Goal: Task Accomplishment & Management: Manage account settings

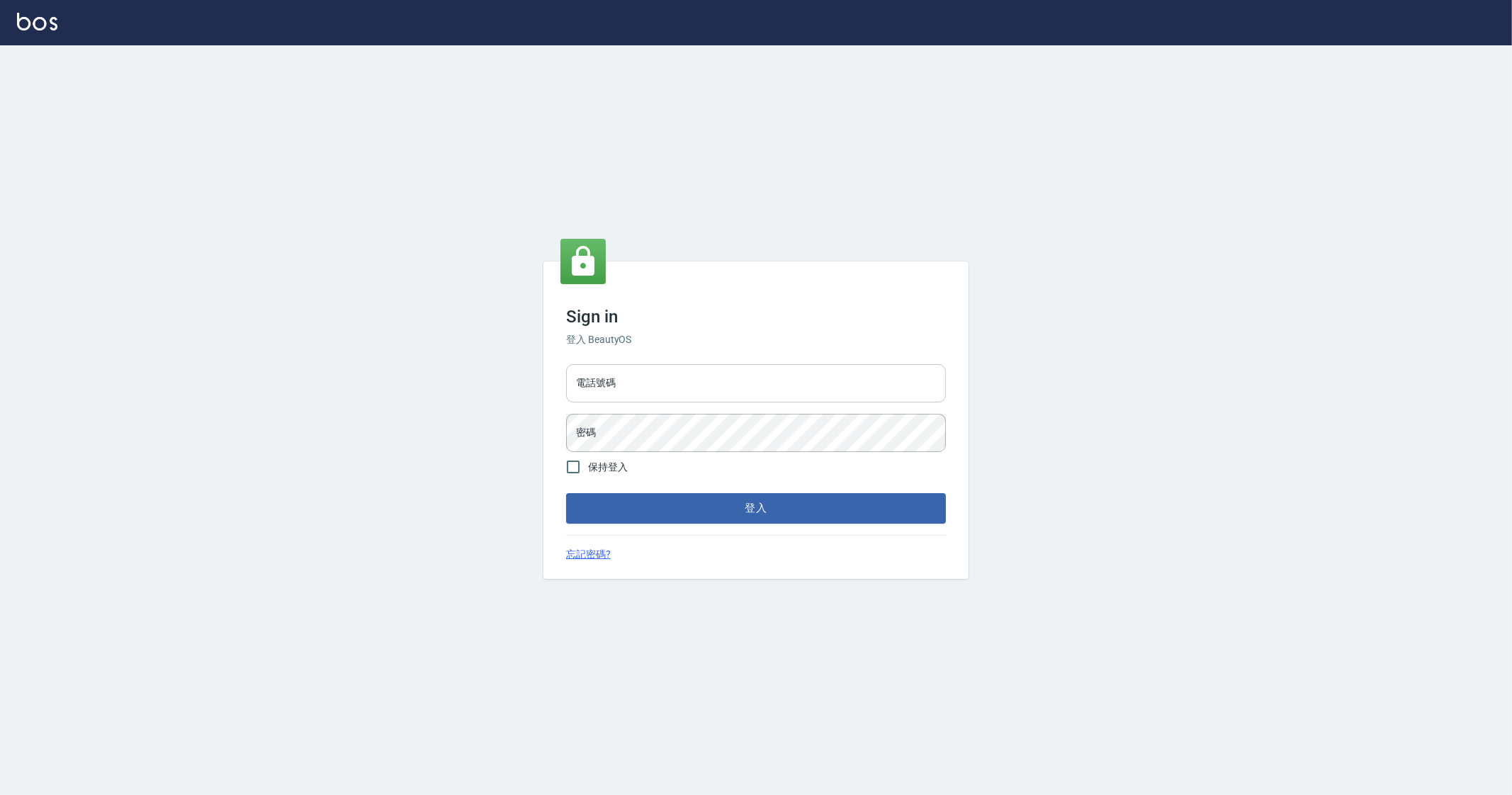
click at [635, 372] on input "電話號碼" at bounding box center [756, 384] width 380 height 39
type input "0912345"
click at [566, 493] on button "登入" at bounding box center [756, 508] width 380 height 30
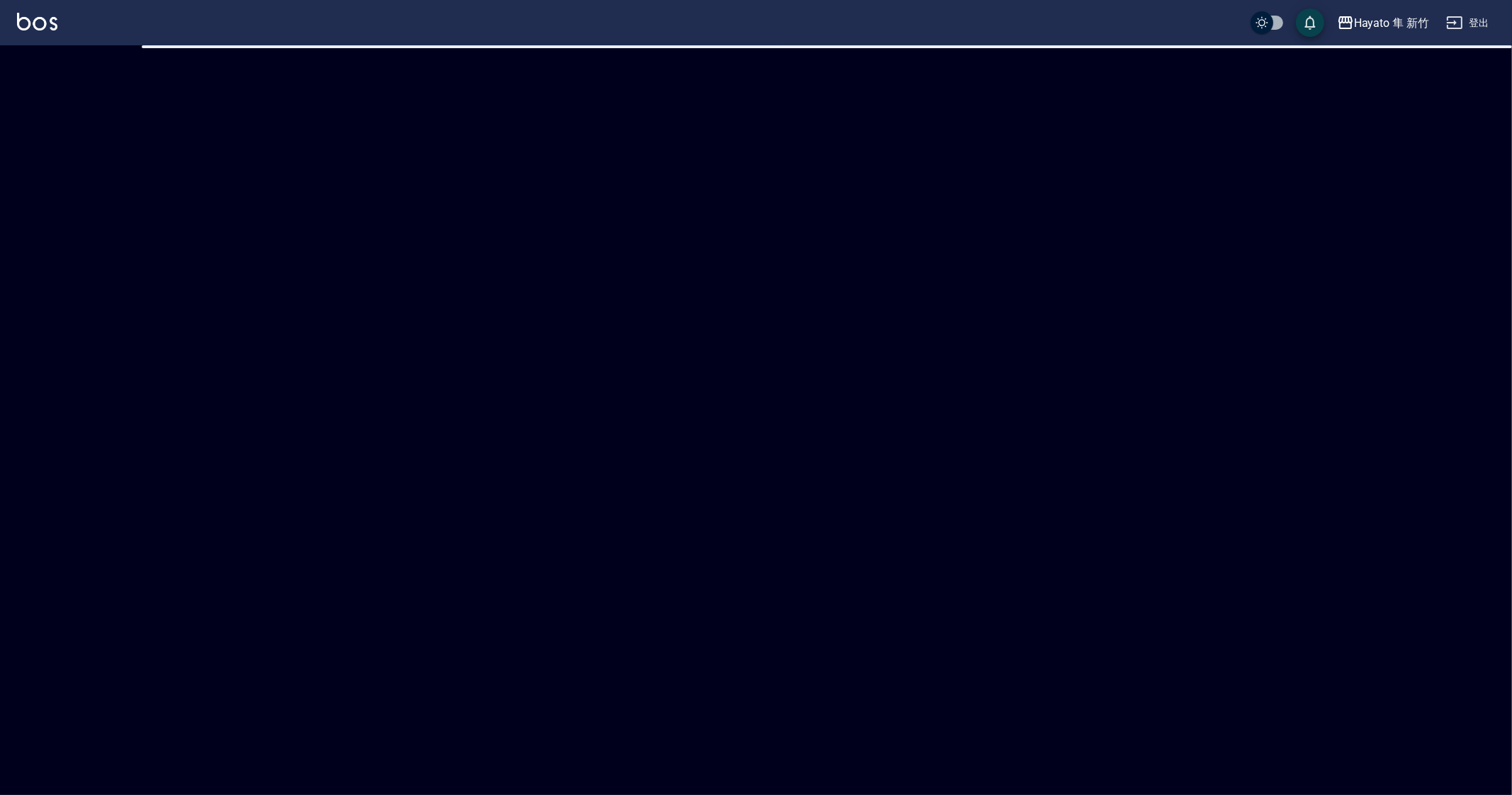
checkbox input "true"
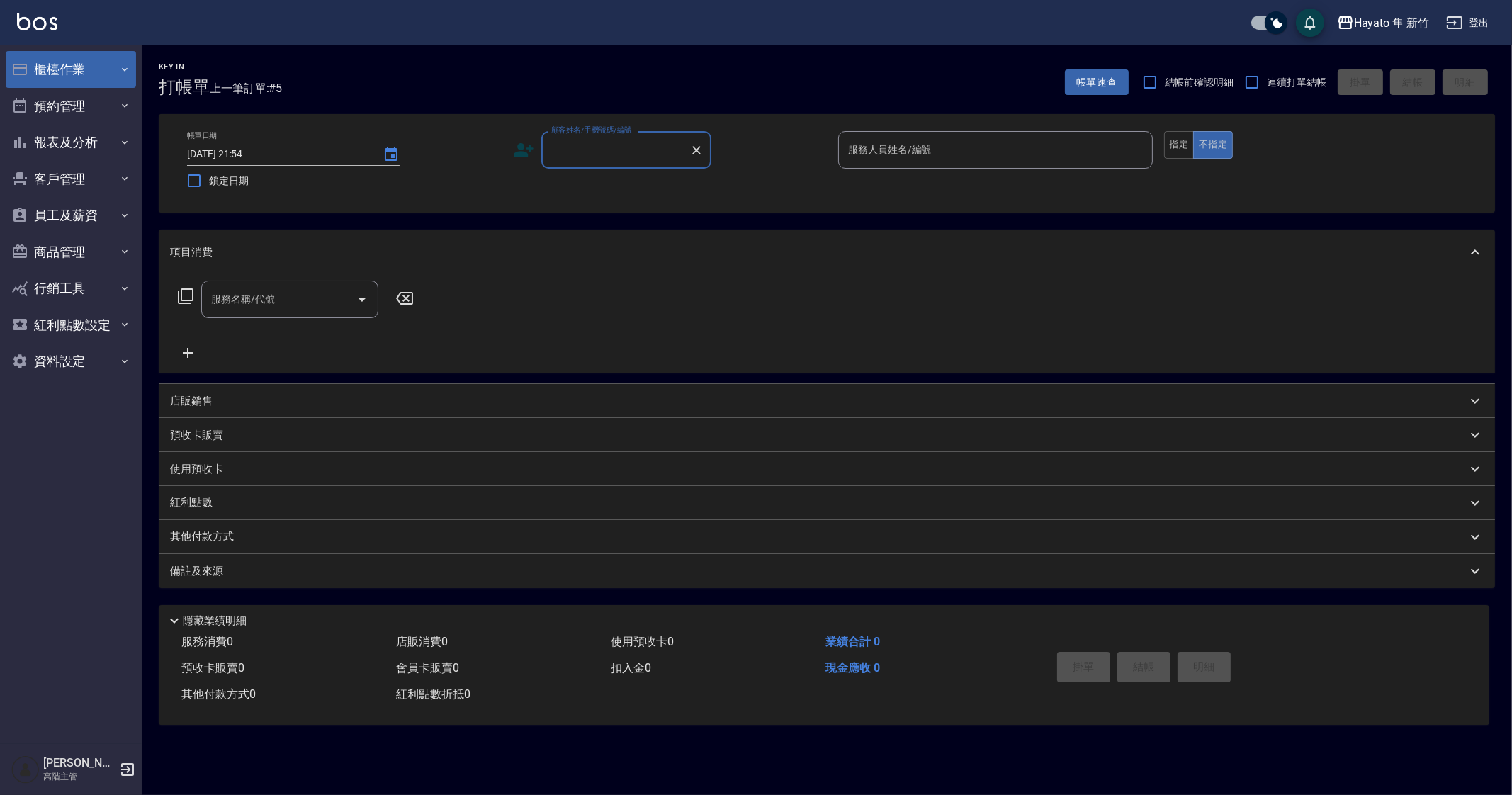
click at [61, 56] on button "櫃檯作業" at bounding box center [70, 69] width 130 height 37
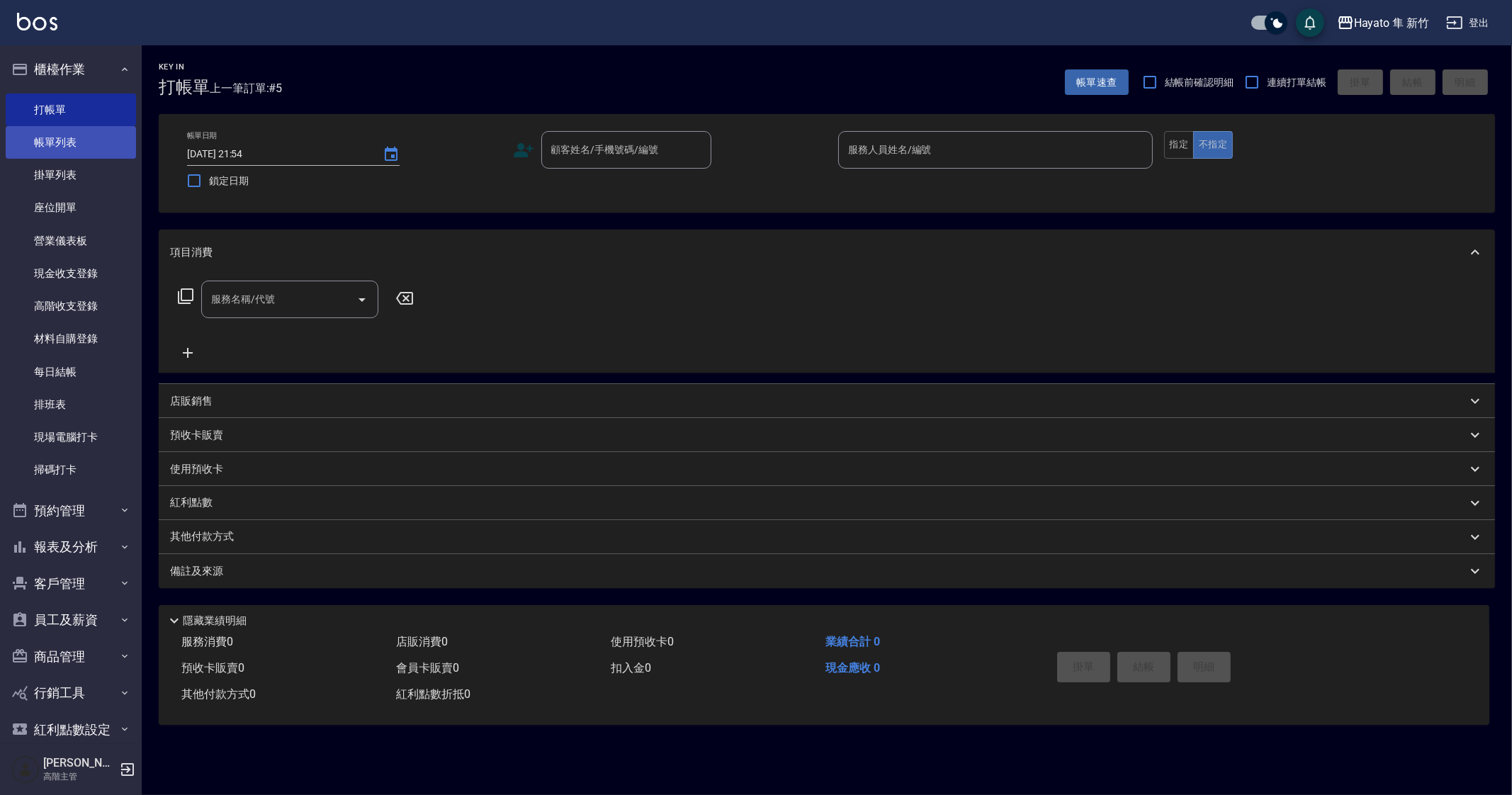
click at [76, 147] on link "帳單列表" at bounding box center [70, 142] width 130 height 33
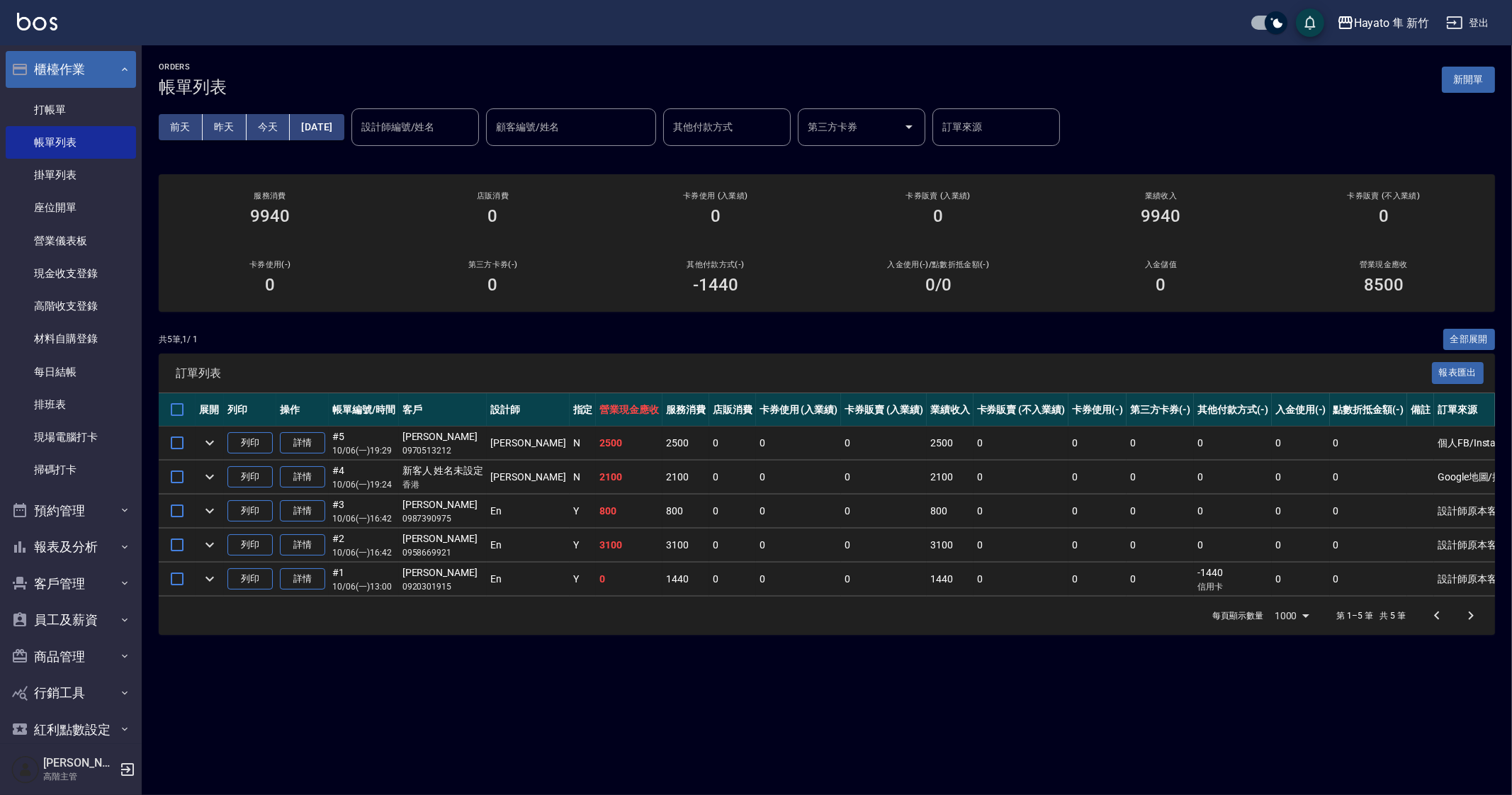
drag, startPoint x: 47, startPoint y: 76, endPoint x: 90, endPoint y: 70, distance: 43.4
click at [47, 76] on button "櫃檯作業" at bounding box center [70, 69] width 130 height 37
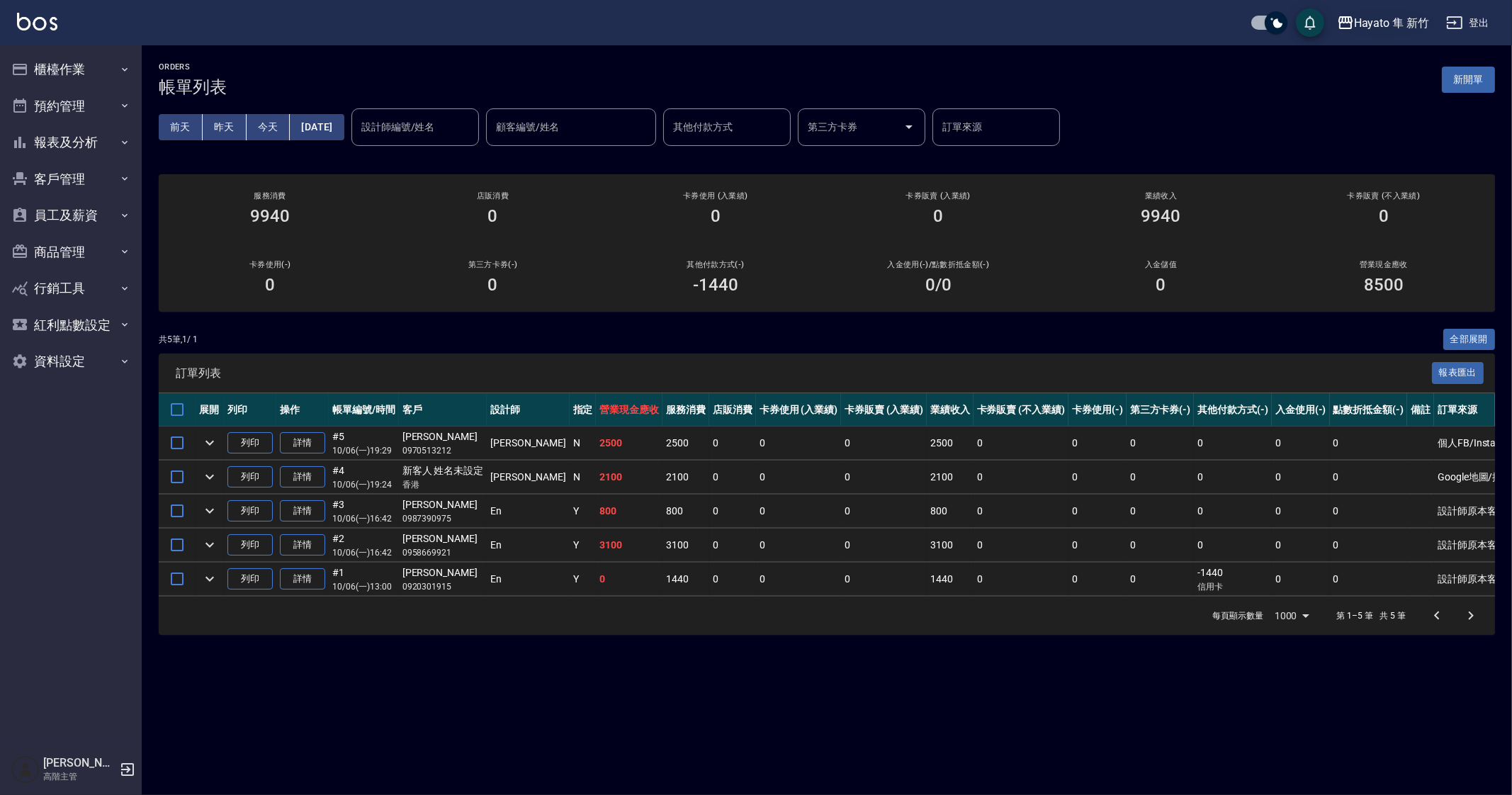
click at [1374, 28] on div "Hayato 隼 新竹" at bounding box center [1391, 23] width 75 height 18
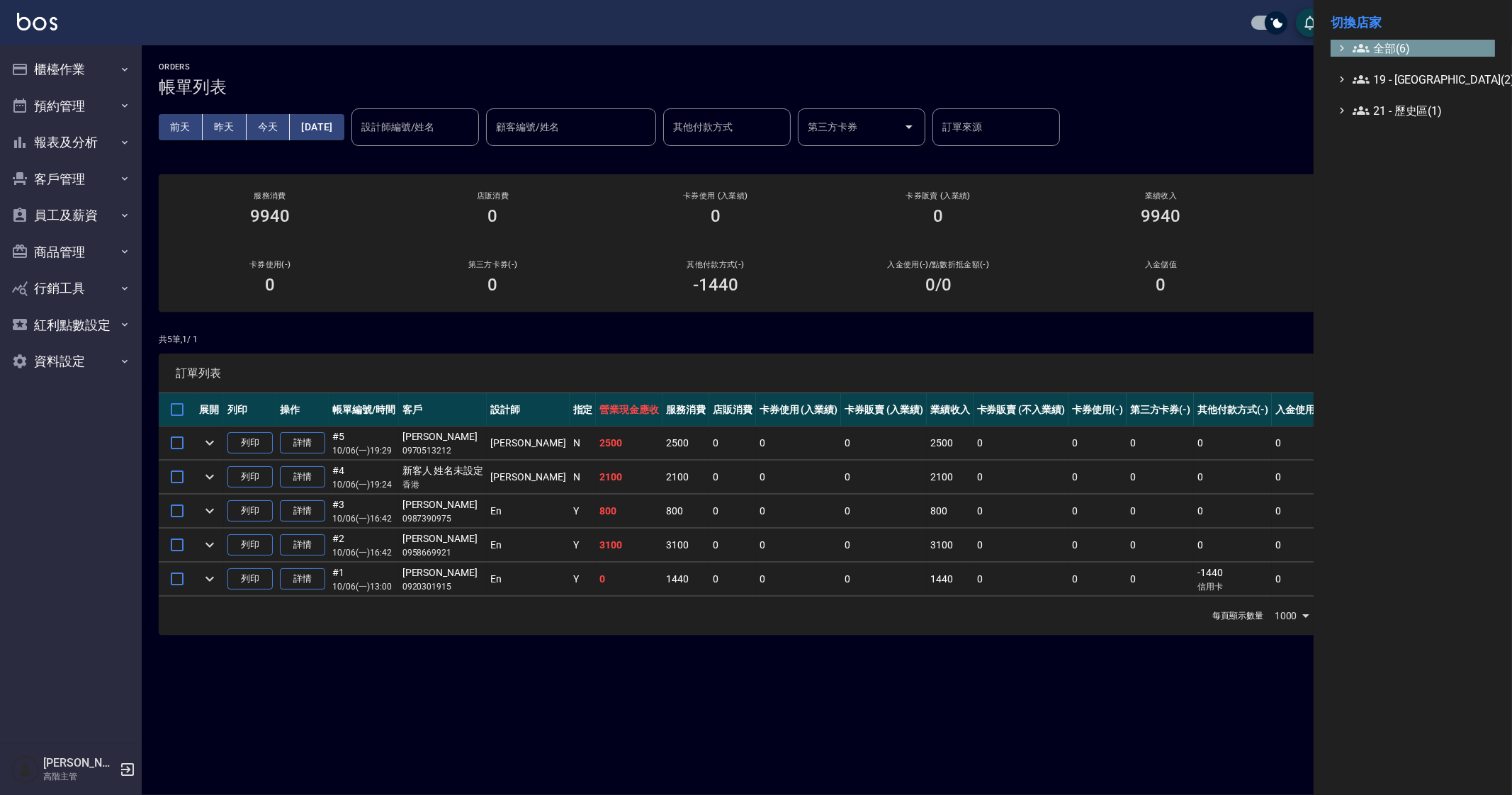
click at [1376, 44] on span "全部(6)" at bounding box center [1422, 47] width 137 height 17
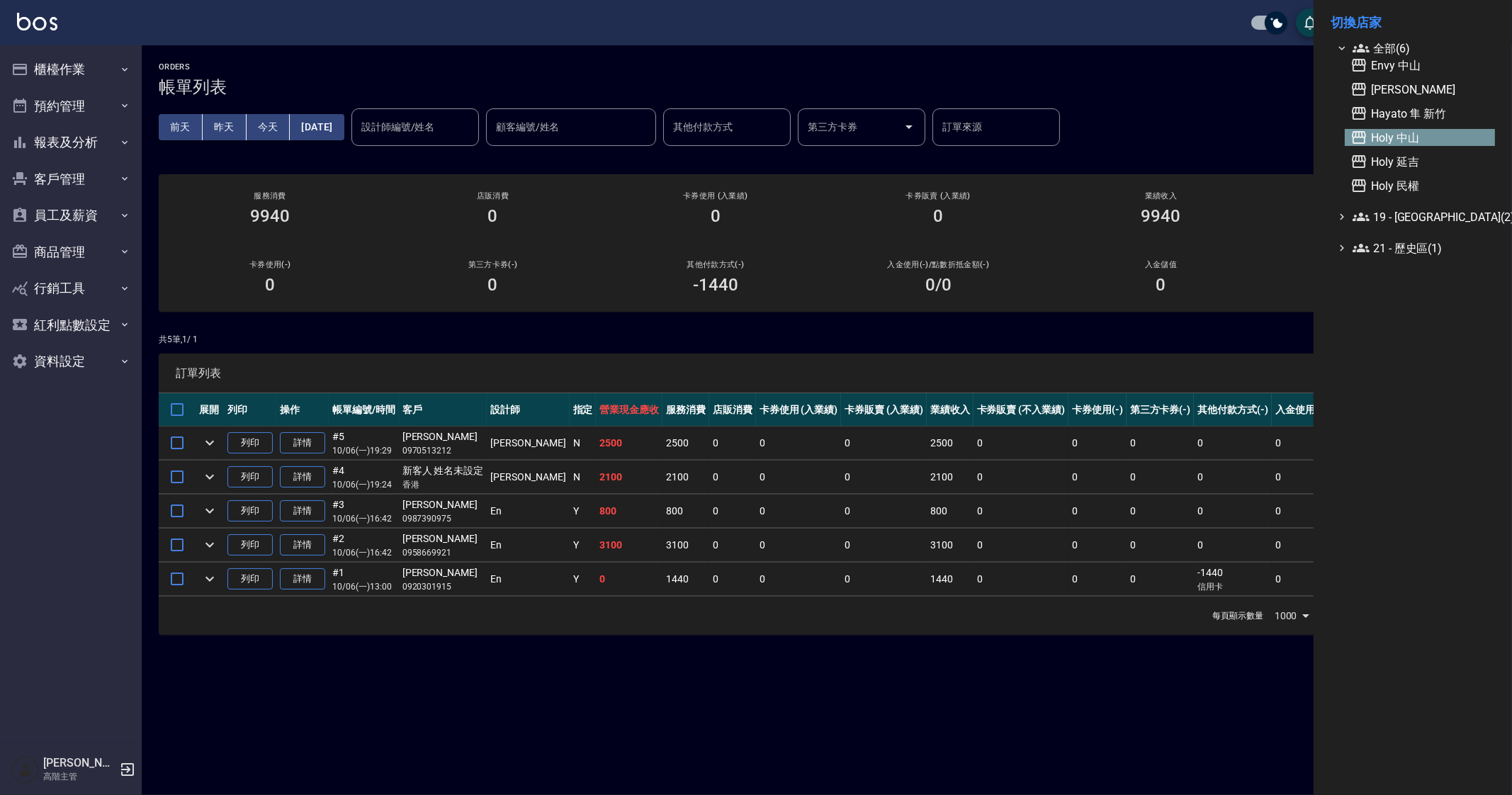
click at [1400, 131] on span "Holy 中山" at bounding box center [1420, 137] width 139 height 17
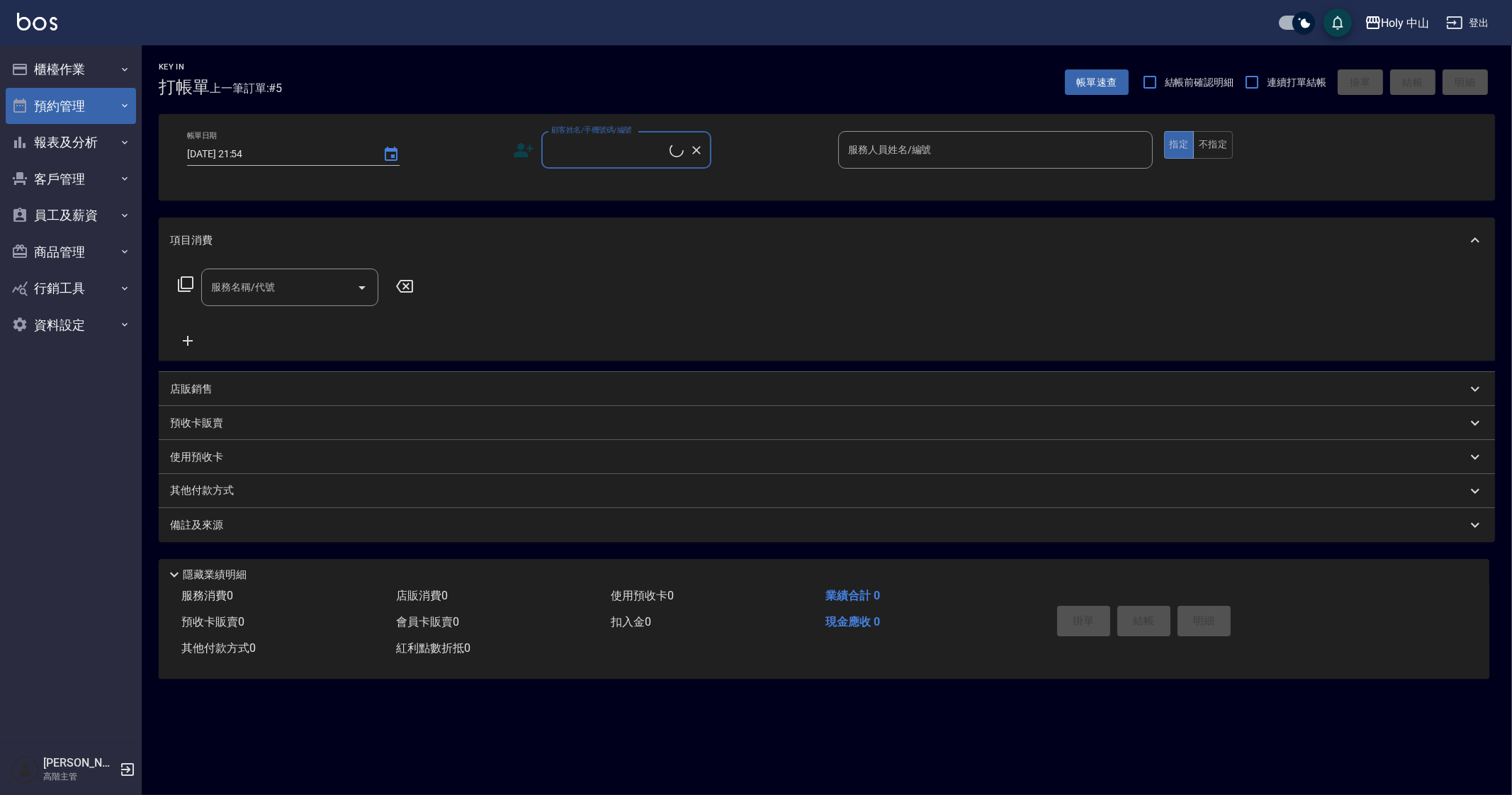
click at [64, 65] on button "櫃檯作業" at bounding box center [70, 69] width 130 height 37
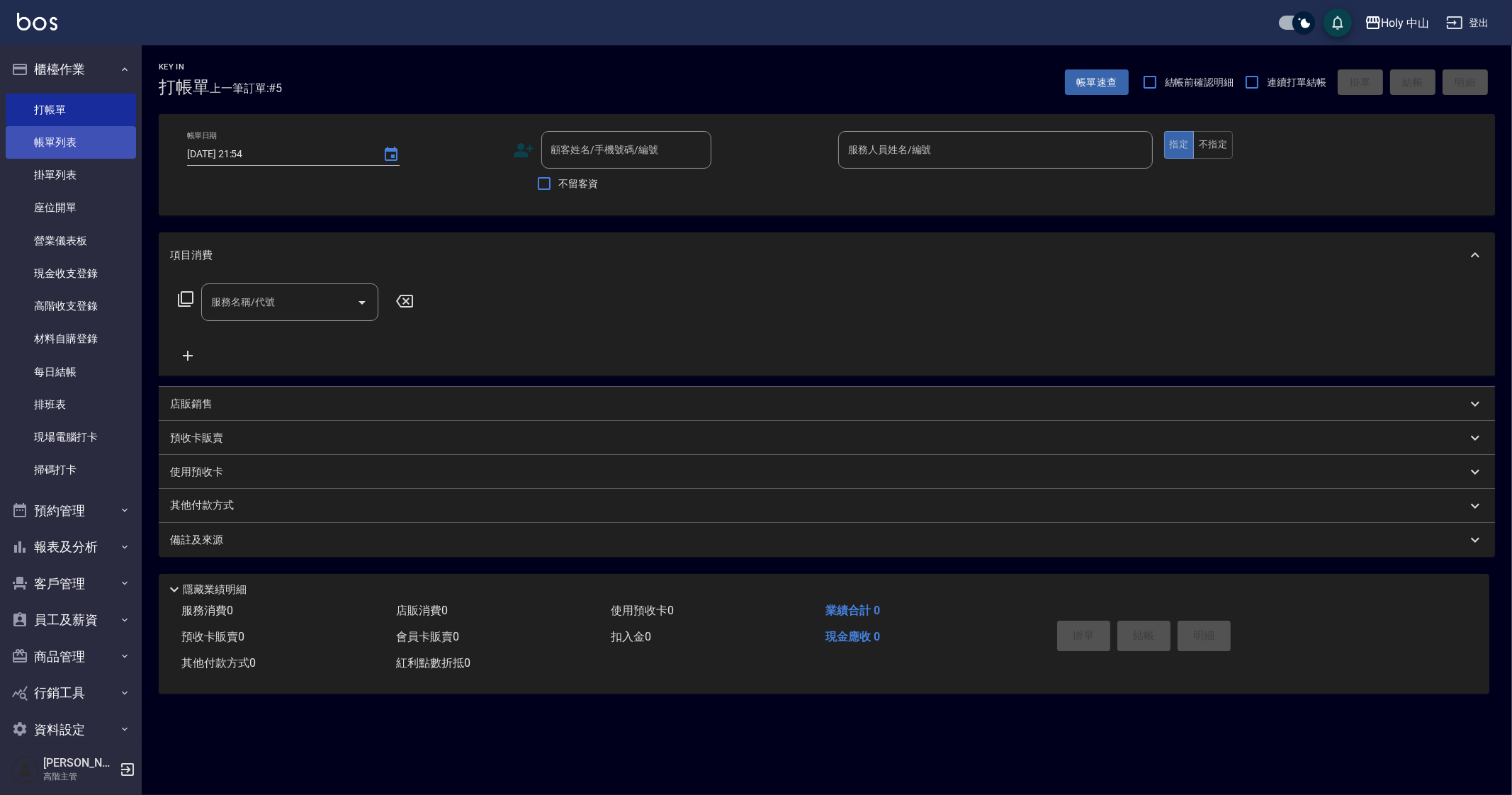
click at [79, 147] on link "帳單列表" at bounding box center [70, 142] width 130 height 33
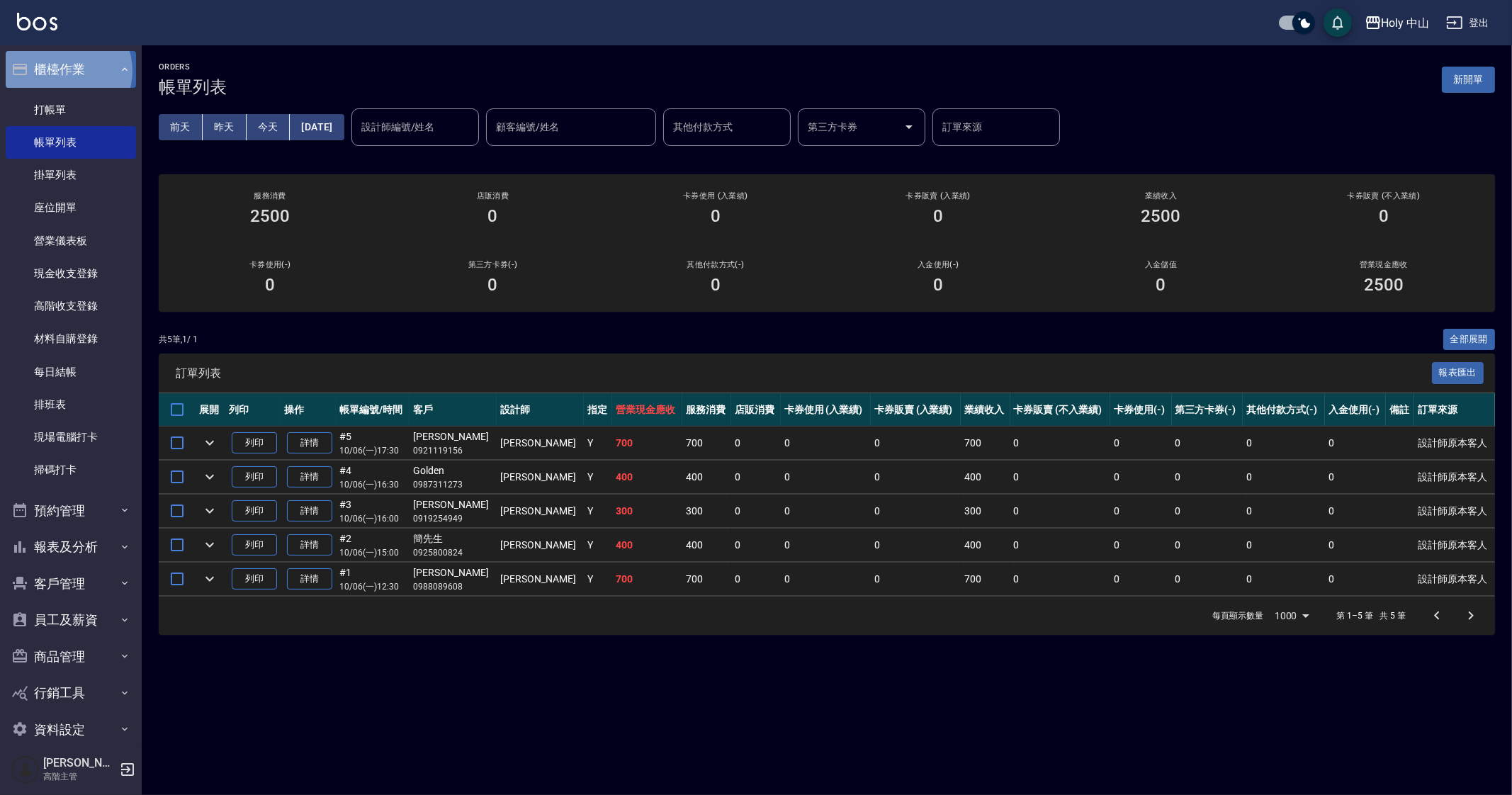
click at [63, 71] on button "櫃檯作業" at bounding box center [70, 69] width 130 height 37
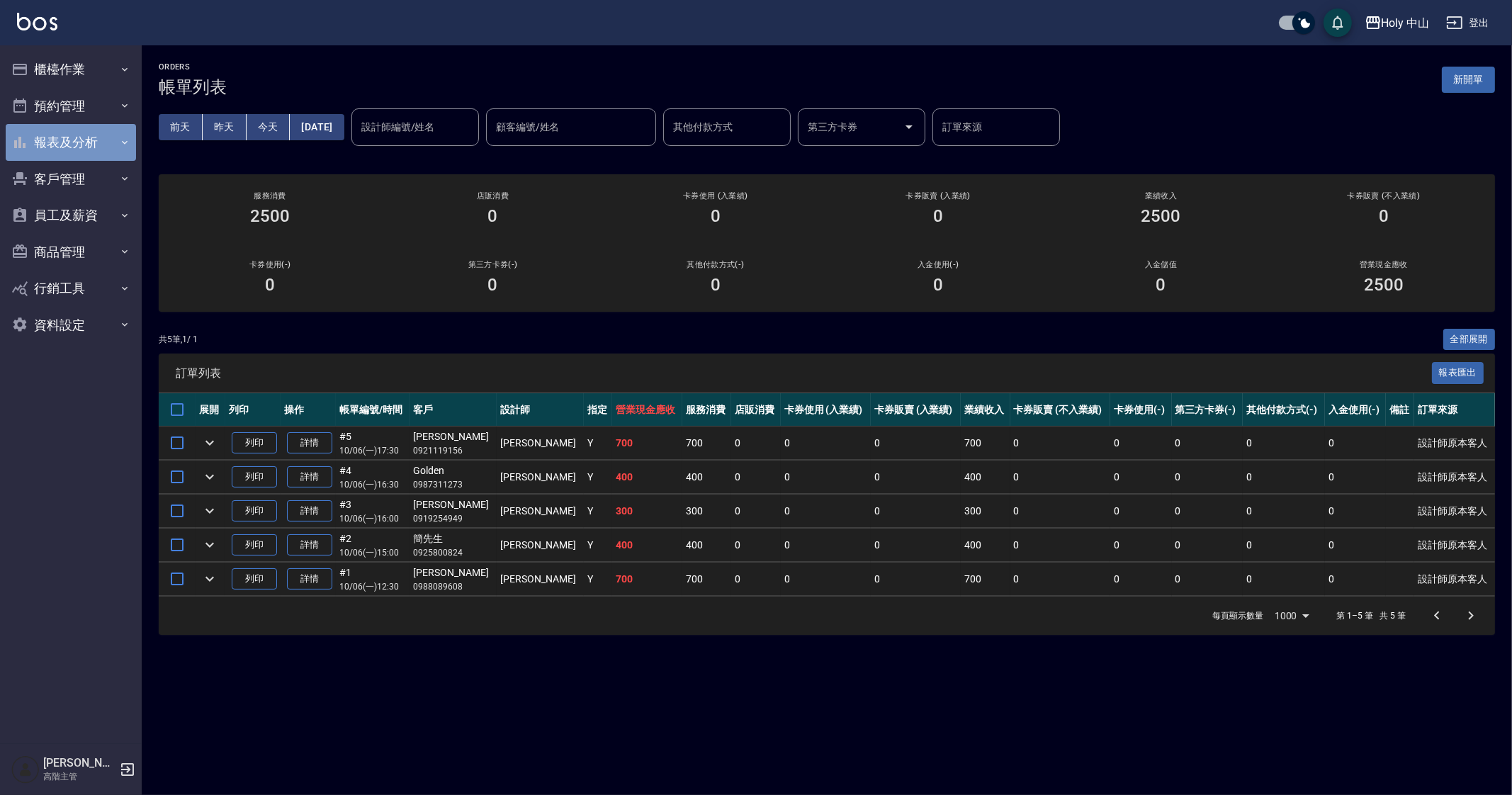
click at [104, 141] on button "報表及分析" at bounding box center [70, 142] width 130 height 37
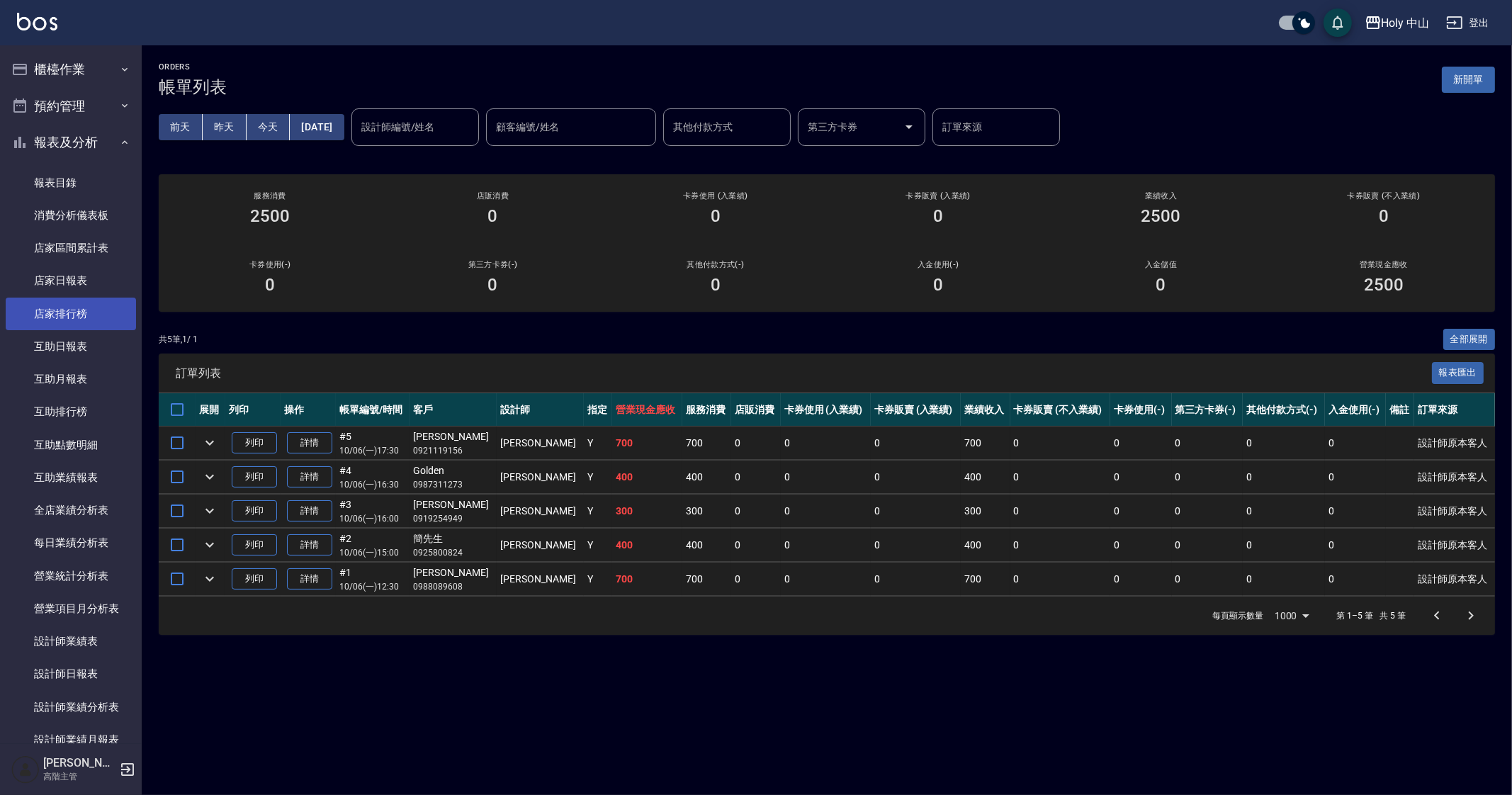
click at [103, 311] on link "店家排行榜" at bounding box center [70, 314] width 130 height 33
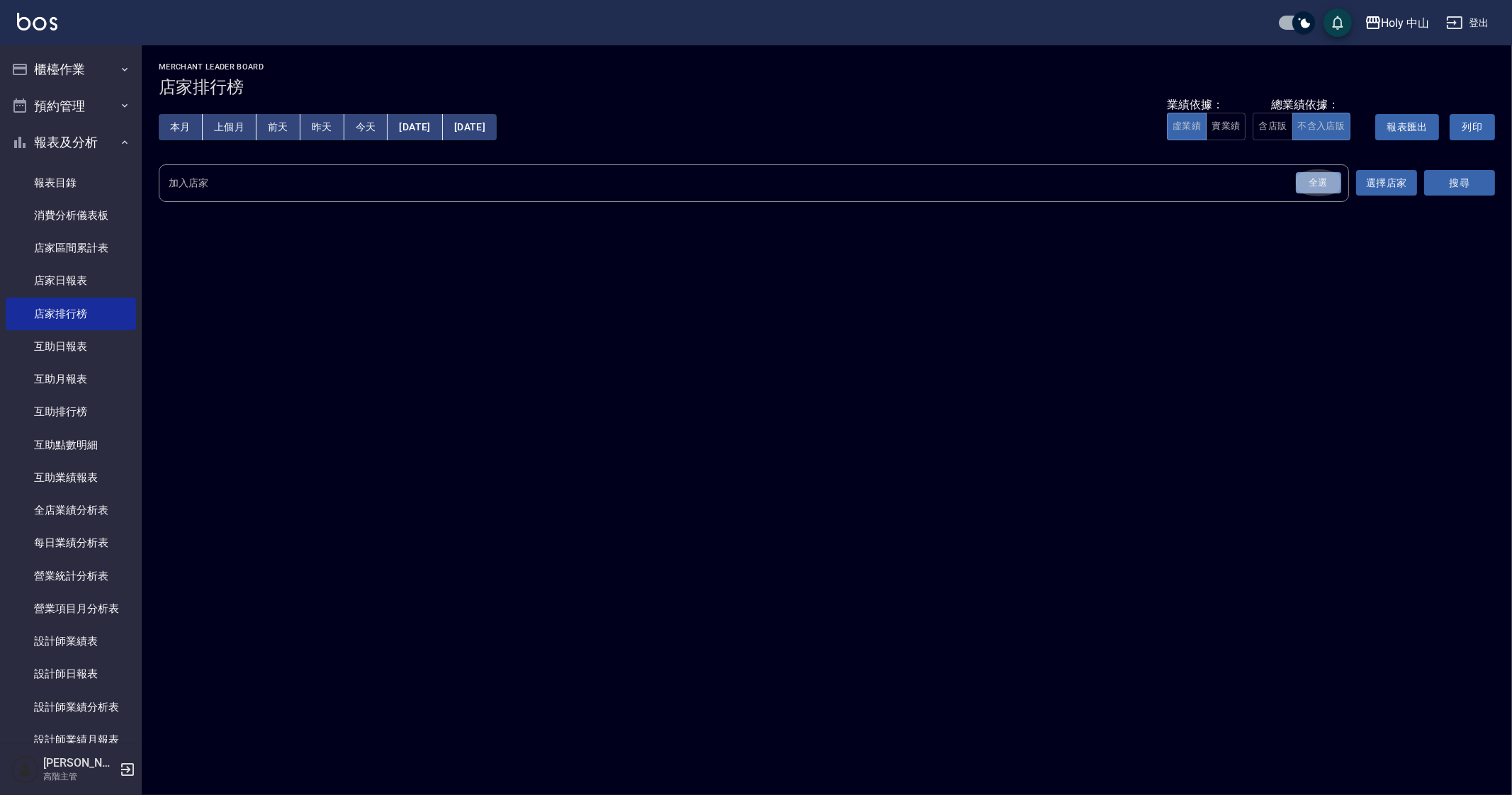
click at [1339, 184] on div "全選" at bounding box center [1319, 183] width 46 height 22
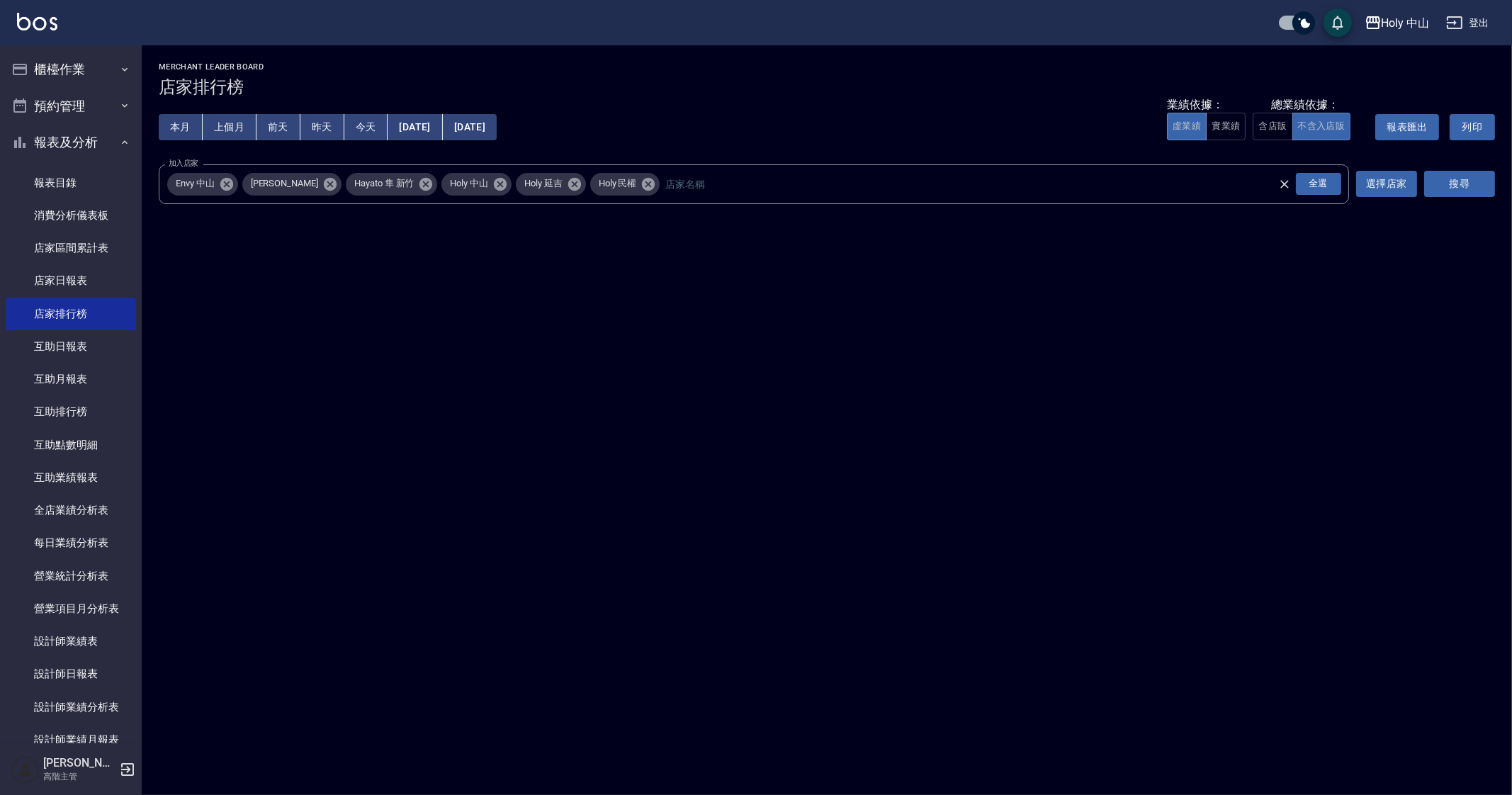
click at [1467, 184] on button "搜尋" at bounding box center [1459, 184] width 71 height 26
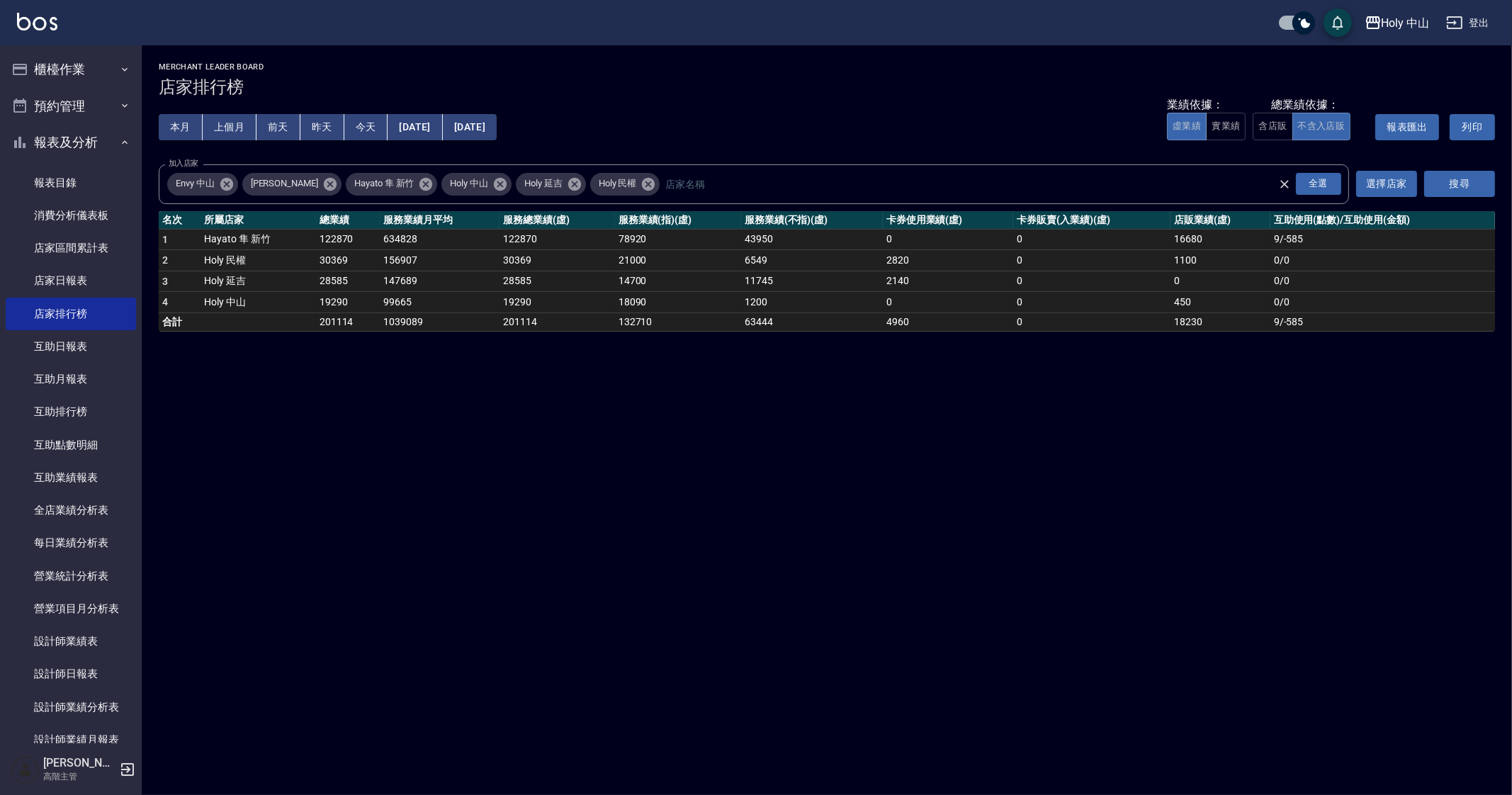
click at [697, 533] on div "Holy 中山 2025-10-01 - 2025-10-06 店家排行榜 列印時間： 2025-10-06-21:54 Merchant Leader Bo…" at bounding box center [756, 397] width 1512 height 795
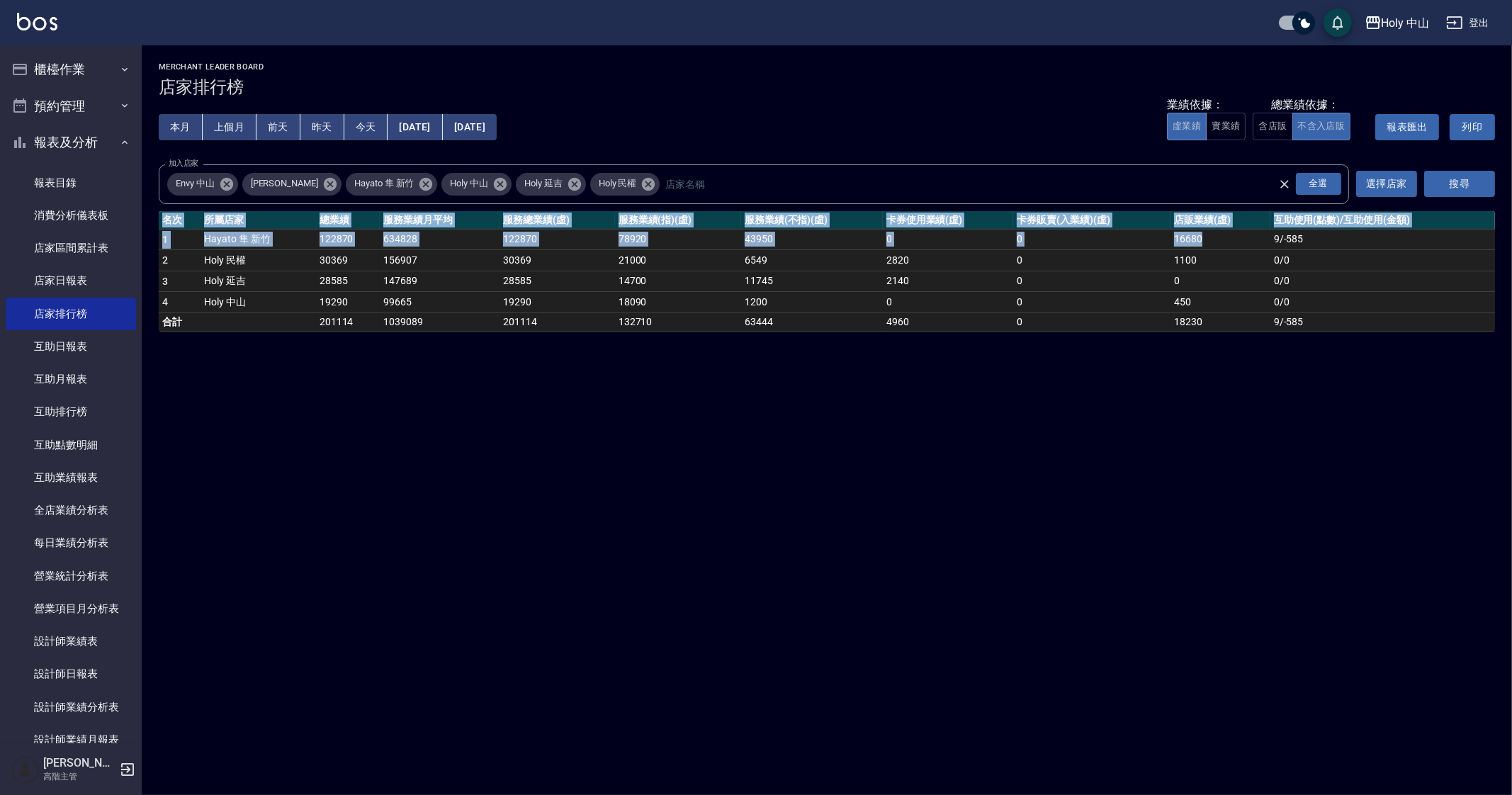
drag, startPoint x: 1208, startPoint y: 230, endPoint x: 1226, endPoint y: 358, distance: 129.3
click at [1226, 358] on div "Holy 中山 2025-10-01 - 2025-10-06 店家排行榜 列印時間： 2025-10-06-21:54 Merchant Leader Bo…" at bounding box center [756, 397] width 1512 height 795
drag, startPoint x: 1195, startPoint y: 493, endPoint x: 1167, endPoint y: 418, distance: 80.1
click at [1193, 493] on div "Holy 中山 2025-10-01 - 2025-10-06 店家排行榜 列印時間： 2025-10-06-21:54 Merchant Leader Bo…" at bounding box center [756, 397] width 1512 height 795
click at [1173, 367] on div "Holy 中山 2025-10-01 - 2025-10-06 店家排行榜 列印時間： 2025-10-06-21:54 Merchant Leader Bo…" at bounding box center [756, 397] width 1512 height 795
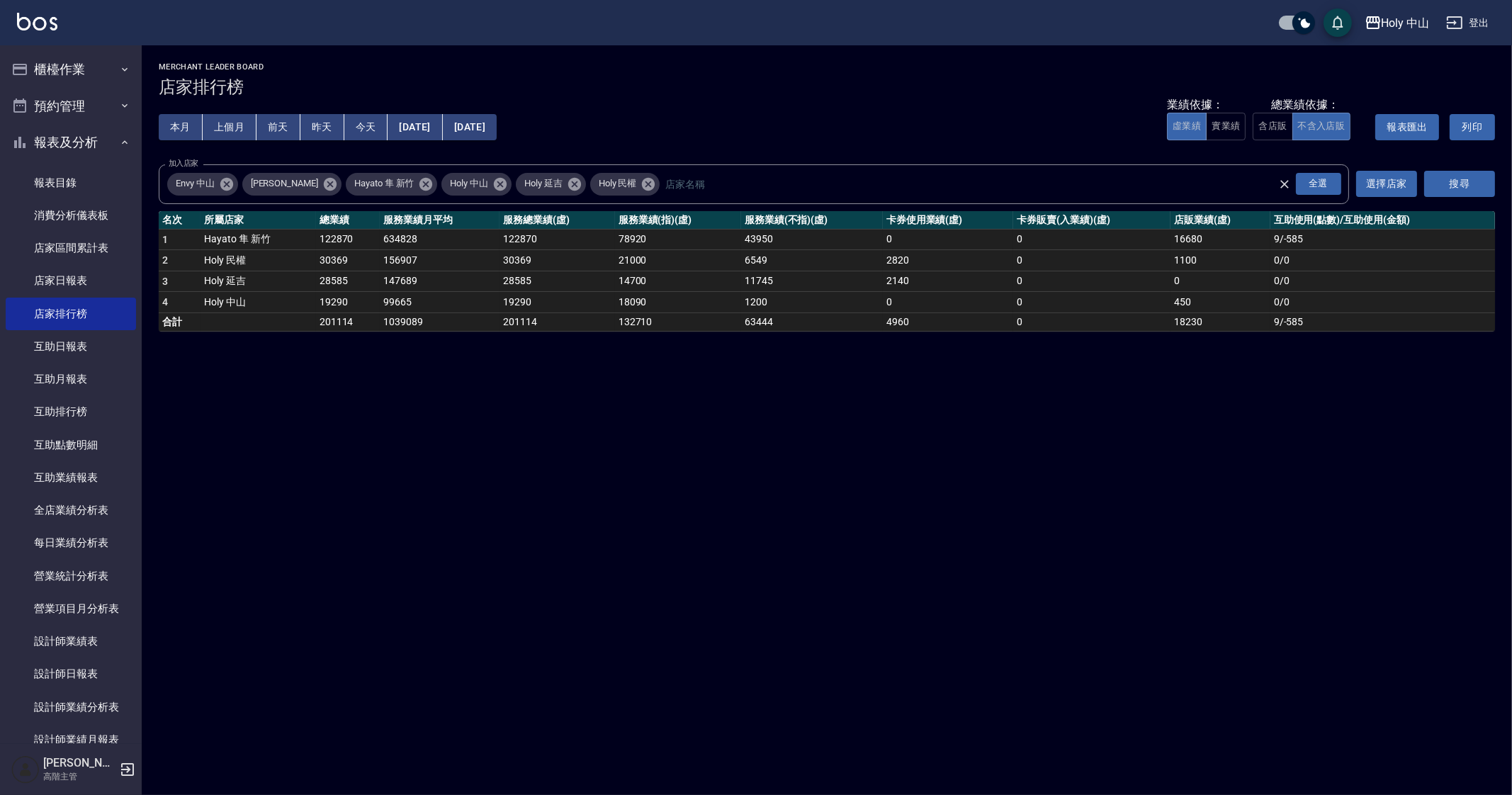
drag, startPoint x: 1145, startPoint y: 436, endPoint x: 1089, endPoint y: 500, distance: 85.0
click at [1116, 515] on div "Holy 中山 2025-10-01 - 2025-10-06 店家排行榜 列印時間： 2025-10-06-21:54 Merchant Leader Bo…" at bounding box center [756, 397] width 1512 height 795
click at [1040, 540] on div "Holy 中山 2025-10-01 - 2025-10-06 店家排行榜 列印時間： 2025-10-06-21:54 Merchant Leader Bo…" at bounding box center [756, 397] width 1512 height 795
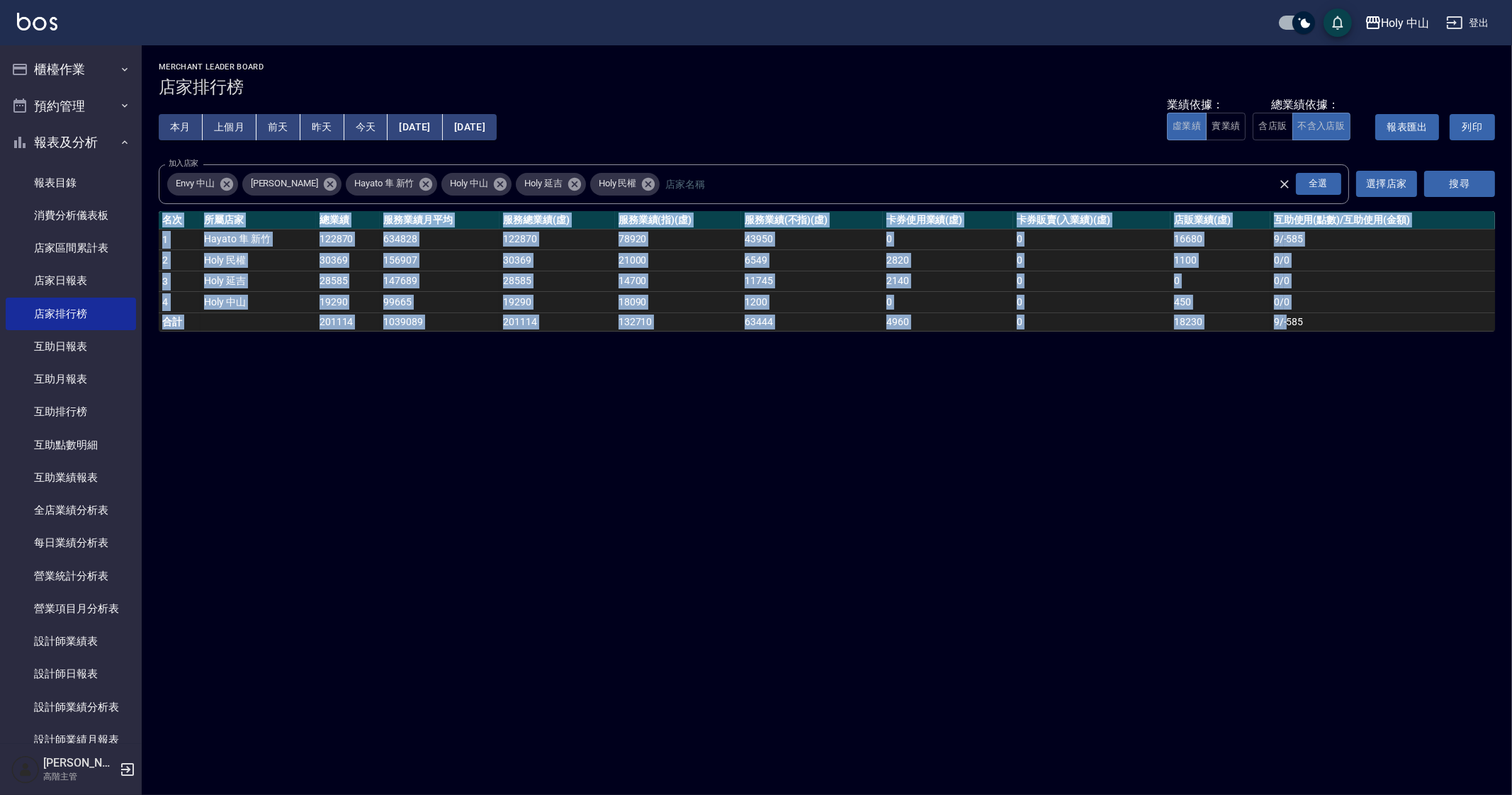
click at [1040, 540] on div "Holy 中山 2025-10-01 - 2025-10-06 店家排行榜 列印時間： 2025-10-06-21:54 Merchant Leader Bo…" at bounding box center [756, 397] width 1512 height 795
click at [882, 486] on div "Holy 中山 2025-10-01 - 2025-10-06 店家排行榜 列印時間： 2025-10-06-21:54 Merchant Leader Bo…" at bounding box center [756, 397] width 1512 height 795
click at [879, 488] on div "Holy 中山 2025-10-01 - 2025-10-06 店家排行榜 列印時間： 2025-10-06-21:54 Merchant Leader Bo…" at bounding box center [756, 397] width 1512 height 795
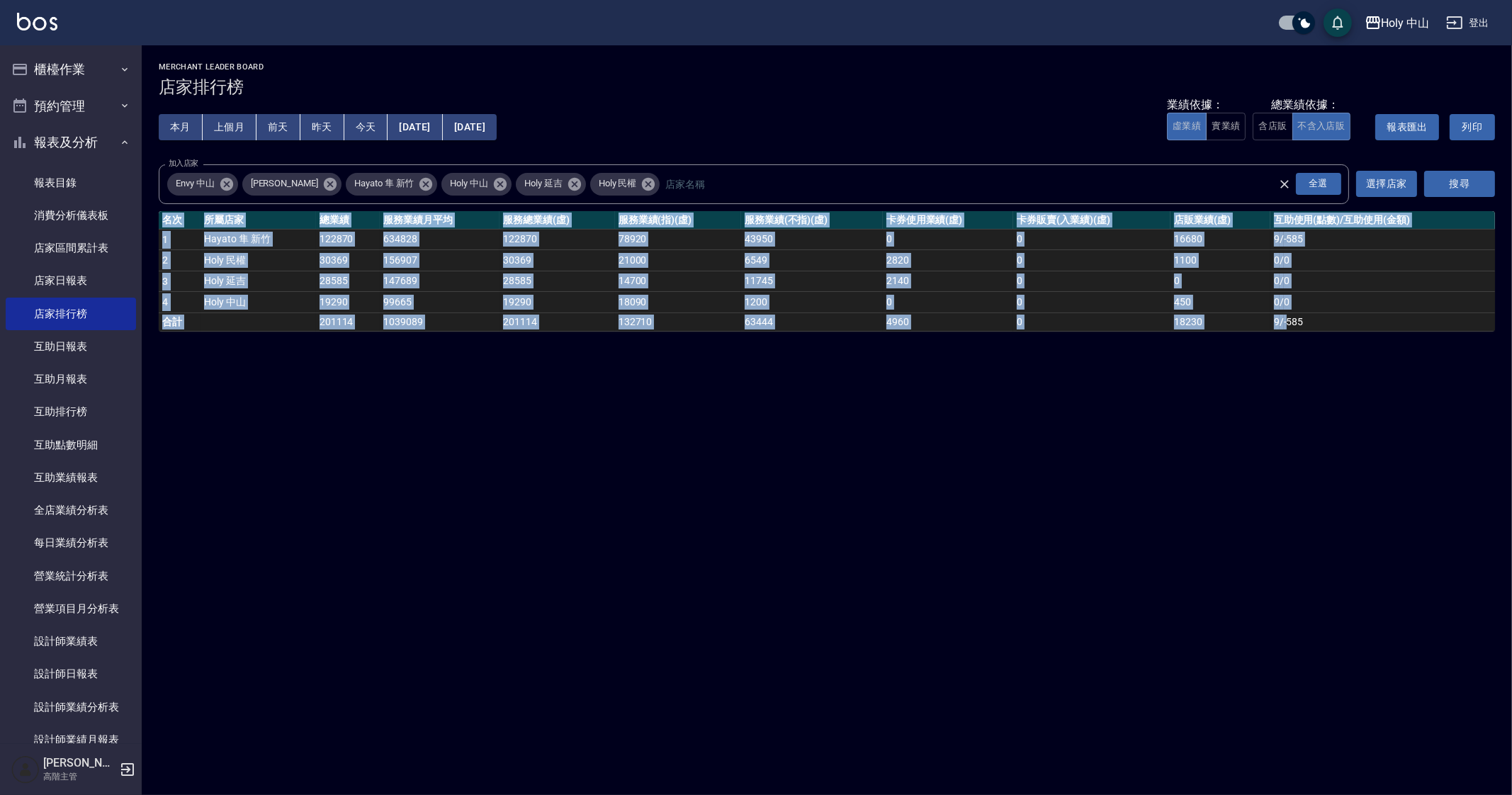
click at [1243, 486] on div "Holy 中山 2025-10-01 - 2025-10-06 店家排行榜 列印時間： 2025-10-06-21:54 Merchant Leader Bo…" at bounding box center [756, 397] width 1512 height 795
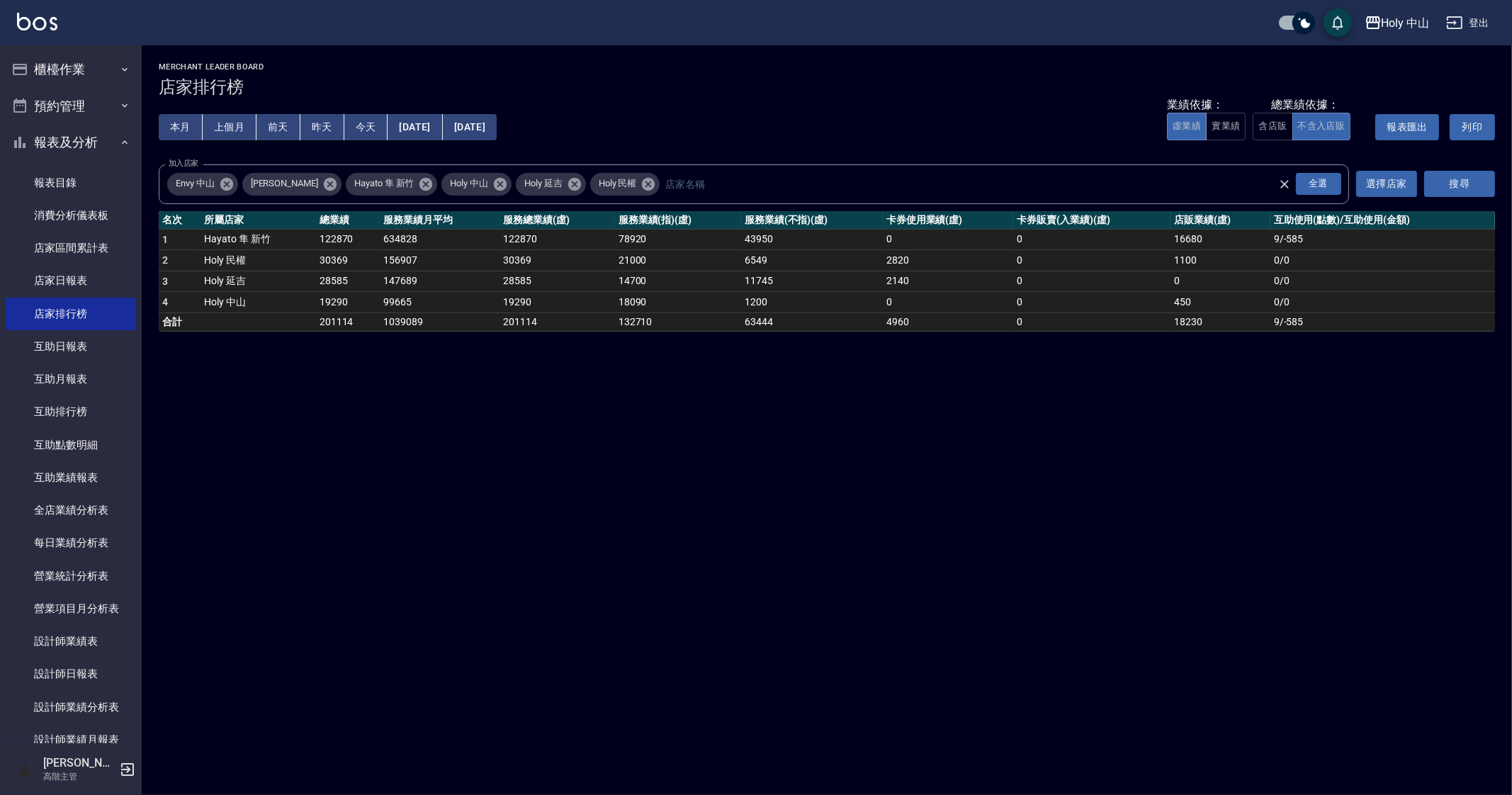
click at [1156, 473] on div "Holy 中山 2025-10-01 - 2025-10-06 店家排行榜 列印時間： 2025-10-06-21:54 Merchant Leader Bo…" at bounding box center [756, 397] width 1512 height 795
click at [1111, 496] on div "Holy 中山 2025-10-01 - 2025-10-06 店家排行榜 列印時間： 2025-10-06-21:54 Merchant Leader Bo…" at bounding box center [756, 397] width 1512 height 795
click at [1183, 567] on div "Holy 中山 2025-10-01 - 2025-10-06 店家排行榜 列印時間： 2025-10-06-21:54 Merchant Leader Bo…" at bounding box center [756, 397] width 1512 height 795
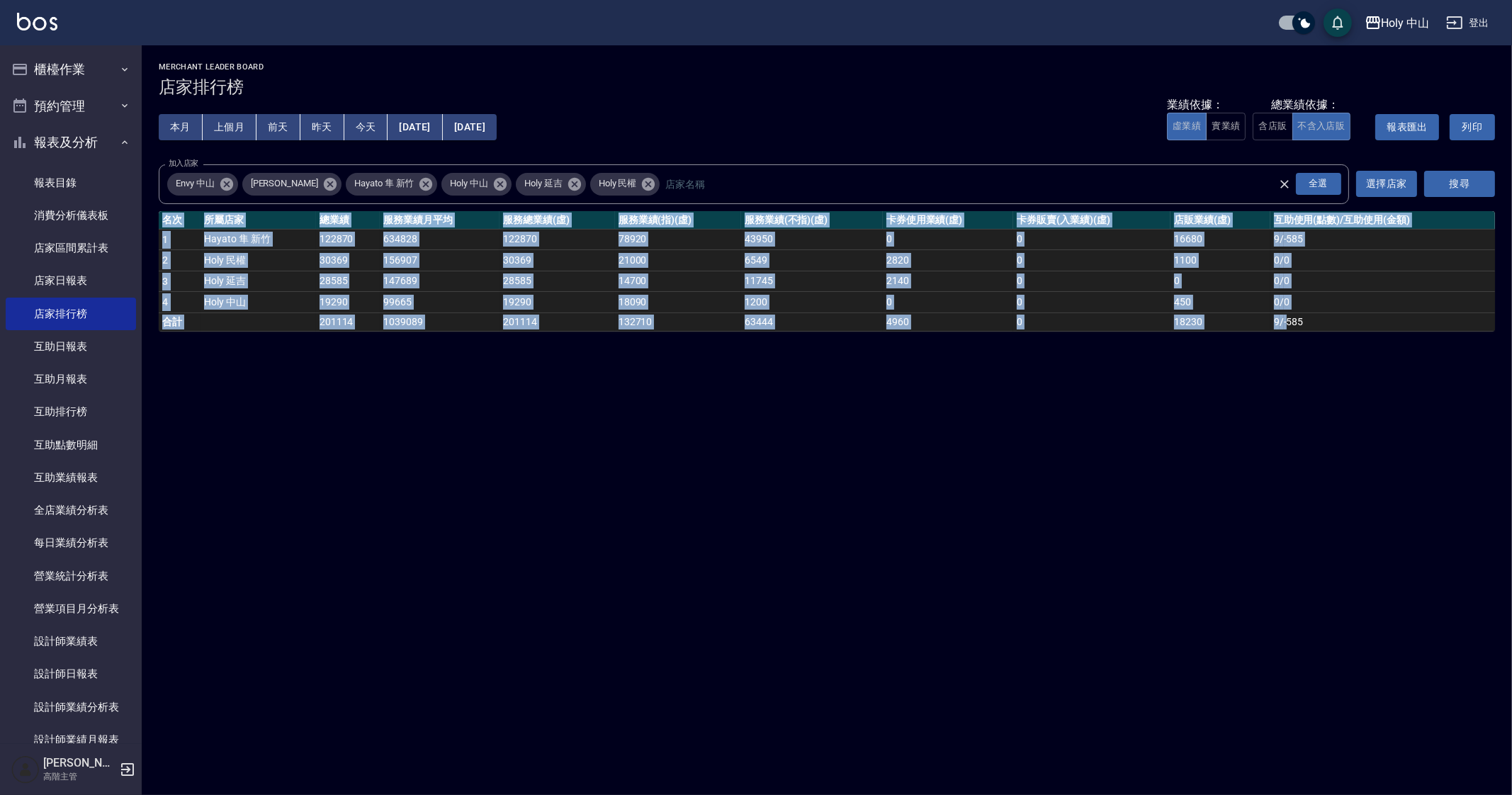
click at [1183, 567] on div "Holy 中山 2025-10-01 - 2025-10-06 店家排行榜 列印時間： 2025-10-06-21:54 Merchant Leader Bo…" at bounding box center [756, 397] width 1512 height 795
click at [1189, 554] on div "Holy 中山 2025-10-01 - 2025-10-06 店家排行榜 列印時間： 2025-10-06-21:54 Merchant Leader Bo…" at bounding box center [756, 397] width 1512 height 795
click at [1226, 570] on div "Holy 中山 2025-10-01 - 2025-10-06 店家排行榜 列印時間： 2025-10-06-21:54 Merchant Leader Bo…" at bounding box center [756, 397] width 1512 height 795
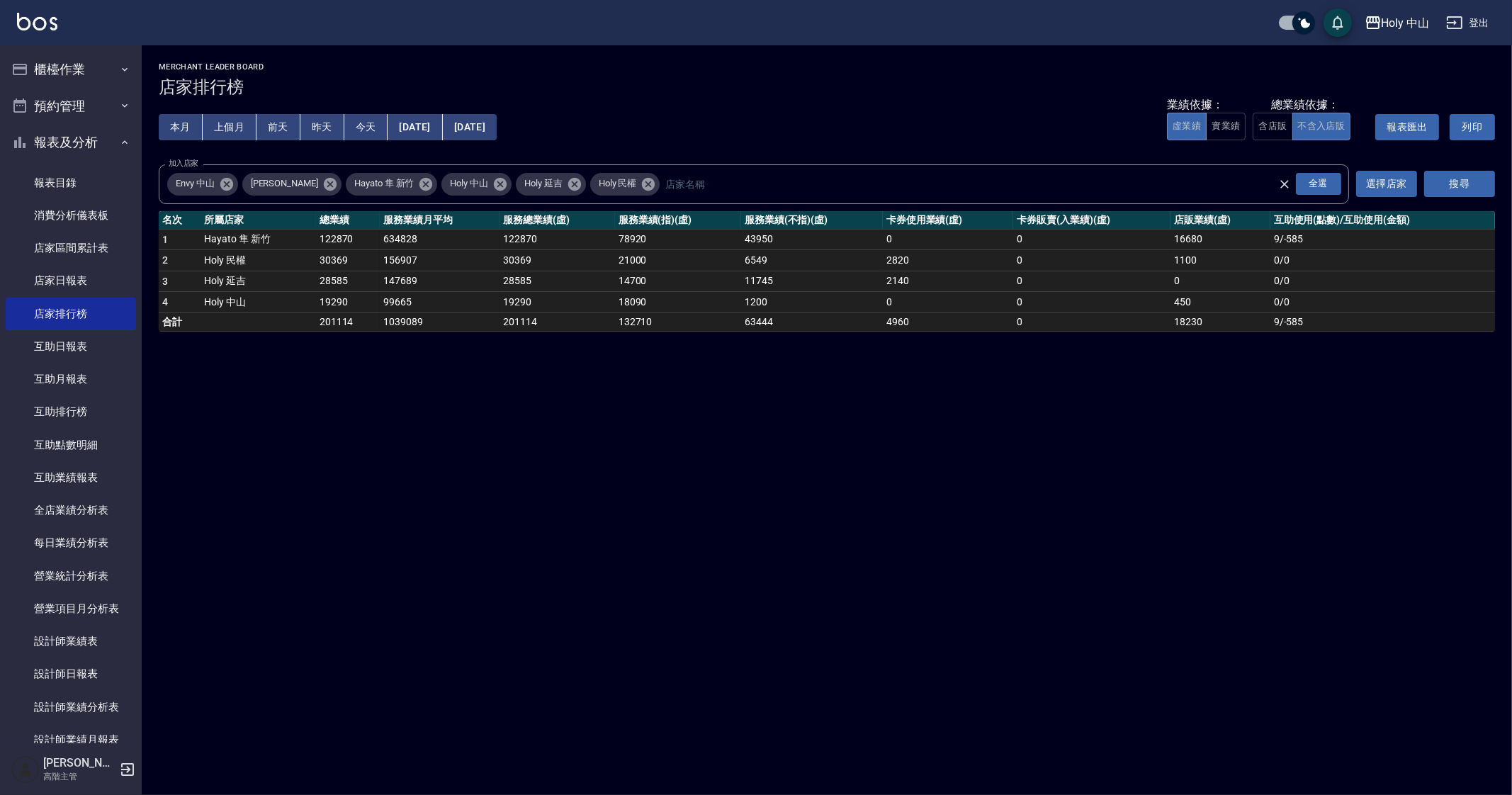
click at [1280, 723] on div "Holy 中山 2025-10-01 - 2025-10-06 店家排行榜 列印時間： 2025-10-06-21:54 Merchant Leader Bo…" at bounding box center [756, 397] width 1512 height 795
click at [1003, 647] on div "Holy 中山 2025-10-01 - 2025-10-06 店家排行榜 列印時間： 2025-10-06-21:54 Merchant Leader Bo…" at bounding box center [756, 397] width 1512 height 795
click at [1236, 586] on div "Holy 中山 2025-10-01 - 2025-10-06 店家排行榜 列印時間： 2025-10-06-21:54 Merchant Leader Bo…" at bounding box center [756, 397] width 1512 height 795
drag, startPoint x: 954, startPoint y: 495, endPoint x: 947, endPoint y: 466, distance: 29.8
click at [952, 494] on div "Holy 中山 2025-10-01 - 2025-10-06 店家排行榜 列印時間： 2025-10-06-21:54 Merchant Leader Bo…" at bounding box center [756, 397] width 1512 height 795
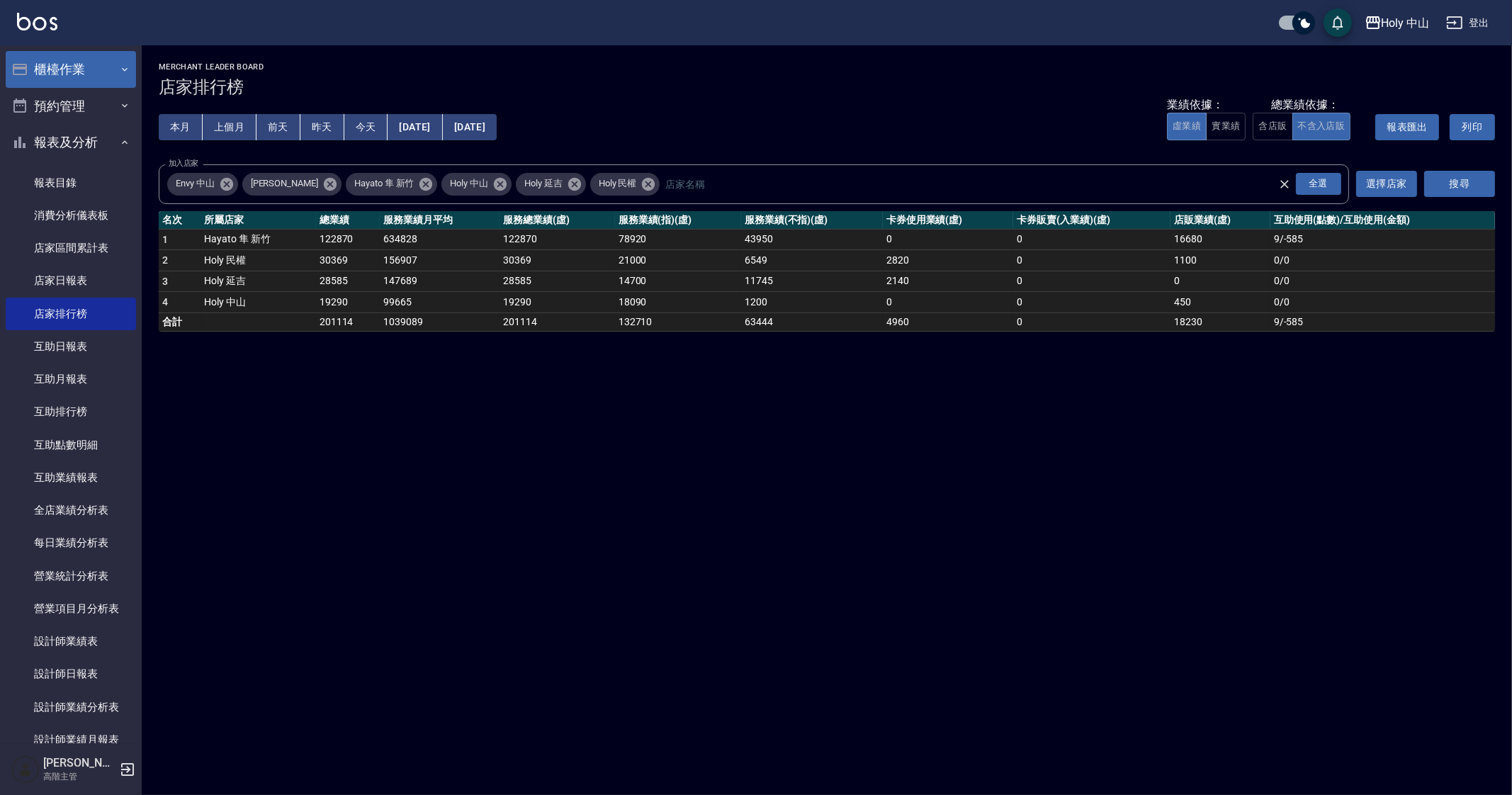
click at [86, 76] on button "櫃檯作業" at bounding box center [70, 69] width 130 height 37
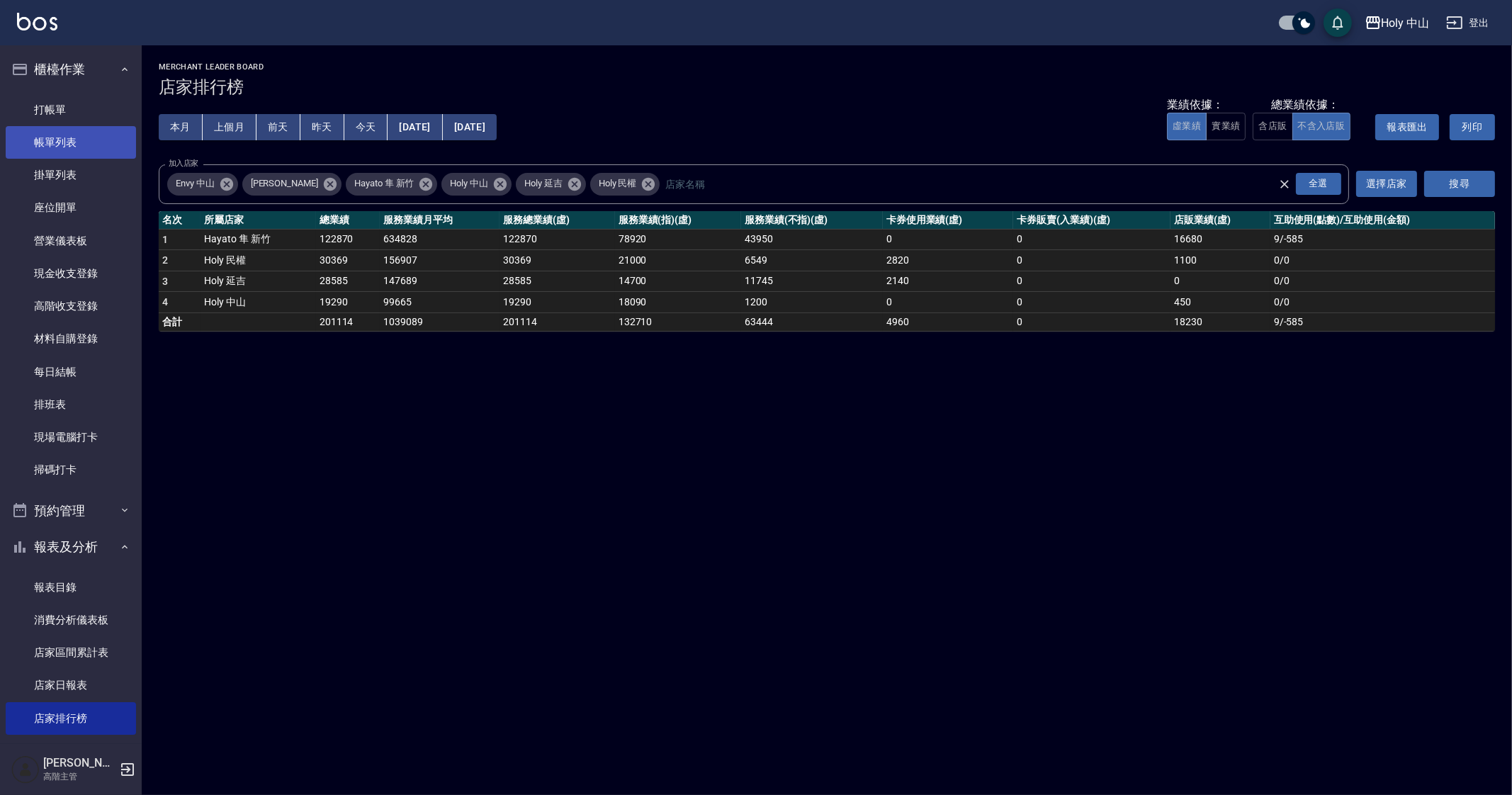
click at [98, 152] on link "帳單列表" at bounding box center [70, 142] width 130 height 33
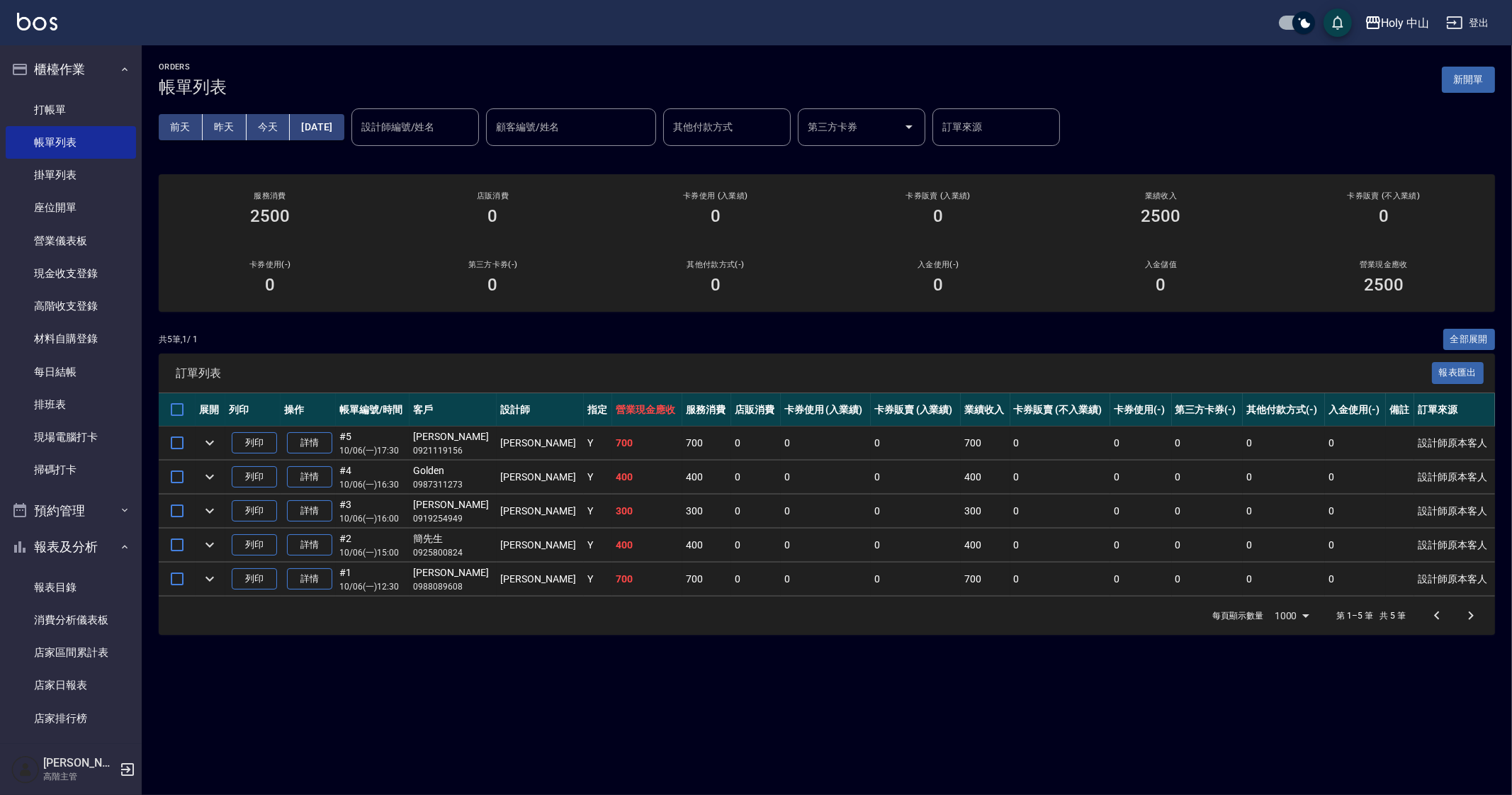
click at [754, 704] on div "ORDERS 帳單列表 新開單 前天 昨天 今天 2025/10/06 設計師編號/姓名 設計師編號/姓名 顧客編號/姓名 顧客編號/姓名 其他付款方式 其他…" at bounding box center [756, 397] width 1512 height 795
click at [1379, 25] on icon "button" at bounding box center [1372, 22] width 17 height 17
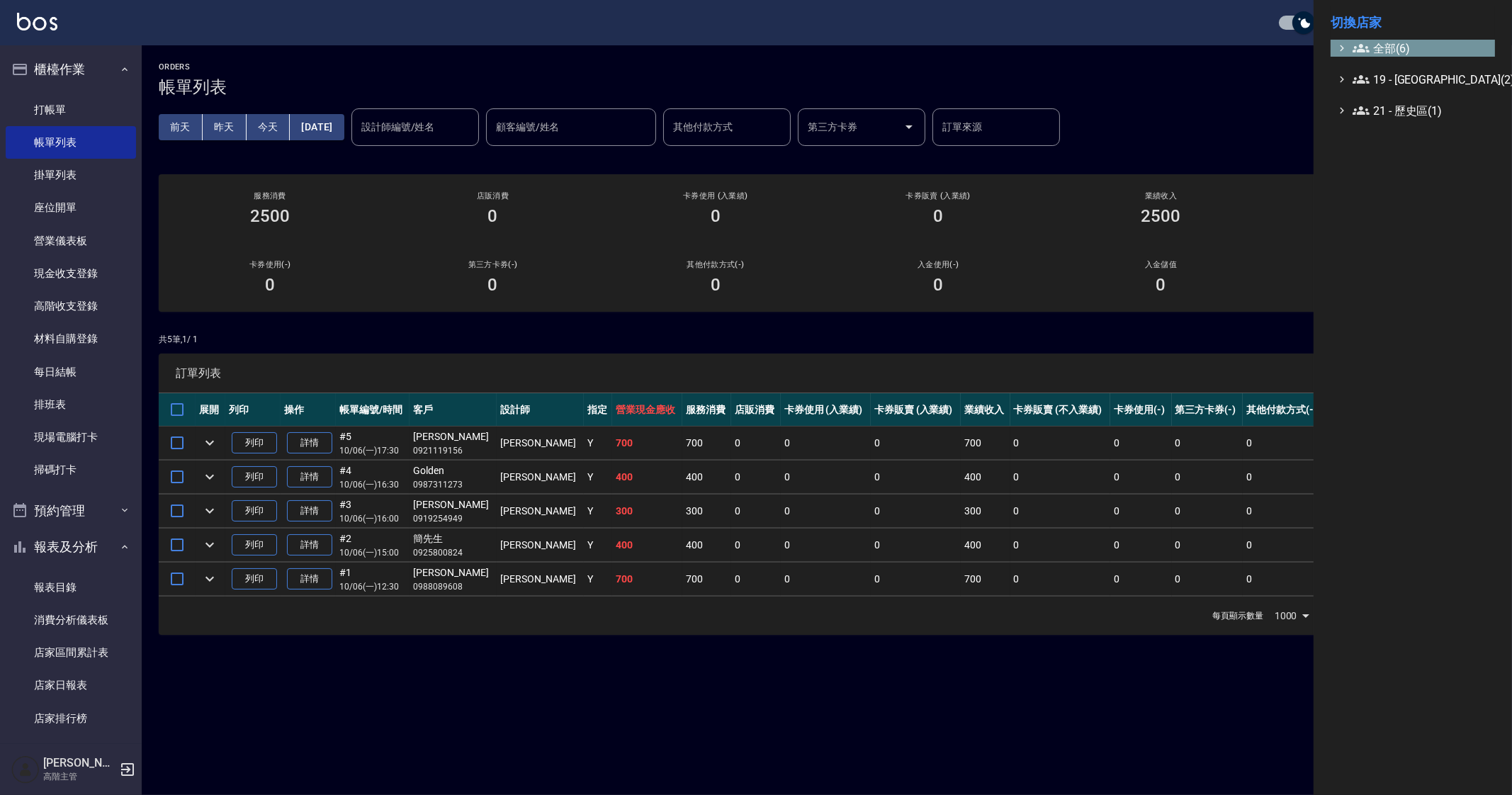
click at [1383, 43] on span "全部(6)" at bounding box center [1422, 47] width 137 height 17
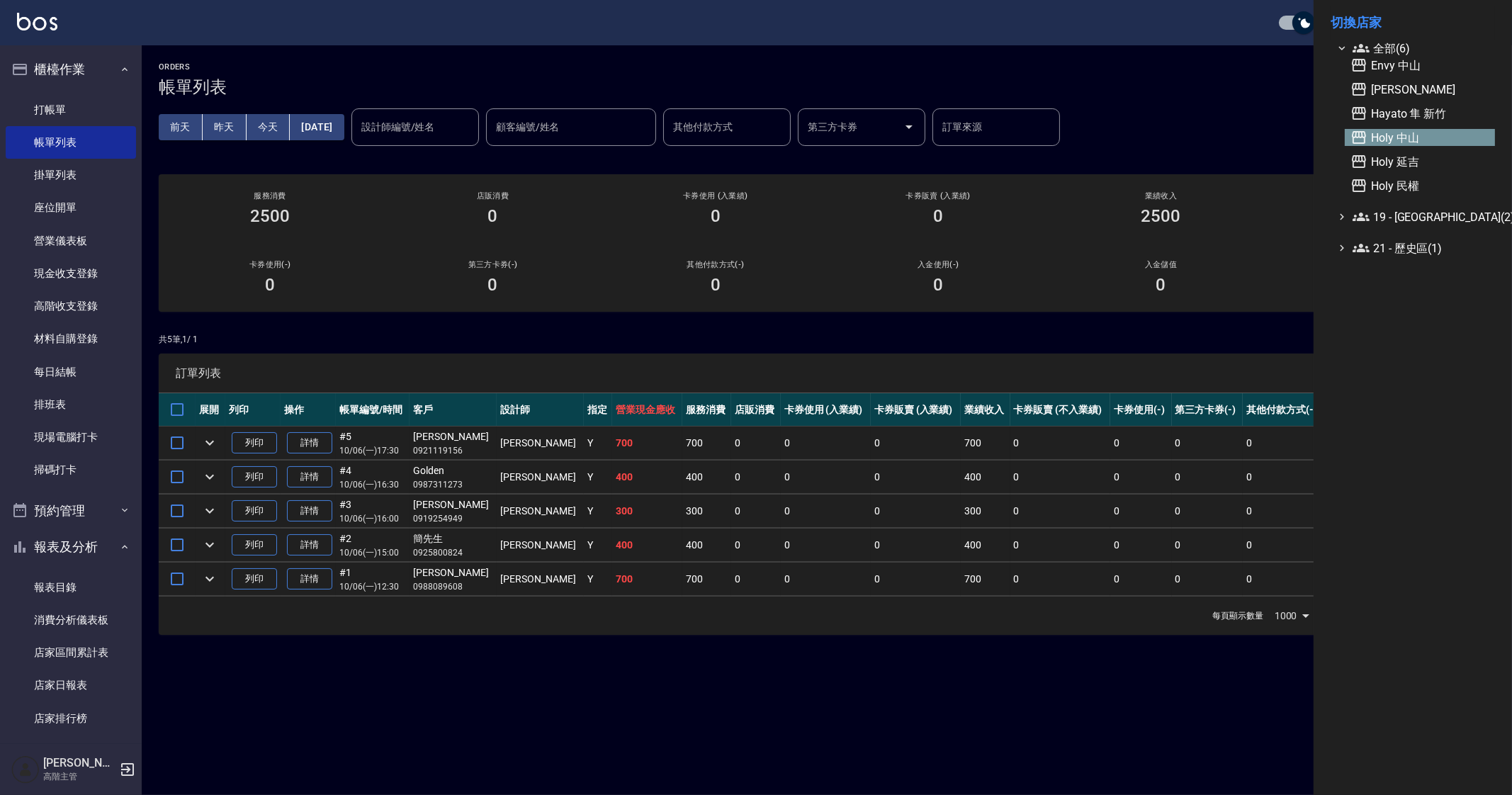
click at [1415, 131] on span "Holy 中山" at bounding box center [1420, 137] width 139 height 17
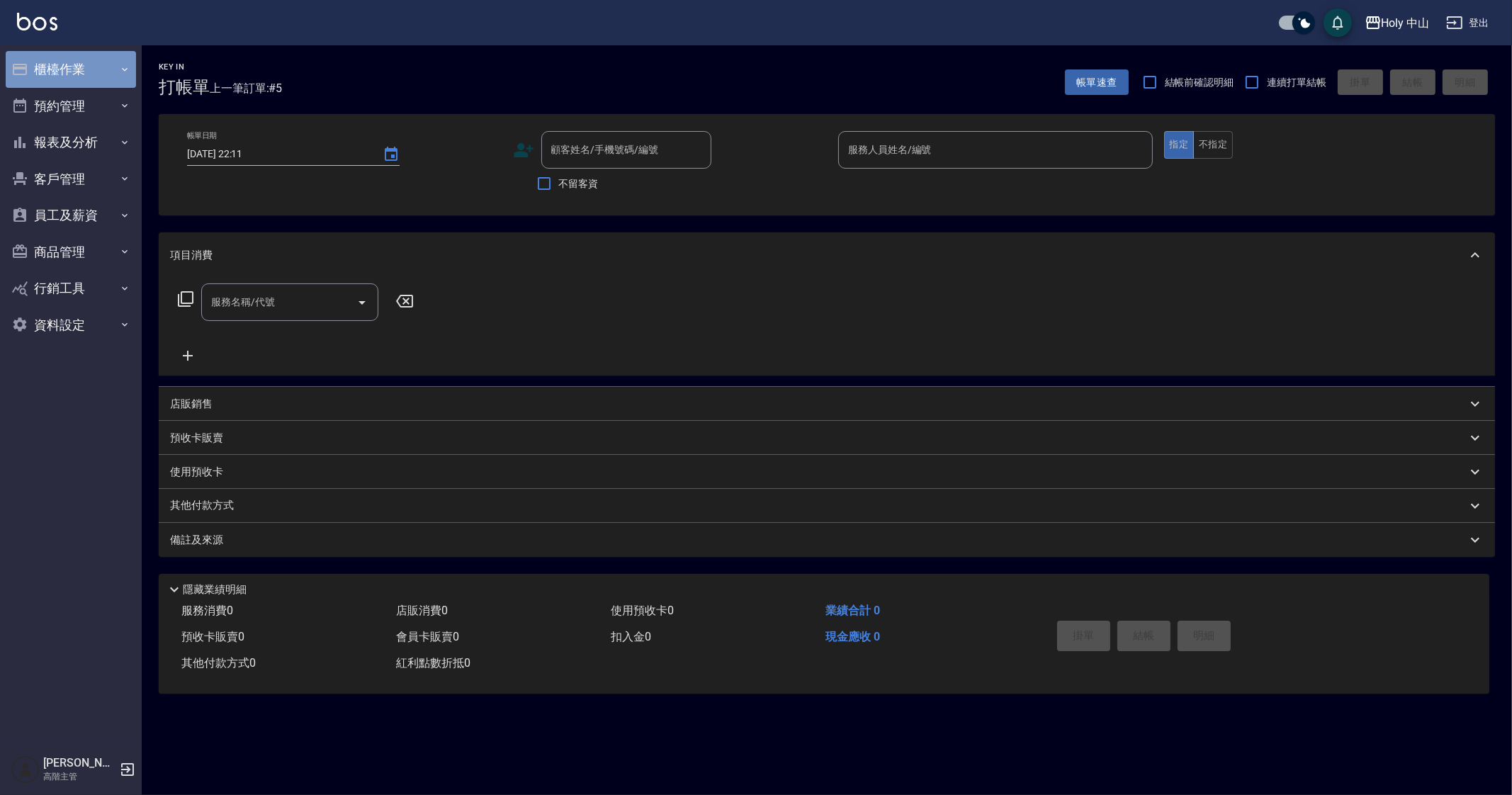
click at [68, 52] on button "櫃檯作業" at bounding box center [70, 69] width 130 height 37
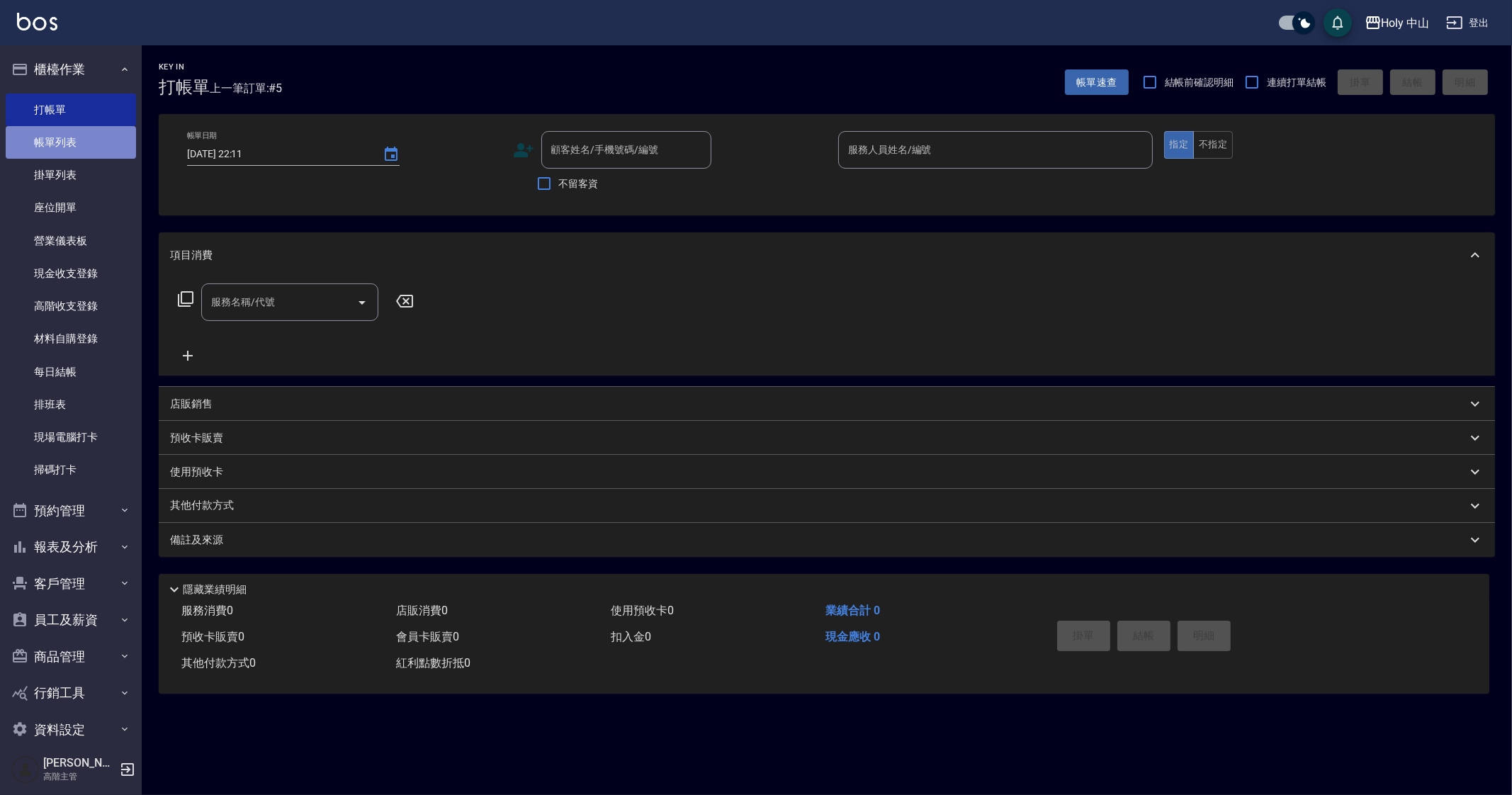
click at [79, 130] on link "帳單列表" at bounding box center [70, 142] width 130 height 33
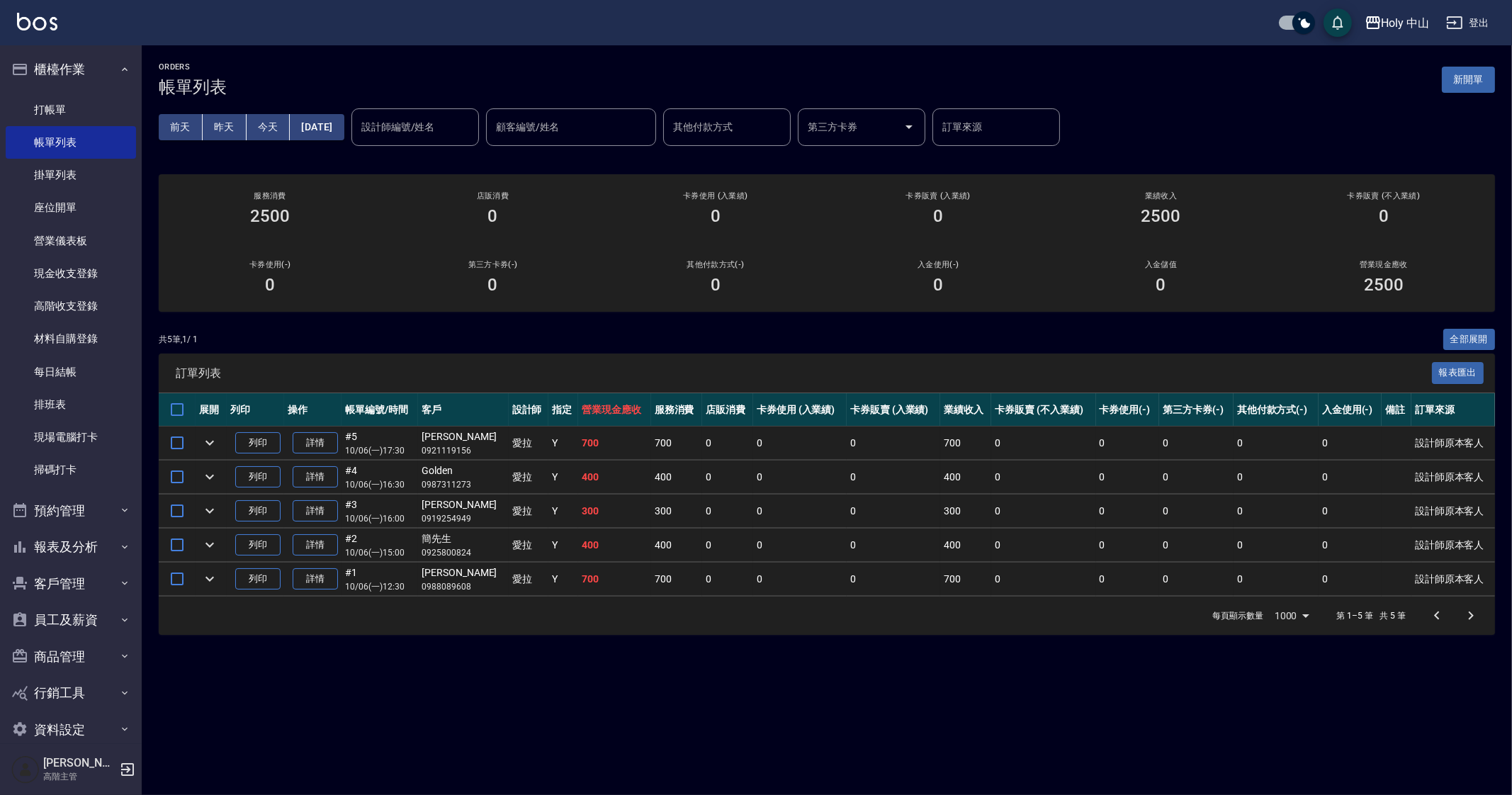
click at [819, 718] on div "ORDERS 帳單列表 新開單 前天 昨天 今天 2025/10/06 設計師編號/姓名 設計師編號/姓名 顧客編號/姓名 顧客編號/姓名 其他付款方式 其他…" at bounding box center [756, 397] width 1512 height 795
click at [1384, 21] on div "Holy 中山" at bounding box center [1406, 23] width 48 height 18
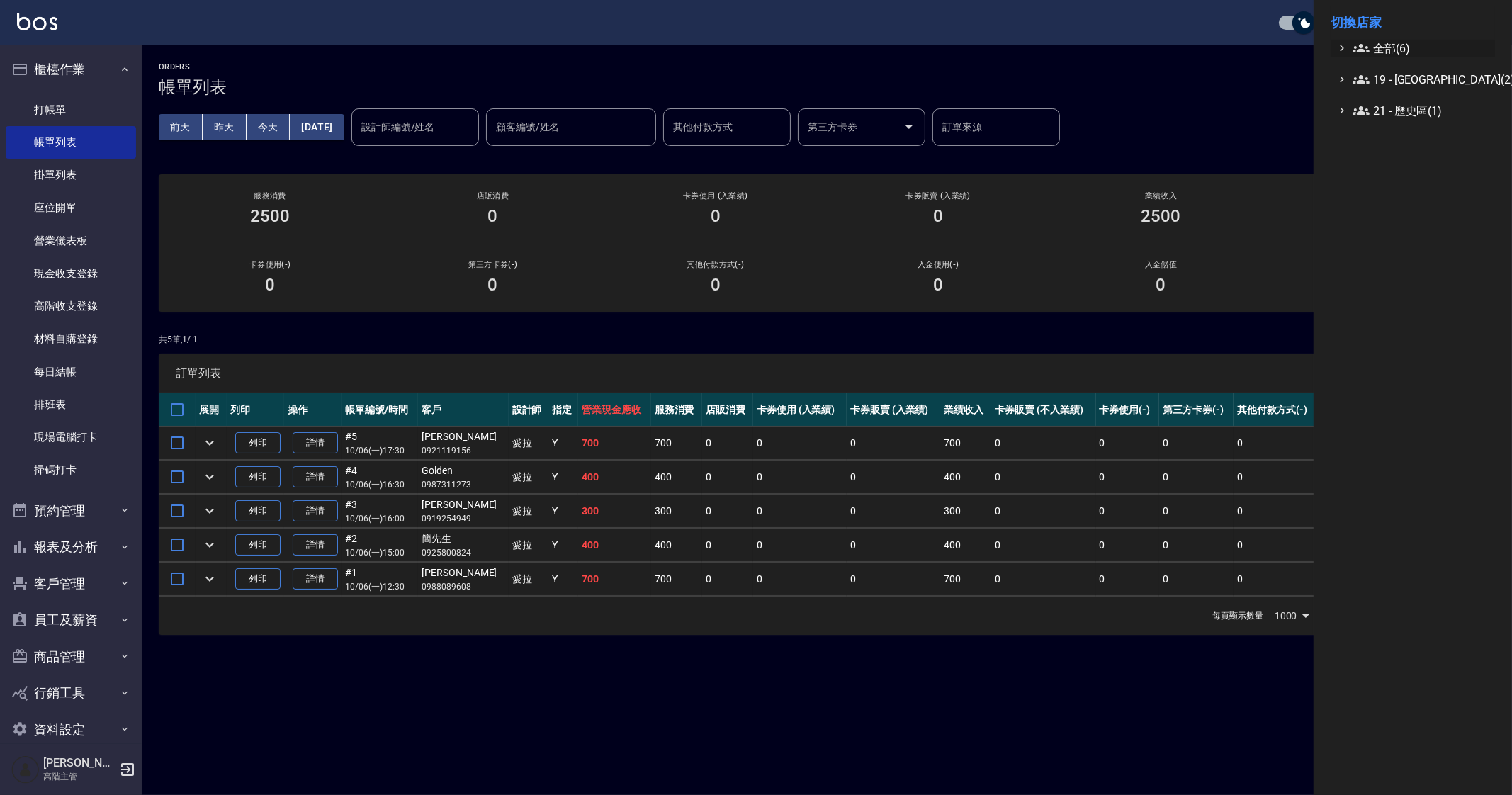
click at [1380, 57] on ul "全部(6) 19 - 新城區(2) 21 - 歷史區(1)" at bounding box center [1413, 79] width 164 height 79
click at [1379, 47] on span "全部(6)" at bounding box center [1422, 47] width 137 height 17
click at [736, 687] on div at bounding box center [756, 397] width 1512 height 795
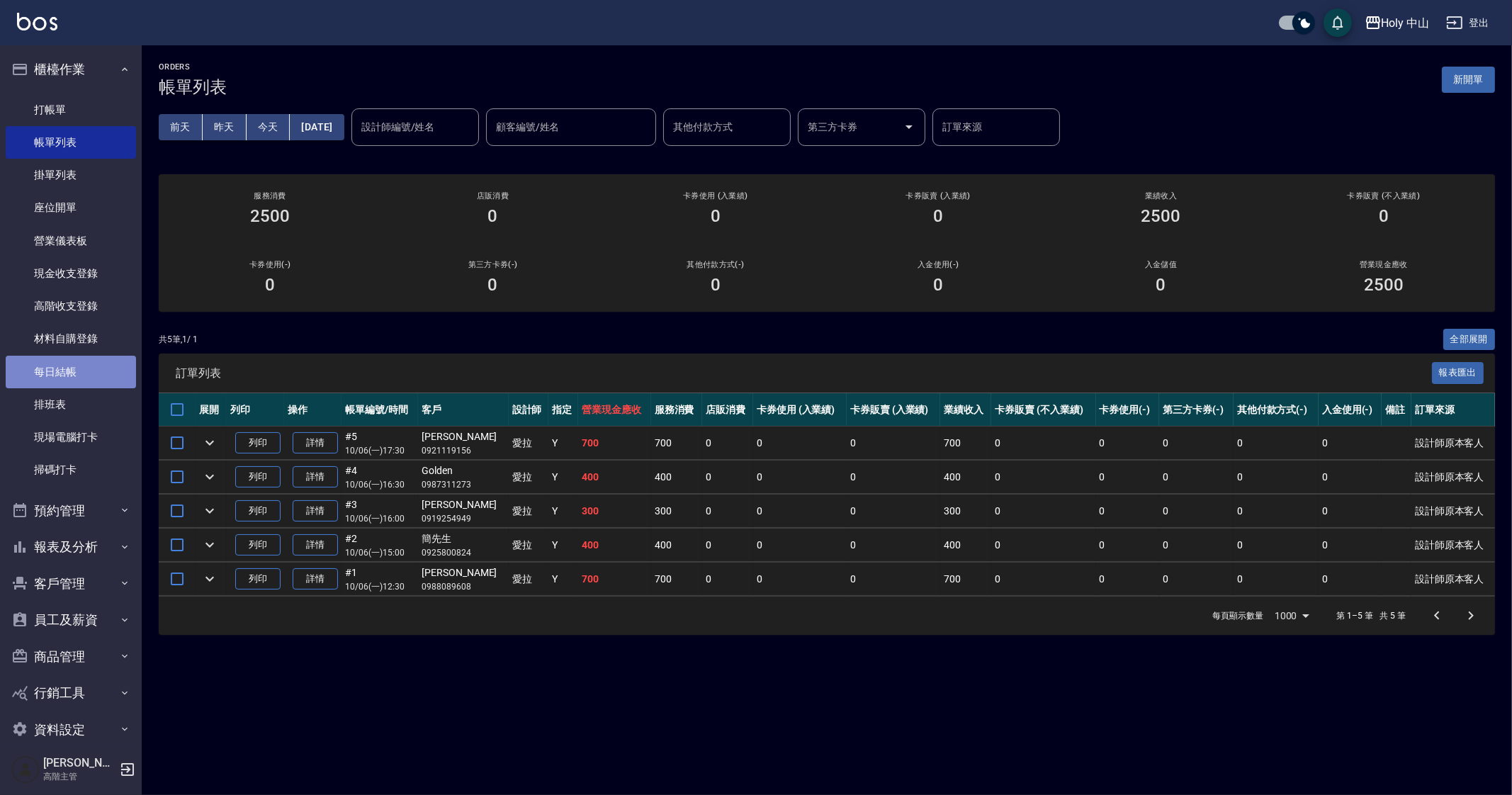
click at [75, 372] on link "每日結帳" at bounding box center [70, 372] width 130 height 33
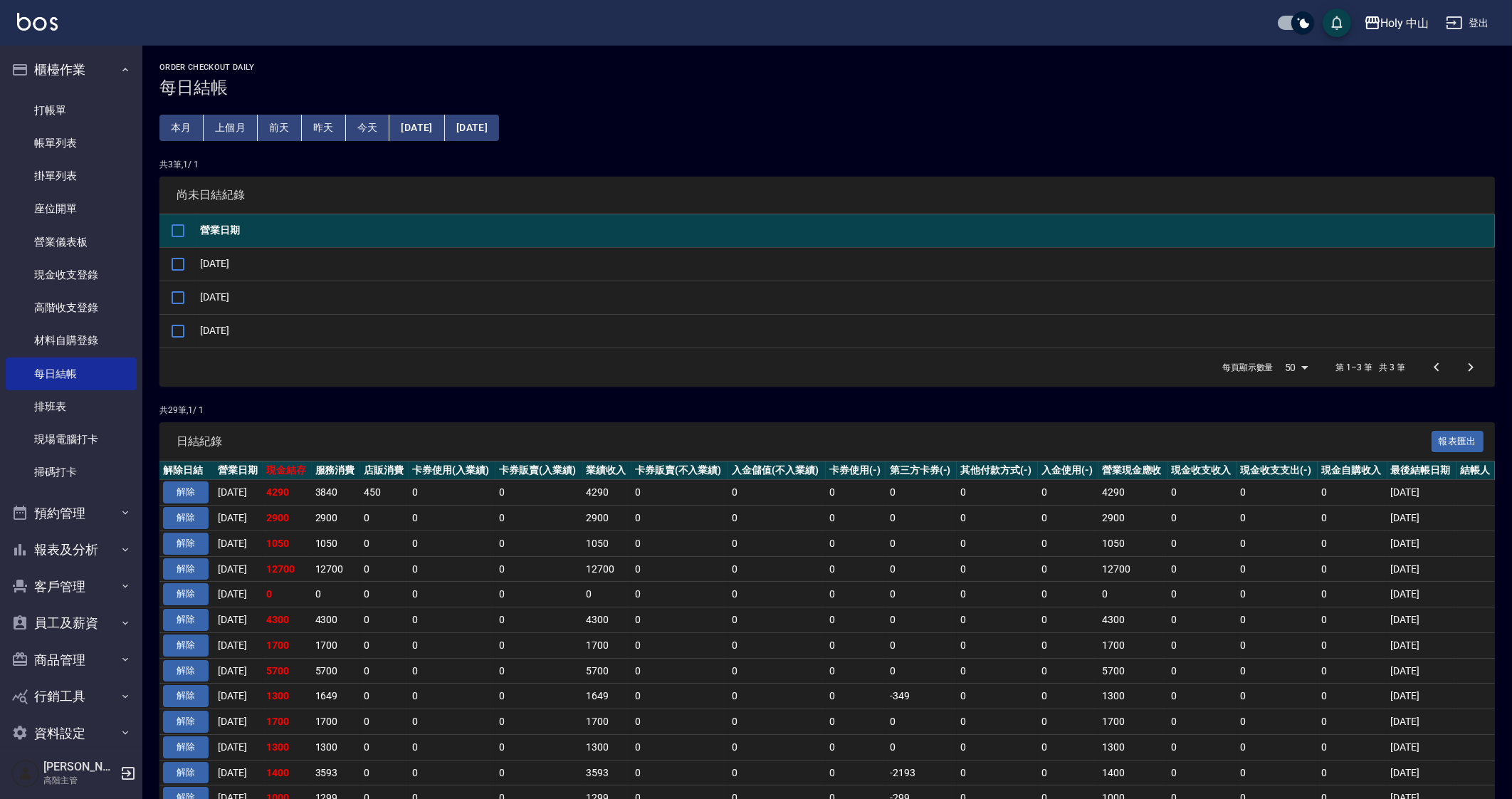
click at [310, 437] on span "日結紀錄" at bounding box center [804, 441] width 1255 height 14
click at [1370, 27] on icon "button" at bounding box center [1373, 23] width 14 height 13
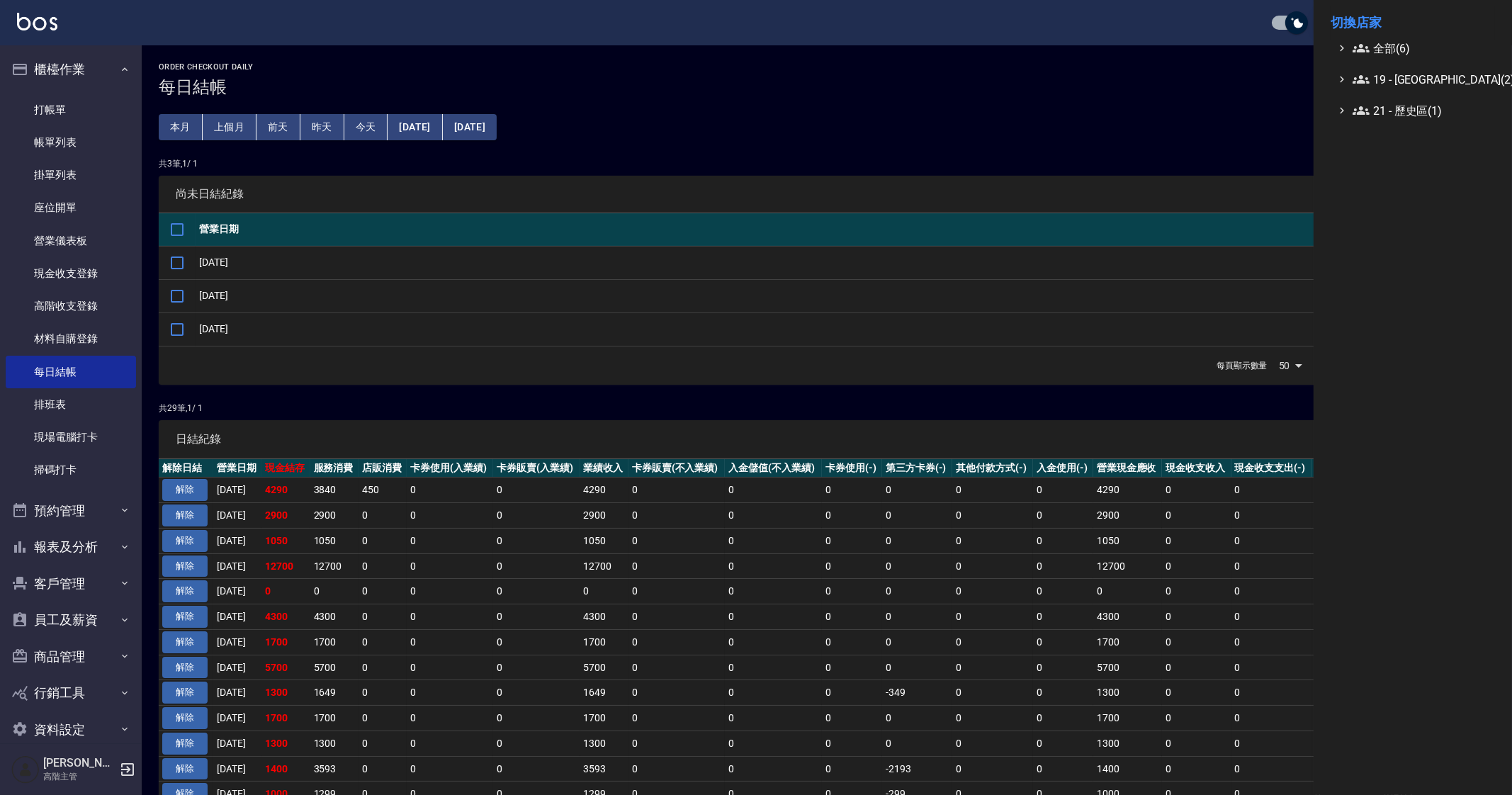
click at [22, 601] on div at bounding box center [756, 397] width 1512 height 795
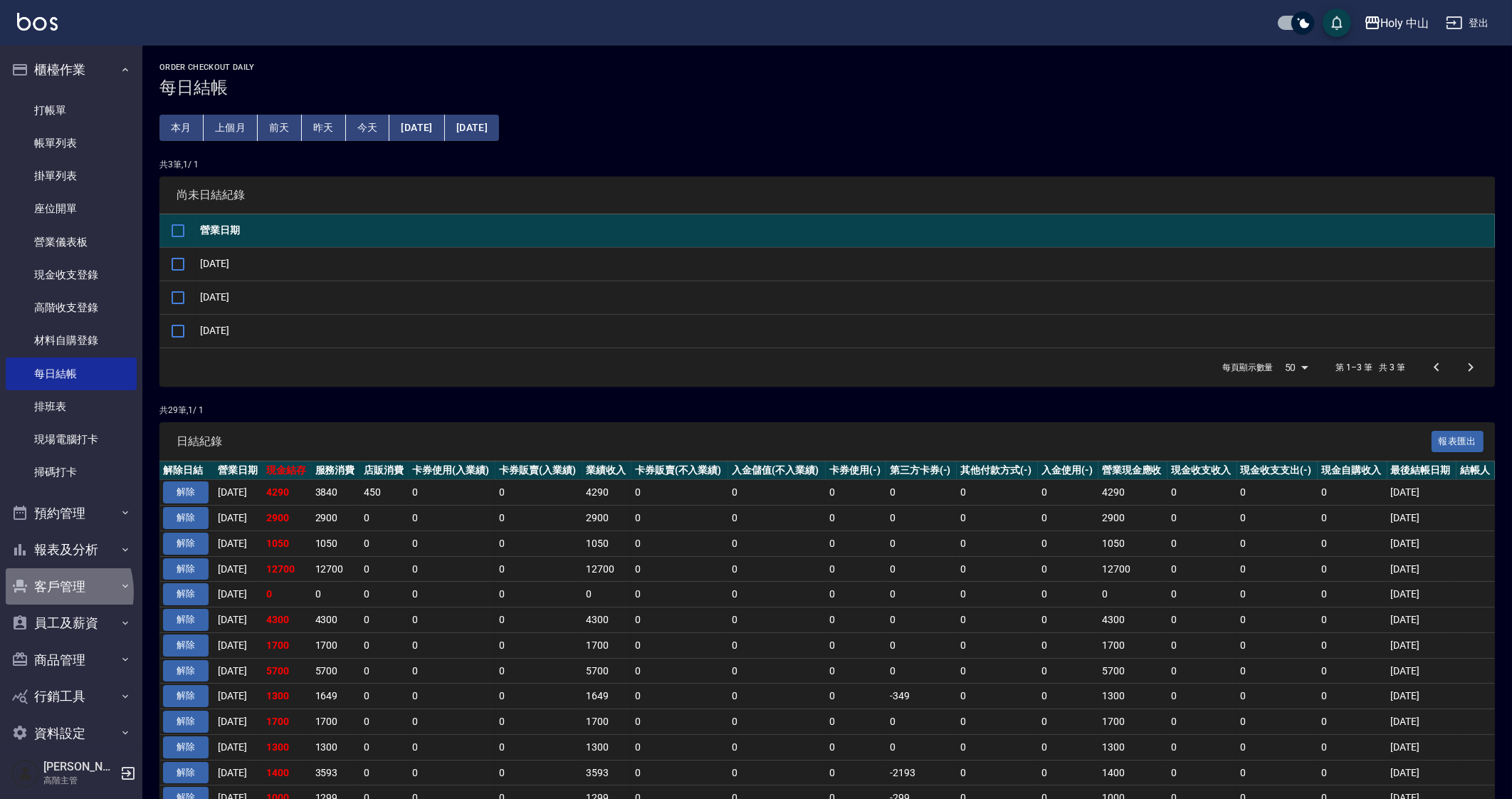
click at [48, 592] on button "客戶管理" at bounding box center [71, 587] width 131 height 37
click at [83, 637] on link "客戶列表" at bounding box center [71, 626] width 131 height 33
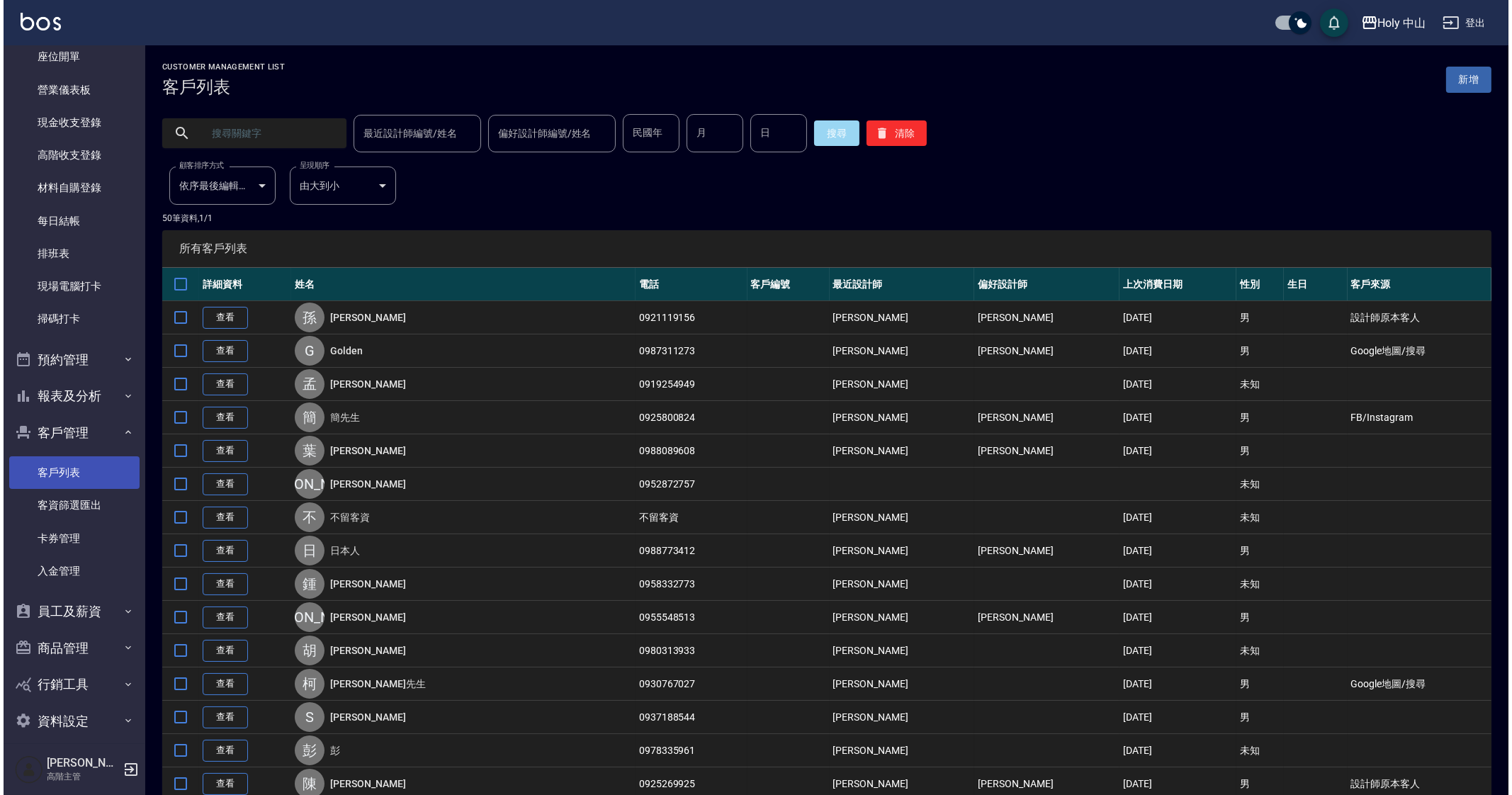
scroll to position [163, 0]
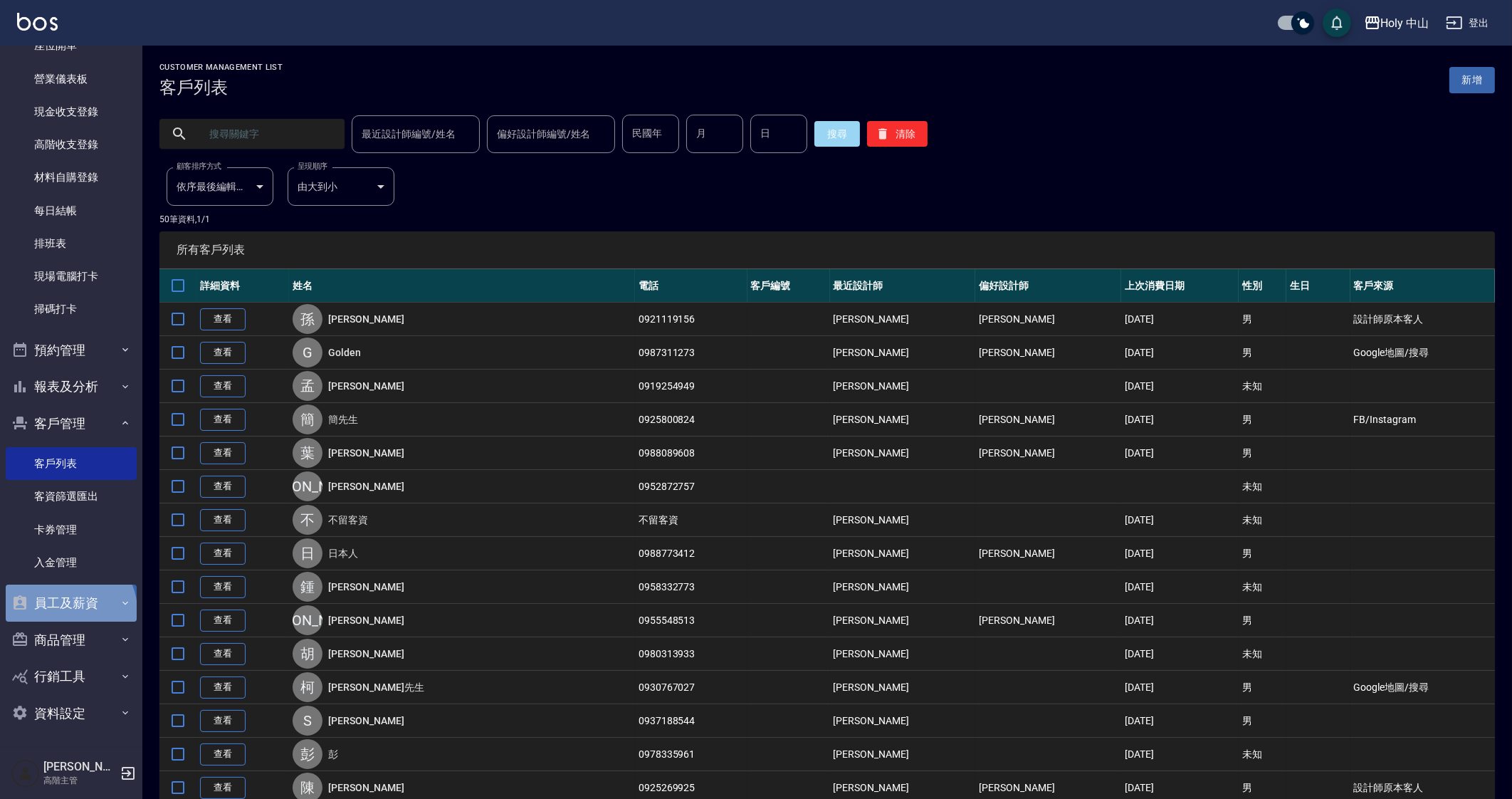
click at [68, 610] on button "員工及薪資" at bounding box center [71, 603] width 131 height 37
click at [80, 649] on link "員工列表" at bounding box center [71, 644] width 131 height 33
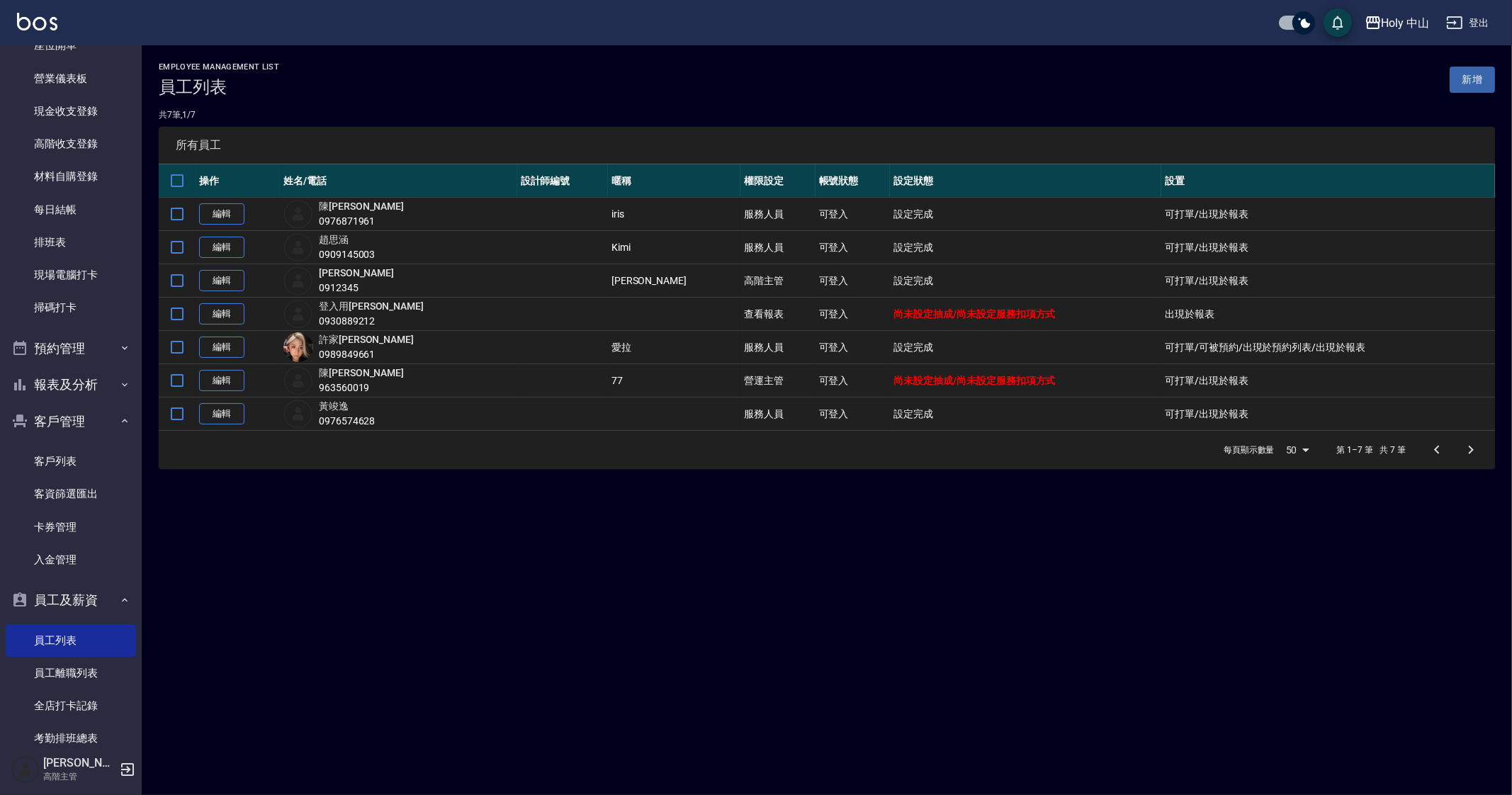
click at [660, 716] on div "Employee Management List 員工列表 新增 共 7 筆, 1 / 7 所有員工 操作 姓名/電話 設計師編號 暱稱 權限設定 帳號狀態 …" at bounding box center [756, 397] width 1512 height 795
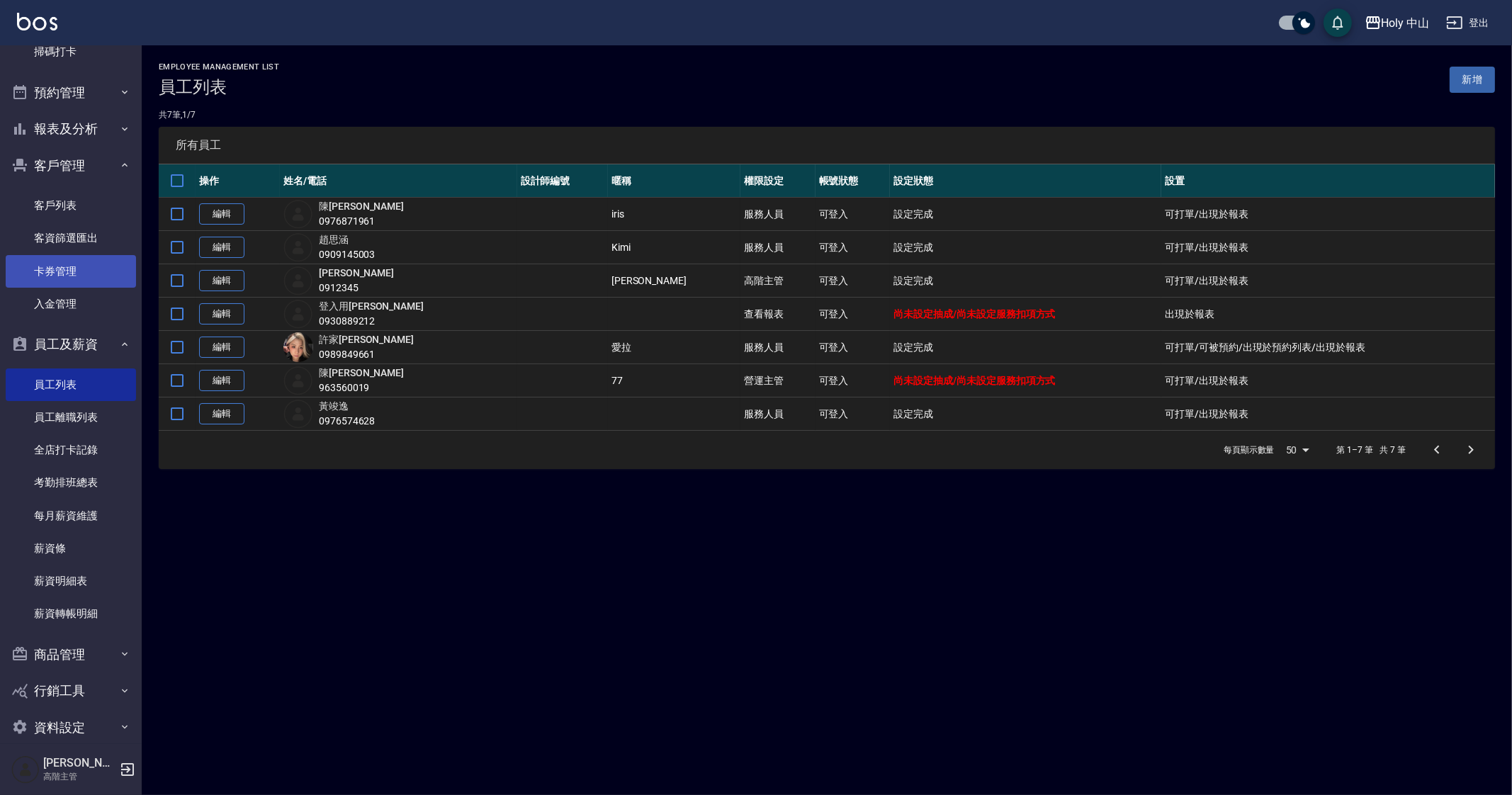
scroll to position [436, 0]
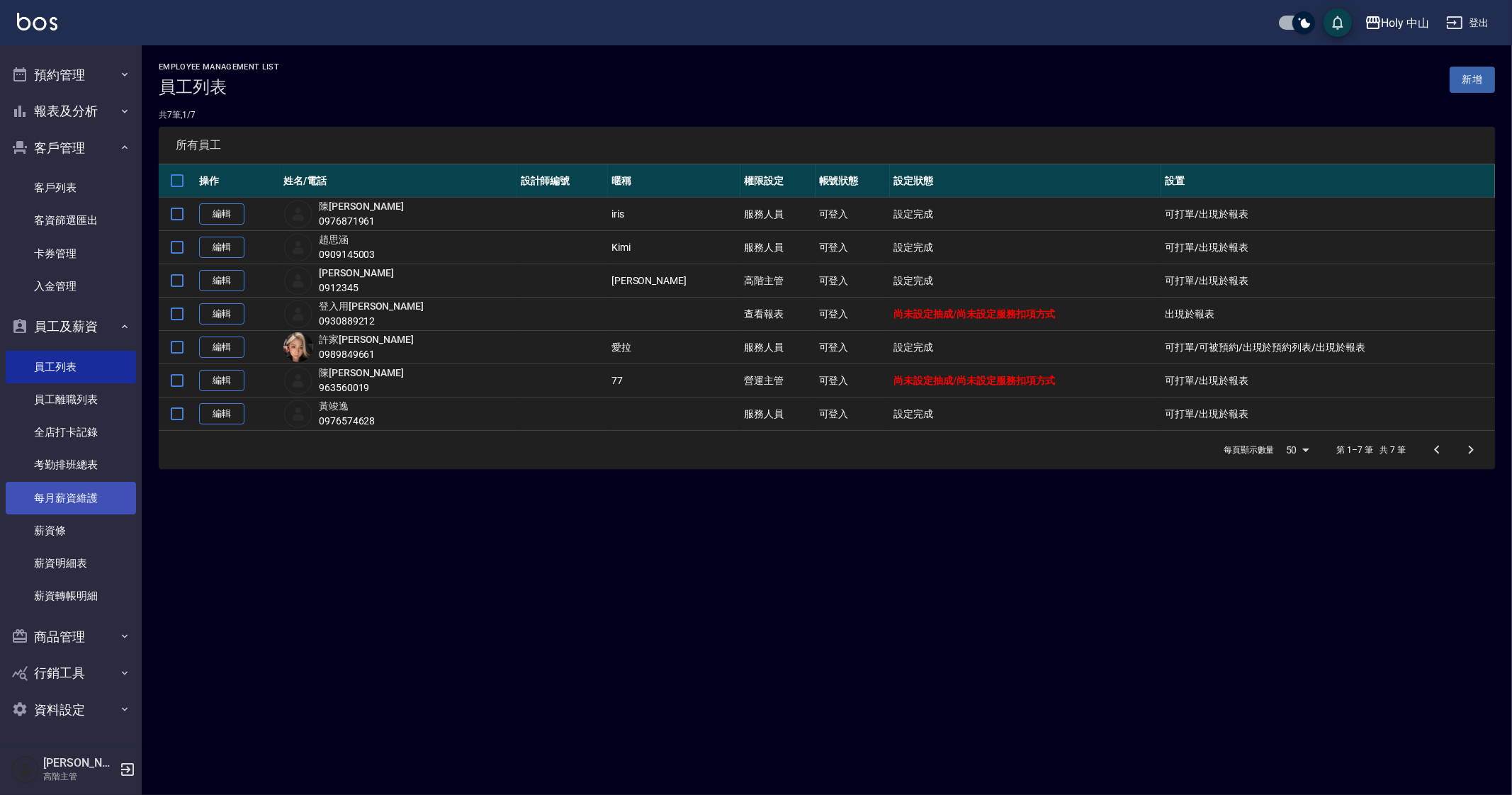
click at [75, 511] on link "每月薪資維護" at bounding box center [70, 497] width 130 height 33
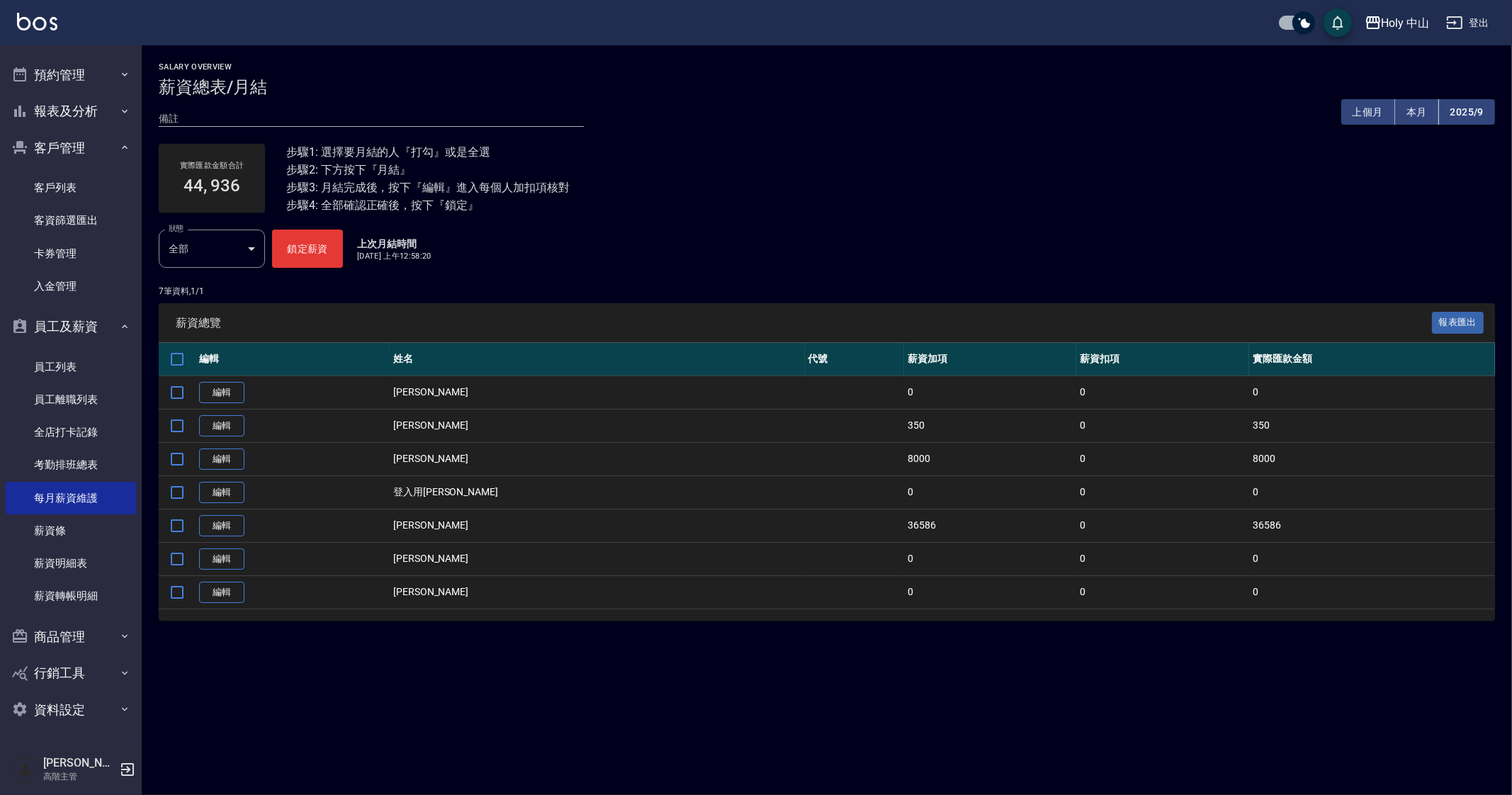
click at [551, 680] on div "Salary Overview 薪資總表/月結 備註 x 上個月 本月 2025/9 實際匯款金額合計 44, 936 步驟1: 選擇要月結的人『打勾』或是全…" at bounding box center [756, 397] width 1512 height 795
click at [229, 523] on link "編輯" at bounding box center [222, 525] width 46 height 22
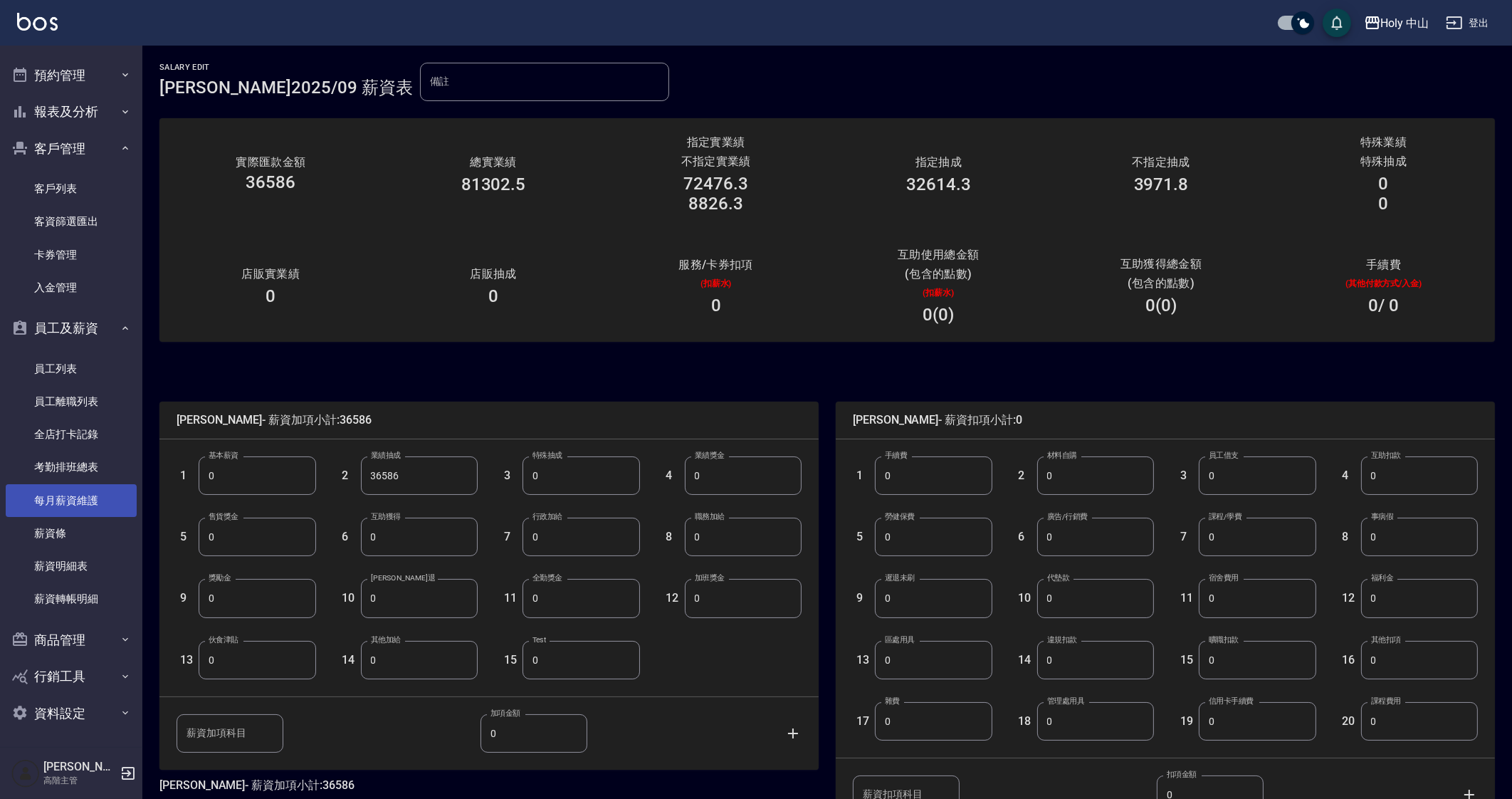
drag, startPoint x: 90, startPoint y: 506, endPoint x: 64, endPoint y: 489, distance: 31.1
click at [90, 507] on link "每月薪資維護" at bounding box center [71, 500] width 131 height 33
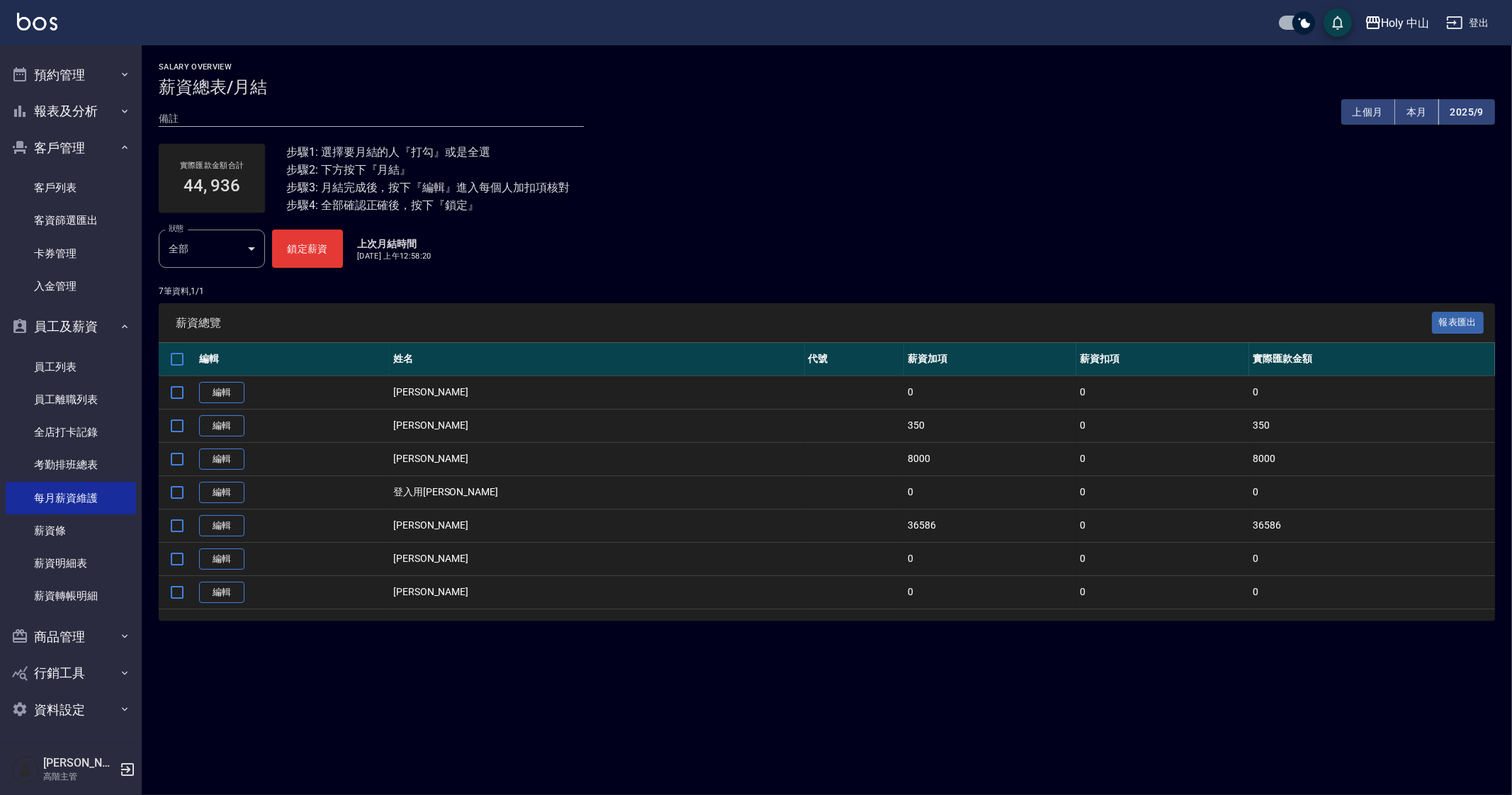
click at [390, 590] on td "編輯" at bounding box center [293, 592] width 194 height 33
click at [618, 683] on div "Salary Overview 薪資總表/月結 備註 x 上個月 本月 2025/9 實際匯款金額合計 44, 936 步驟1: 選擇要月結的人『打勾』或是全…" at bounding box center [756, 397] width 1512 height 795
click at [1364, 112] on button "上個月" at bounding box center [1368, 112] width 54 height 26
click at [1448, 116] on button "2025/9" at bounding box center [1467, 112] width 56 height 26
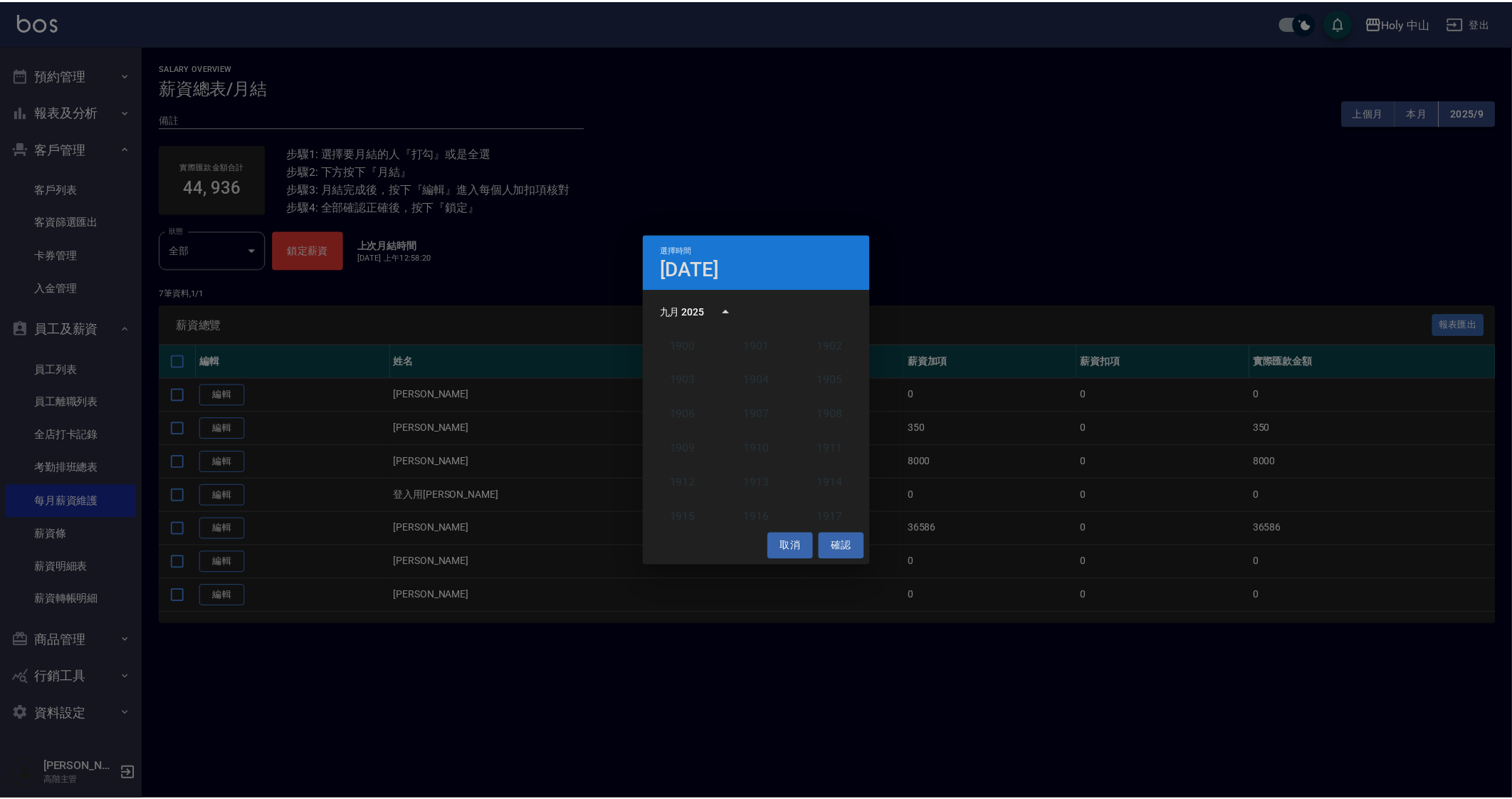
scroll to position [1317, 0]
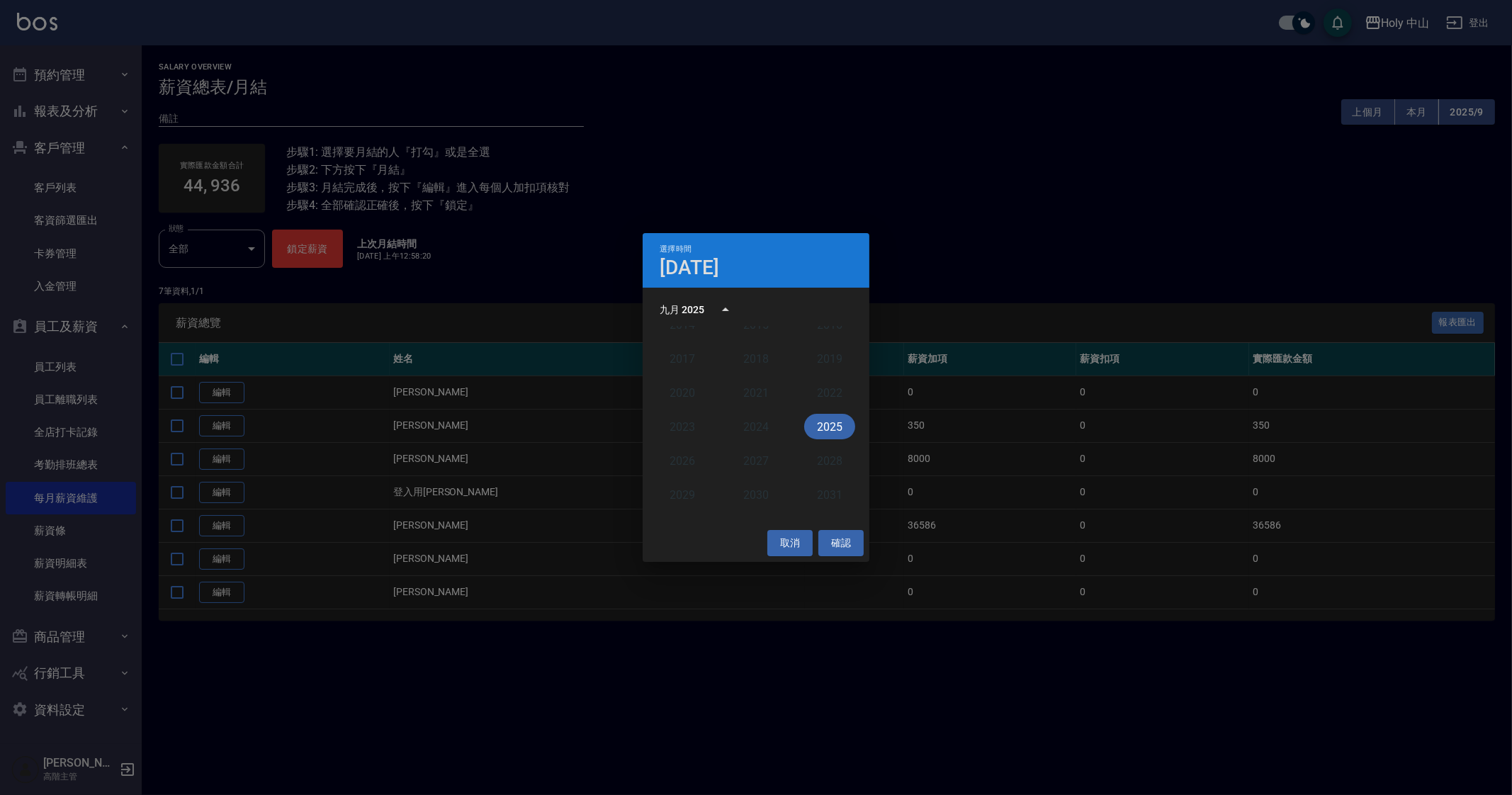
click at [824, 429] on button "2025" at bounding box center [829, 426] width 51 height 25
click at [758, 429] on button "8月" at bounding box center [756, 417] width 51 height 25
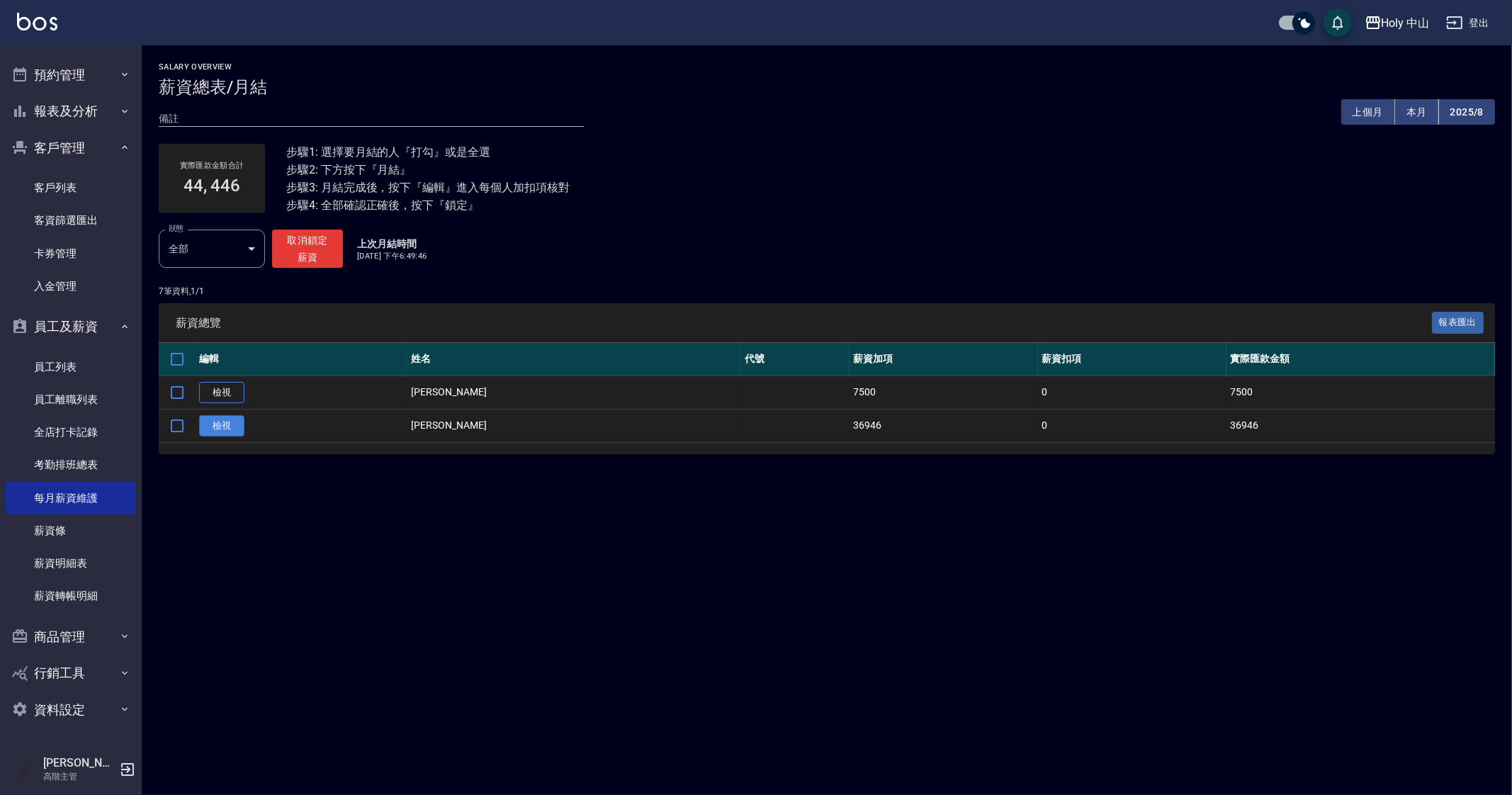
click at [228, 427] on link "檢視" at bounding box center [222, 426] width 46 height 22
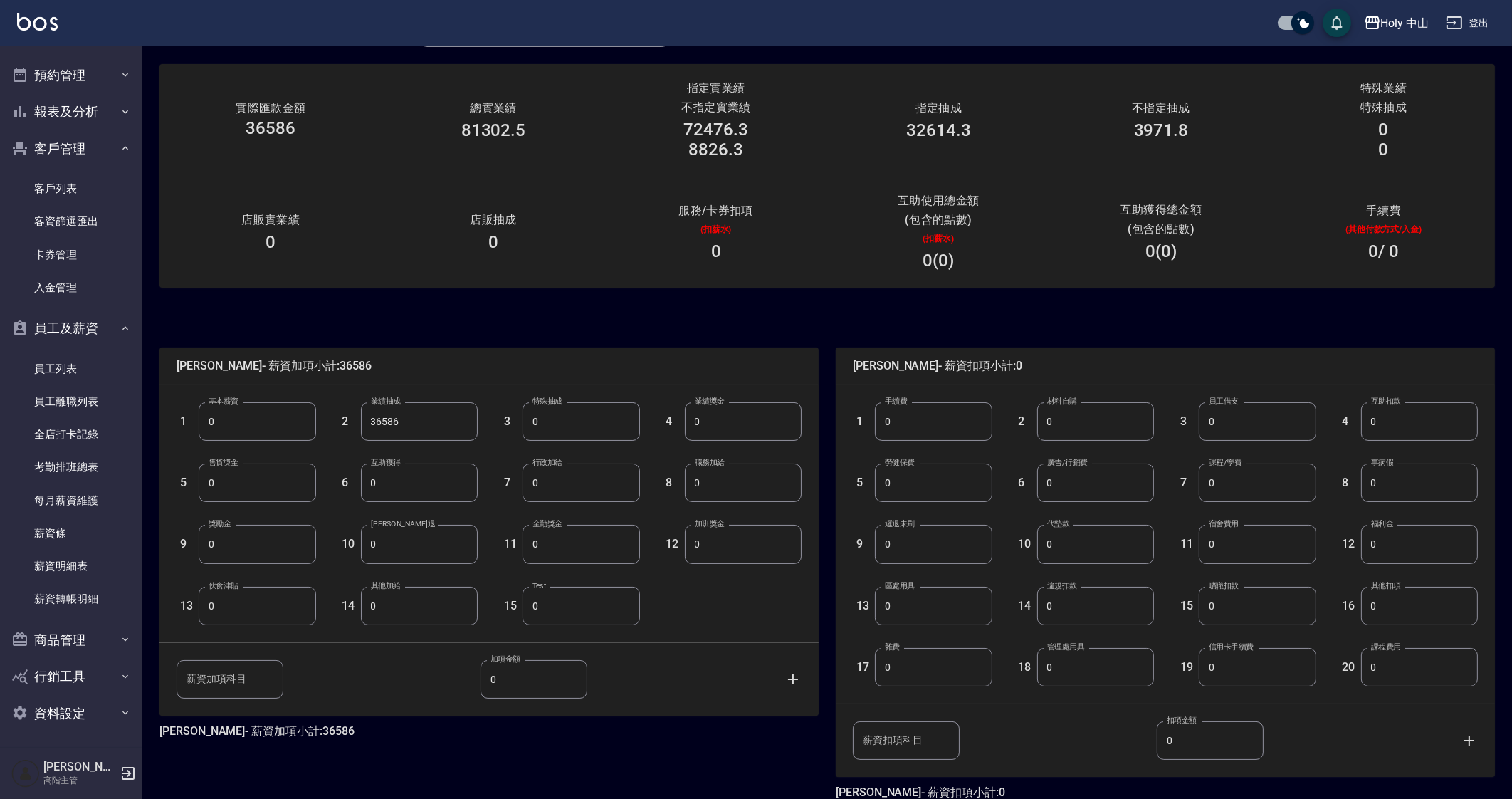
scroll to position [125, 0]
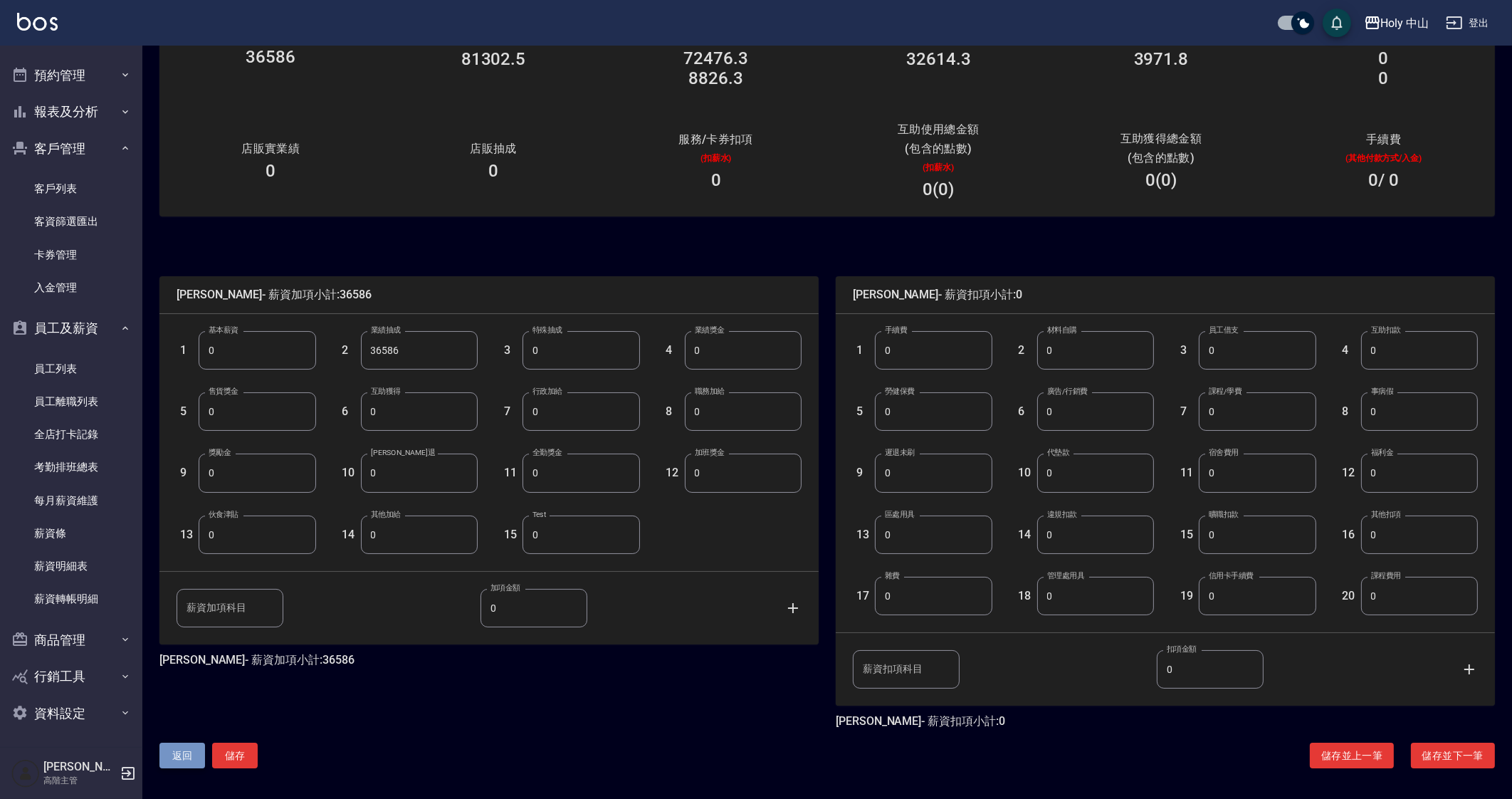
click at [197, 750] on button "返回" at bounding box center [183, 756] width 46 height 26
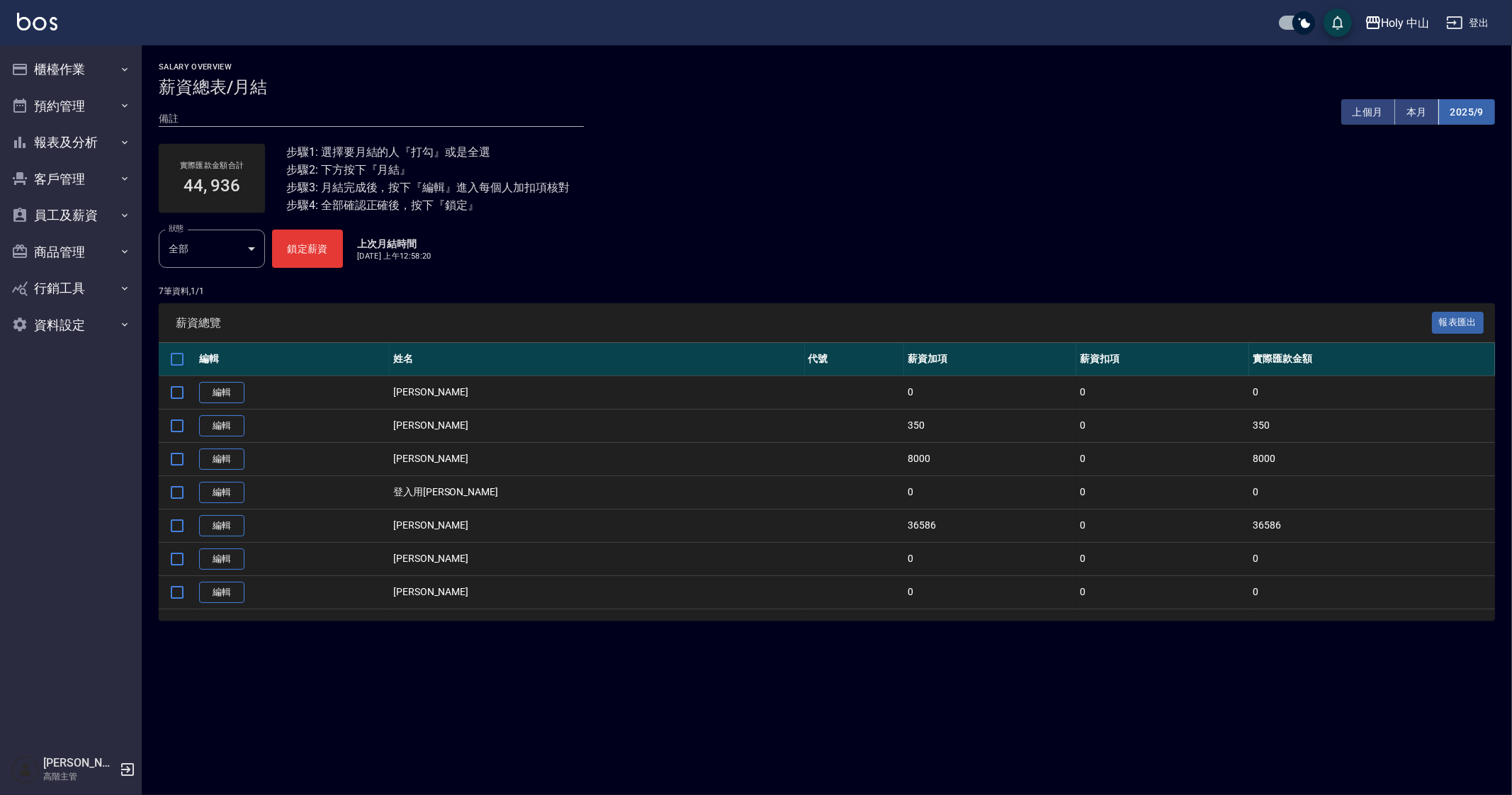
click at [1465, 110] on button "2025/9" at bounding box center [1467, 112] width 56 height 26
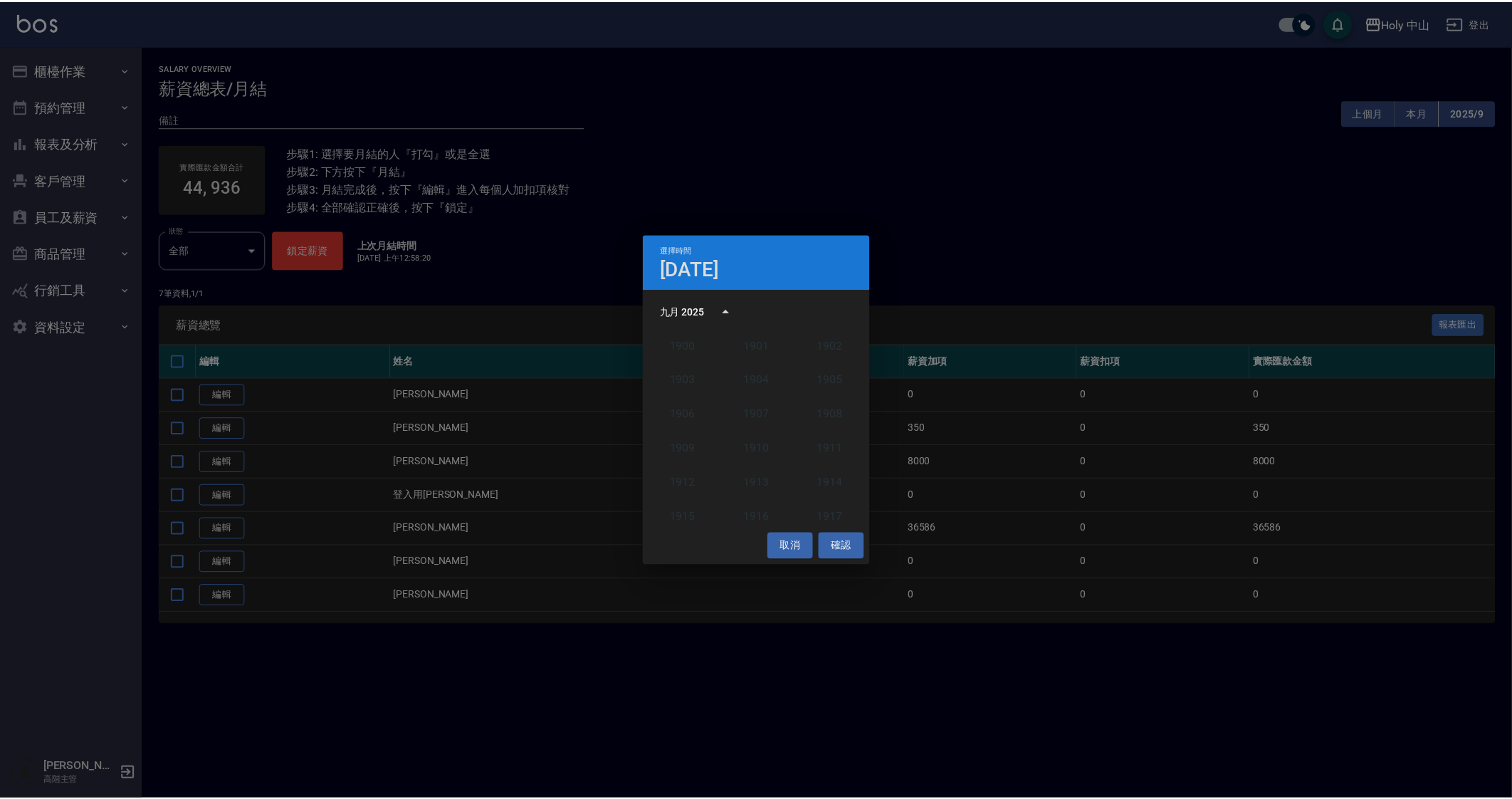
scroll to position [1317, 0]
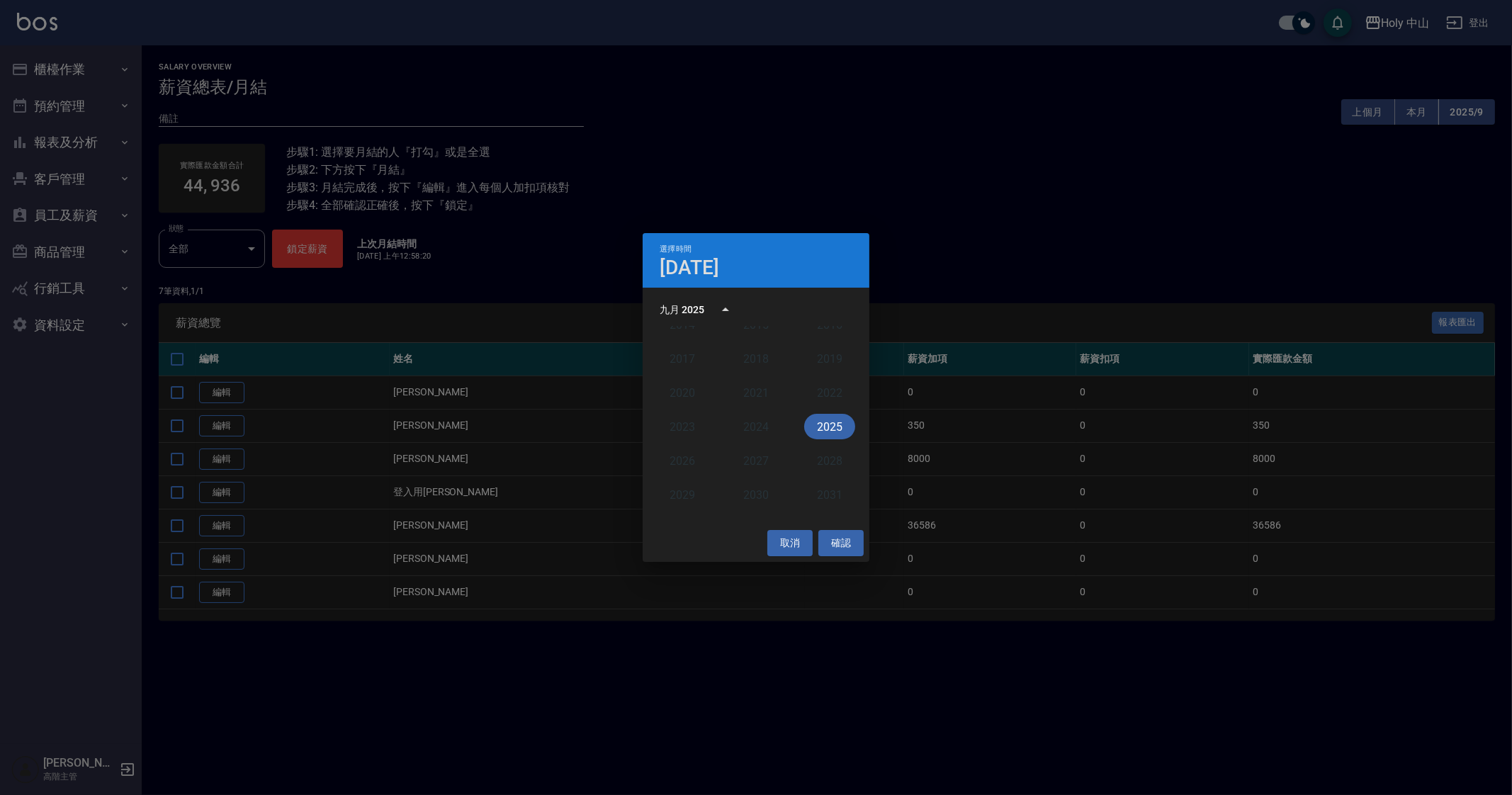
click at [831, 423] on button "2025" at bounding box center [829, 426] width 51 height 25
click at [752, 425] on button "8月" at bounding box center [756, 417] width 51 height 25
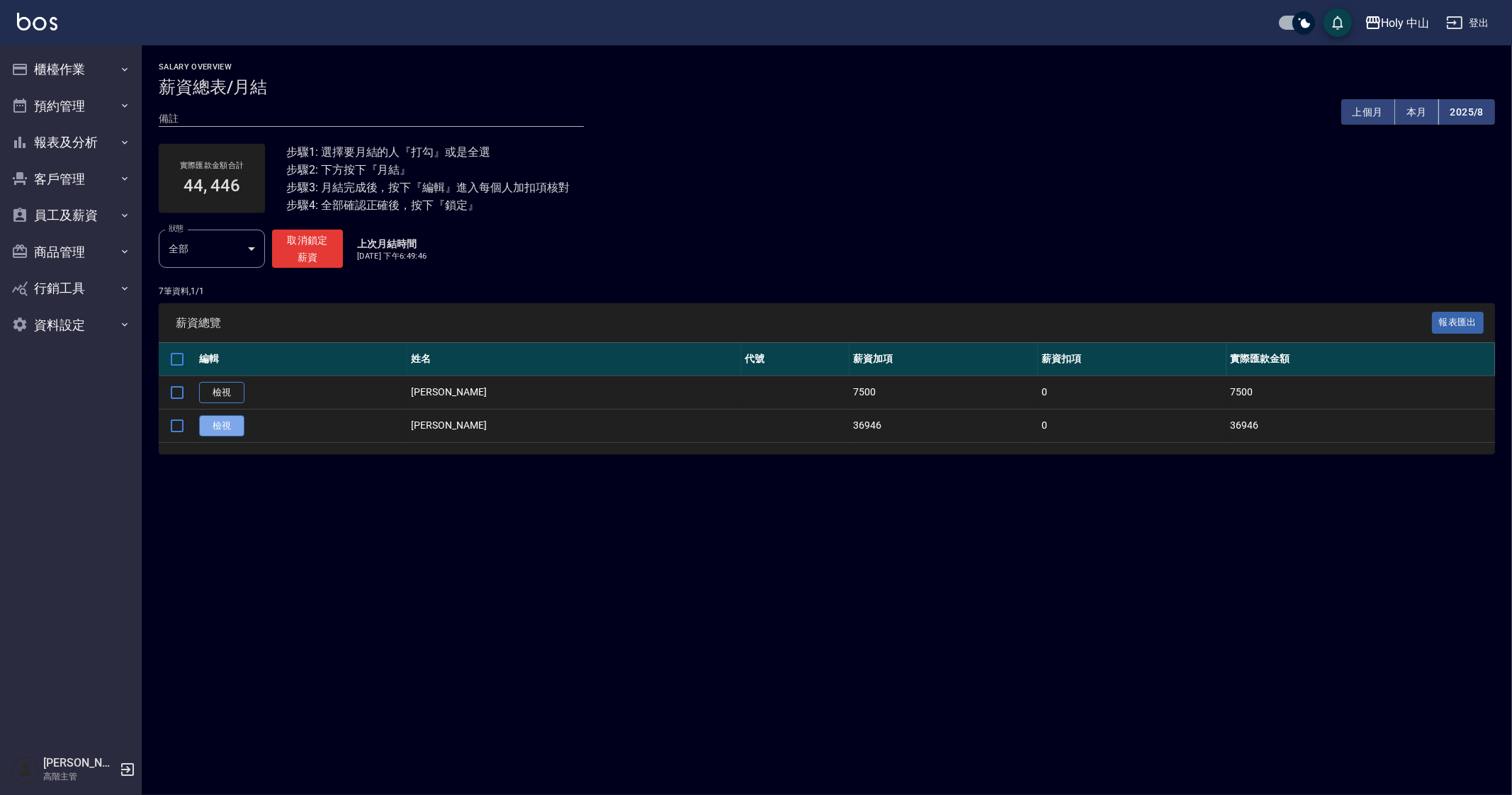
click at [212, 426] on link "檢視" at bounding box center [222, 426] width 46 height 22
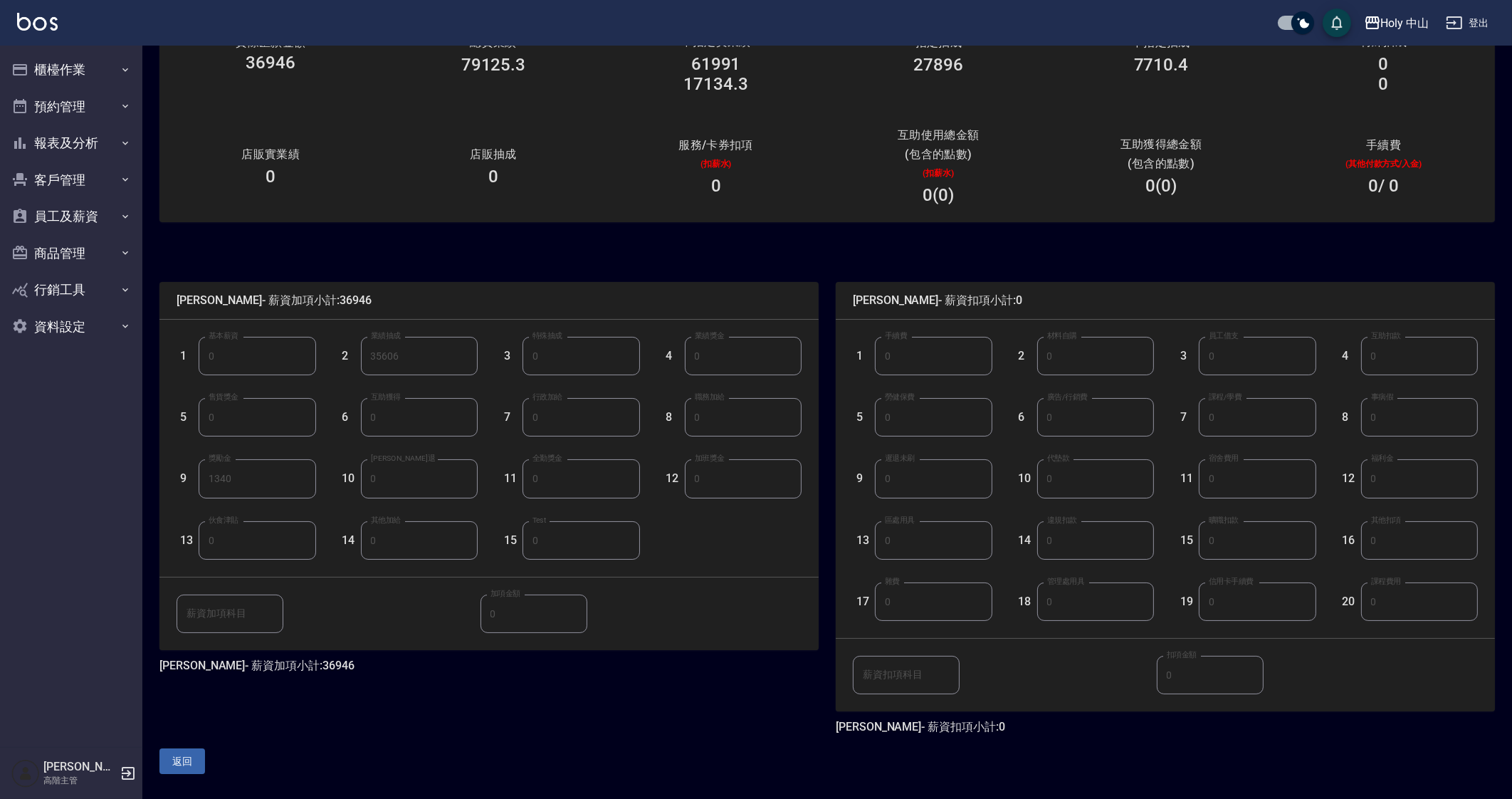
scroll to position [125, 0]
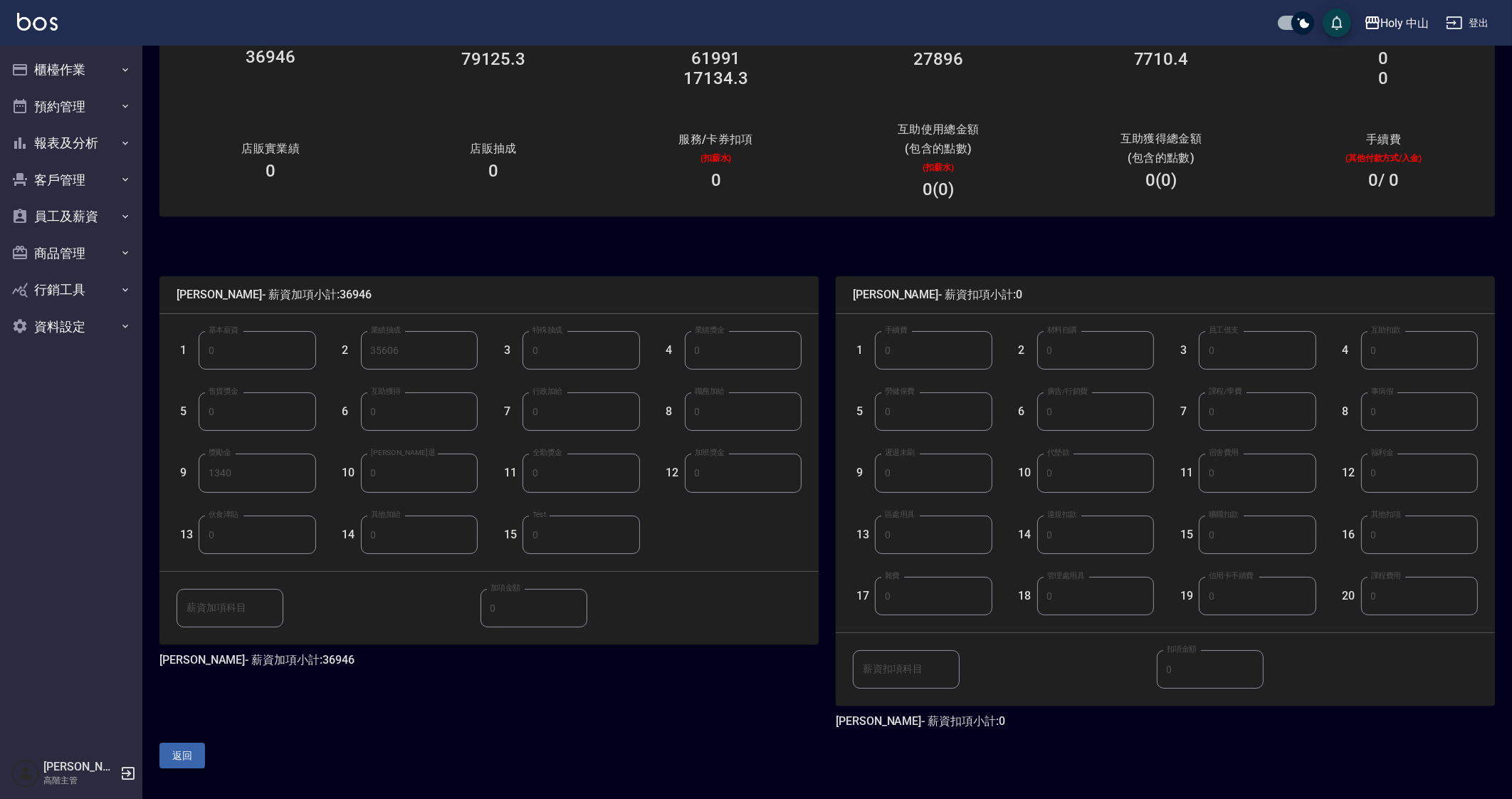
click at [186, 745] on button "返回" at bounding box center [183, 756] width 46 height 26
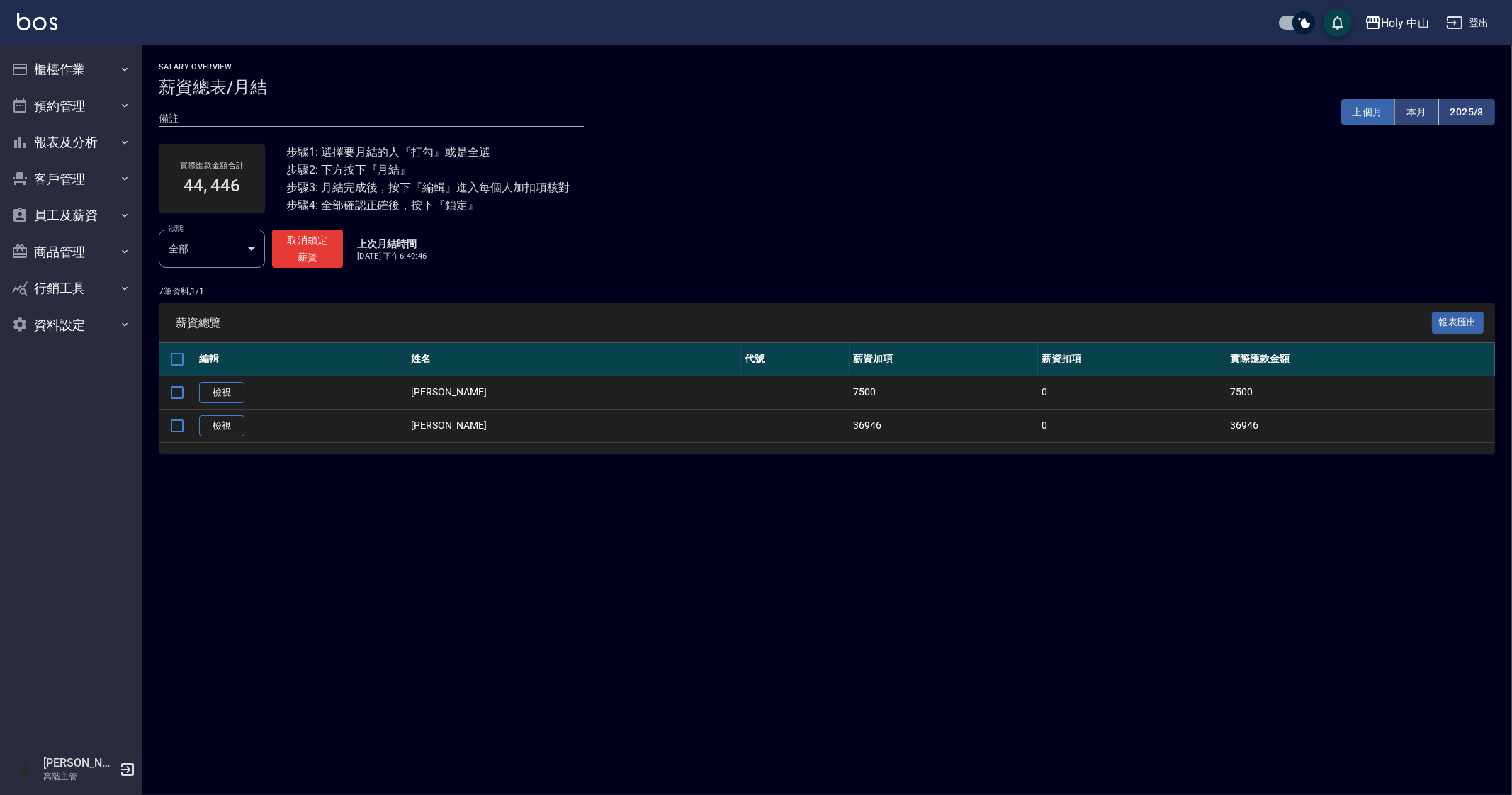
click at [1364, 115] on button "上個月" at bounding box center [1368, 112] width 54 height 26
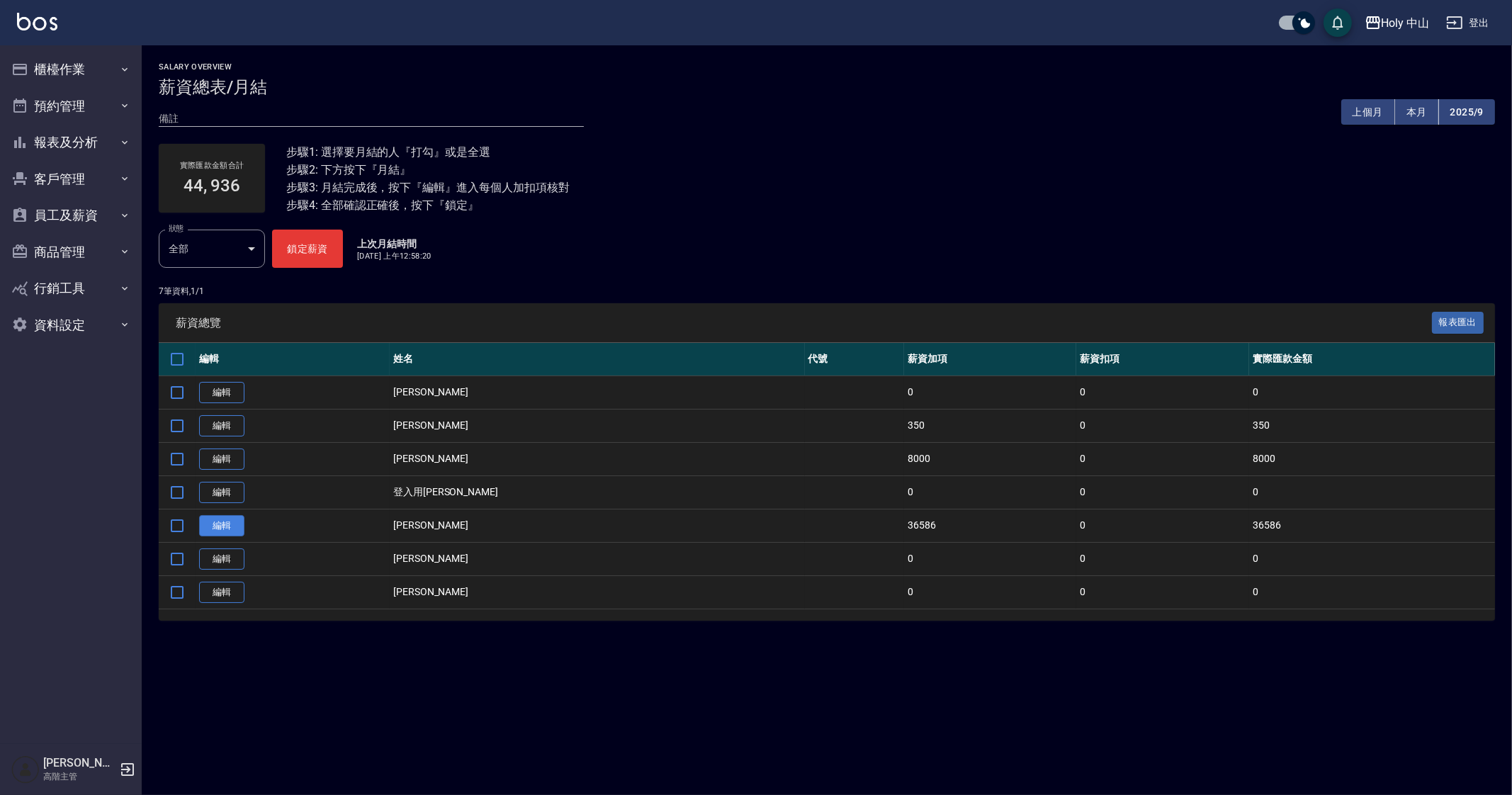
click at [230, 522] on link "編輯" at bounding box center [222, 525] width 46 height 22
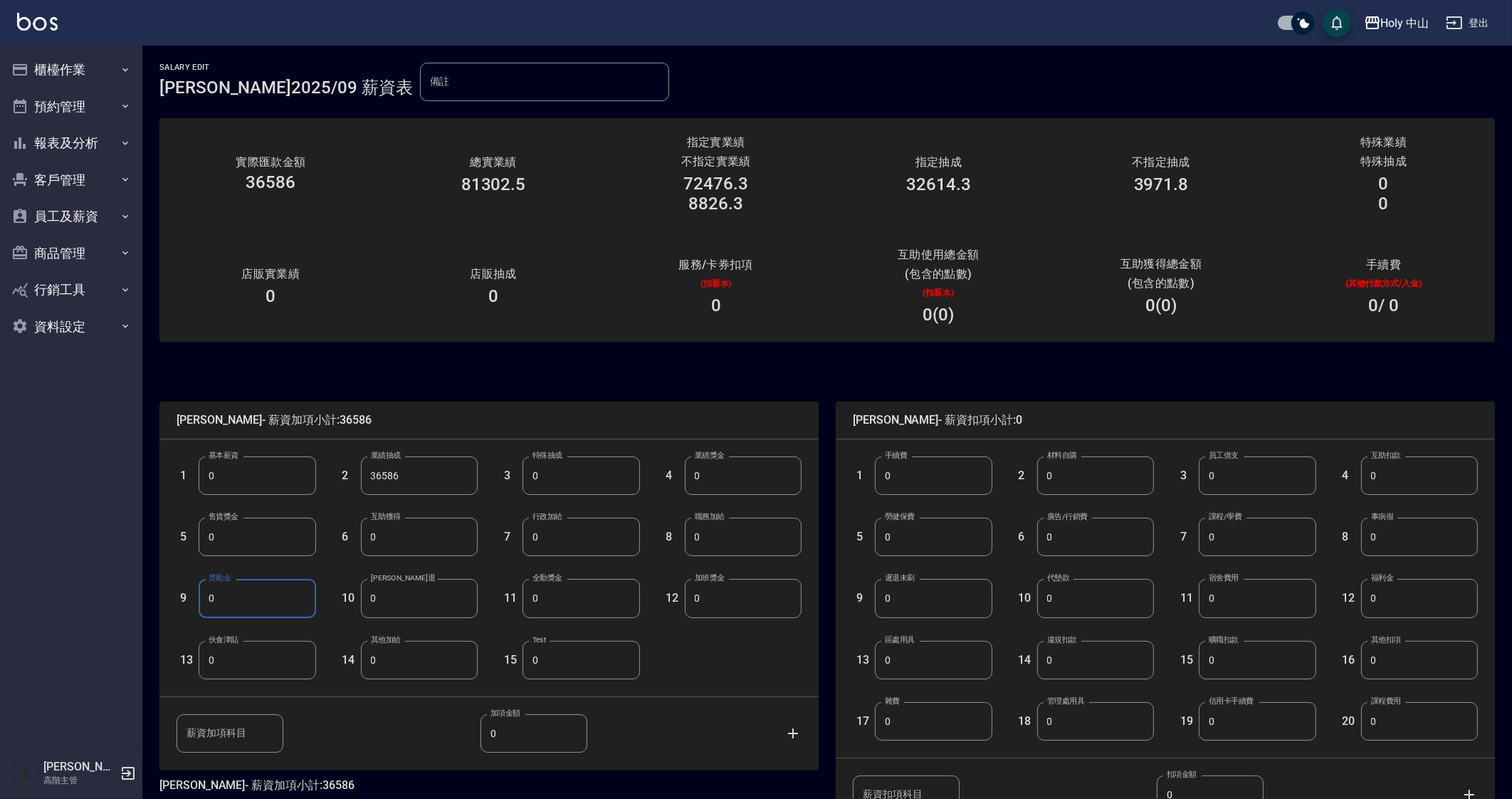
click at [293, 589] on input "0" at bounding box center [257, 599] width 117 height 39
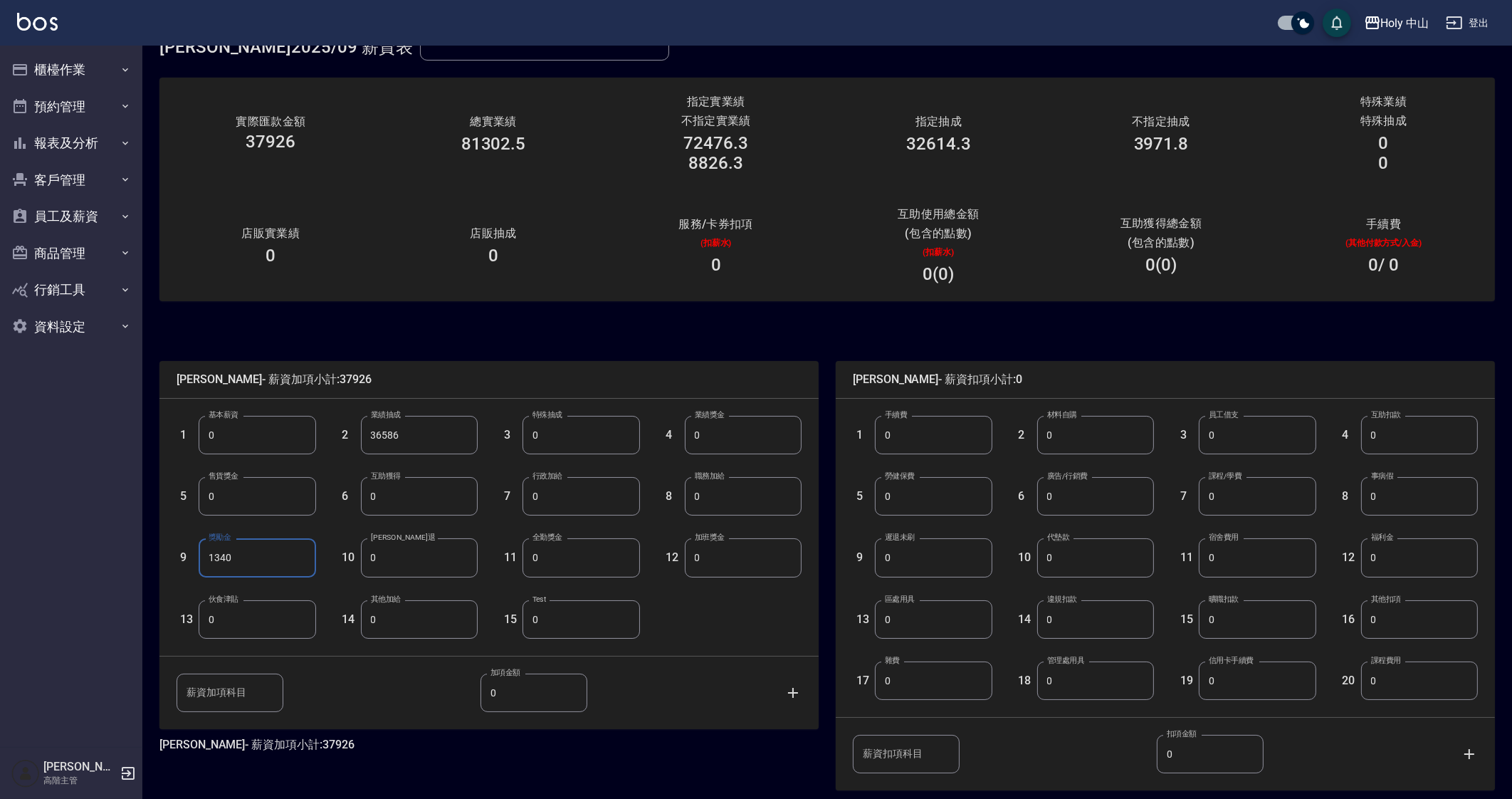
scroll to position [125, 0]
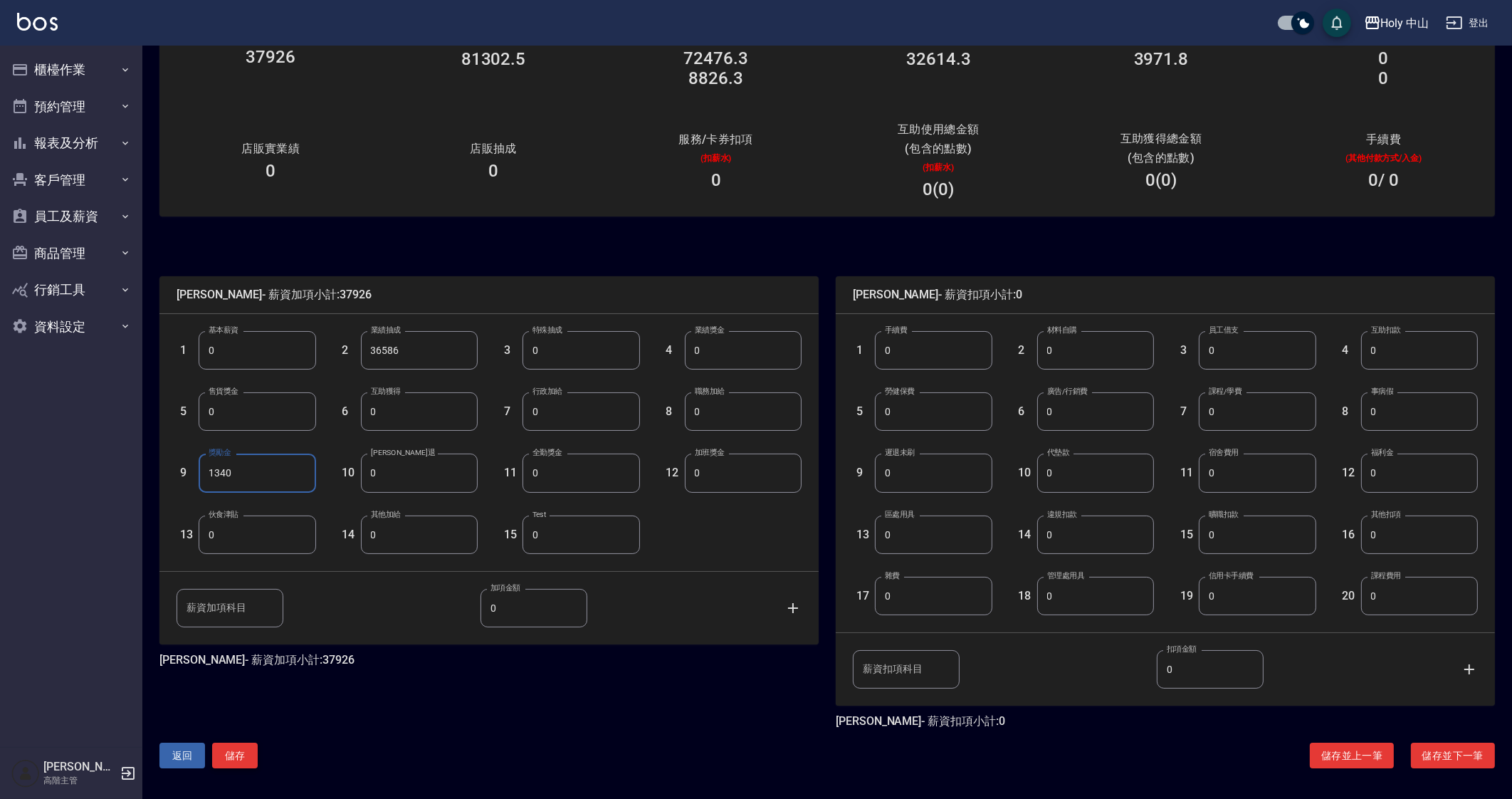
type input "1340"
click at [224, 757] on button "儲存" at bounding box center [235, 756] width 46 height 26
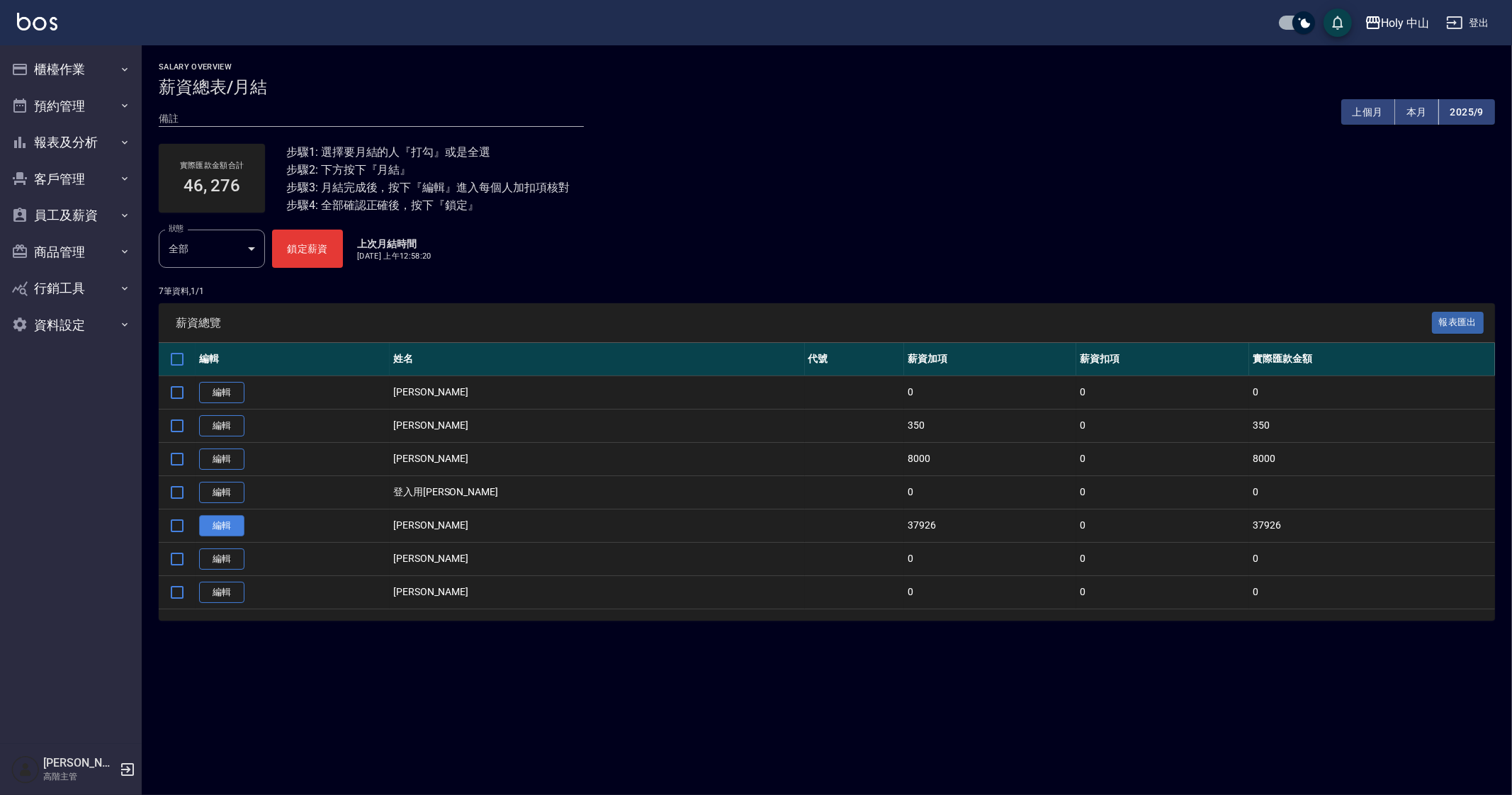
click at [221, 522] on link "編輯" at bounding box center [222, 525] width 46 height 22
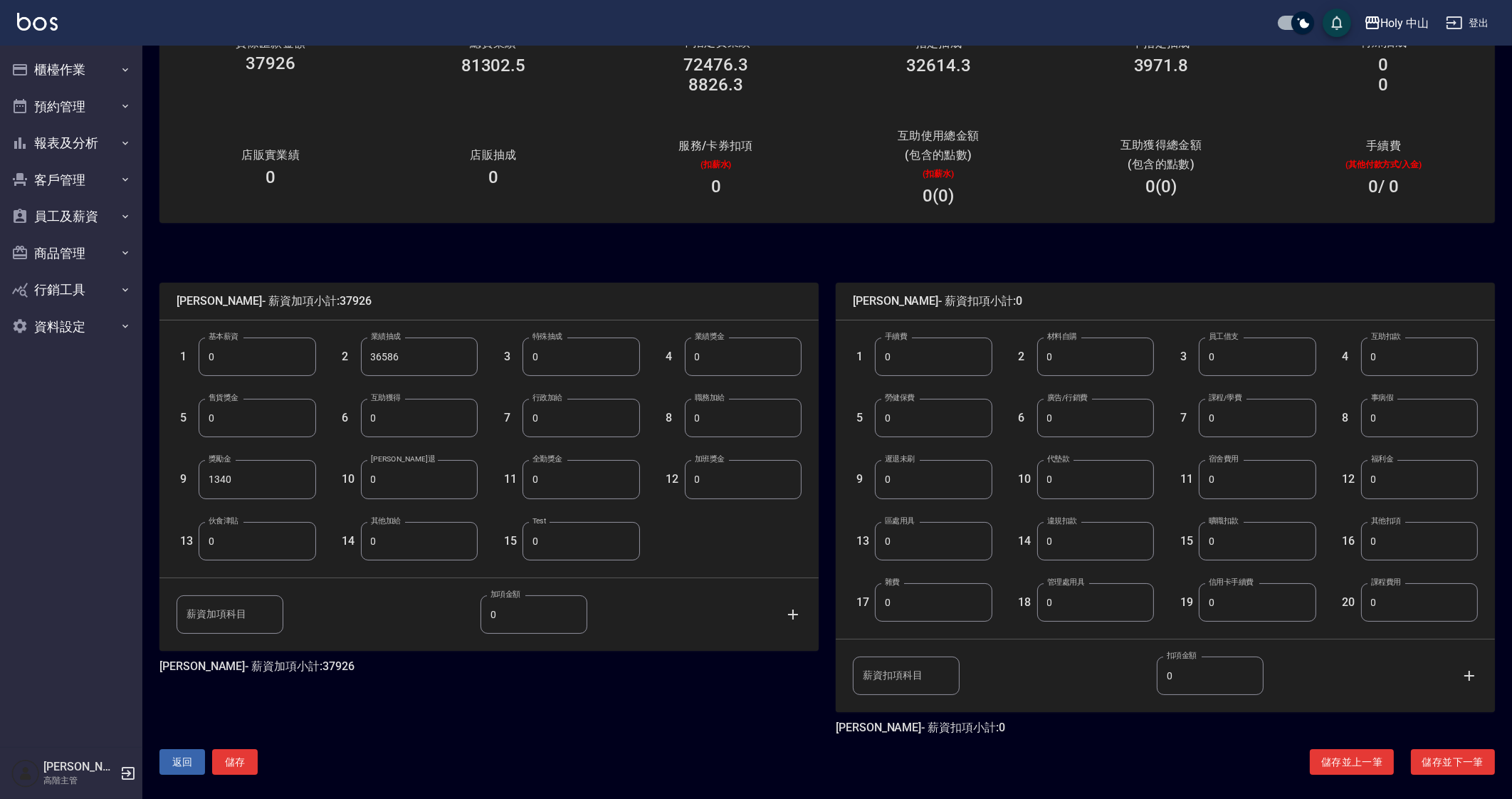
scroll to position [125, 0]
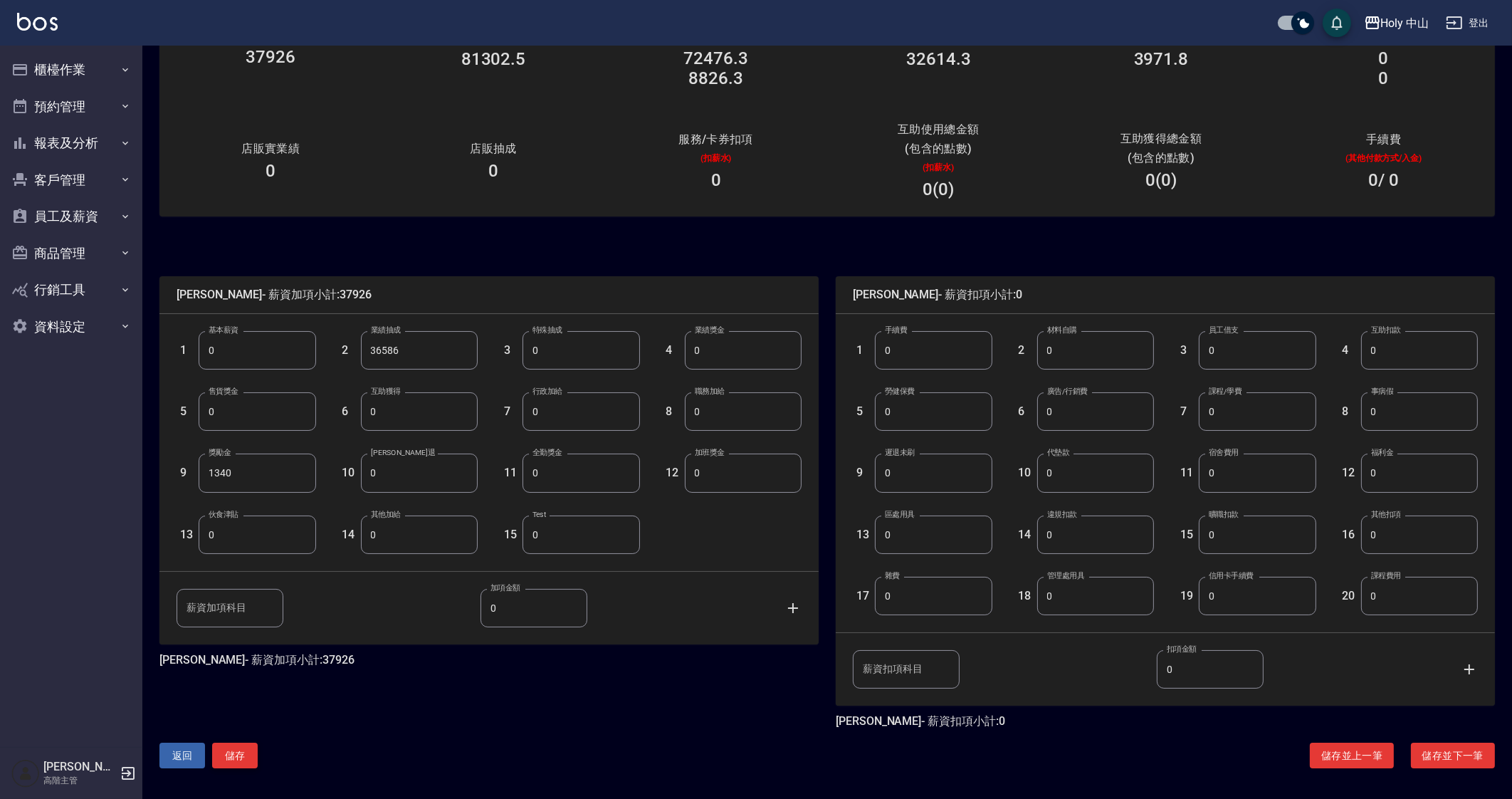
click at [245, 760] on button "儲存" at bounding box center [235, 756] width 46 height 26
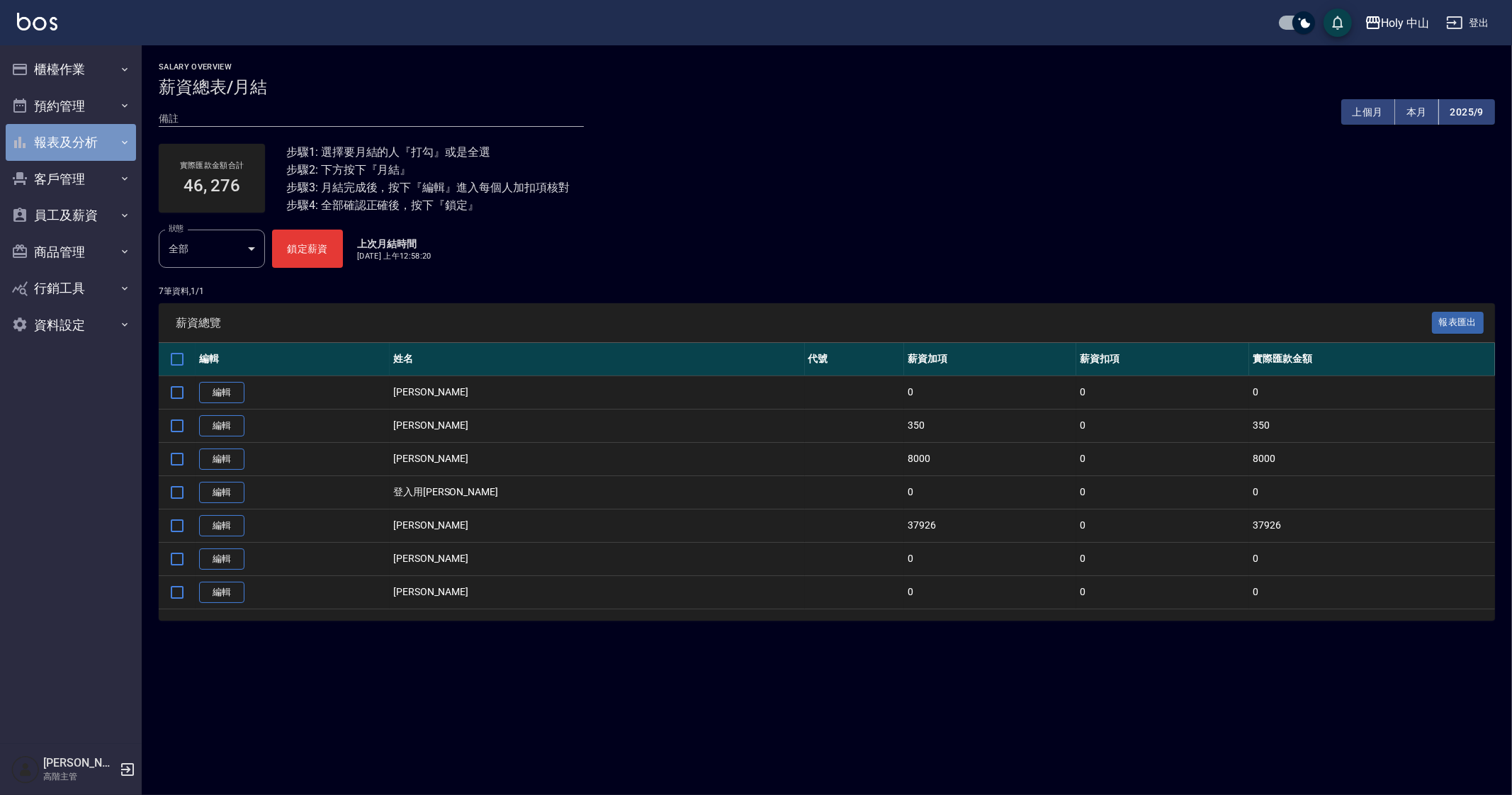
click at [110, 153] on button "報表及分析" at bounding box center [70, 142] width 130 height 37
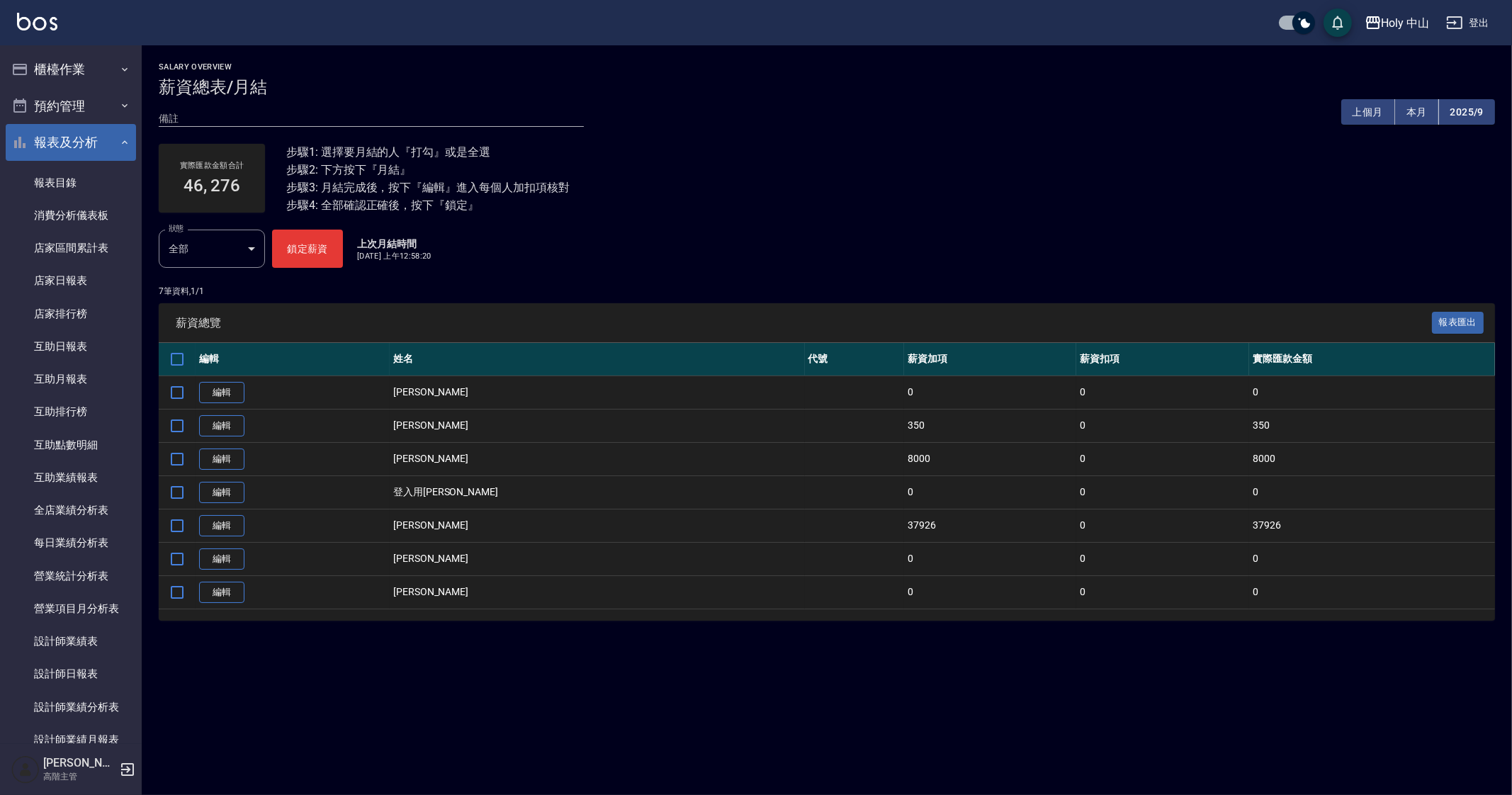
click at [87, 148] on button "報表及分析" at bounding box center [70, 142] width 130 height 37
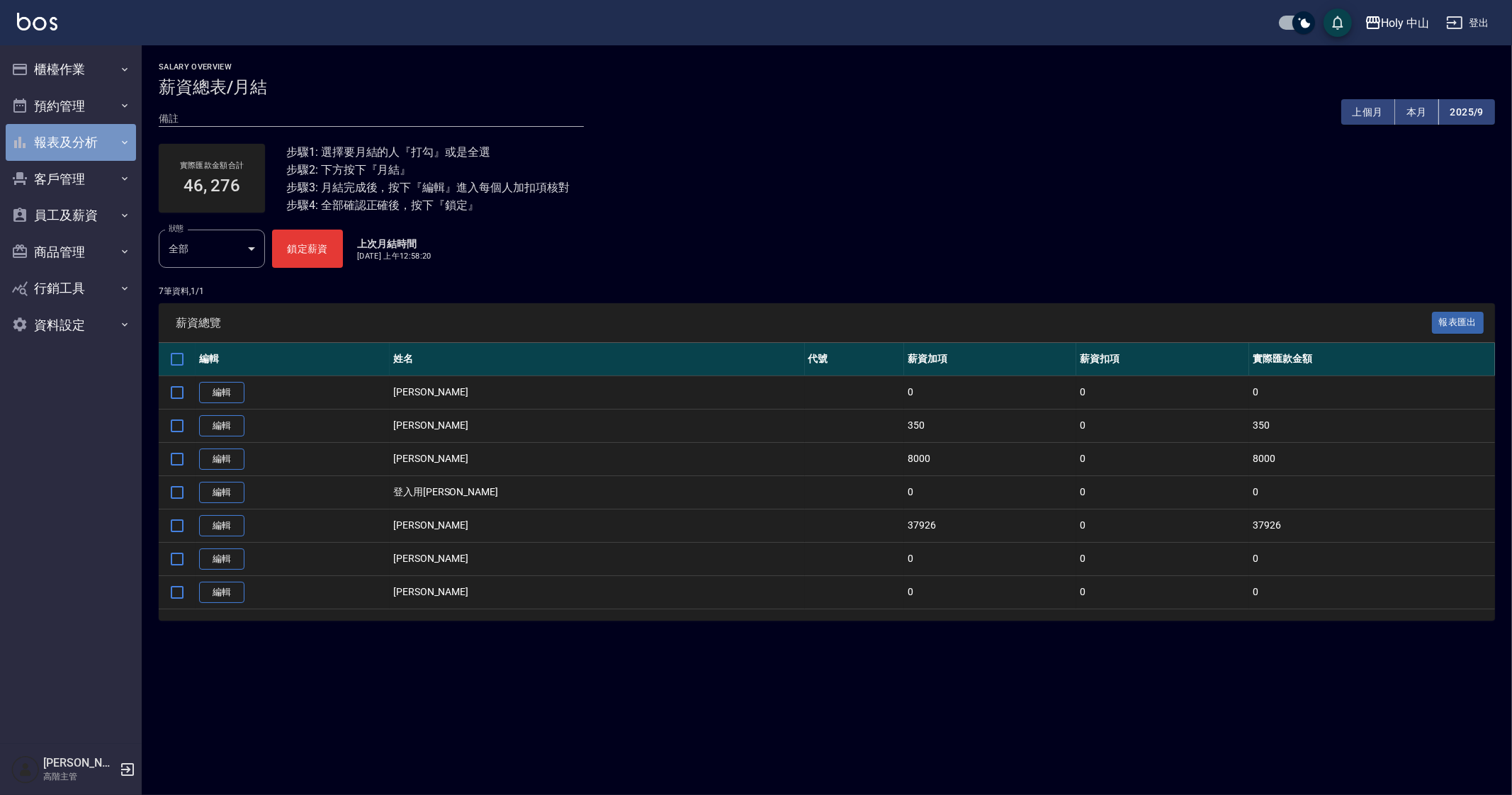
click at [75, 145] on button "報表及分析" at bounding box center [70, 142] width 130 height 37
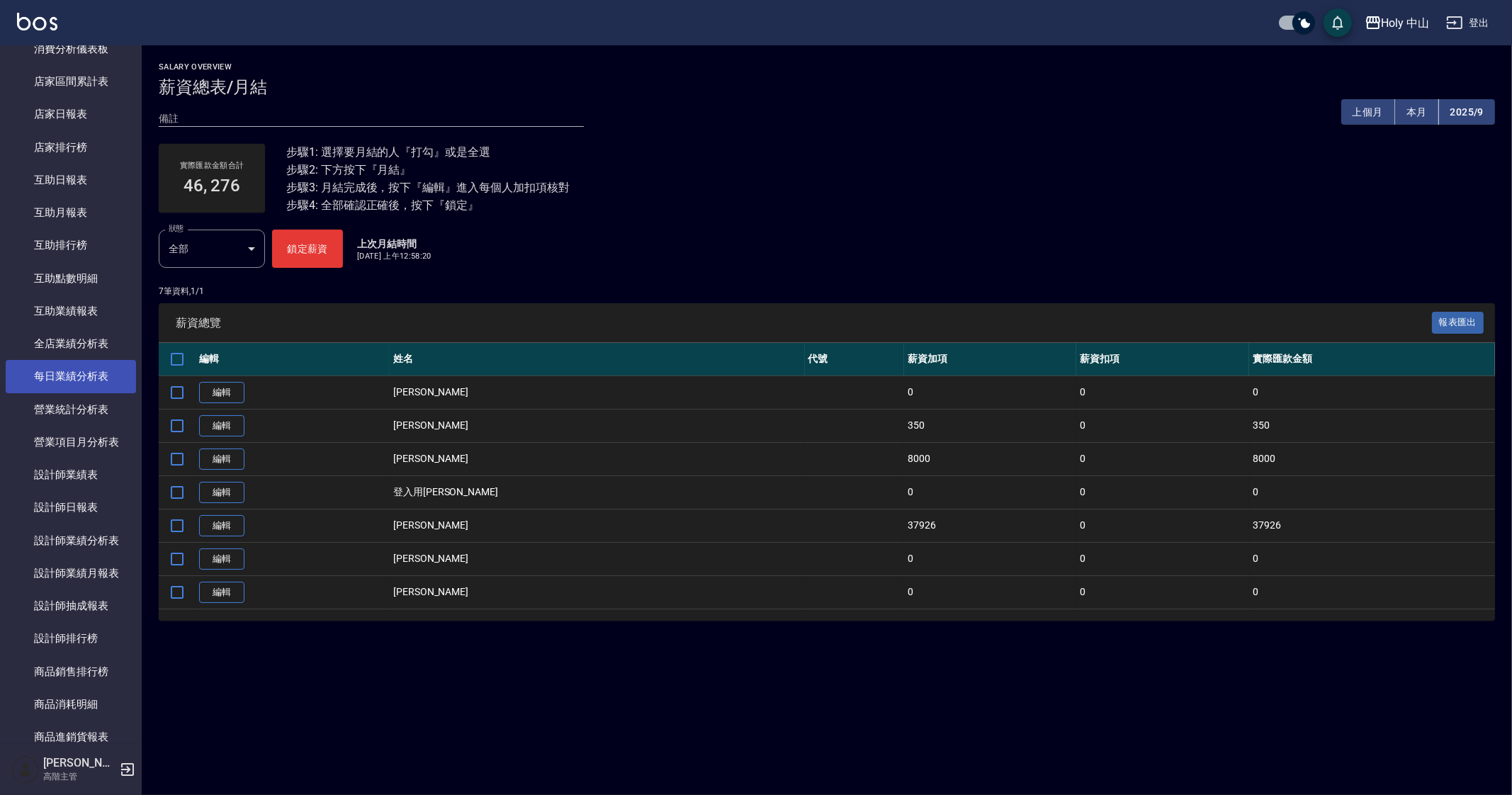
scroll to position [443, 0]
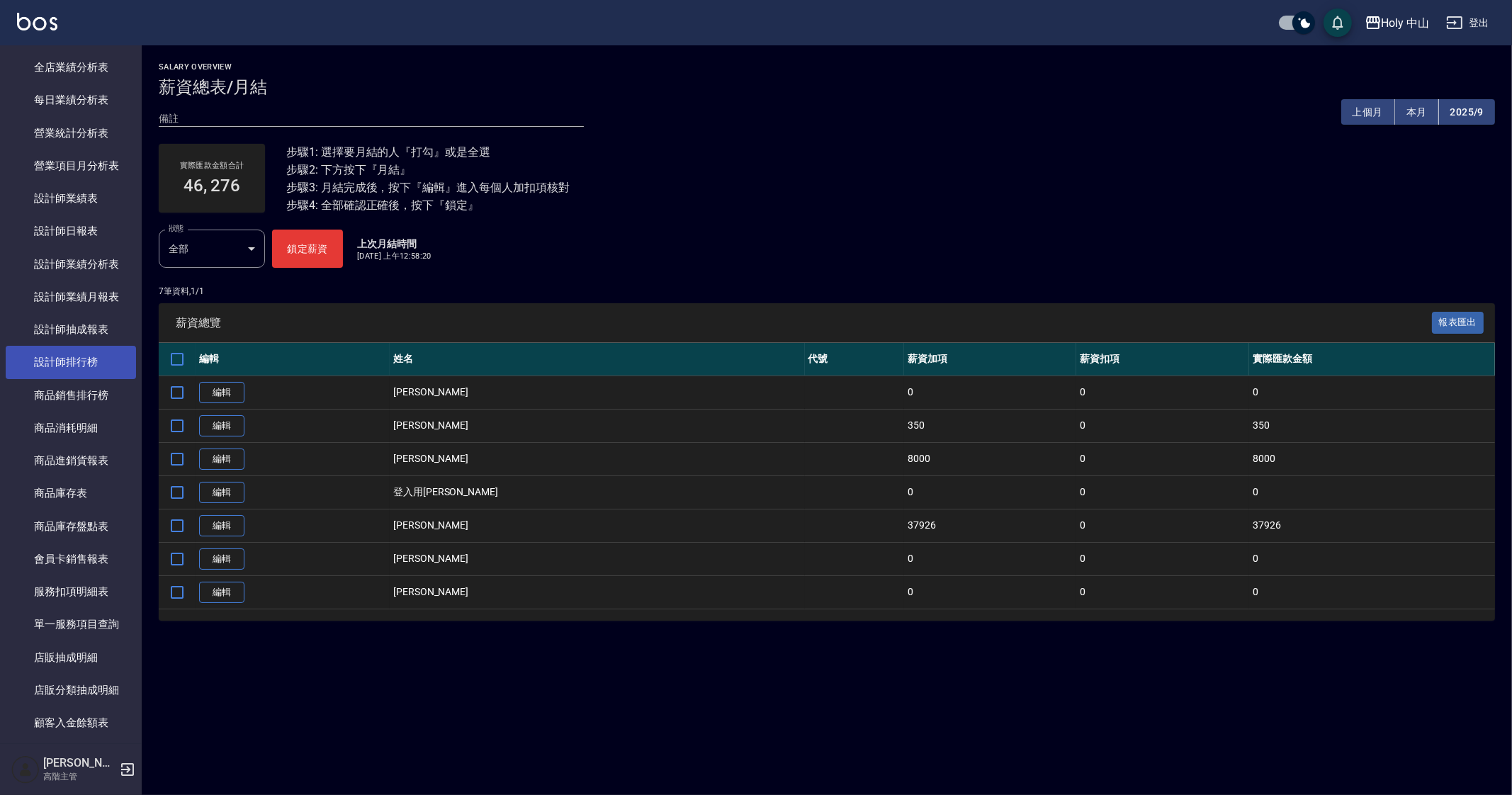
click at [91, 363] on link "設計師排行榜" at bounding box center [70, 362] width 130 height 33
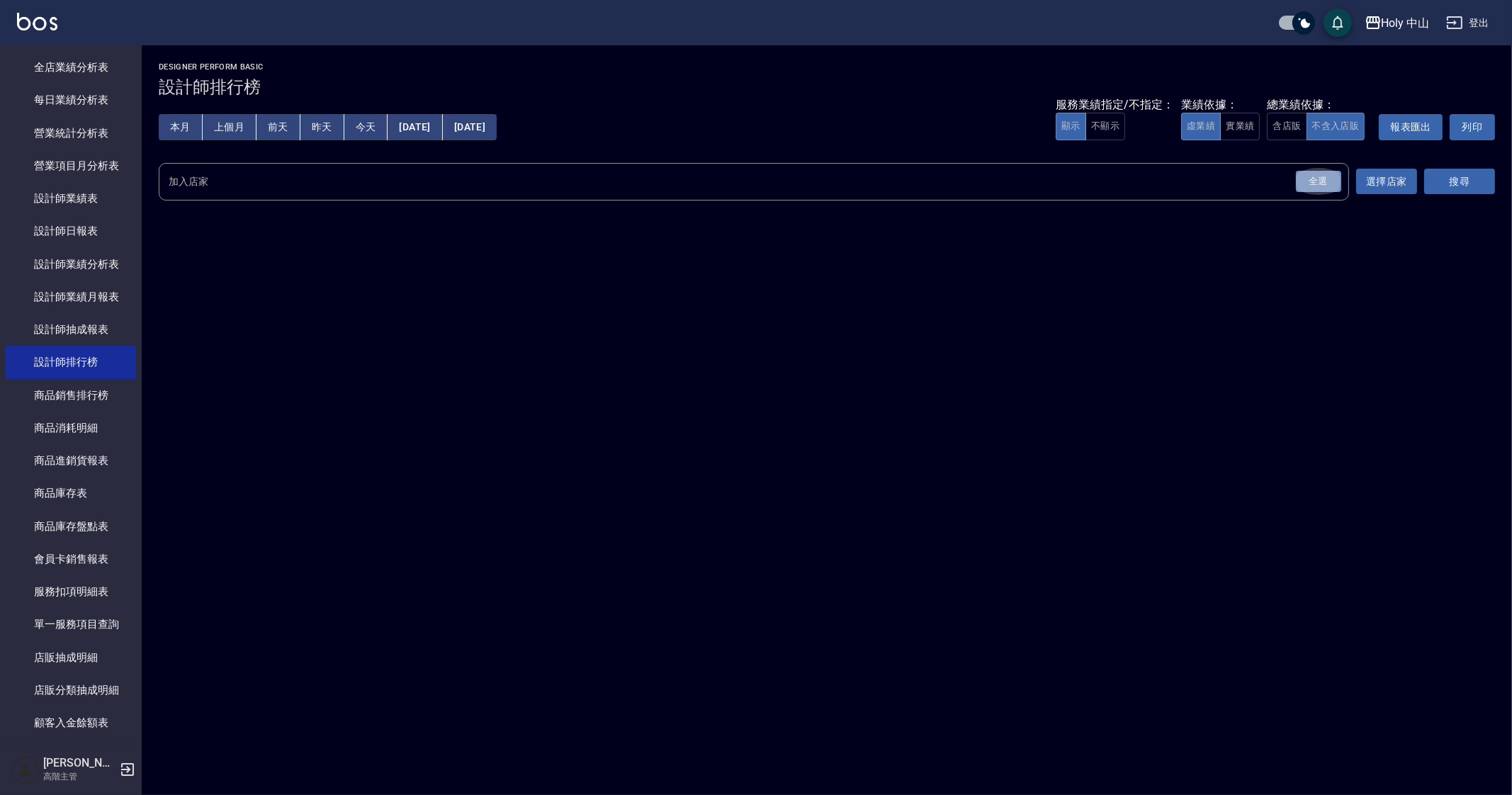
click at [1324, 185] on div "全選" at bounding box center [1319, 181] width 46 height 22
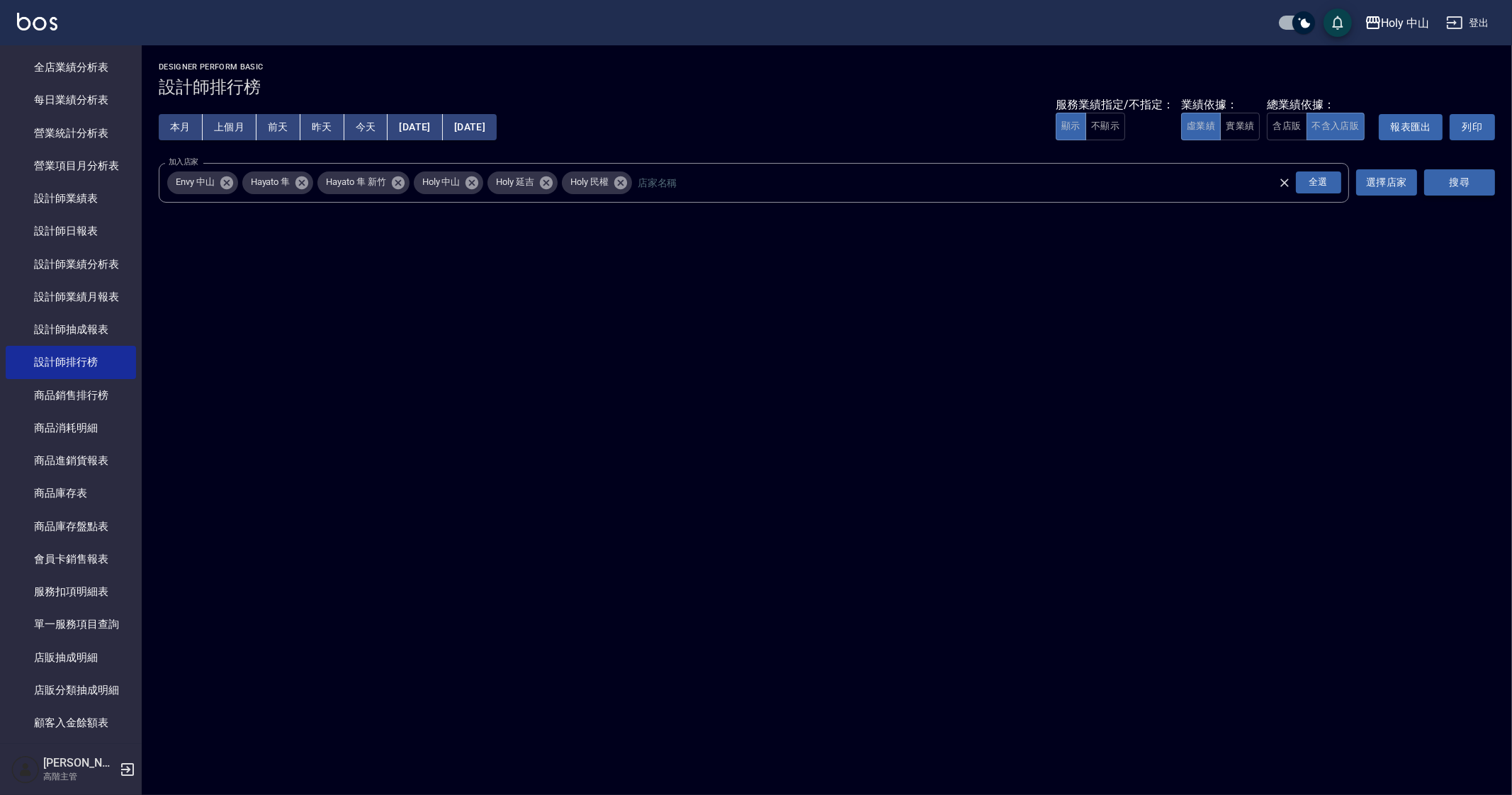
click at [1482, 185] on button "搜尋" at bounding box center [1459, 183] width 71 height 26
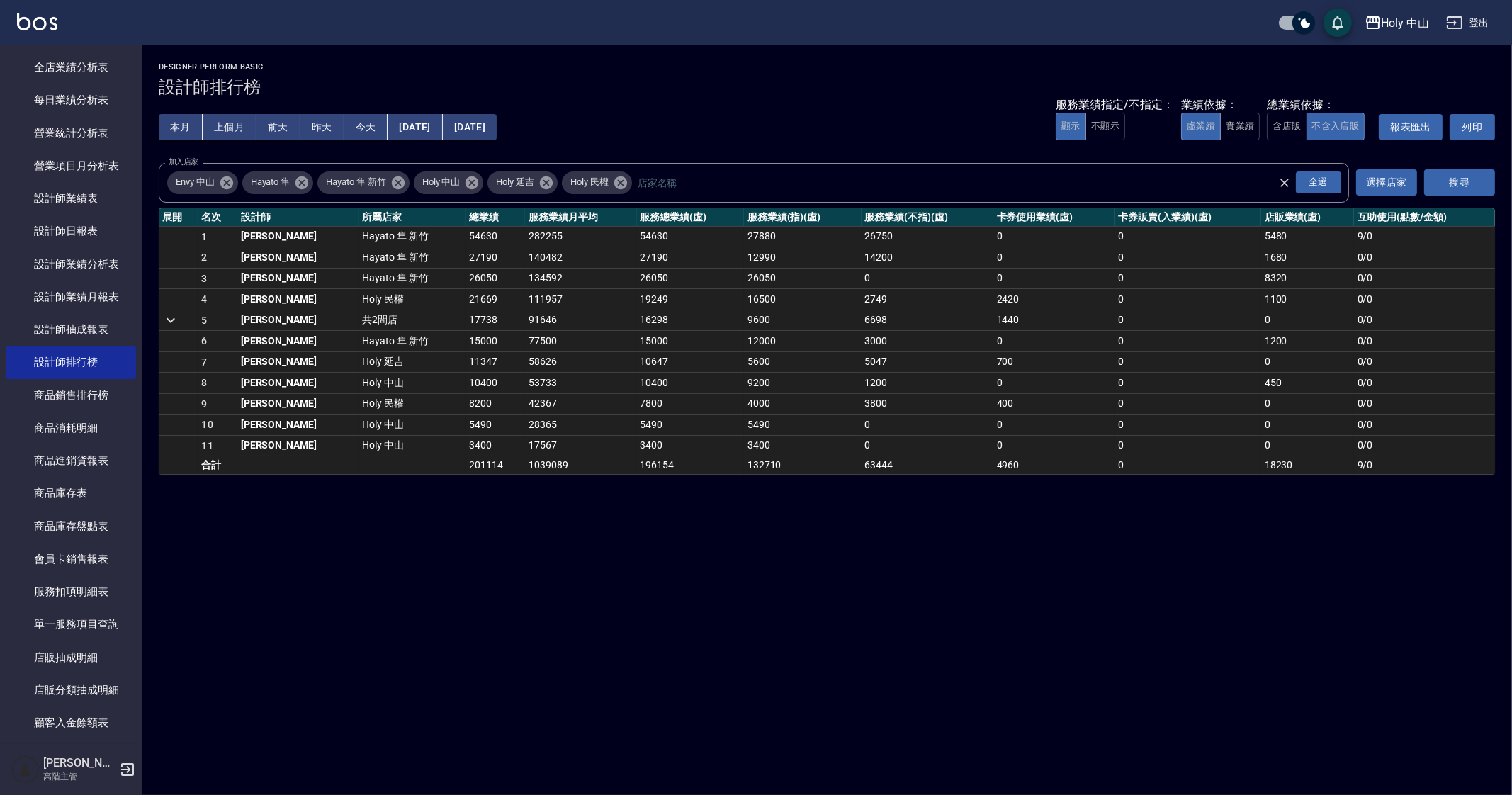
click at [402, 185] on icon at bounding box center [398, 182] width 13 height 13
click at [296, 182] on icon at bounding box center [302, 183] width 16 height 16
click at [225, 180] on icon at bounding box center [227, 183] width 16 height 16
click at [300, 181] on icon at bounding box center [300, 183] width 16 height 16
click at [307, 181] on icon at bounding box center [300, 183] width 16 height 16
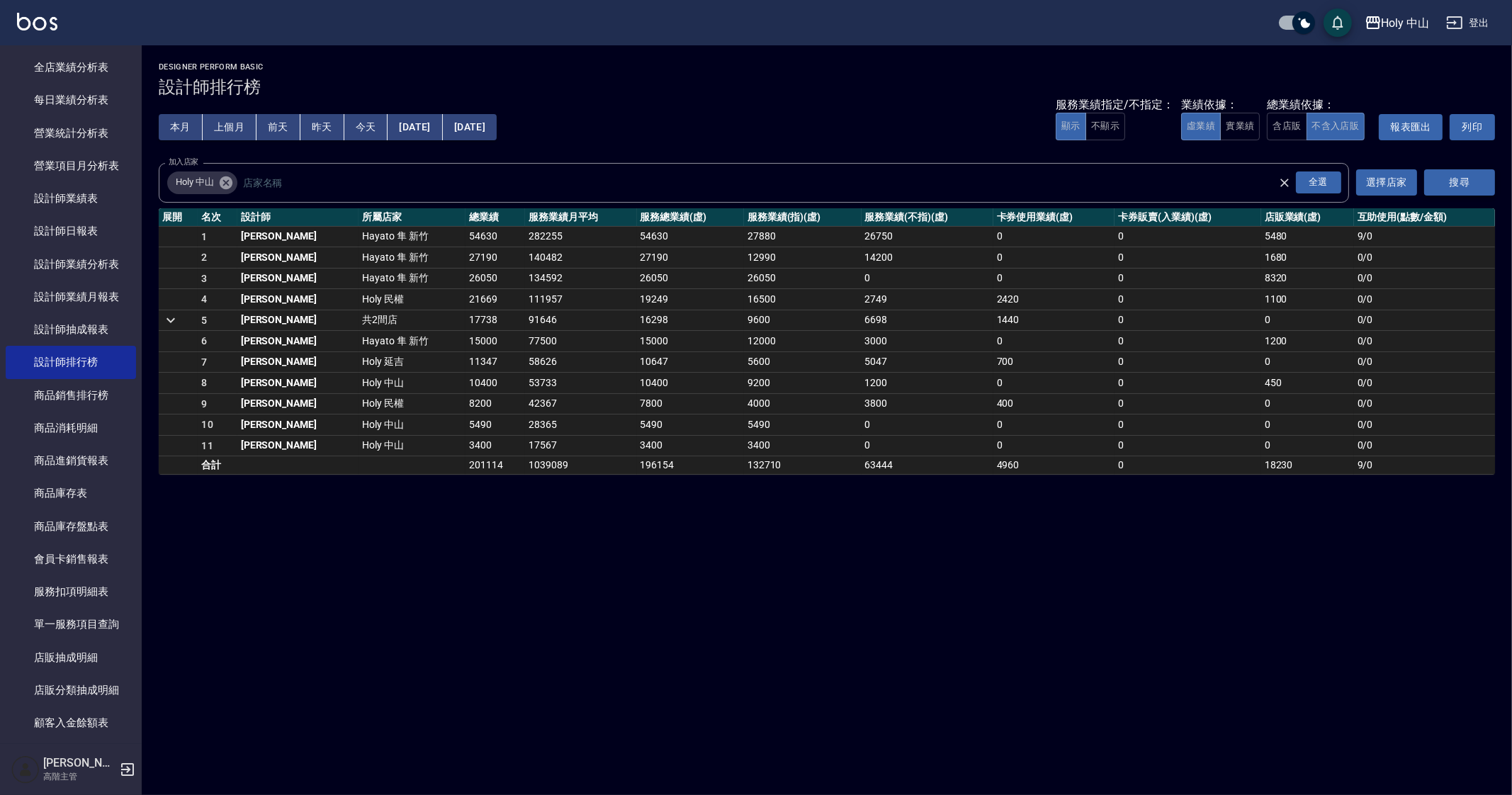
click at [1476, 177] on button "搜尋" at bounding box center [1459, 183] width 71 height 26
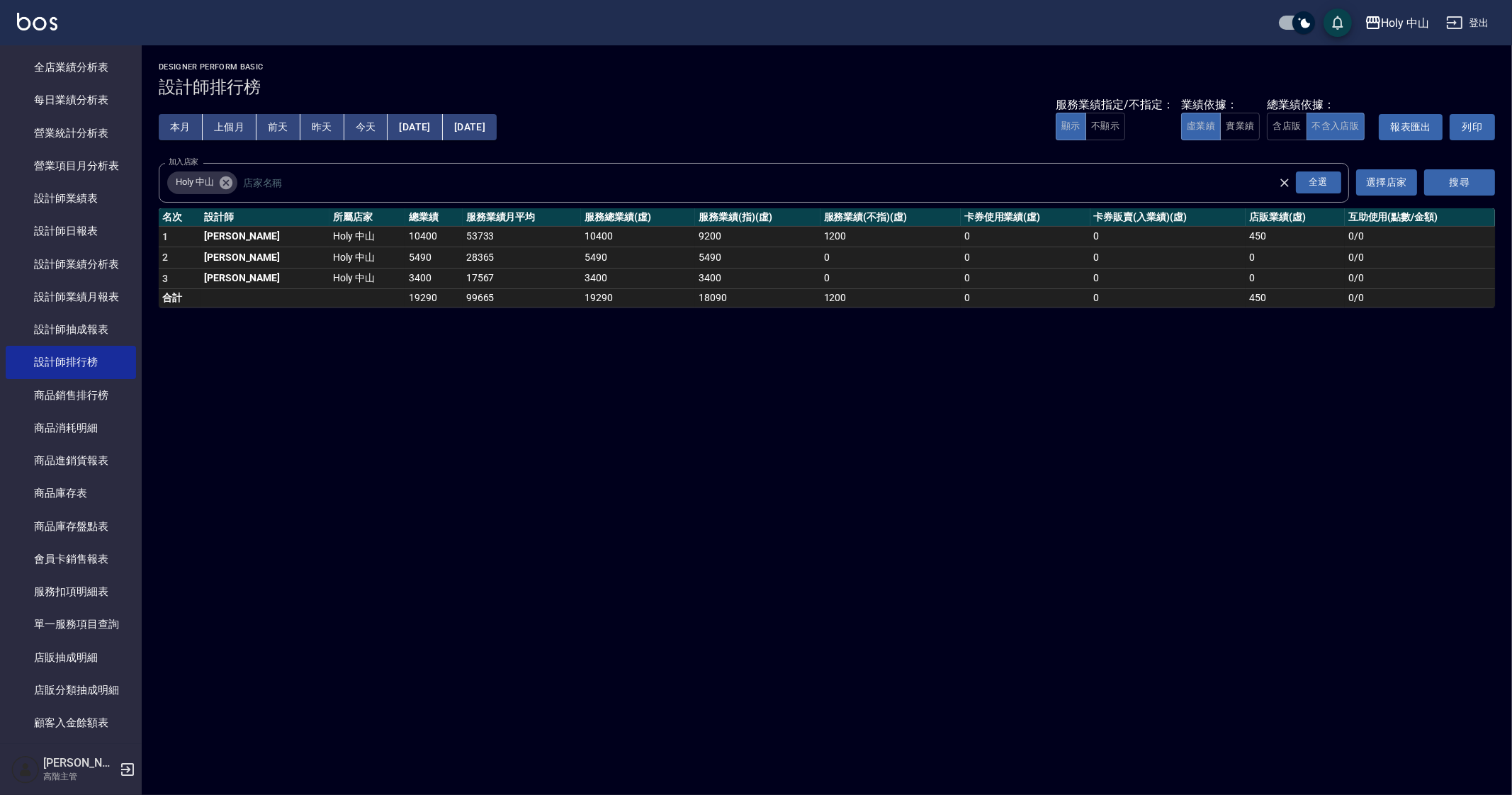
click at [230, 126] on button "上個月" at bounding box center [229, 127] width 54 height 26
click at [1244, 134] on button "實業績" at bounding box center [1240, 126] width 40 height 27
click at [1202, 127] on button "虛業績" at bounding box center [1201, 126] width 40 height 27
click at [351, 474] on div "Holy 中山 2025-09-01 - 2025-09-30 設計師排行榜 列印時間： 2025-10-06-22:15 Designer Perform …" at bounding box center [756, 397] width 1512 height 795
click at [1094, 555] on div "Holy 中山 2025-09-01 - 2025-09-30 設計師排行榜 列印時間： 2025-10-06-22:15 Designer Perform …" at bounding box center [756, 397] width 1512 height 795
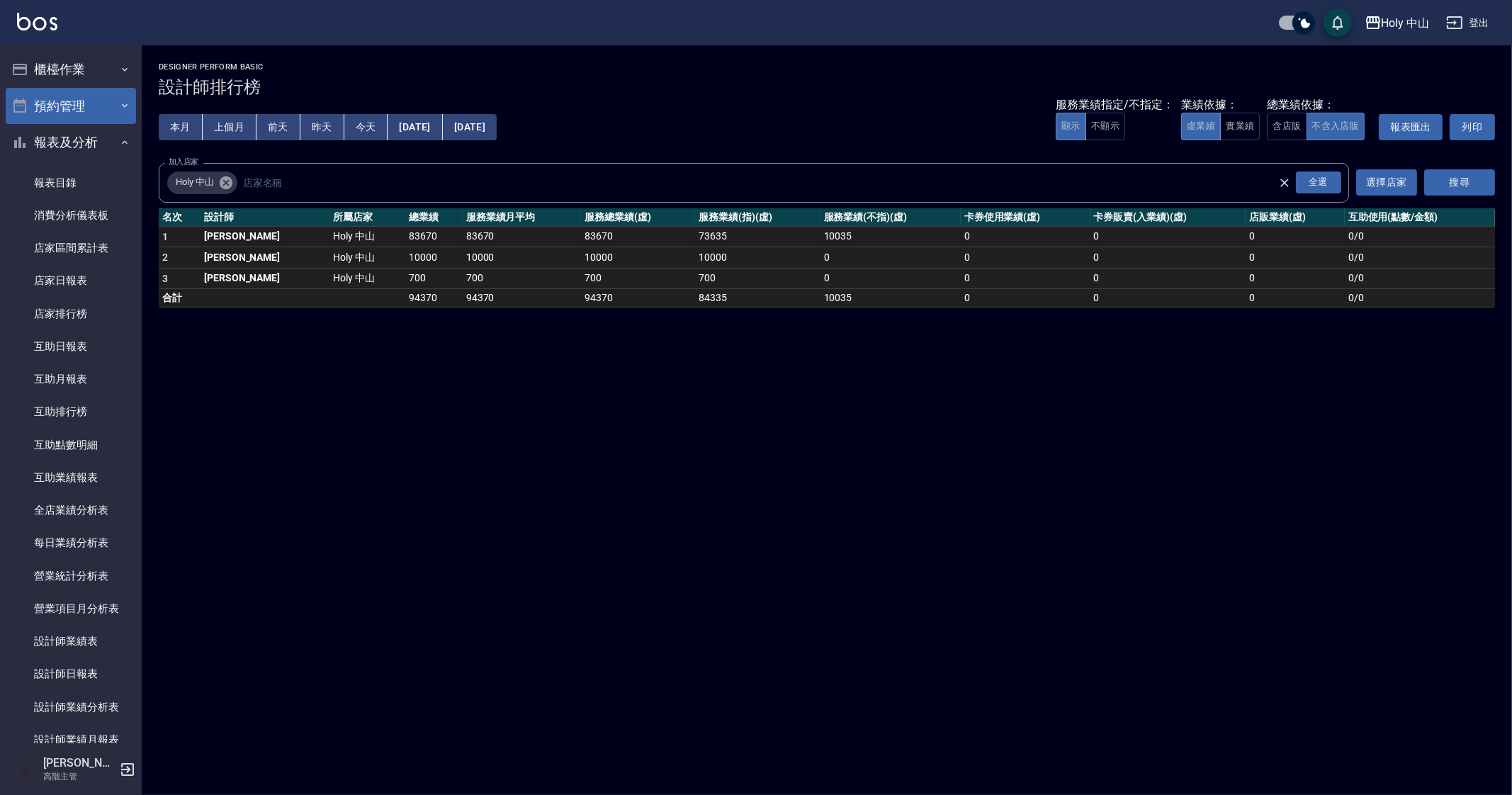
click at [61, 106] on button "預約管理" at bounding box center [70, 106] width 130 height 37
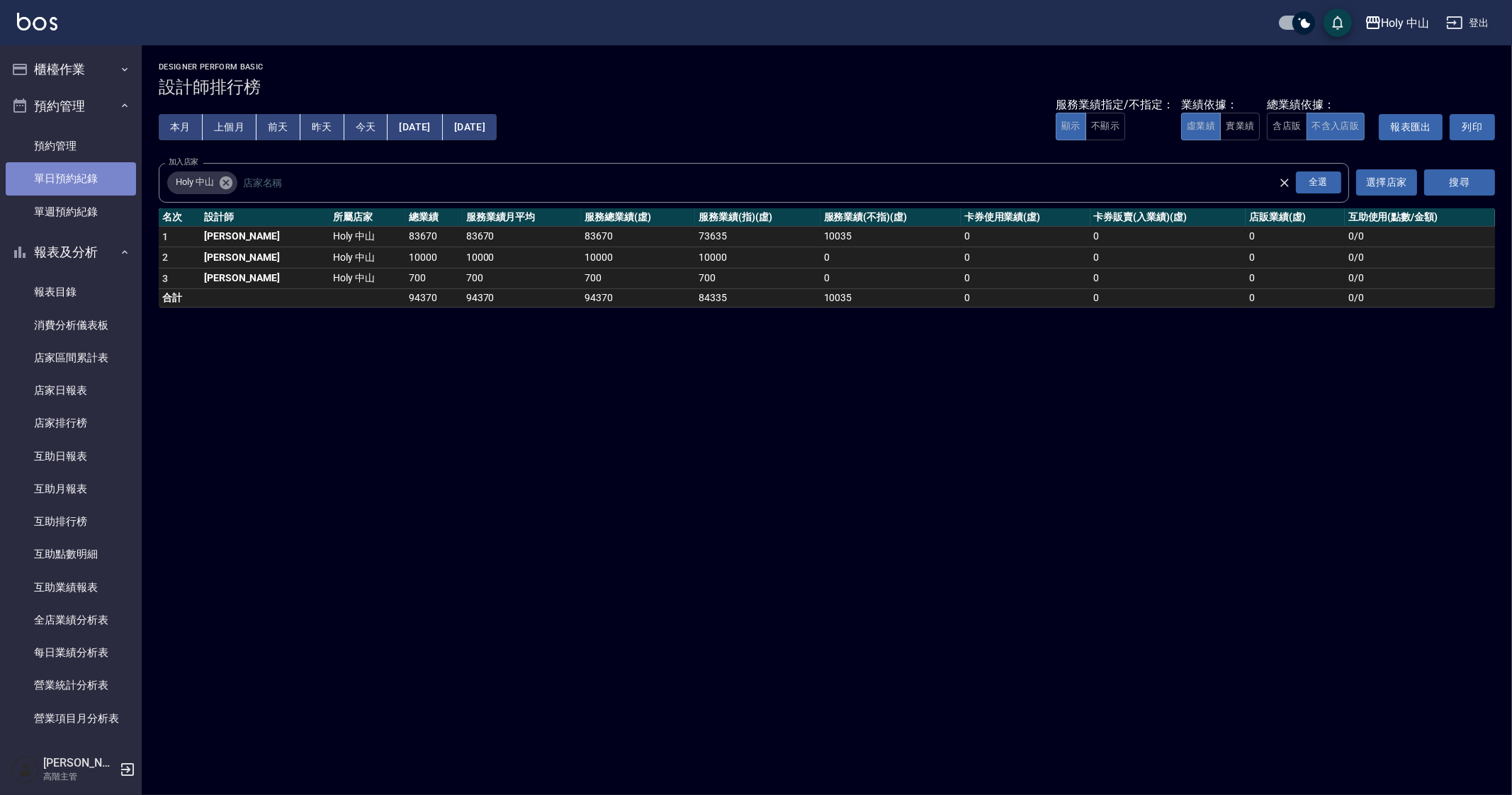
click at [89, 167] on link "單日預約紀錄" at bounding box center [70, 178] width 130 height 33
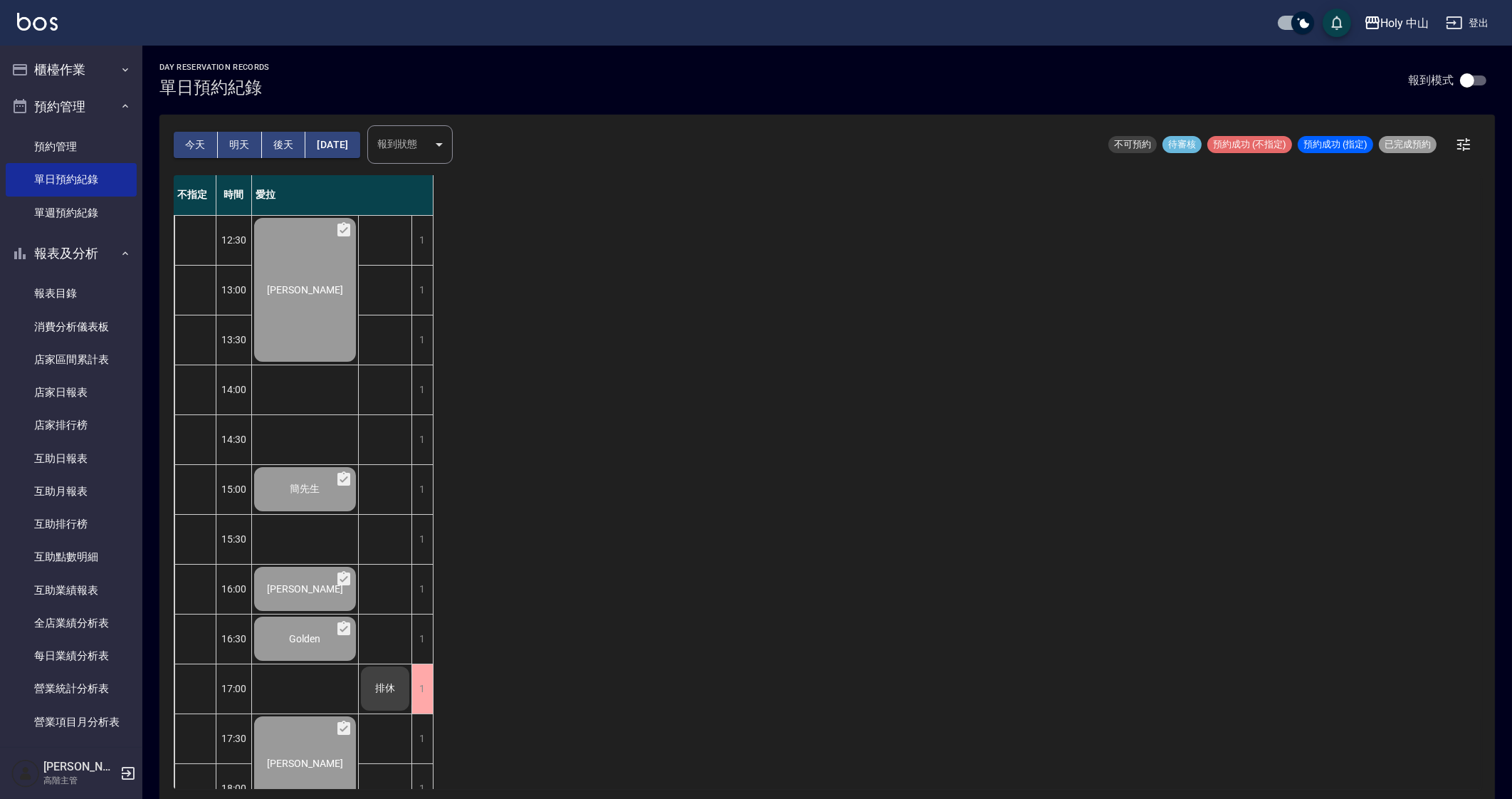
click at [237, 147] on button "明天" at bounding box center [240, 145] width 44 height 26
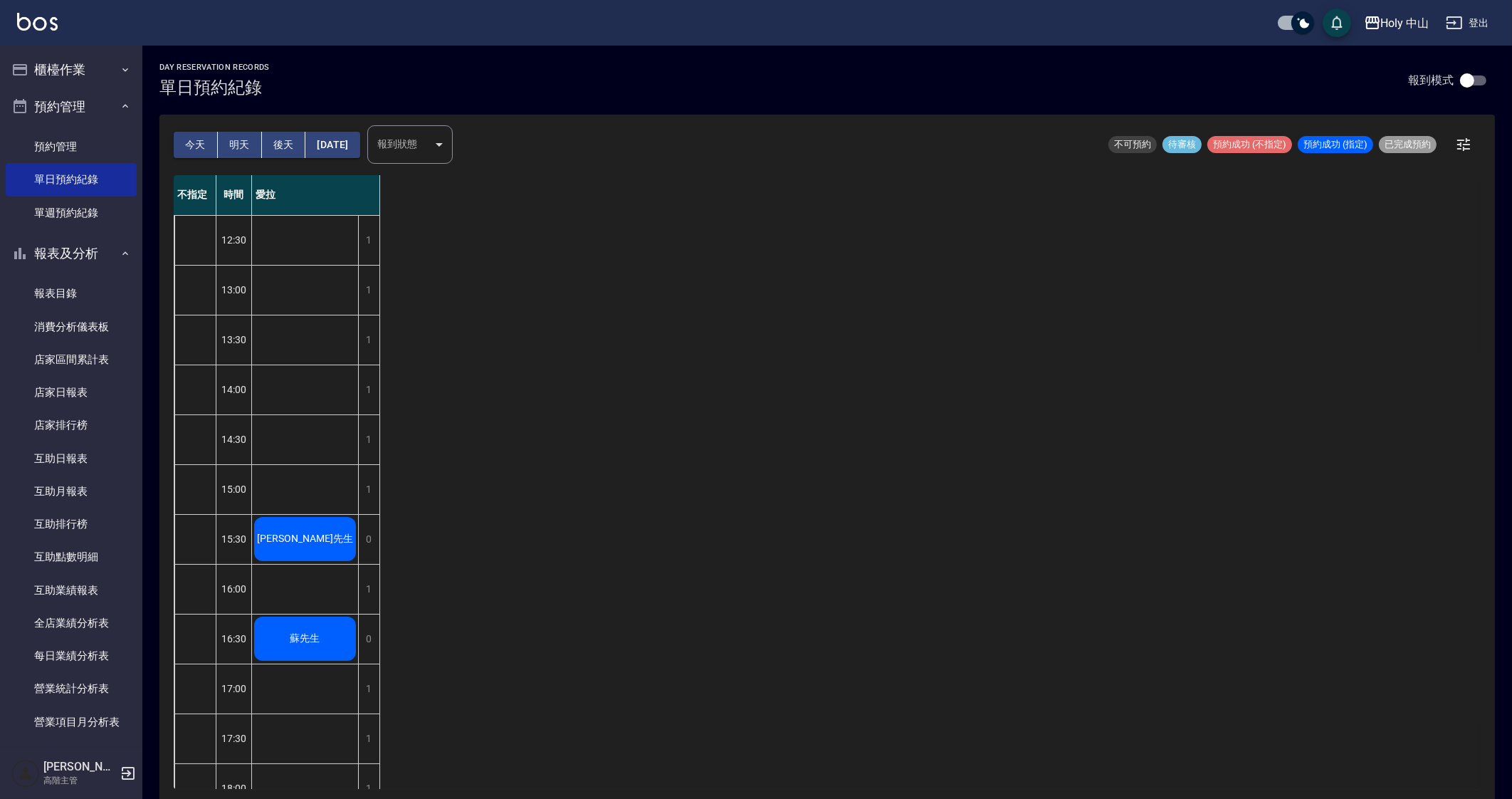
click at [695, 527] on div "不指定 時間 愛拉 12:30 13:00 13:30 14:00 14:30 15:00 15:30 16:00 16:30 17:00 17:30 18:…" at bounding box center [827, 481] width 1307 height 614
click at [42, 250] on button "報表及分析" at bounding box center [71, 253] width 131 height 37
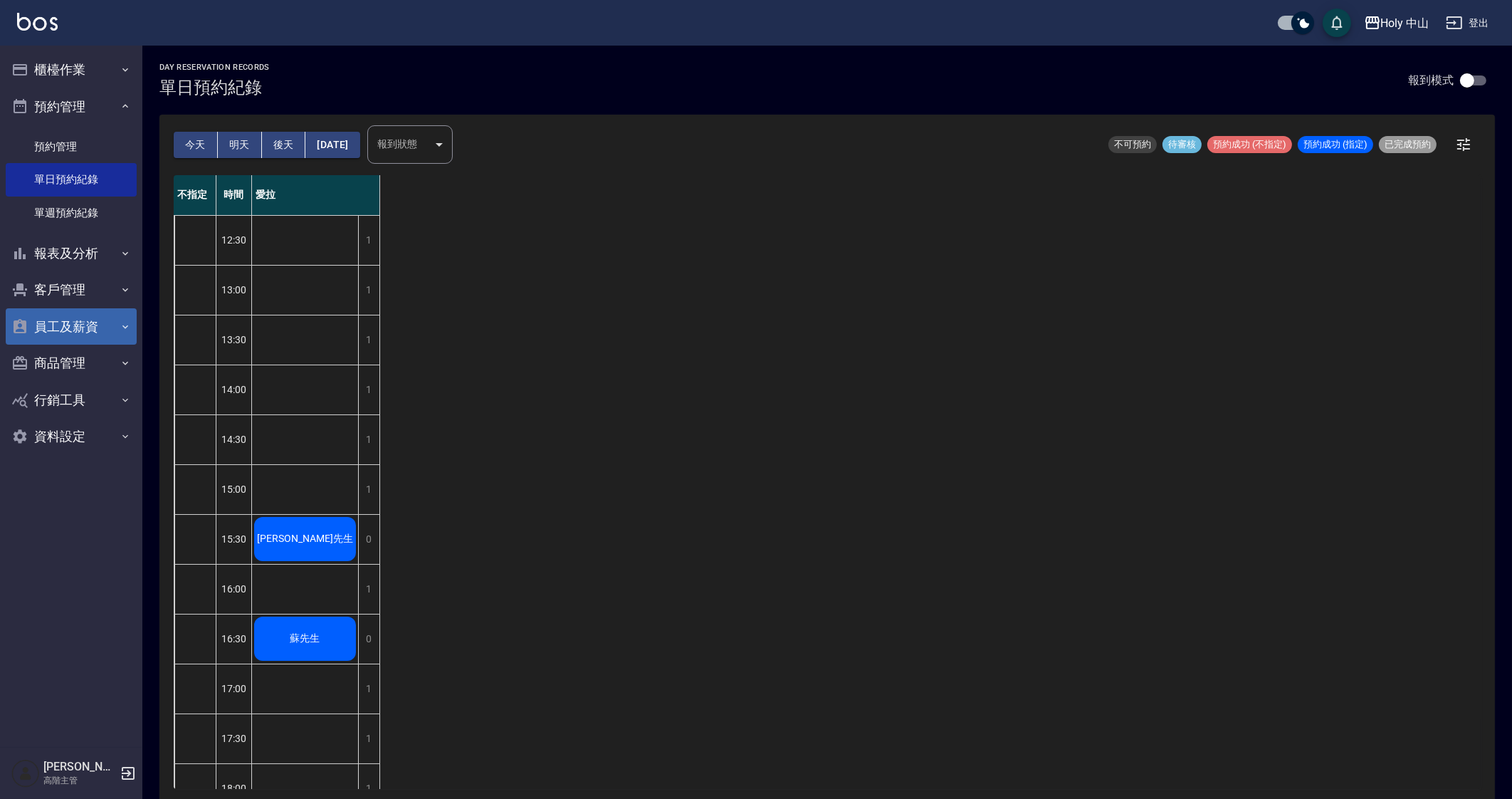
click at [78, 338] on button "員工及薪資" at bounding box center [71, 327] width 131 height 37
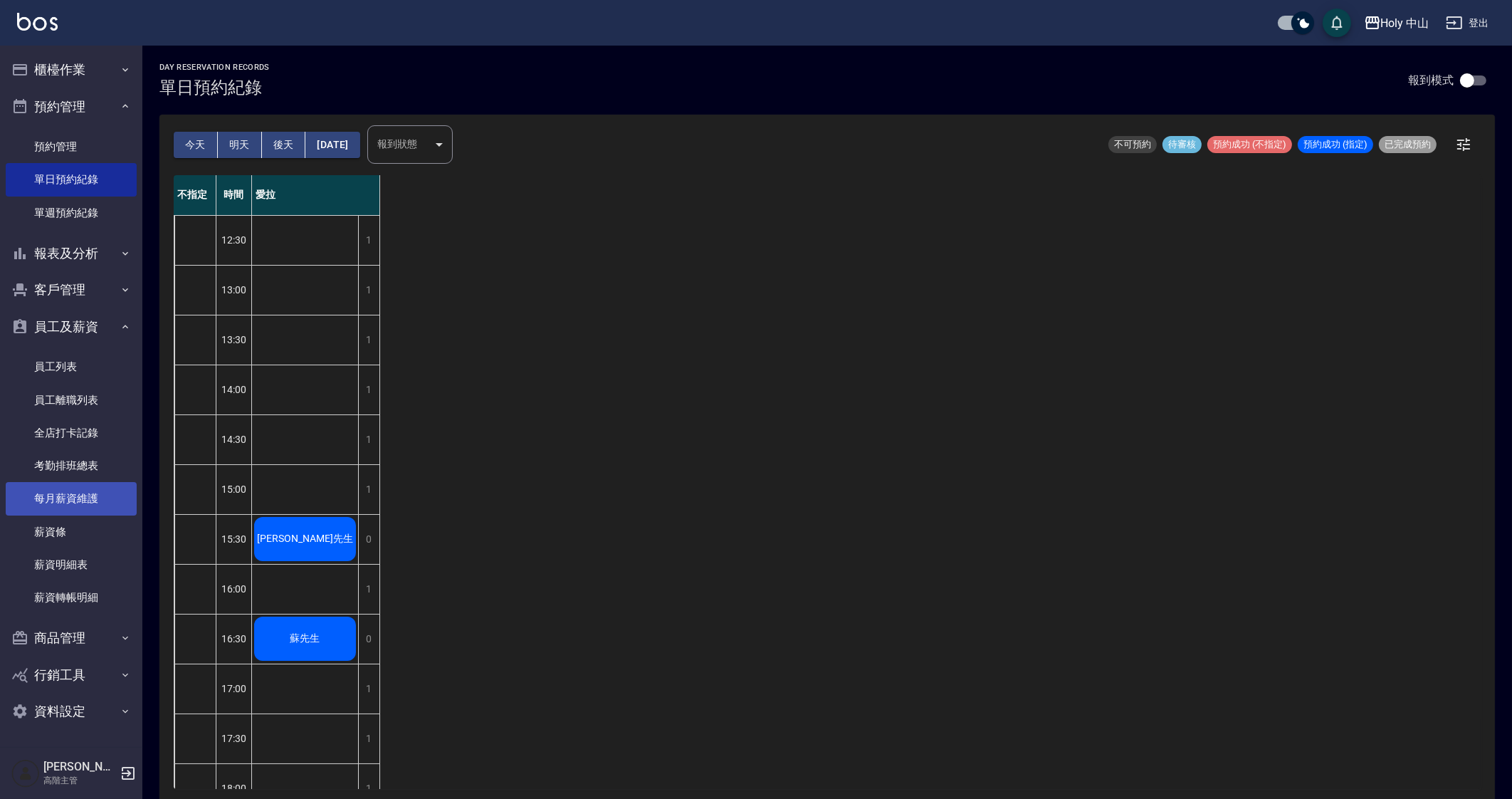
click at [107, 493] on link "每月薪資維護" at bounding box center [71, 498] width 131 height 33
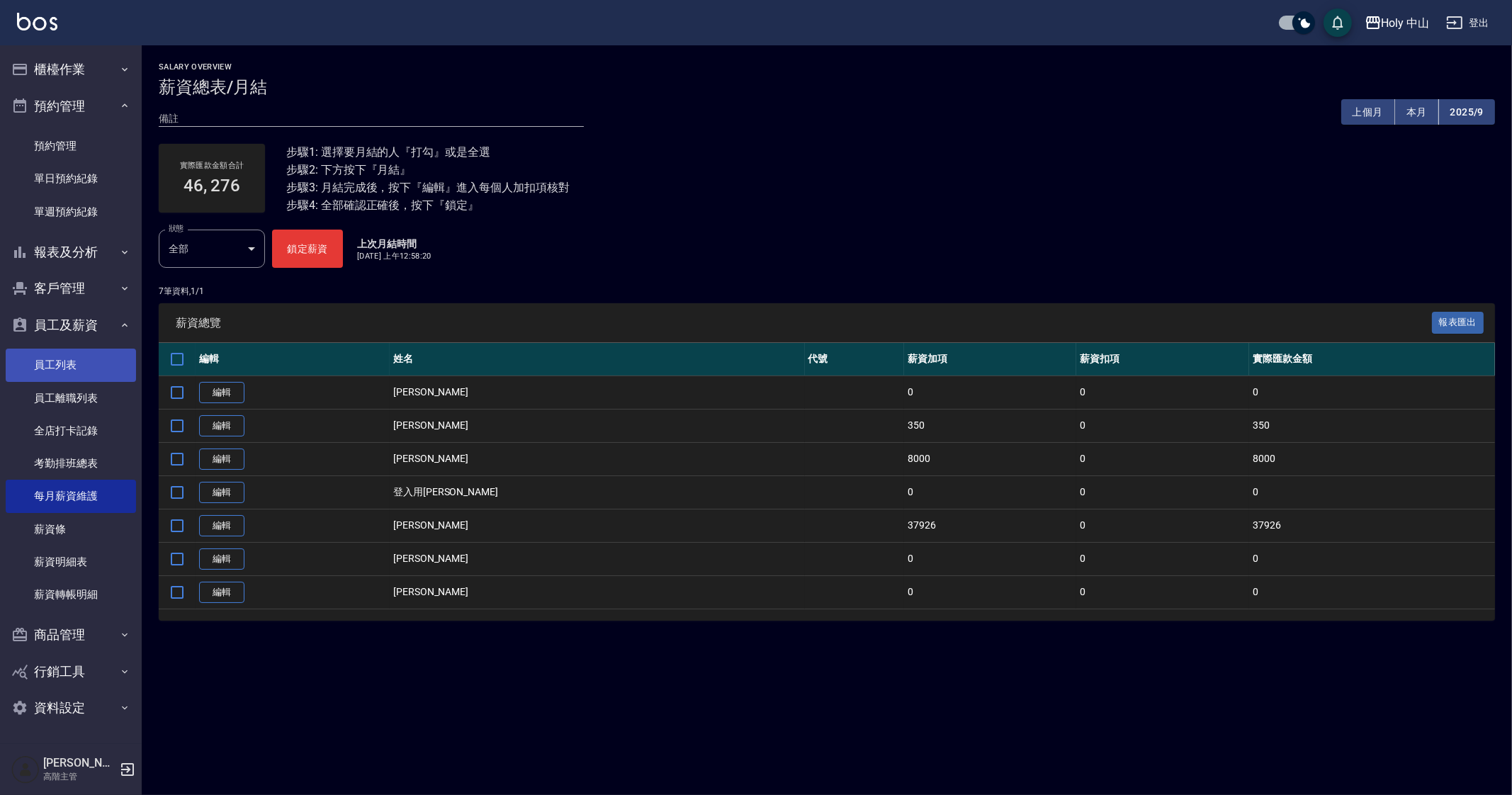
click at [68, 360] on link "員工列表" at bounding box center [70, 365] width 130 height 33
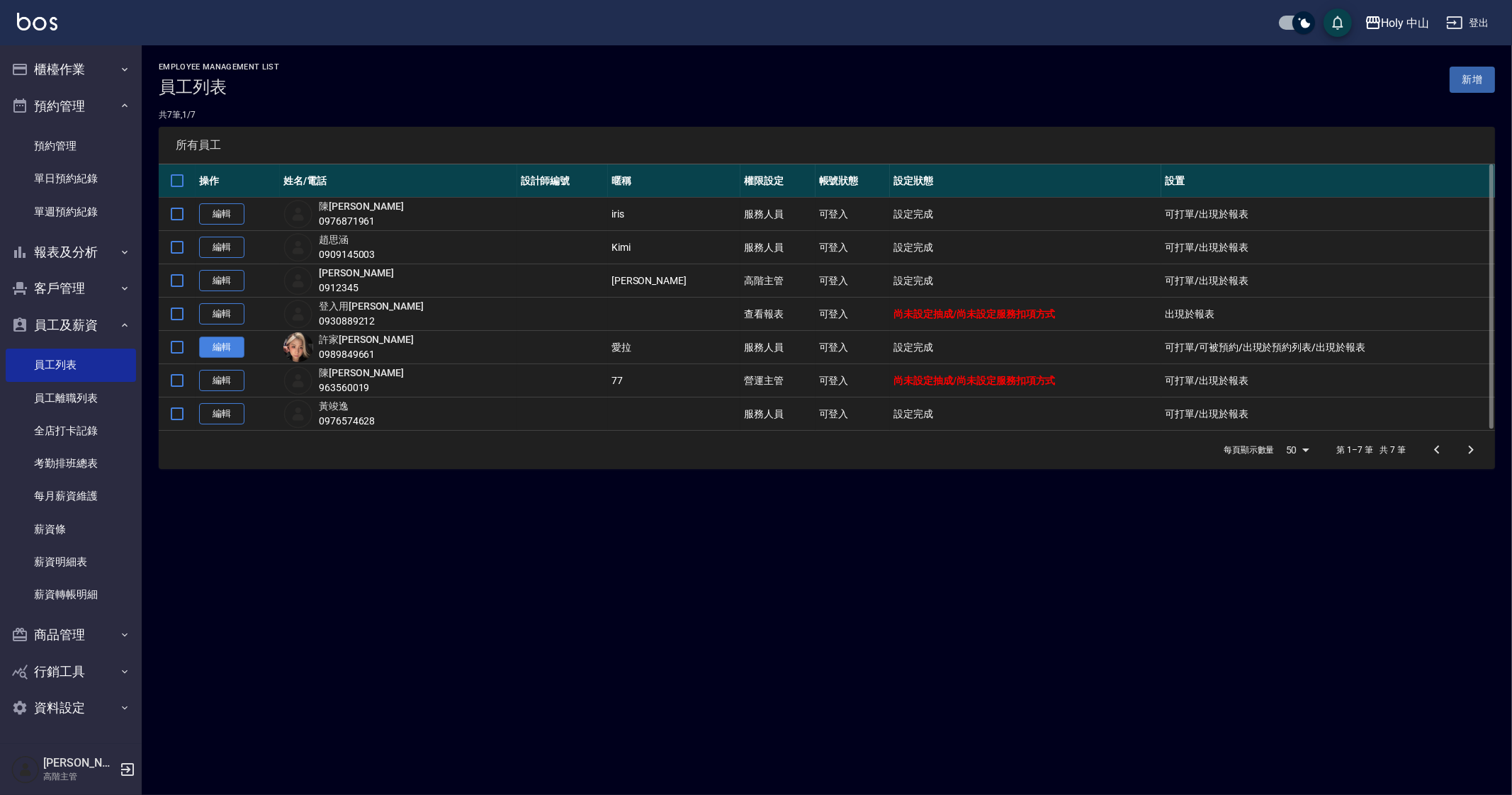
click at [218, 345] on link "編輯" at bounding box center [222, 347] width 46 height 22
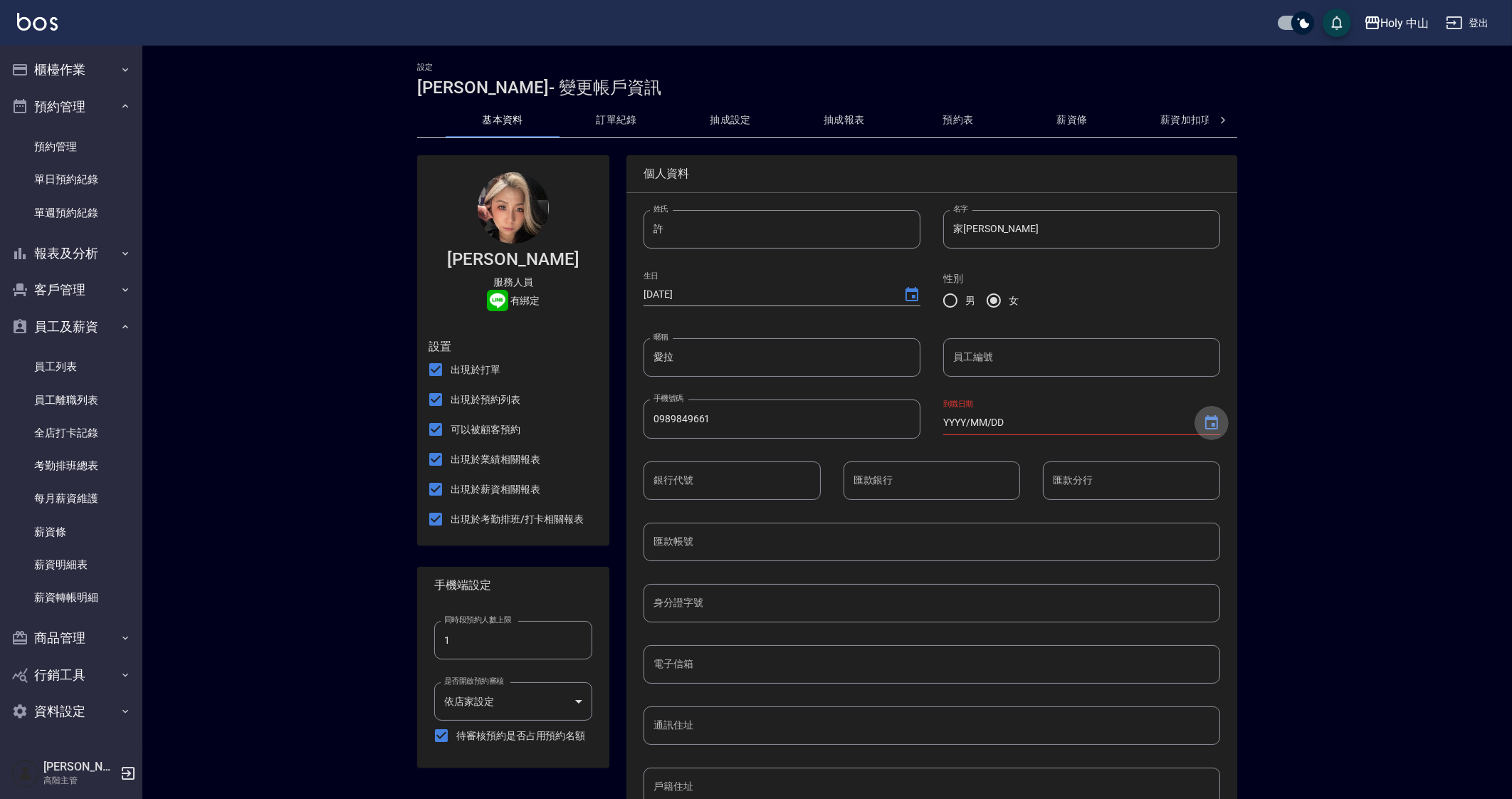
click at [1214, 418] on icon "Choose date" at bounding box center [1212, 422] width 13 height 14
click at [1014, 573] on button "2025" at bounding box center [1029, 574] width 51 height 26
click at [1147, 457] on icon "Next month" at bounding box center [1146, 456] width 5 height 9
click at [1119, 457] on icon "Previous month" at bounding box center [1110, 456] width 17 height 17
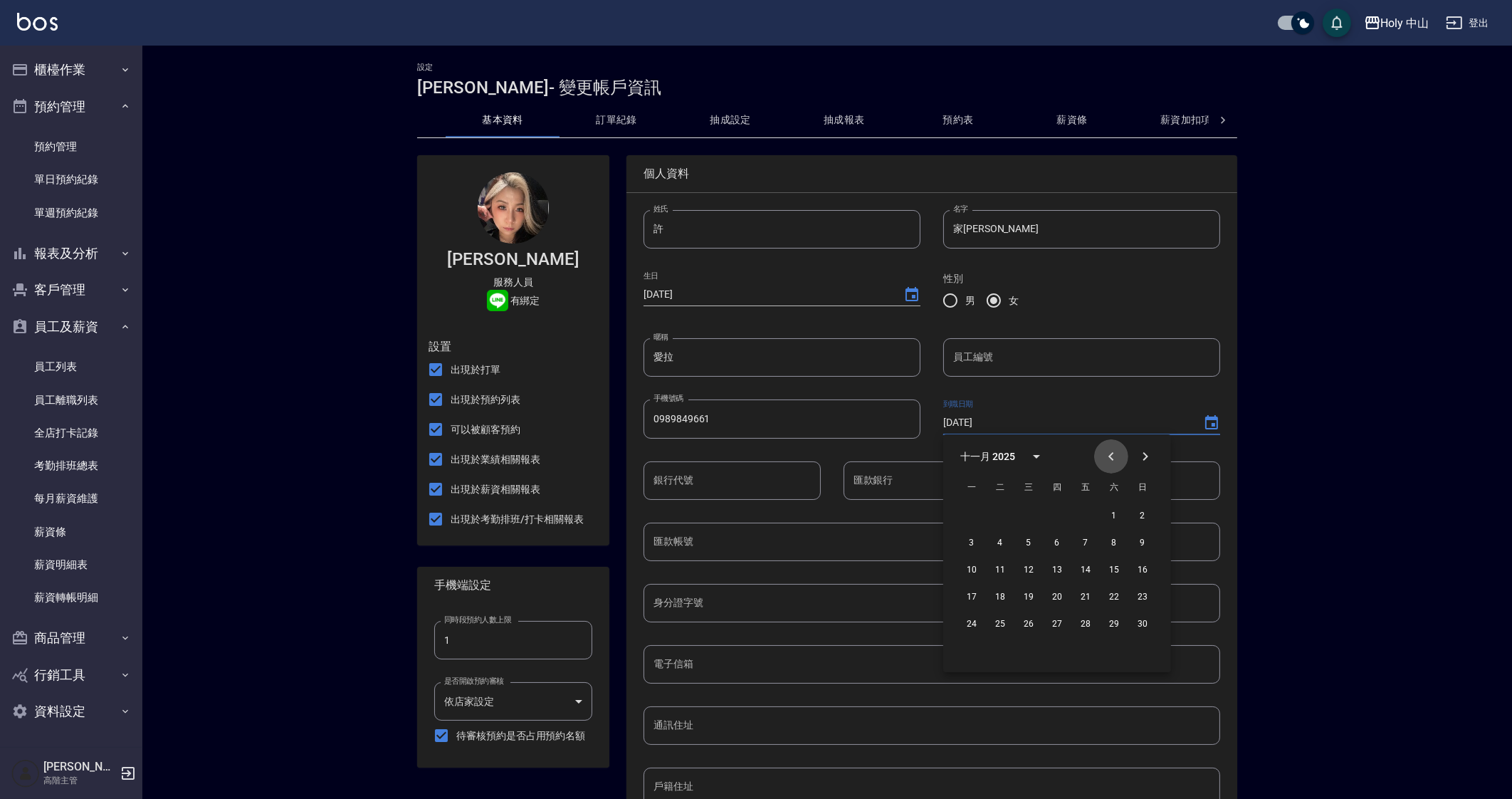
click at [1119, 457] on icon "Previous month" at bounding box center [1110, 456] width 17 height 17
click at [1117, 454] on icon "Previous month" at bounding box center [1110, 456] width 17 height 17
click at [1117, 458] on icon "Previous month" at bounding box center [1110, 456] width 17 height 17
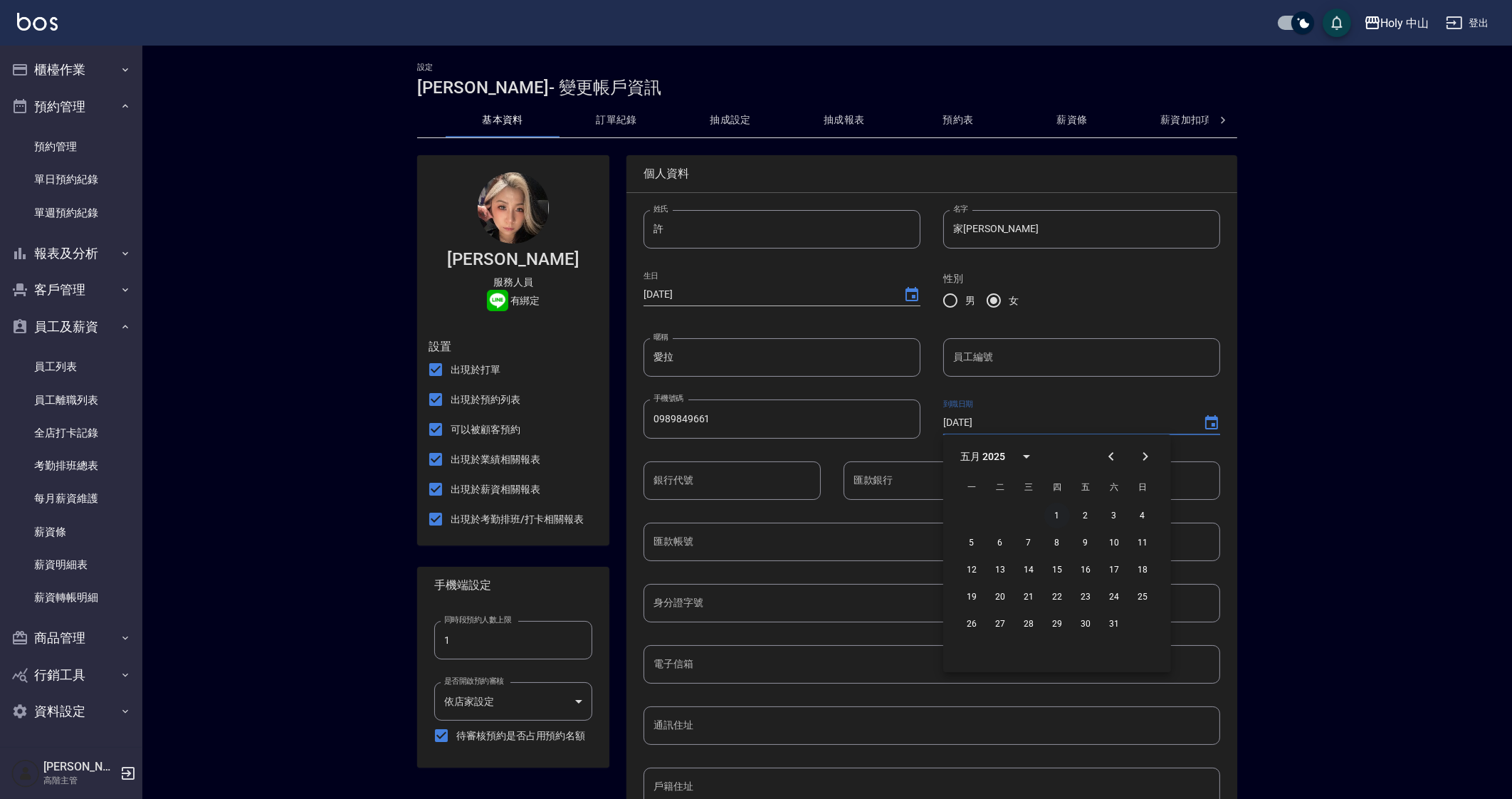
click at [1054, 510] on button "1" at bounding box center [1057, 515] width 26 height 26
type input "2025/05/01"
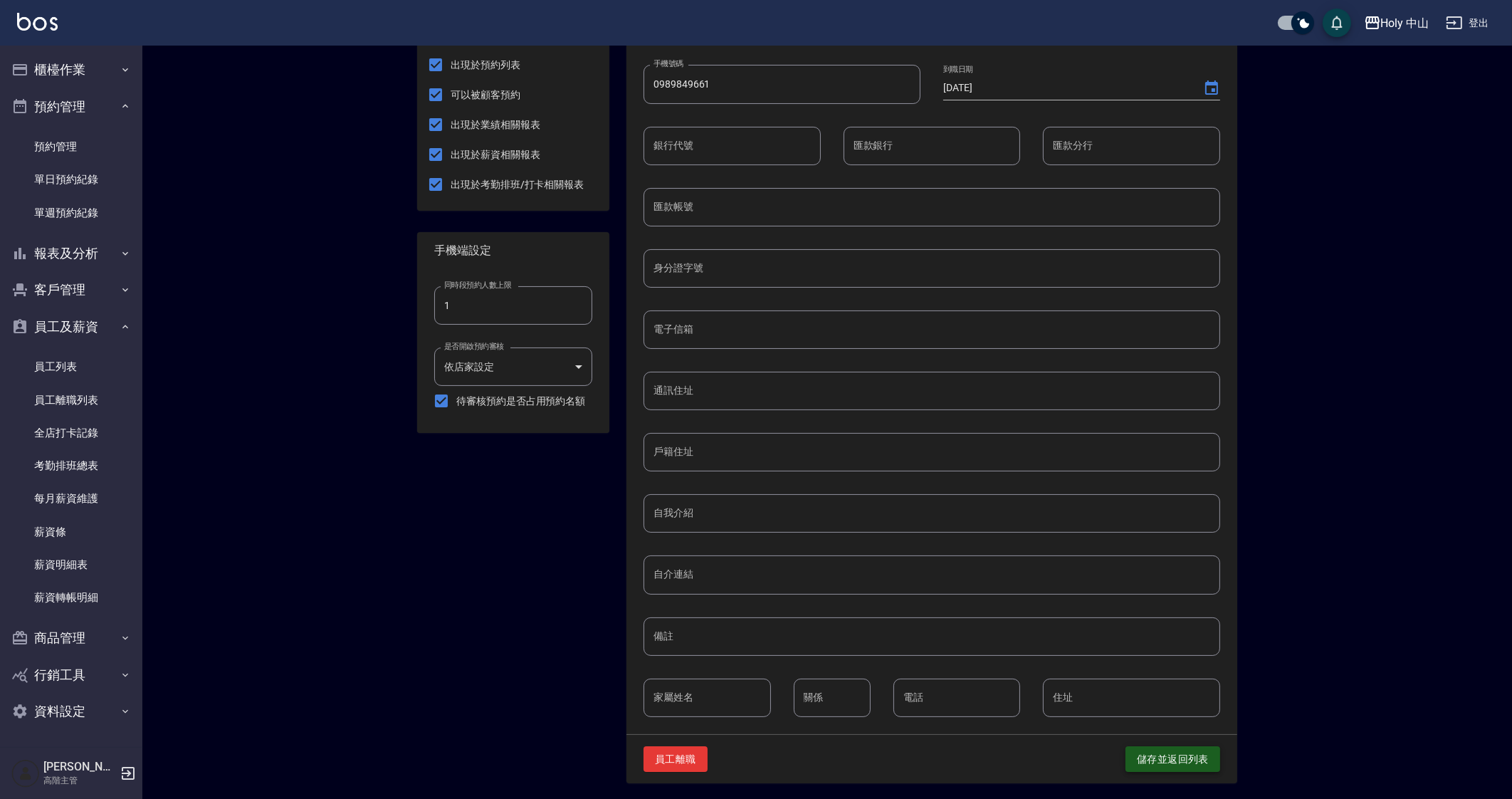
click at [1180, 747] on button "儲存並返回列表" at bounding box center [1172, 759] width 94 height 26
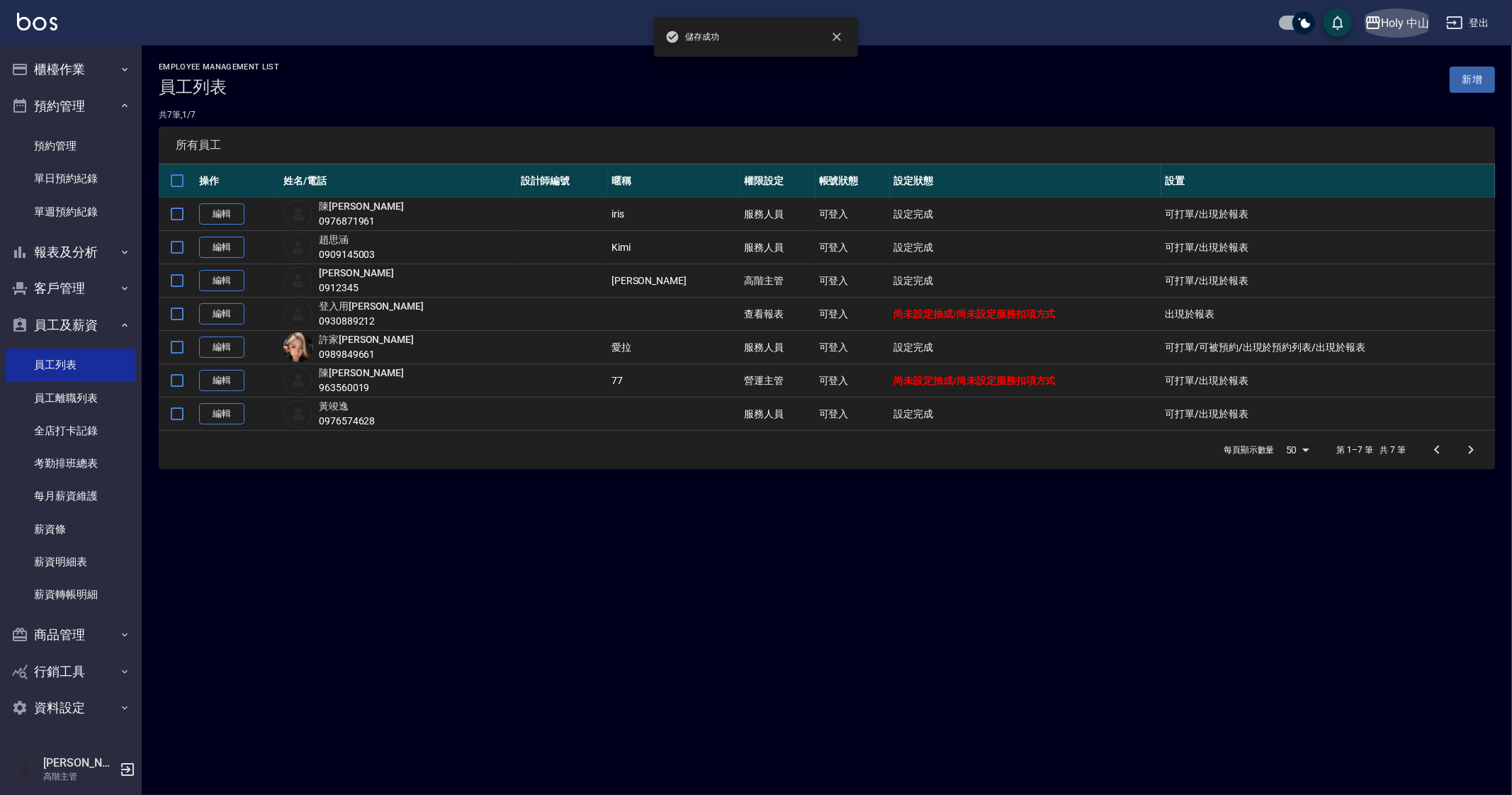
click at [1376, 12] on button "Holy 中山" at bounding box center [1397, 23] width 76 height 29
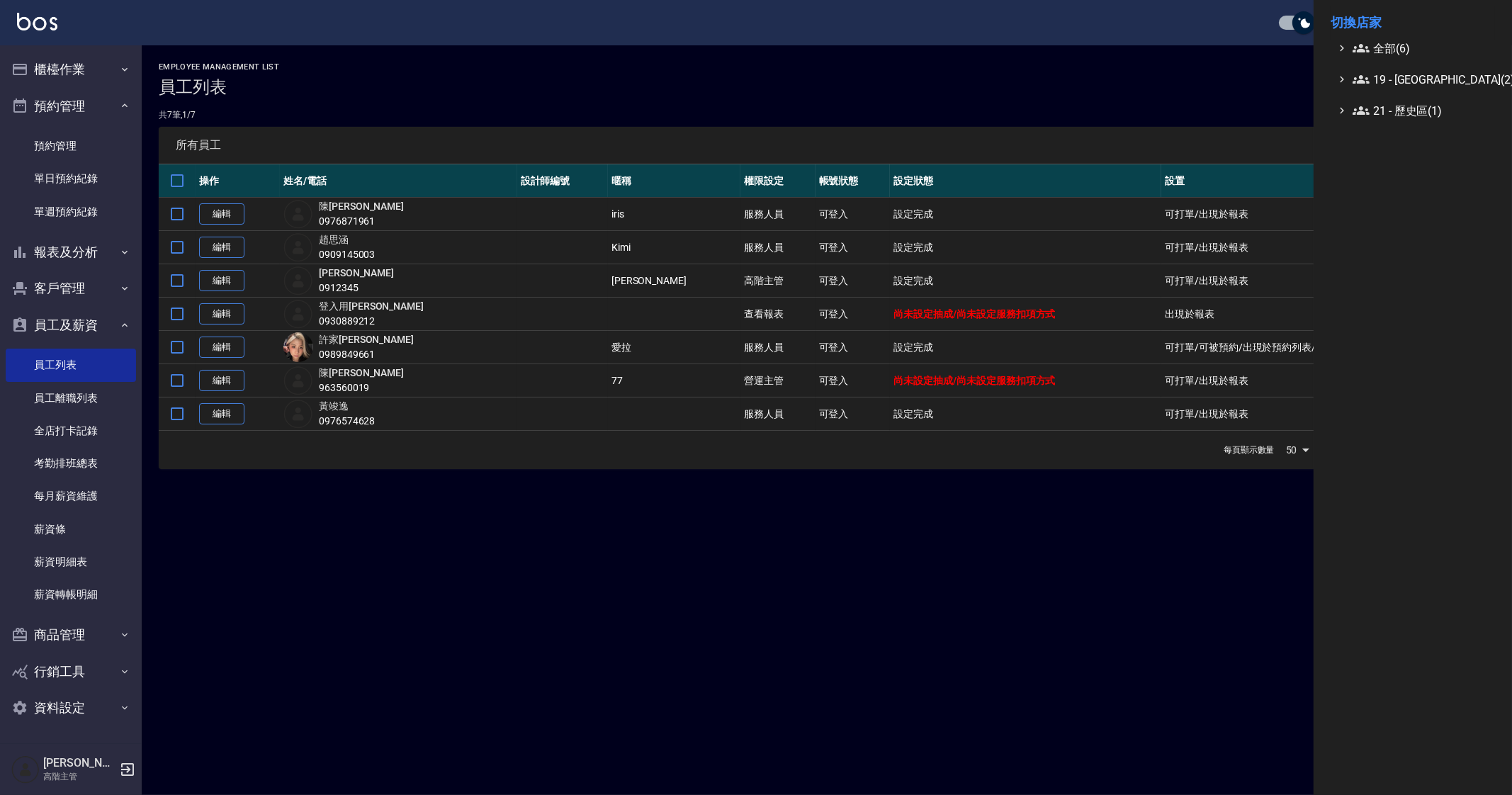
click at [1401, 37] on li "切換店家" at bounding box center [1413, 22] width 164 height 34
click at [1401, 54] on span "全部(6)" at bounding box center [1422, 47] width 137 height 17
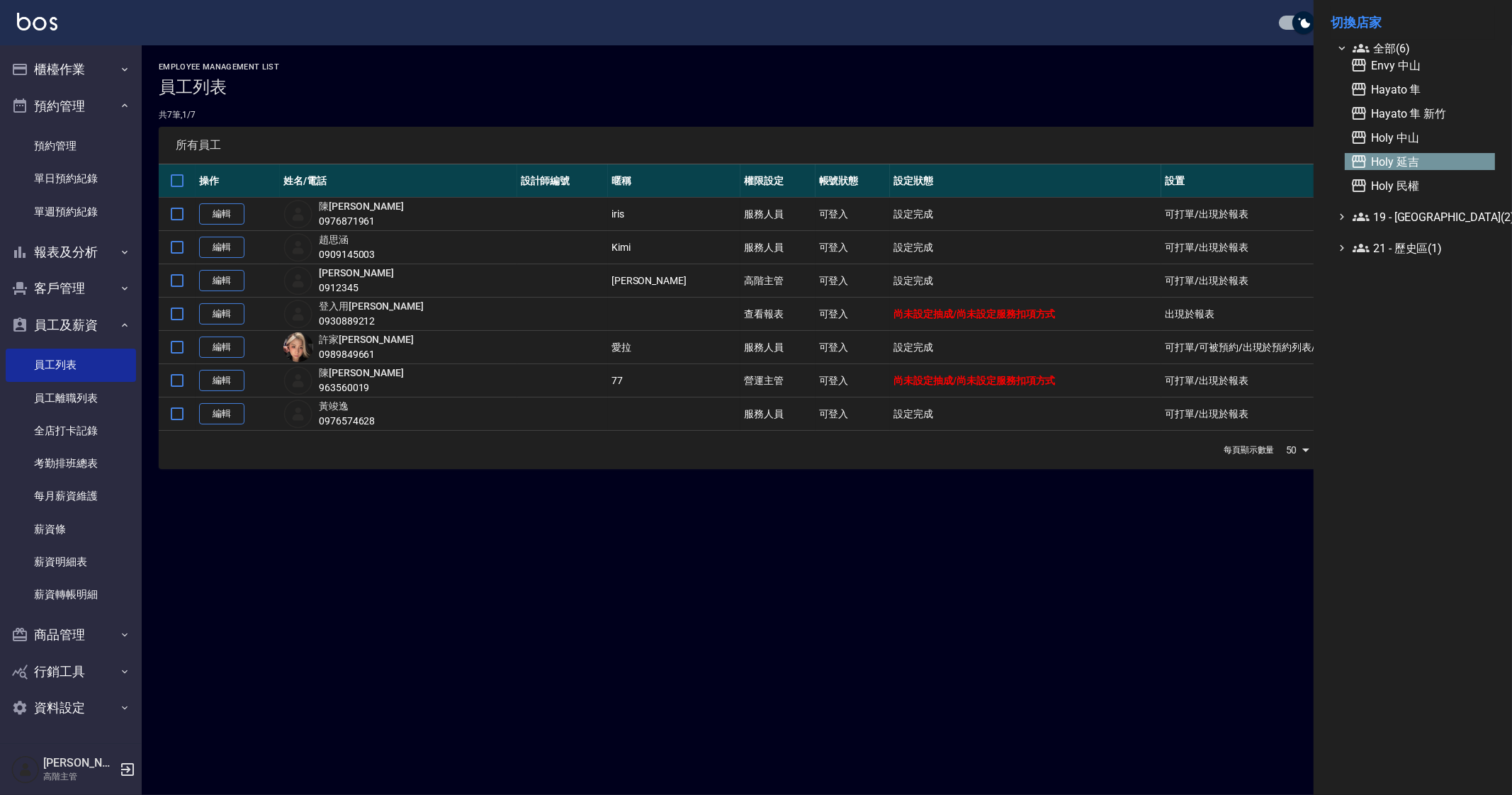
click at [1406, 161] on span "Holy 延吉" at bounding box center [1420, 161] width 139 height 17
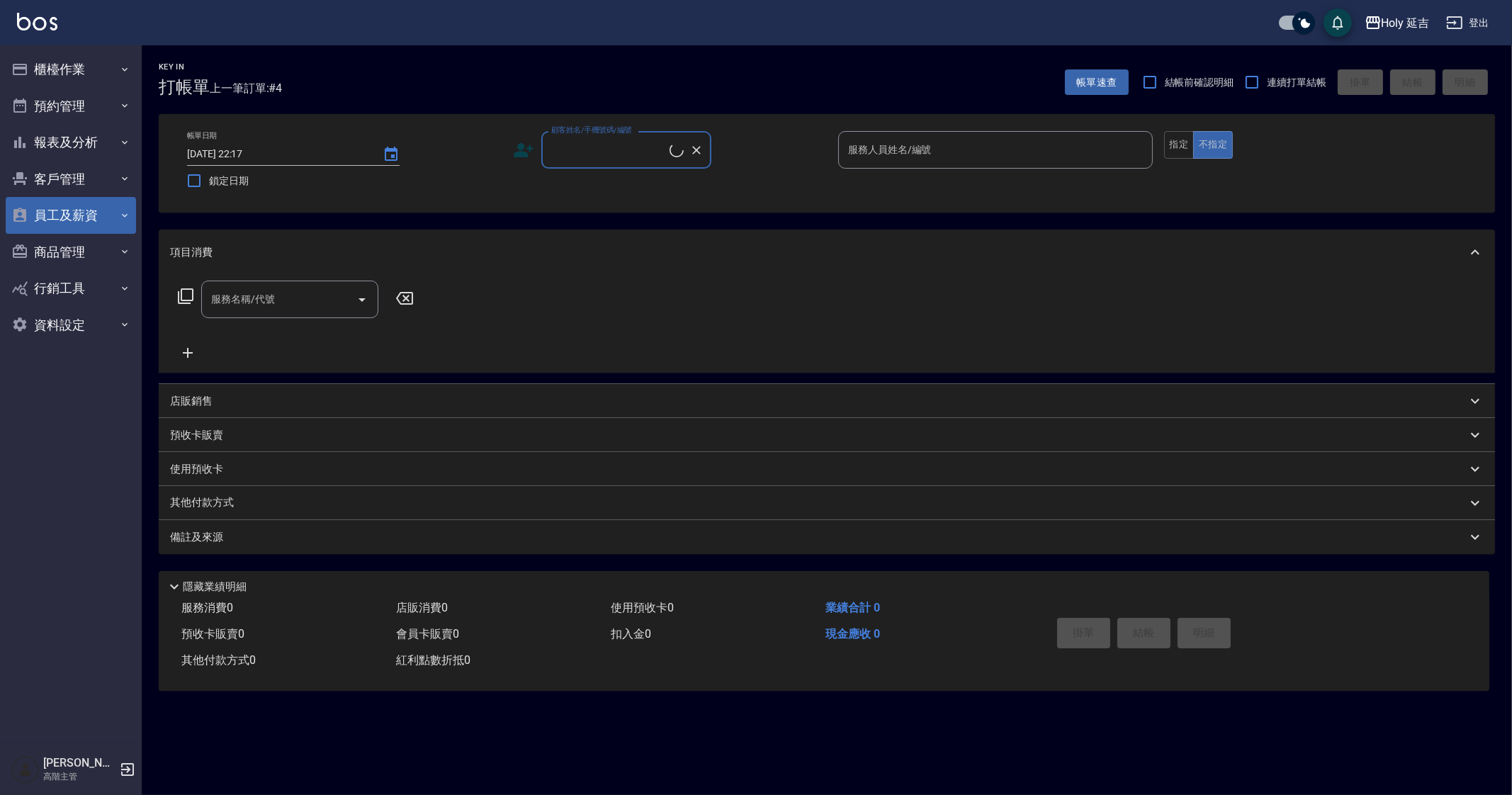
click at [80, 208] on button "員工及薪資" at bounding box center [70, 215] width 130 height 37
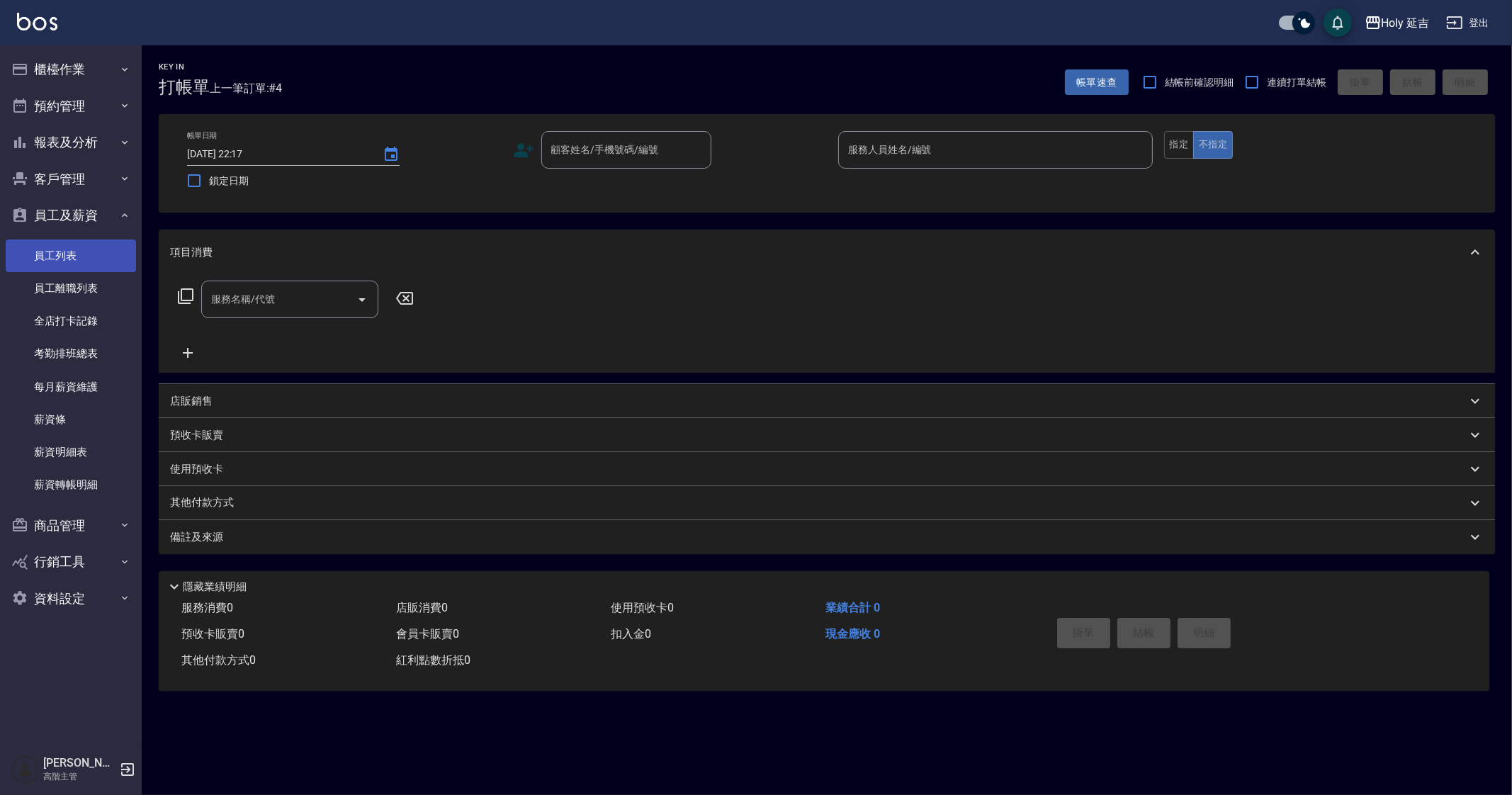
click at [98, 266] on link "員工列表" at bounding box center [70, 256] width 130 height 33
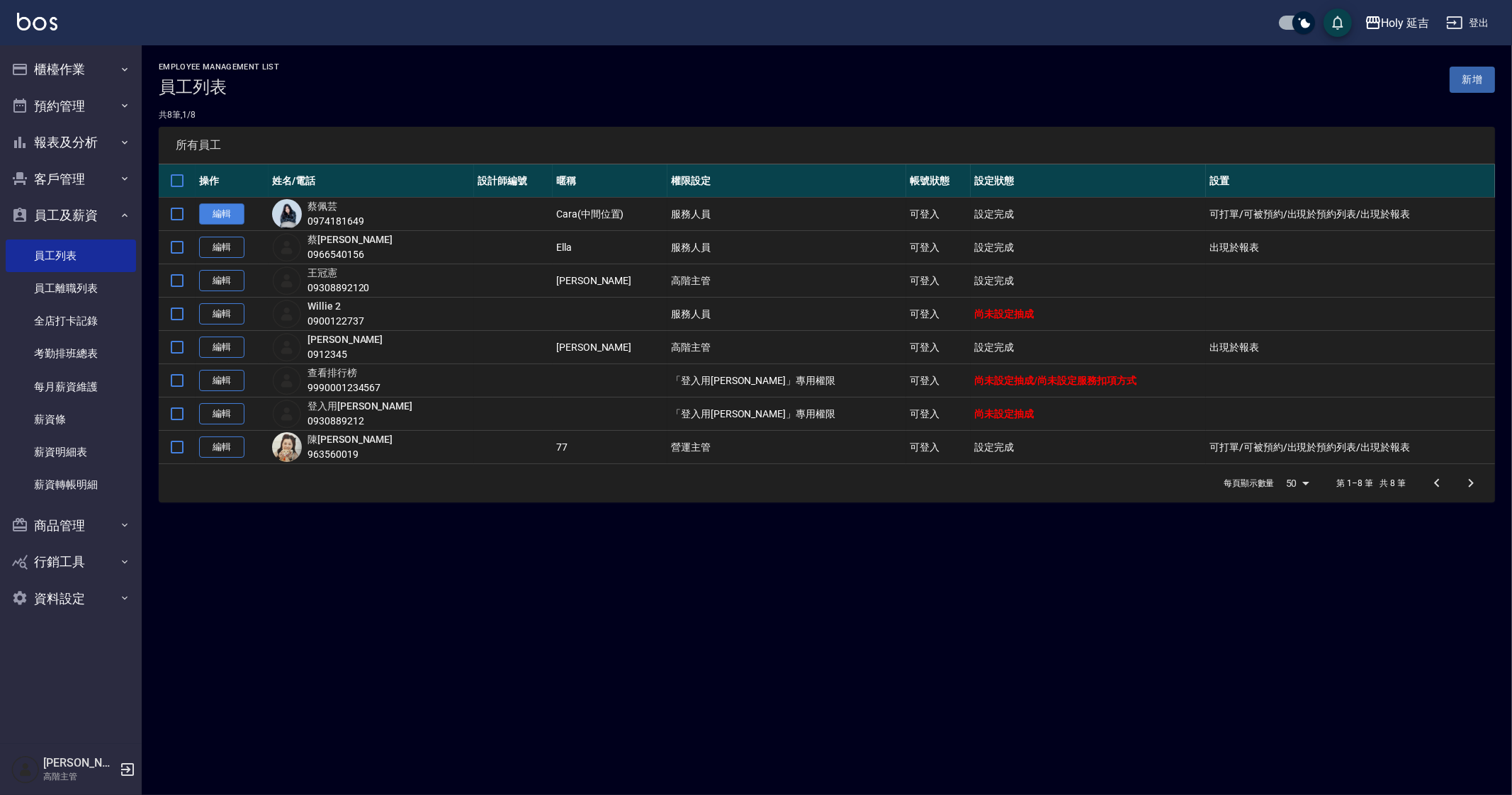
click at [227, 220] on link "編輯" at bounding box center [222, 213] width 46 height 22
click at [225, 448] on link "編輯" at bounding box center [222, 447] width 46 height 22
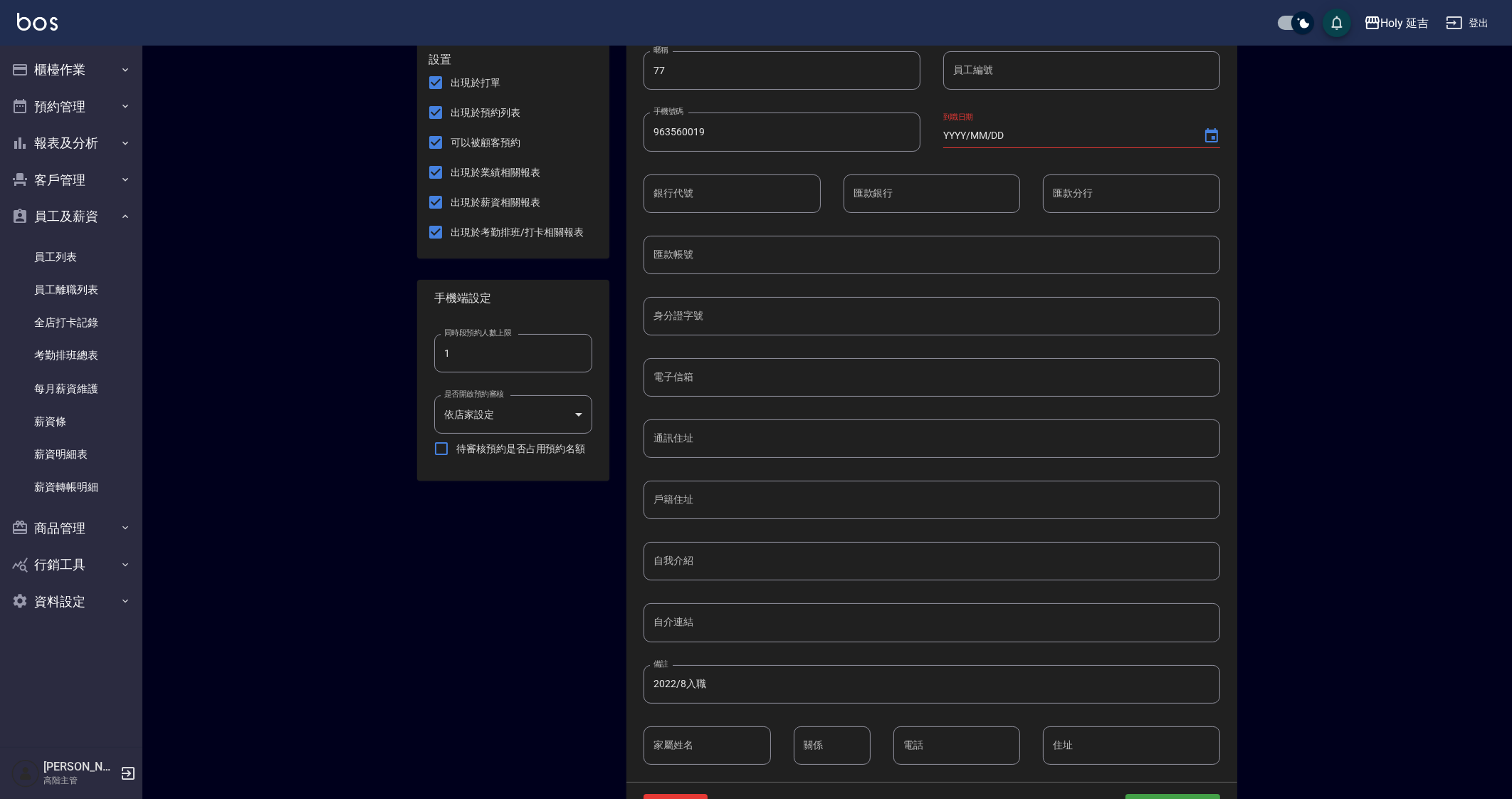
scroll to position [156, 0]
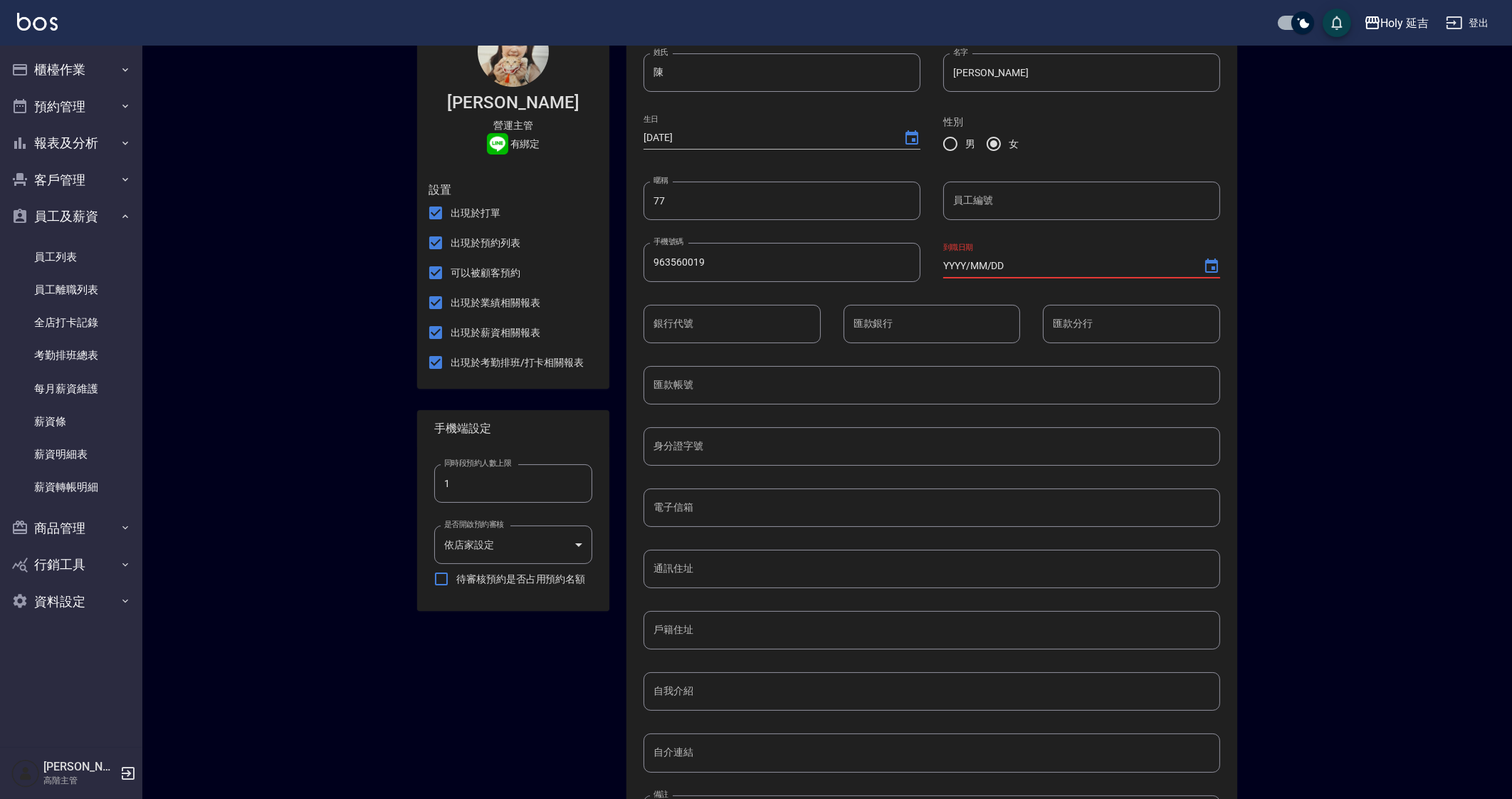
click at [1040, 264] on input "YYYY/MM/DD" at bounding box center [1066, 266] width 245 height 24
click at [1210, 261] on icon "Choose date" at bounding box center [1212, 266] width 13 height 14
click at [1034, 386] on button "2021" at bounding box center [1029, 382] width 51 height 26
click at [1216, 251] on button "Choose date, selected date is 2021-10-06" at bounding box center [1211, 266] width 34 height 34
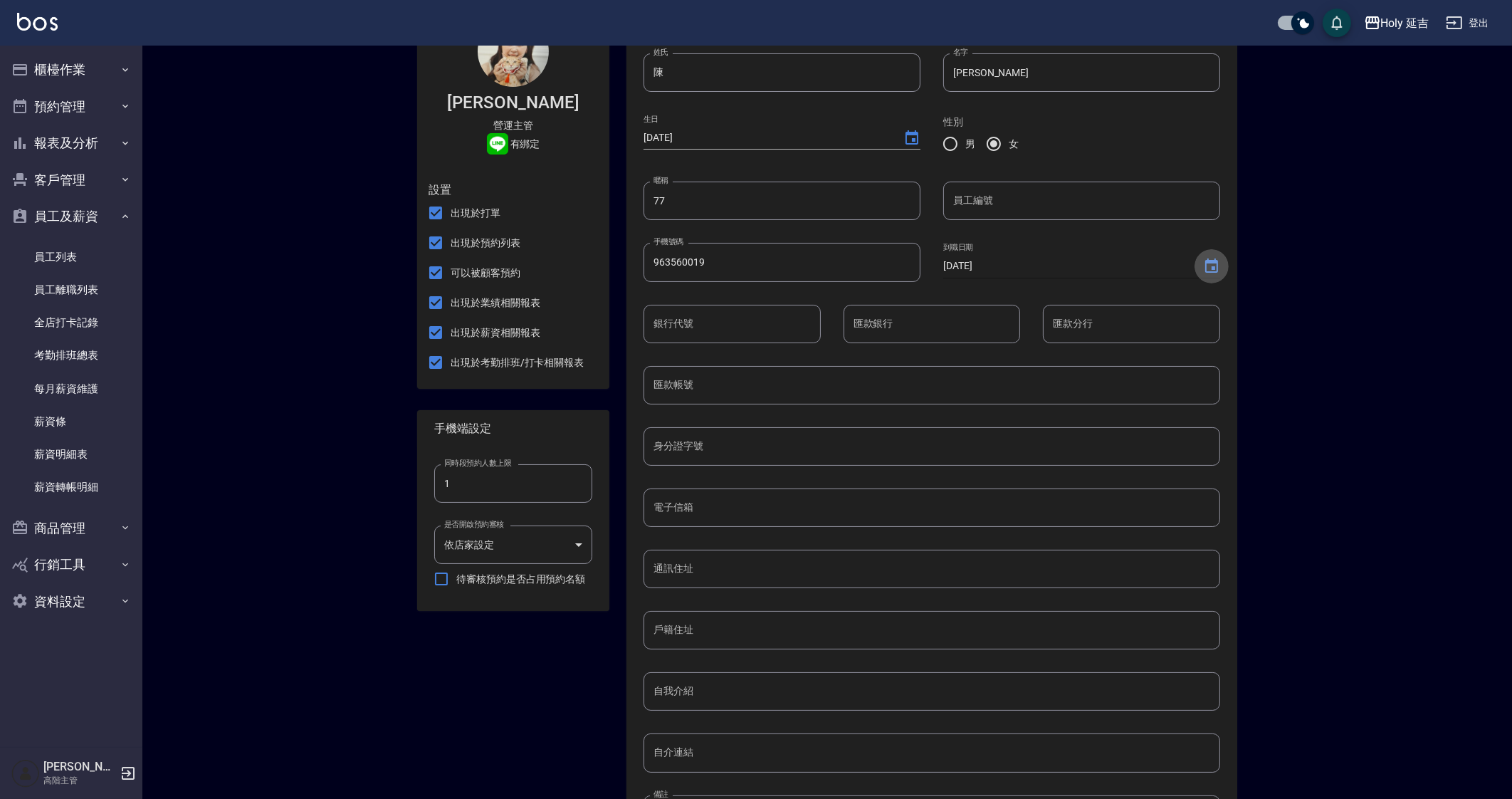
click at [1200, 258] on button "Choose date, selected date is 2021-10-06" at bounding box center [1211, 266] width 34 height 34
click at [1221, 251] on button "Choose date, selected date is 2021-10-06" at bounding box center [1211, 266] width 34 height 34
click at [1086, 415] on button "2022" at bounding box center [1085, 416] width 51 height 26
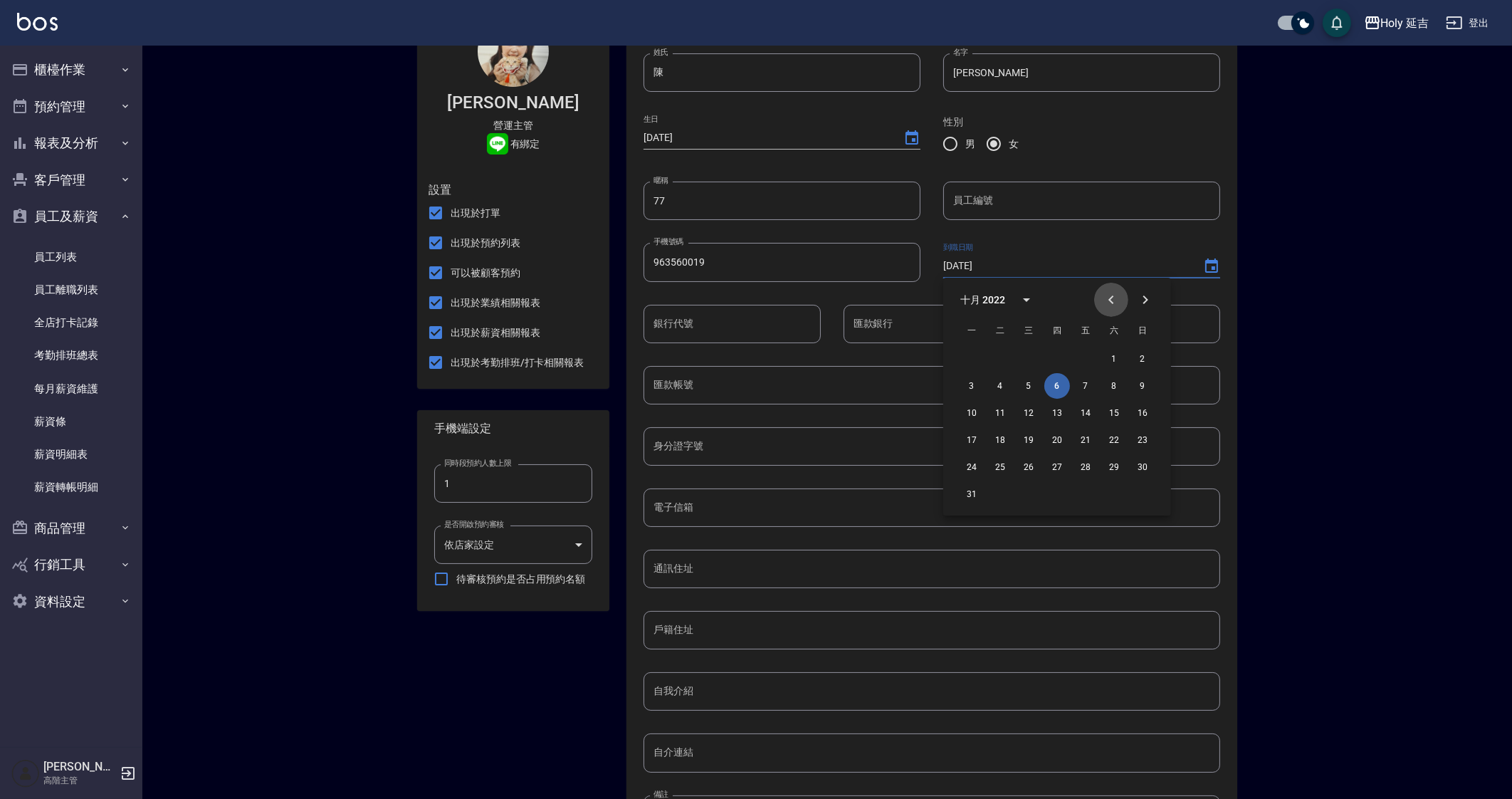
click at [1117, 295] on icon "Previous month" at bounding box center [1110, 299] width 17 height 17
click at [976, 363] on button "1" at bounding box center [971, 358] width 26 height 26
type input "[DATE]"
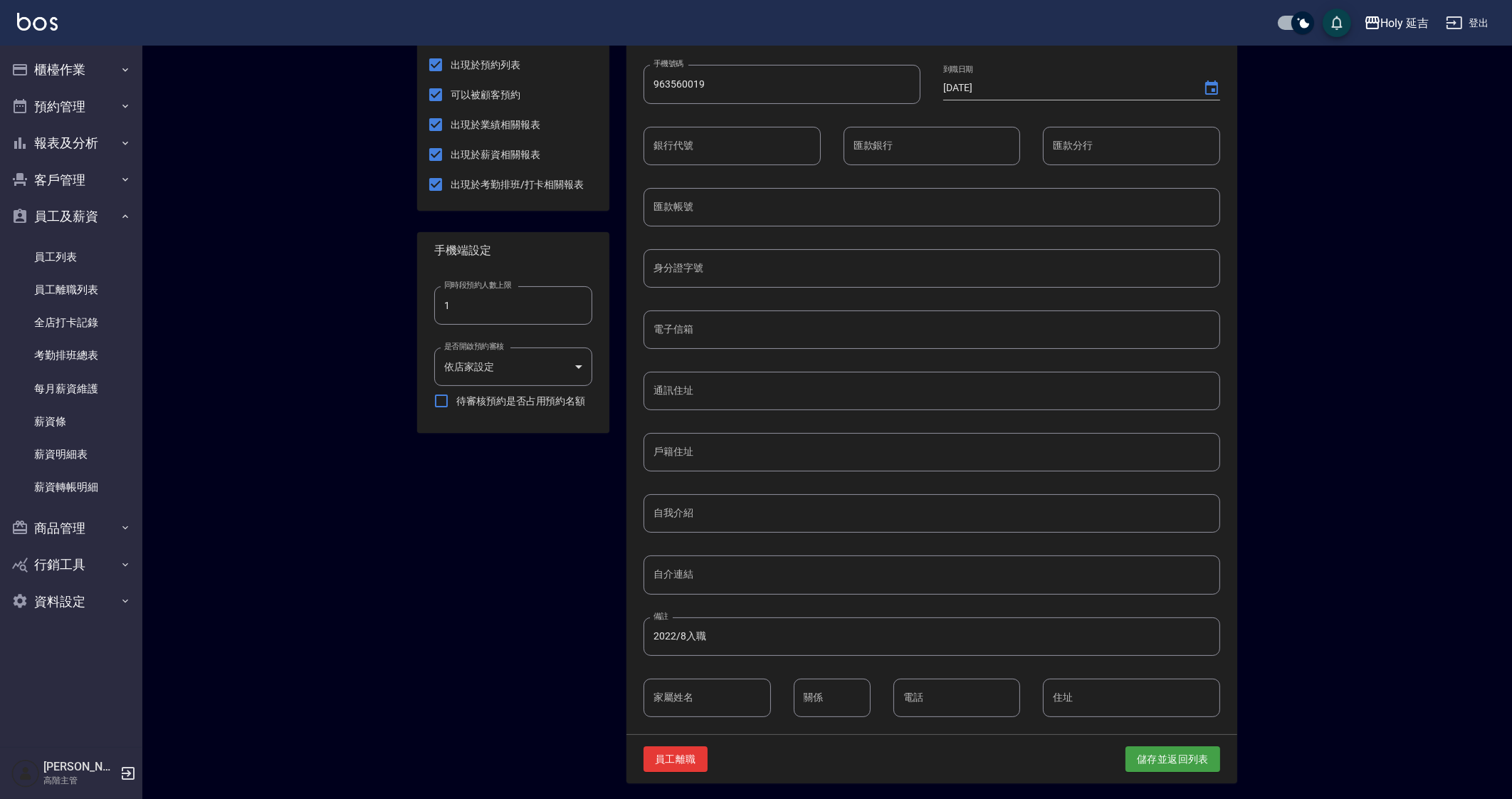
click at [1162, 742] on div "員工離職 儲存並返回列表" at bounding box center [932, 759] width 611 height 49
click at [1176, 757] on button "儲存並返回列表" at bounding box center [1172, 759] width 94 height 26
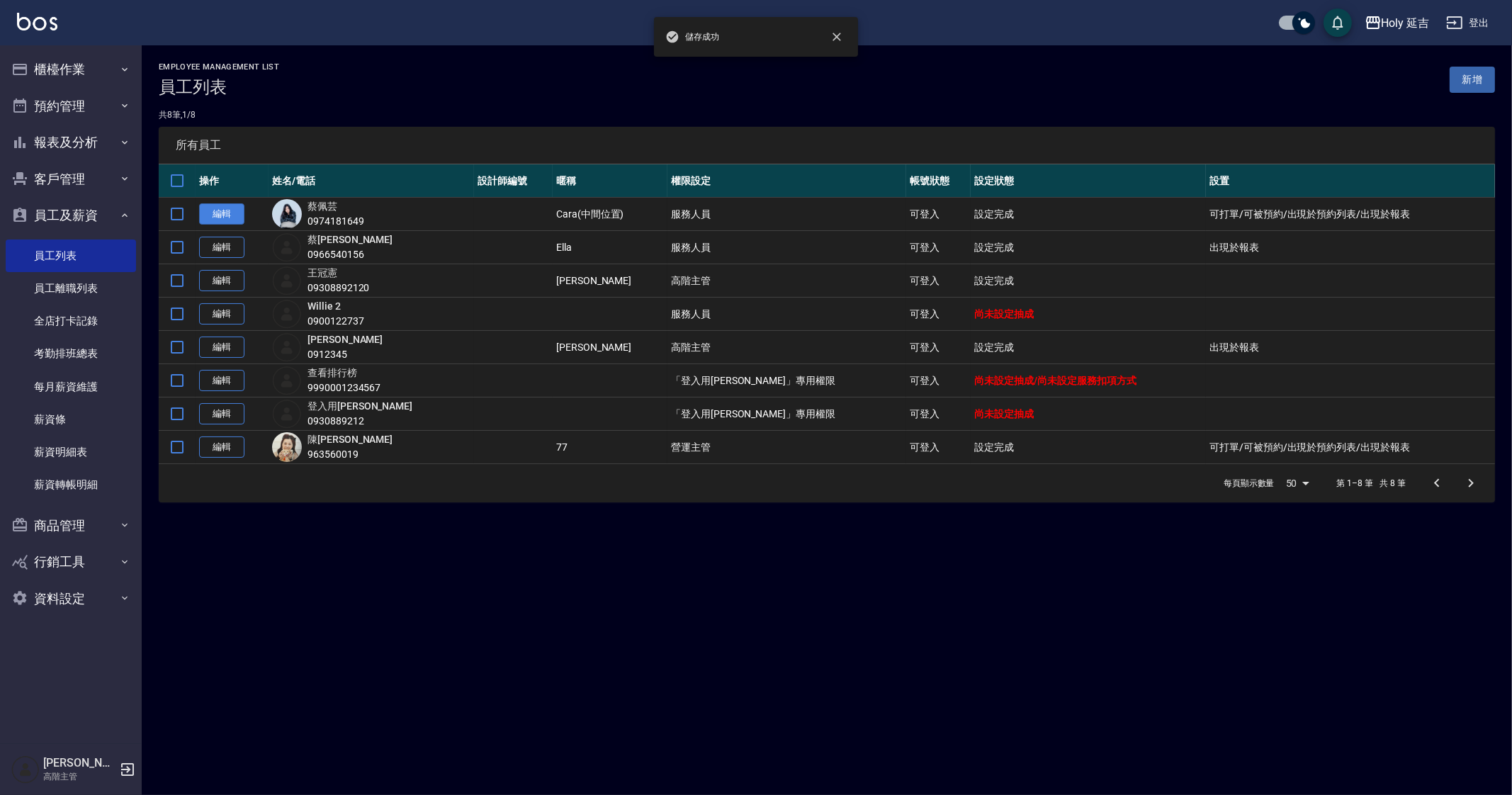
click at [220, 213] on link "編輯" at bounding box center [222, 213] width 46 height 22
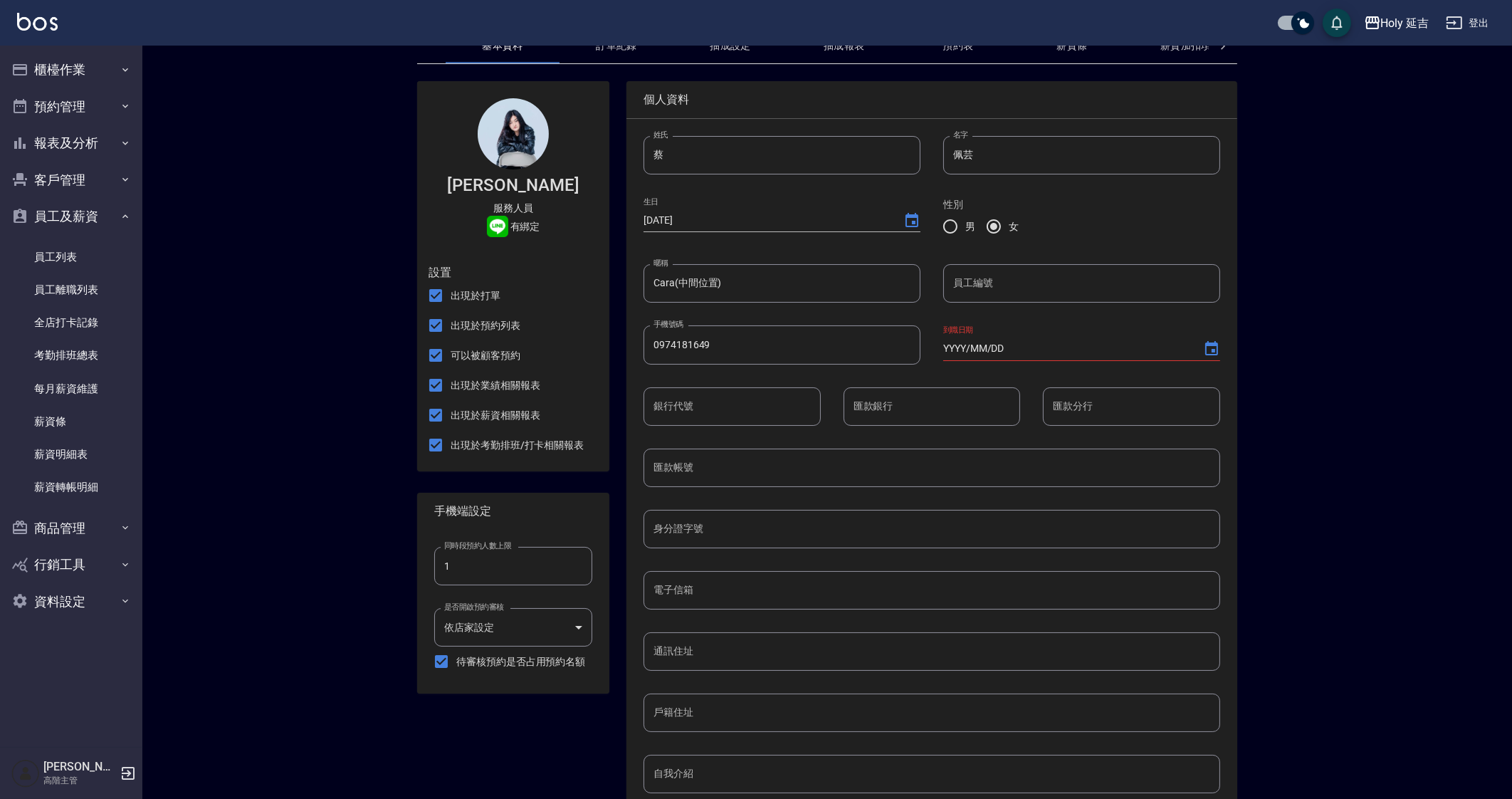
scroll to position [68, 0]
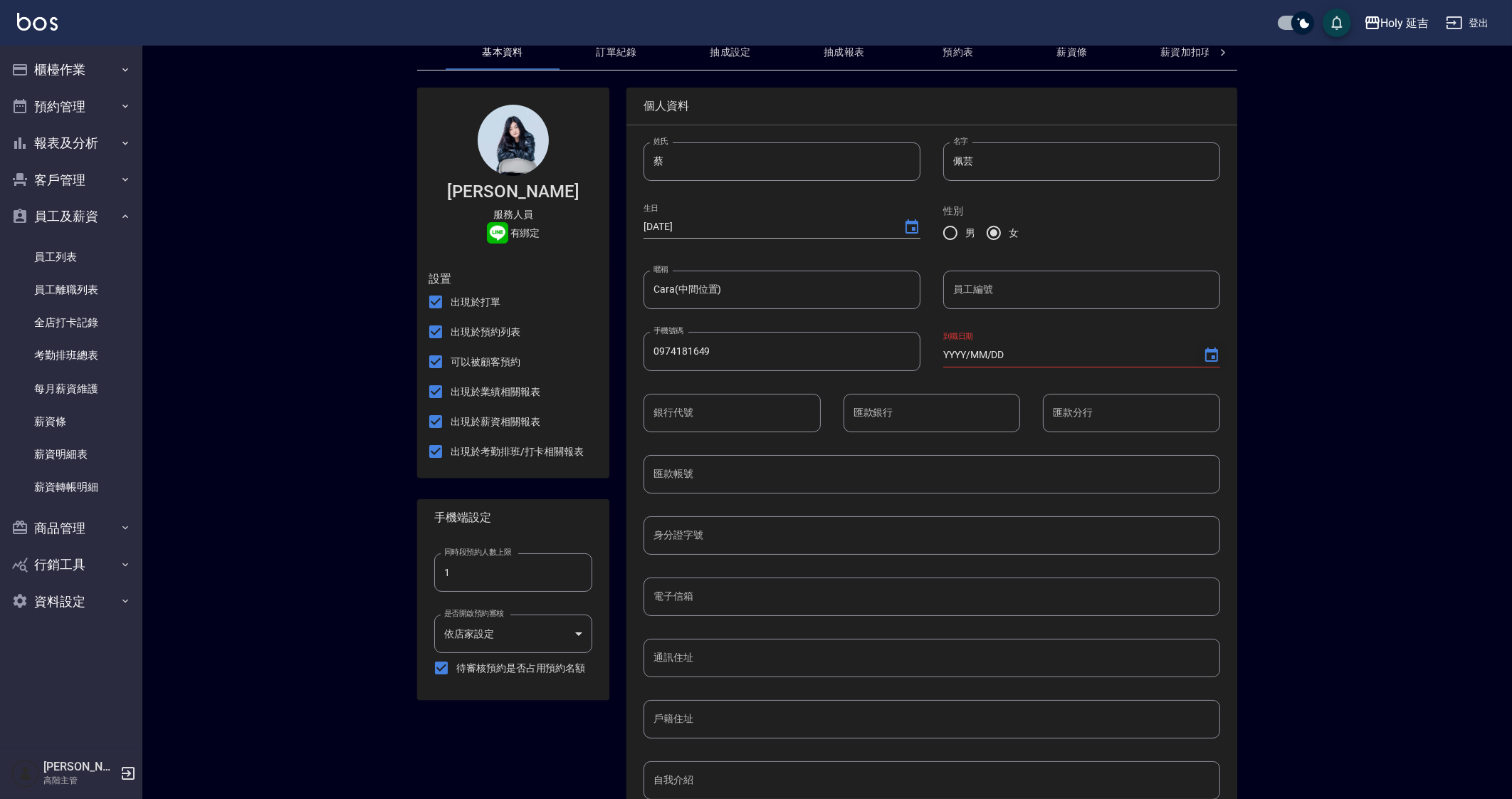
click at [1214, 359] on icon "Choose date" at bounding box center [1211, 355] width 17 height 17
click at [1137, 468] on button "2023" at bounding box center [1140, 471] width 51 height 26
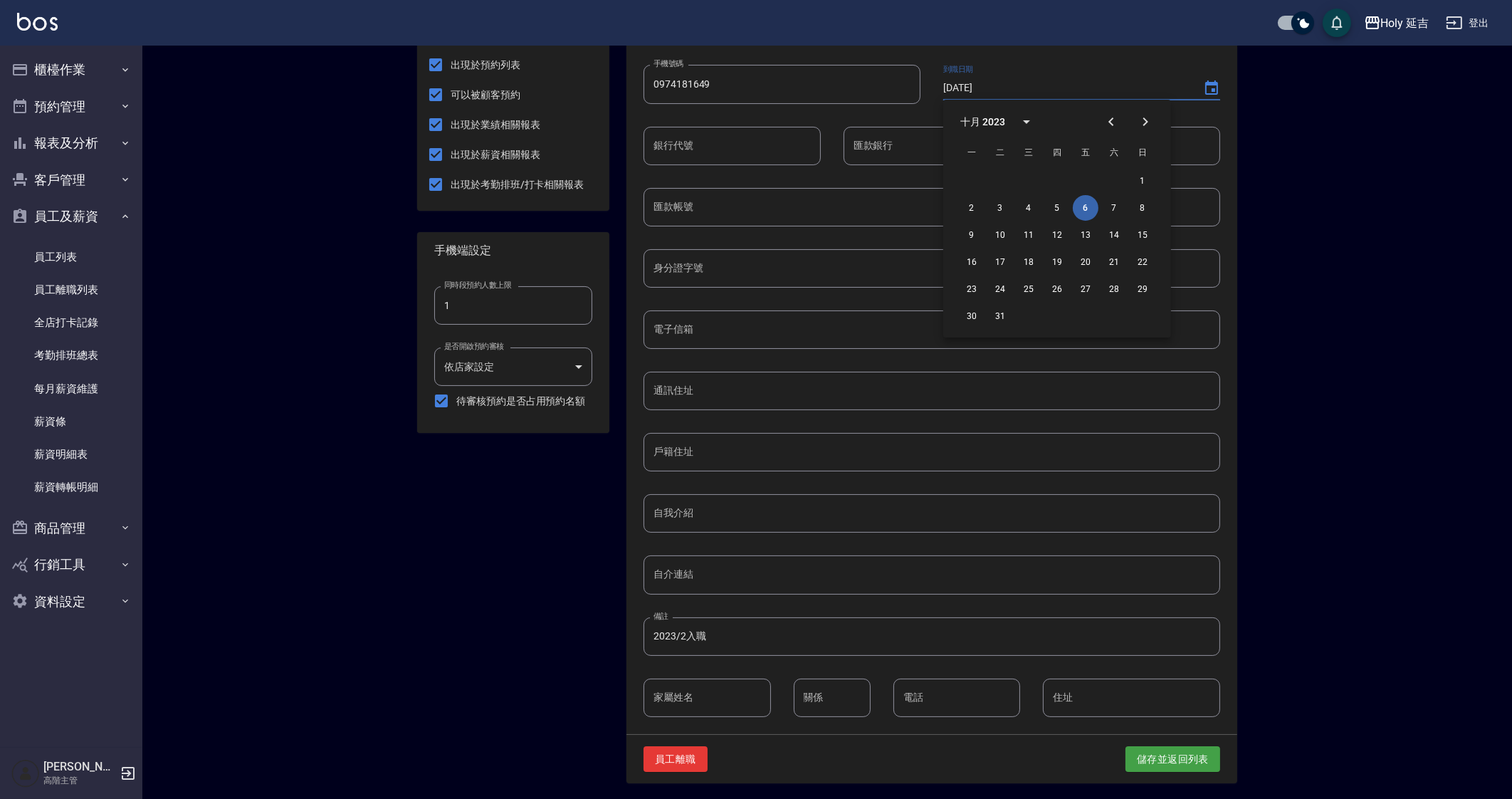
scroll to position [0, 0]
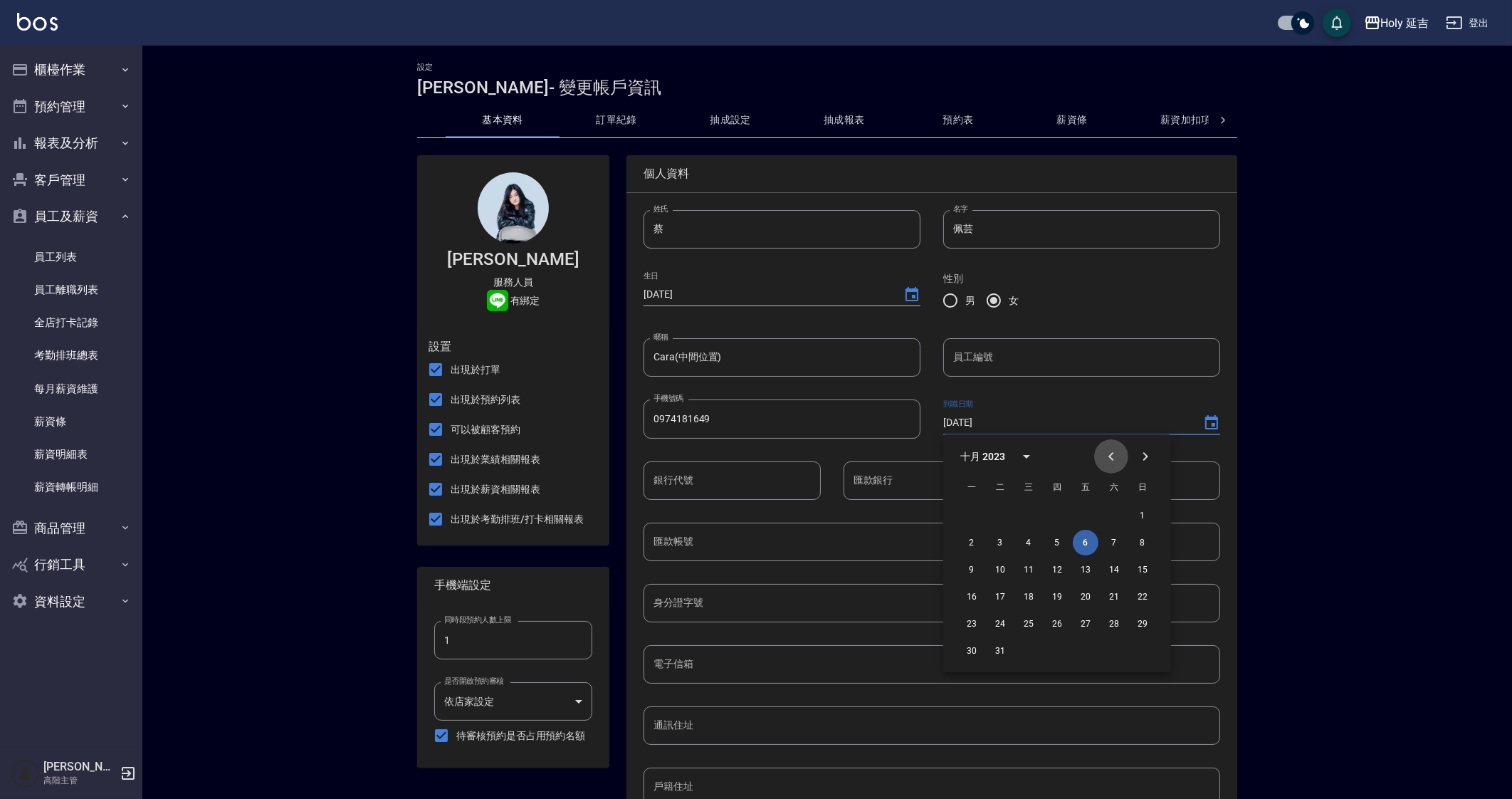
click at [1118, 456] on icon "Previous month" at bounding box center [1110, 456] width 17 height 17
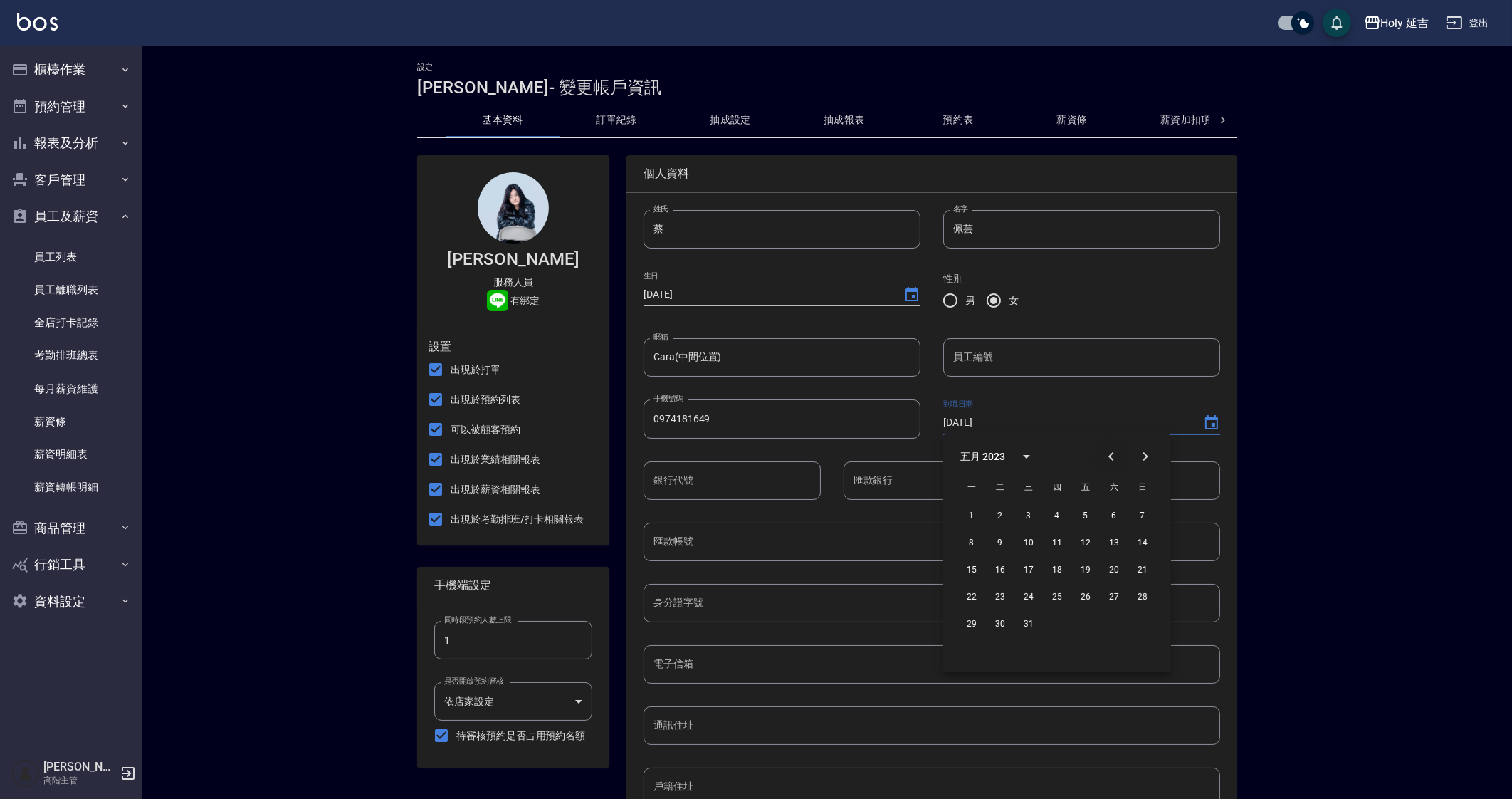
click at [1118, 456] on icon "Previous month" at bounding box center [1110, 456] width 17 height 17
click at [1030, 515] on button "1" at bounding box center [1028, 515] width 26 height 26
type input "[DATE]"
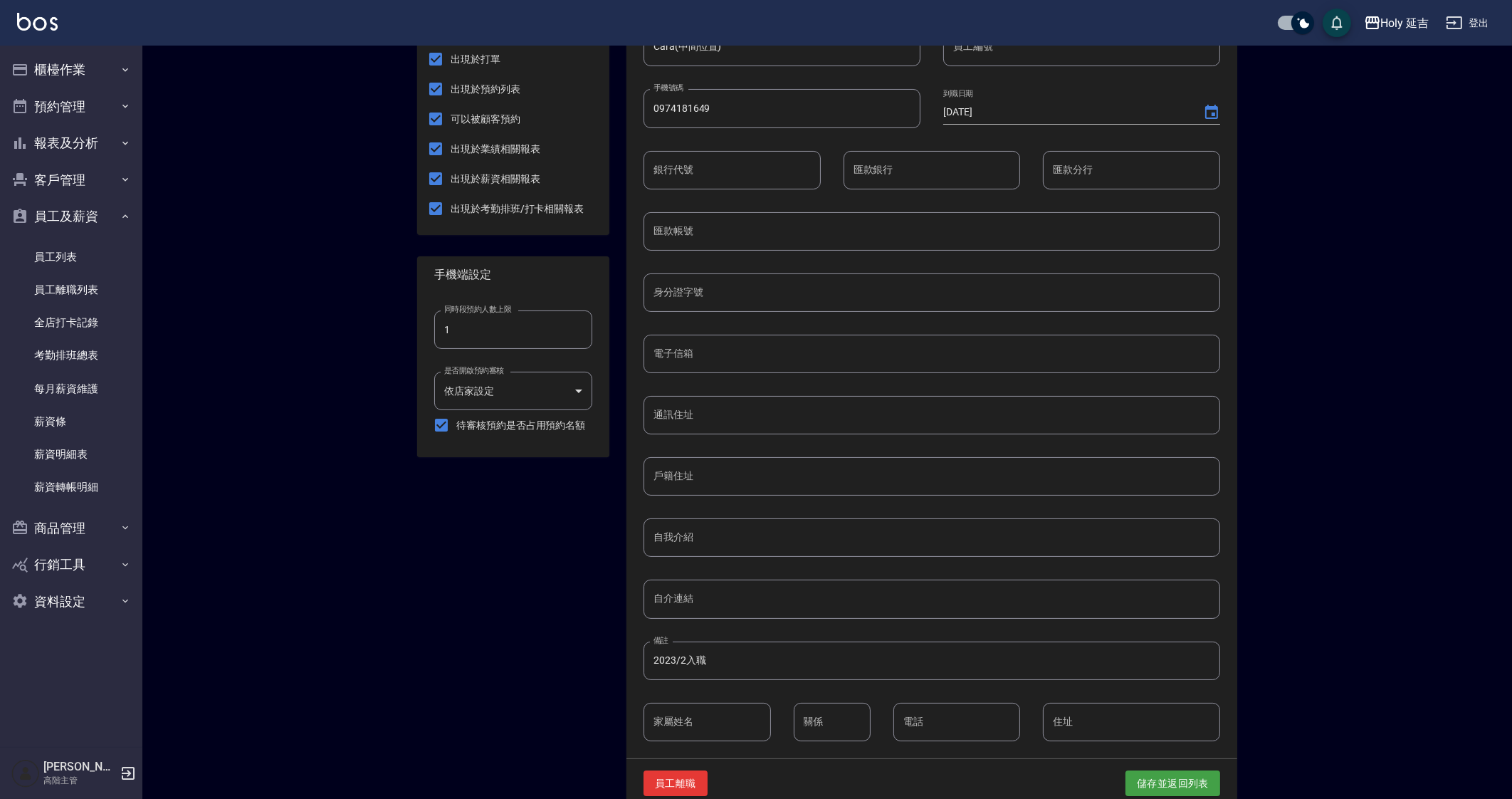
scroll to position [335, 0]
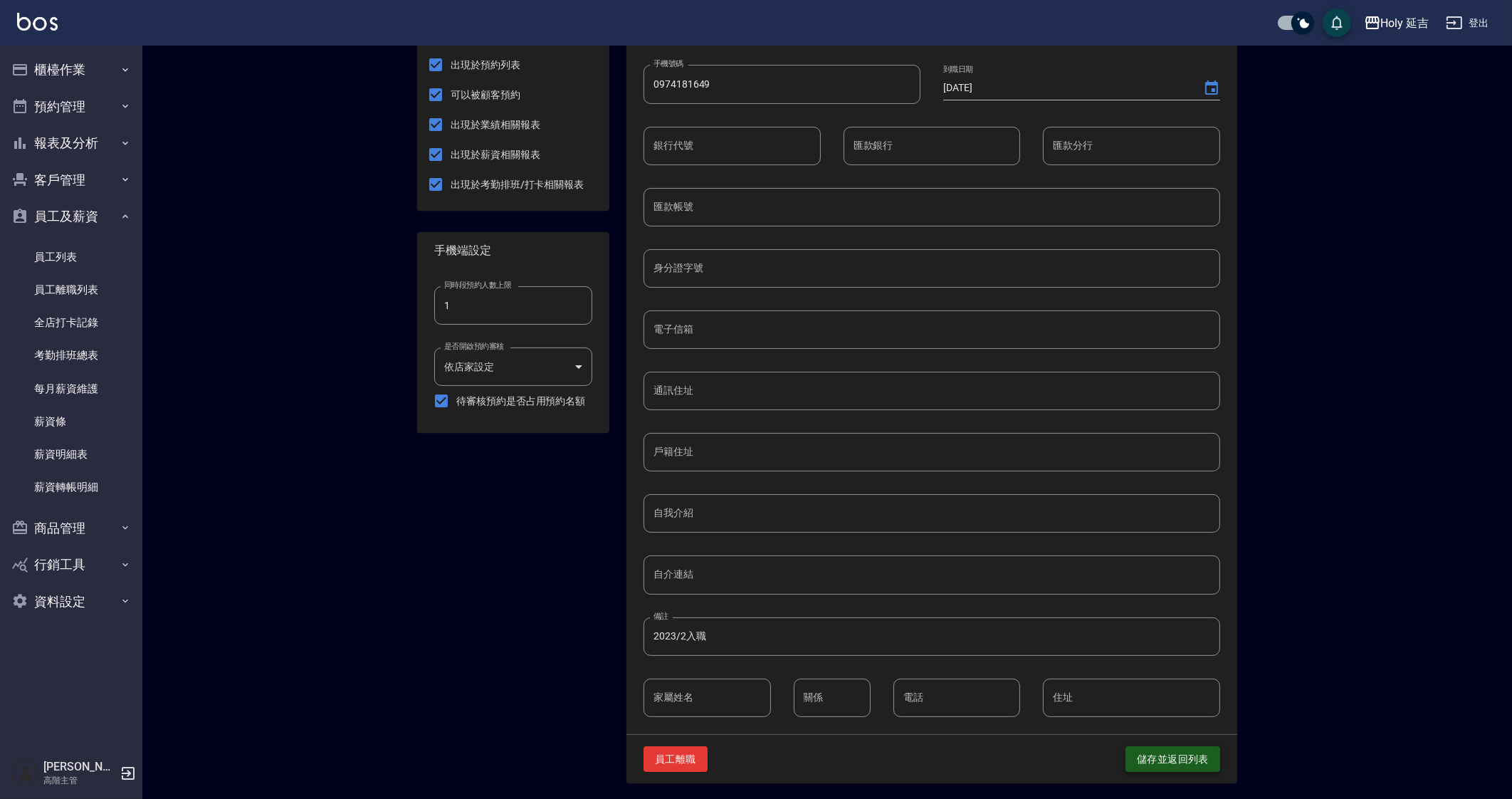
click at [1170, 757] on button "儲存並返回列表" at bounding box center [1172, 759] width 94 height 26
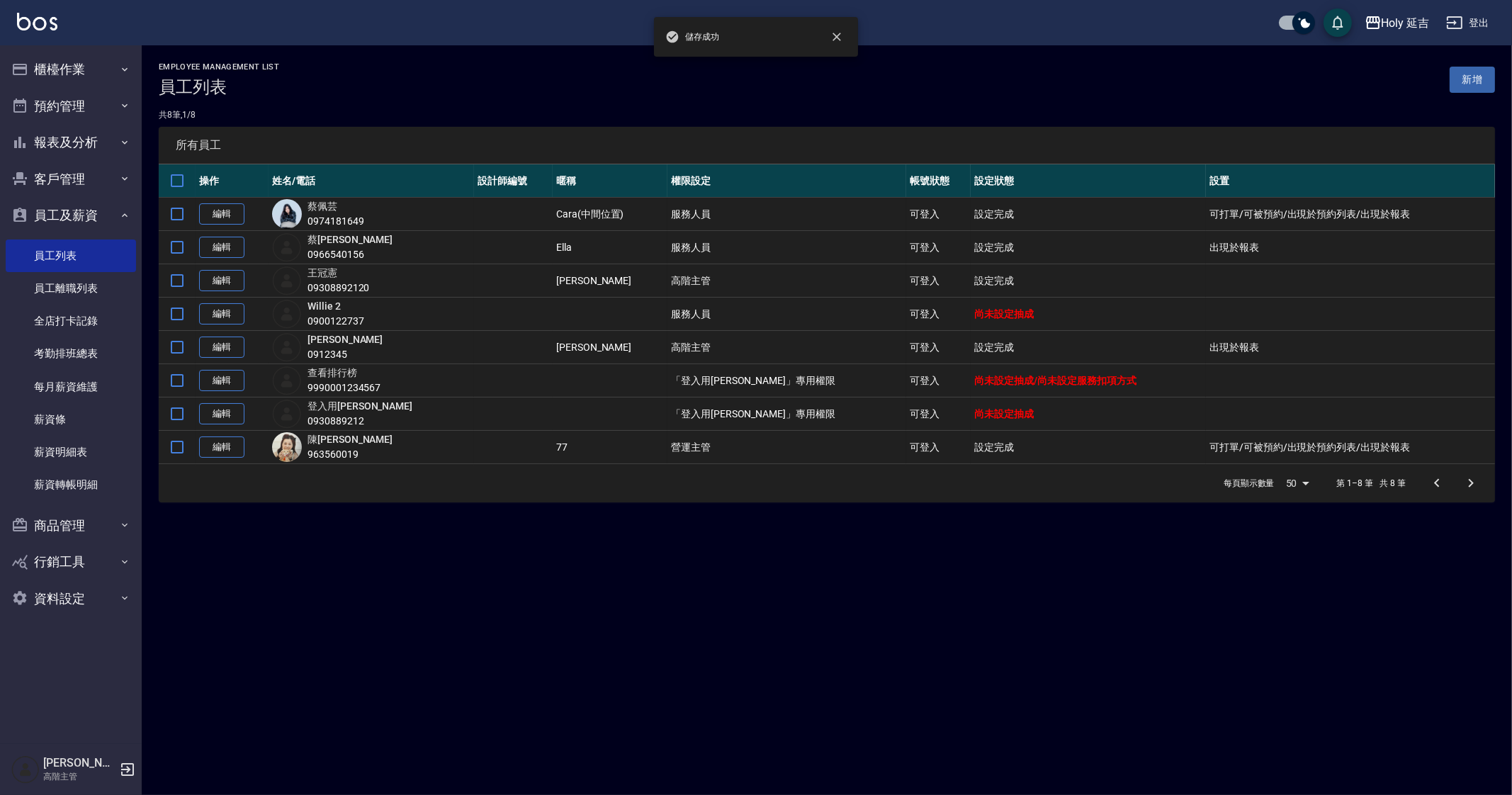
click at [857, 628] on div "Employee Management List 員工列表 新增 共 8 筆, 1 / 8 所有員工 操作 姓名/電話 設計師編號 暱稱 權限設定 帳號狀態 …" at bounding box center [756, 397] width 1512 height 795
click at [1399, 27] on div "Holy 延吉" at bounding box center [1406, 23] width 48 height 18
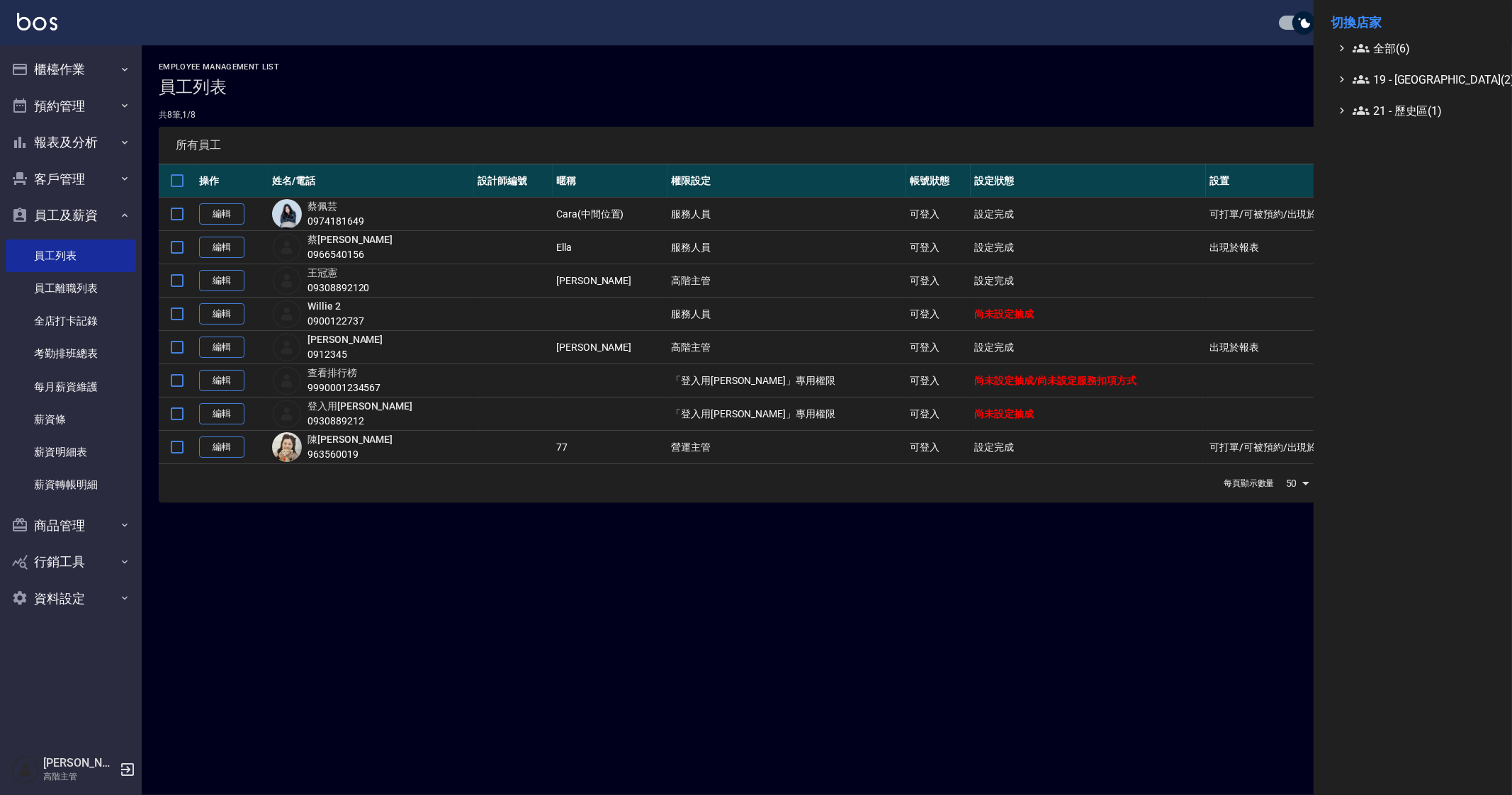
click at [796, 604] on div at bounding box center [756, 397] width 1512 height 795
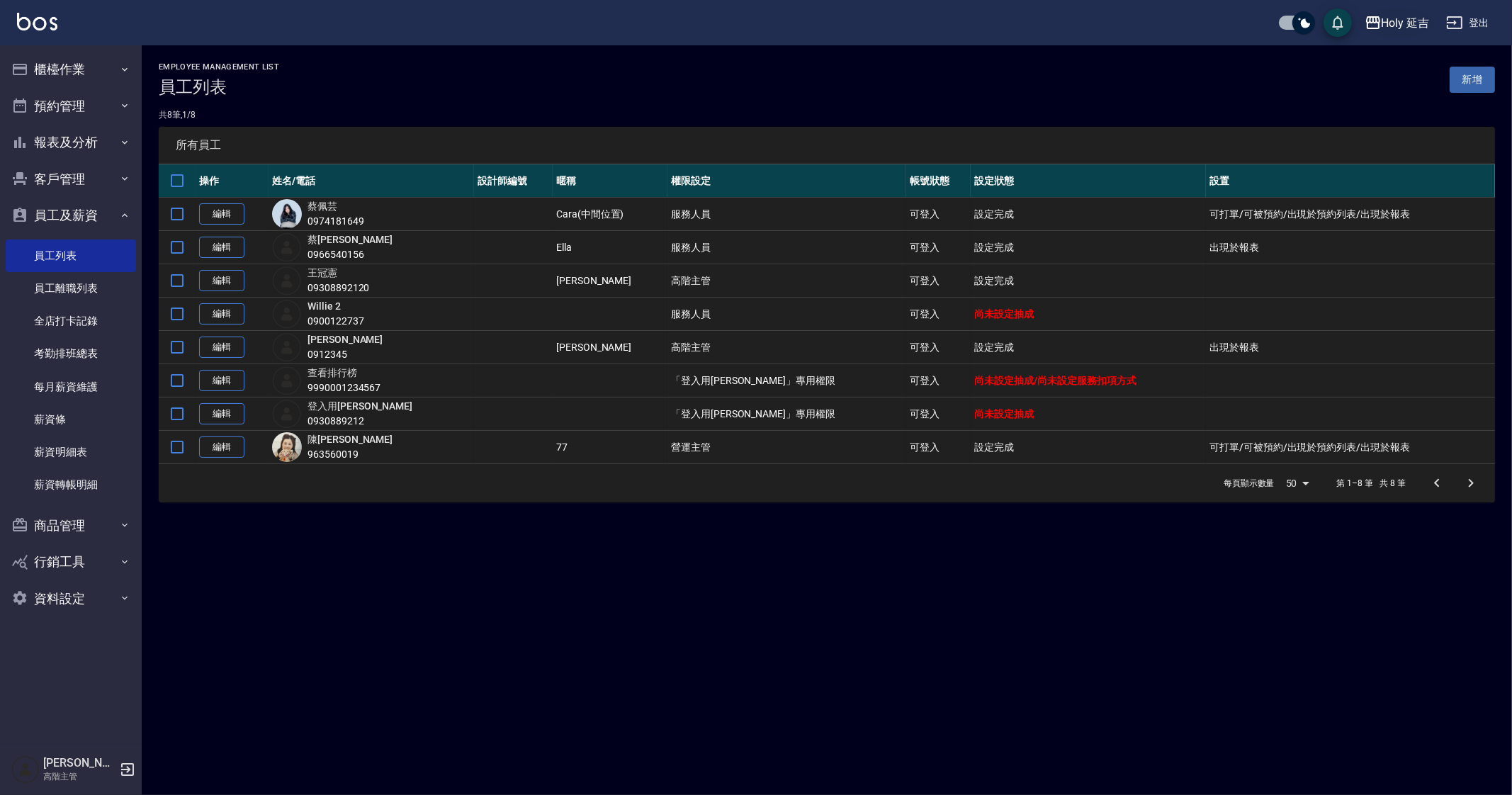
click at [1394, 24] on div "Holy 延吉" at bounding box center [1406, 23] width 48 height 18
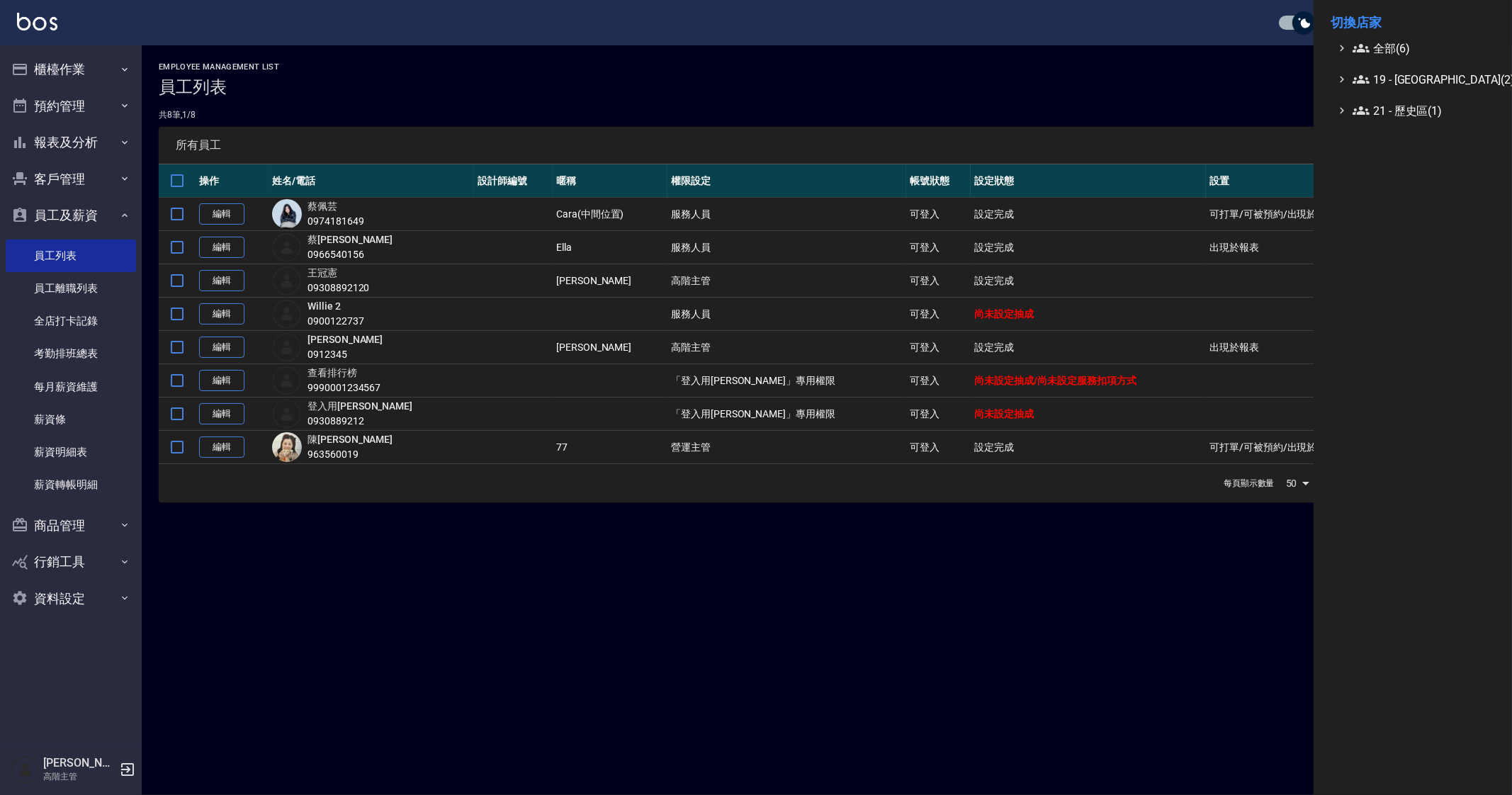
click at [1381, 38] on li "切換店家" at bounding box center [1413, 22] width 164 height 34
click at [1381, 43] on span "全部(6)" at bounding box center [1422, 47] width 137 height 17
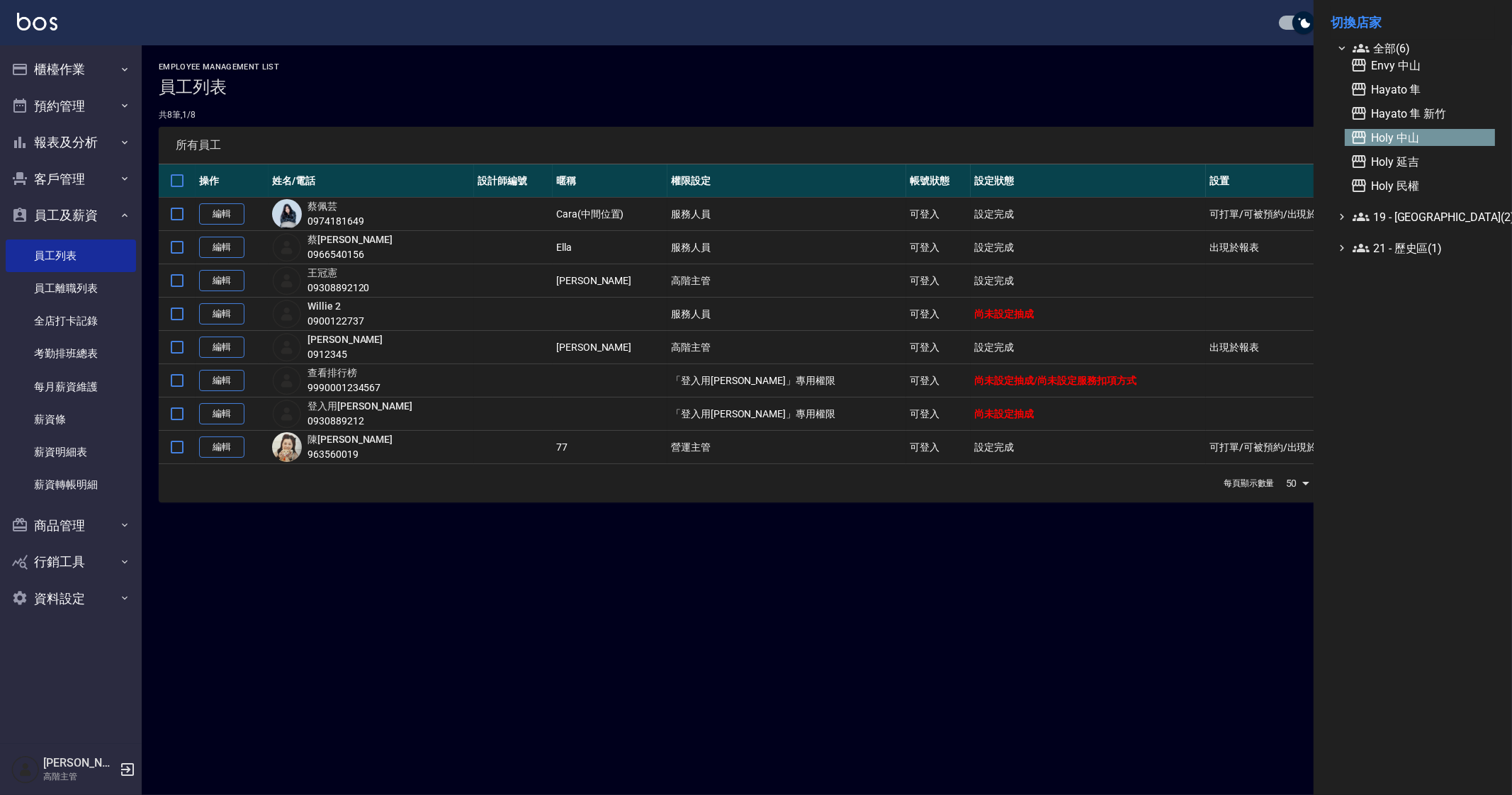
click at [1428, 133] on span "Holy 中山" at bounding box center [1420, 137] width 139 height 17
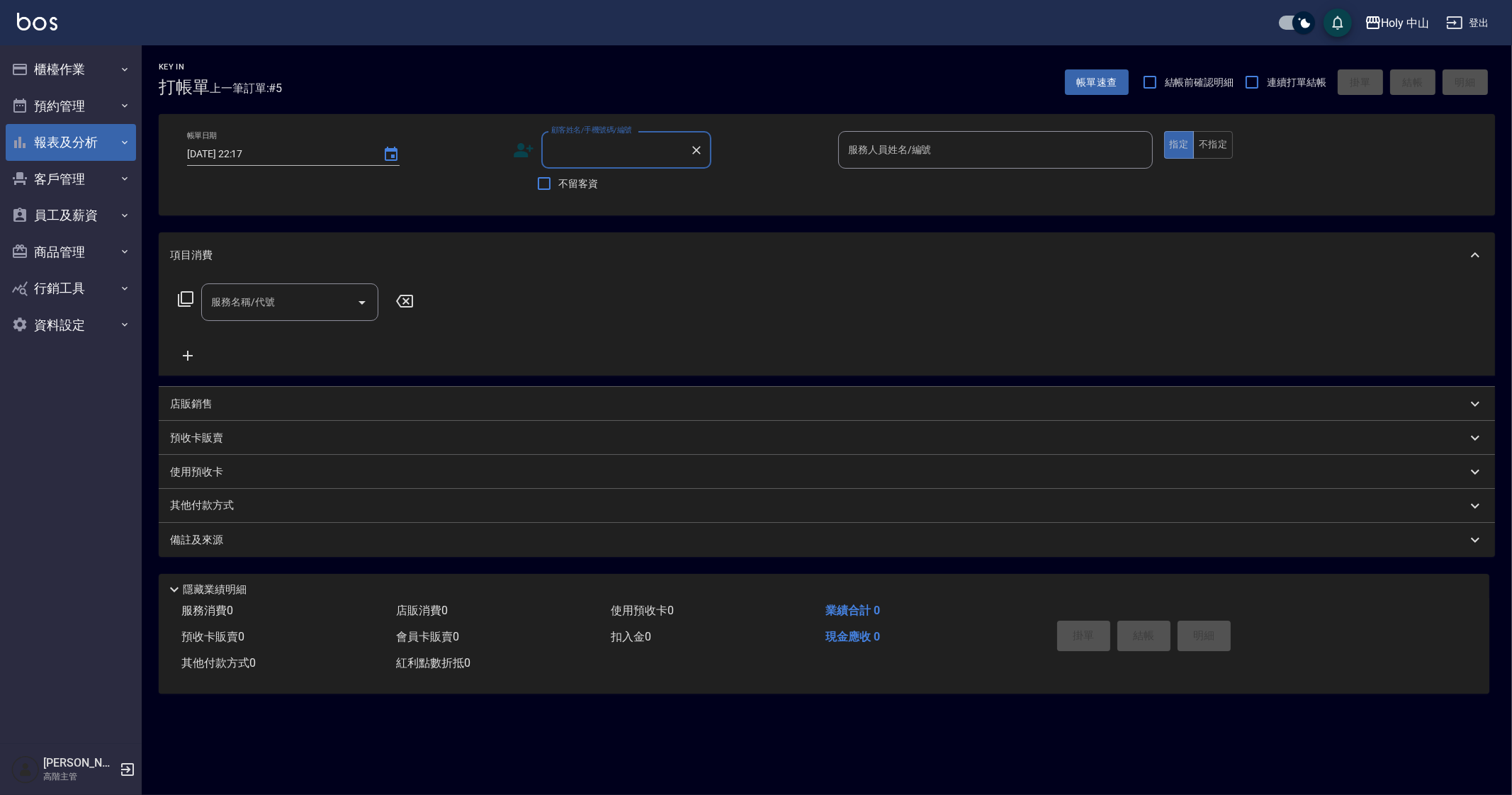
click at [86, 152] on button "報表及分析" at bounding box center [70, 142] width 130 height 37
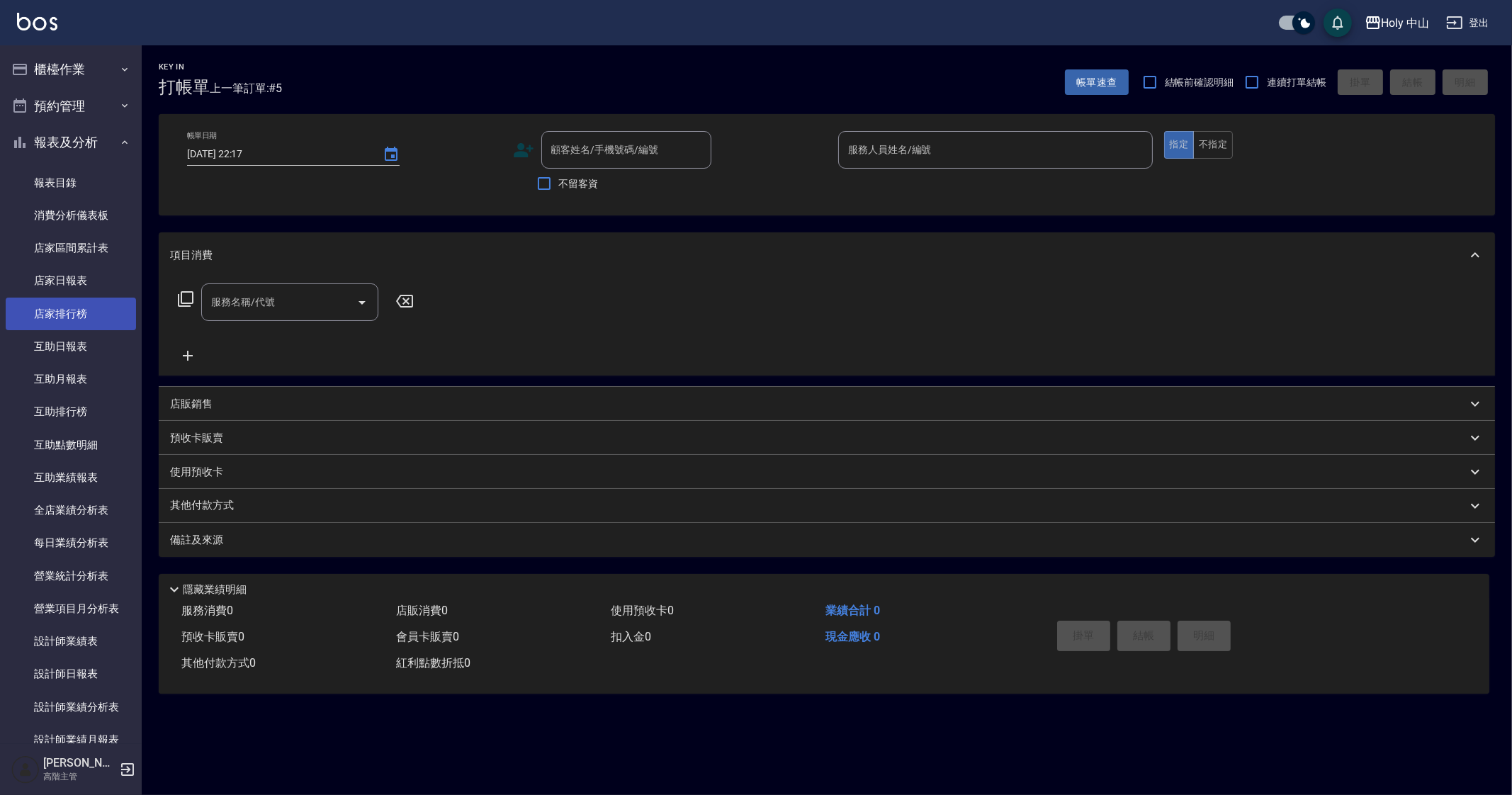
click at [77, 314] on link "店家排行榜" at bounding box center [70, 314] width 130 height 33
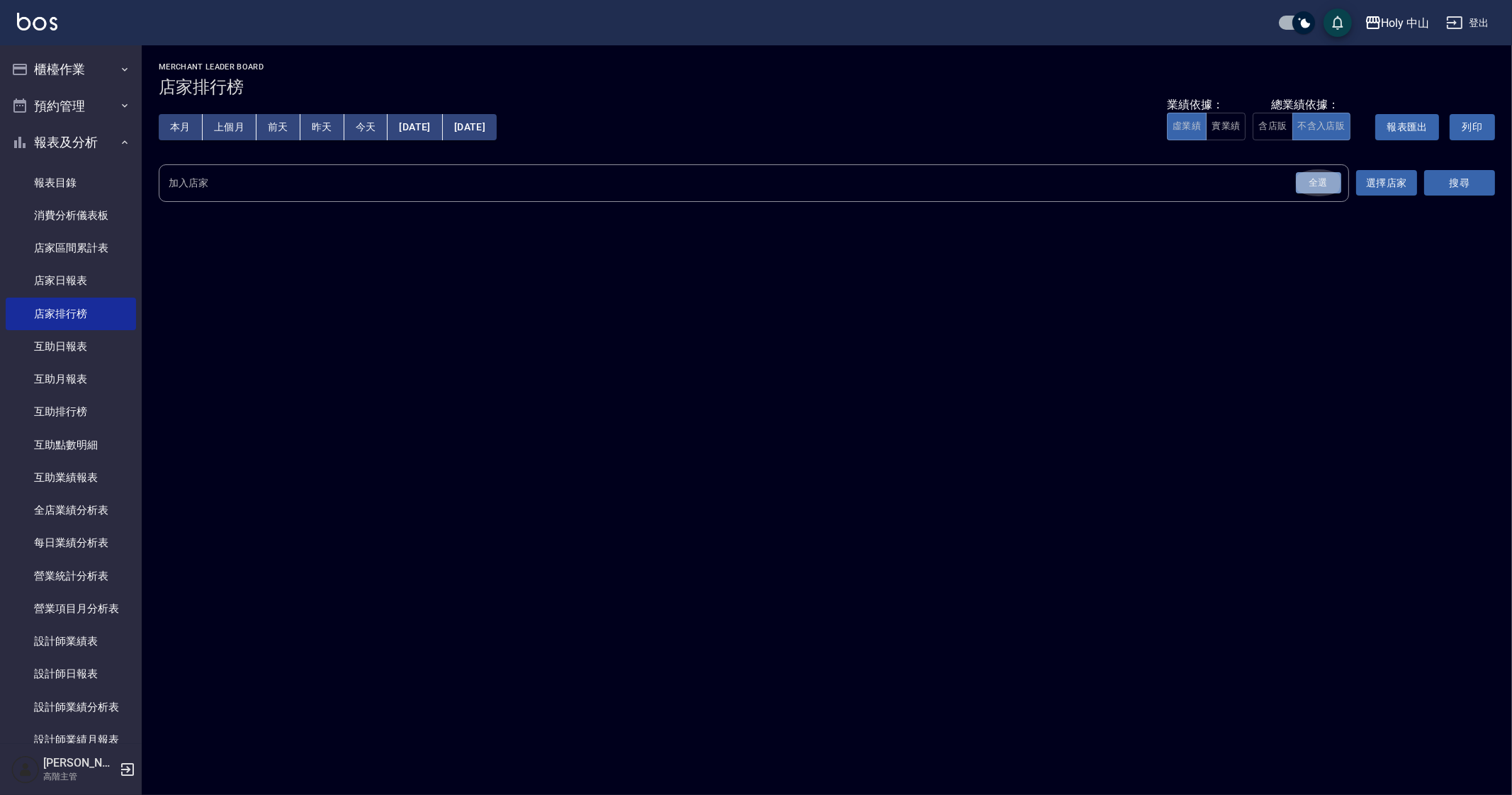
click at [1328, 184] on div "全選" at bounding box center [1319, 183] width 46 height 22
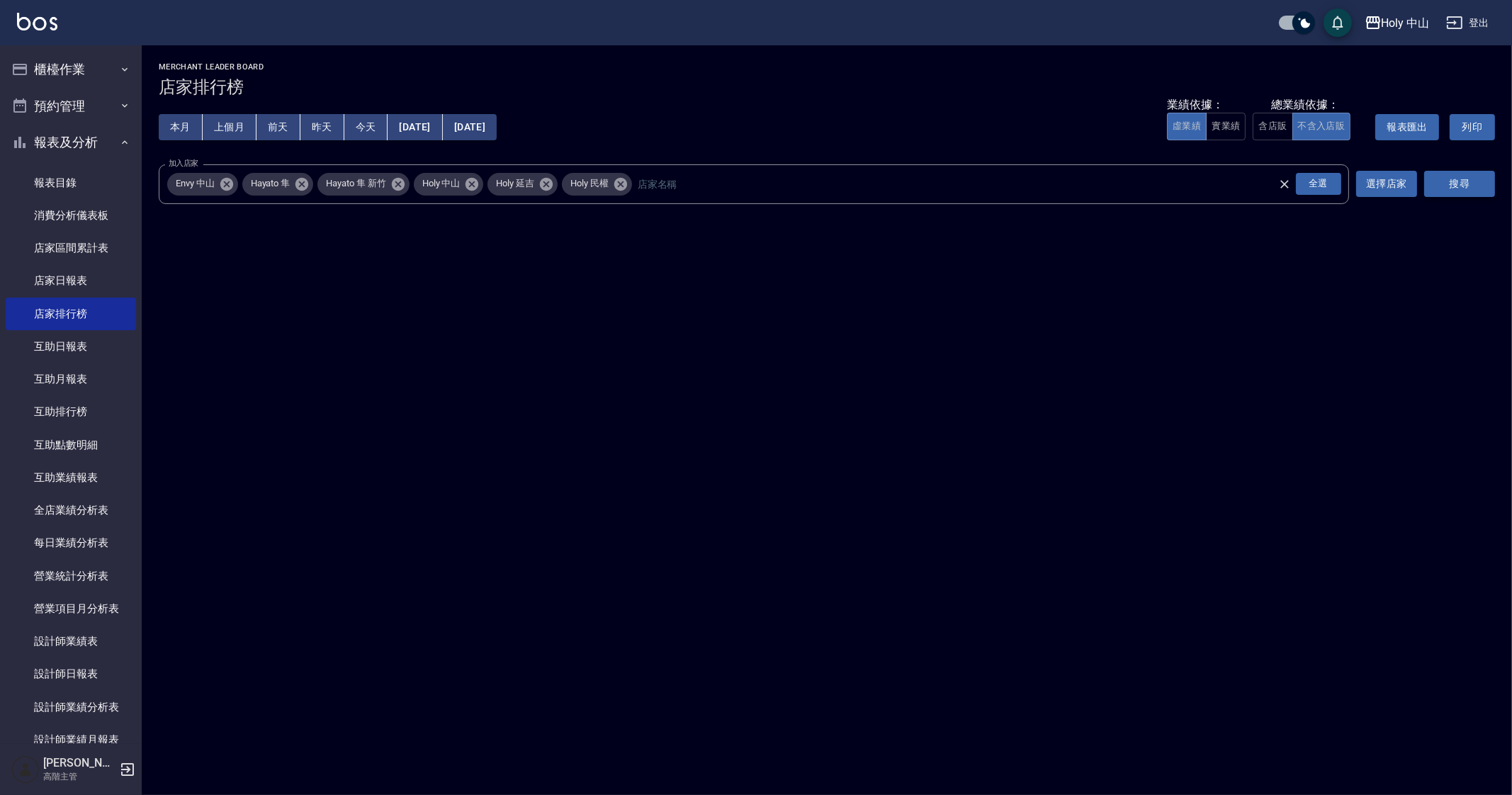
click at [1473, 188] on button "搜尋" at bounding box center [1459, 184] width 71 height 26
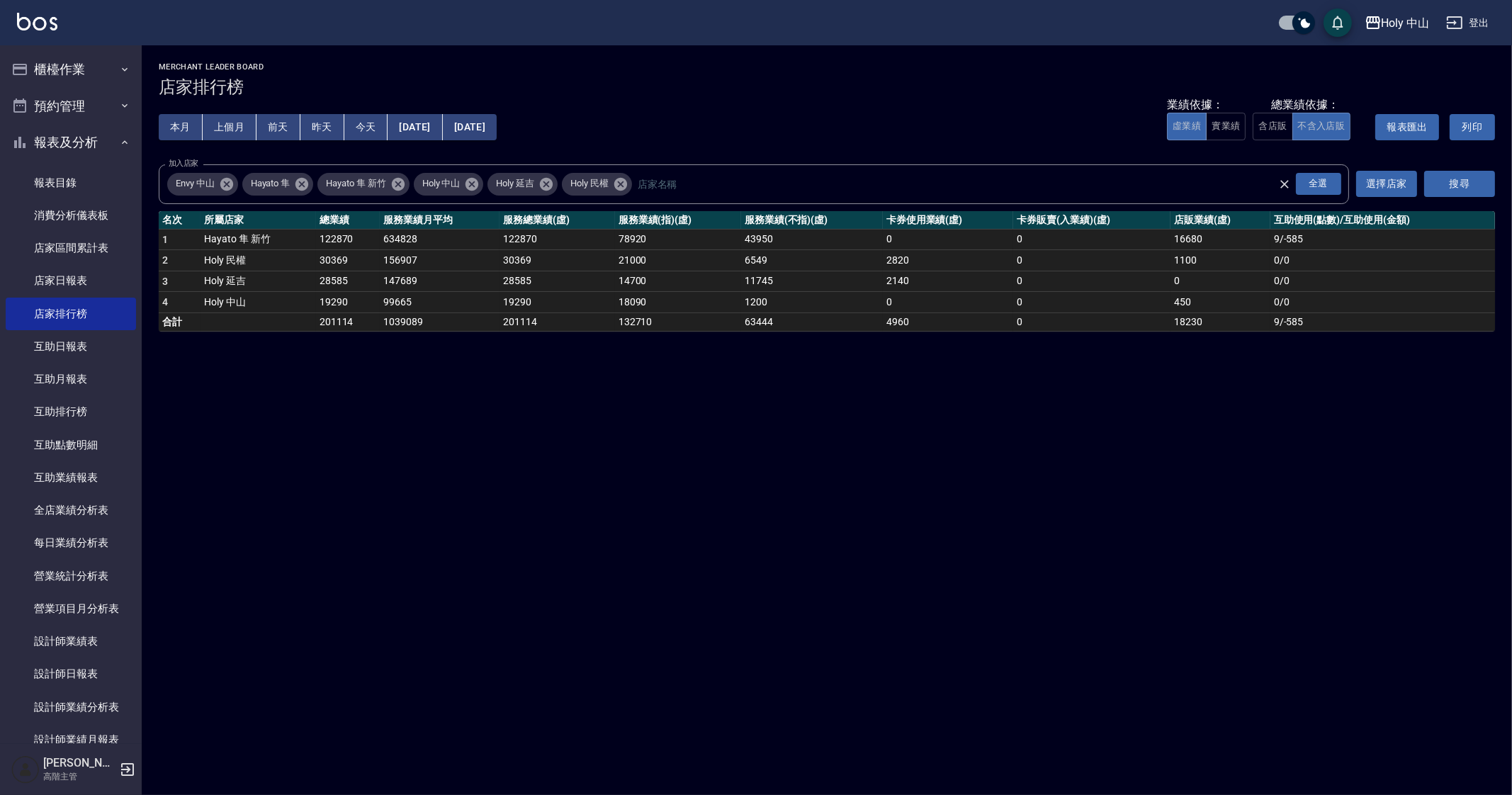
click at [585, 396] on div "Holy 中山 2025-10-01 - 2025-10-06 店家排行榜 列印時間： 2025-10-06-22:18 Merchant Leader Bo…" at bounding box center [756, 397] width 1512 height 795
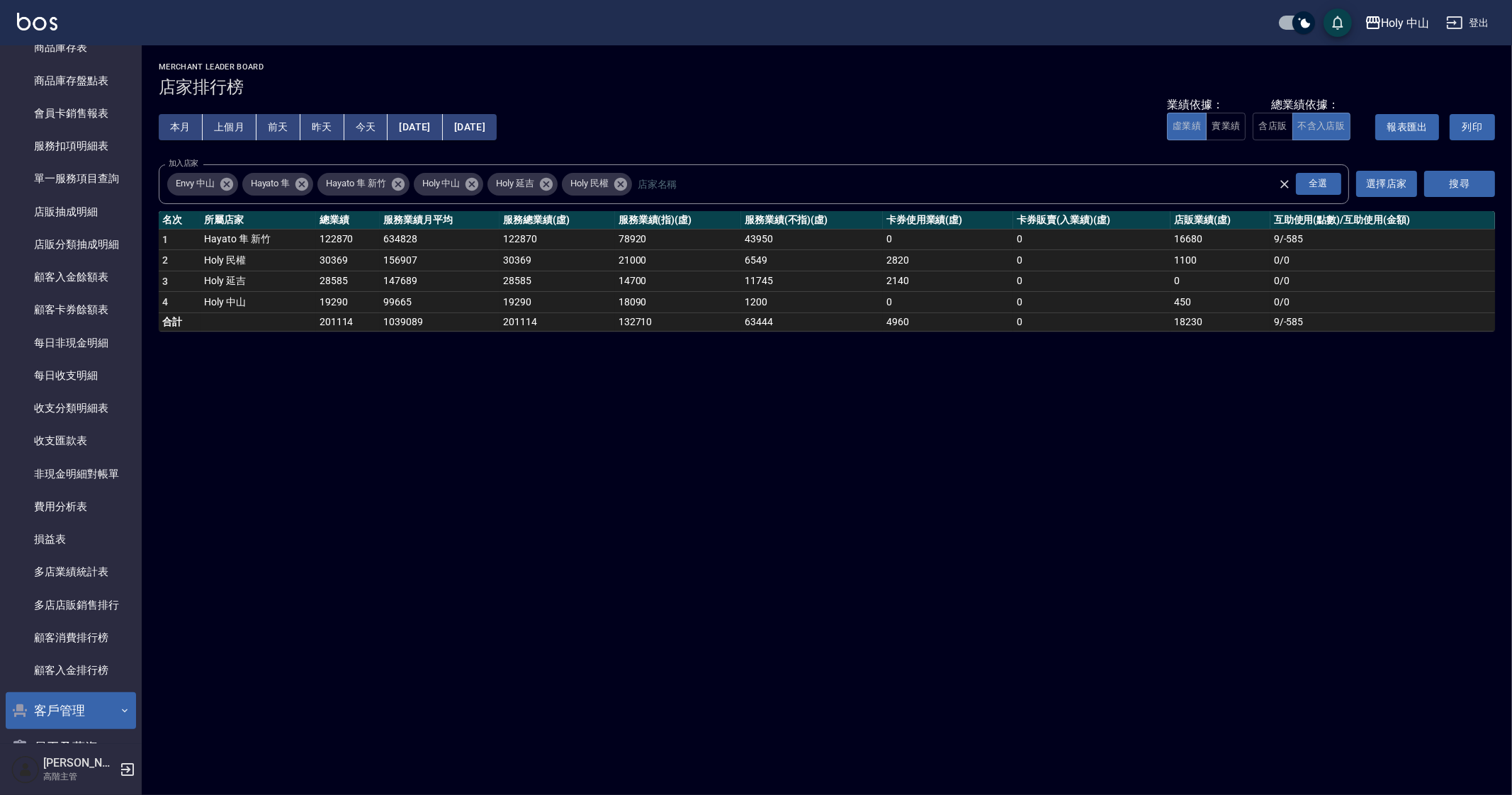
scroll to position [885, 0]
drag, startPoint x: 1077, startPoint y: 683, endPoint x: 988, endPoint y: 783, distance: 133.9
click at [1064, 697] on div "Holy 中山 2025-10-01 - 2025-10-06 店家排行榜 列印時間： 2025-10-06-22:18 Merchant Leader Bo…" at bounding box center [756, 397] width 1512 height 795
click at [1244, 509] on div "Holy 中山 2025-10-01 - 2025-10-06 店家排行榜 列印時間： 2025-10-06-22:18 Merchant Leader Bo…" at bounding box center [756, 397] width 1512 height 795
drag, startPoint x: 1167, startPoint y: 551, endPoint x: 1109, endPoint y: 596, distance: 73.4
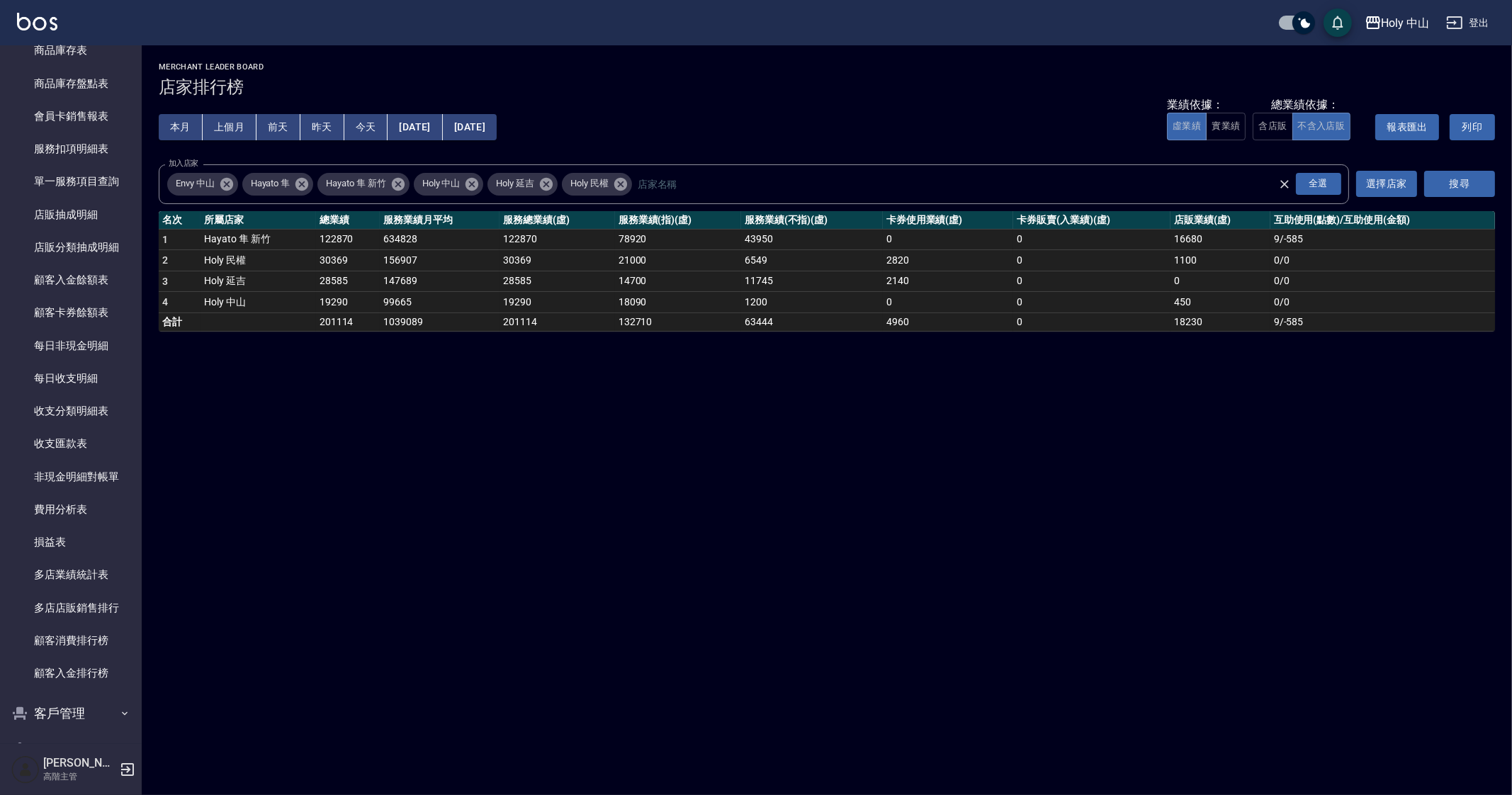
click at [1166, 552] on div "Holy 中山 2025-10-01 - 2025-10-06 店家排行榜 列印時間： 2025-10-06-22:18 Merchant Leader Bo…" at bounding box center [756, 397] width 1512 height 795
click at [748, 690] on div "Holy 中山 2025-10-01 - 2025-10-06 店家排行榜 列印時間： 2025-10-06-22:18 Merchant Leader Bo…" at bounding box center [756, 397] width 1512 height 795
click at [929, 503] on div "Holy 中山 2025-10-01 - 2025-10-06 店家排行榜 列印時間： 2025-10-06-22:18 Merchant Leader Bo…" at bounding box center [756, 397] width 1512 height 795
click at [892, 489] on div "Holy 中山 2025-10-01 - 2025-10-06 店家排行榜 列印時間： 2025-10-06-22:18 Merchant Leader Bo…" at bounding box center [756, 397] width 1512 height 795
click at [888, 490] on div "Holy 中山 2025-10-01 - 2025-10-06 店家排行榜 列印時間： 2025-10-06-22:18 Merchant Leader Bo…" at bounding box center [756, 397] width 1512 height 795
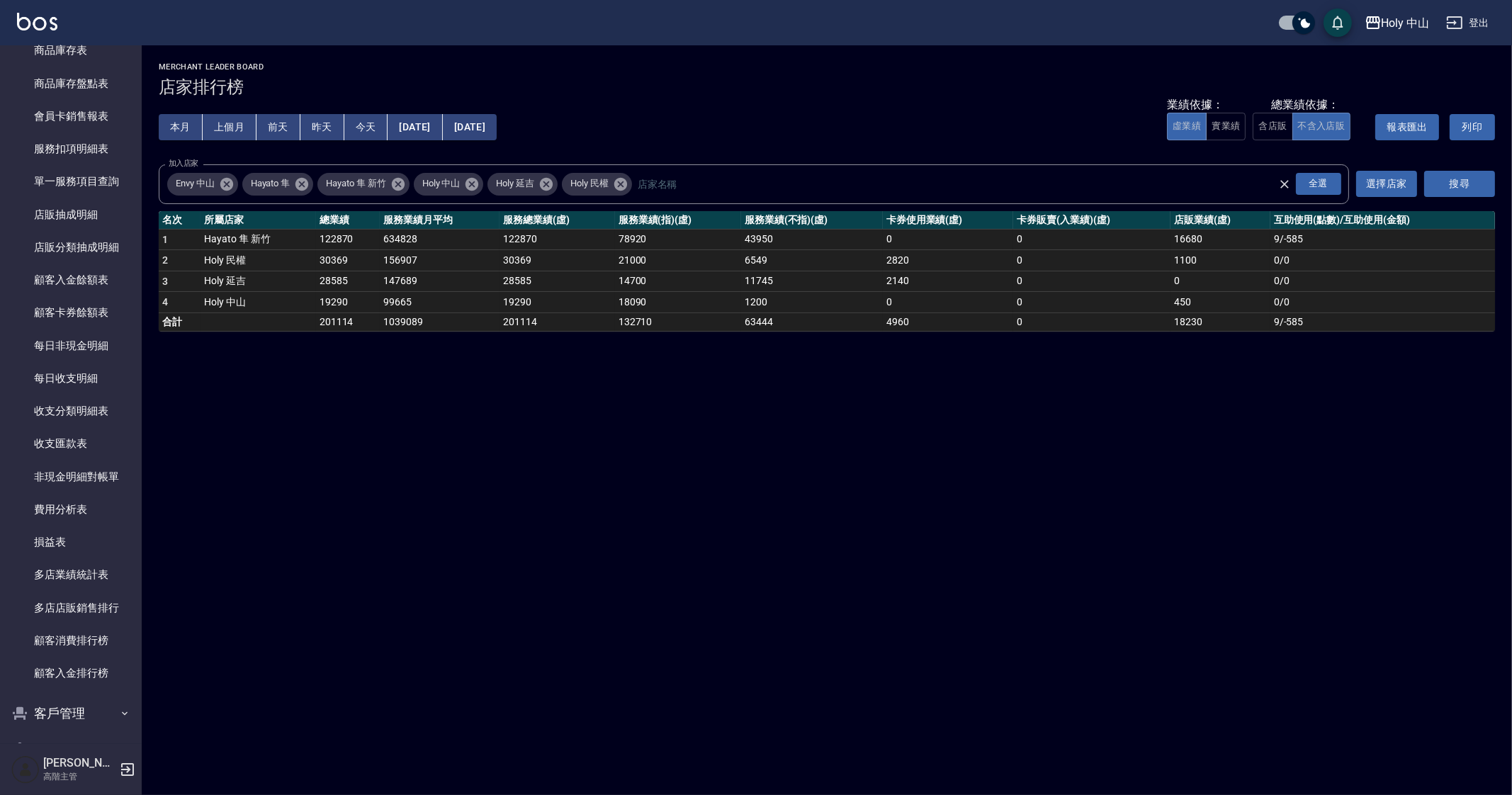
click at [627, 440] on div "Holy 中山 2025-10-01 - 2025-10-06 店家排行榜 列印時間： 2025-10-06-22:18 Merchant Leader Bo…" at bounding box center [756, 397] width 1512 height 795
drag, startPoint x: 627, startPoint y: 440, endPoint x: 0, endPoint y: 457, distance: 627.2
click at [626, 440] on div "Holy 中山 2025-10-01 - 2025-10-06 店家排行榜 列印時間： 2025-10-06-22:18 Merchant Leader Bo…" at bounding box center [756, 397] width 1512 height 795
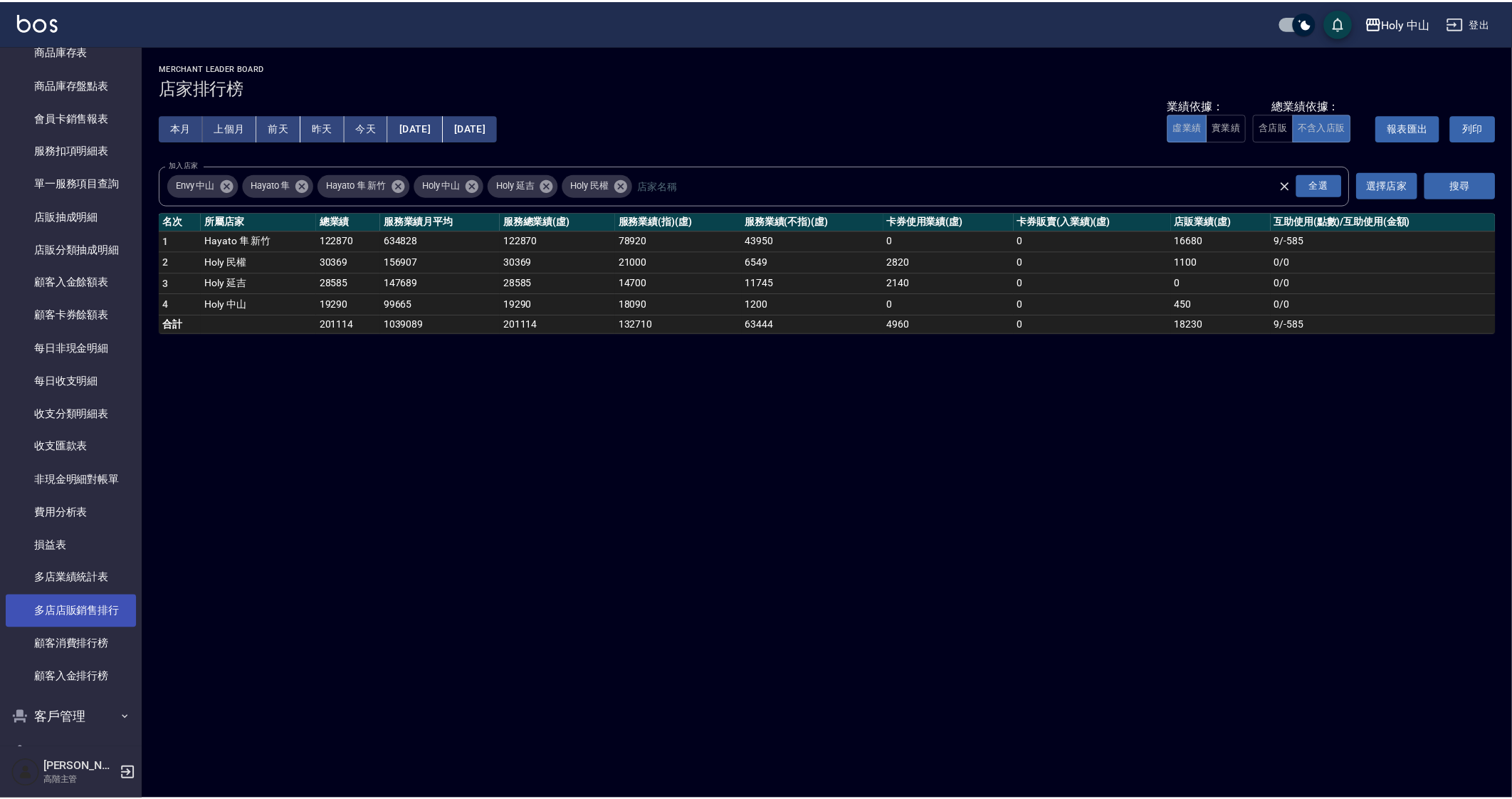
scroll to position [1041, 0]
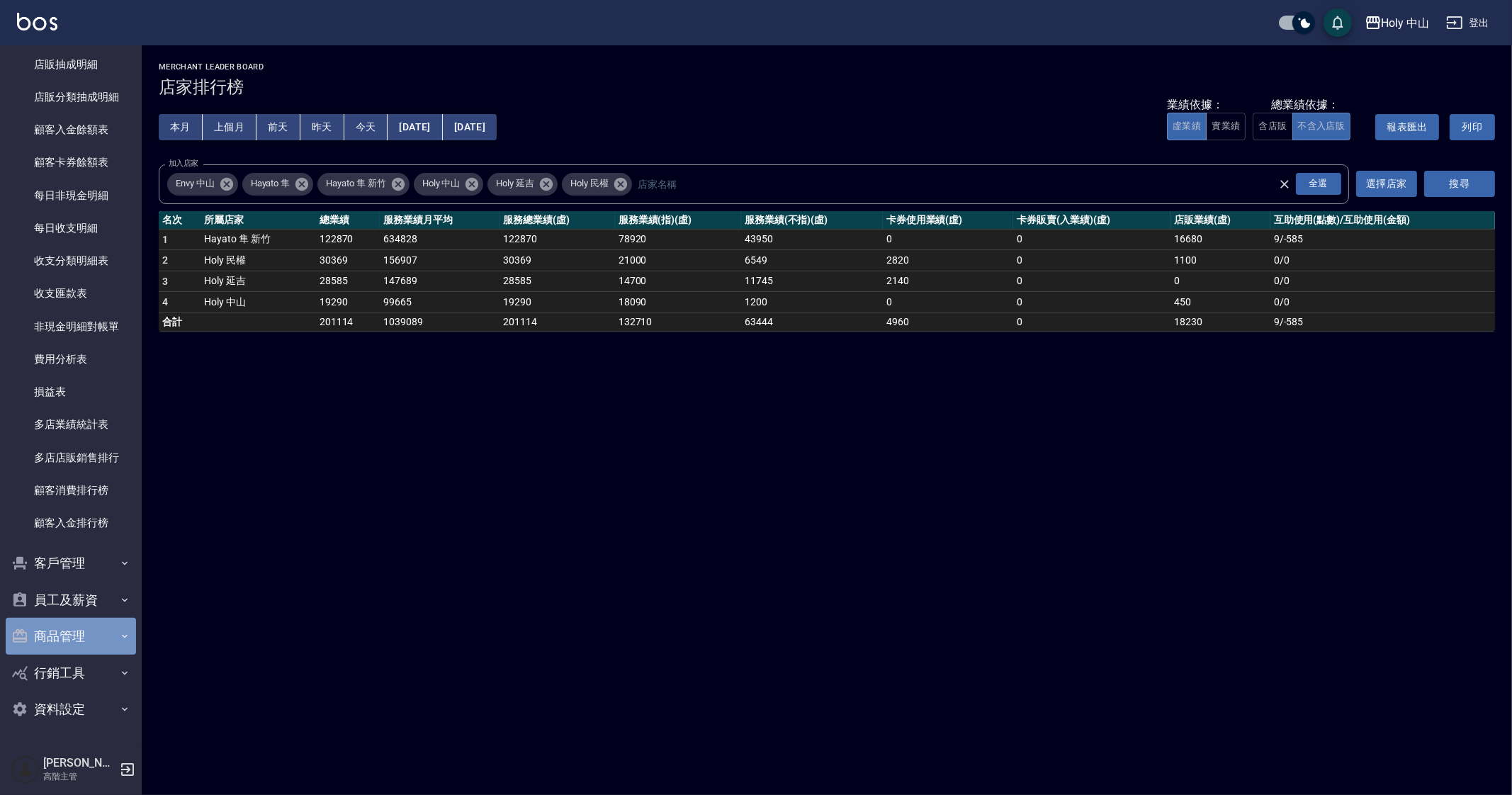
click at [98, 618] on button "商品管理" at bounding box center [70, 636] width 130 height 37
click at [105, 603] on button "員工及薪資" at bounding box center [70, 600] width 130 height 37
click at [123, 592] on button "員工及薪資" at bounding box center [70, 600] width 130 height 37
click at [113, 585] on button "員工及薪資" at bounding box center [70, 600] width 130 height 37
click at [112, 641] on link "員工列表" at bounding box center [70, 640] width 130 height 33
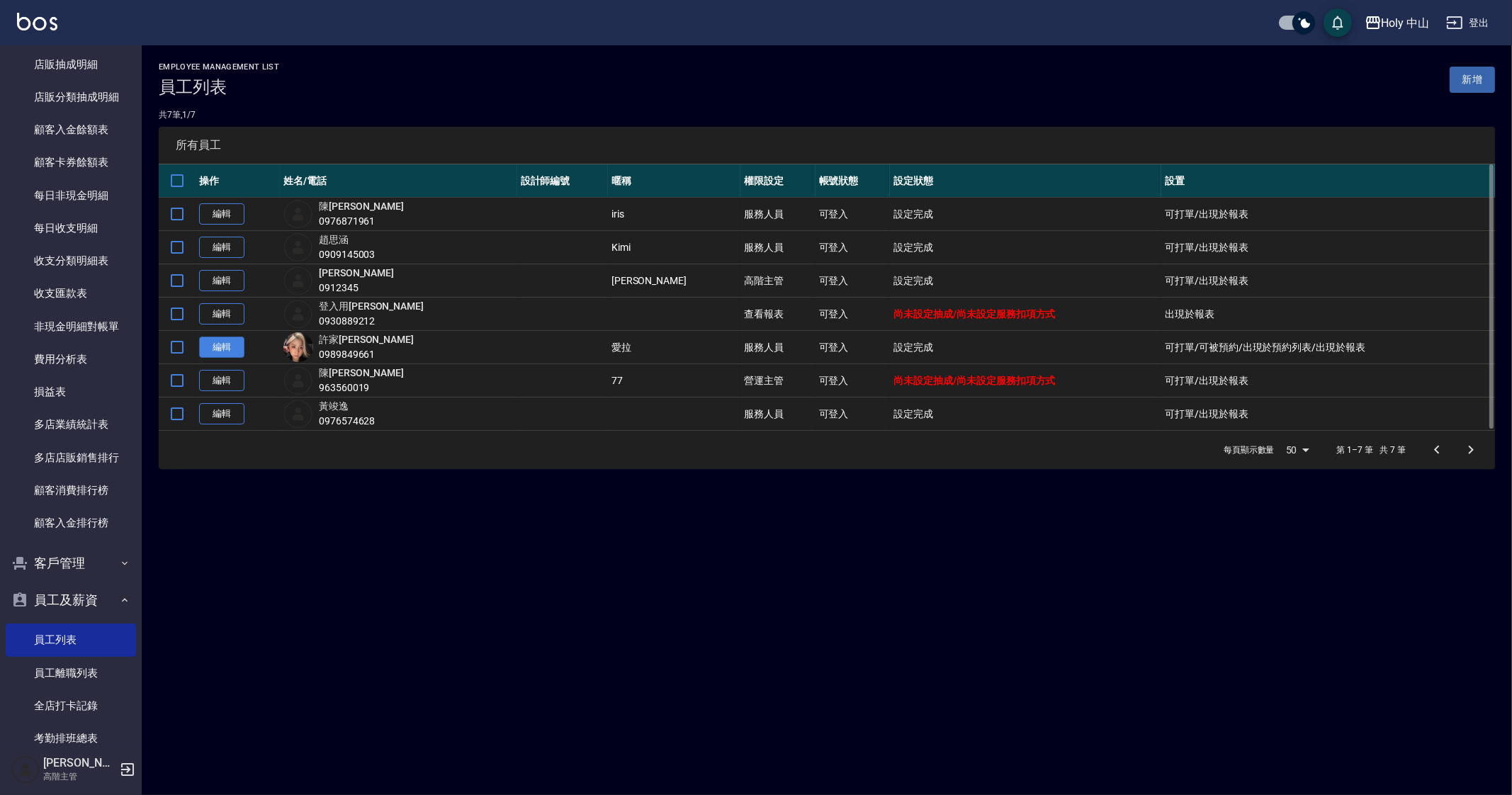
click at [230, 342] on link "編輯" at bounding box center [222, 347] width 46 height 22
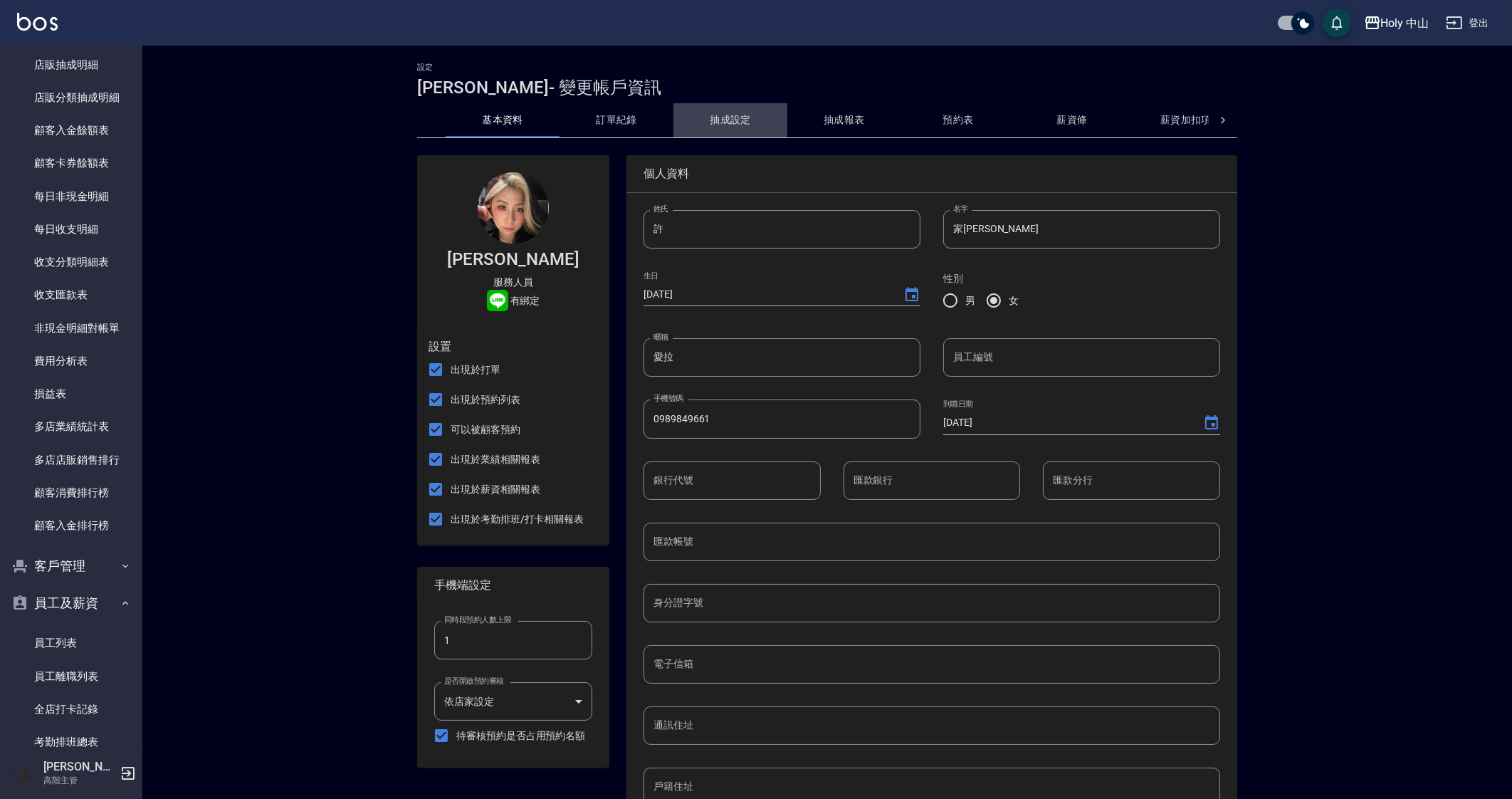
click at [723, 115] on button "抽成設定" at bounding box center [730, 120] width 114 height 34
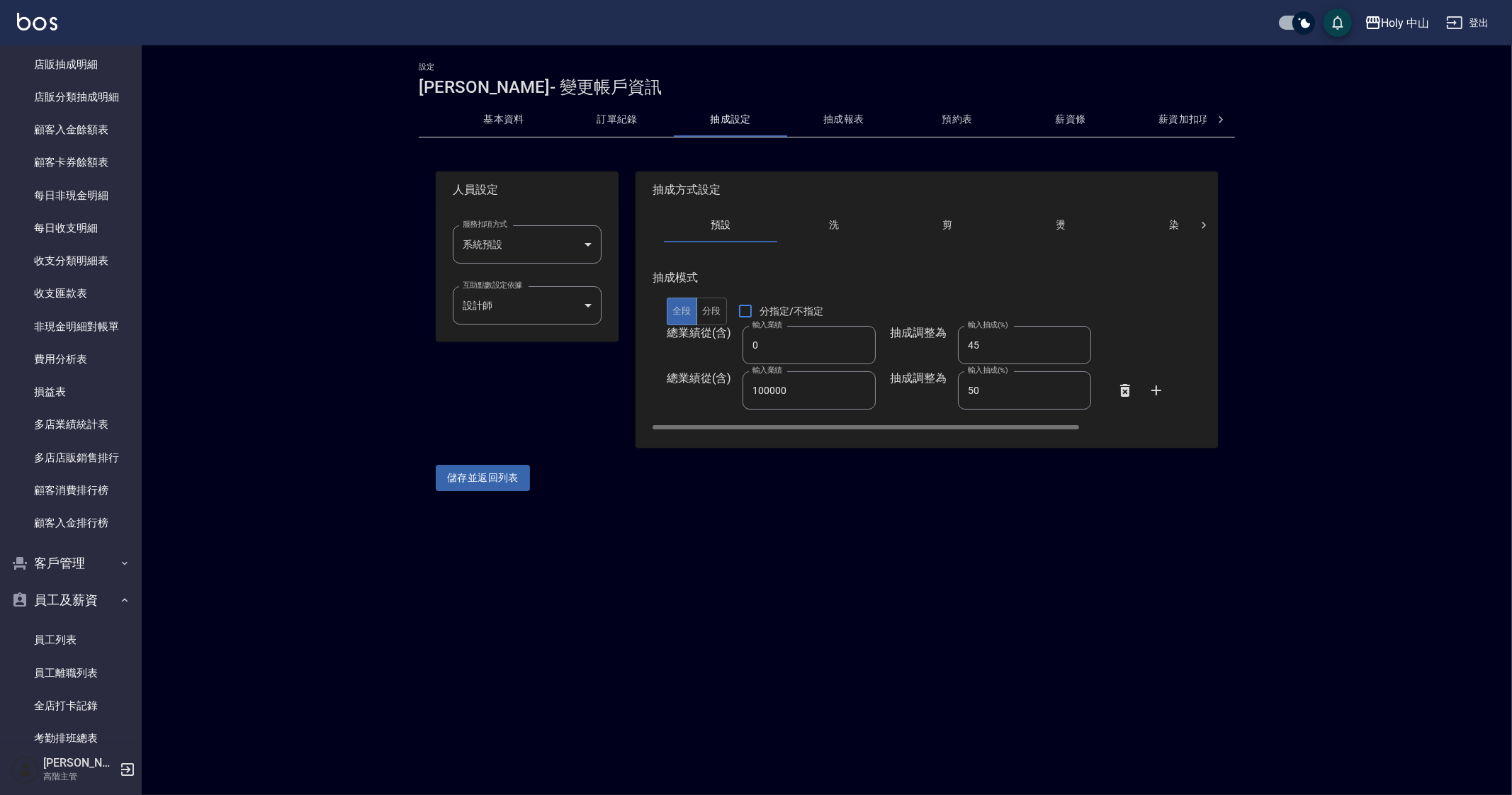
click at [1009, 348] on input "45" at bounding box center [1025, 345] width 134 height 39
type input "44"
click at [499, 474] on button "儲存並返回列表" at bounding box center [482, 478] width 94 height 26
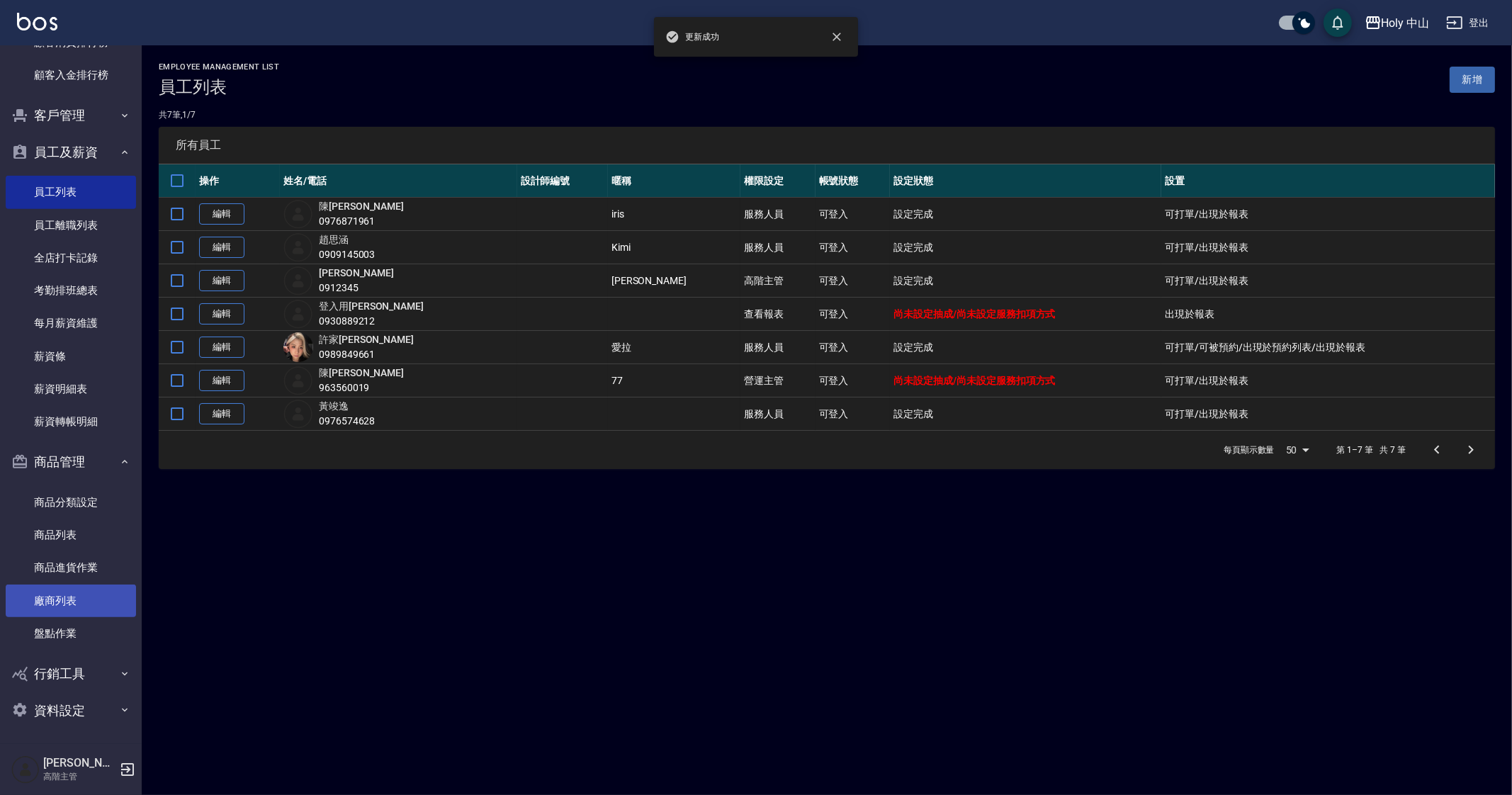
scroll to position [1485, 0]
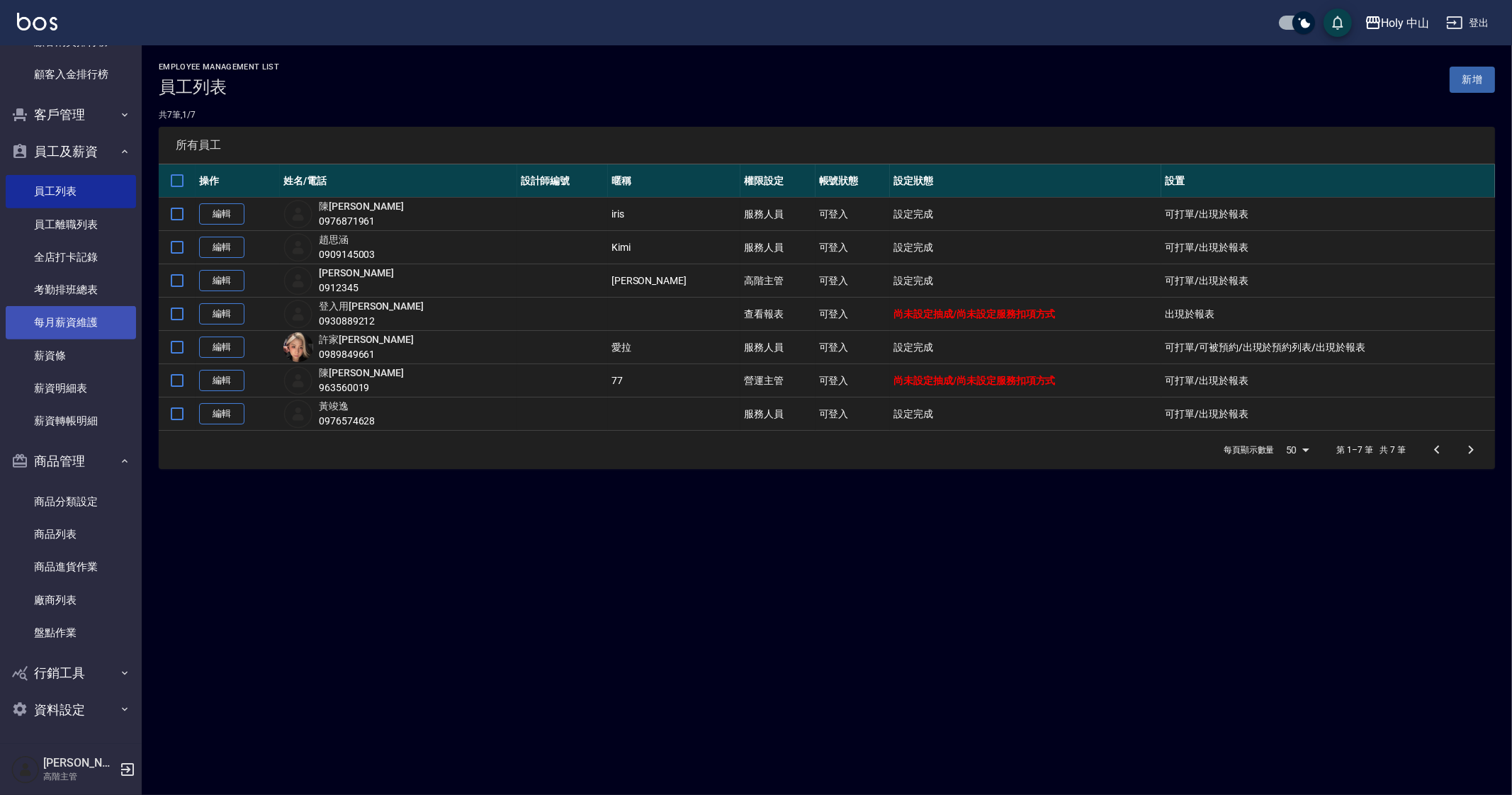
click at [100, 328] on link "每月薪資維護" at bounding box center [70, 322] width 130 height 33
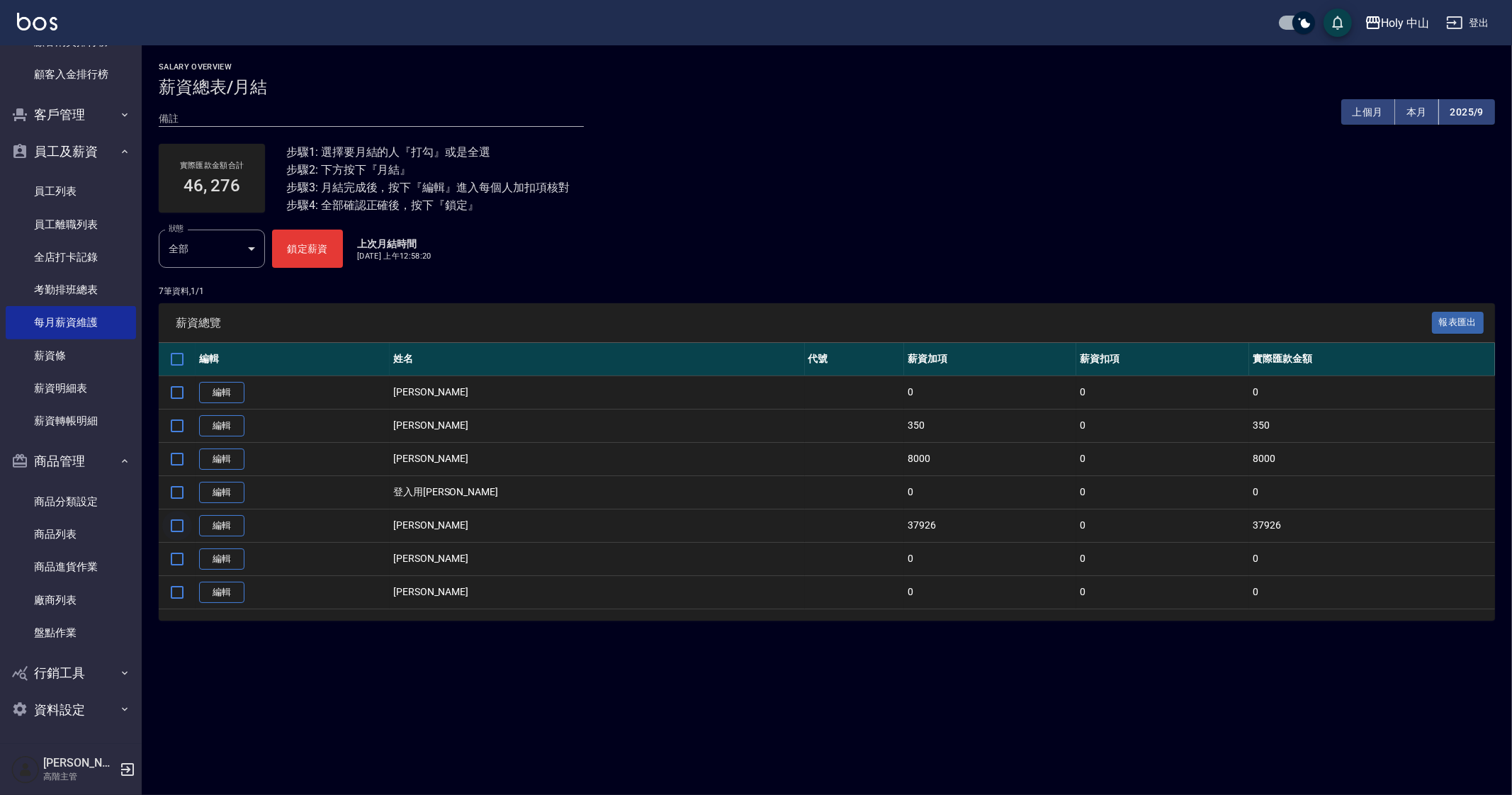
click at [184, 529] on input "checkbox" at bounding box center [177, 526] width 30 height 30
checkbox input "true"
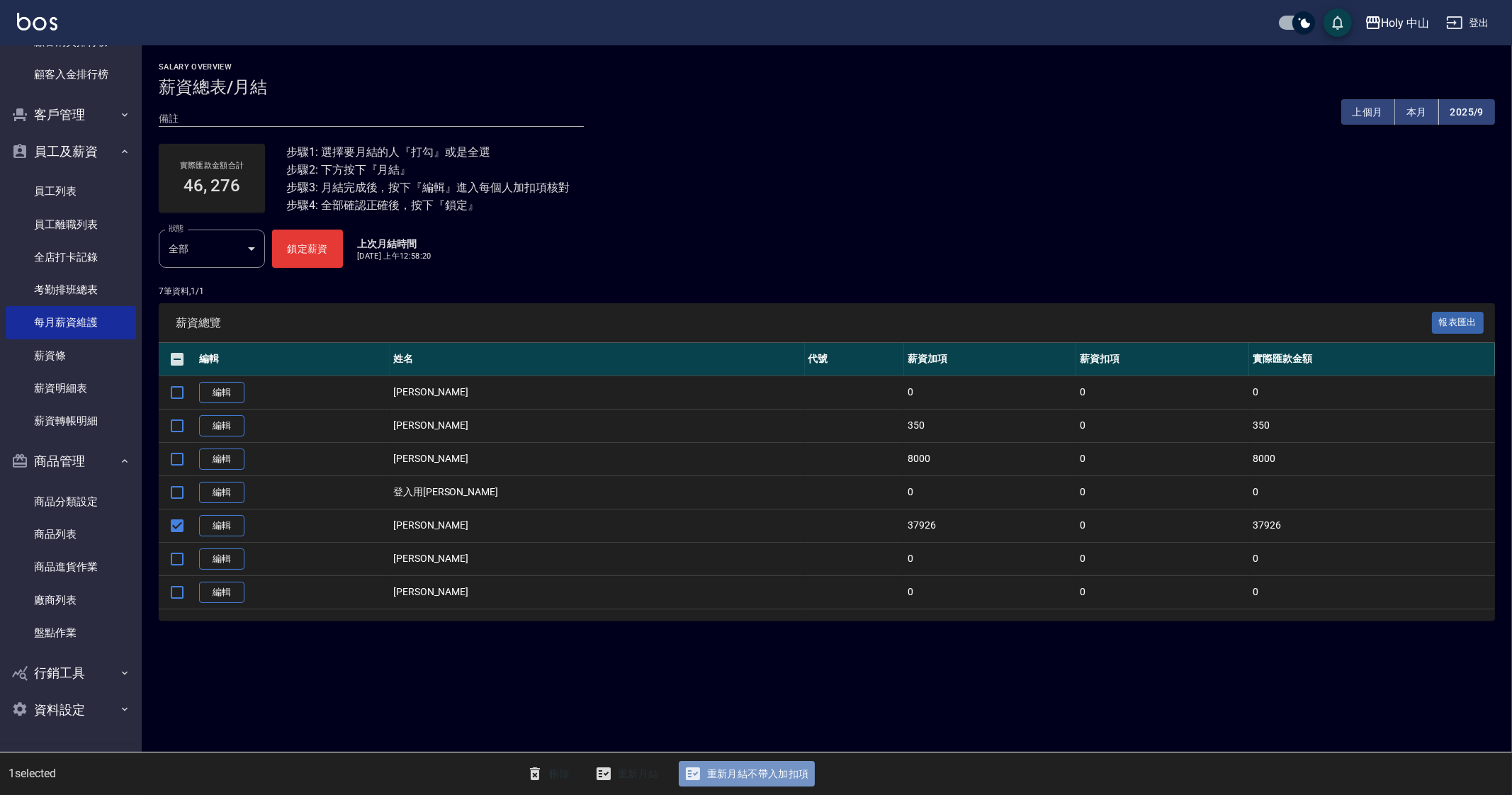
click at [742, 770] on button "重新月結不帶入加扣項" at bounding box center [747, 774] width 136 height 26
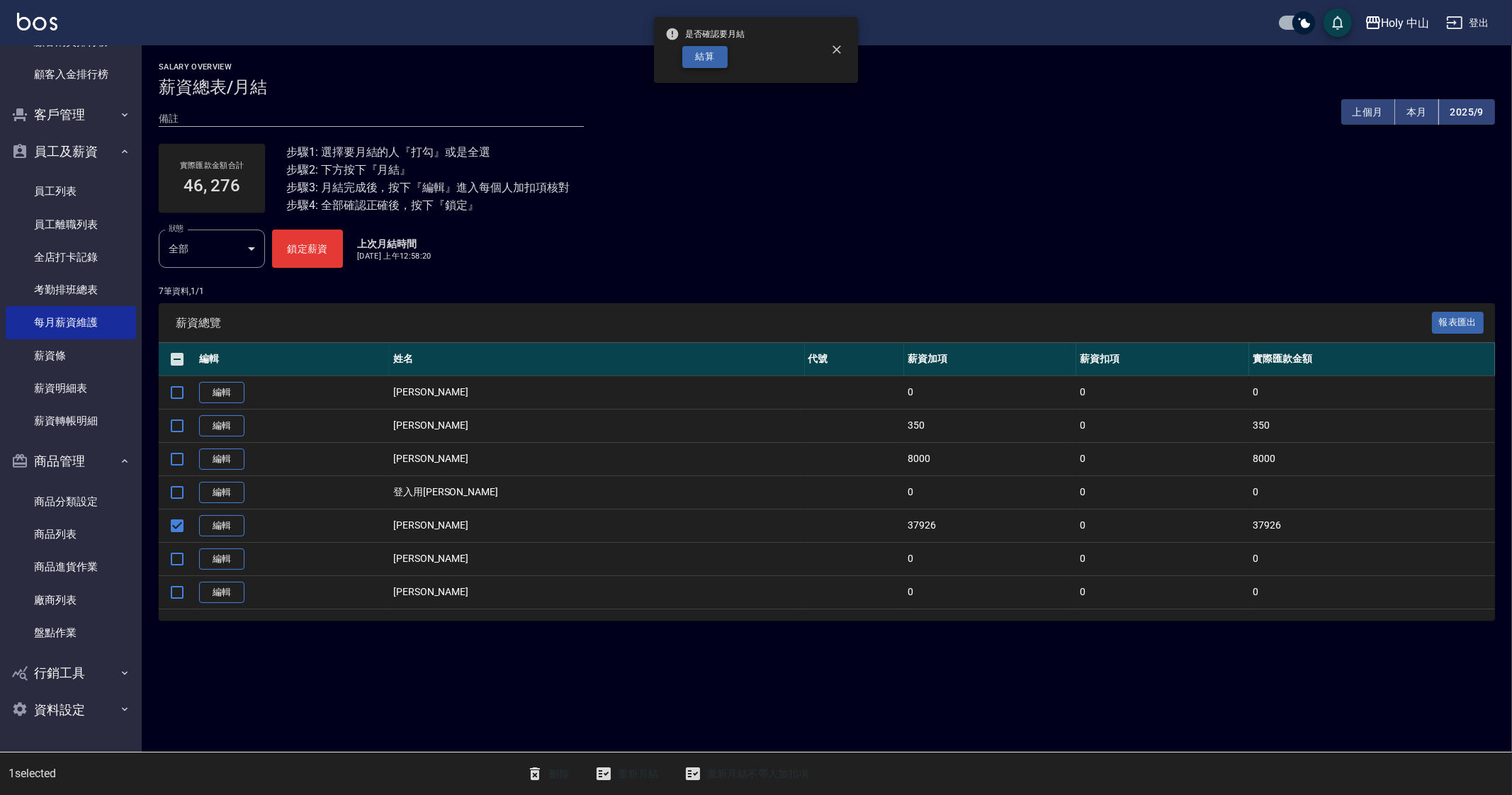
click at [709, 51] on button "結算" at bounding box center [705, 56] width 46 height 22
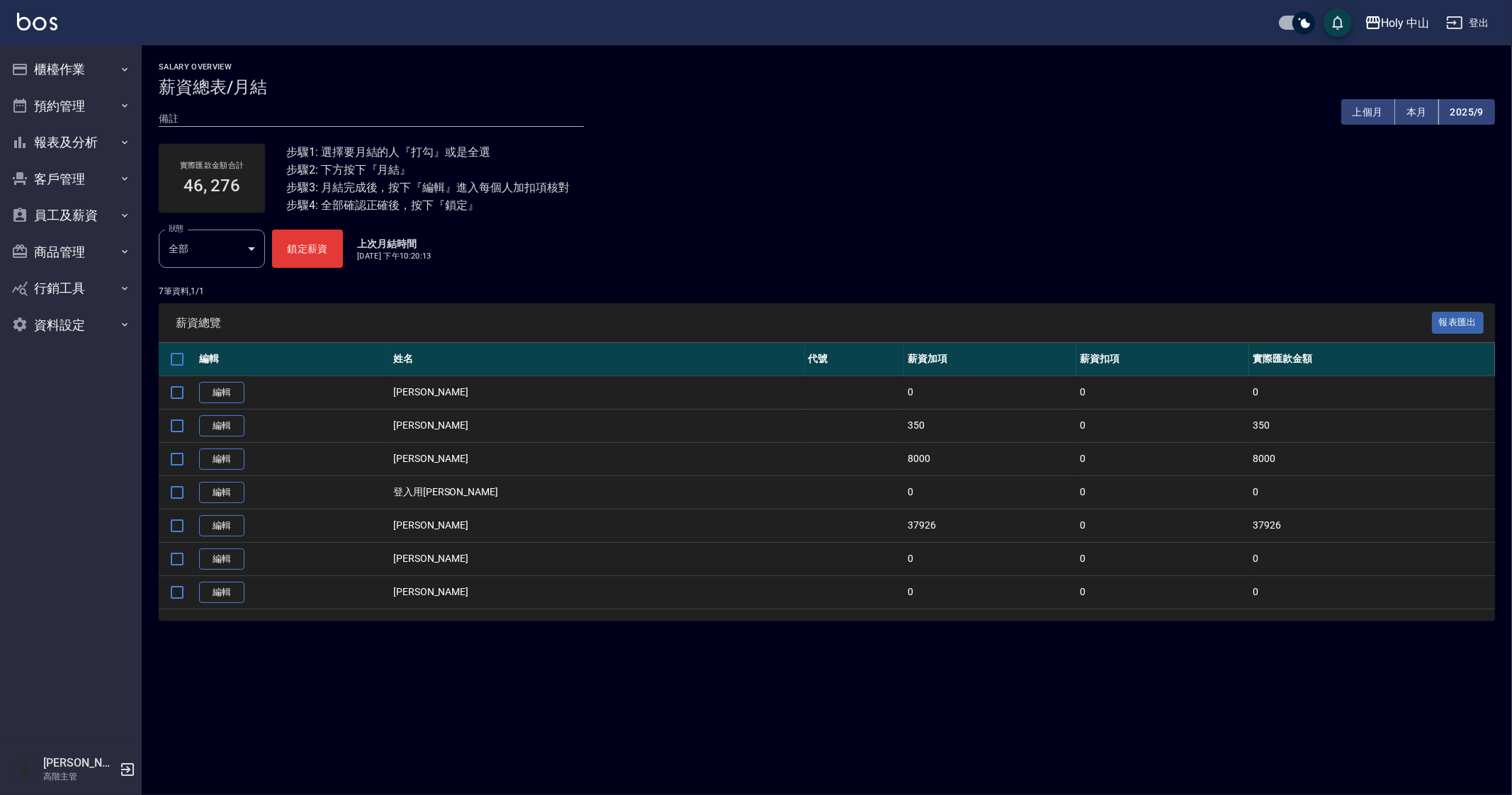
click at [575, 514] on td "[PERSON_NAME]" at bounding box center [597, 525] width 416 height 33
click at [185, 524] on input "checkbox" at bounding box center [177, 526] width 30 height 30
checkbox input "true"
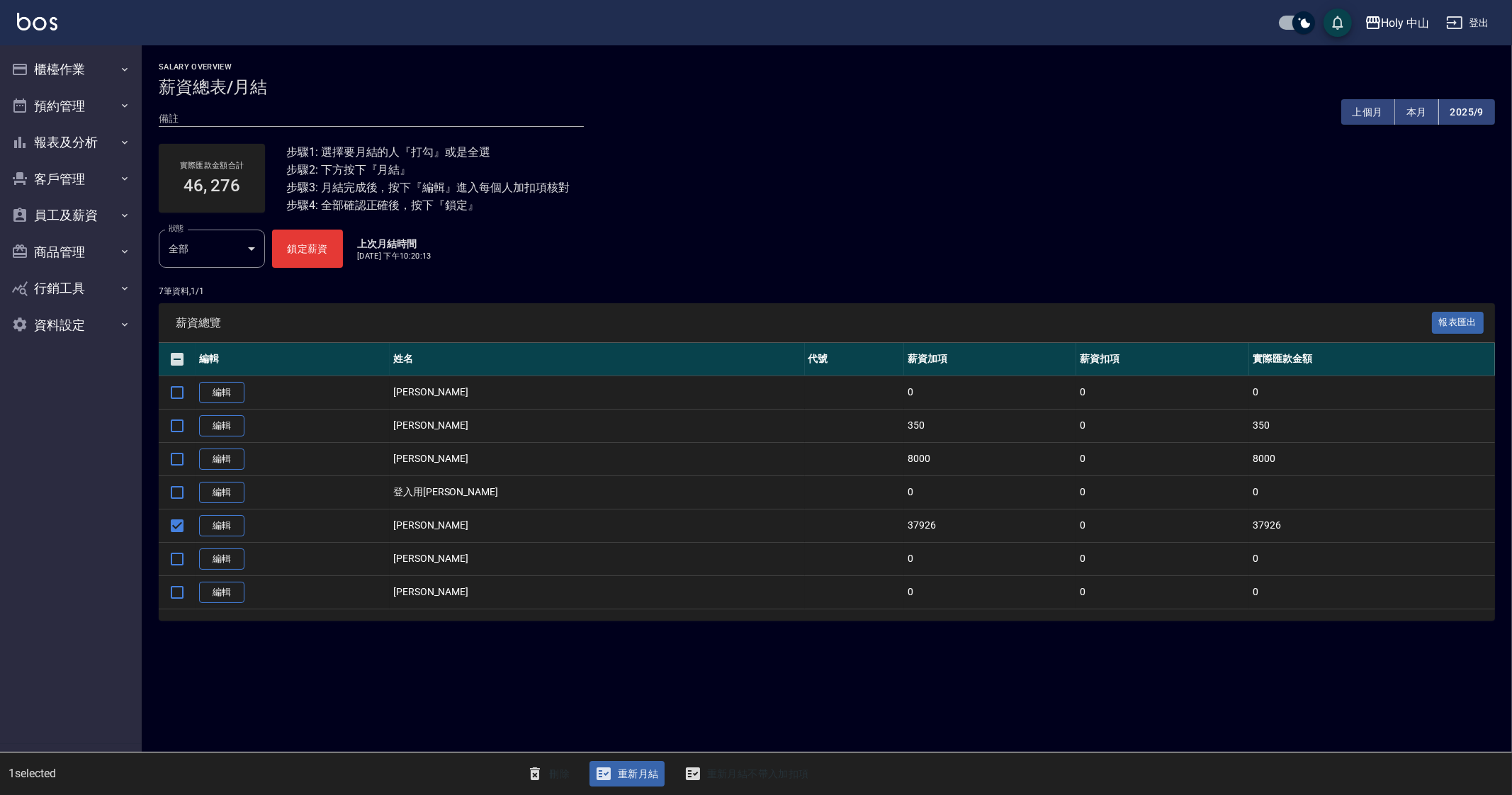
click at [631, 777] on button "重新月結" at bounding box center [626, 774] width 75 height 26
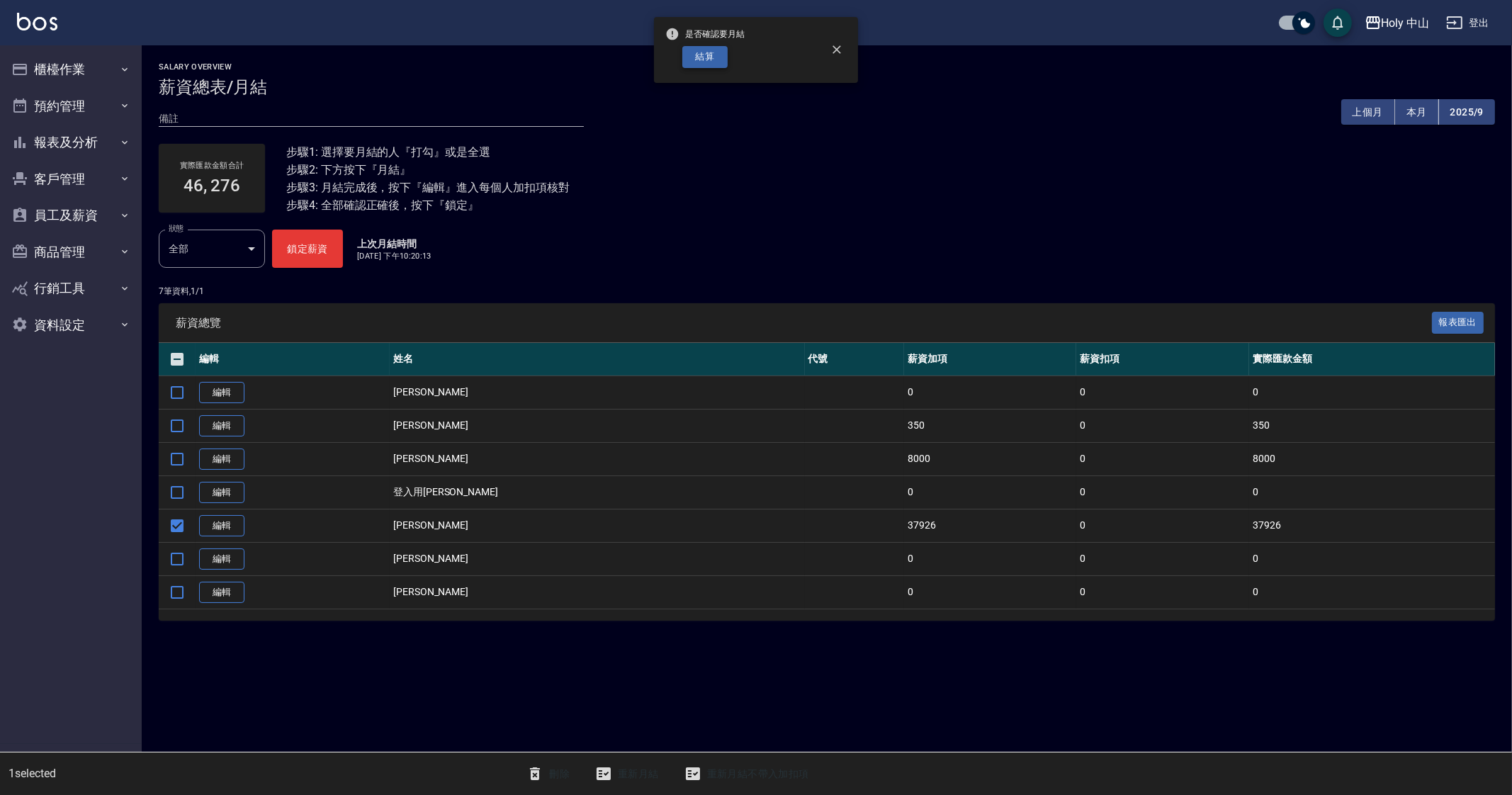
click at [691, 61] on button "結算" at bounding box center [705, 56] width 46 height 22
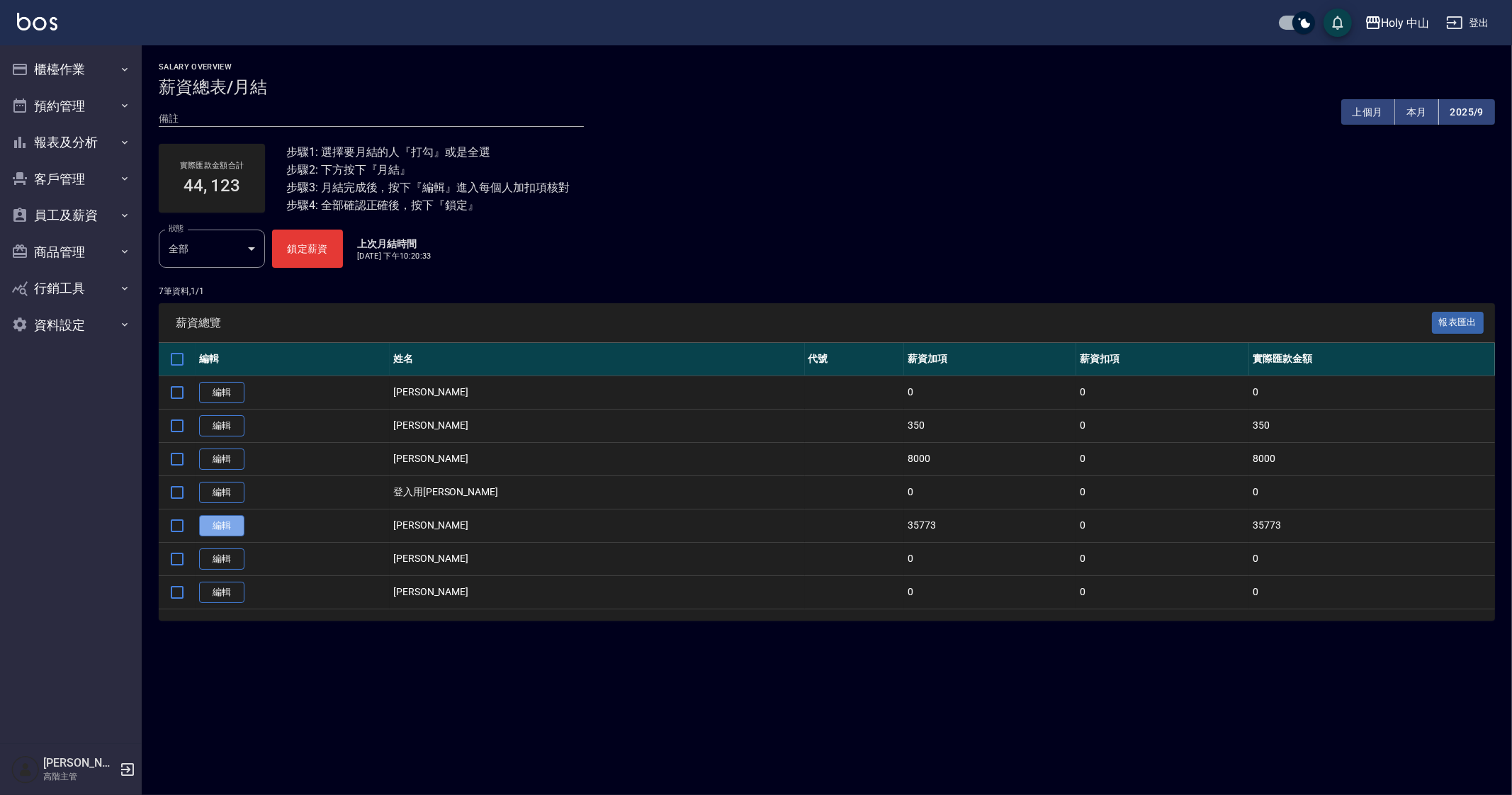
click at [231, 523] on link "編輯" at bounding box center [222, 525] width 46 height 22
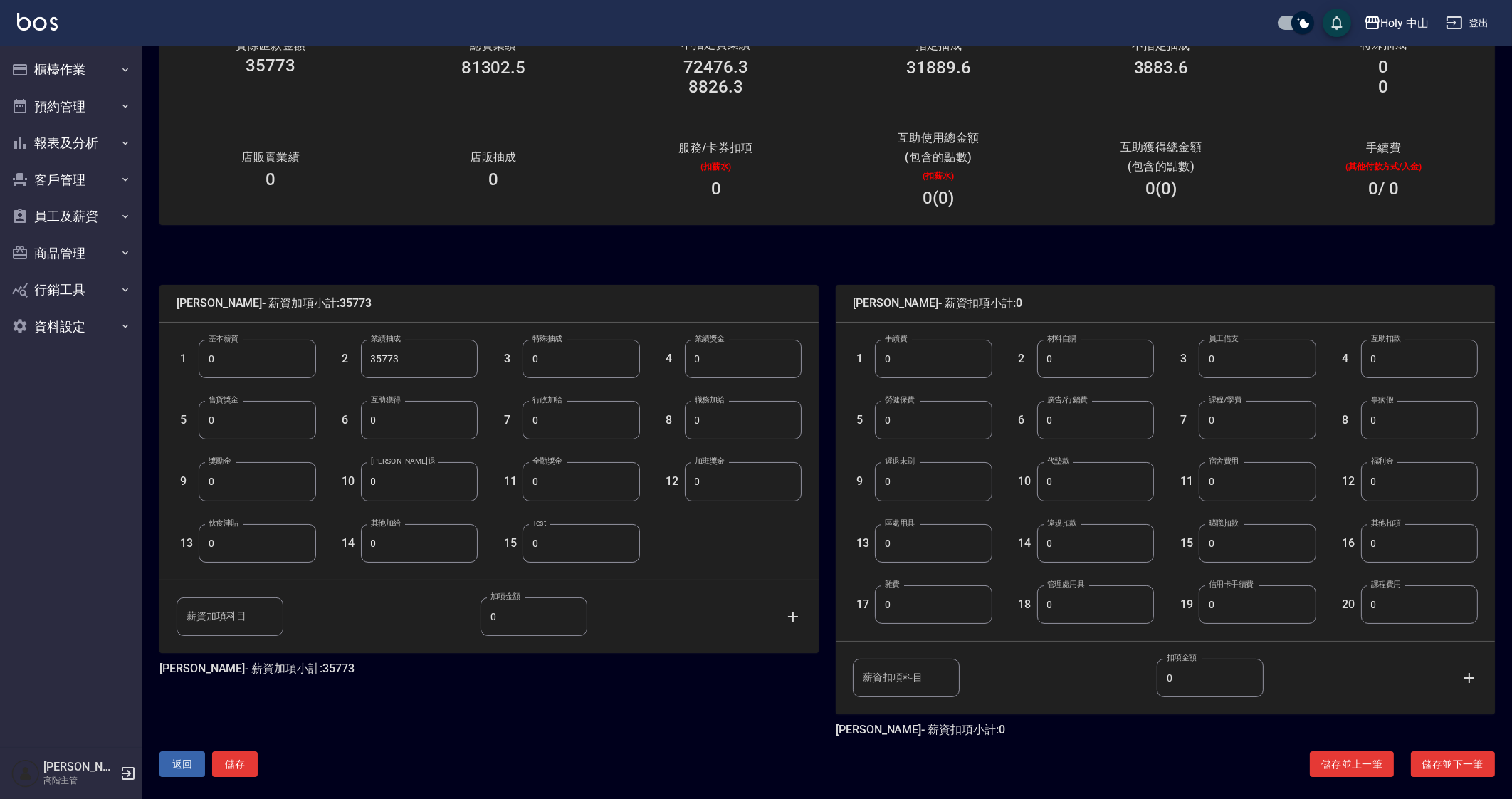
scroll to position [125, 0]
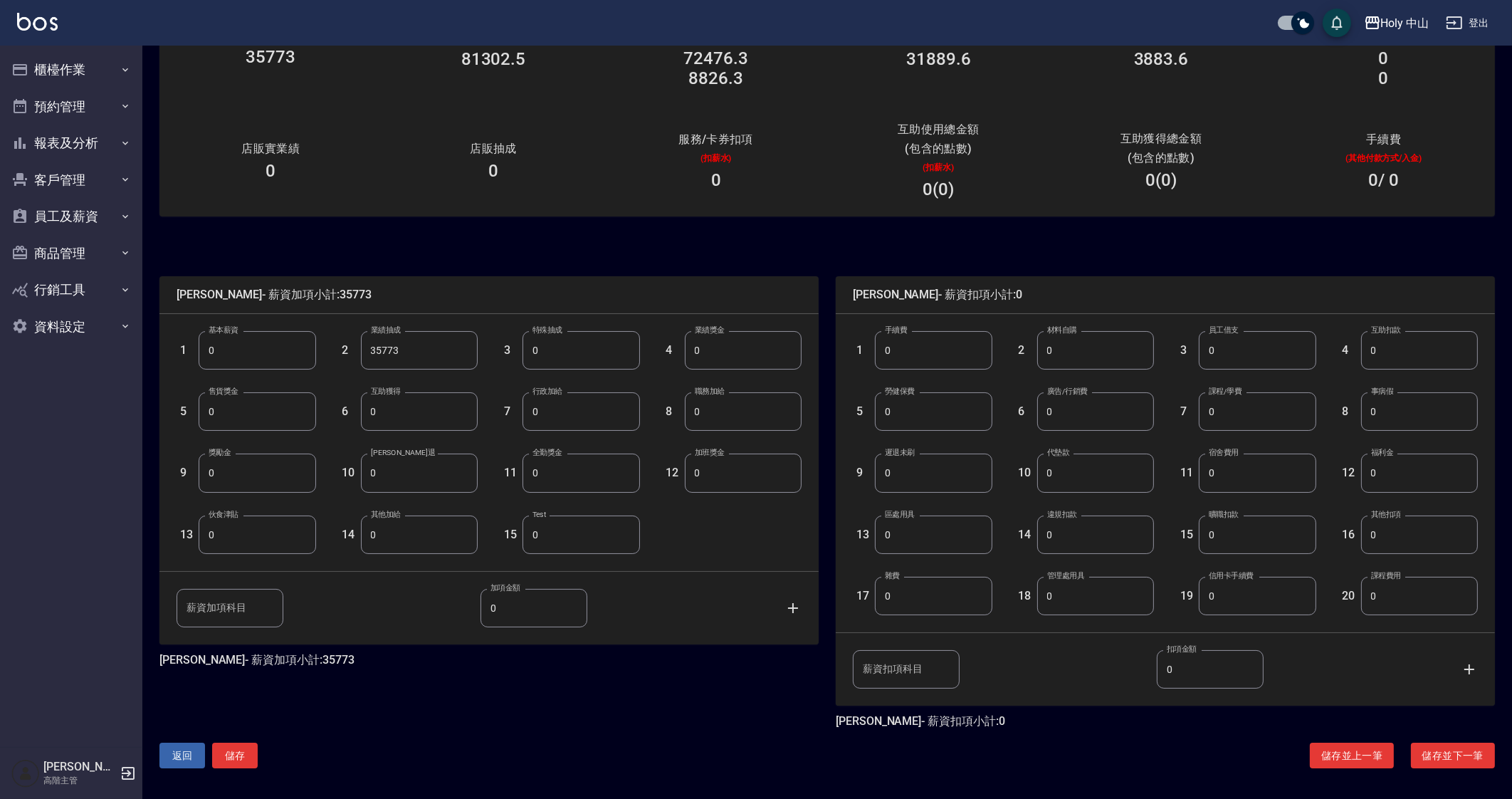
click at [267, 468] on input "0" at bounding box center [257, 473] width 117 height 39
type input "1340"
click at [235, 753] on button "儲存" at bounding box center [235, 756] width 46 height 26
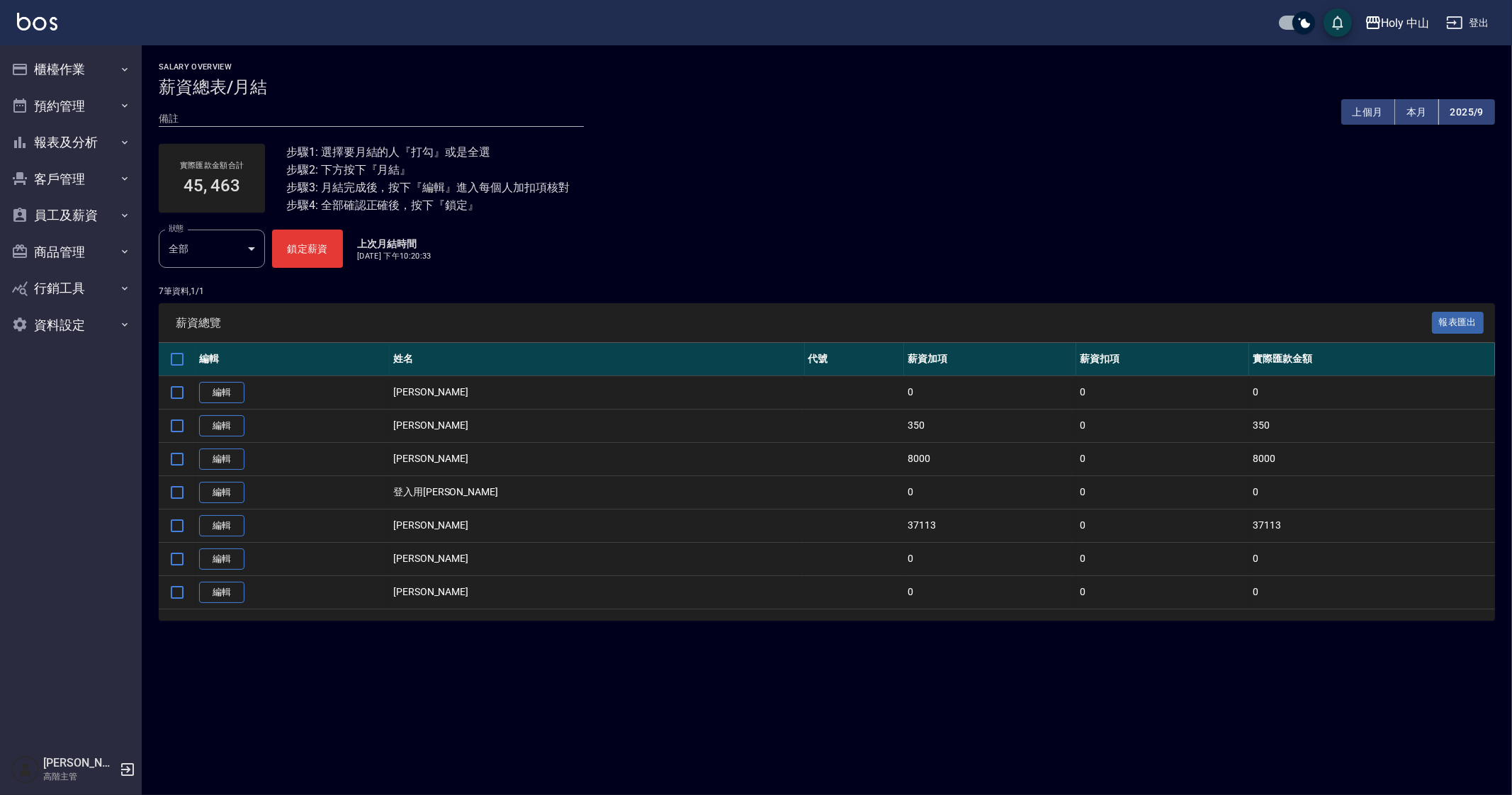
click at [978, 703] on div "Salary Overview 薪資總表/月結 備註 x 上個月 本月 2025/9 實際匯款金額合計 45, 463 步驟1: 選擇要月結的人『打勾』或是全…" at bounding box center [756, 397] width 1512 height 795
click at [923, 720] on div "Salary Overview 薪資總表/月結 備註 x 上個月 本月 2025/9 實際匯款金額合計 45, 463 步驟1: 選擇要月結的人『打勾』或是全…" at bounding box center [756, 397] width 1512 height 795
click at [892, 722] on div "Salary Overview 薪資總表/月結 備註 x 上個月 本月 2025/9 實際匯款金額合計 45, 463 步驟1: 選擇要月結的人『打勾』或是全…" at bounding box center [756, 397] width 1512 height 795
click at [1484, 115] on button "2025/9" at bounding box center [1467, 112] width 56 height 26
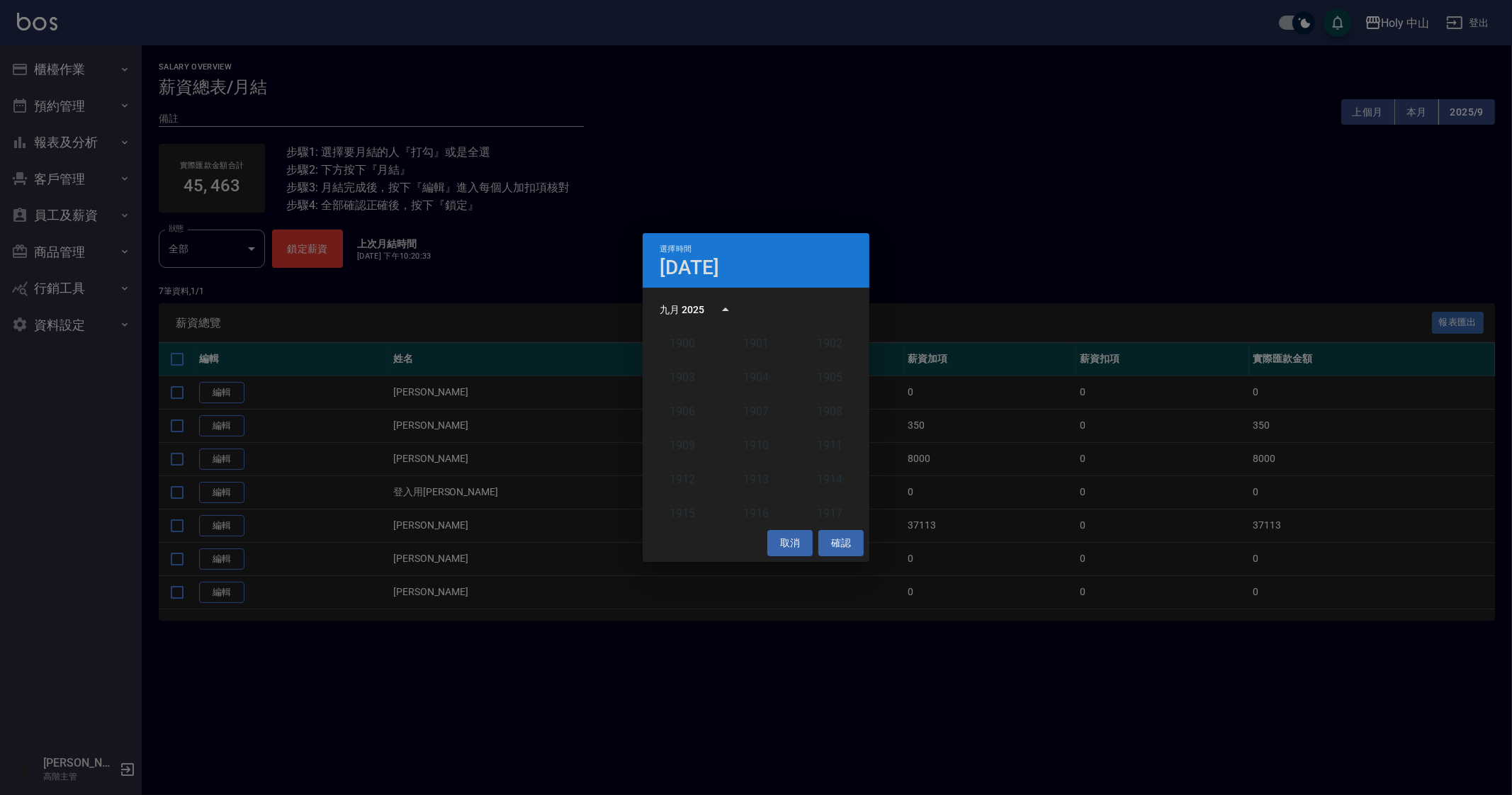
scroll to position [1311, 0]
click at [812, 421] on button "2025" at bounding box center [829, 426] width 51 height 25
click at [760, 418] on button "8月" at bounding box center [756, 417] width 51 height 25
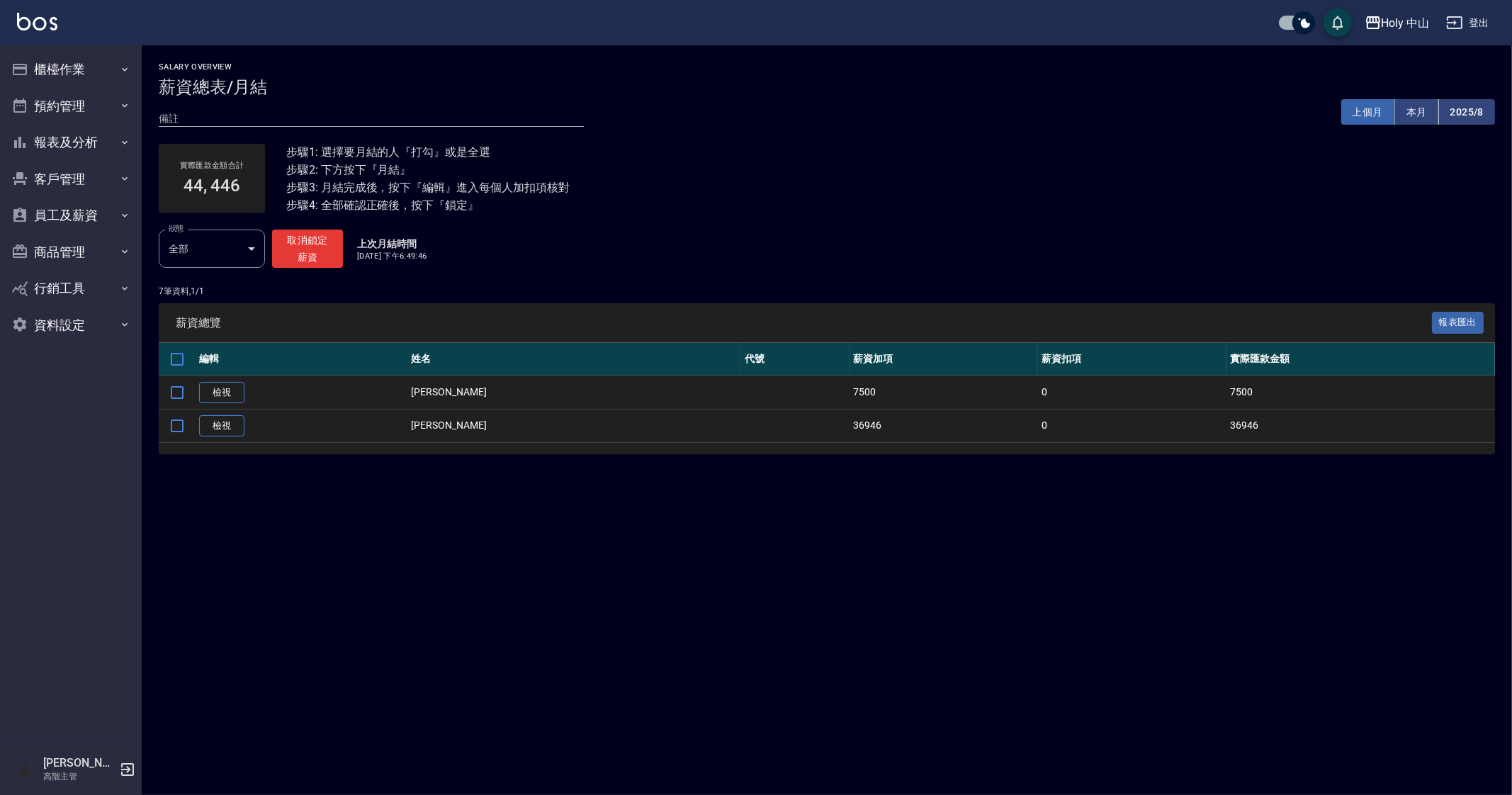
click at [1366, 115] on button "上個月" at bounding box center [1368, 112] width 54 height 26
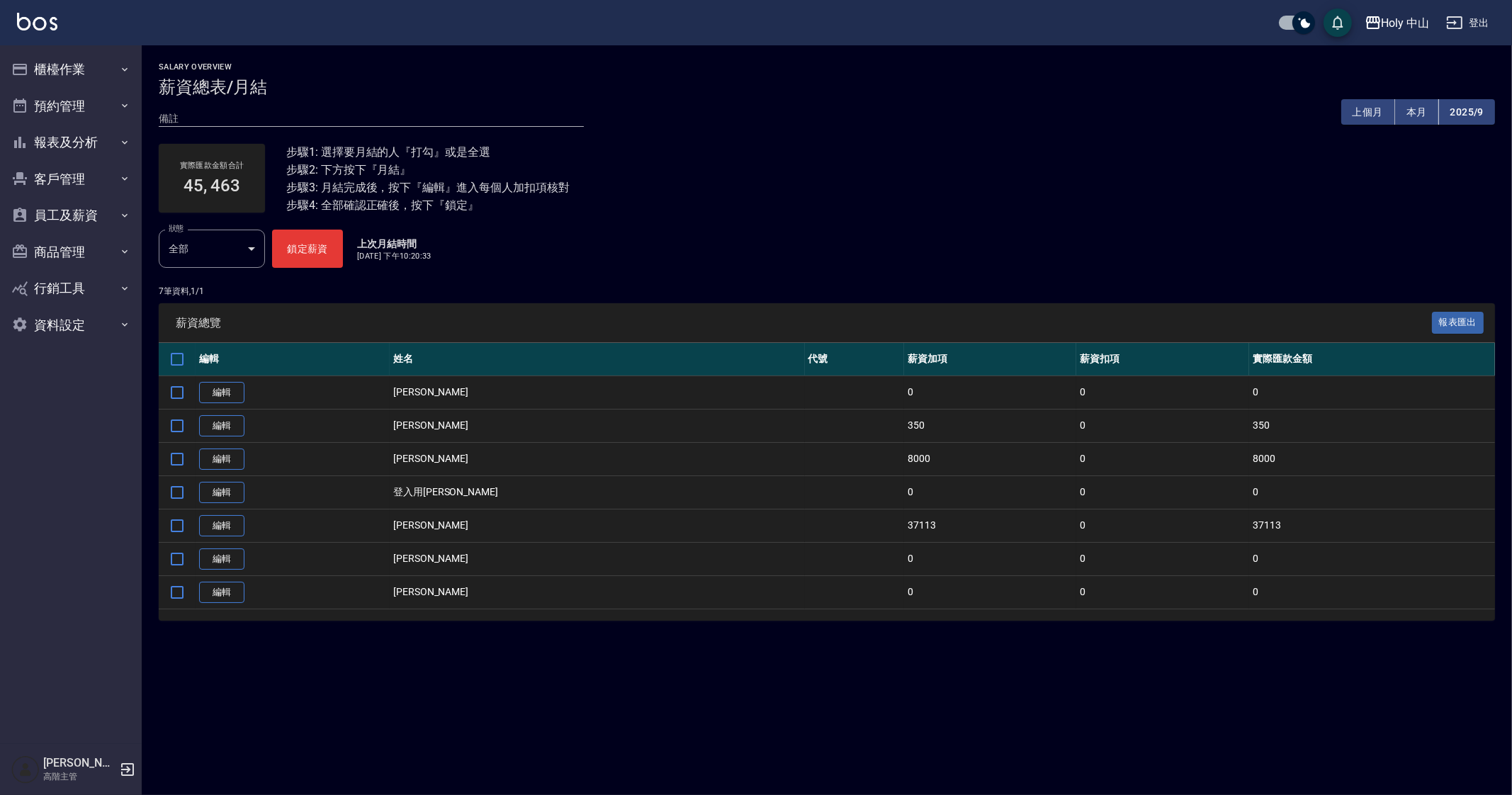
drag, startPoint x: 819, startPoint y: 628, endPoint x: 878, endPoint y: 727, distance: 115.2
click at [819, 632] on div "Salary Overview 薪資總表/月結 備註 x 上個月 本月 2025/9 實際匯款金額合計 45, 463 步驟1: 選擇要月結的人『打勾』或是全…" at bounding box center [827, 351] width 1371 height 610
click at [1110, 210] on div "實際匯款金額合計 45, 463 步驟1: 選擇要月結的人『打勾』或是全選 步驟2: 下方按下『月結』 步驟3: 月結完成後，按下『編輯』進入每個人加扣項核對…" at bounding box center [827, 177] width 1336 height 103
click at [944, 680] on div "Salary Overview 薪資總表/月結 備註 x 上個月 本月 2025/9 實際匯款金額合計 45, 463 步驟1: 選擇要月結的人『打勾』或是全…" at bounding box center [756, 397] width 1512 height 795
click at [664, 629] on div "Salary Overview 薪資總表/月結 備註 x 上個月 本月 2025/9 實際匯款金額合計 45, 463 步驟1: 選擇要月結的人『打勾』或是全…" at bounding box center [827, 351] width 1371 height 610
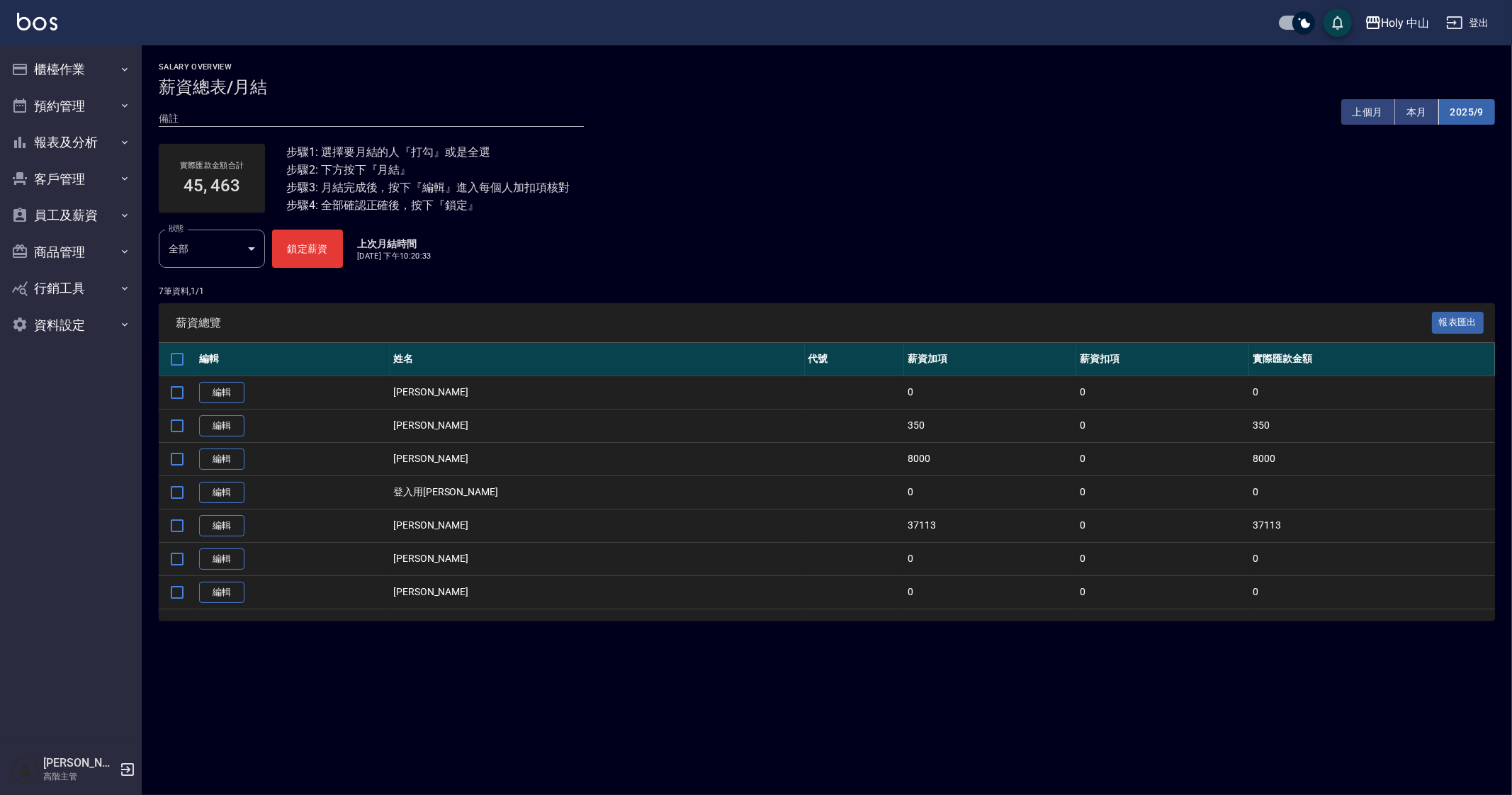
click at [1485, 112] on button "2025/9" at bounding box center [1467, 112] width 56 height 26
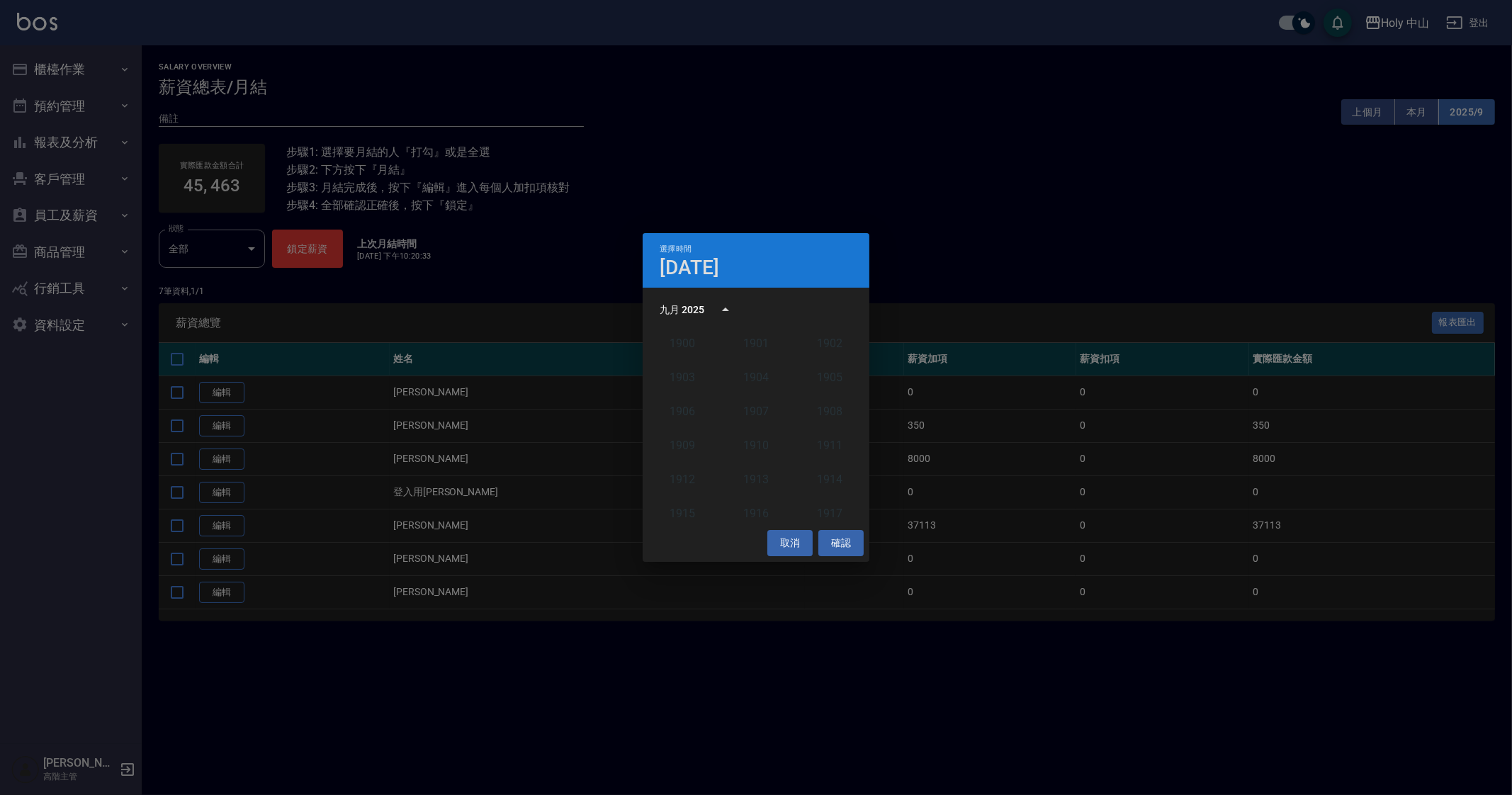
scroll to position [1311, 0]
click at [807, 422] on button "2025" at bounding box center [829, 426] width 51 height 25
click at [763, 419] on button "8月" at bounding box center [756, 417] width 51 height 25
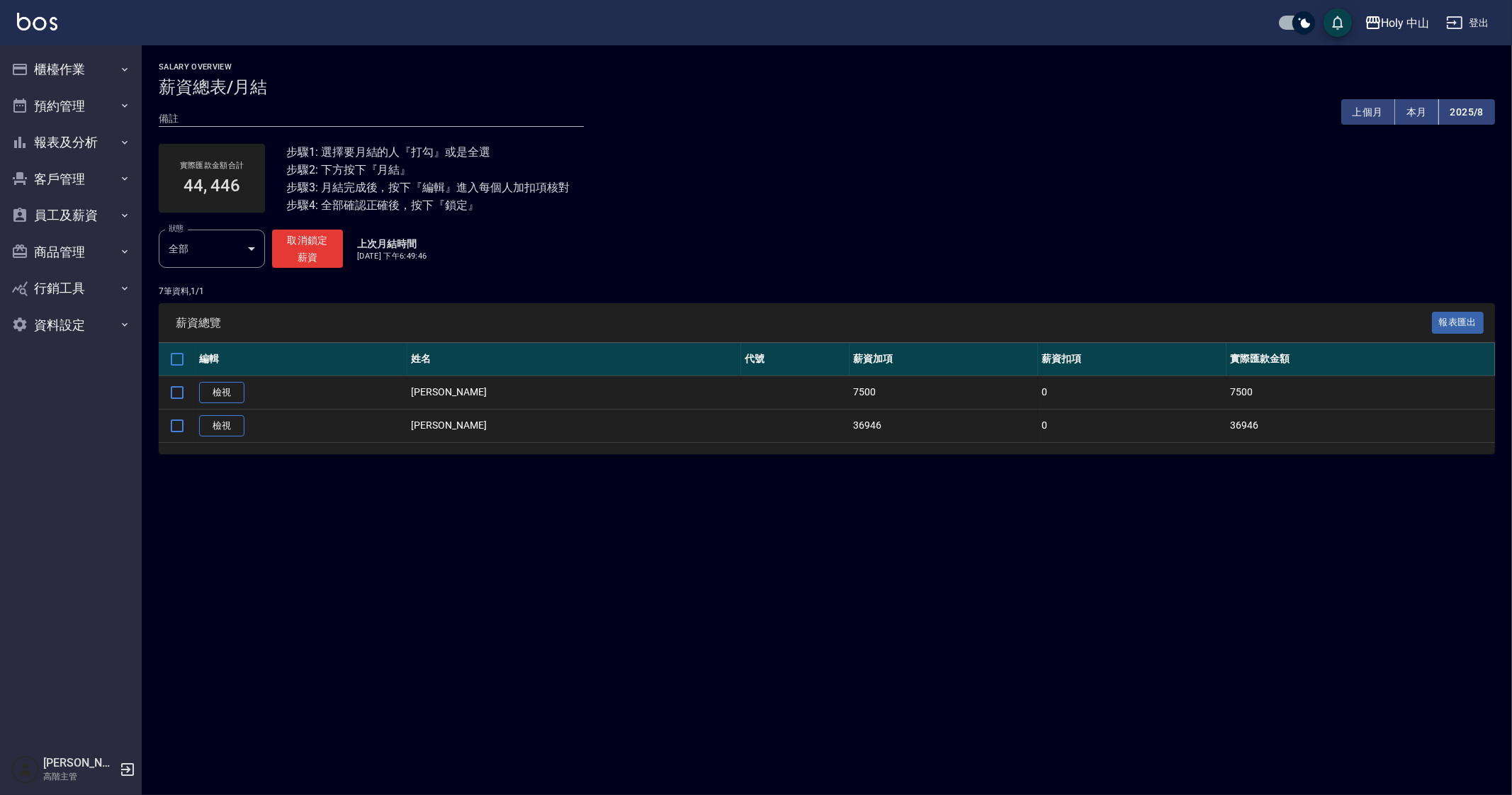
click at [877, 675] on div "Salary Overview 薪資總表/月結 備註 x 上個月 本月 2025/8 實際匯款金額合計 44, 446 步驟1: 選擇要月結的人『打勾』或是全…" at bounding box center [756, 397] width 1512 height 795
click at [1413, 114] on button "本月" at bounding box center [1417, 112] width 44 height 26
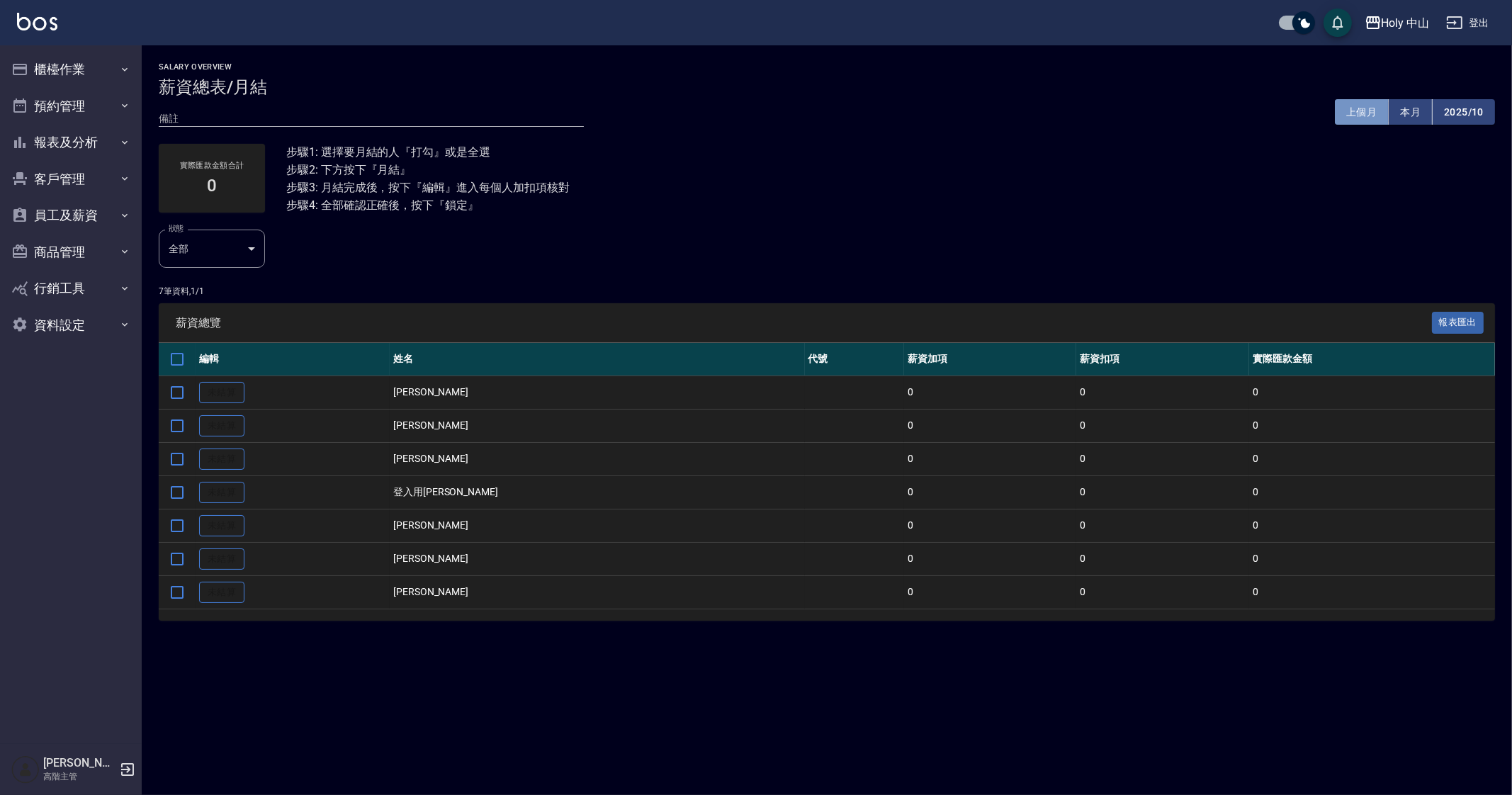
click at [1354, 119] on button "上個月" at bounding box center [1362, 112] width 54 height 26
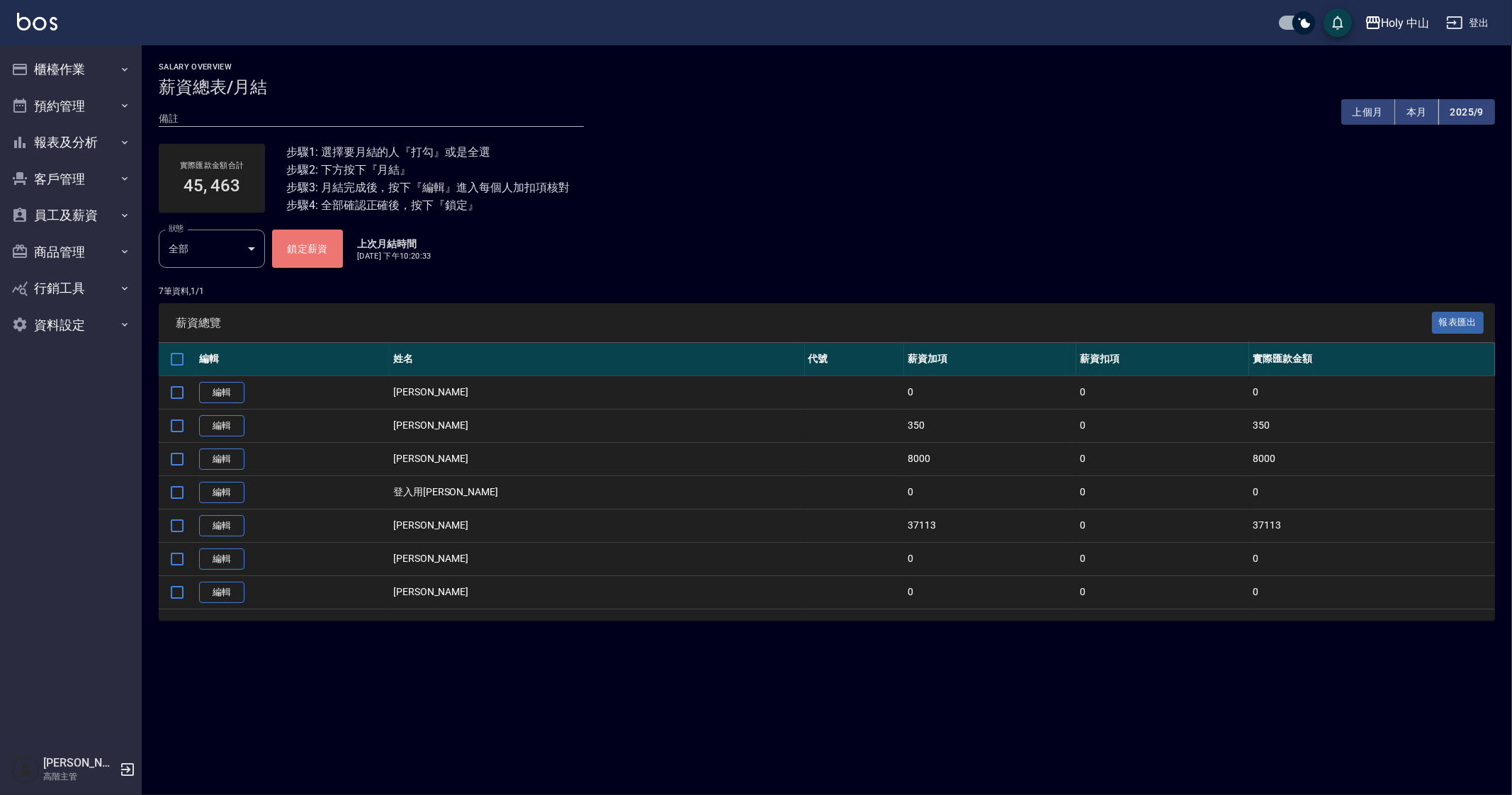
click at [308, 254] on button "鎖定薪資" at bounding box center [307, 249] width 71 height 39
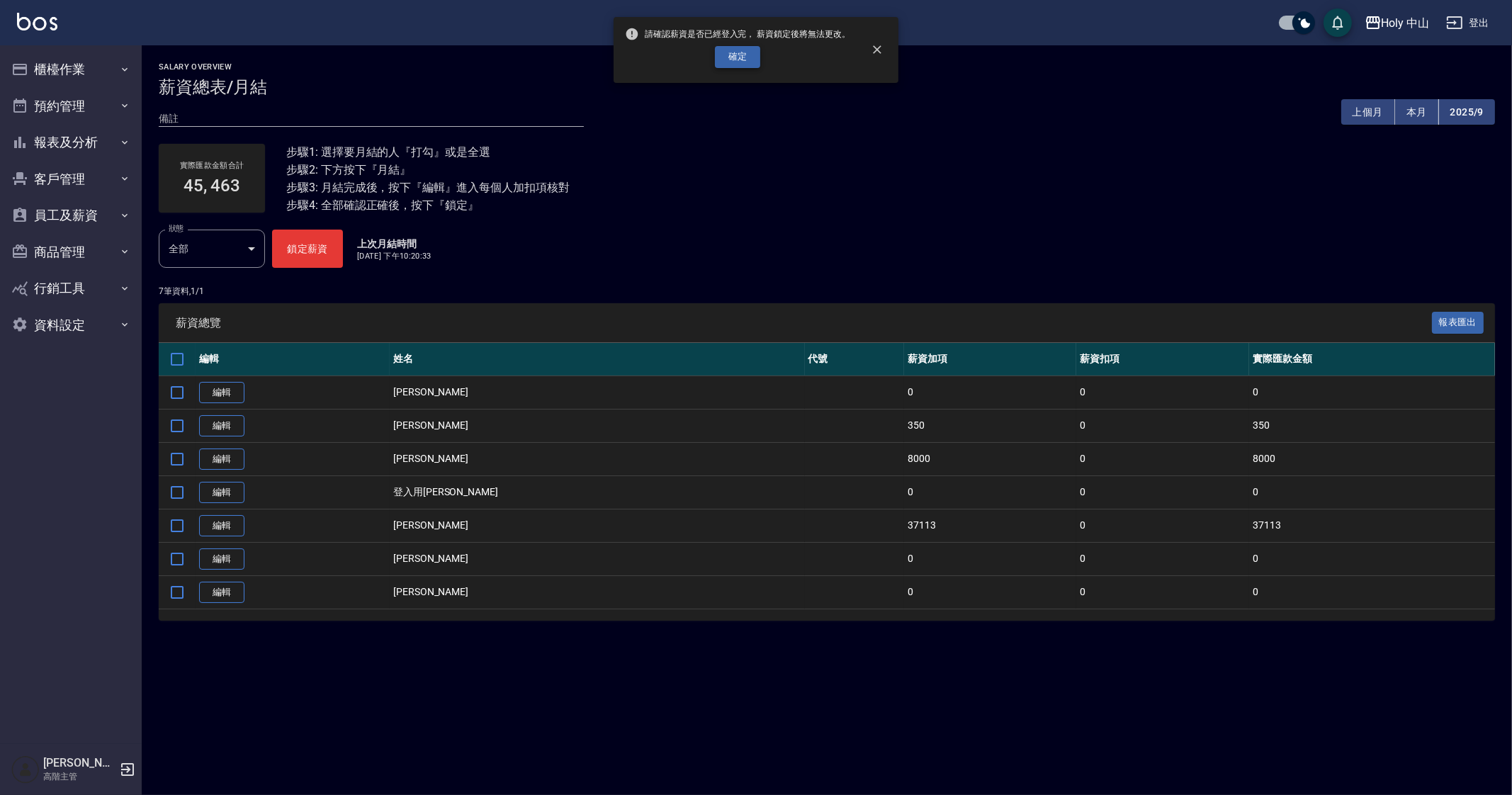
click at [724, 56] on button "確定" at bounding box center [738, 56] width 46 height 22
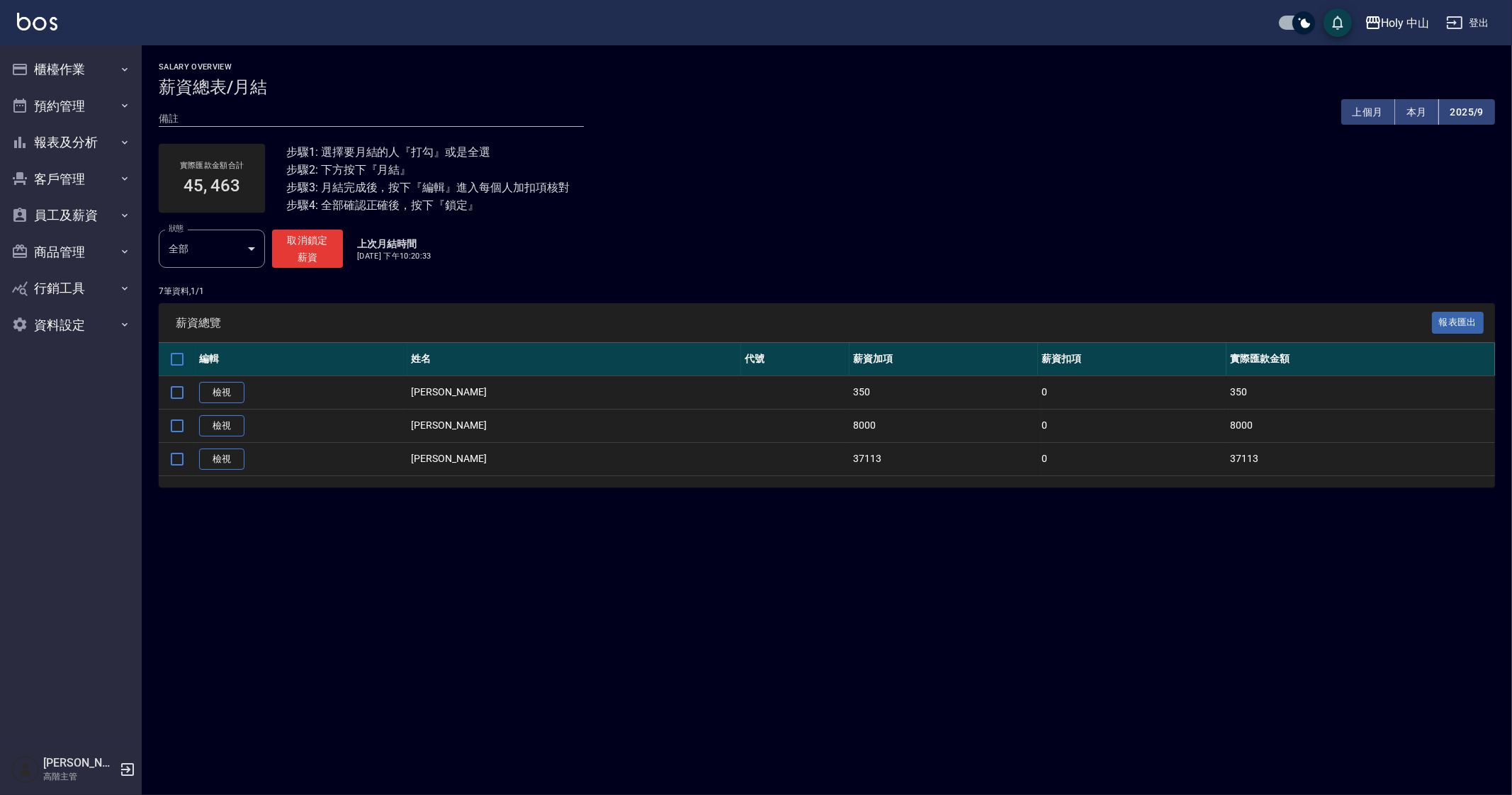
click at [930, 660] on div "Salary Overview 薪資總表/月結 備註 x 上個月 本月 2025/9 實際匯款金額合計 45, 463 步驟1: 選擇要月結的人『打勾』或是全…" at bounding box center [756, 397] width 1512 height 795
click at [106, 221] on button "員工及薪資" at bounding box center [70, 215] width 130 height 37
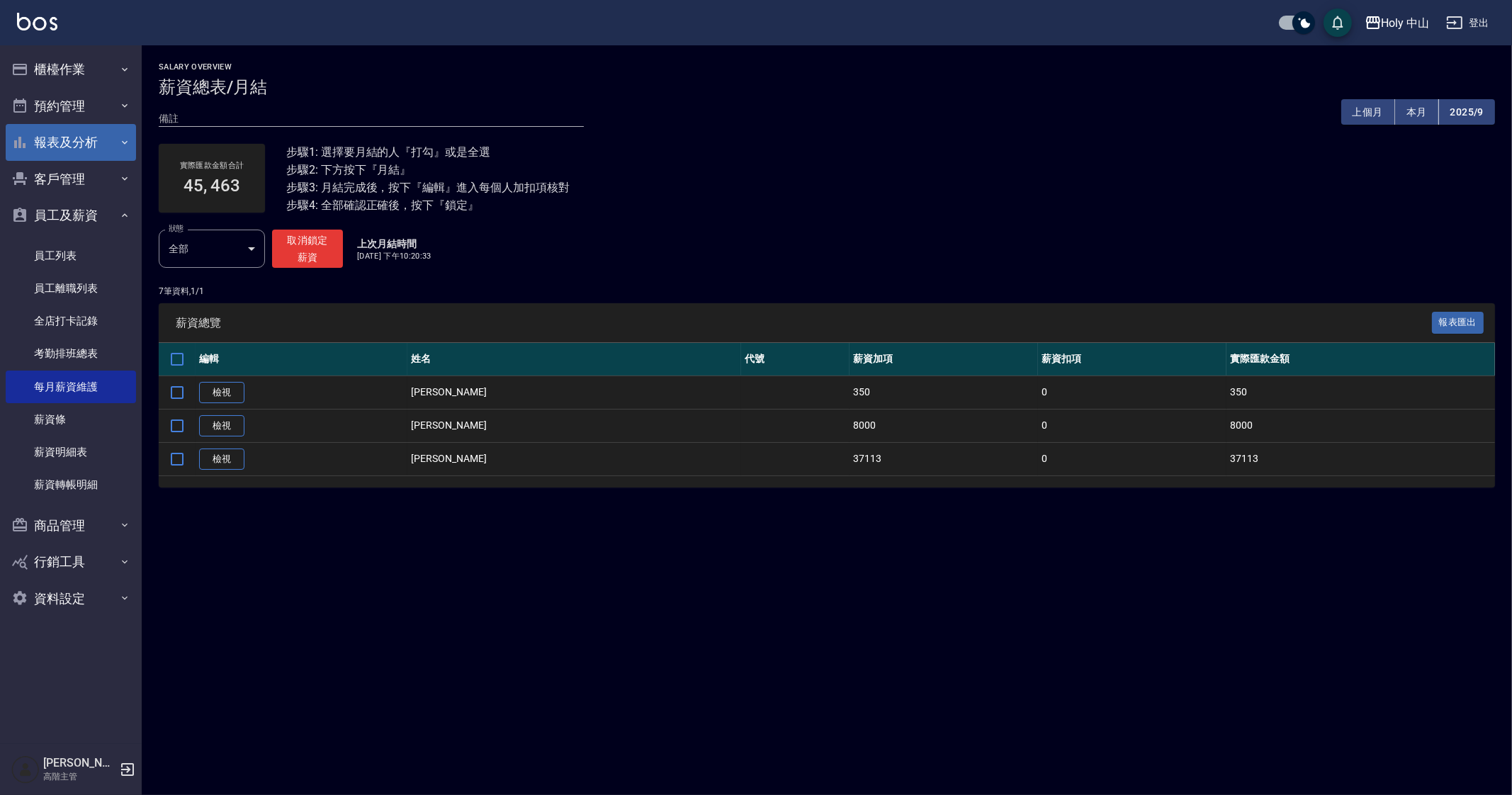
click at [115, 128] on button "報表及分析" at bounding box center [70, 142] width 130 height 37
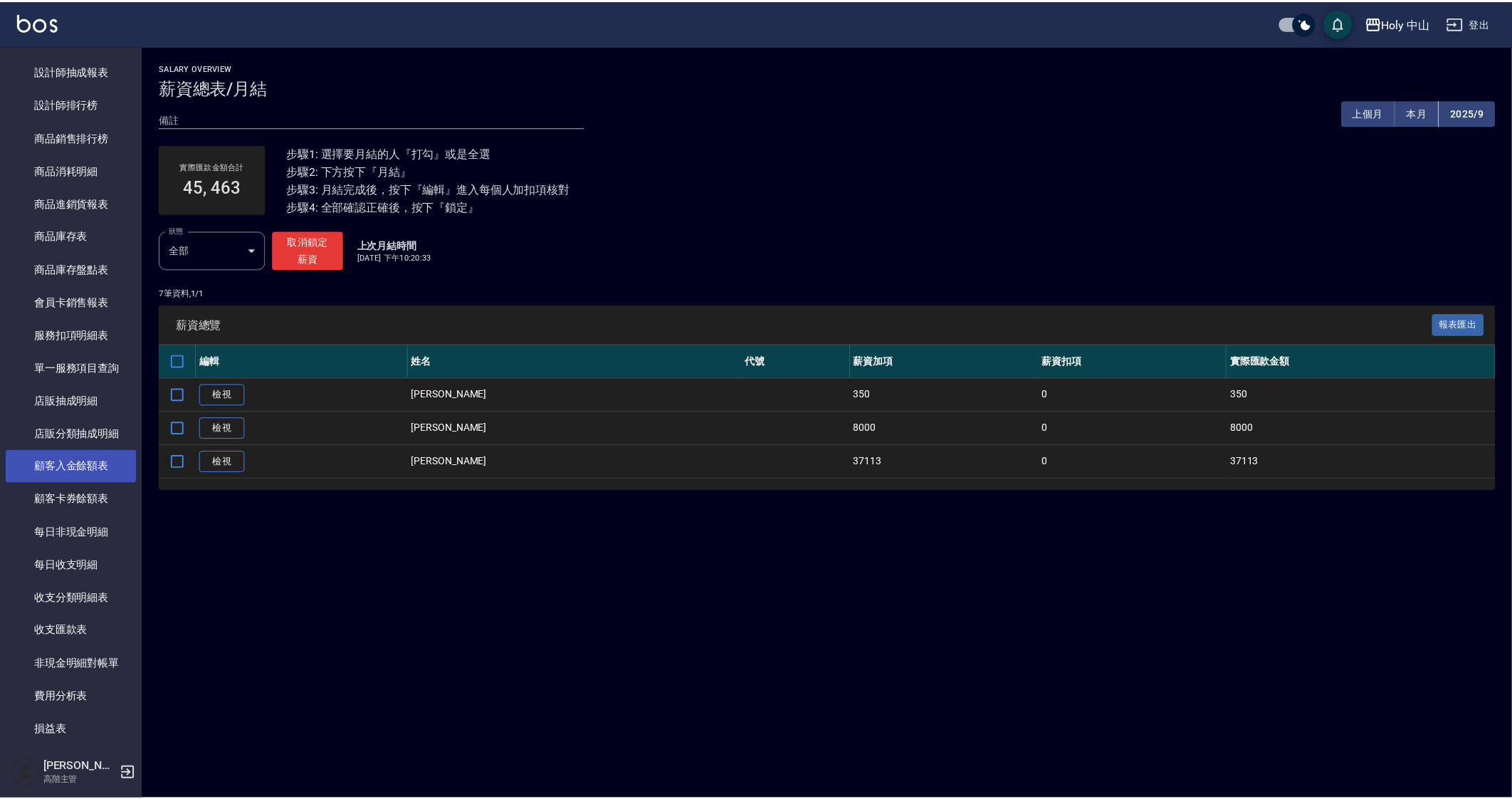
scroll to position [890, 0]
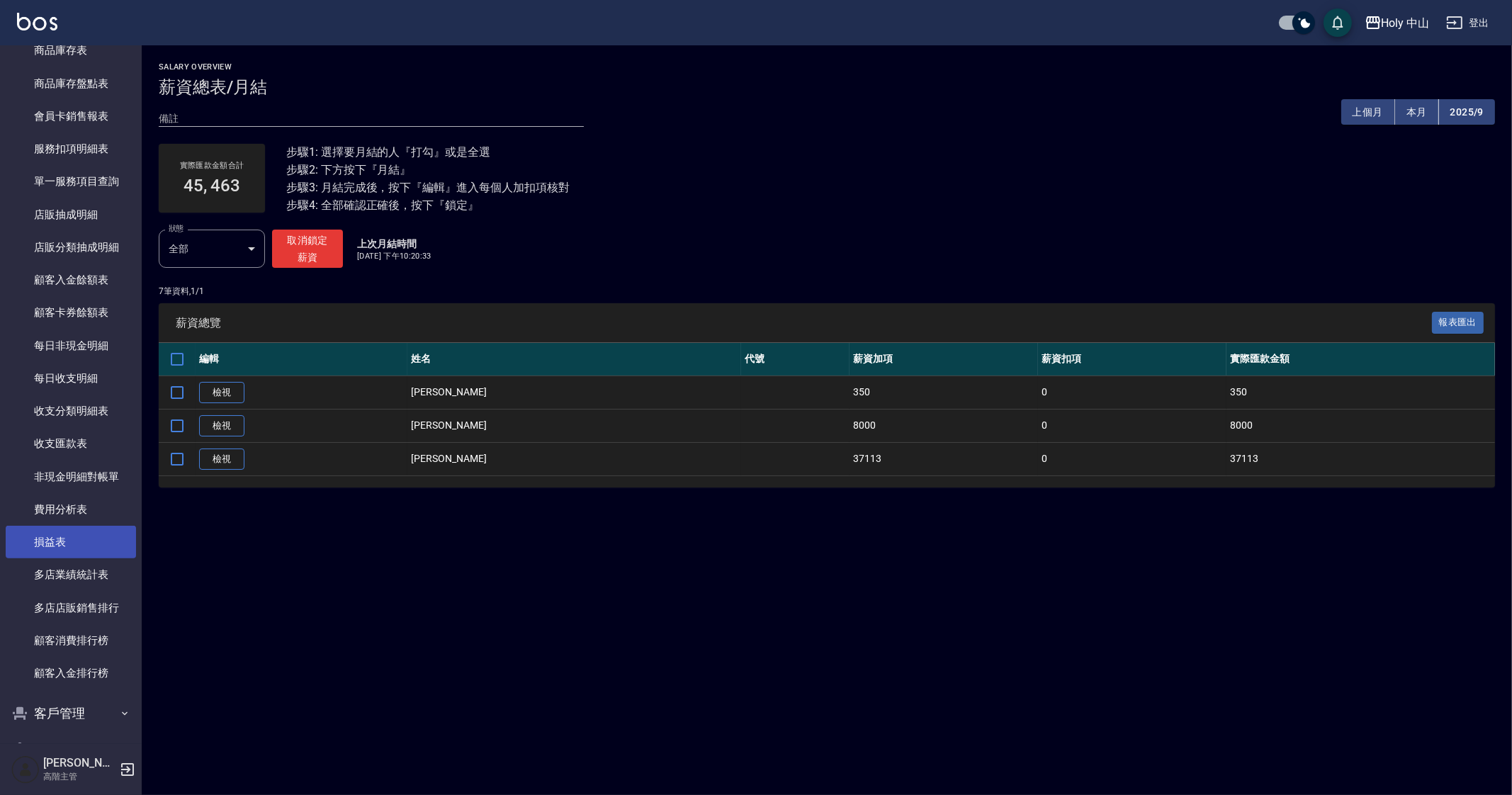
click at [102, 540] on link "損益表" at bounding box center [70, 541] width 130 height 33
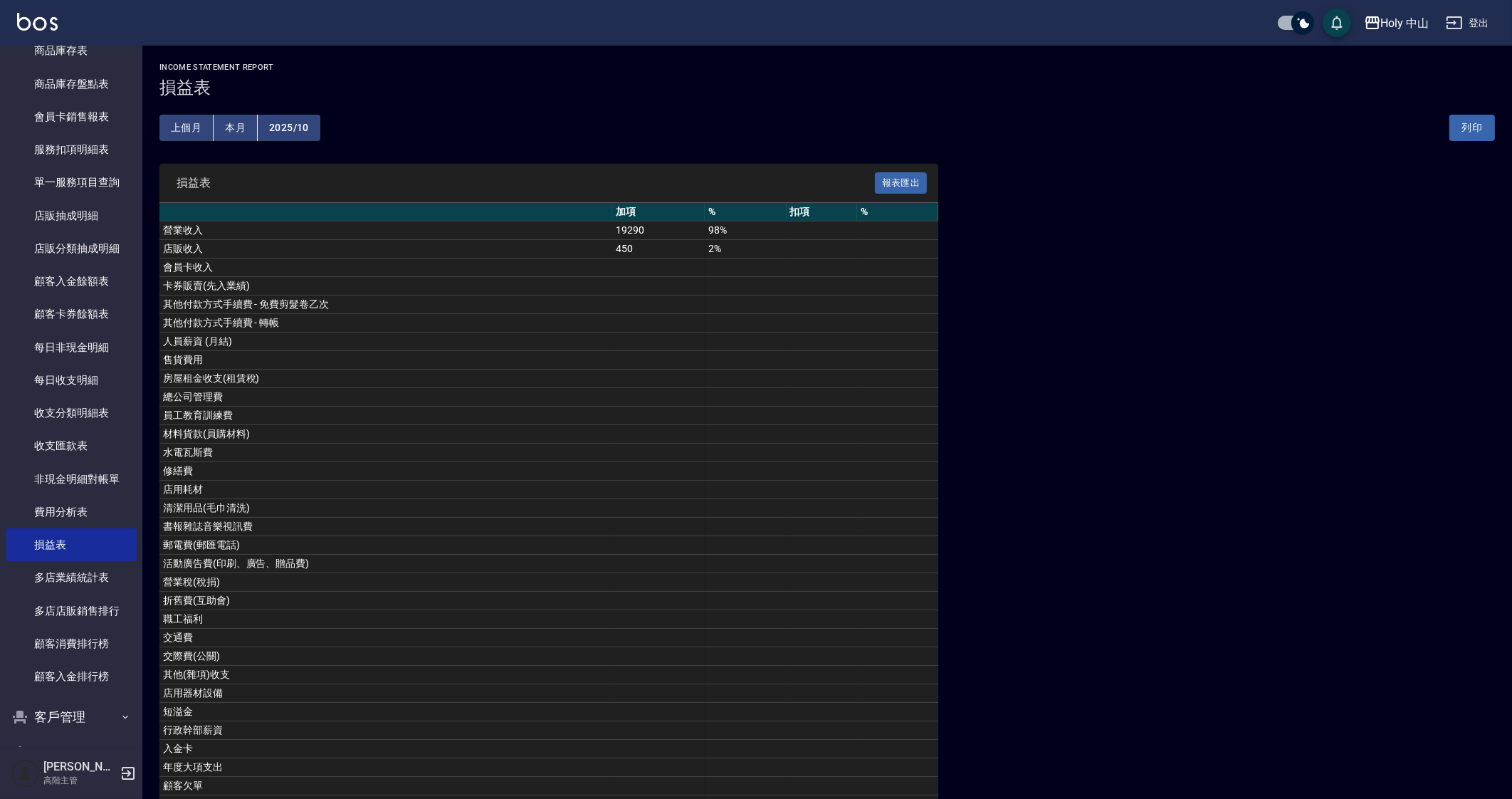
click at [190, 130] on button "上個月" at bounding box center [186, 128] width 54 height 26
click at [303, 133] on button "2025/09" at bounding box center [289, 128] width 63 height 26
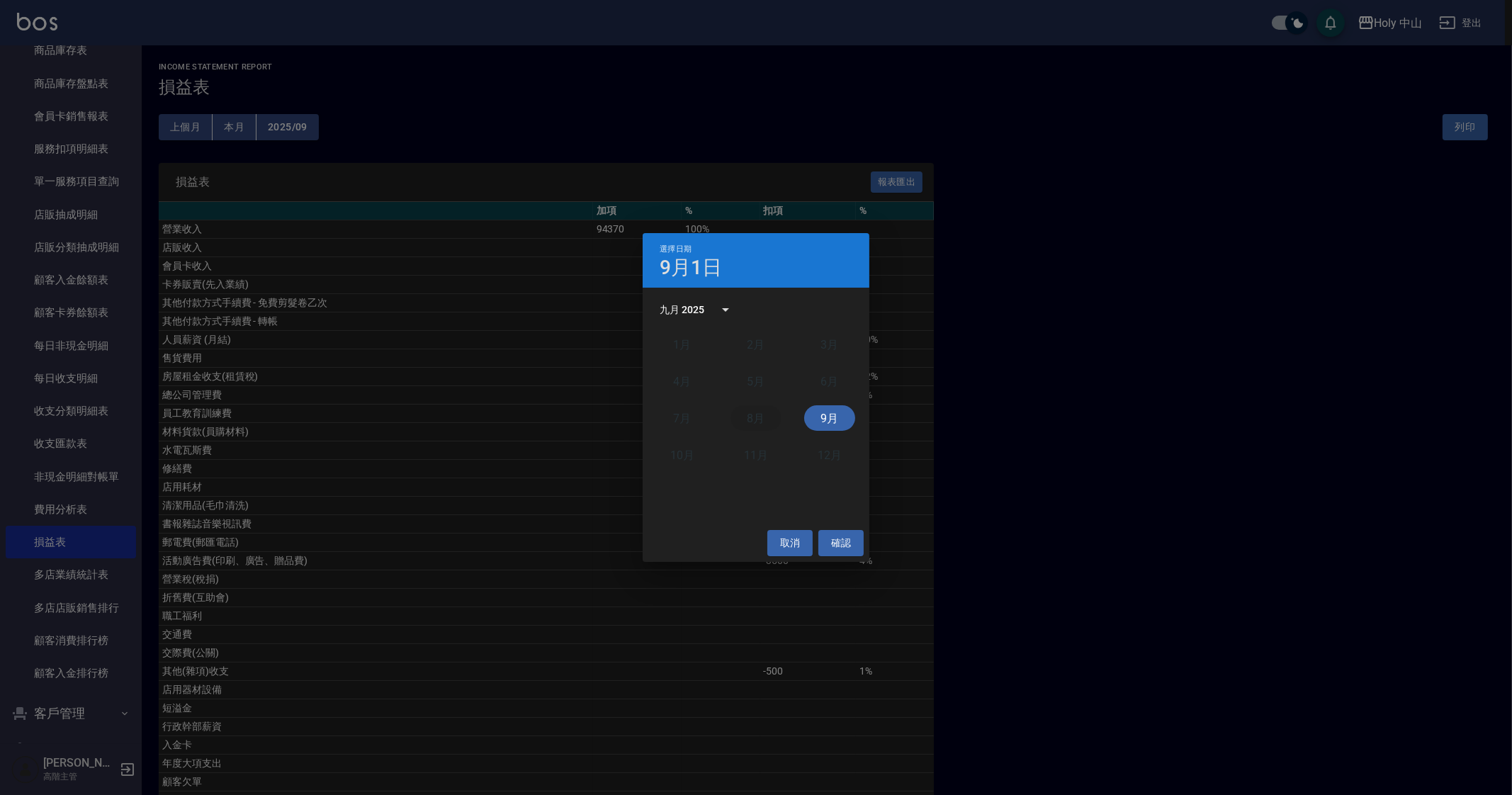
click at [769, 417] on button "8月" at bounding box center [756, 417] width 51 height 25
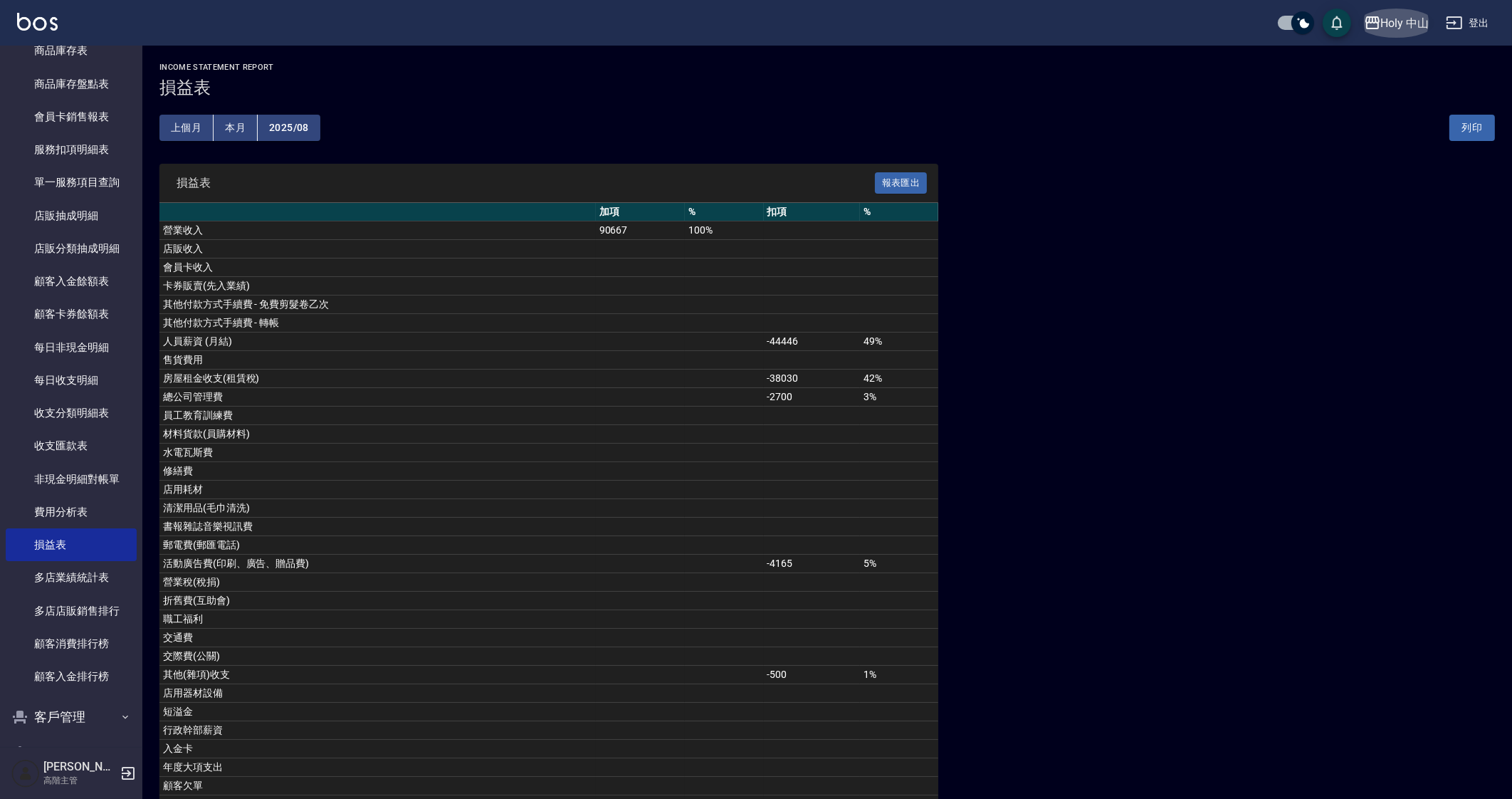
click at [1395, 23] on div "Holy 中山" at bounding box center [1405, 23] width 49 height 18
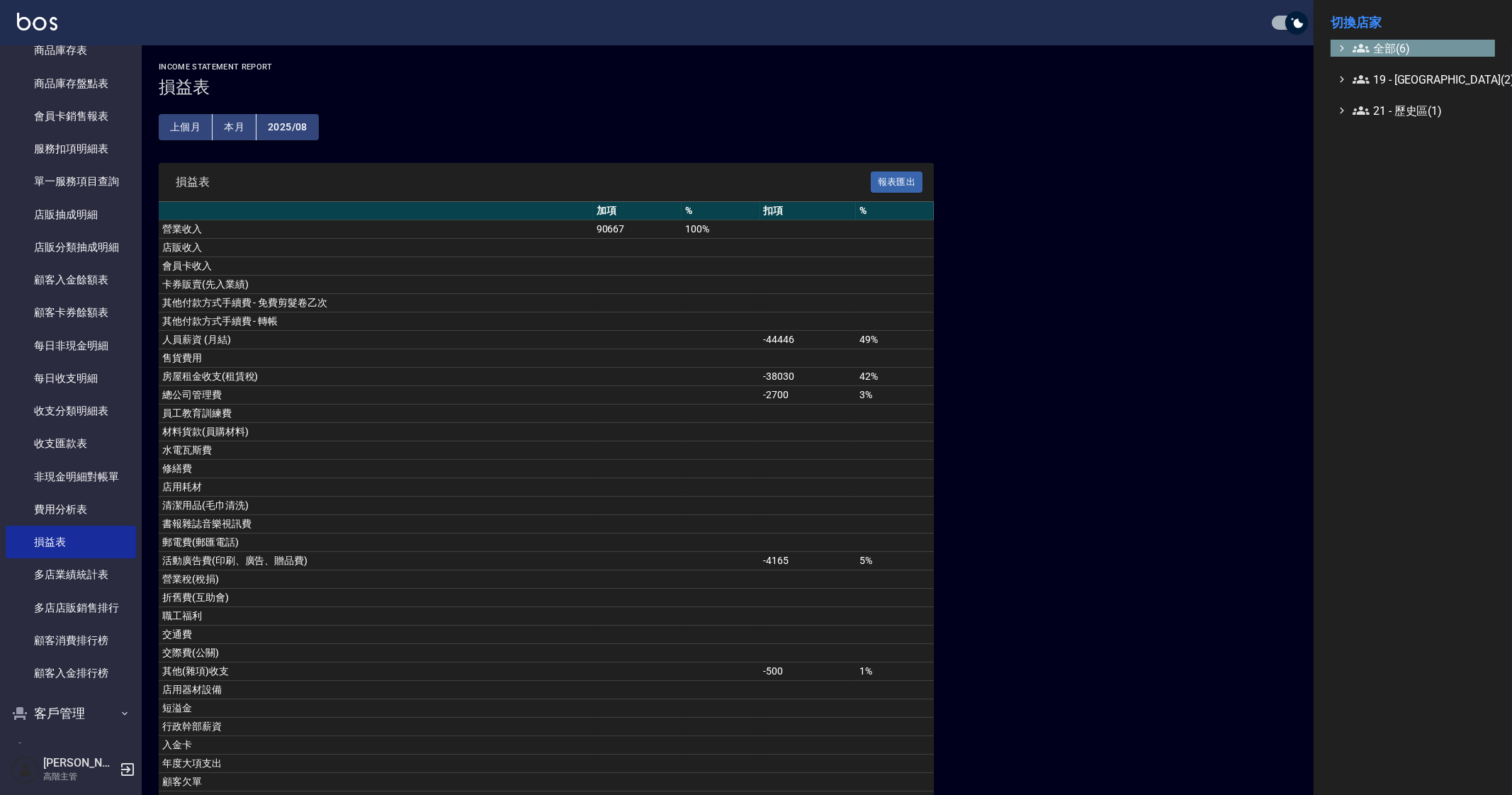
click at [1378, 47] on span "全部(6)" at bounding box center [1422, 47] width 137 height 17
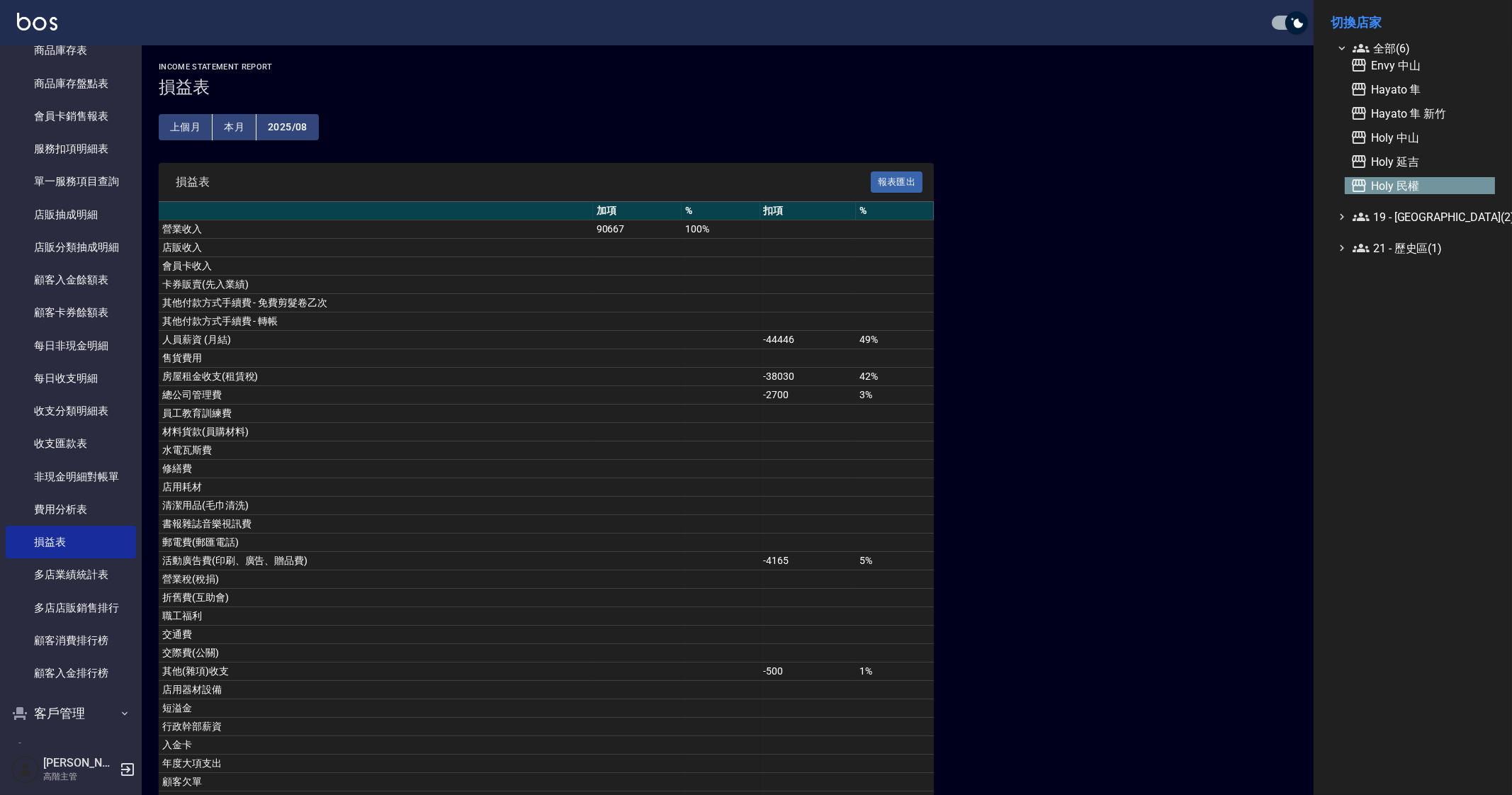
click at [1454, 182] on span "Holy 民權" at bounding box center [1420, 185] width 139 height 17
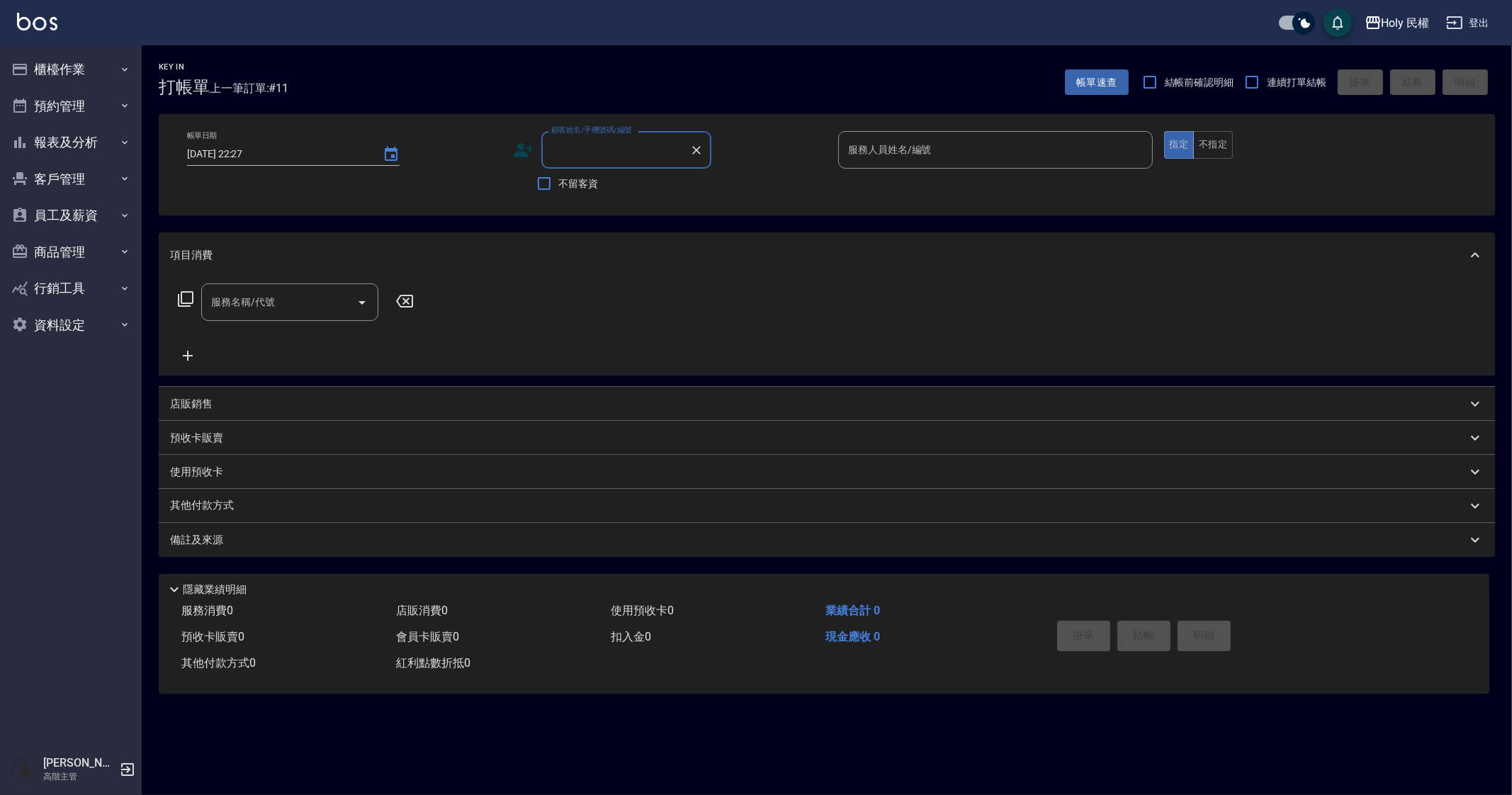
click at [1405, 37] on div "Holy 民權 登出" at bounding box center [756, 23] width 1512 height 46
click at [1408, 21] on div "Holy 民權" at bounding box center [1406, 23] width 48 height 18
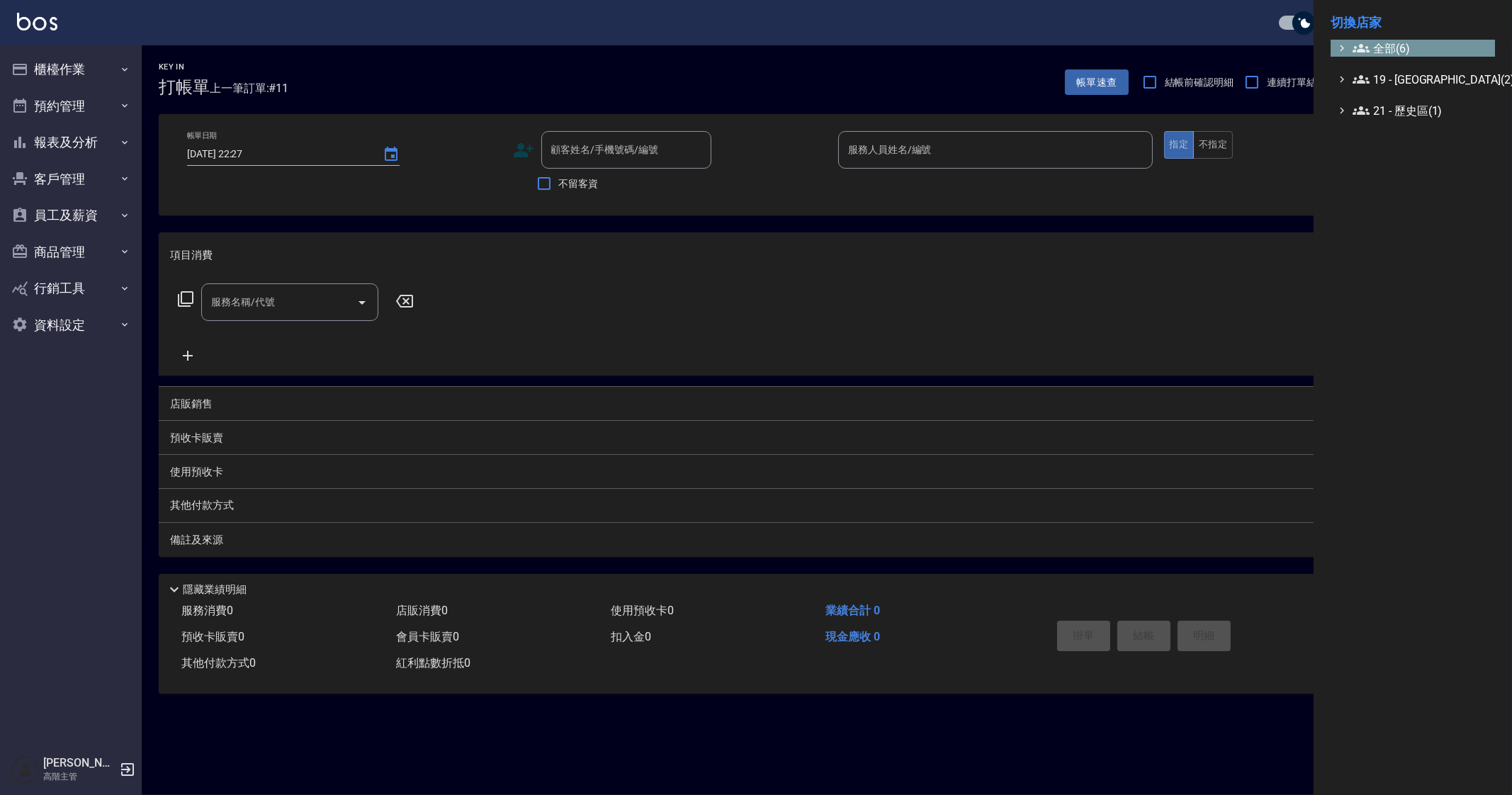
click at [1420, 51] on span "全部(6)" at bounding box center [1422, 47] width 137 height 17
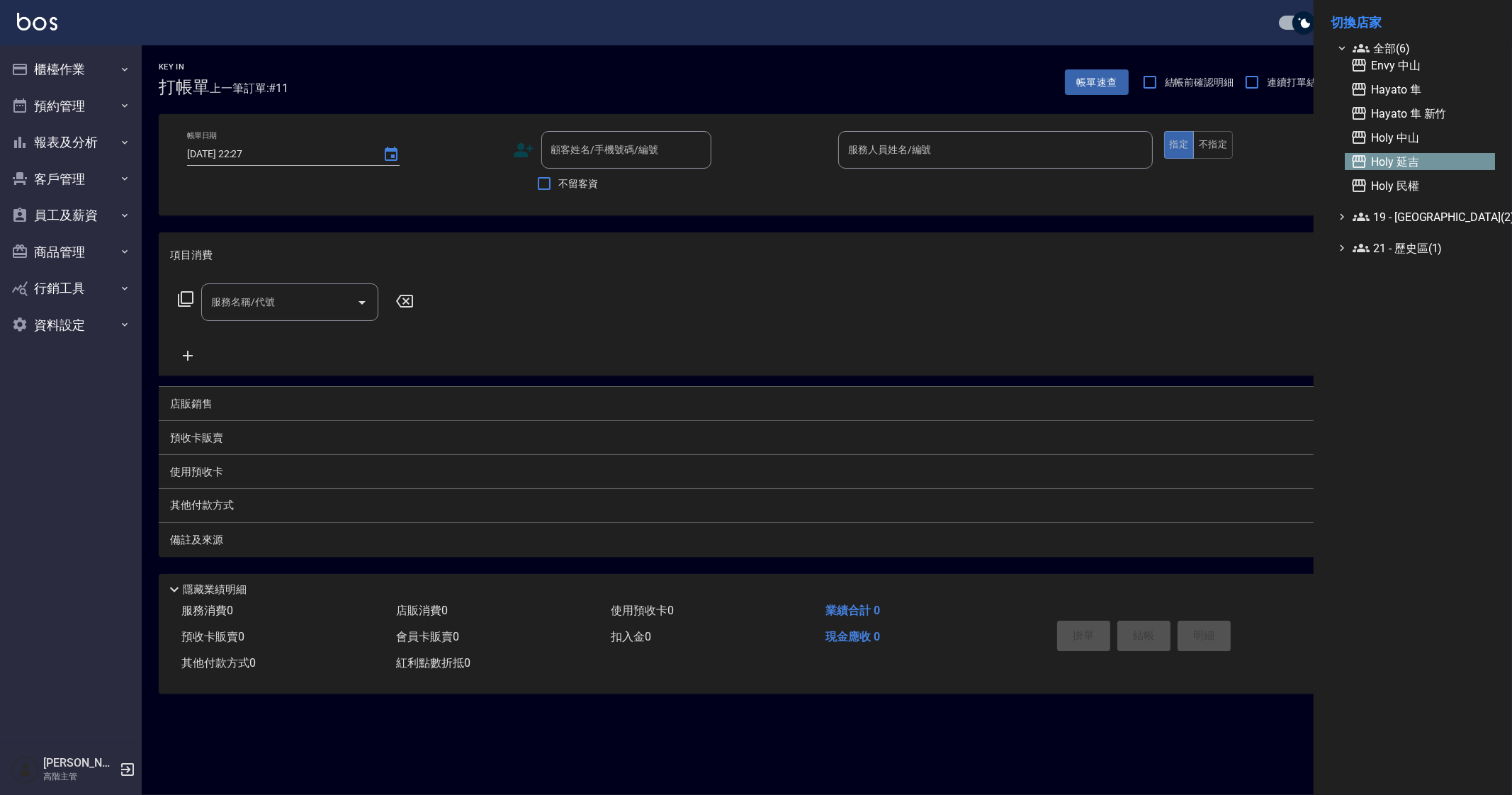
click at [1444, 159] on span "Holy 延吉" at bounding box center [1420, 161] width 139 height 17
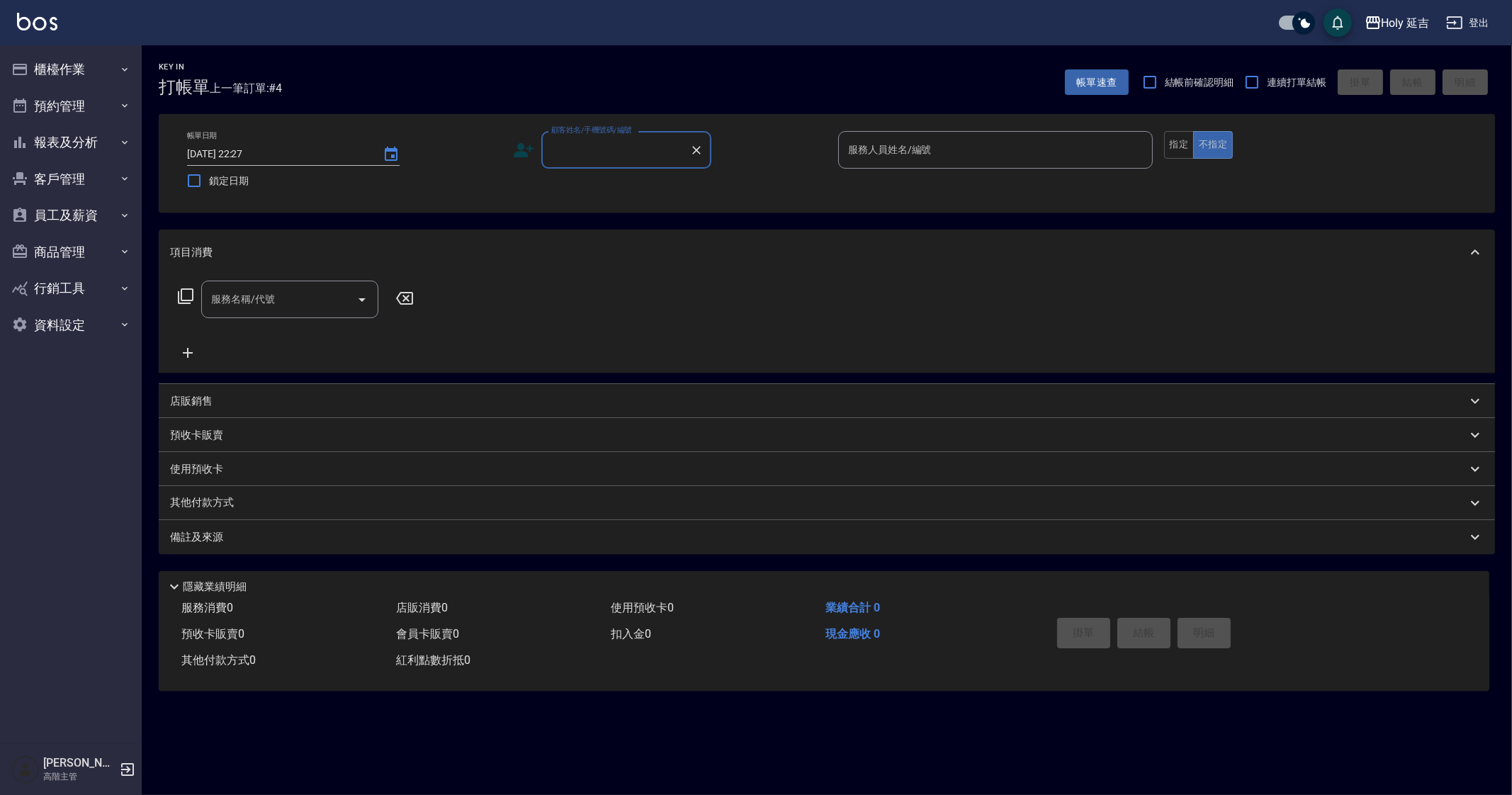
click at [1074, 756] on div "Key In 打帳單 上一筆訂單:#4 帳單速查 結帳前確認明細 連續打單結帳 掛單 結帳 明細 帳單日期 [DATE] 22:27 鎖定日期 顧客姓名/手機…" at bounding box center [756, 397] width 1512 height 795
click at [83, 210] on button "員工及薪資" at bounding box center [70, 215] width 130 height 37
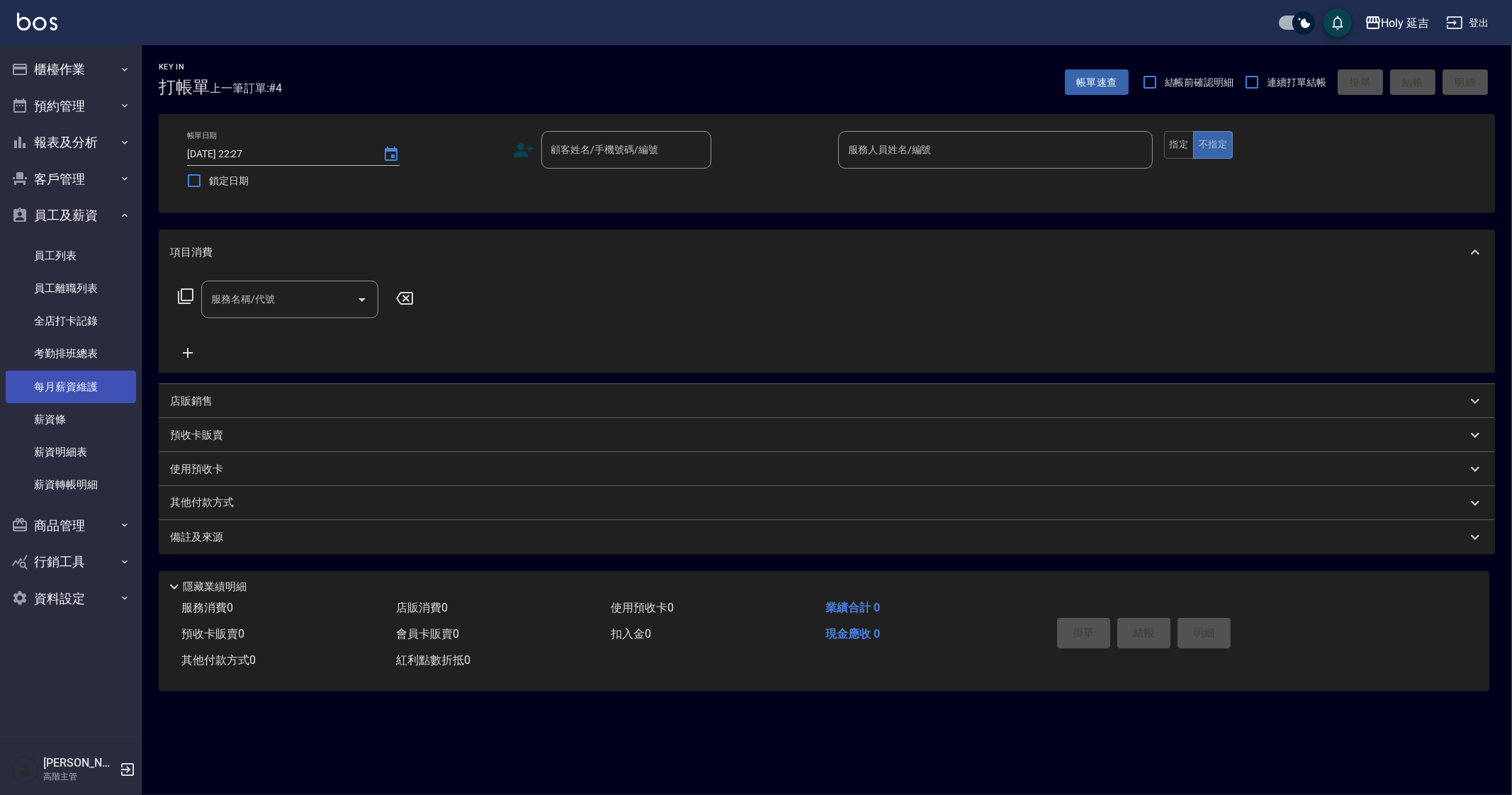
click at [94, 393] on link "每月薪資維護" at bounding box center [70, 387] width 130 height 33
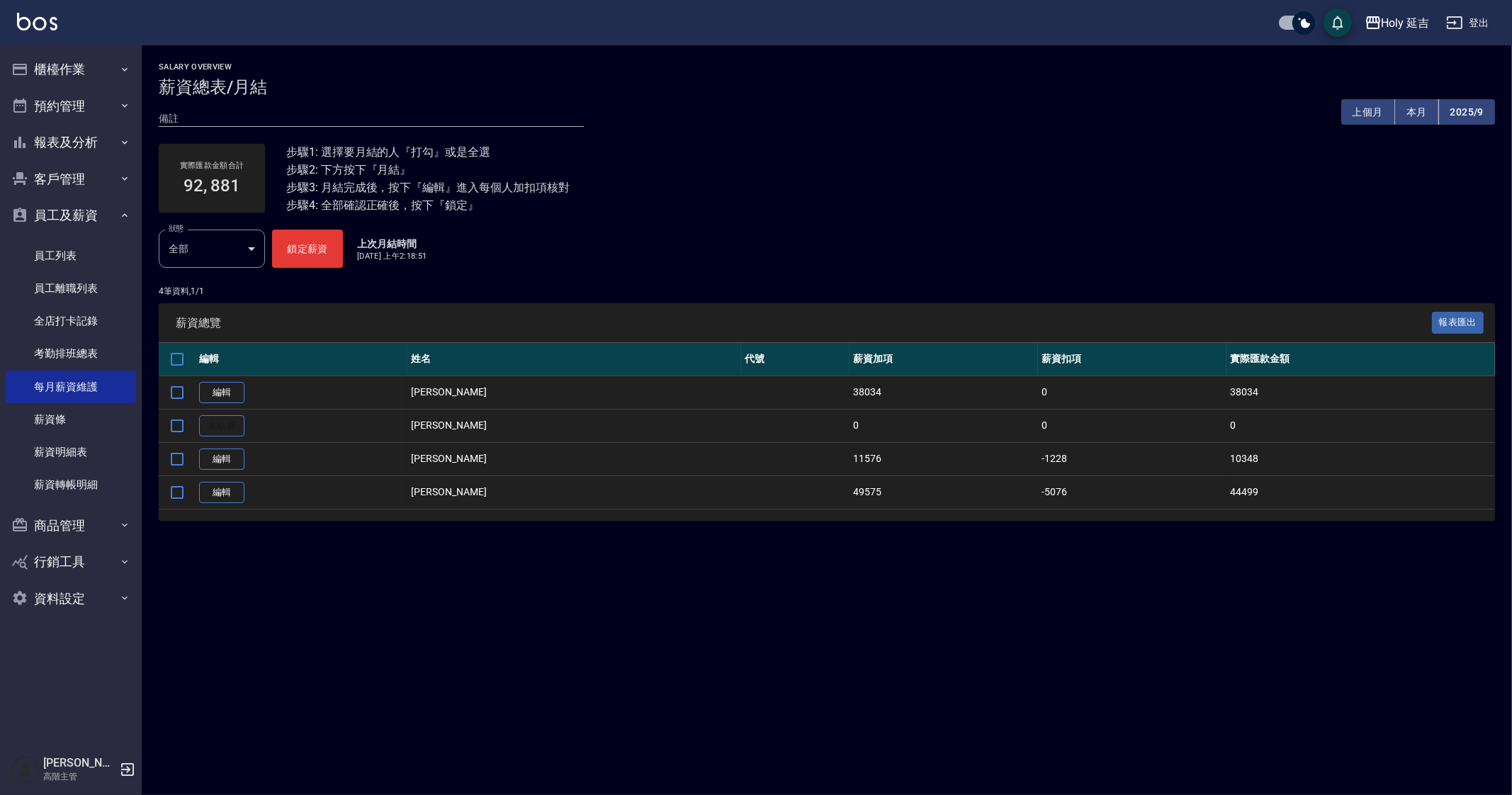
click at [790, 658] on div "Salary Overview 薪資總表/月結 備註 x 上個月 本月 2025/9 實際匯款金額合計 92, 881 步驟1: 選擇要月結的人『打勾』或是全…" at bounding box center [756, 397] width 1512 height 795
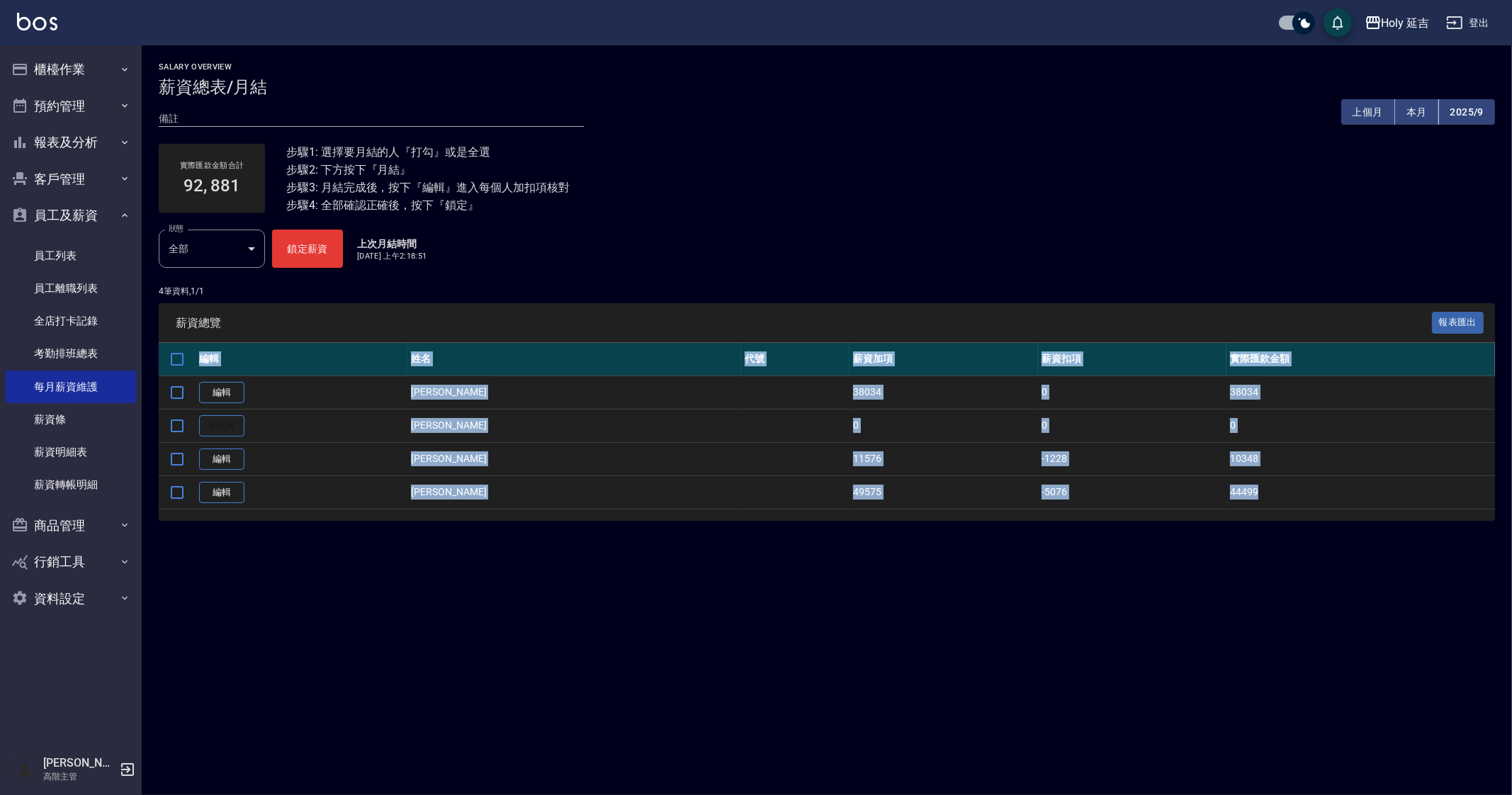
click at [790, 658] on div "Salary Overview 薪資總表/月結 備註 x 上個月 本月 2025/9 實際匯款金額合計 92, 881 步驟1: 選擇要月結的人『打勾』或是全…" at bounding box center [756, 397] width 1512 height 795
click at [826, 706] on div "Salary Overview 薪資總表/月結 備註 x 上個月 本月 2025/9 實際匯款金額合計 92, 881 步驟1: 選擇要月結的人『打勾』或是全…" at bounding box center [756, 397] width 1512 height 795
click at [774, 645] on div "Salary Overview 薪資總表/月結 備註 x 上個月 本月 2025/9 實際匯款金額合計 92, 881 步驟1: 選擇要月結的人『打勾』或是全…" at bounding box center [756, 397] width 1512 height 795
click at [742, 462] on td at bounding box center [795, 459] width 108 height 33
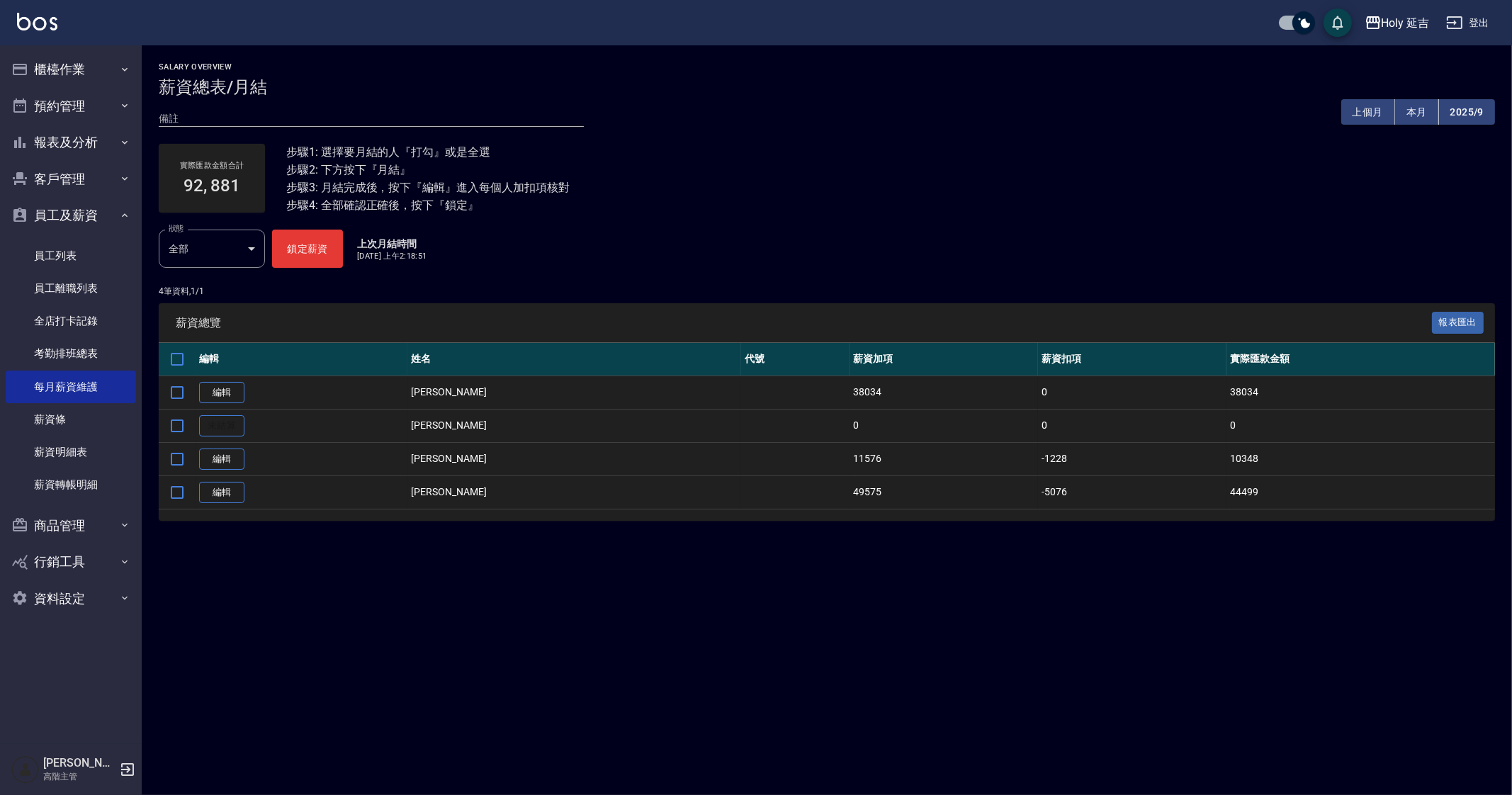
drag, startPoint x: 650, startPoint y: 606, endPoint x: 662, endPoint y: 596, distance: 15.6
click at [659, 600] on div "Salary Overview 薪資總表/月結 備註 x 上個月 本月 2025/9 實際匯款金額合計 92, 881 步驟1: 選擇要月結的人『打勾』或是全…" at bounding box center [756, 397] width 1512 height 795
click at [552, 661] on div "Salary Overview 薪資總表/月結 備註 x 上個月 本月 2025/9 實際匯款金額合計 92, 881 步驟1: 選擇要月結的人『打勾』或是全…" at bounding box center [756, 397] width 1512 height 795
click at [176, 427] on input "checkbox" at bounding box center [177, 426] width 30 height 30
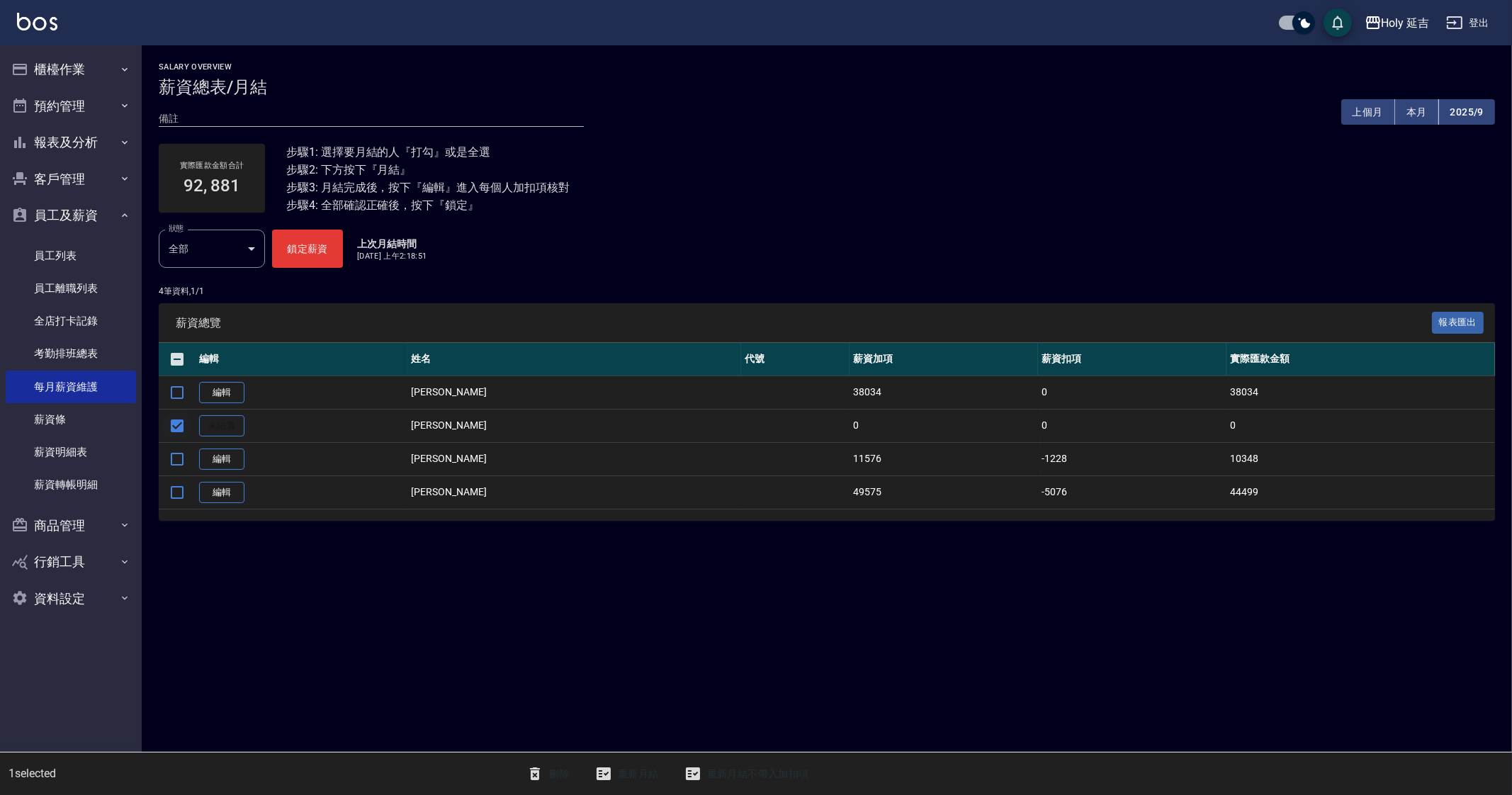
click at [177, 427] on input "checkbox" at bounding box center [177, 426] width 30 height 30
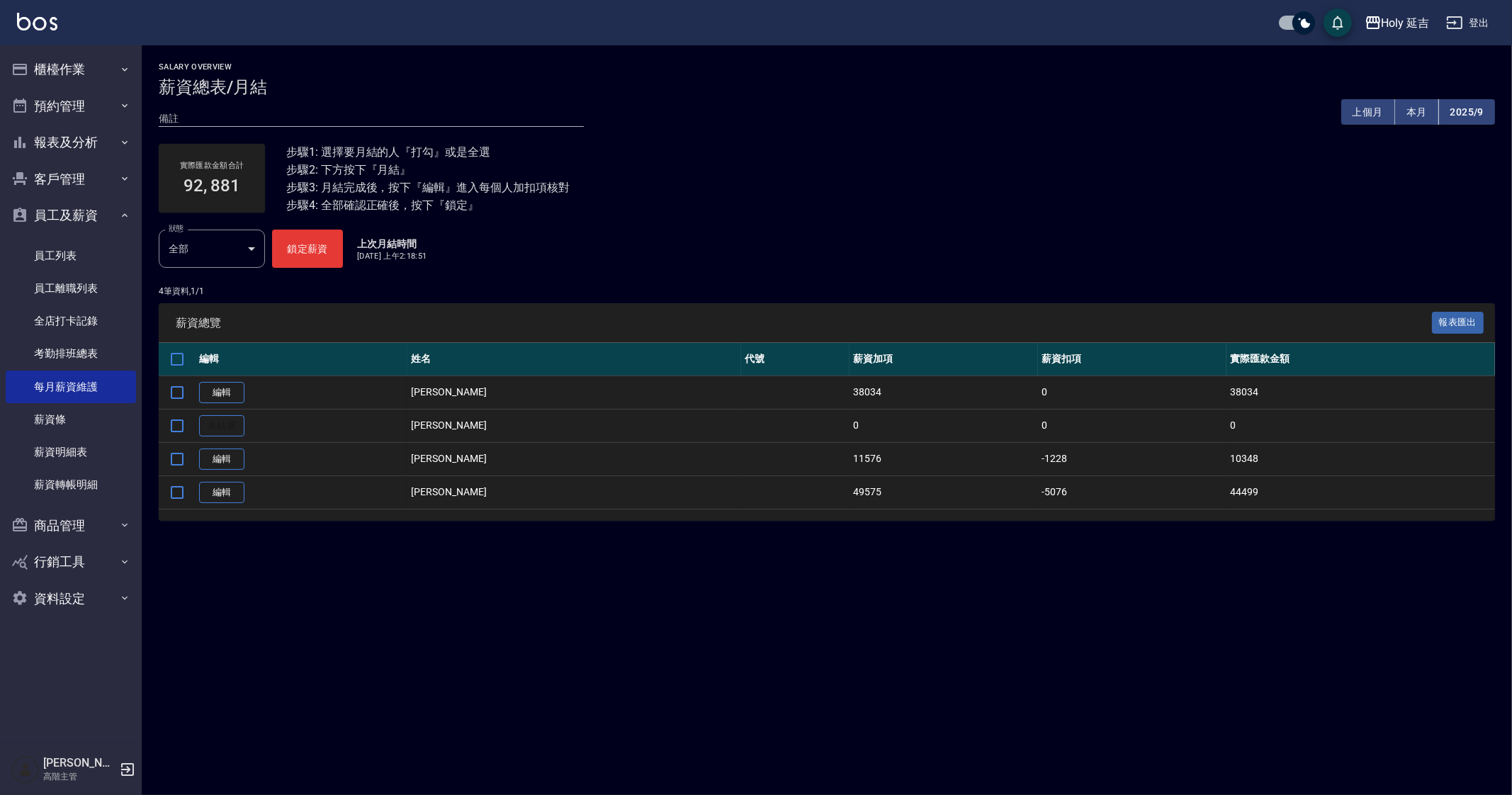
click at [478, 575] on div "Salary Overview 薪資總表/月結 備註 x 上個月 本月 2025/9 實際匯款金額合計 92, 881 步驟1: 選擇要月結的人『打勾』或是全…" at bounding box center [756, 397] width 1512 height 795
click at [233, 420] on td "未結算" at bounding box center [301, 425] width 212 height 33
click at [174, 423] on input "checkbox" at bounding box center [177, 426] width 30 height 30
checkbox input "true"
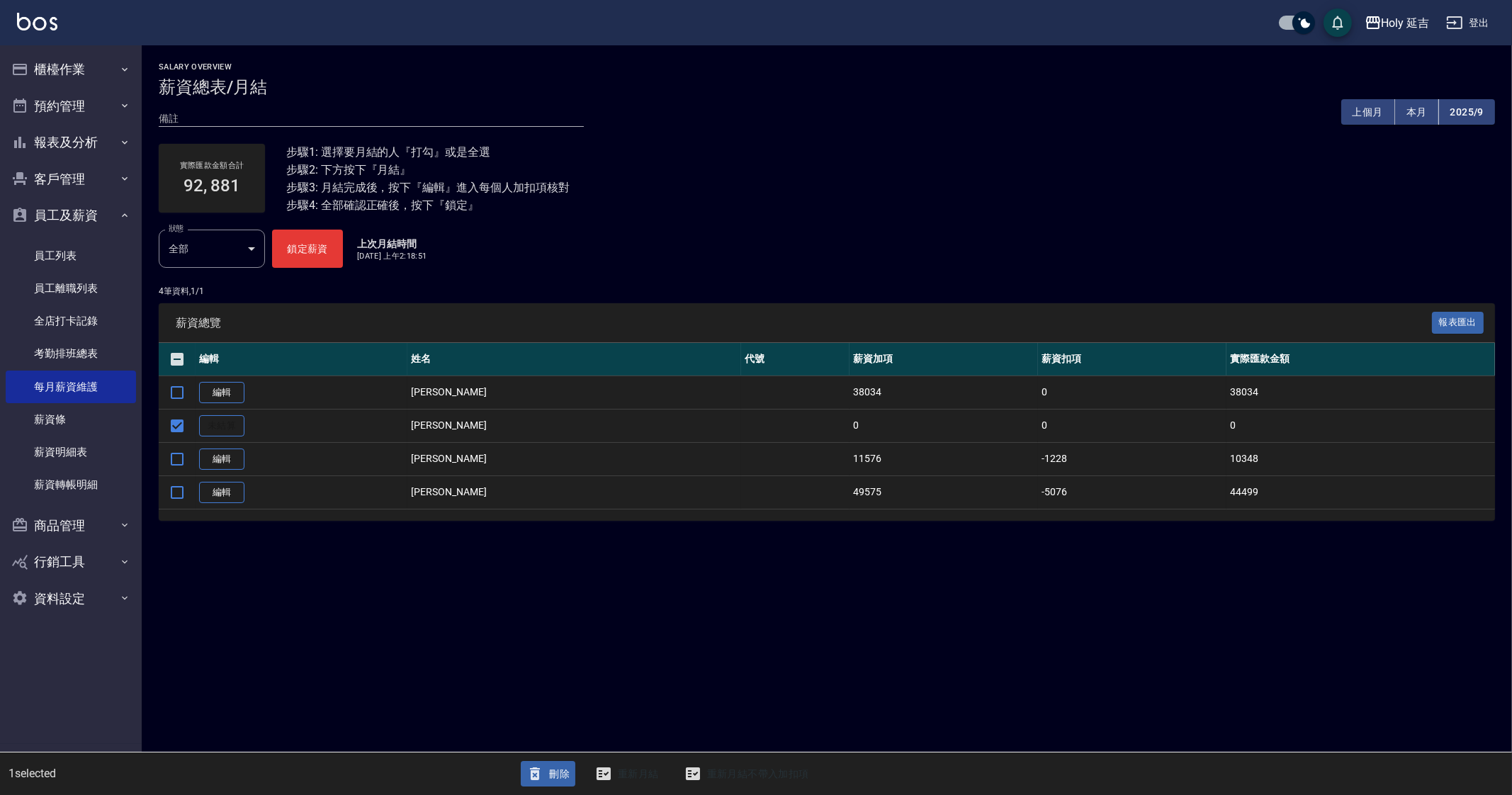
click at [539, 767] on icon "button" at bounding box center [534, 773] width 17 height 17
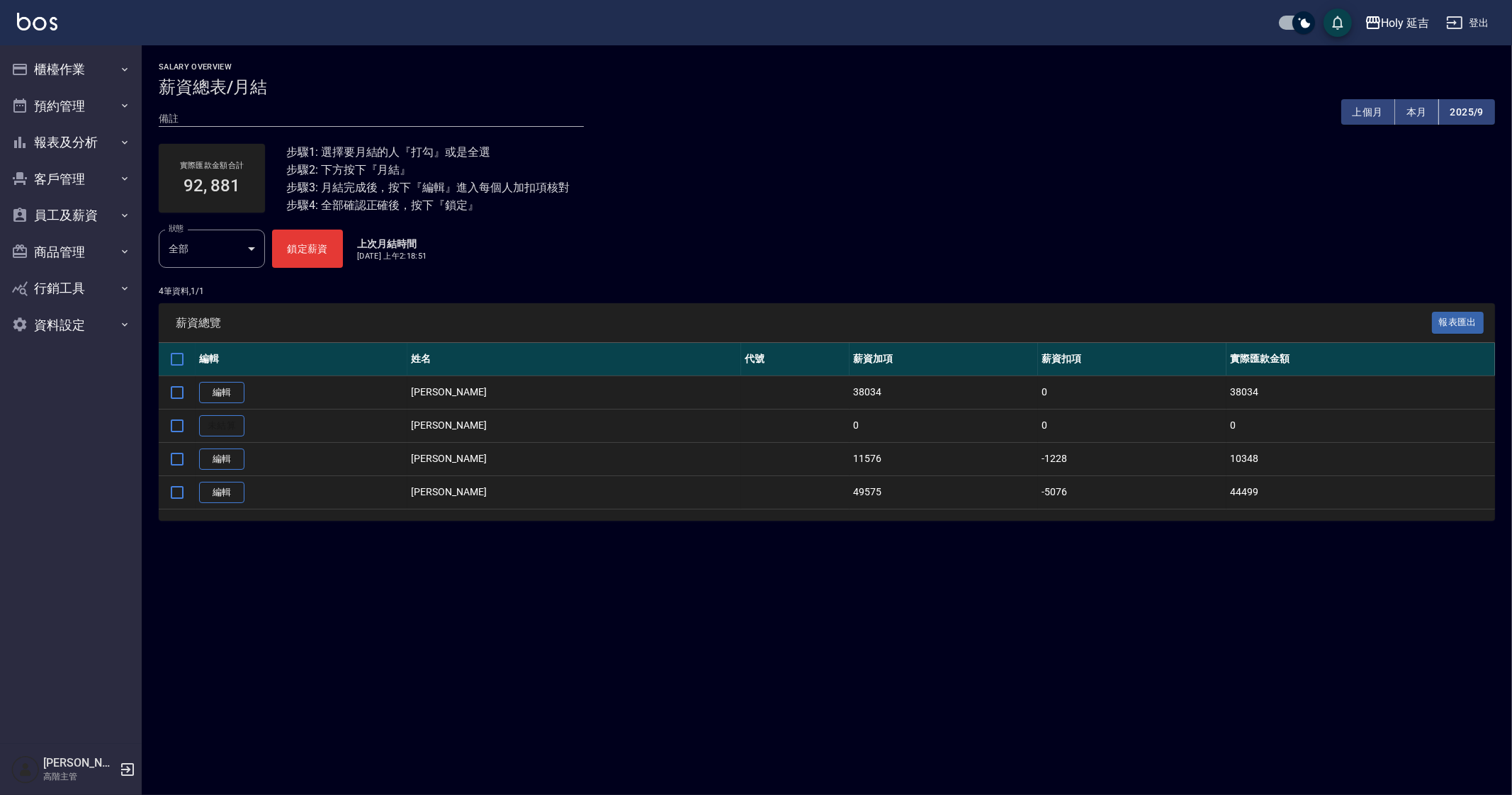
click at [503, 730] on div "Salary Overview 薪資總表/月結 備註 x 上個月 本月 2025/9 實際匯款金額合計 92, 881 步驟1: 選擇要月結的人『打勾』或是全…" at bounding box center [756, 397] width 1512 height 795
click at [181, 367] on input "checkbox" at bounding box center [177, 359] width 30 height 30
checkbox input "true"
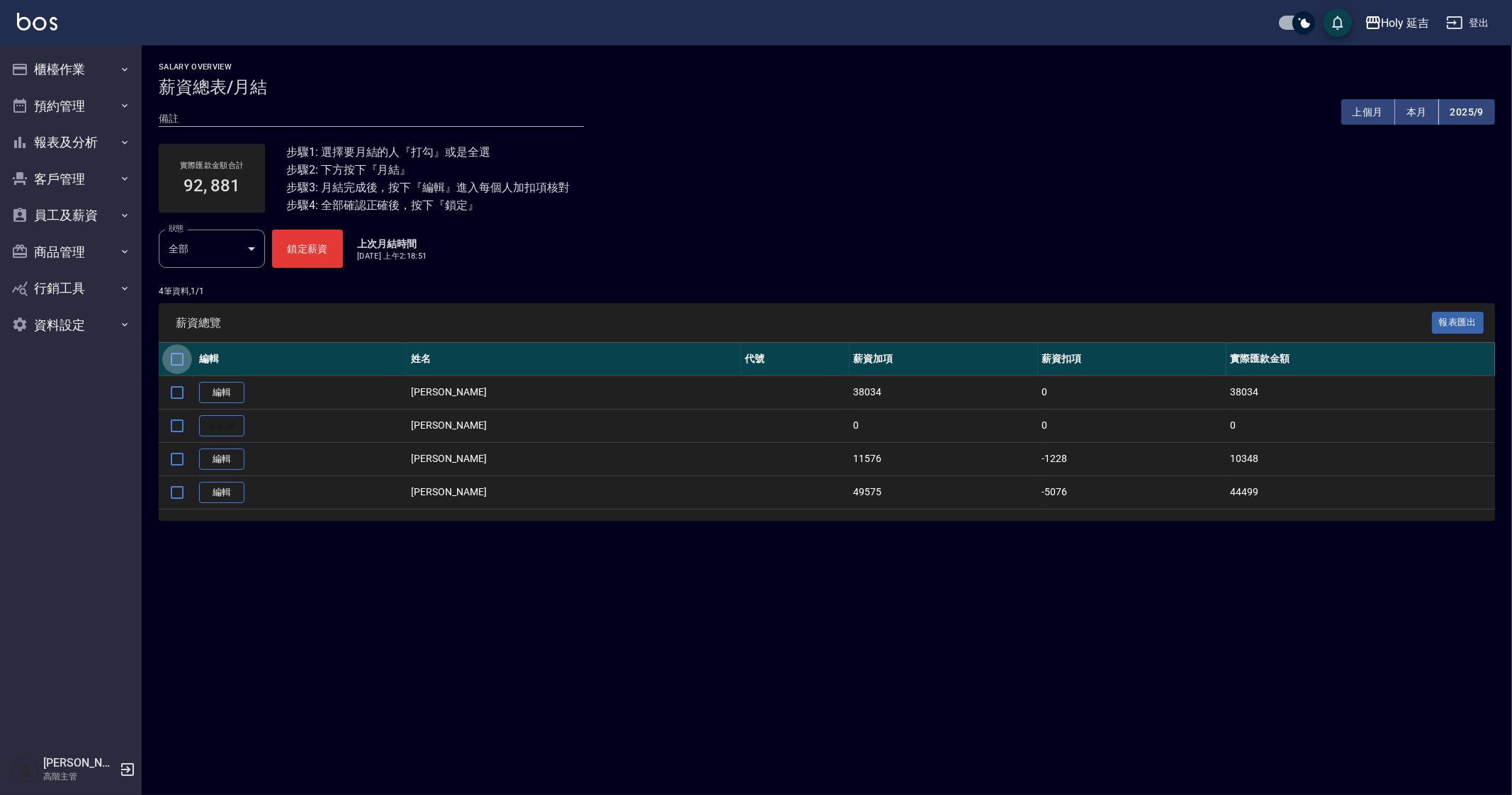
checkbox input "true"
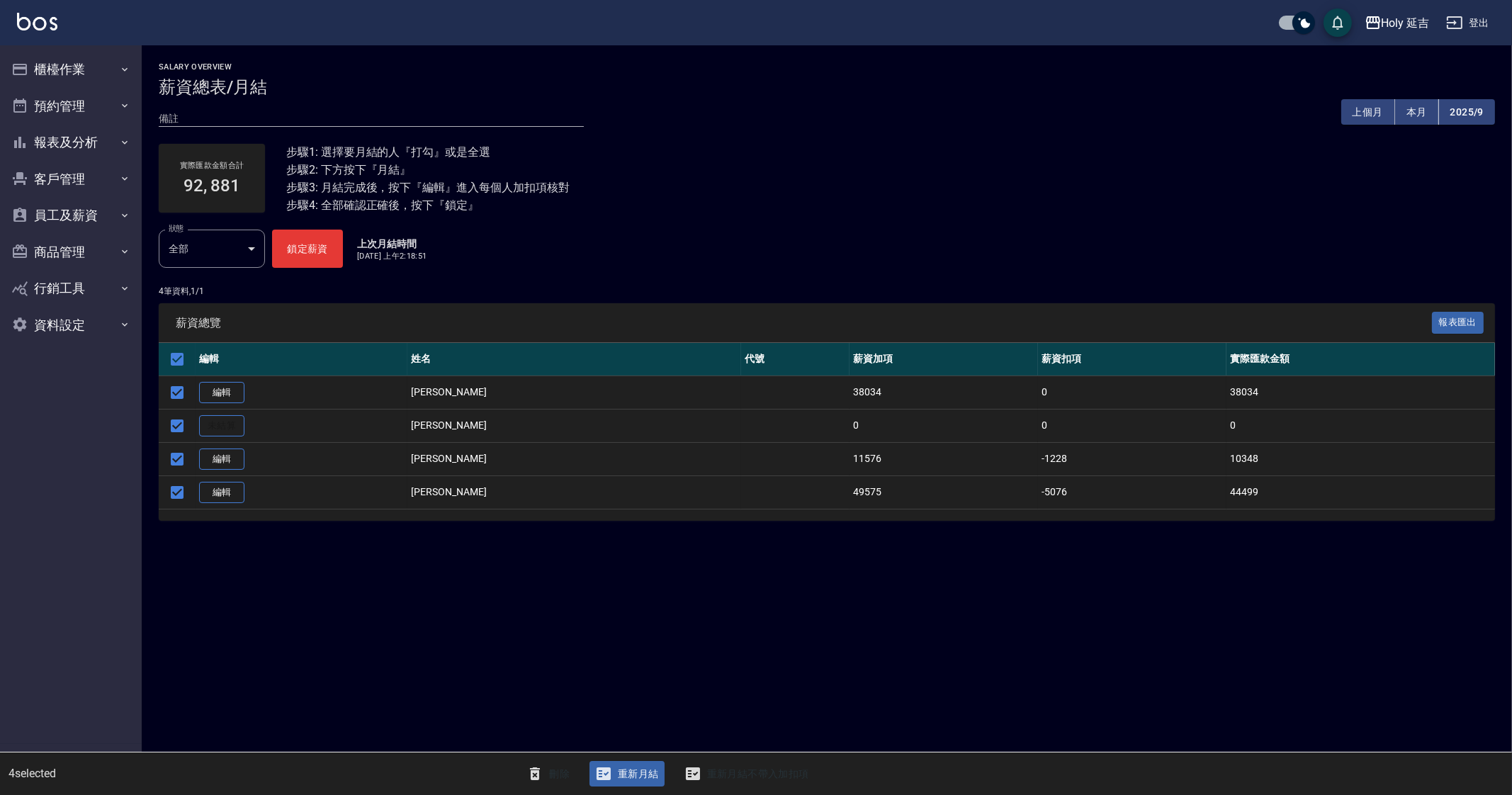
click at [638, 776] on button "重新月結" at bounding box center [626, 774] width 75 height 26
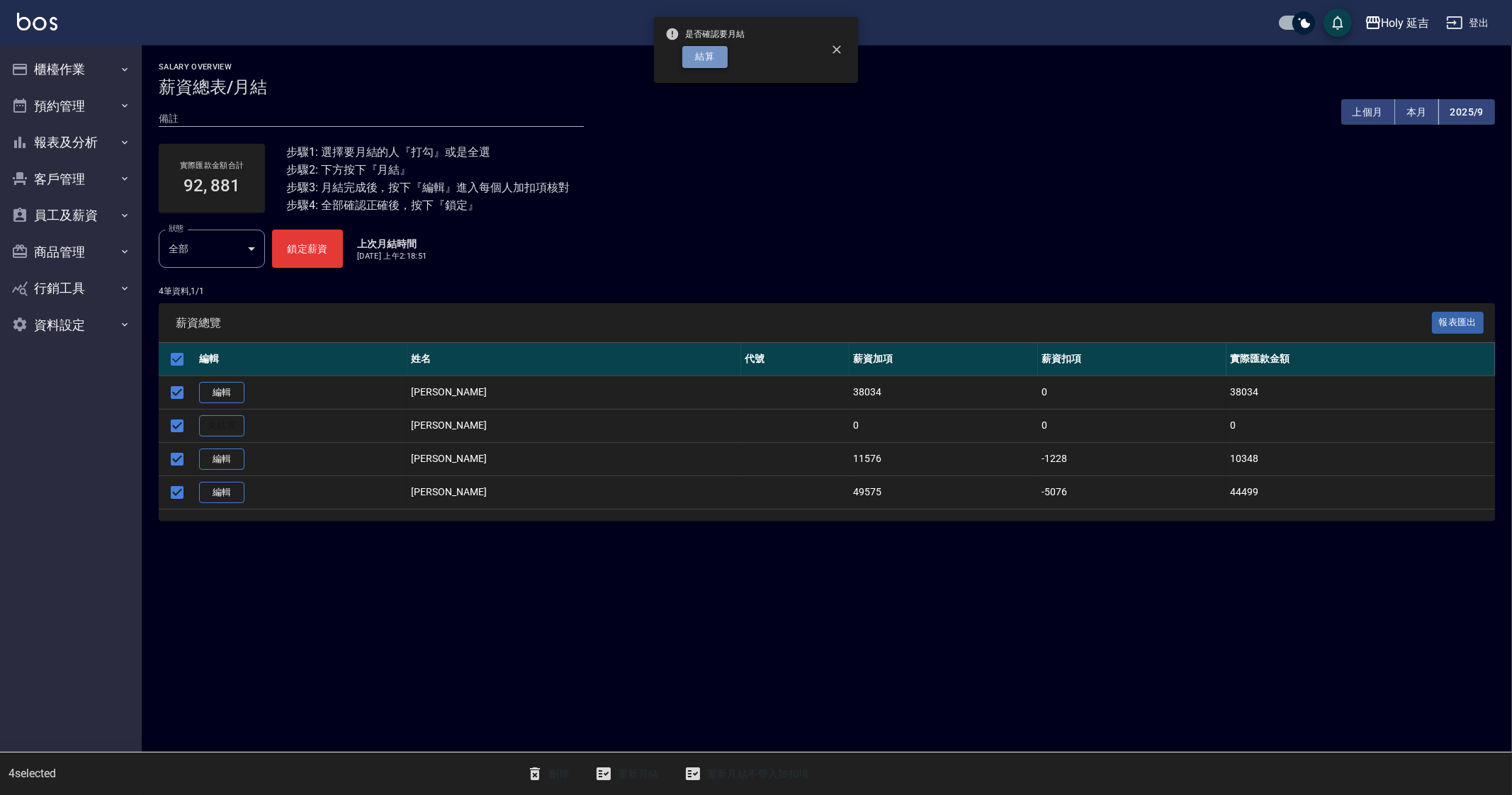
click at [708, 59] on button "結算" at bounding box center [705, 56] width 46 height 22
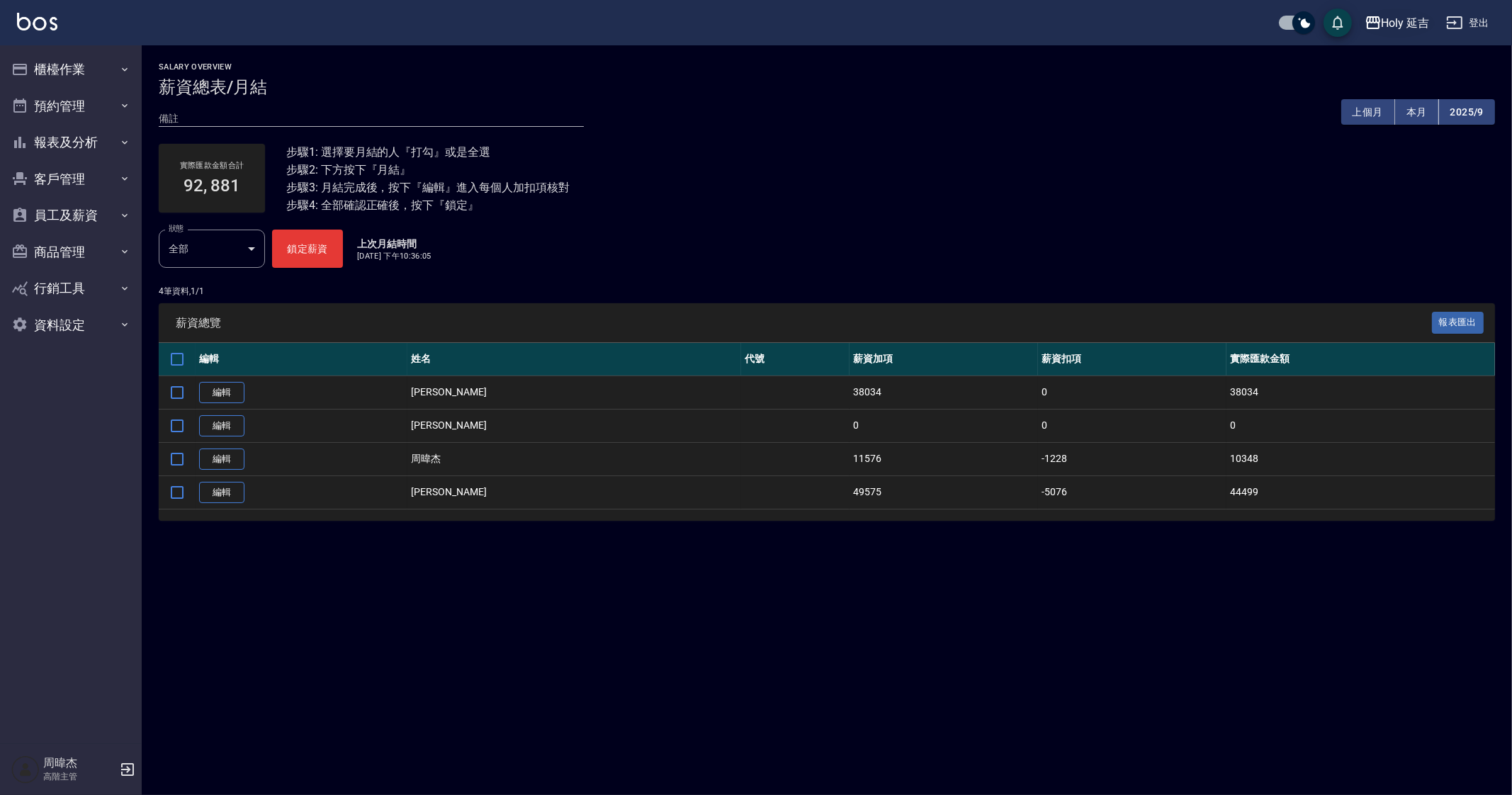
click at [1400, 28] on div "Holy 延吉" at bounding box center [1406, 23] width 48 height 18
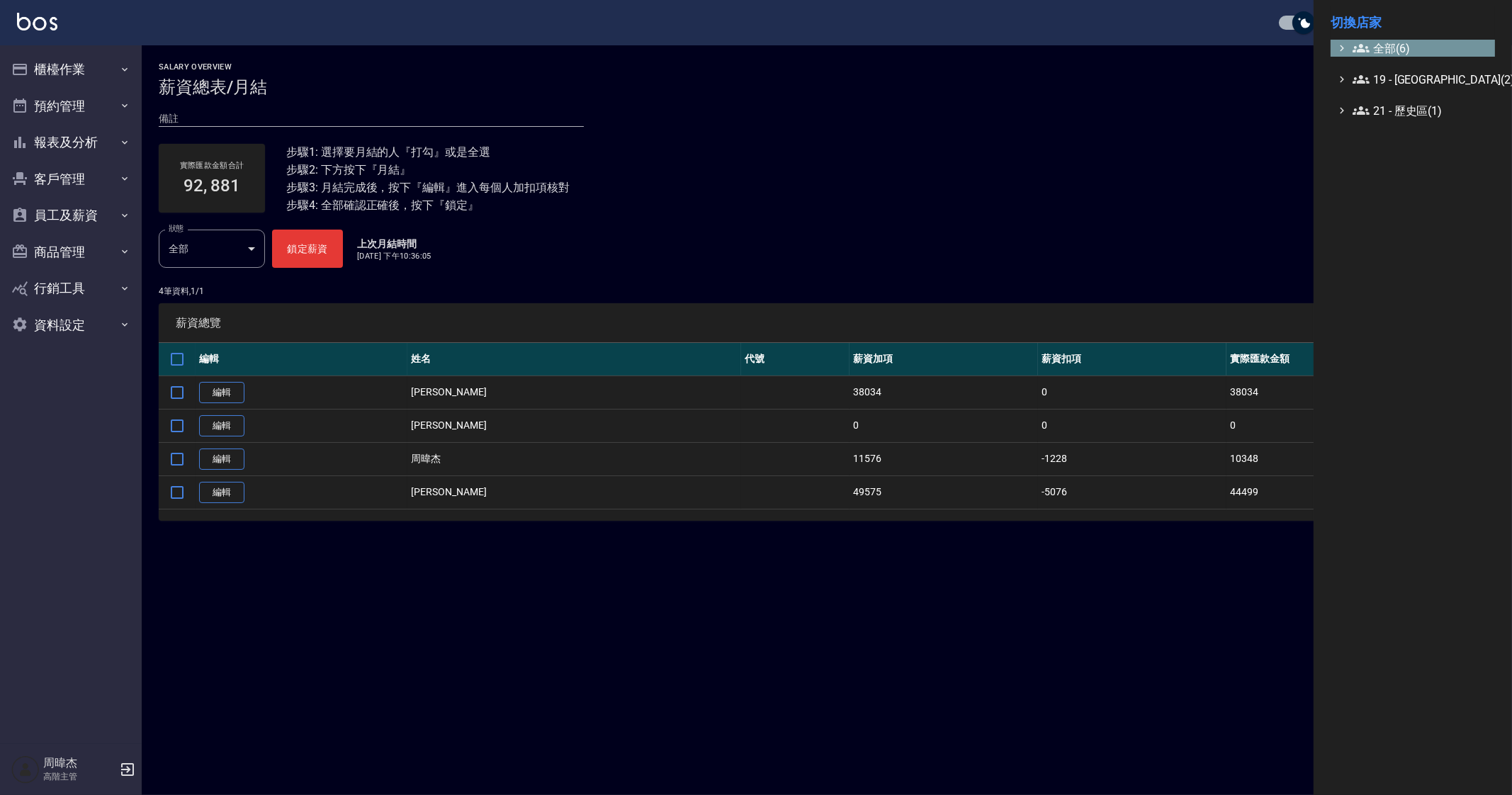
click at [1408, 47] on span "全部(6)" at bounding box center [1422, 47] width 137 height 17
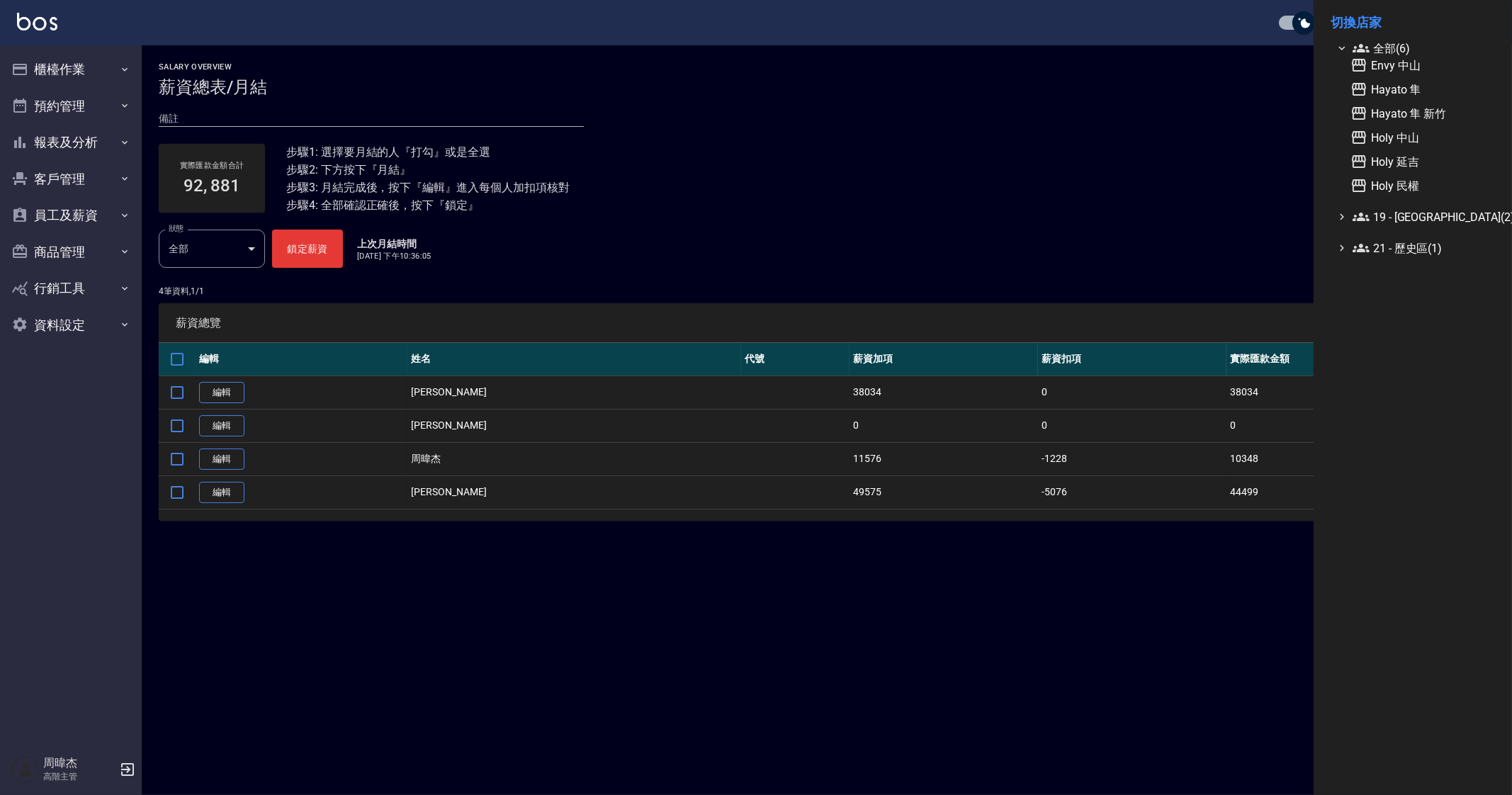
click at [864, 654] on div at bounding box center [756, 397] width 1512 height 795
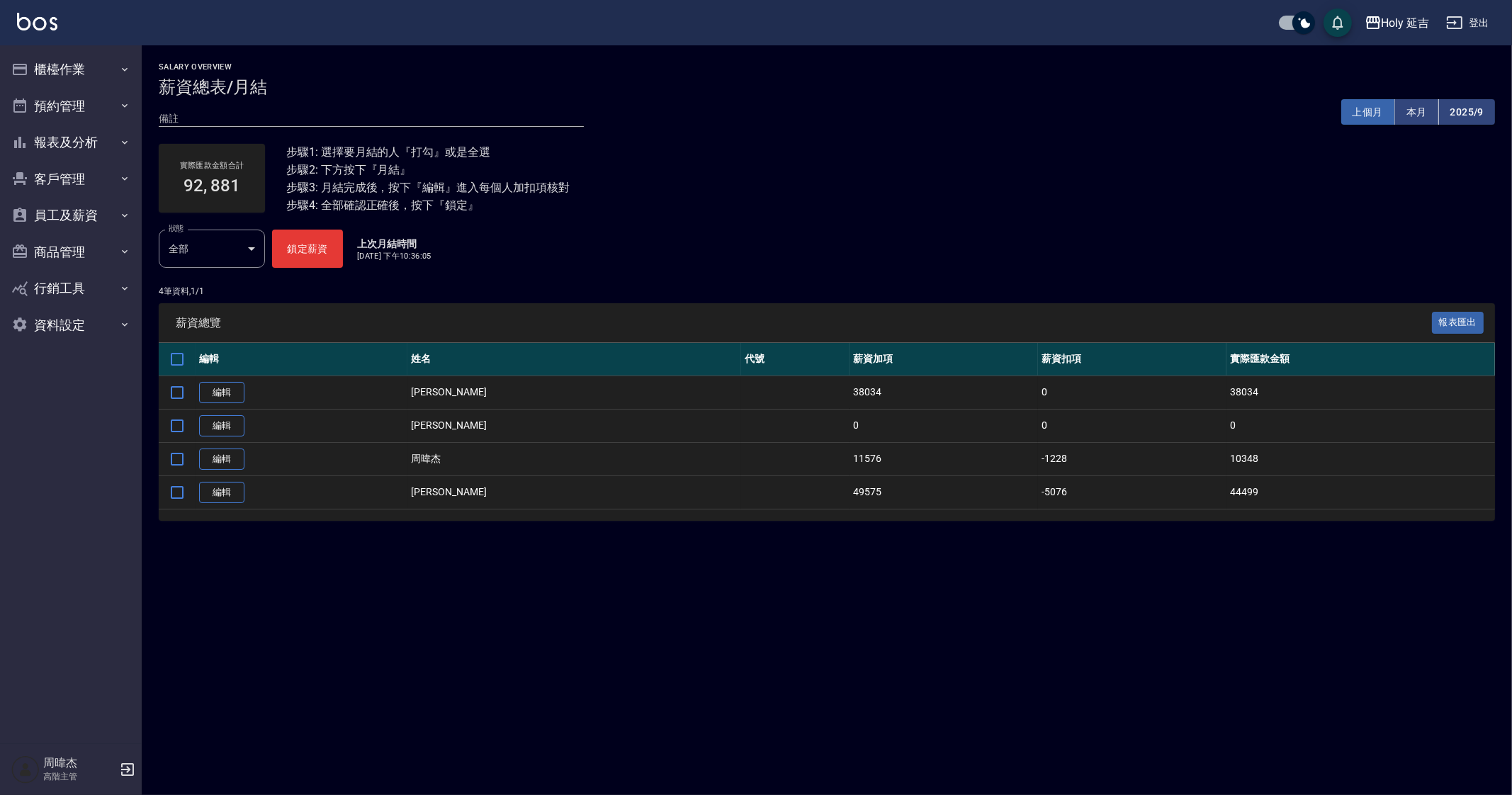
click at [1384, 115] on button "上個月" at bounding box center [1368, 112] width 54 height 26
click at [322, 247] on button "鎖定薪資" at bounding box center [307, 249] width 71 height 39
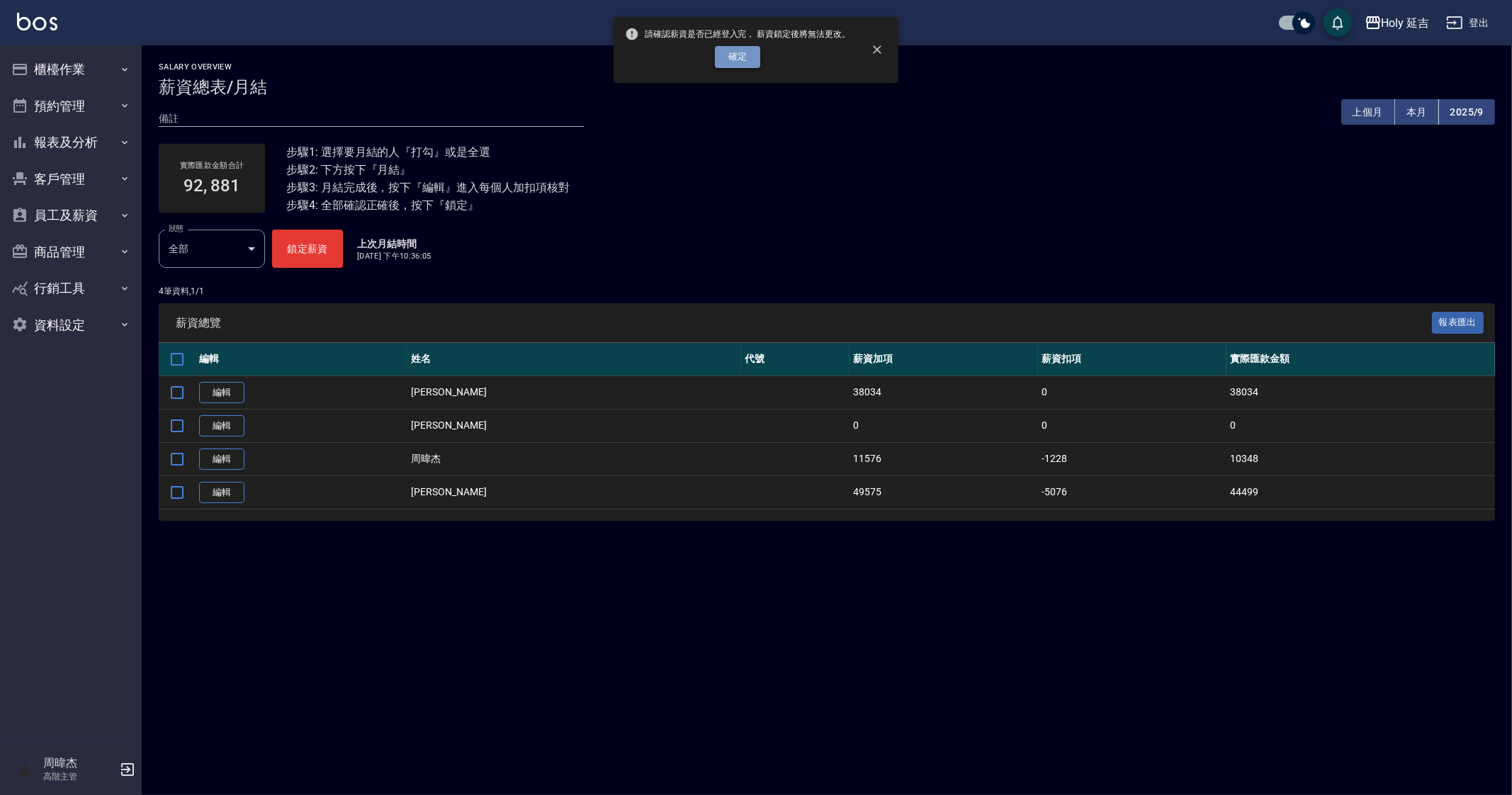
click at [747, 46] on button "確定" at bounding box center [738, 56] width 46 height 22
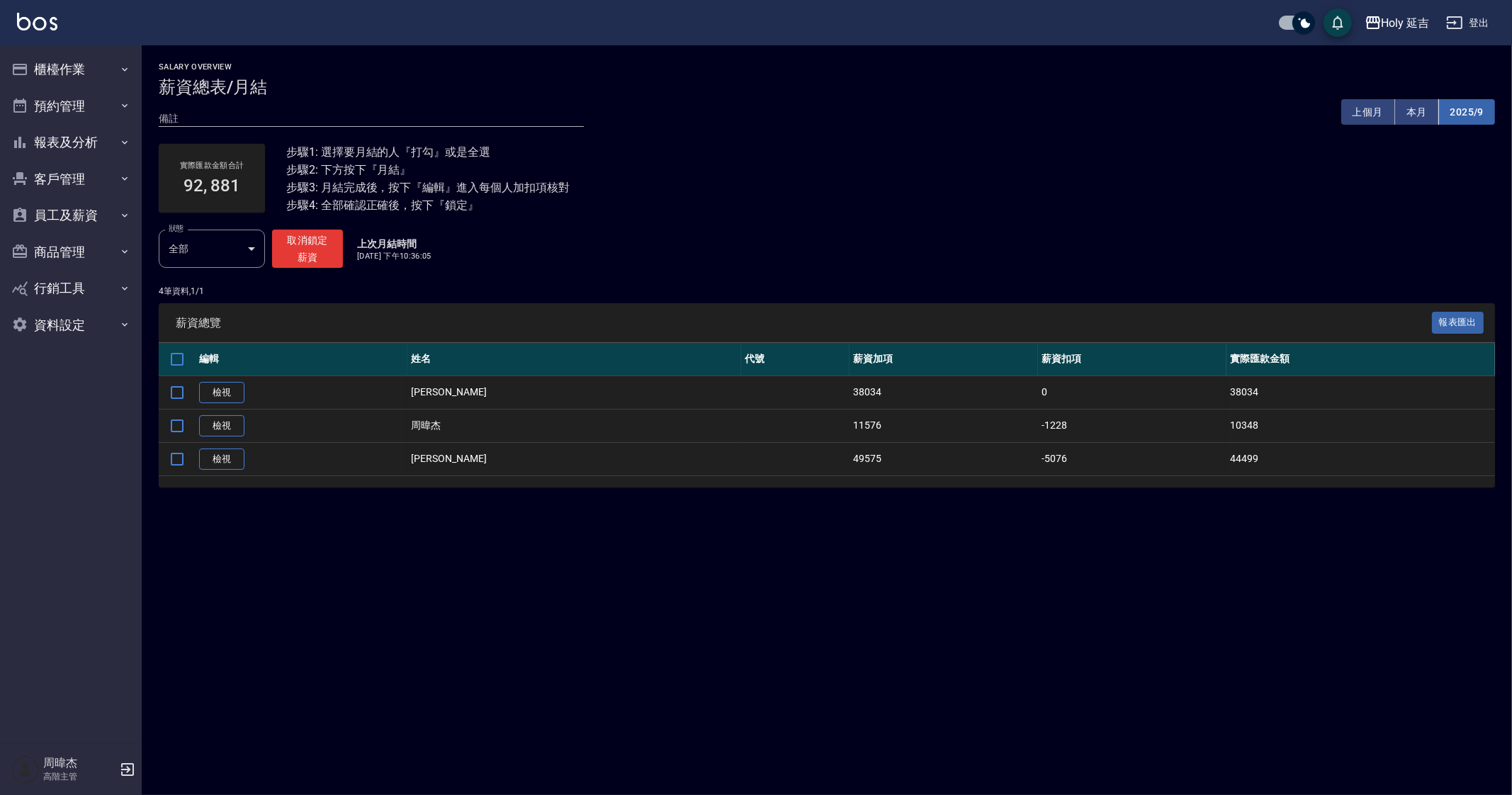
click at [1493, 111] on button "2025/9" at bounding box center [1467, 112] width 56 height 26
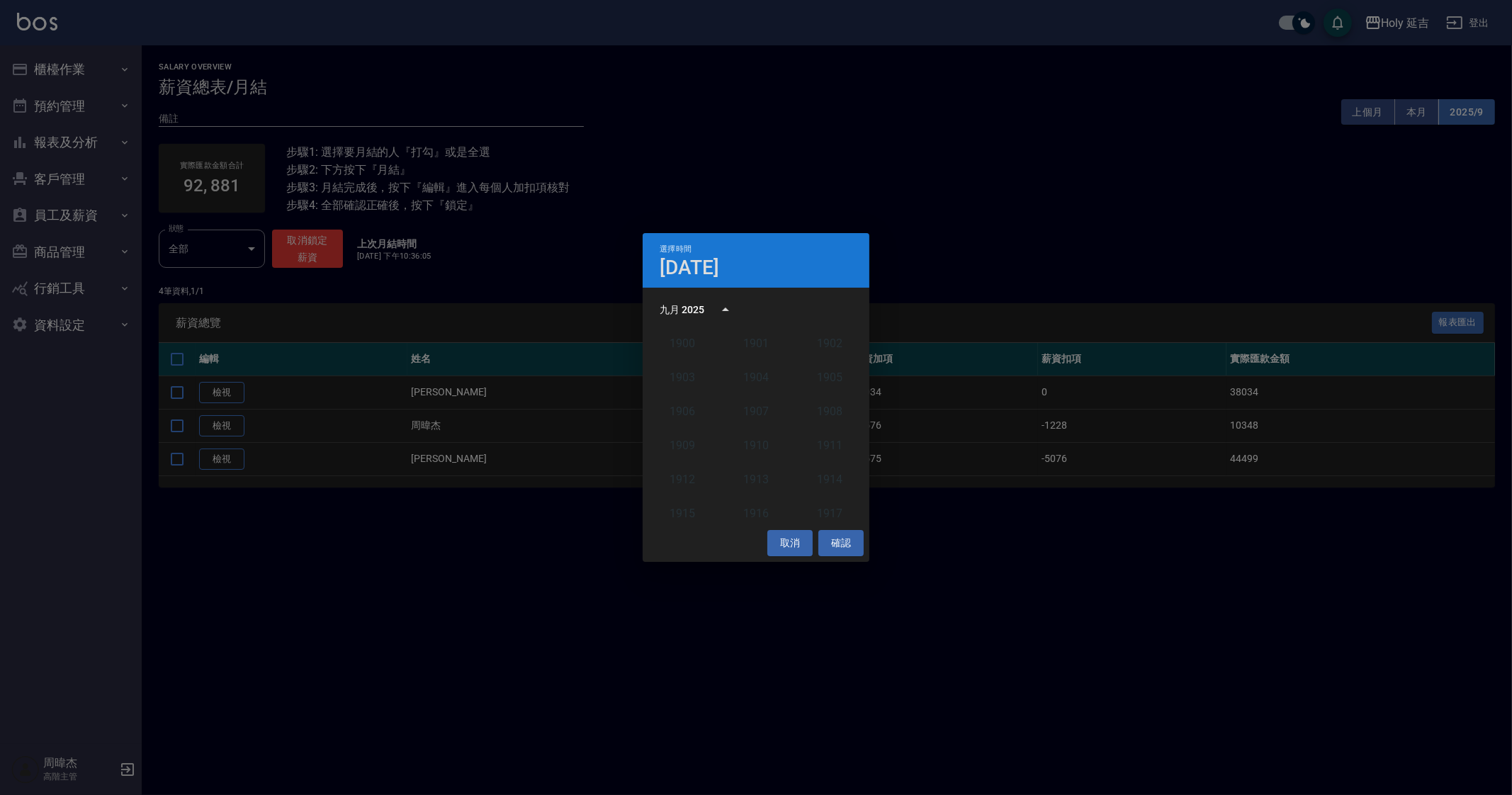
scroll to position [1311, 0]
click at [825, 423] on button "2025" at bounding box center [829, 426] width 51 height 25
click at [764, 415] on button "8月" at bounding box center [756, 417] width 51 height 25
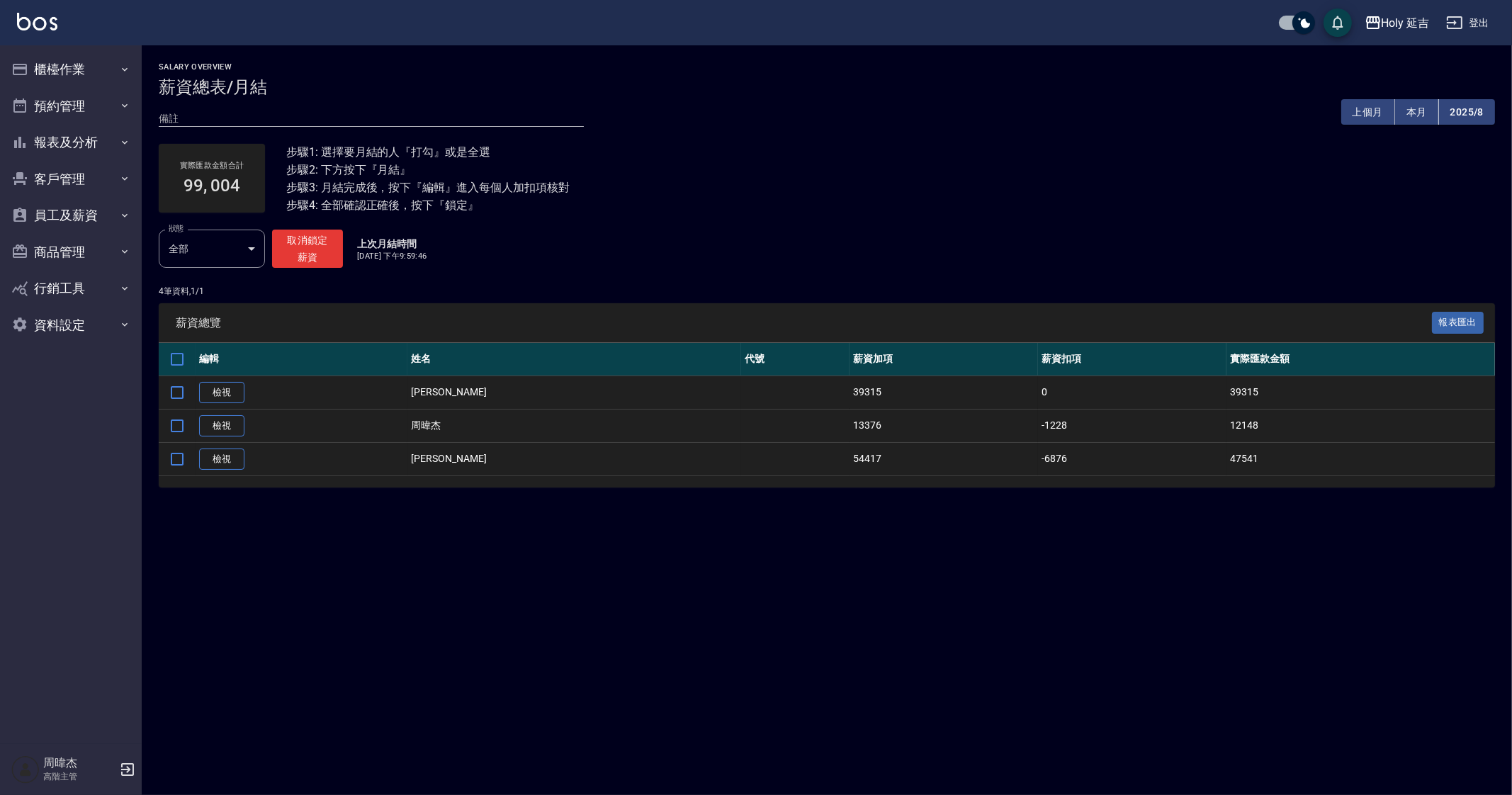
click at [709, 538] on div "Salary Overview 薪資總表/月結 備註 x 上個月 本月 2025/8 實際匯款金額合計 99, 004 步驟1: 選擇要月結的人『打勾』或是全…" at bounding box center [756, 397] width 1512 height 795
click at [1410, 112] on button "本月" at bounding box center [1417, 112] width 44 height 26
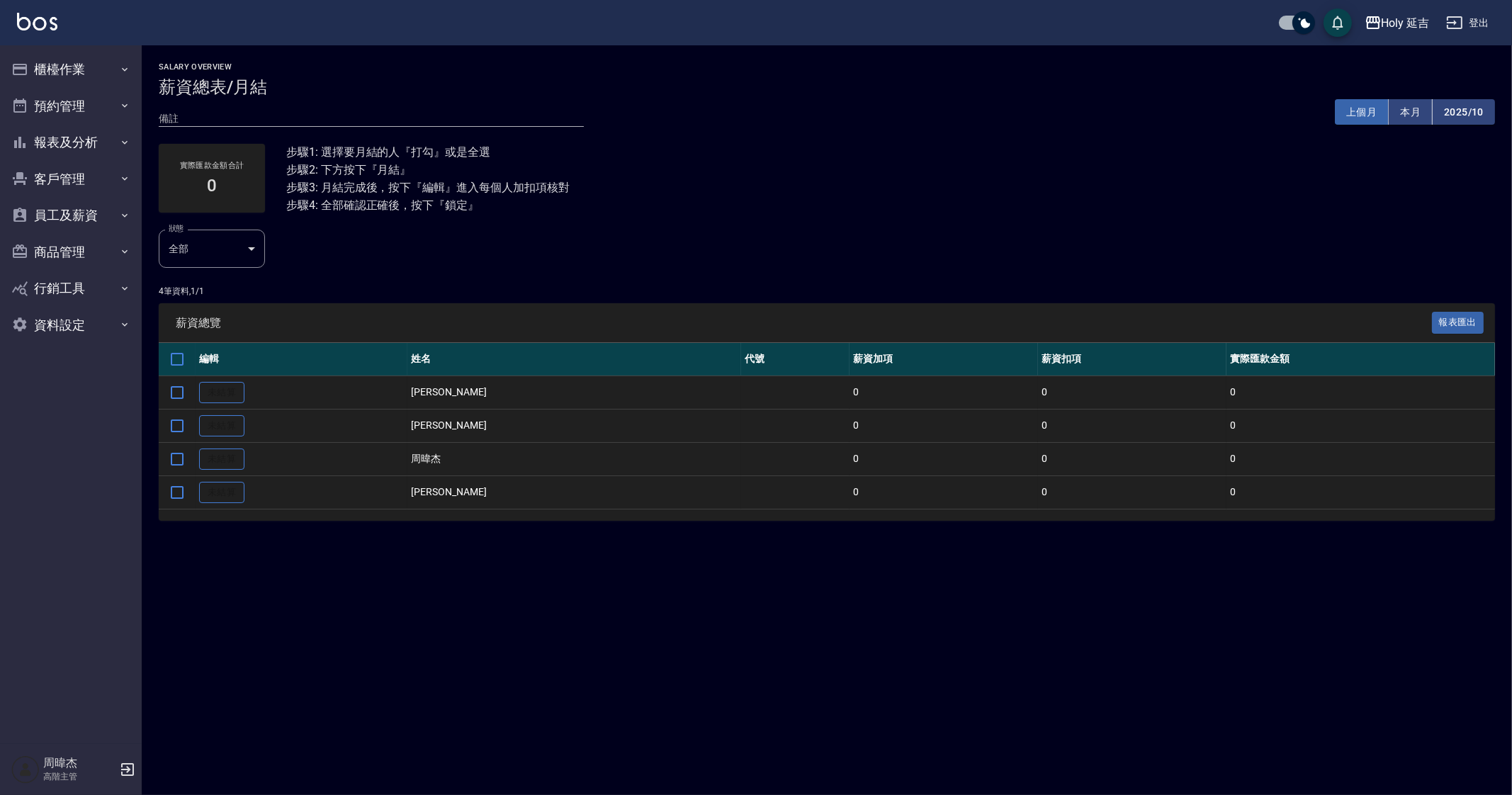
click at [1365, 111] on button "上個月" at bounding box center [1362, 112] width 54 height 26
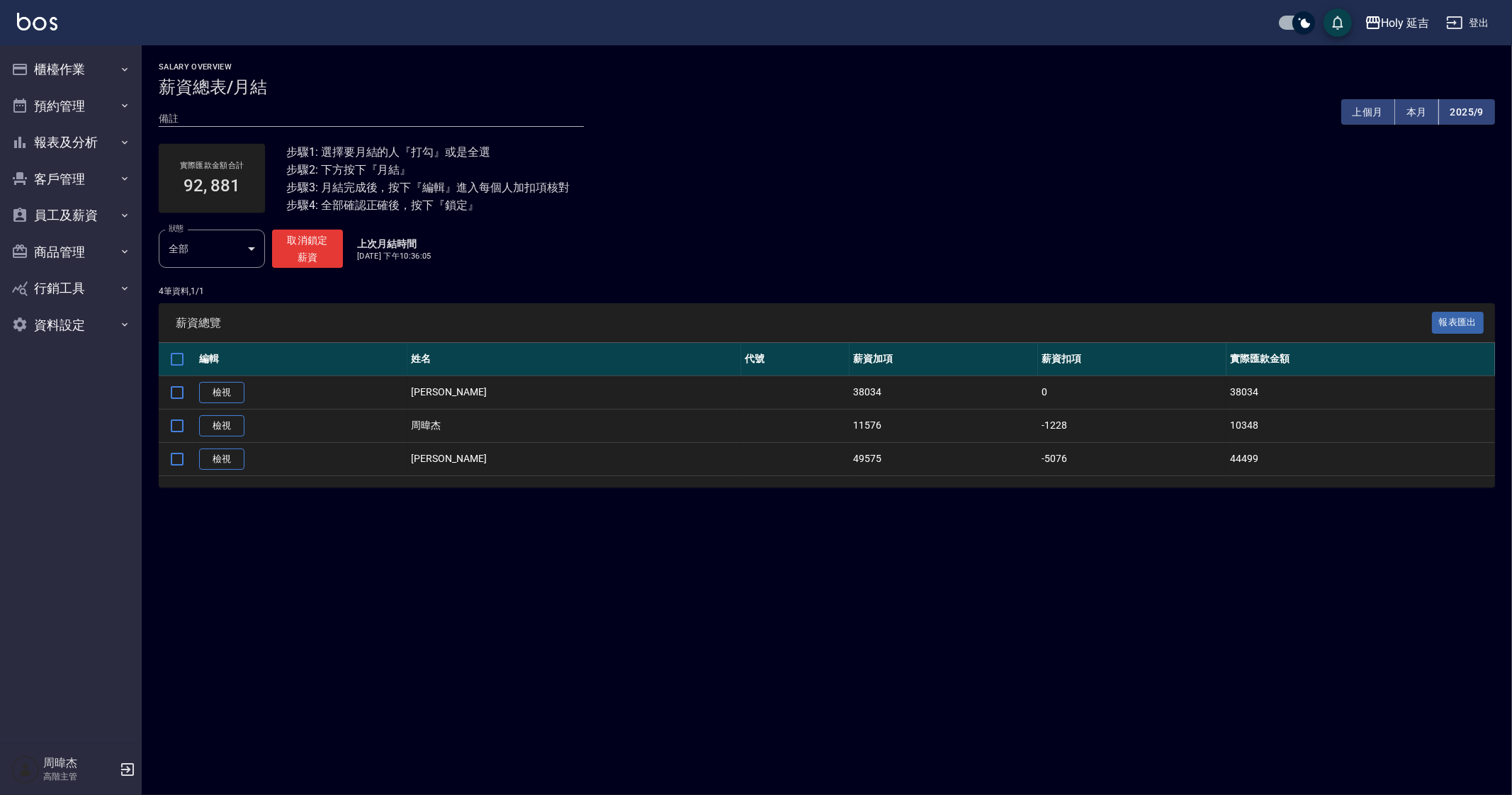
click at [341, 636] on div "Salary Overview 薪資總表/月結 備註 x 上個月 本月 2025/9 實際匯款金額合計 92, 881 步驟1: 選擇要月結的人『打勾』或是全…" at bounding box center [756, 397] width 1512 height 795
click at [118, 207] on button "員工及薪資" at bounding box center [70, 215] width 130 height 37
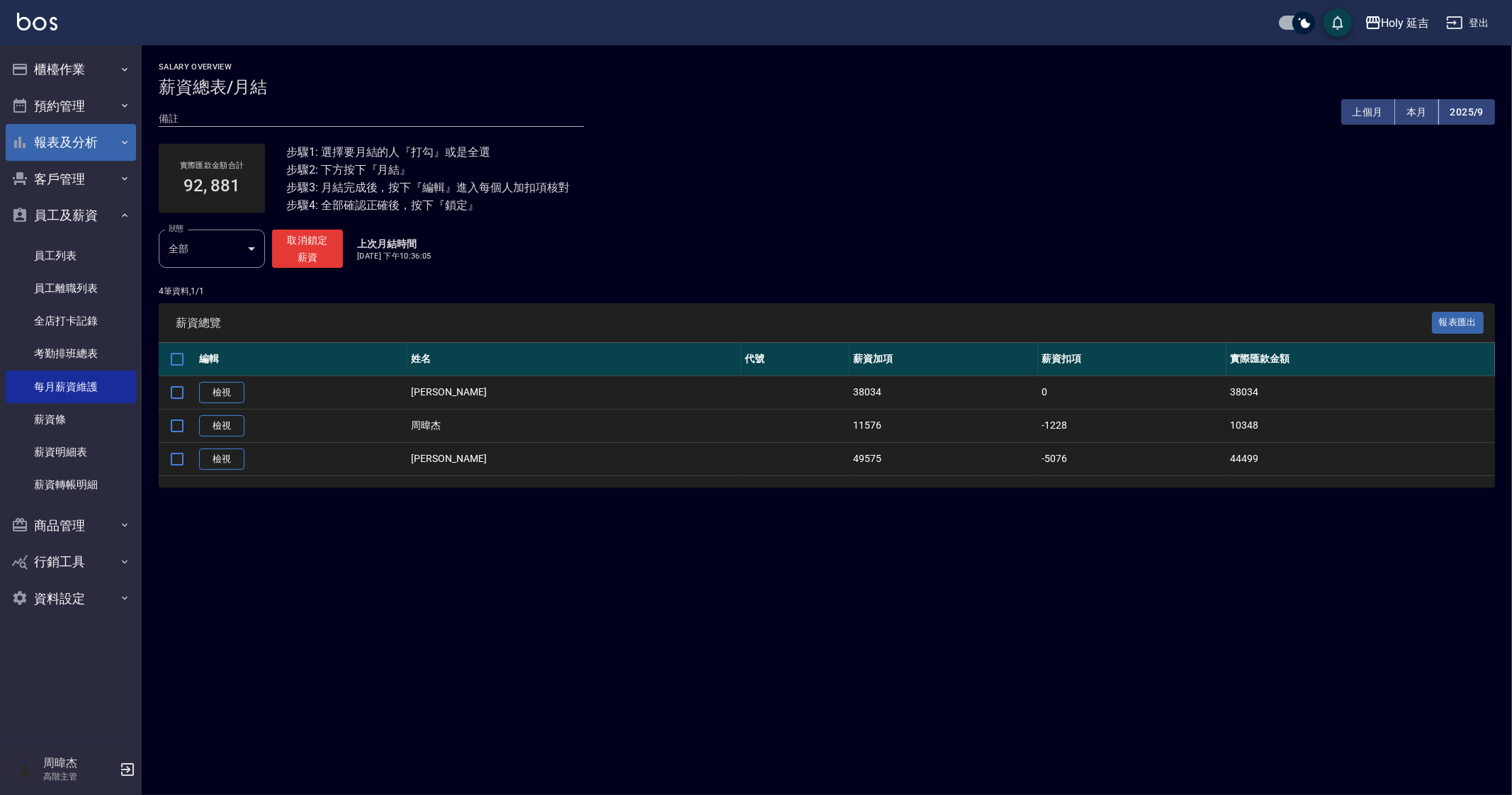
click at [108, 141] on button "報表及分析" at bounding box center [70, 142] width 130 height 37
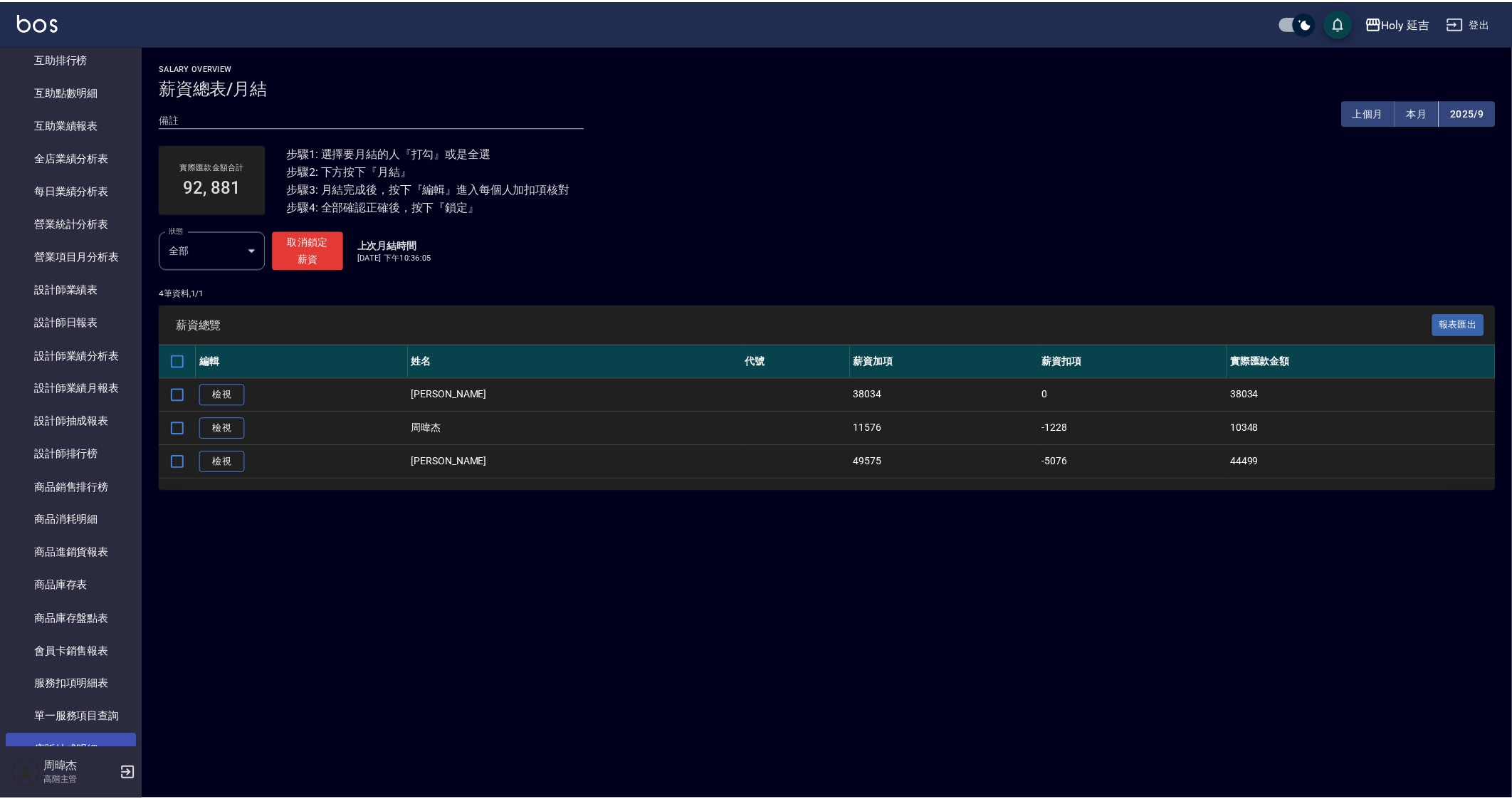
scroll to position [712, 0]
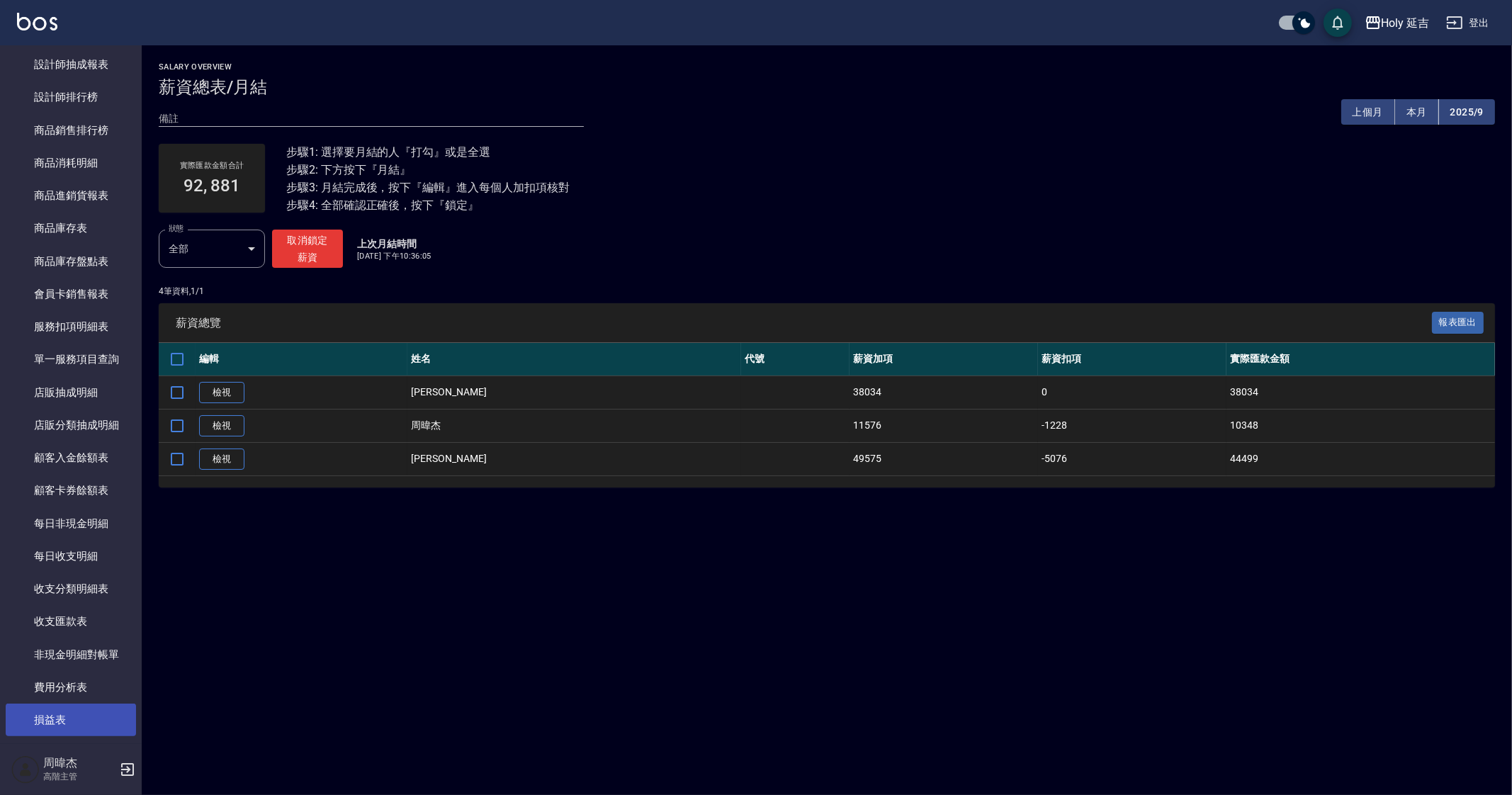
click at [89, 713] on link "損益表" at bounding box center [70, 719] width 130 height 33
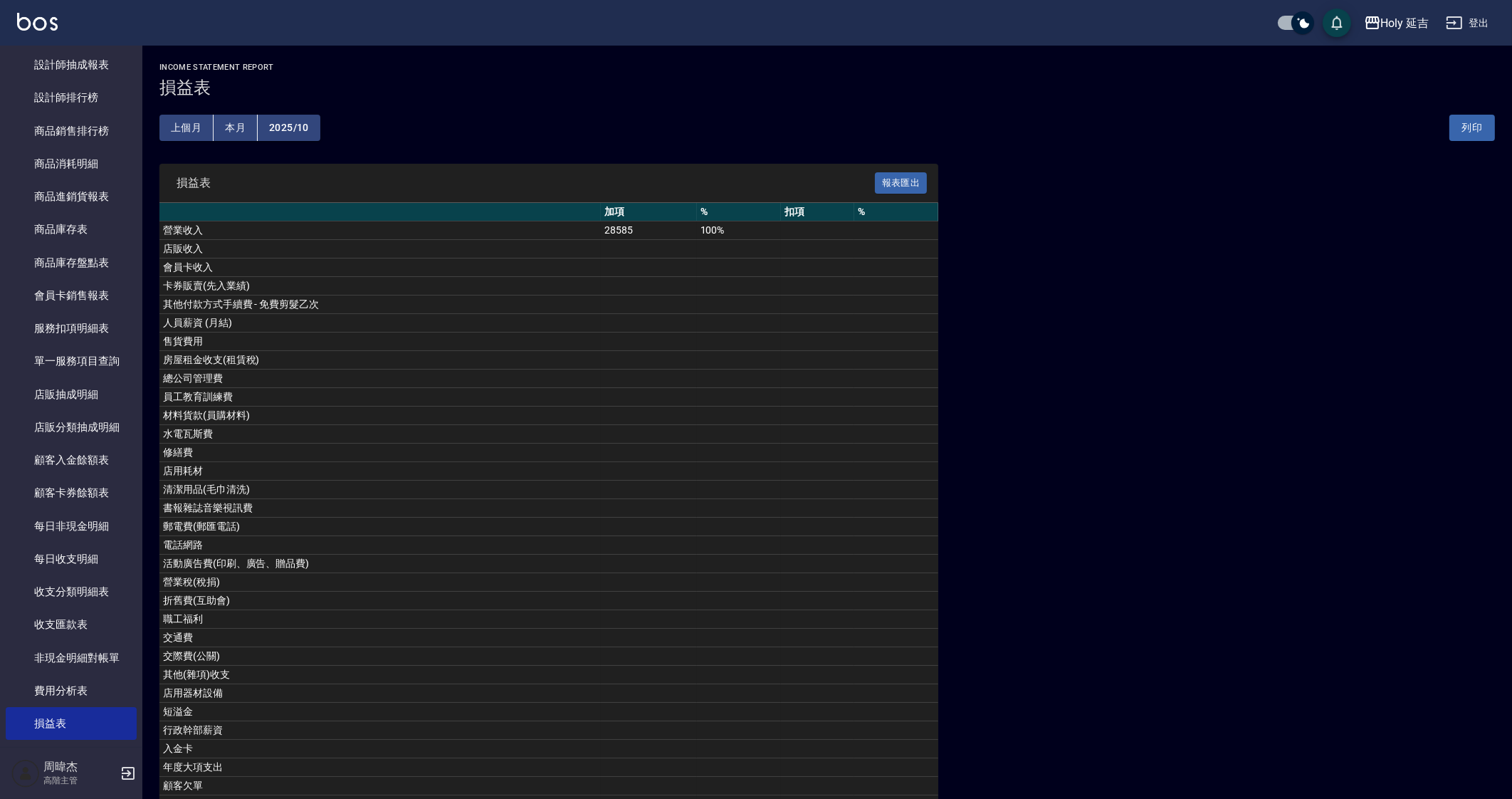
click at [184, 115] on button "上個月" at bounding box center [186, 128] width 54 height 26
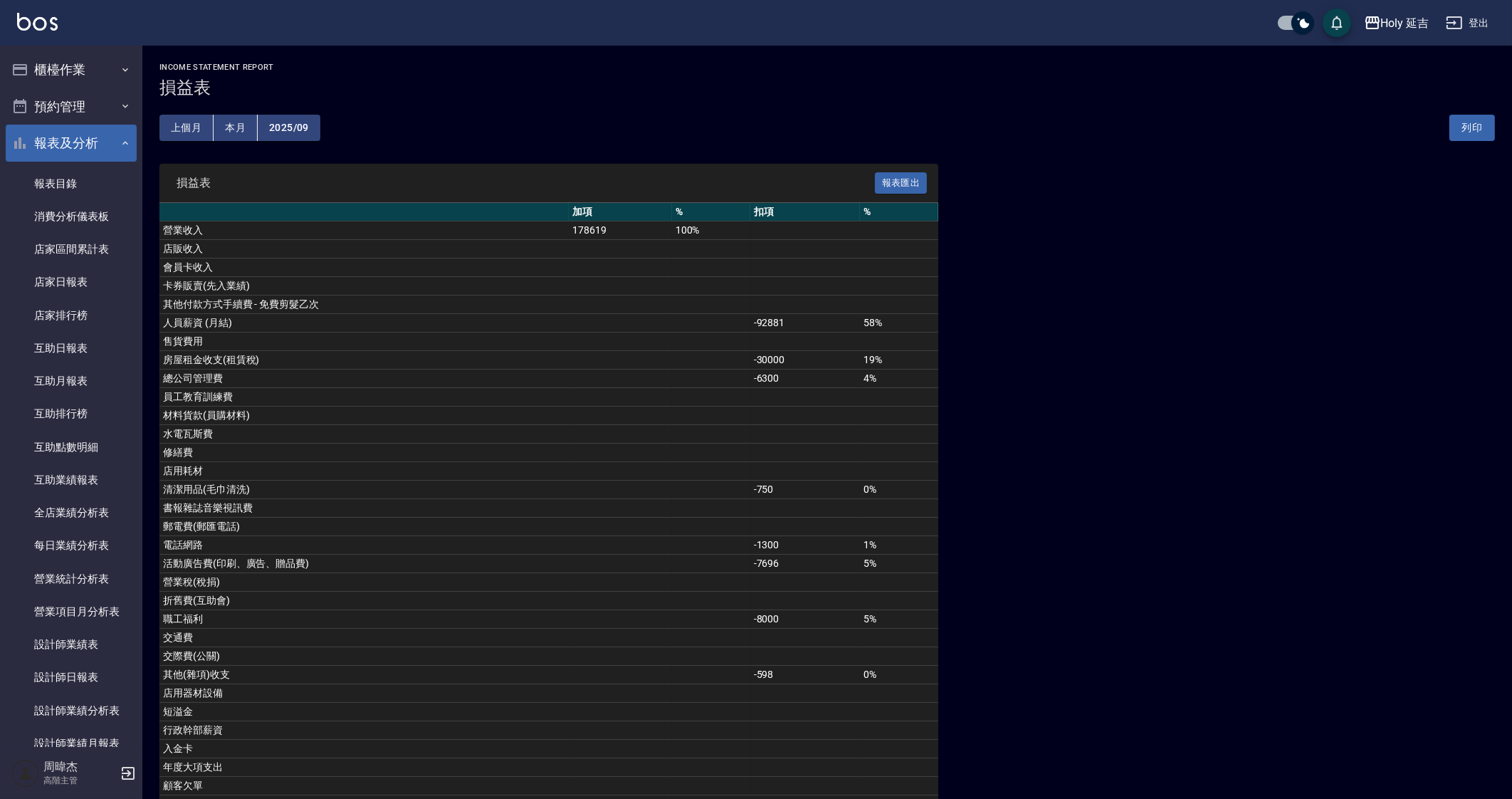
click at [79, 133] on button "報表及分析" at bounding box center [71, 143] width 131 height 37
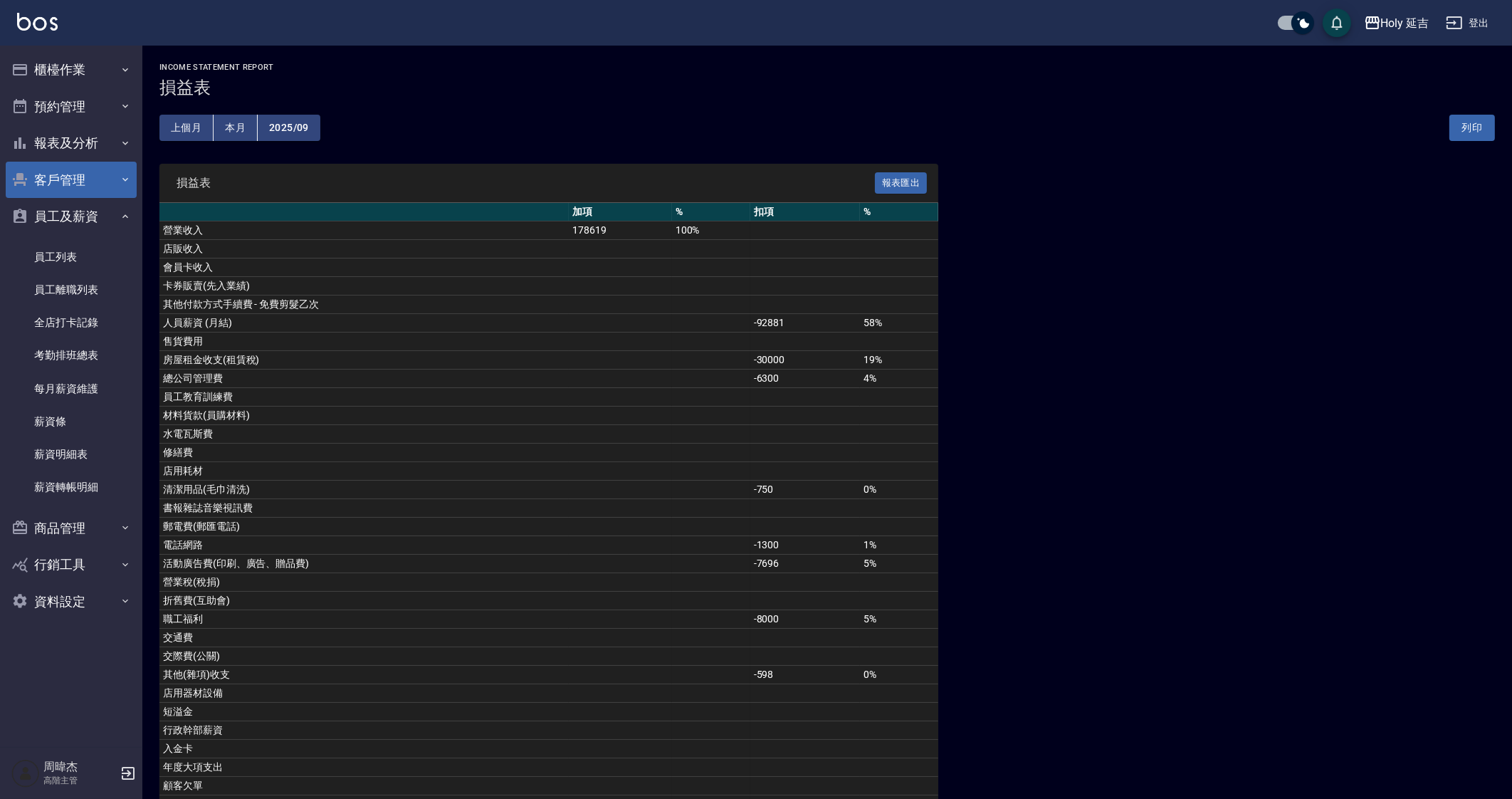
click at [98, 184] on button "客戶管理" at bounding box center [71, 180] width 131 height 37
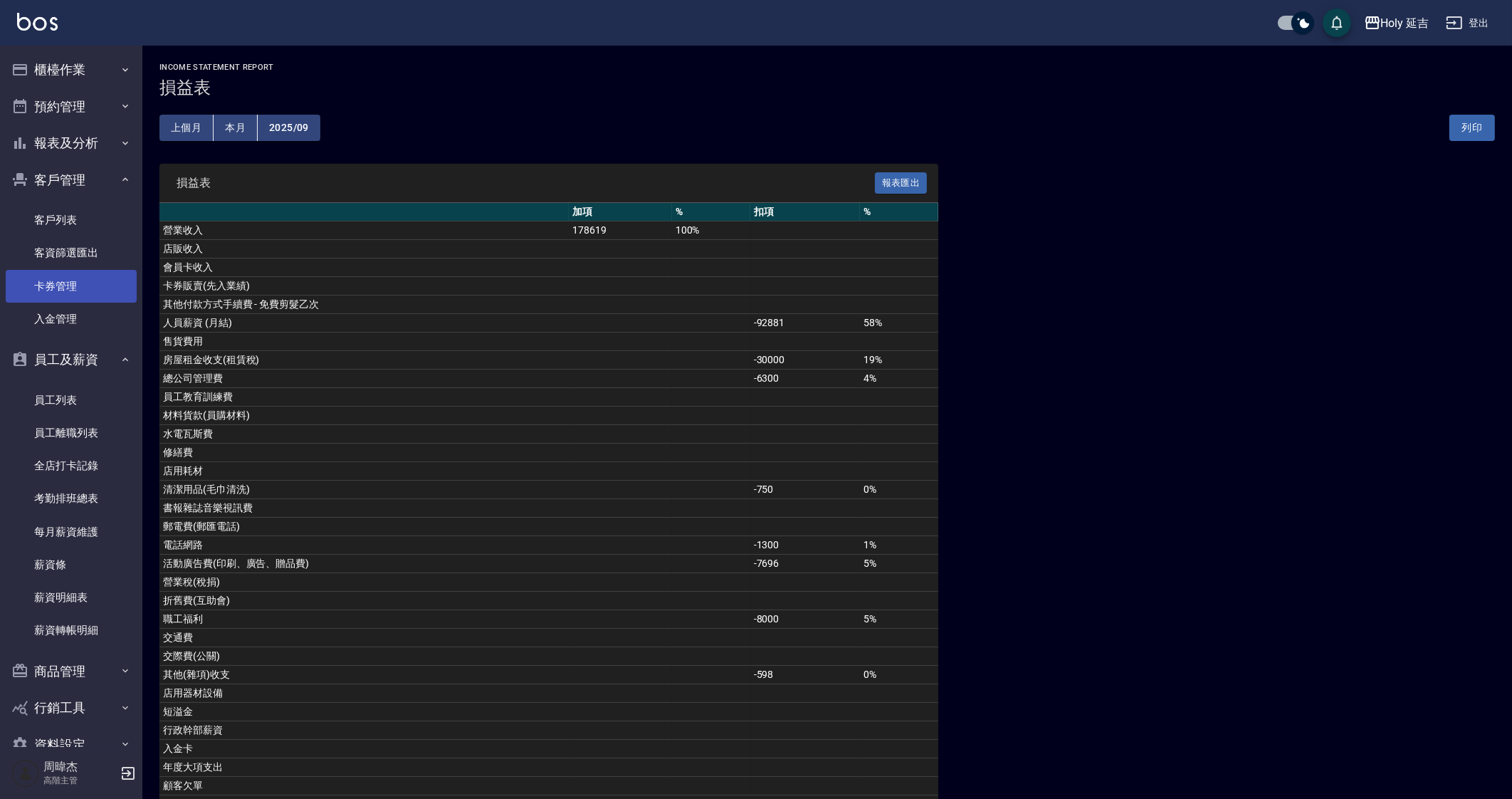
click at [99, 271] on link "卡券管理" at bounding box center [71, 286] width 131 height 33
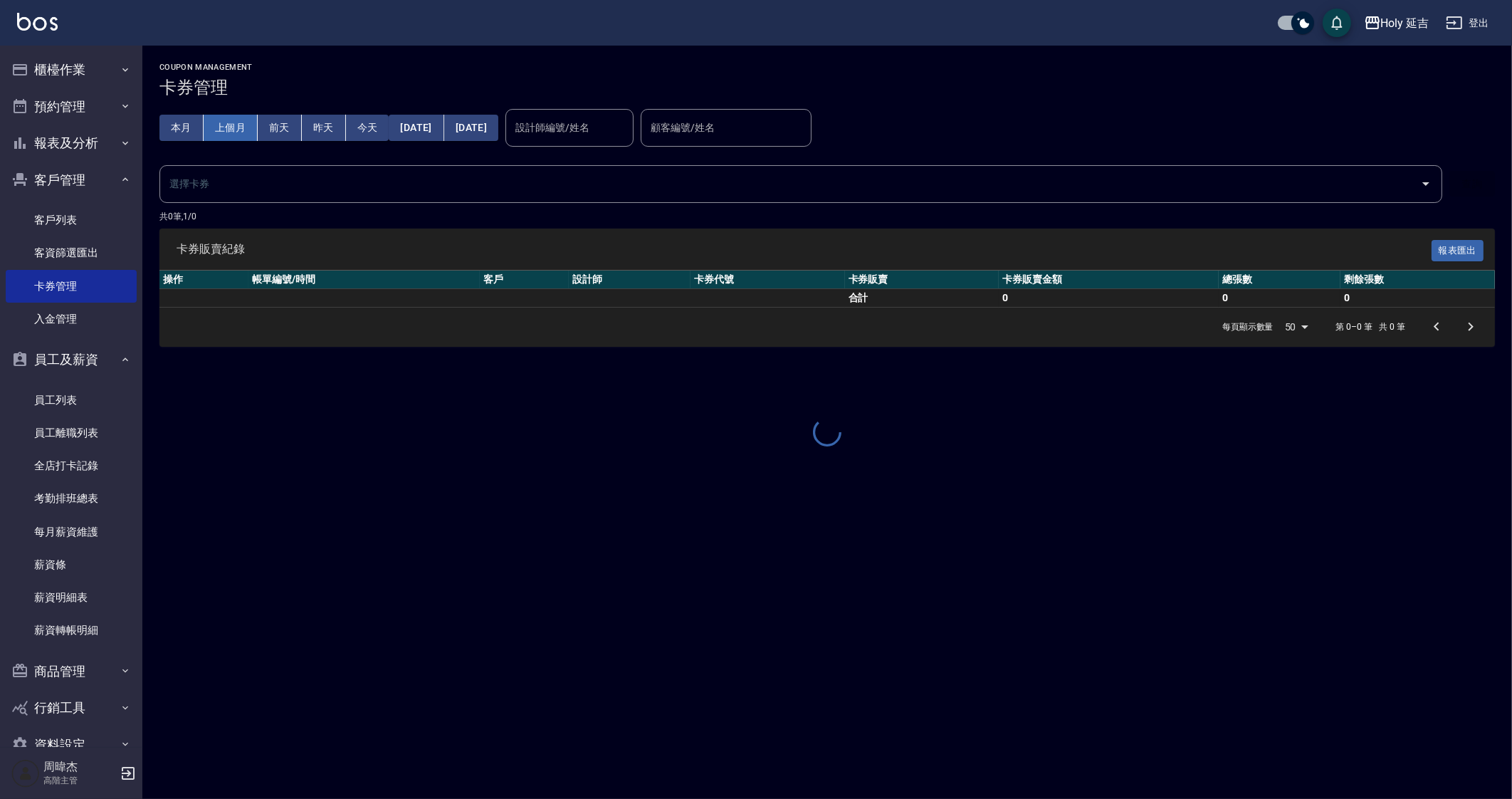
click at [234, 130] on button "上個月" at bounding box center [230, 128] width 54 height 26
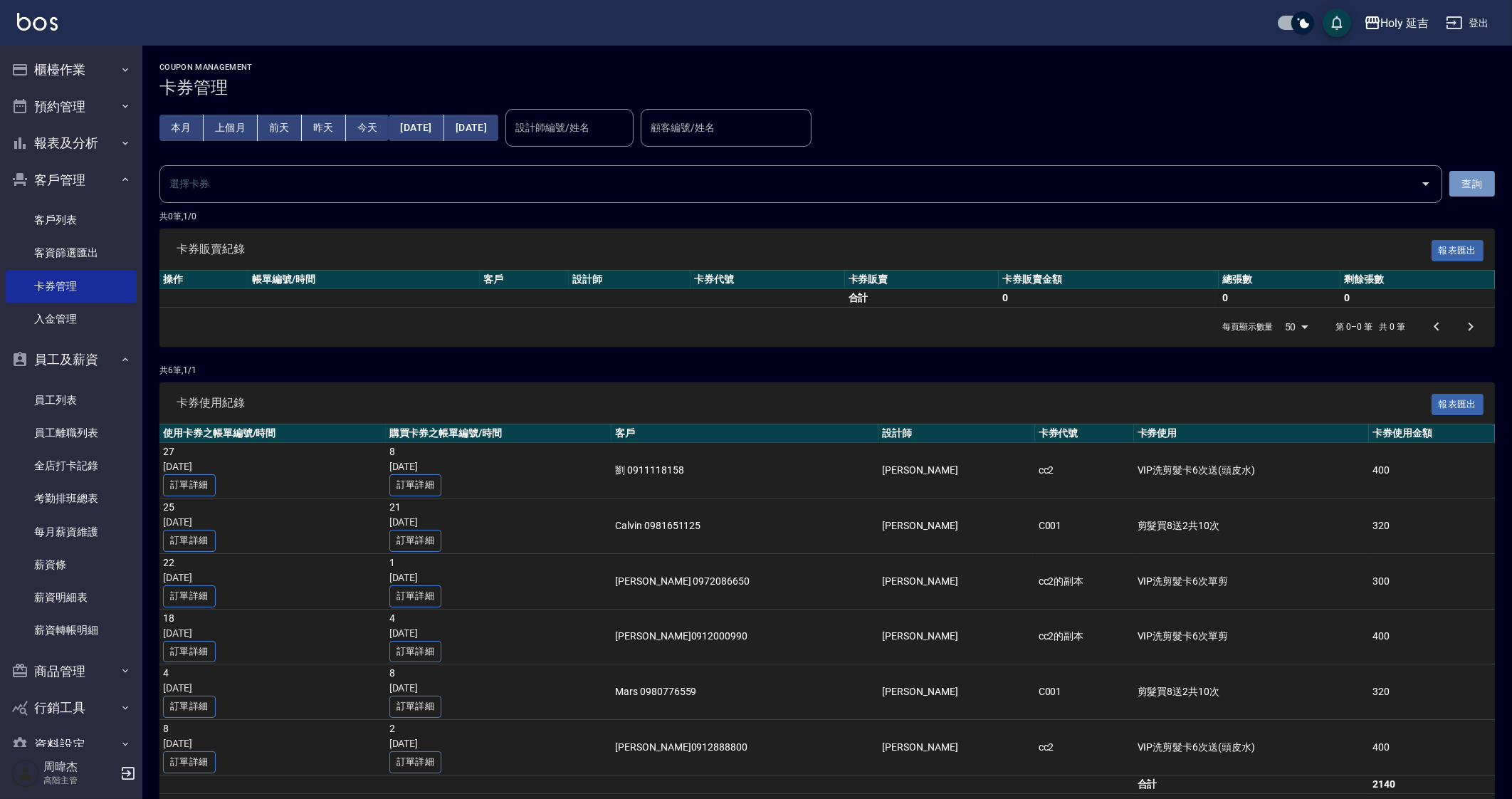
click at [1468, 183] on button "查詢" at bounding box center [1472, 185] width 46 height 26
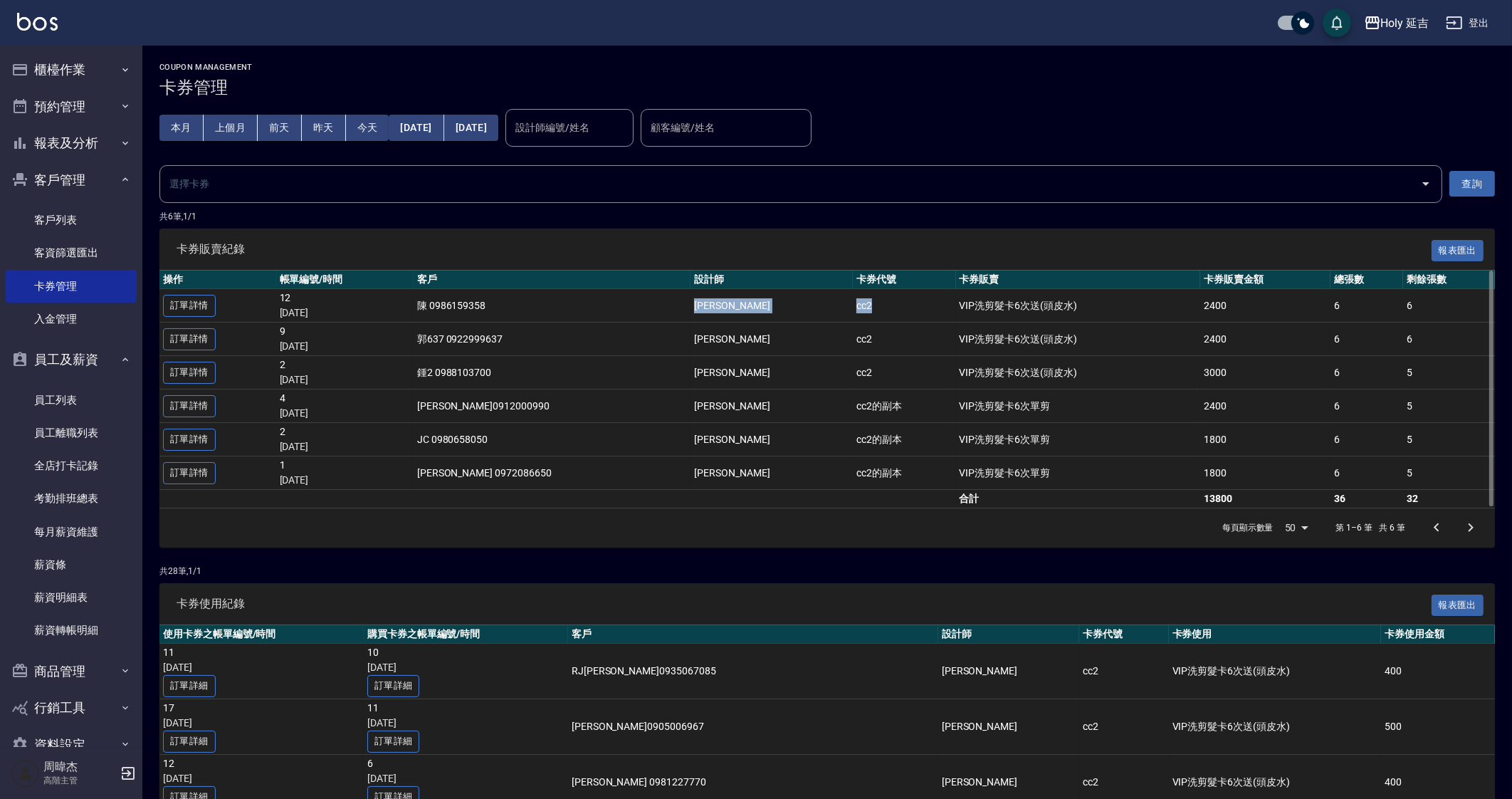
drag, startPoint x: 662, startPoint y: 307, endPoint x: 832, endPoint y: 311, distance: 170.0
click at [832, 311] on tr "訂單詳情 12 2025/09/27 陳 0986159358 蔡佩芸 cc2 VIP洗剪髮卡6次送(頭皮水) 2400 6 6" at bounding box center [827, 305] width 1335 height 34
drag, startPoint x: 658, startPoint y: 340, endPoint x: 826, endPoint y: 343, distance: 168.0
click at [826, 343] on tr "訂單詳情 9 2025/09/25 郭637 0922999637 蔡佩芸 cc2 VIP洗剪髮卡6次送(頭皮水) 2400 6 6" at bounding box center [827, 339] width 1335 height 34
drag, startPoint x: 653, startPoint y: 377, endPoint x: 866, endPoint y: 385, distance: 213.2
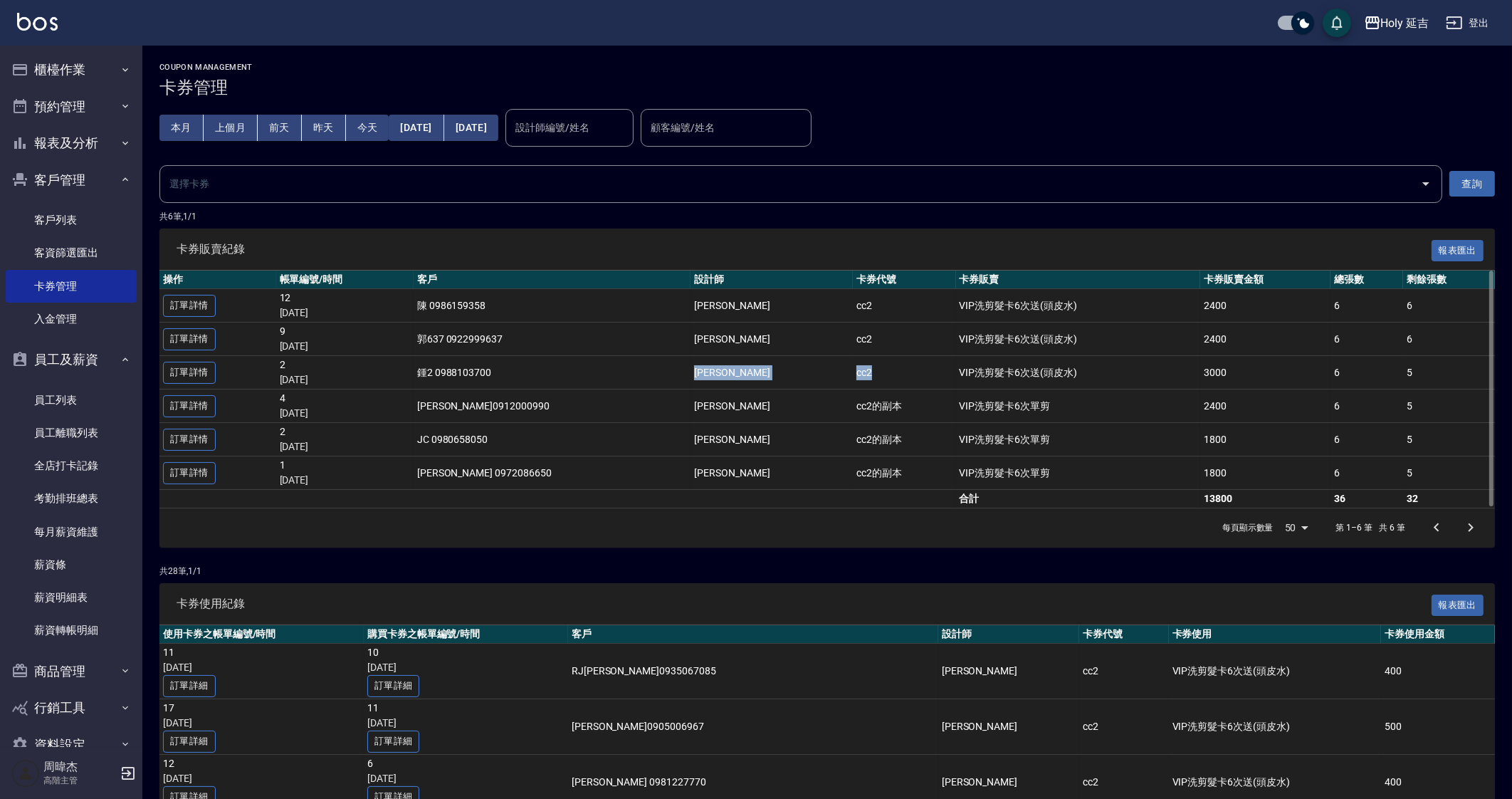
click at [866, 385] on tr "訂單詳情 2 2025/09/20 鍾2 0988103700 陳旻 cc2 VIP洗剪髮卡6次送(頭皮水) 3000 6 5" at bounding box center [827, 373] width 1335 height 34
drag, startPoint x: 620, startPoint y: 388, endPoint x: 838, endPoint y: 396, distance: 218.1
click at [838, 396] on tr "訂單詳情 4 2025/09/07 李秉叡 0912000990 陳旻 cc2的副本 VIP洗剪髮卡6次單剪 2400 6 5" at bounding box center [827, 406] width 1335 height 34
drag, startPoint x: 658, startPoint y: 440, endPoint x: 997, endPoint y: 436, distance: 339.0
click at [997, 436] on tr "訂單詳情 2 2025/09/07 JC 0980658050 陳旻 cc2的副本 VIP洗剪髮卡6次單剪 1800 6 5" at bounding box center [827, 440] width 1335 height 34
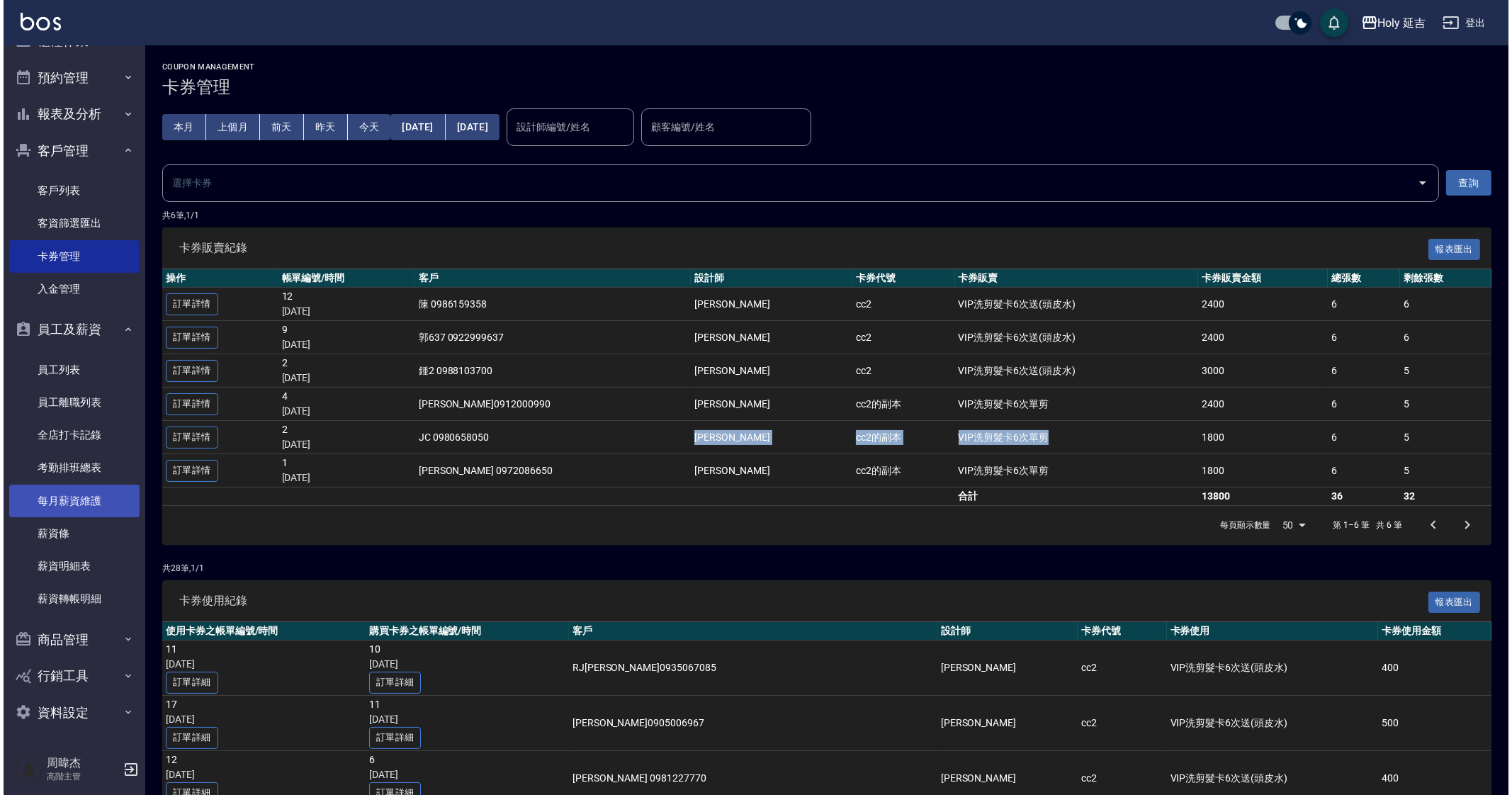
scroll to position [32, 0]
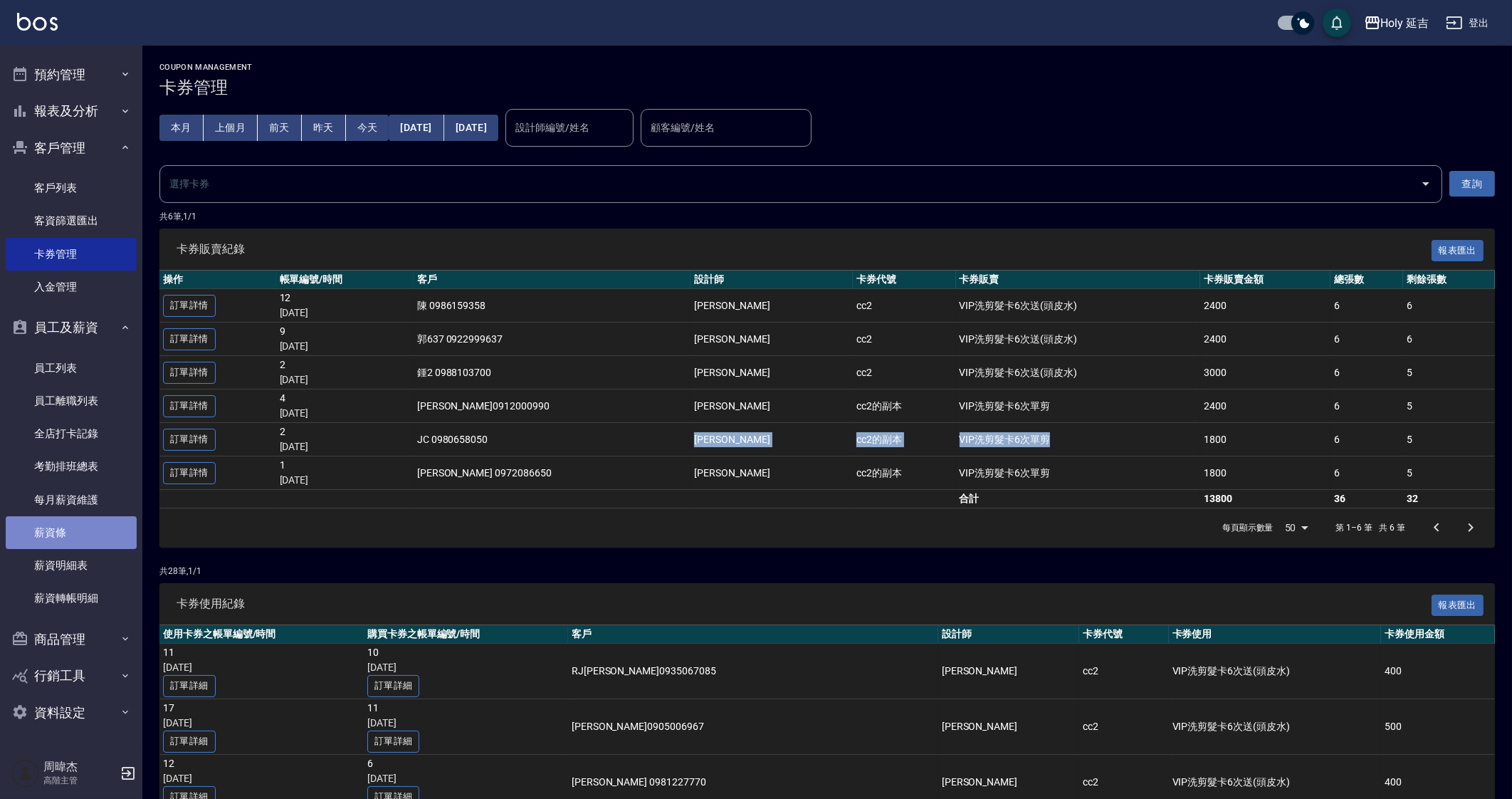
click at [101, 533] on link "薪資條" at bounding box center [71, 532] width 131 height 33
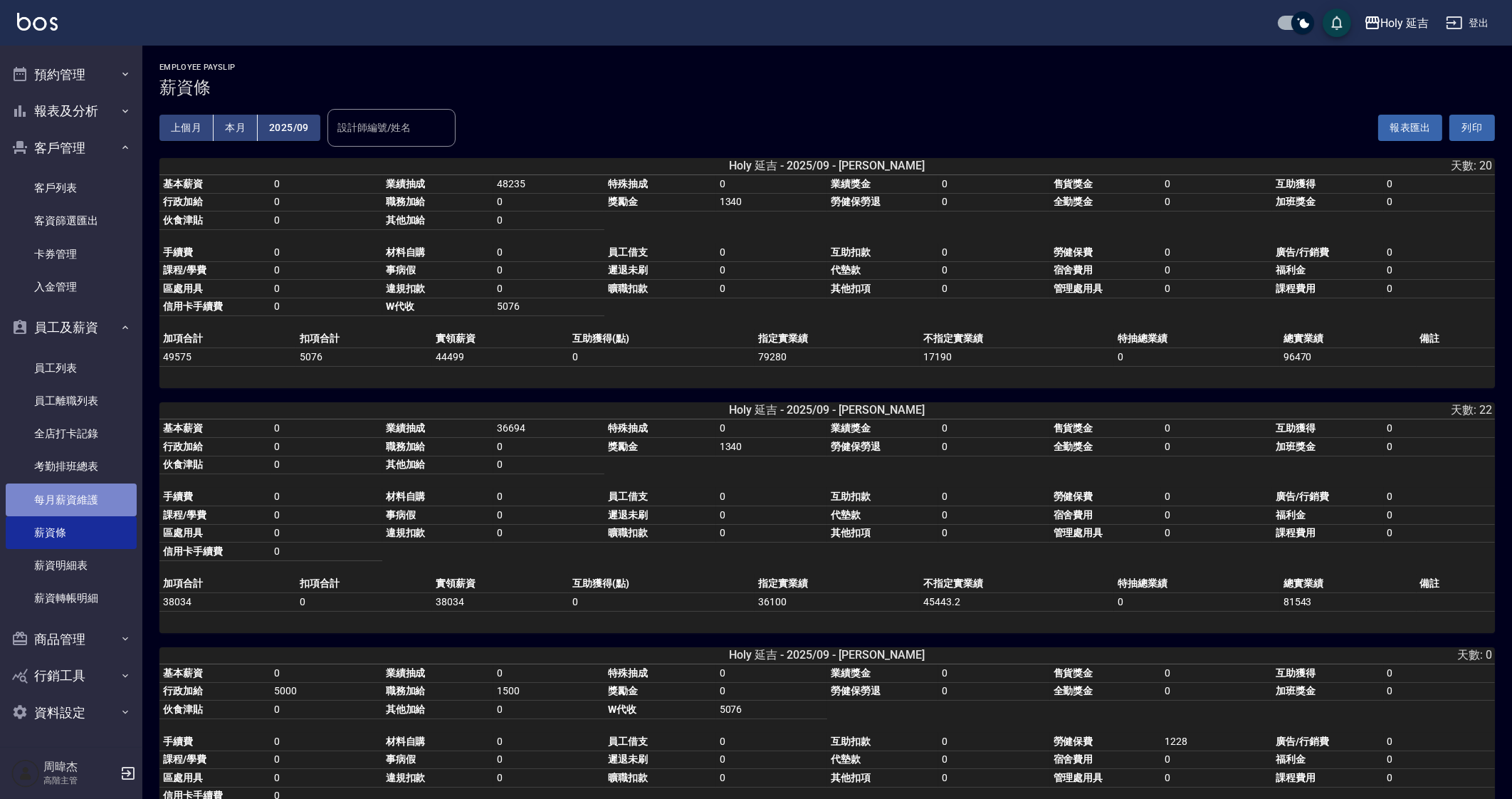
click at [101, 504] on link "每月薪資維護" at bounding box center [71, 500] width 131 height 33
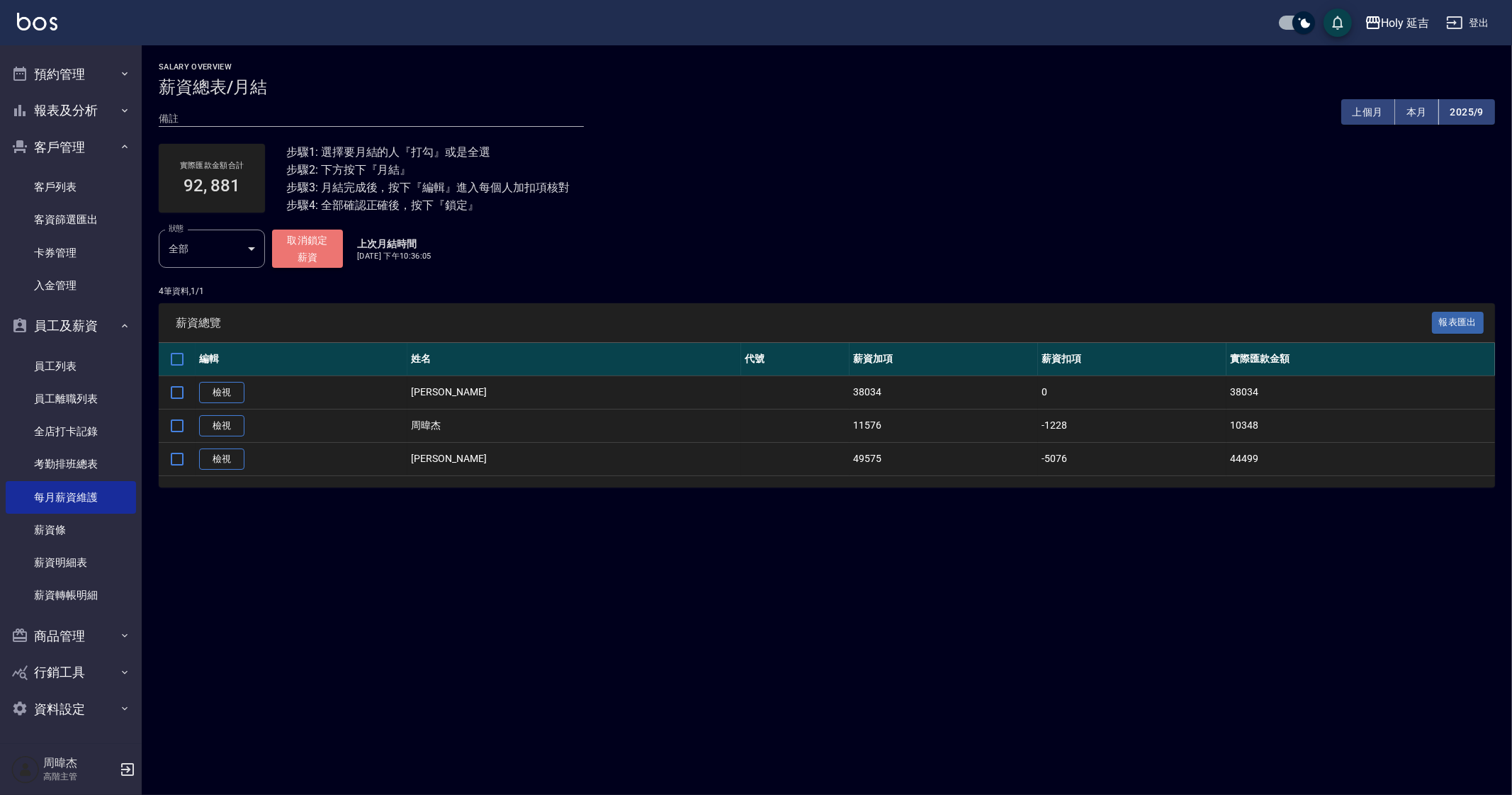
click at [304, 247] on button "取消鎖定薪資" at bounding box center [307, 249] width 71 height 39
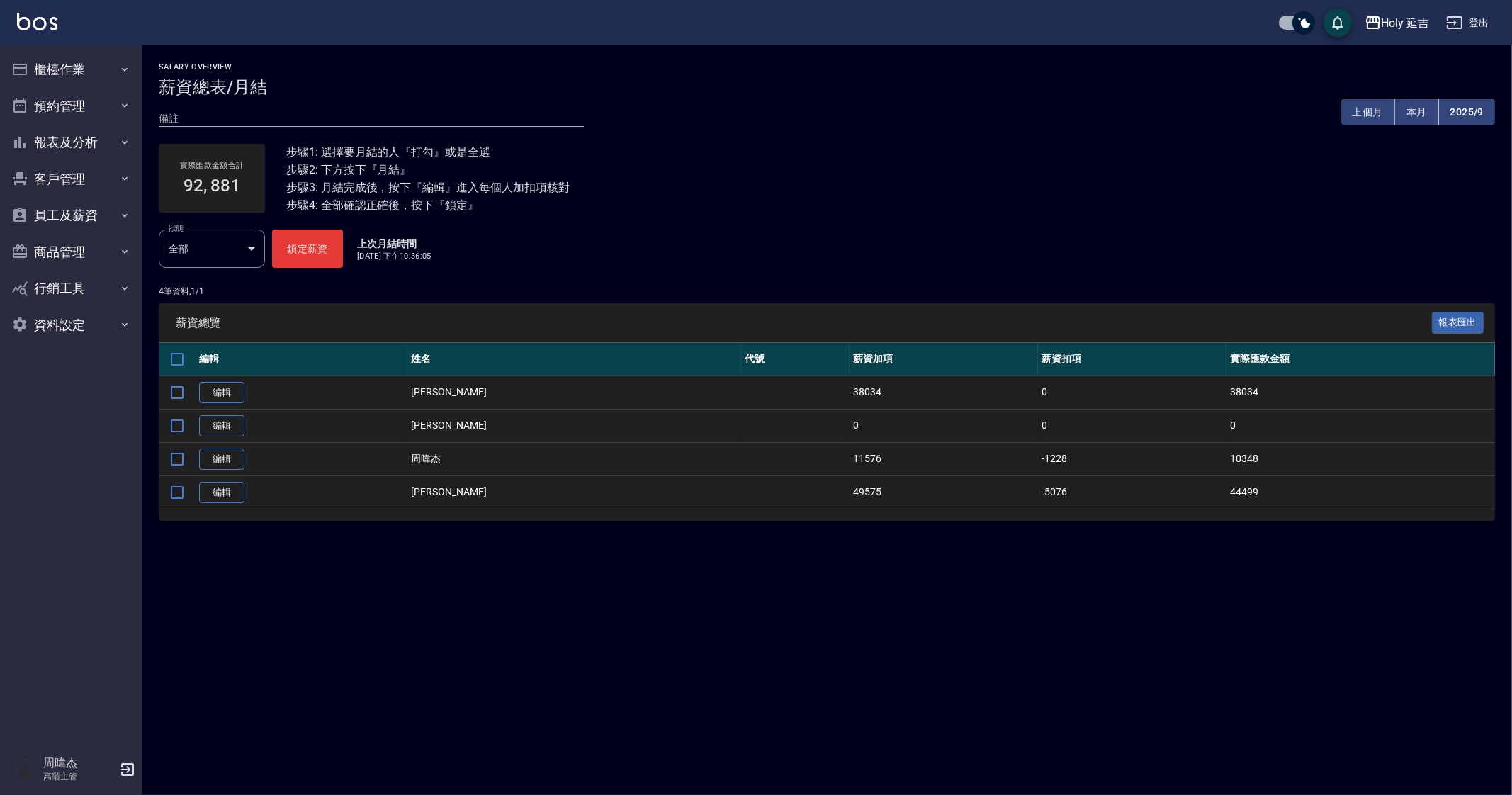
click at [319, 552] on div "Salary Overview 薪資總表/月結 備註 x 上個月 本月 2025/9 實際匯款金額合計 92, 881 步驟1: 選擇要月結的人『打勾』或是全…" at bounding box center [827, 300] width 1371 height 510
click at [217, 387] on link "編輯" at bounding box center [222, 393] width 46 height 22
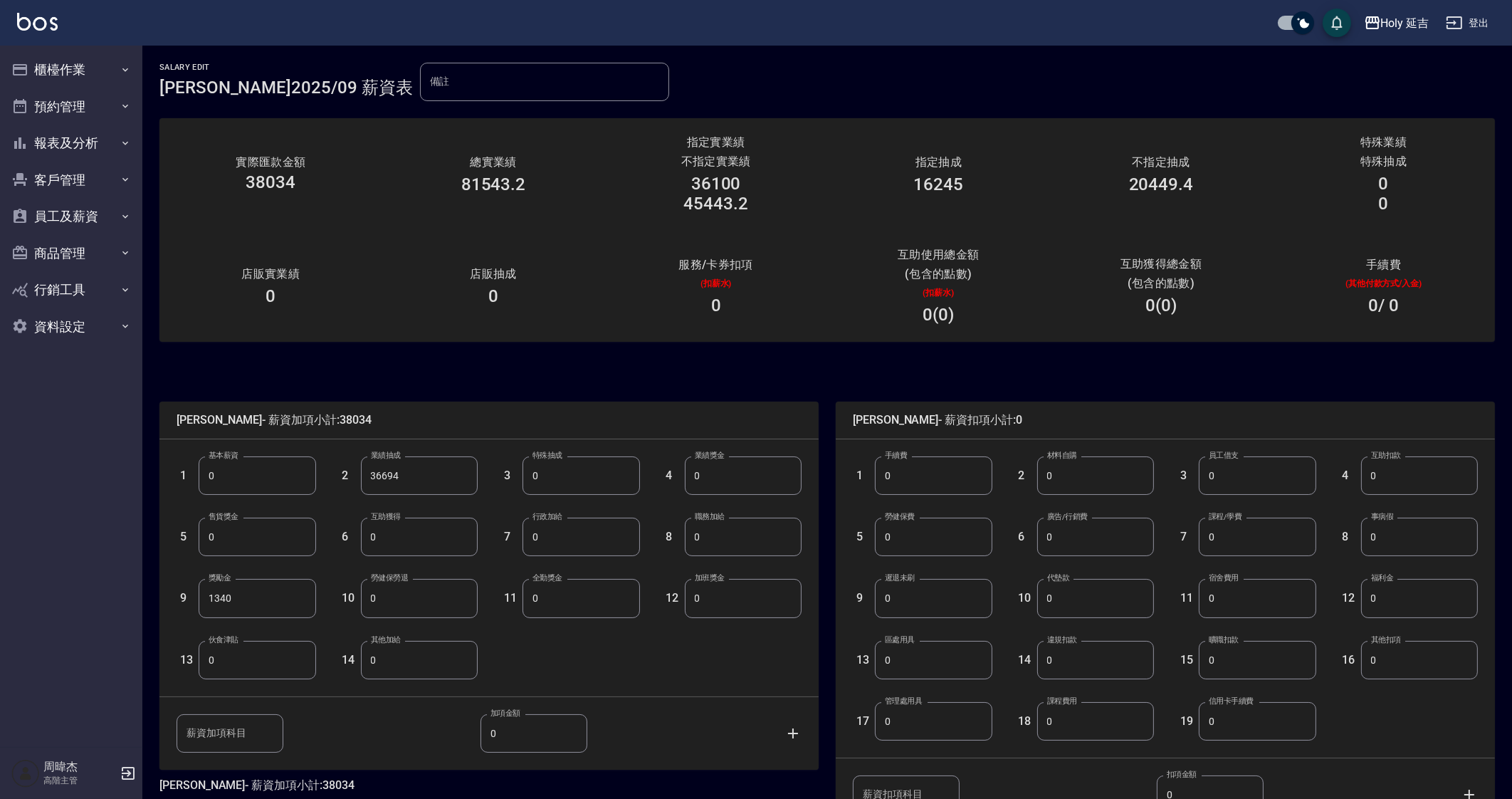
click at [556, 480] on input "0" at bounding box center [581, 476] width 117 height 39
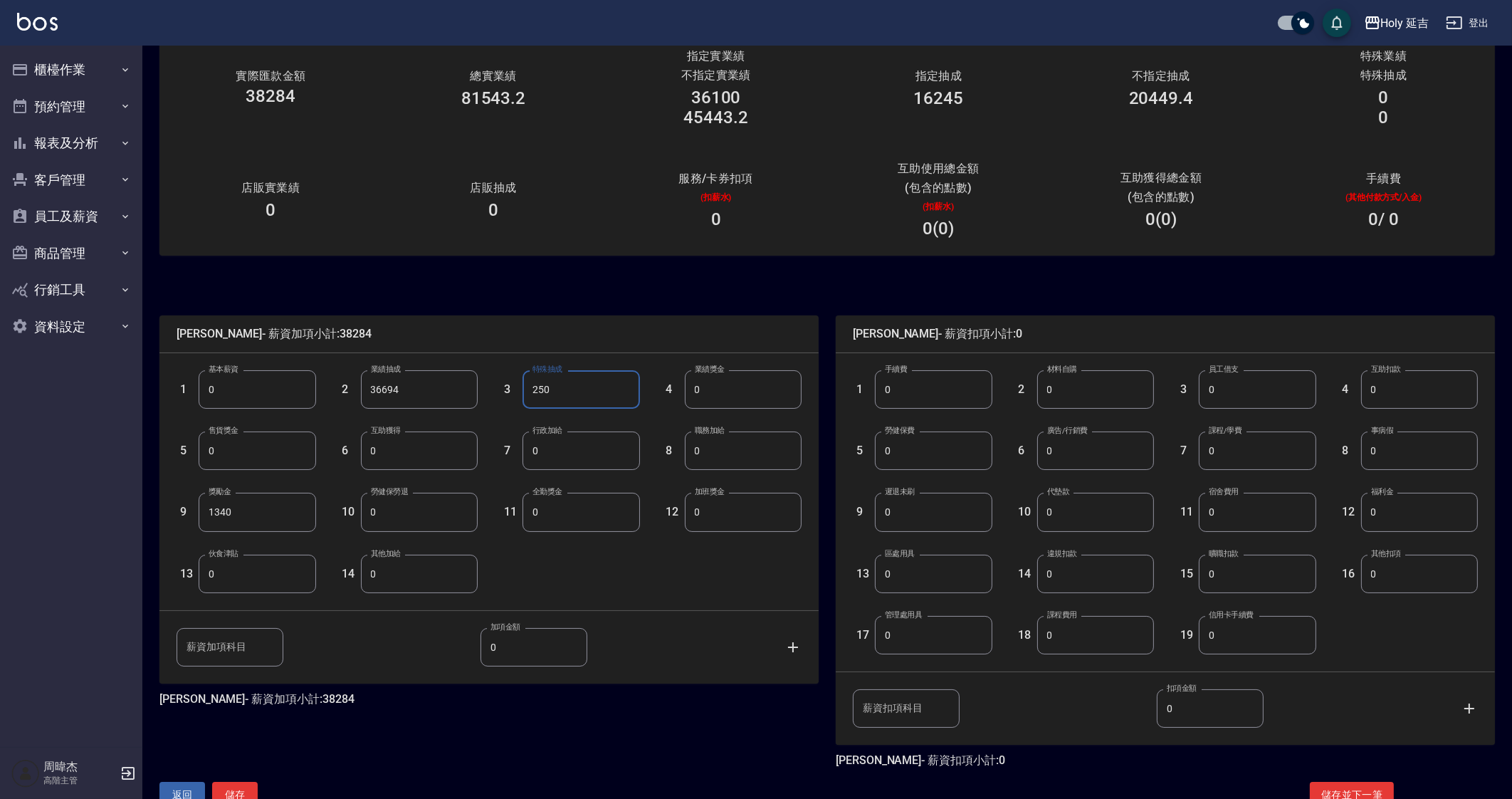
scroll to position [88, 0]
type input "250"
click at [249, 780] on button "儲存" at bounding box center [235, 793] width 46 height 26
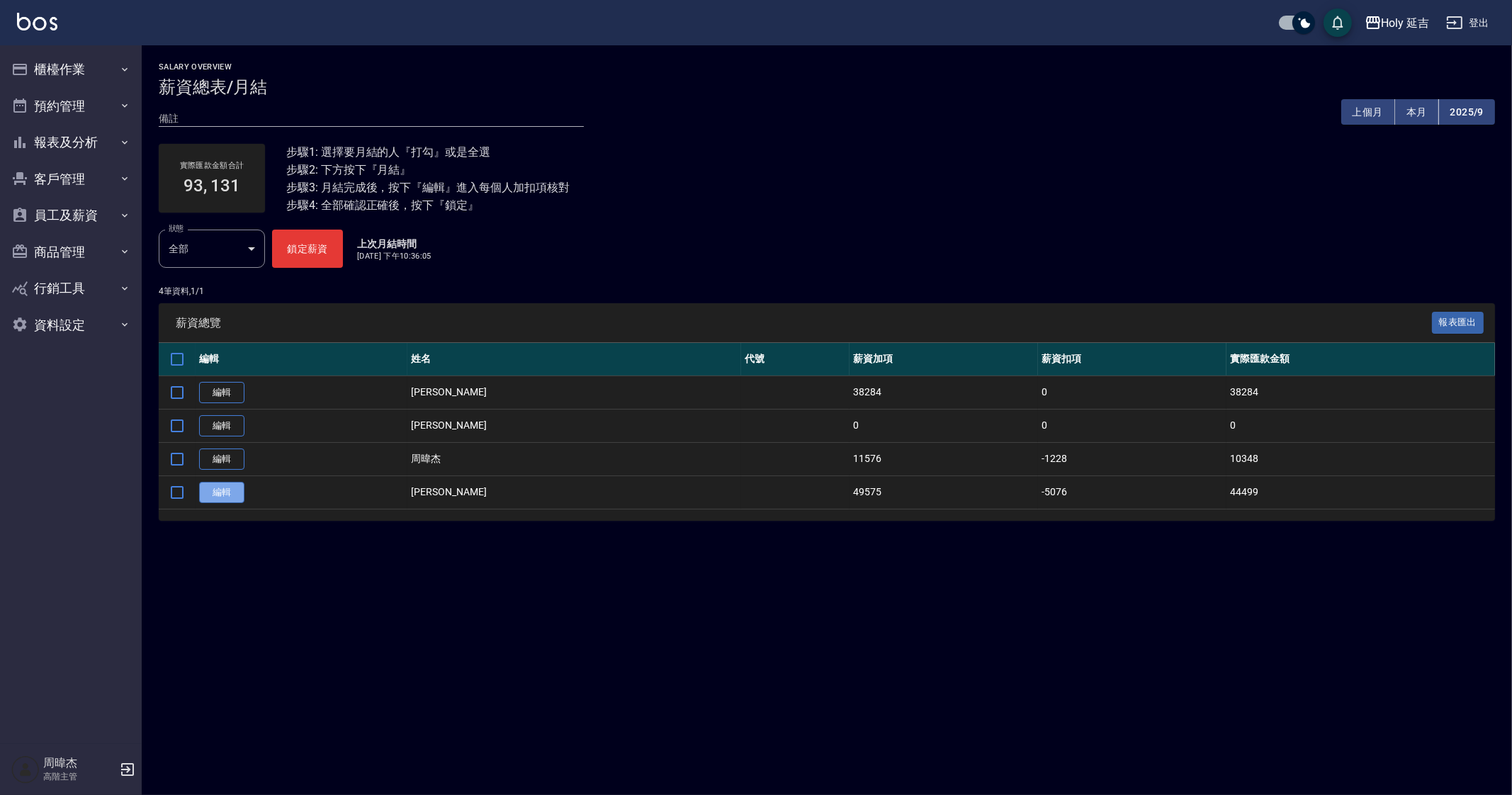
click at [216, 493] on link "編輯" at bounding box center [222, 492] width 46 height 22
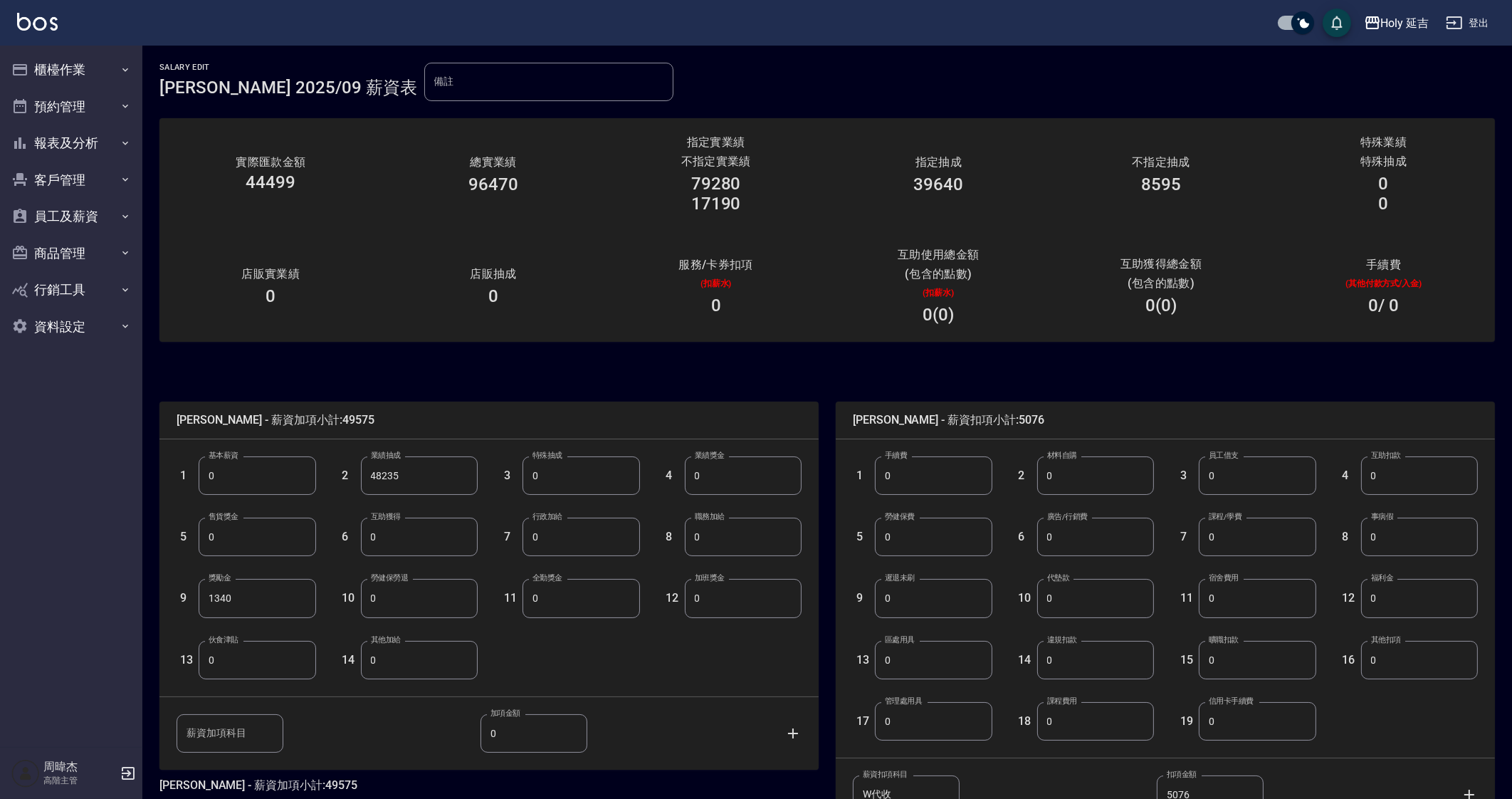
click at [552, 468] on input "0" at bounding box center [581, 476] width 117 height 39
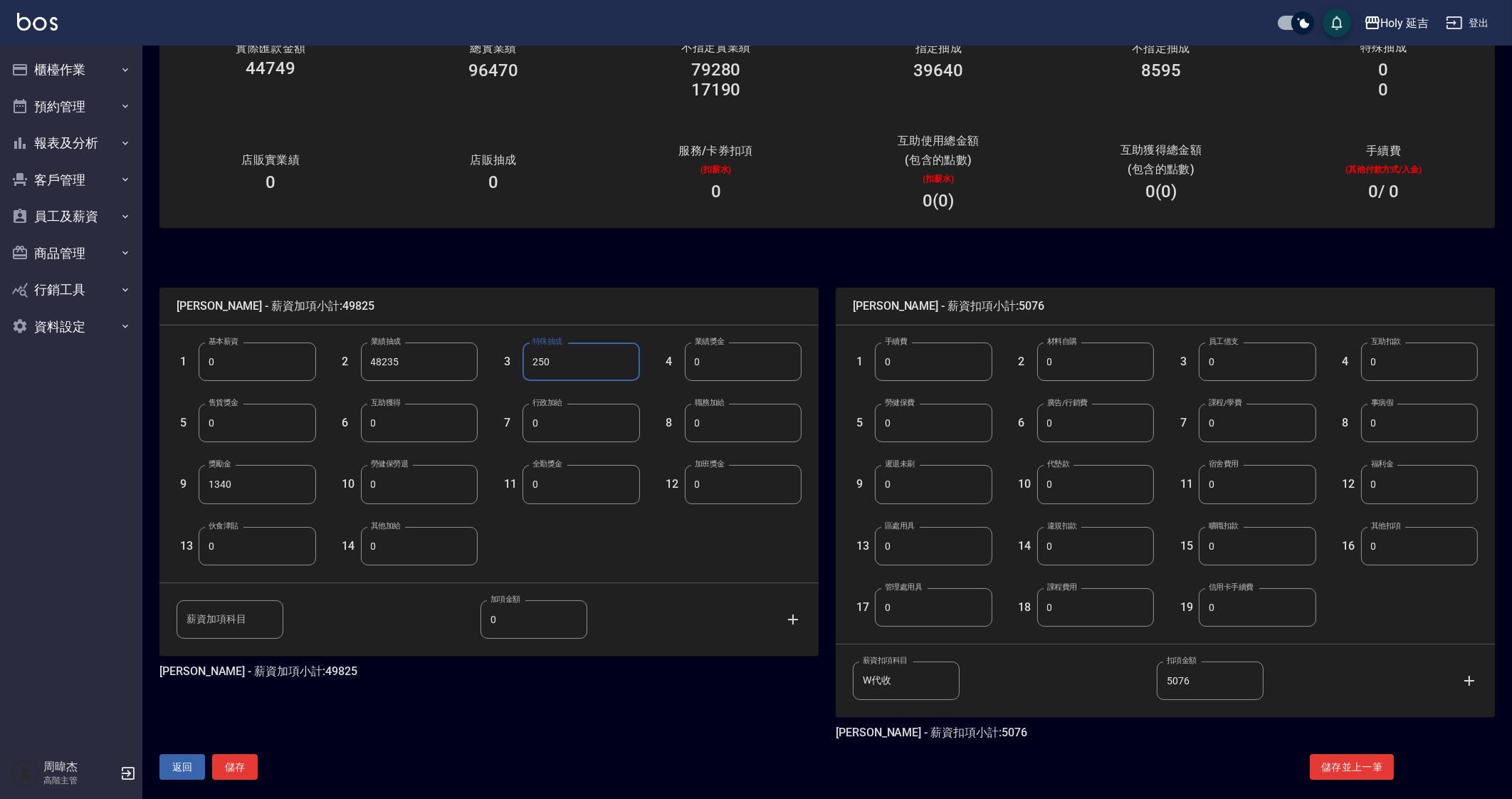
scroll to position [125, 0]
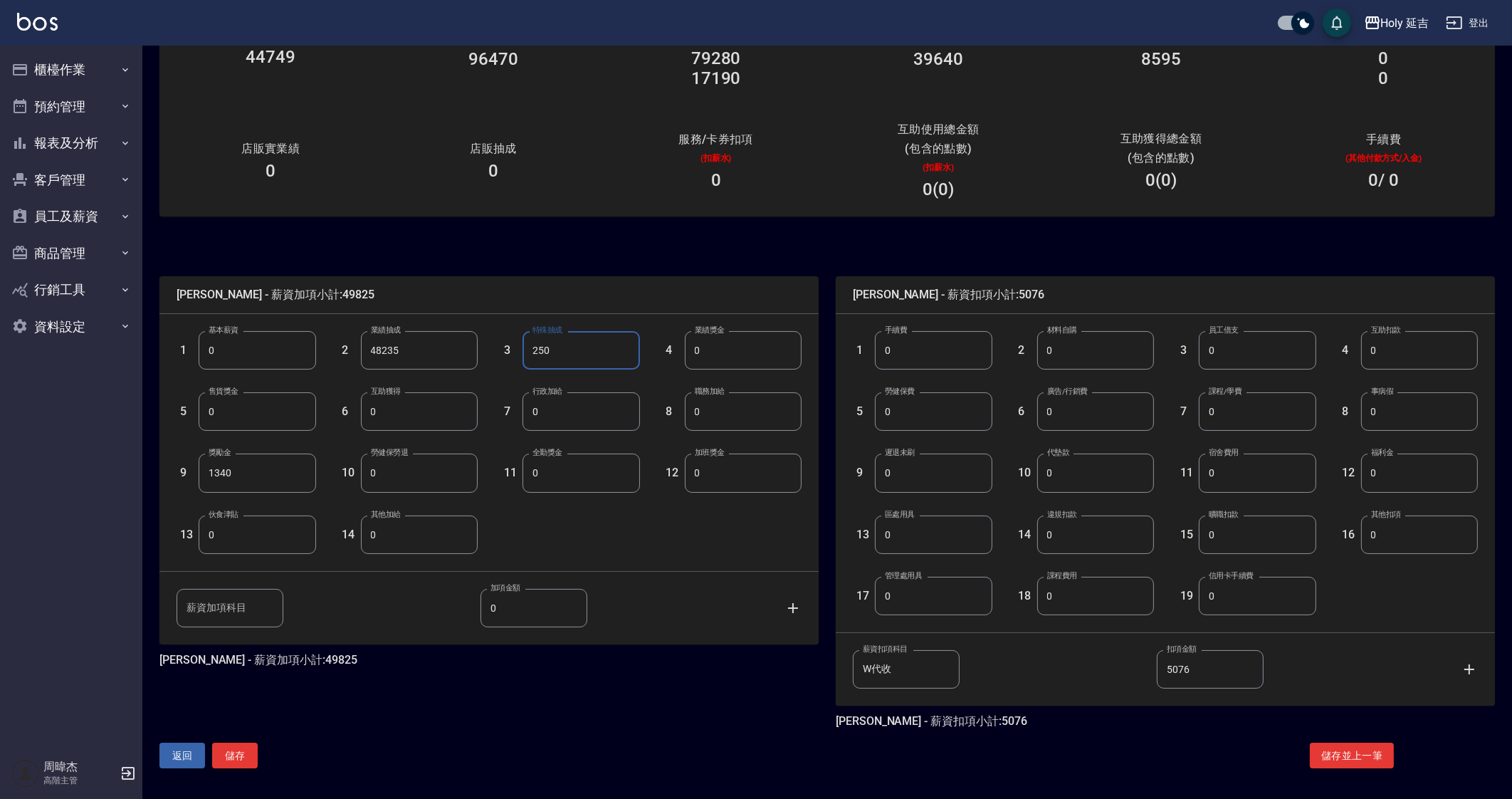
type input "250"
click at [241, 757] on button "儲存" at bounding box center [235, 756] width 46 height 26
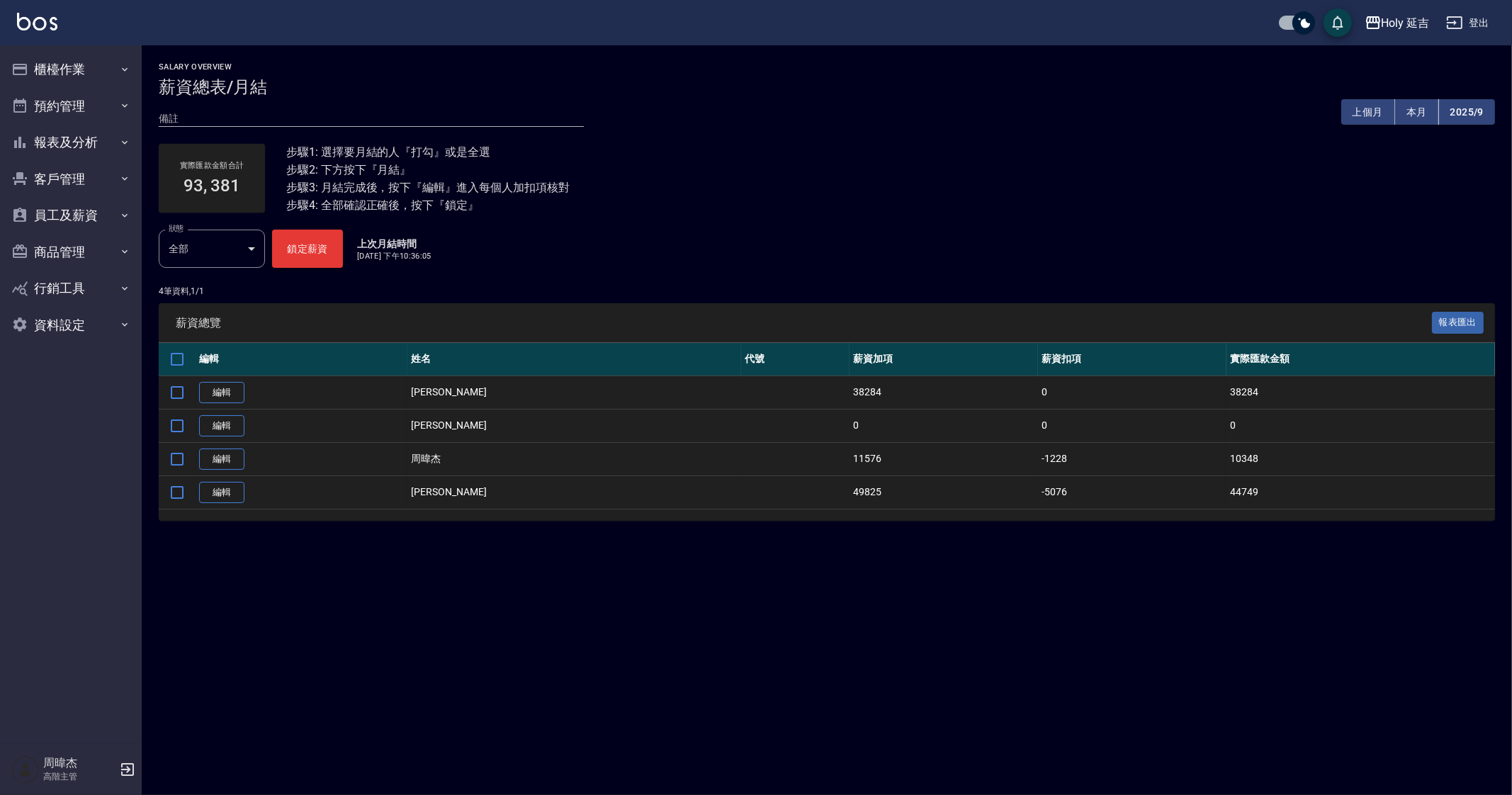
click at [314, 255] on button "鎖定薪資" at bounding box center [307, 249] width 71 height 39
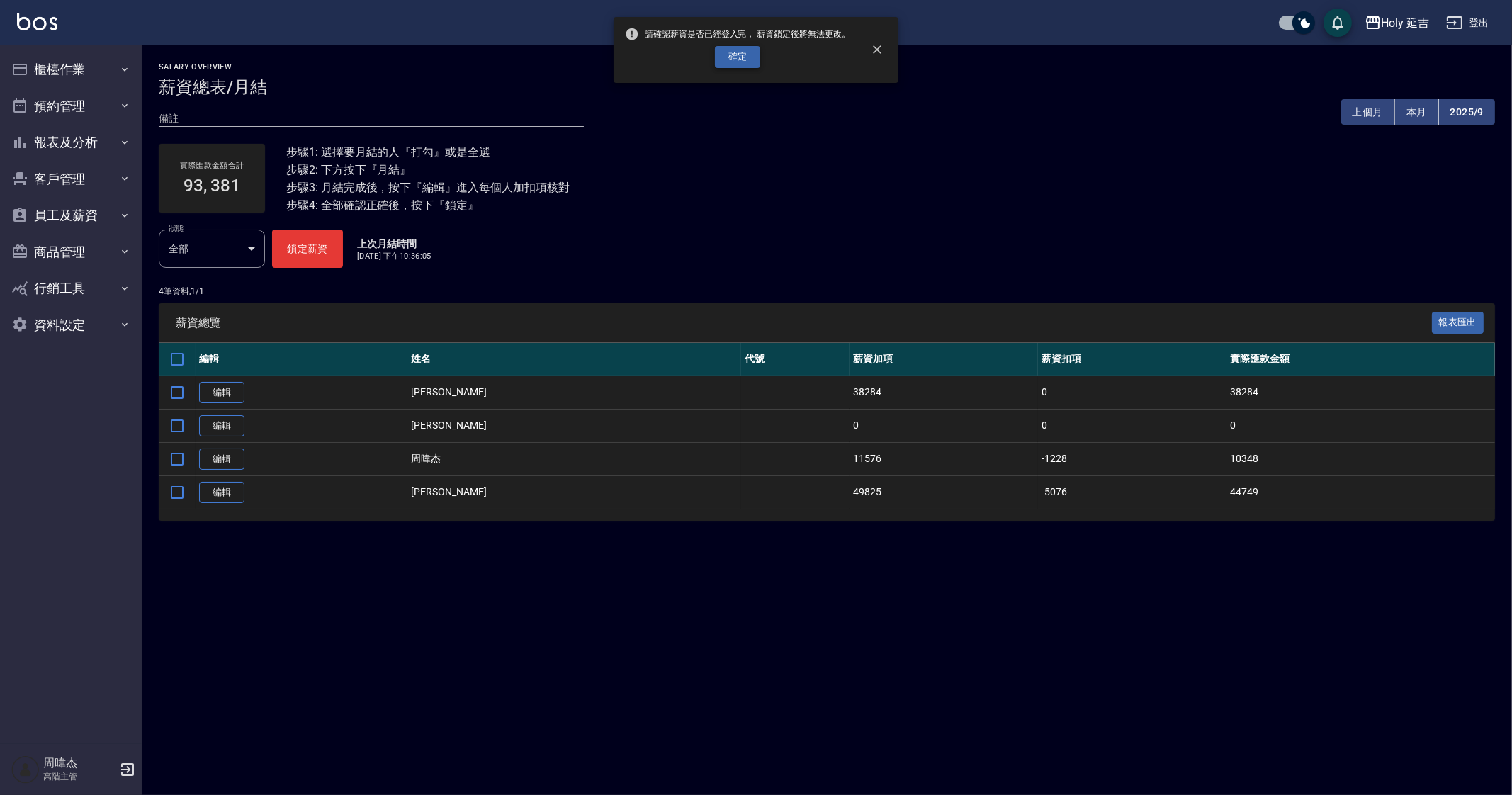
click at [751, 68] on button "確定" at bounding box center [738, 56] width 46 height 22
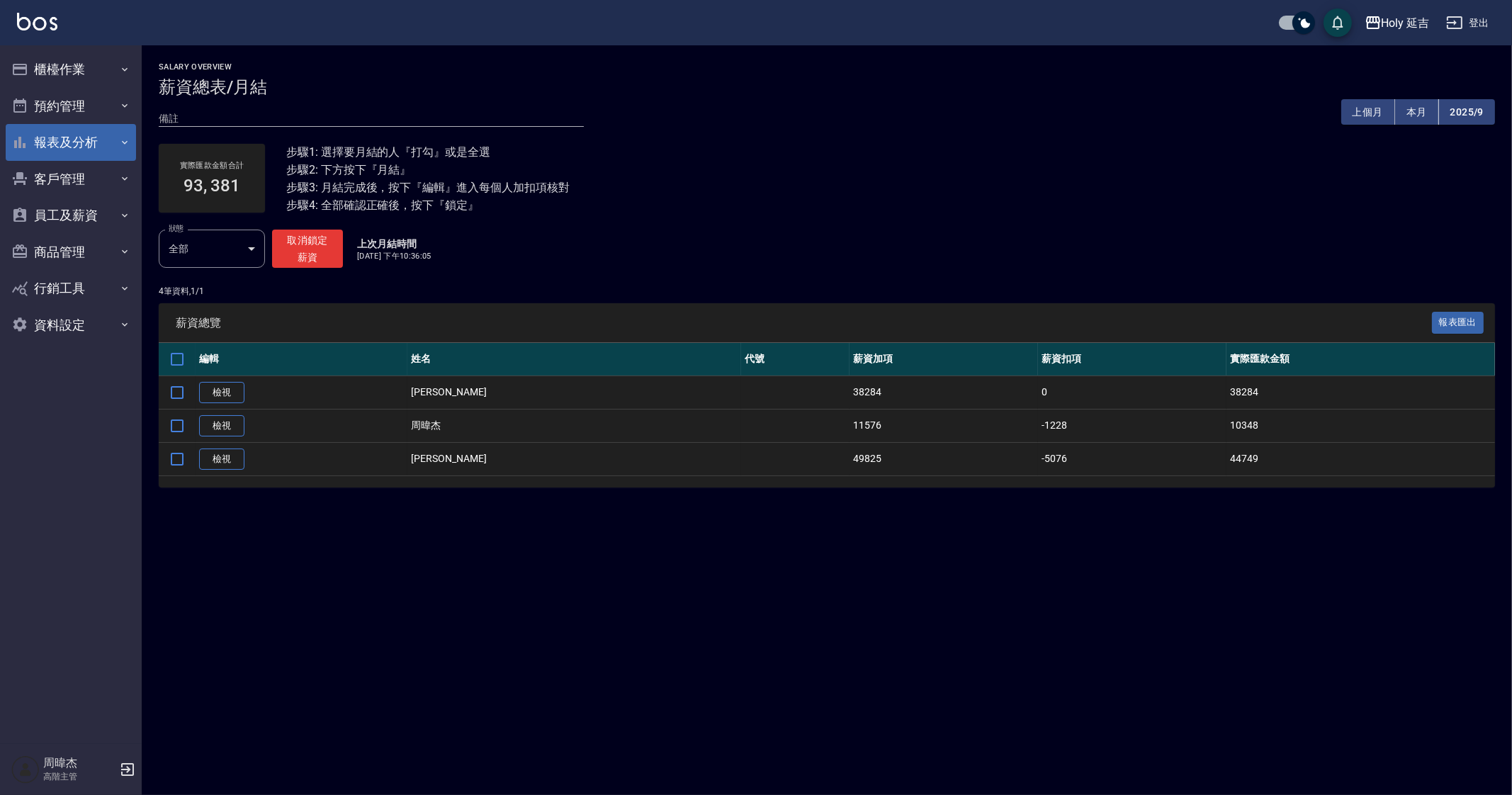
click at [105, 143] on button "報表及分析" at bounding box center [70, 142] width 130 height 37
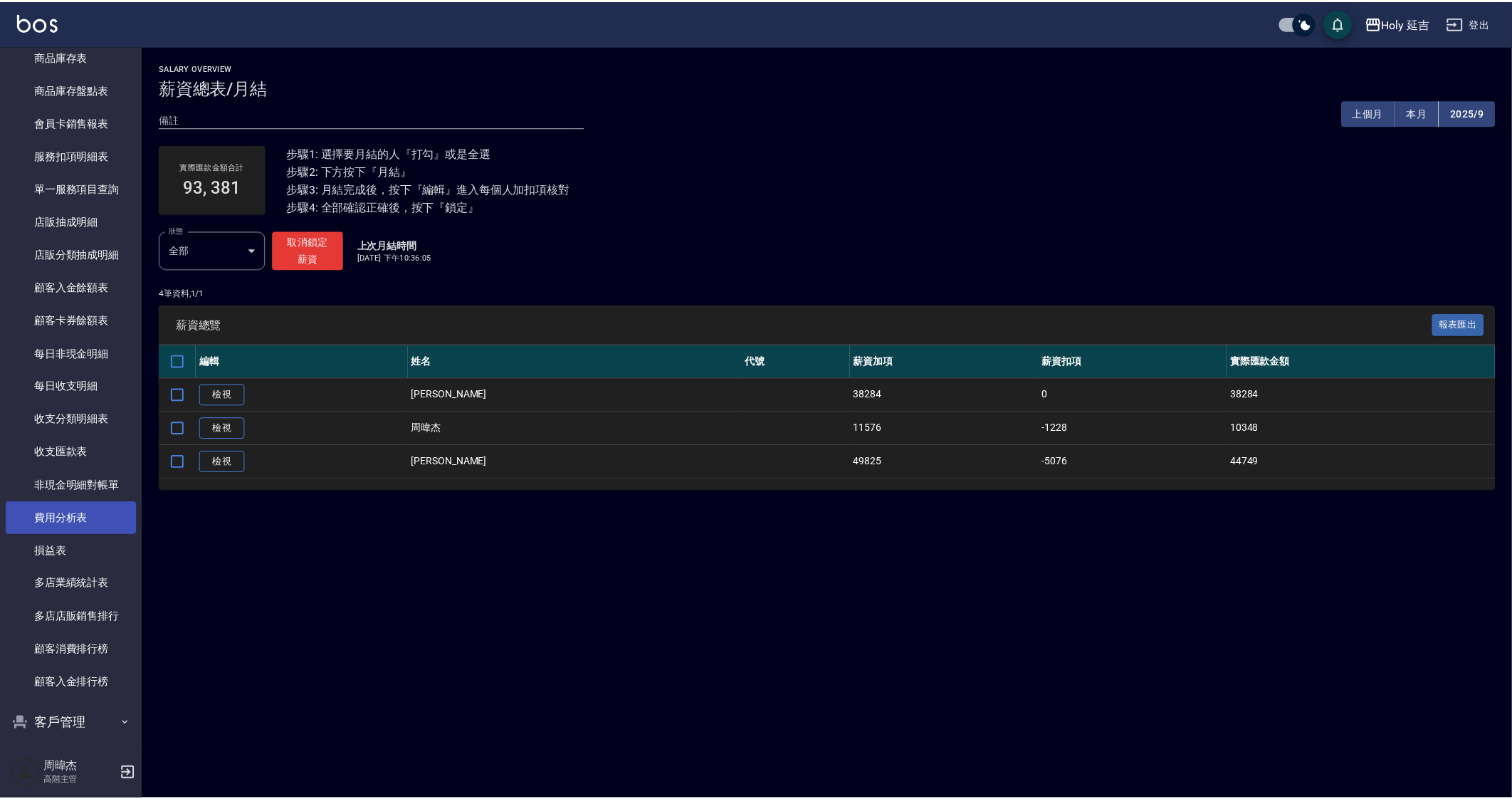
scroll to position [890, 0]
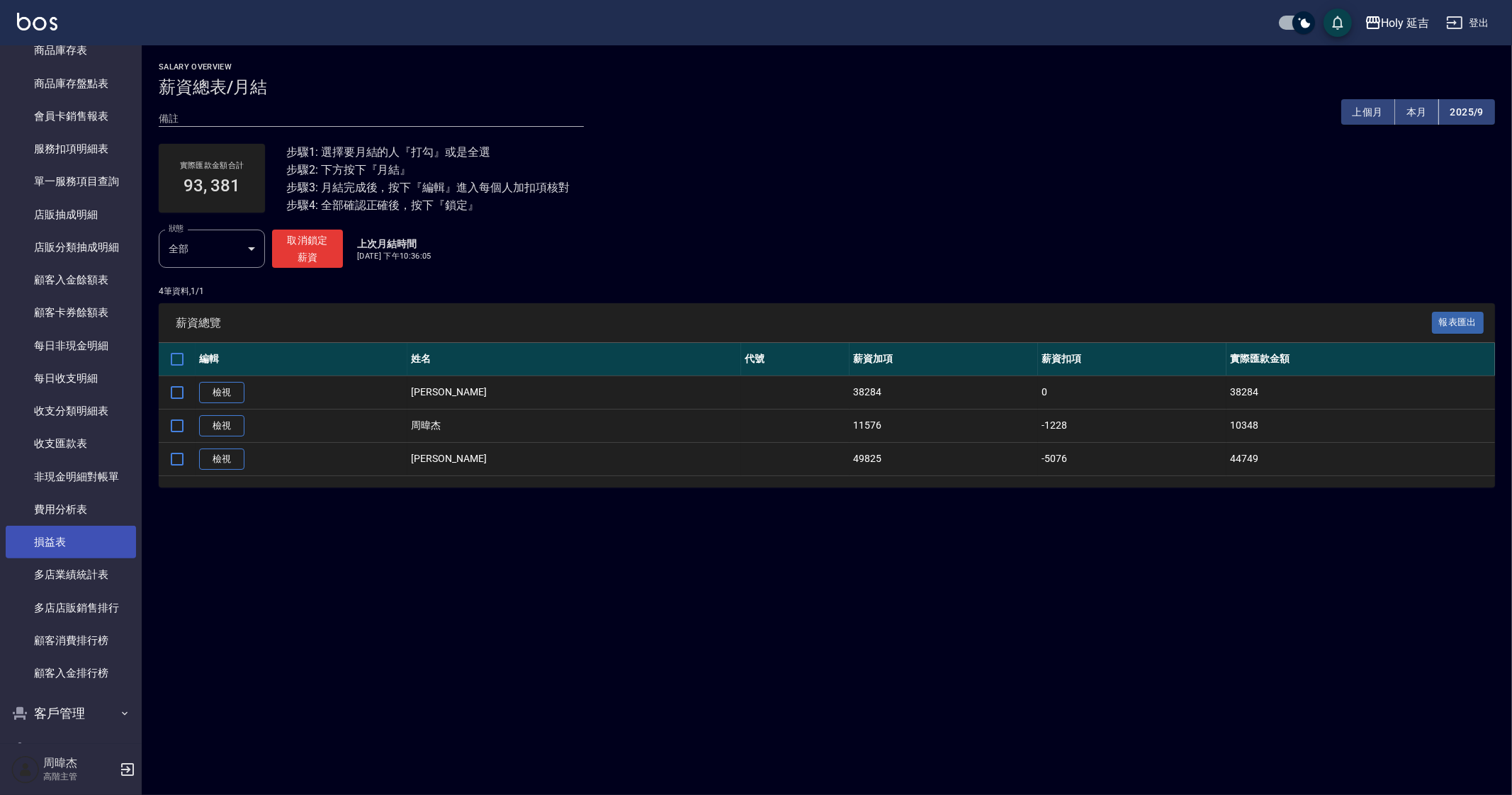
click at [80, 556] on link "損益表" at bounding box center [70, 541] width 130 height 33
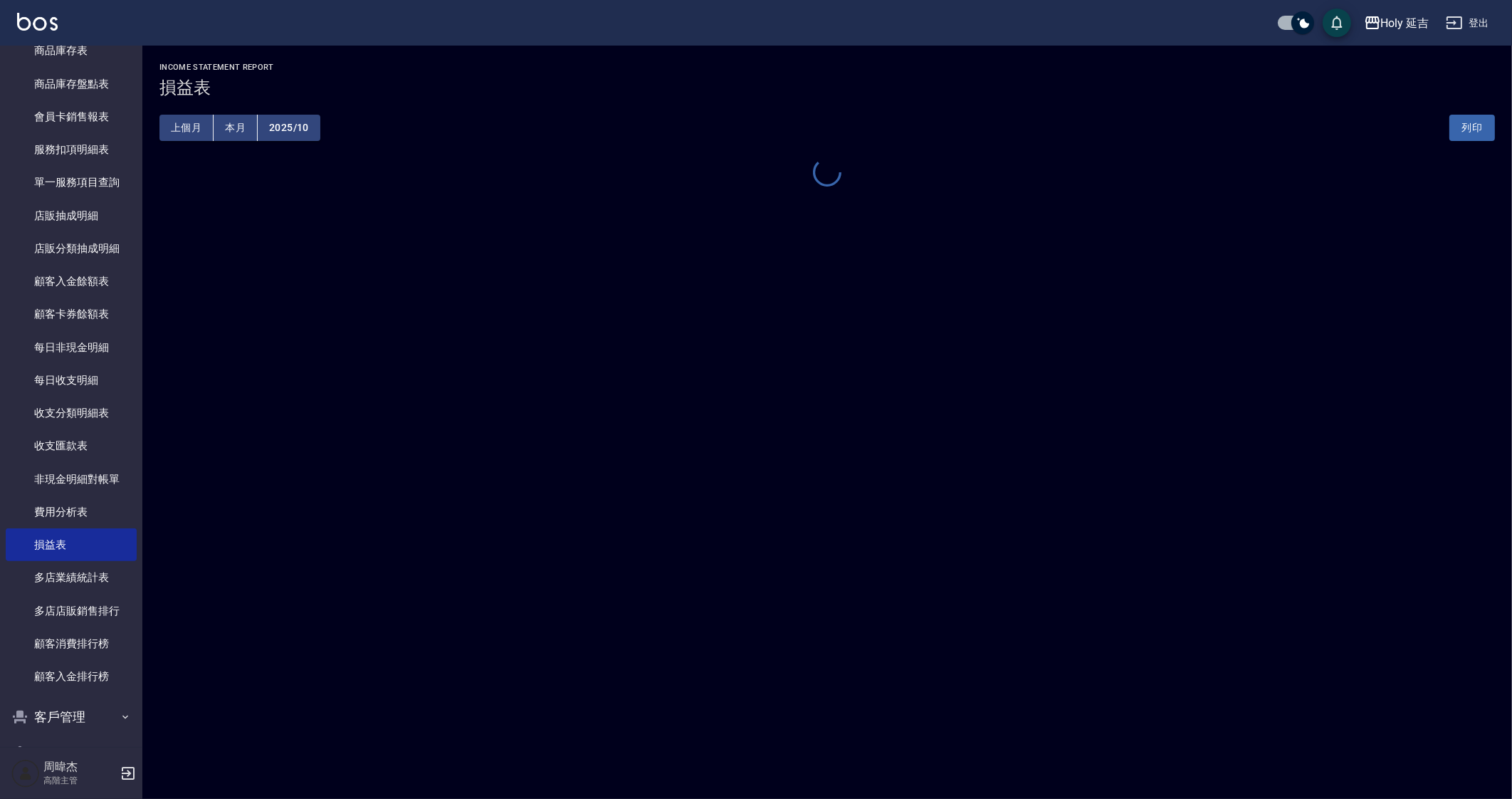
click at [191, 118] on button "上個月" at bounding box center [186, 128] width 54 height 26
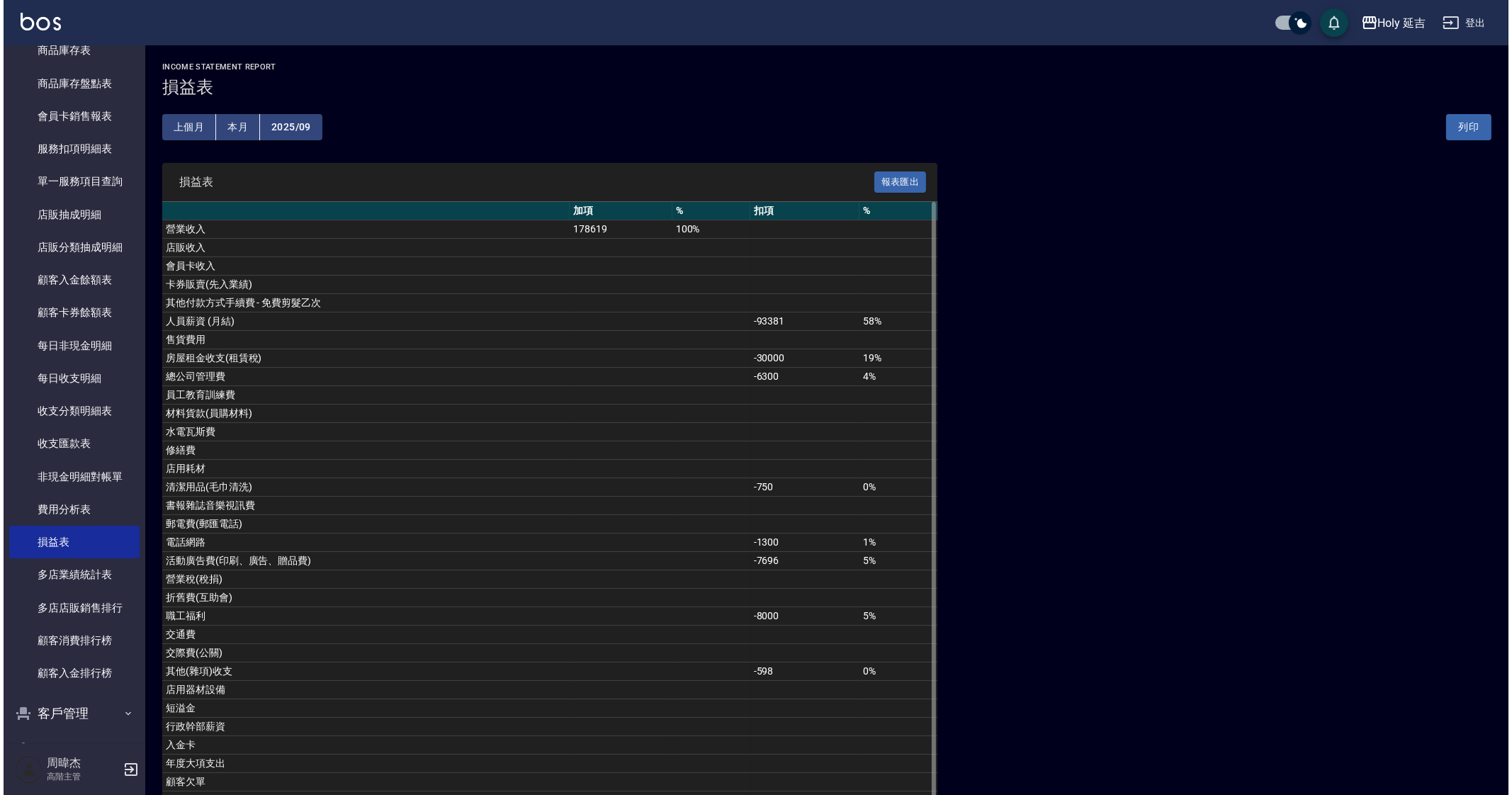
scroll to position [300, 0]
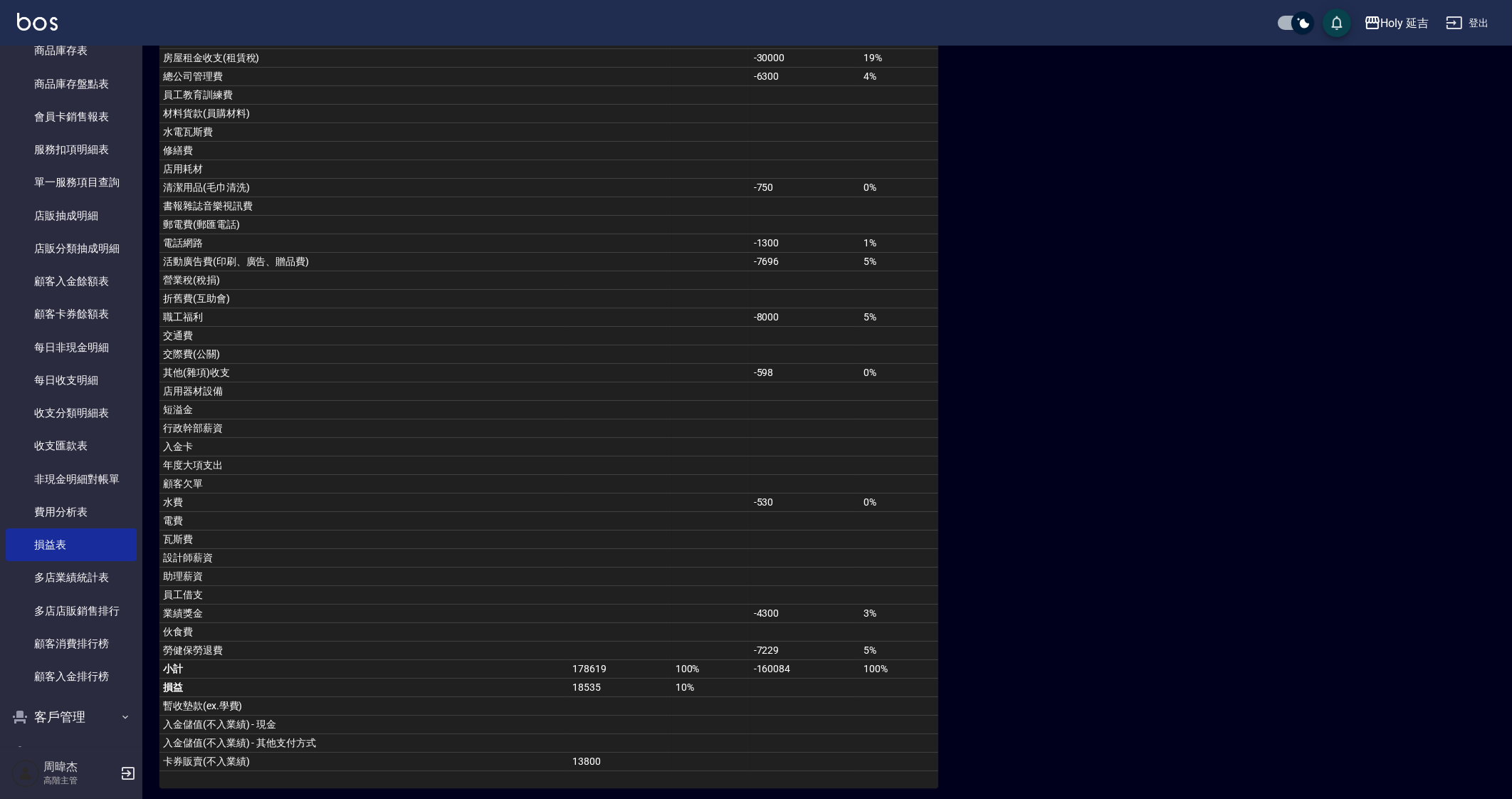
click at [1215, 414] on div "損益表 報表匯出 加項 % 扣項 % 營業收入 178619 100% 店販收入 會員卡收入 卡券販賣(先入業績) 其他付款方式手續費 - 免費剪髮乙次 人員…" at bounding box center [827, 326] width 1335 height 927
click at [1395, 26] on div "Holy 延吉" at bounding box center [1405, 23] width 49 height 18
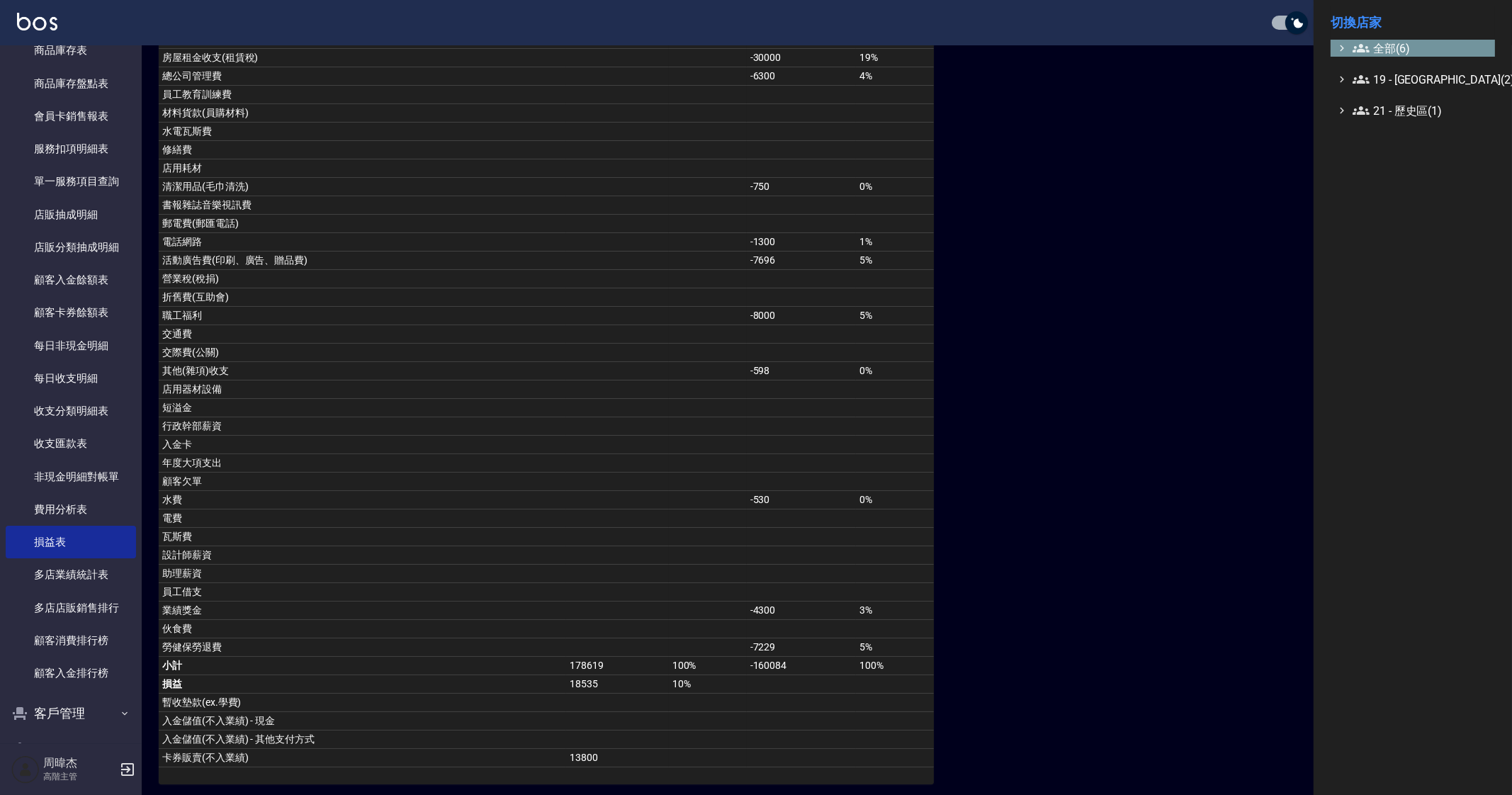
click at [1412, 47] on span "全部(6)" at bounding box center [1422, 47] width 137 height 17
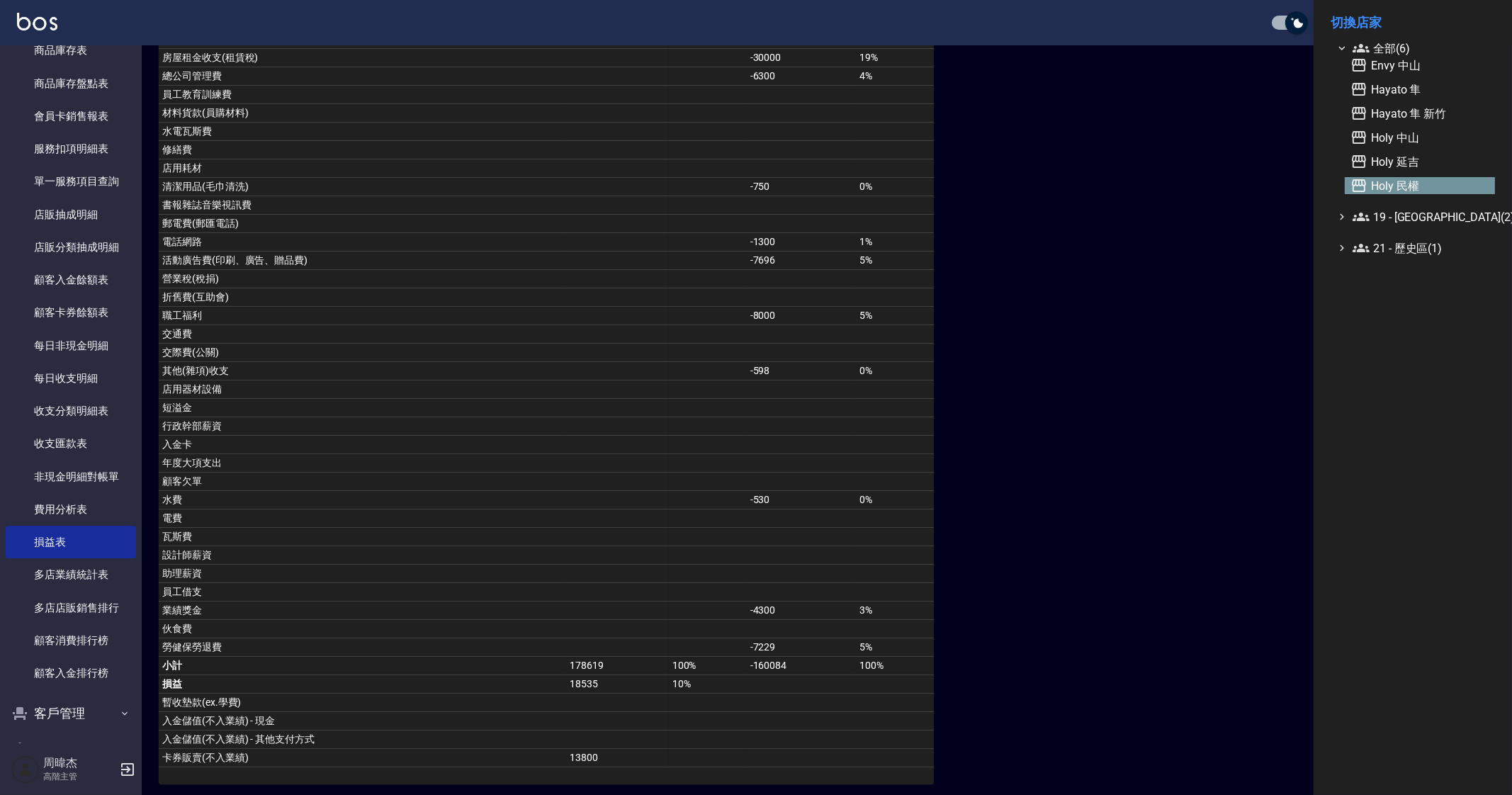
click at [1442, 178] on span "Holy 民權" at bounding box center [1420, 185] width 139 height 17
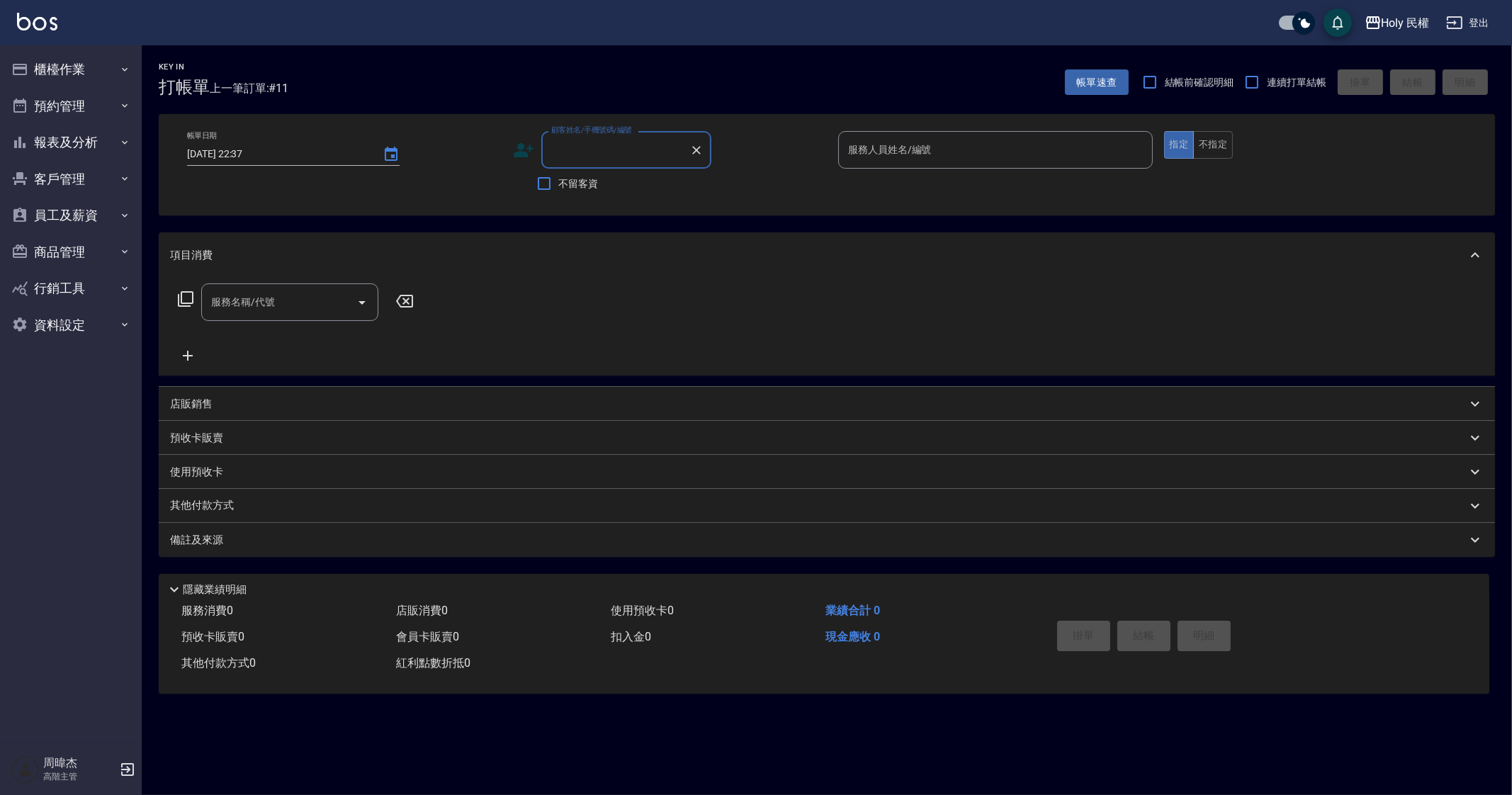
click at [1016, 763] on div "Key In 打帳單 上一筆訂單:#11 帳單速查 結帳前確認明細 連續打單結帳 掛單 結帳 明細 帳單日期 [DATE] 22:37 顧客姓名/手機號碼/編…" at bounding box center [756, 397] width 1512 height 795
click at [105, 221] on button "員工及薪資" at bounding box center [70, 215] width 130 height 37
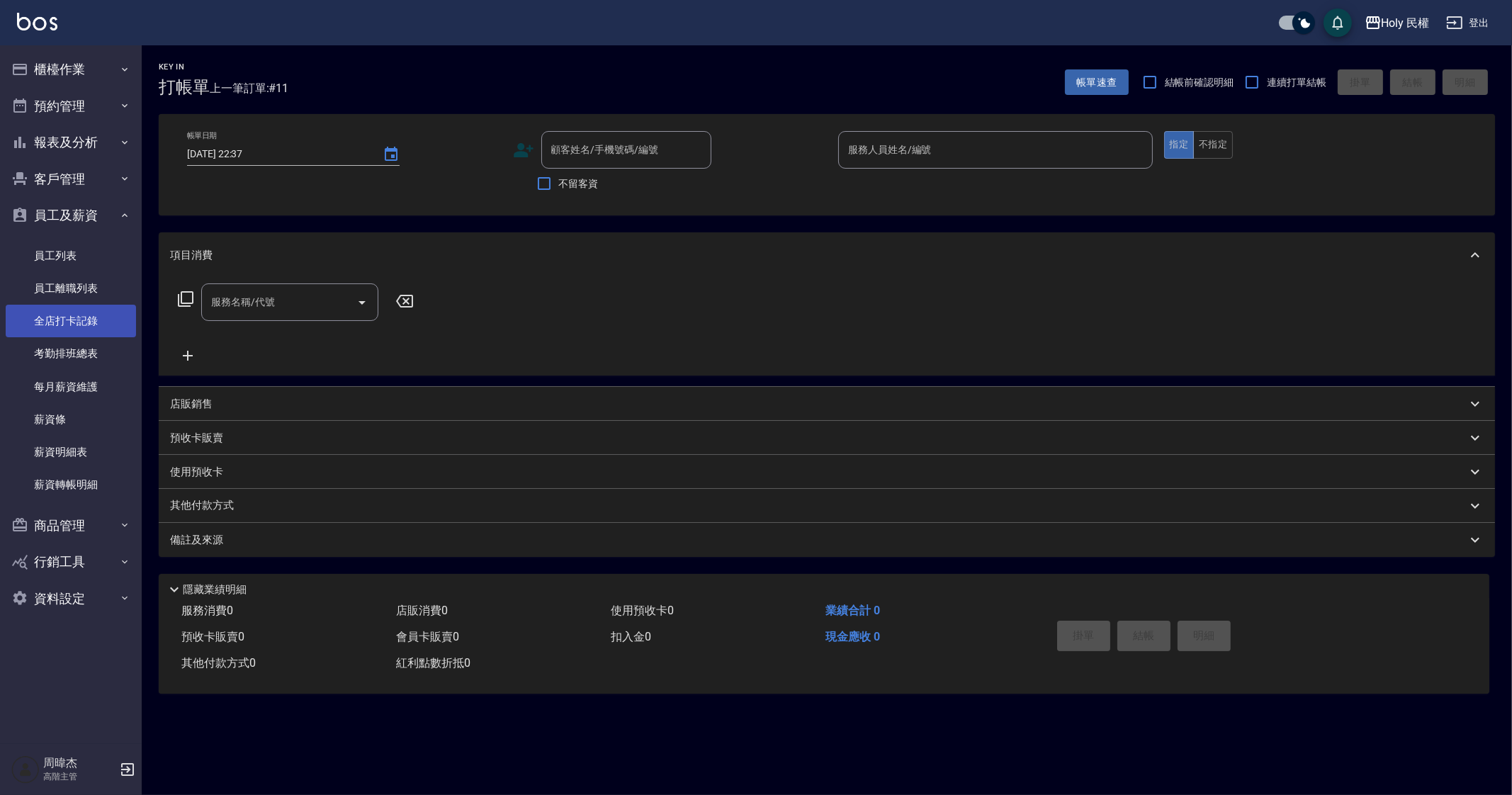
click at [92, 317] on link "全店打卡記錄" at bounding box center [70, 321] width 130 height 33
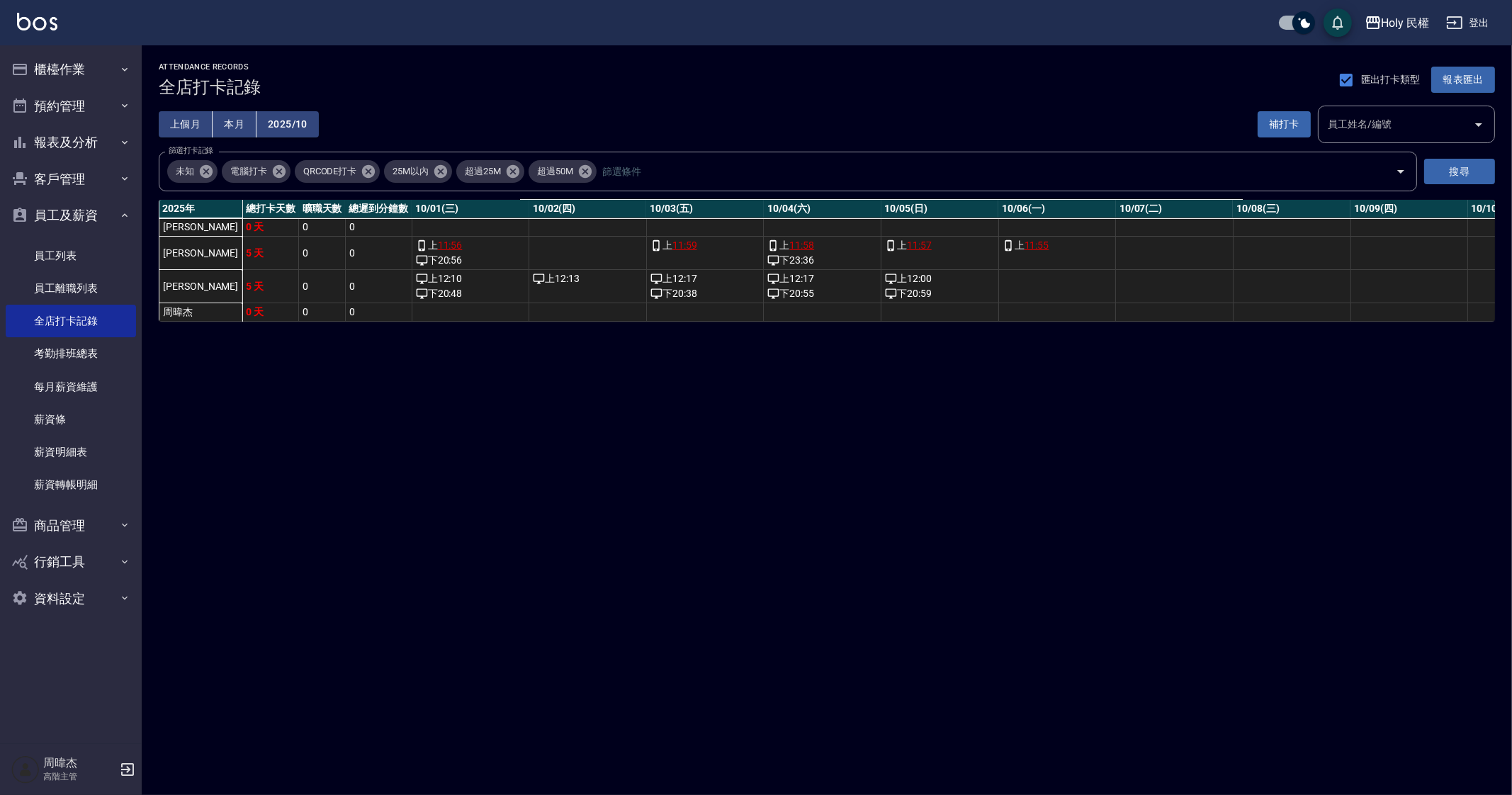
click at [535, 585] on div "ATTENDANCE RECORDS 全店打卡記錄 匯出打卡類型 報表匯出 上個月 本月 2025/10 補打卡 員工姓名/編號 員工姓名/編號 篩選打卡記錄…" at bounding box center [756, 397] width 1512 height 795
click at [105, 381] on link "每月薪資維護" at bounding box center [70, 387] width 130 height 33
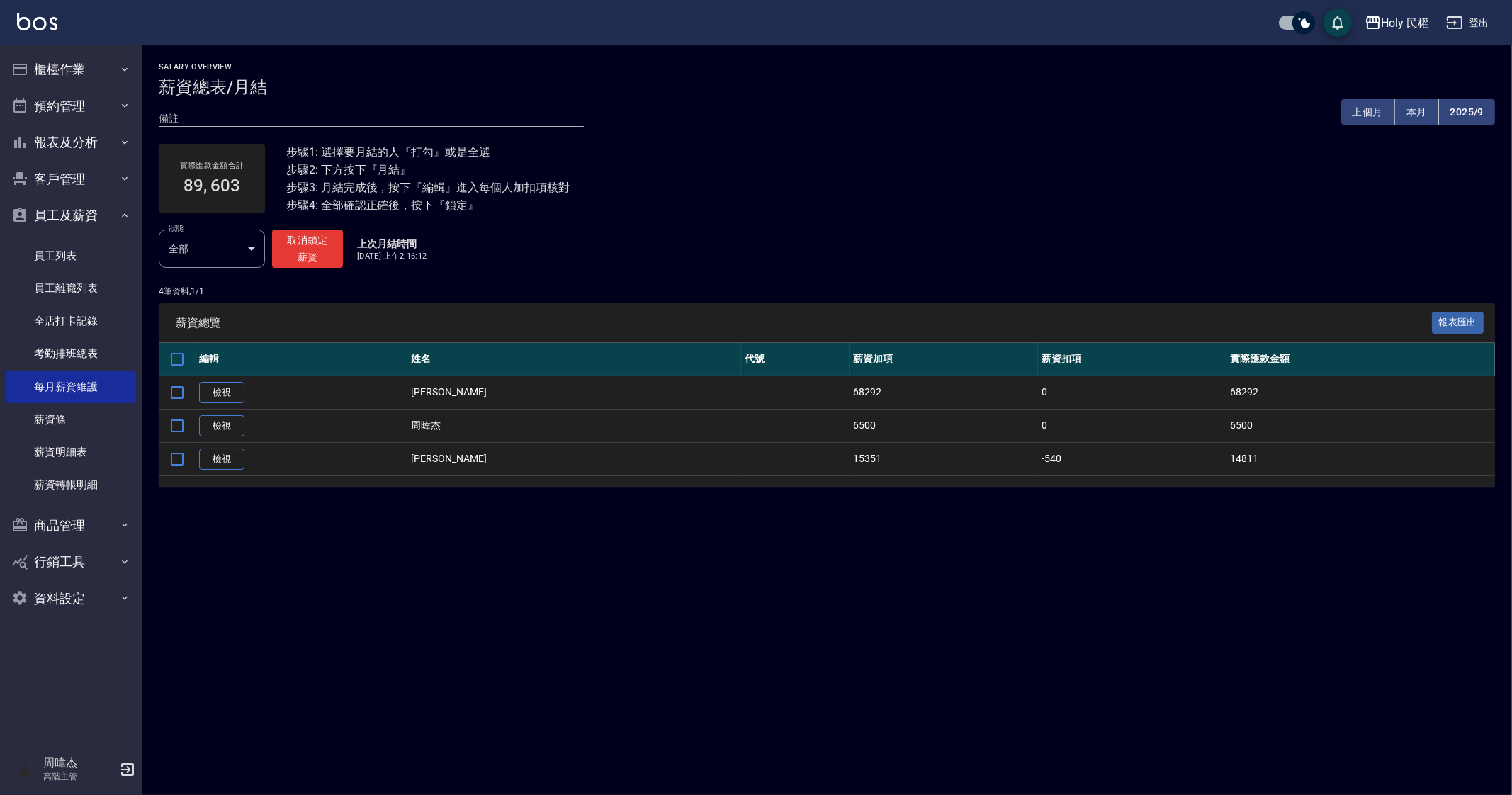
click at [213, 389] on link "檢視" at bounding box center [222, 393] width 46 height 22
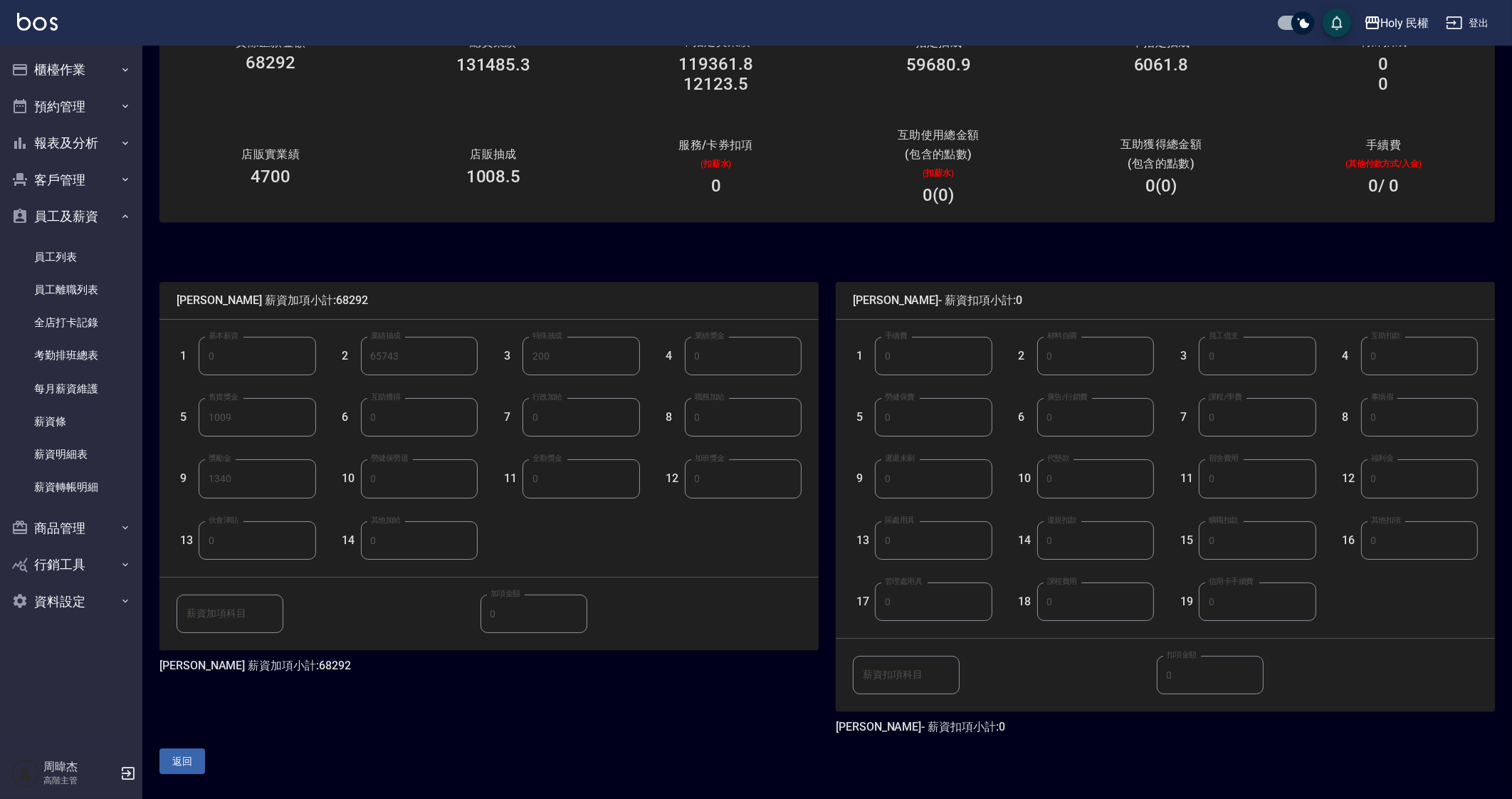
scroll to position [125, 0]
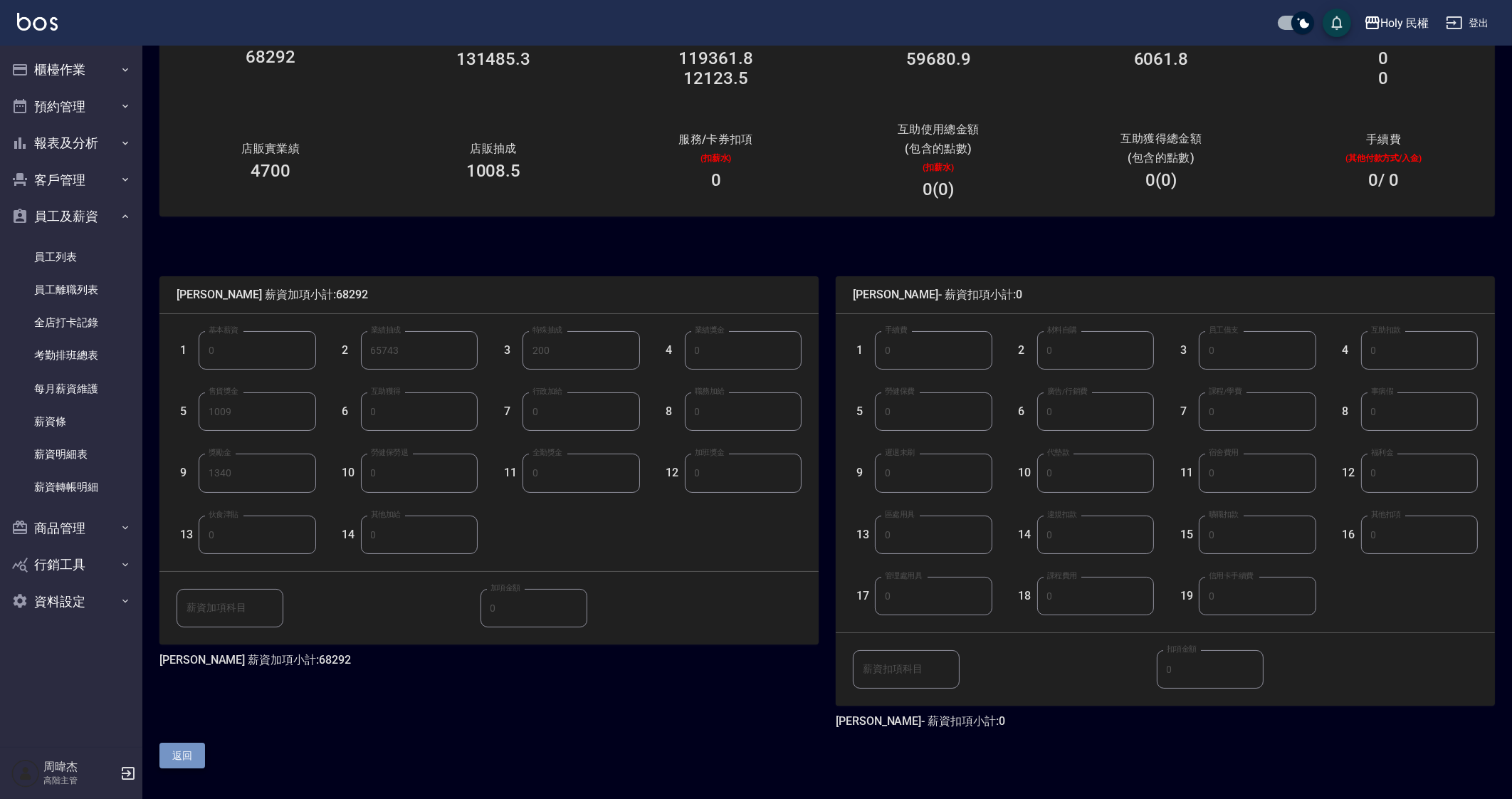
click at [177, 753] on button "返回" at bounding box center [183, 756] width 46 height 26
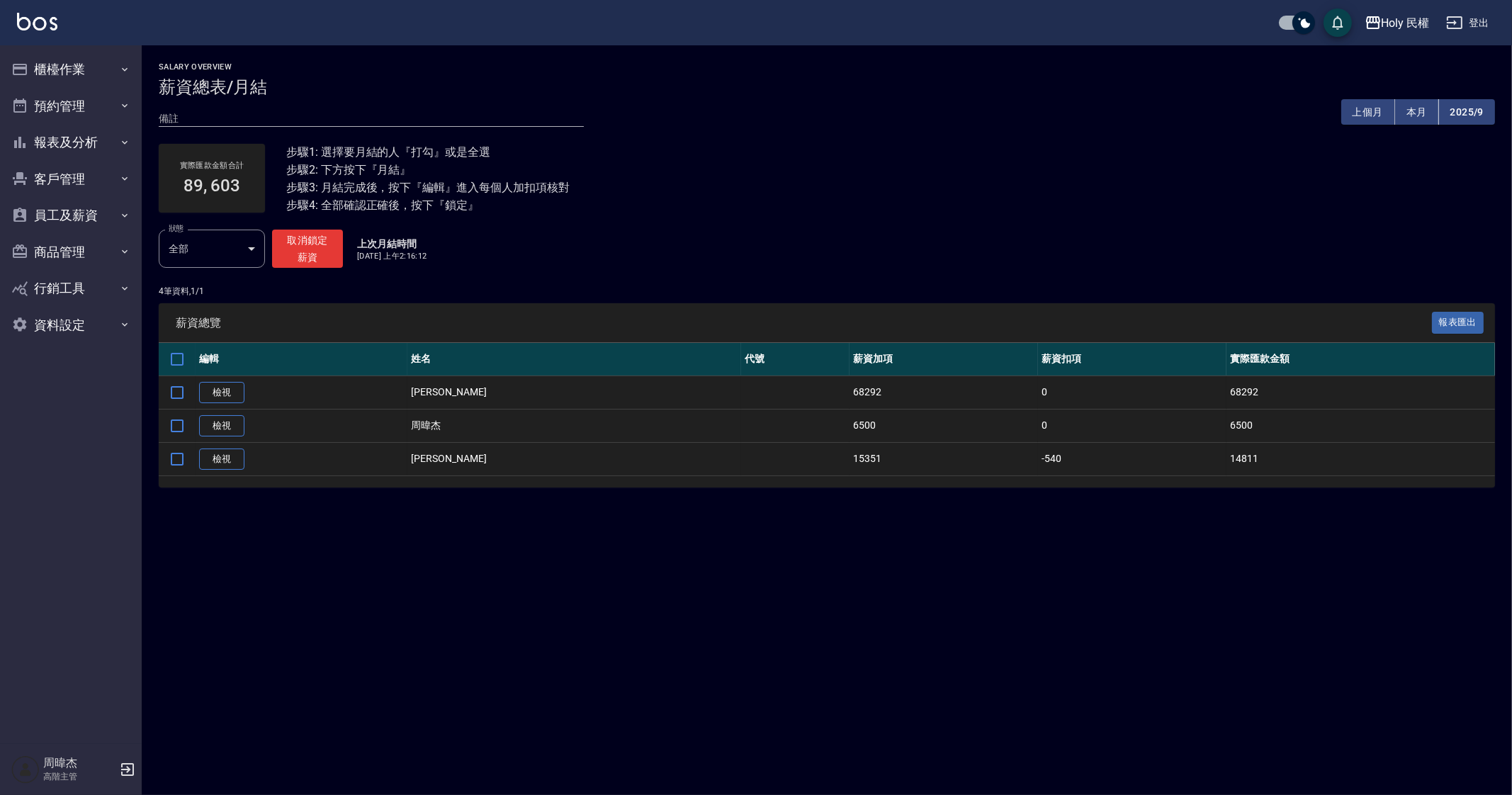
click at [1000, 596] on div "Salary Overview 薪資總表/月結 備註 x 上個月 本月 2025/9 實際匯款金額合計 89, 603 步驟1: 選擇要月結的人『打勾』或是全…" at bounding box center [756, 397] width 1512 height 795
drag, startPoint x: 1001, startPoint y: 596, endPoint x: 1016, endPoint y: 572, distance: 28.3
click at [1002, 596] on div "Salary Overview 薪資總表/月結 備註 x 上個月 本月 2025/9 實際匯款金額合計 89, 603 步驟1: 選擇要月結的人『打勾』或是全…" at bounding box center [756, 397] width 1512 height 795
click at [65, 141] on button "報表及分析" at bounding box center [70, 142] width 130 height 37
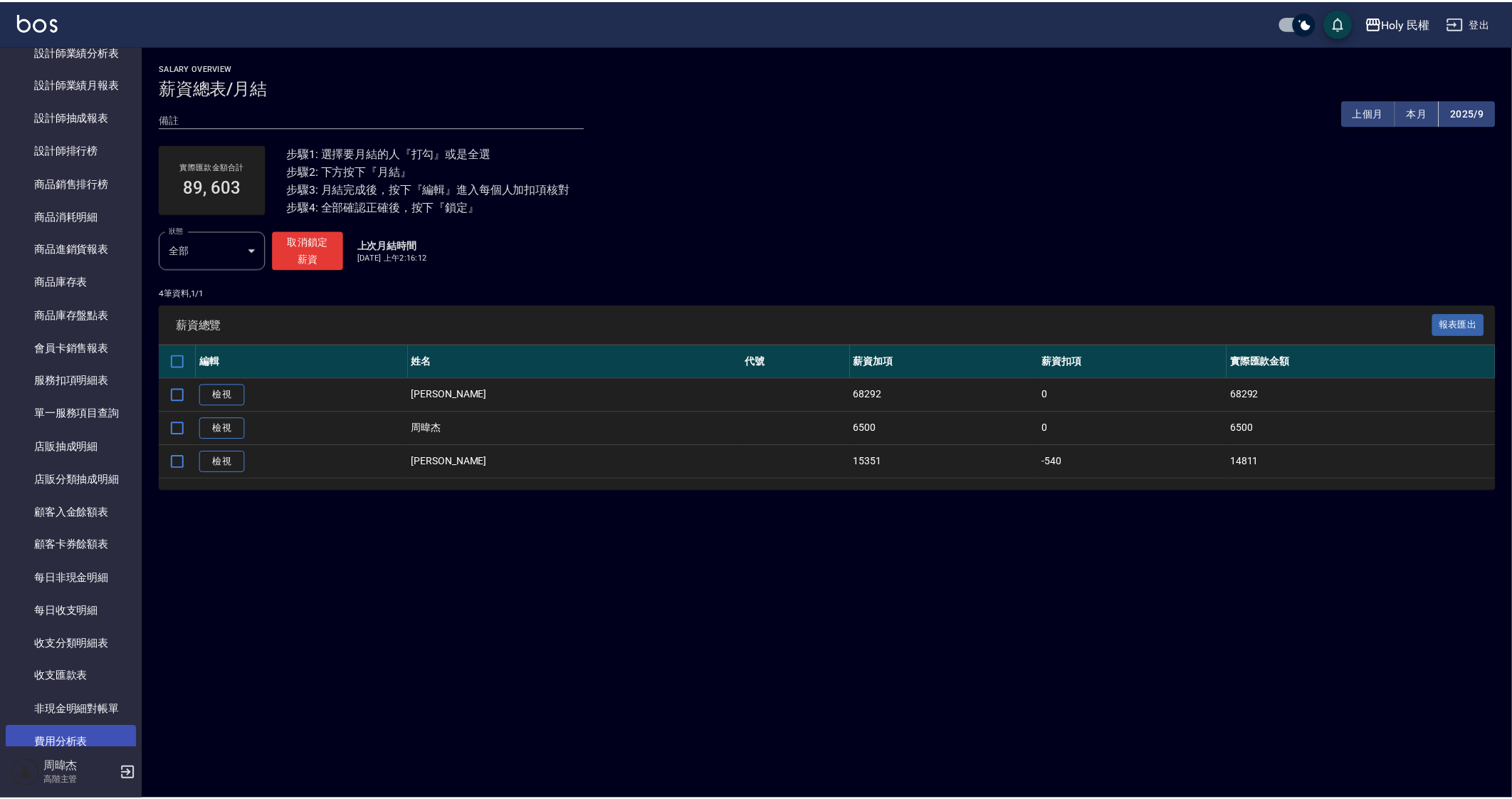
scroll to position [801, 0]
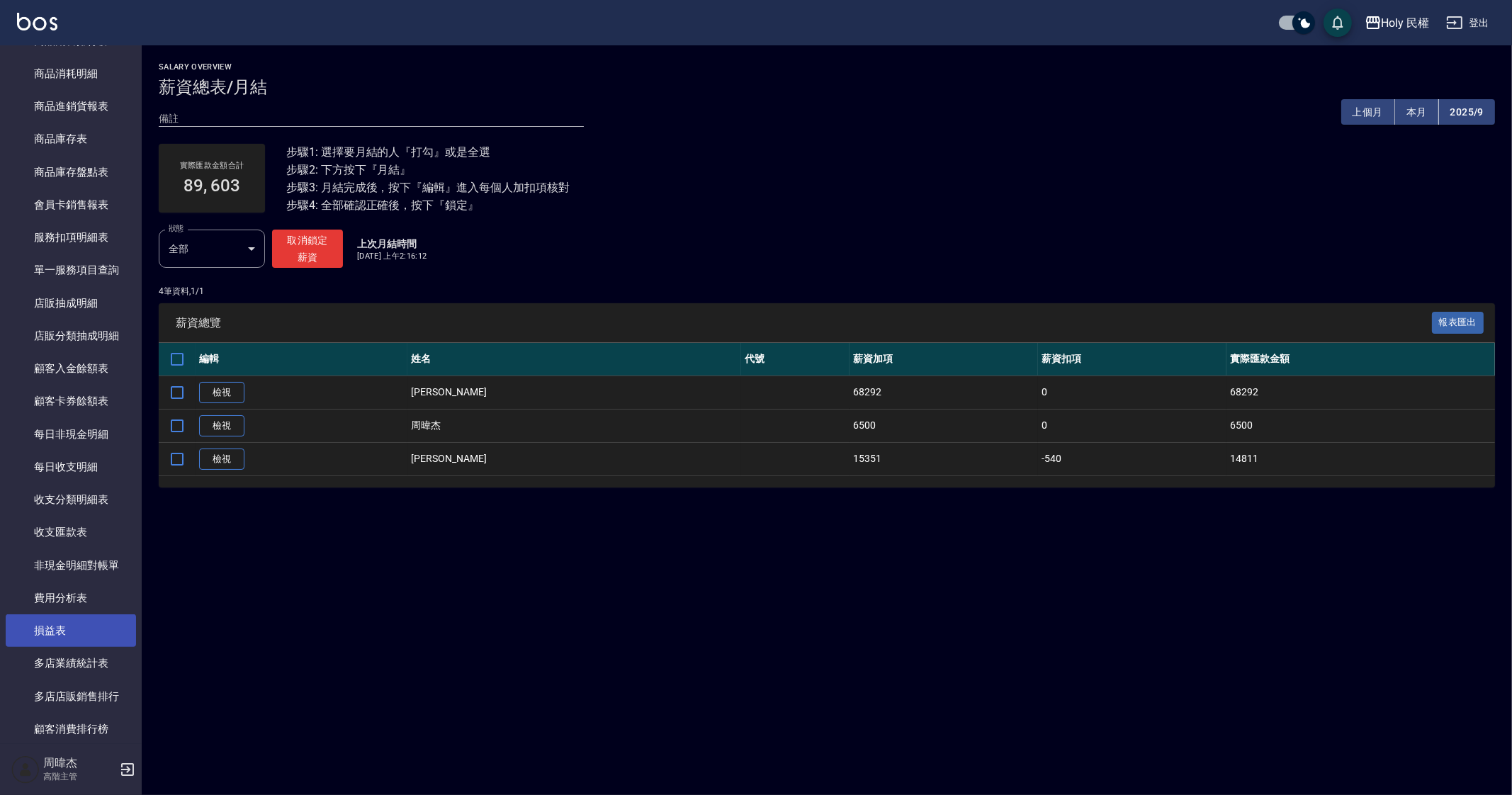
click at [98, 632] on link "損益表" at bounding box center [70, 630] width 130 height 33
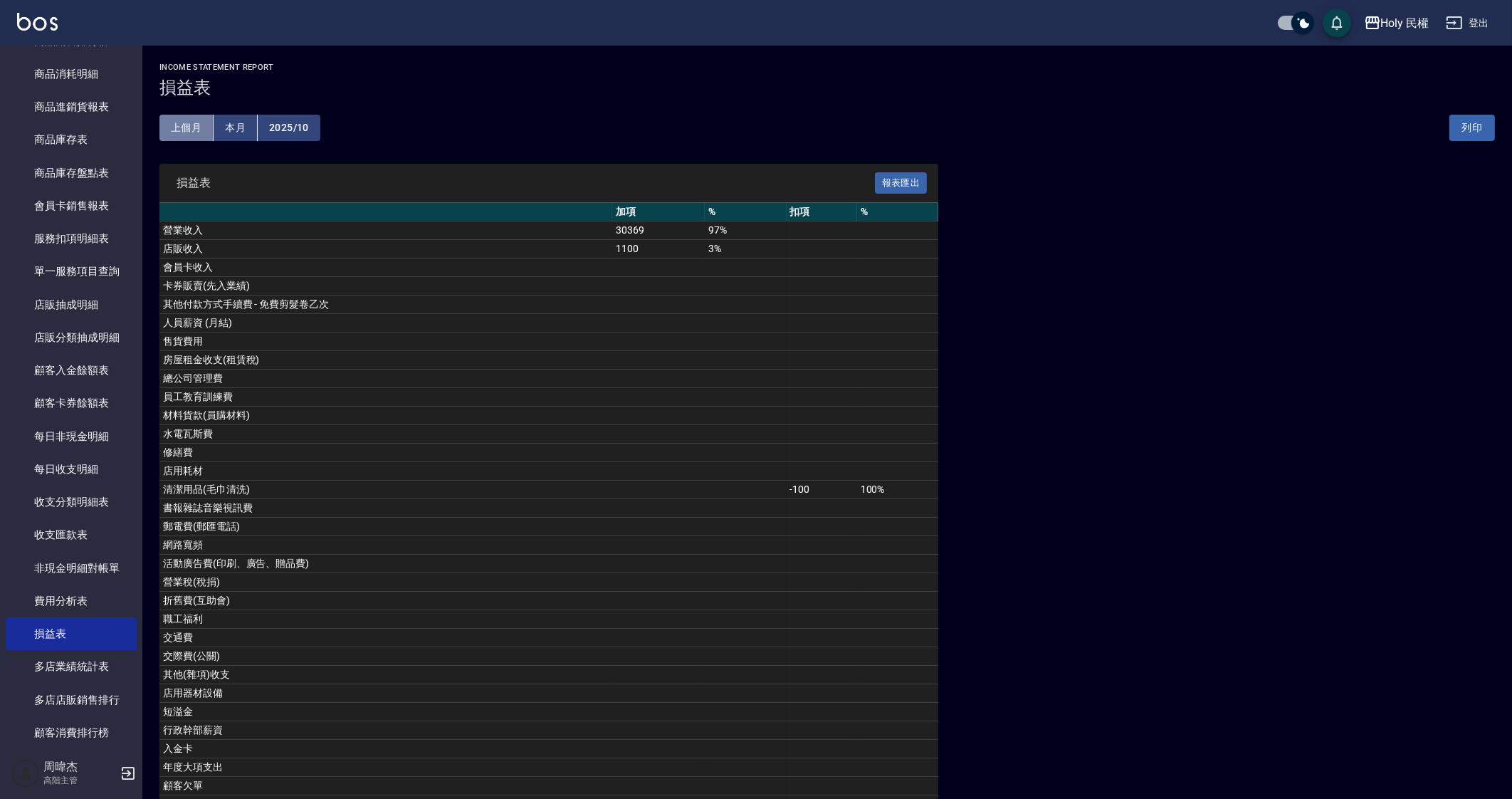
click at [180, 125] on button "上個月" at bounding box center [186, 128] width 54 height 26
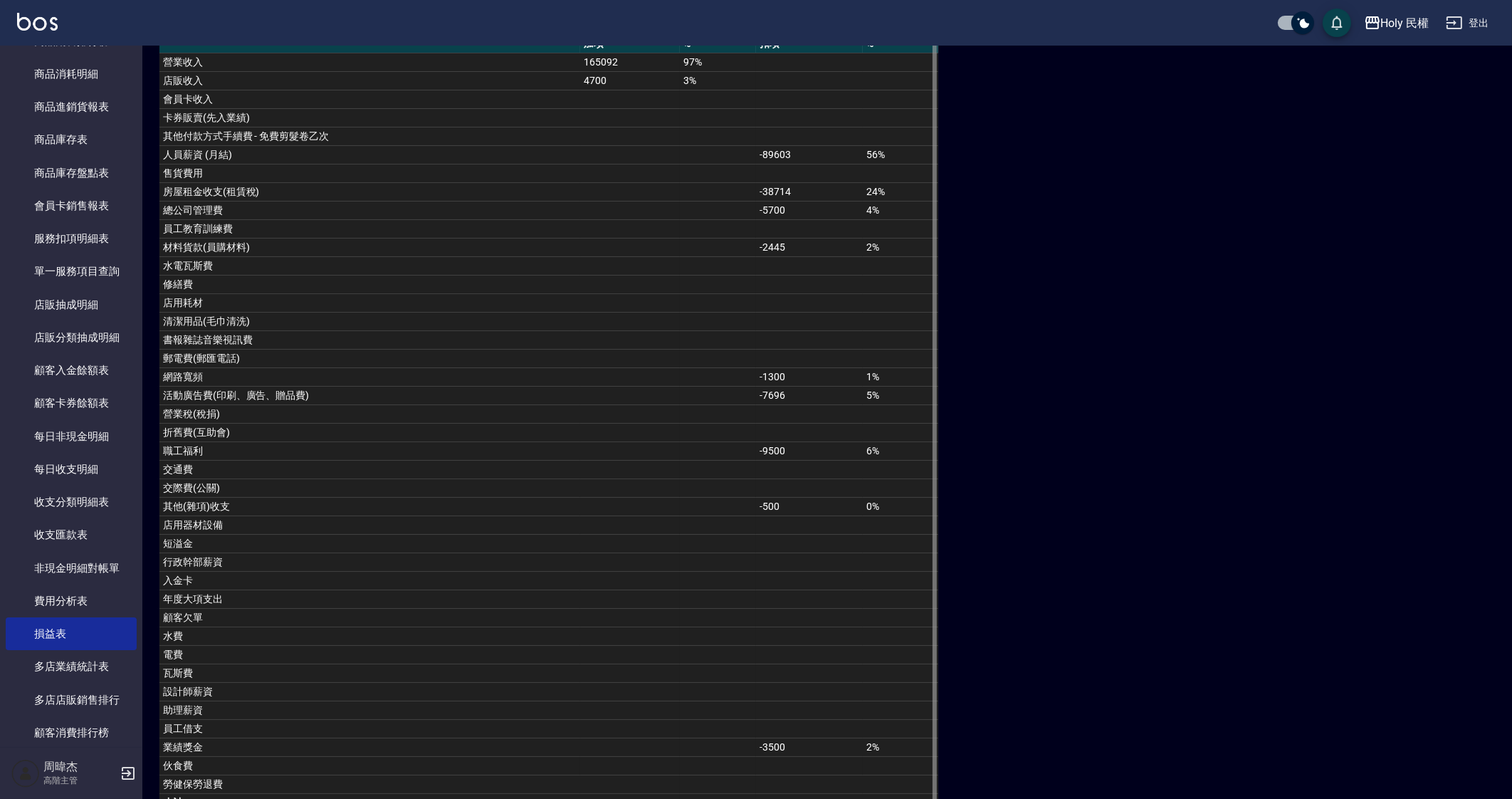
scroll to position [302, 0]
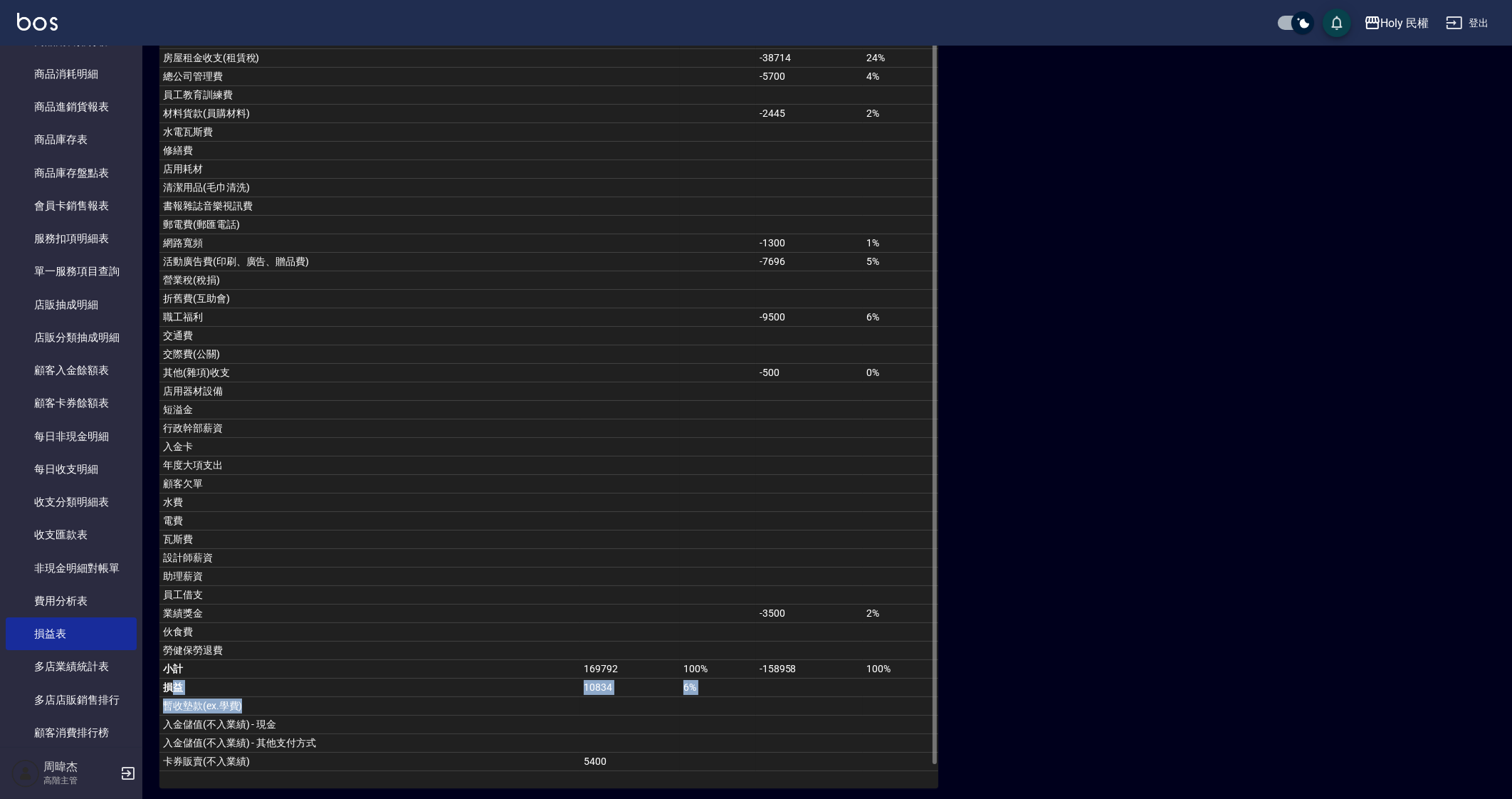
drag, startPoint x: 175, startPoint y: 682, endPoint x: 744, endPoint y: 699, distance: 569.3
click at [744, 699] on tbody "營業收入 165092 97% 店販收入 4700 3% 會員卡收入 卡券販賣(先入業績) 其他付款方式手續費 - 免費剪髮卷乙次 人員薪資 (月結) -89…" at bounding box center [549, 345] width 779 height 852
click at [741, 742] on td at bounding box center [718, 743] width 76 height 19
click at [1276, 615] on div "損益表 報表匯出 加項 % 扣項 % 營業收入 165092 97% 店販收入 4700 3% 會員卡收入 卡券販賣(先入業績) 其他付款方式手續費 - 免費…" at bounding box center [827, 326] width 1335 height 927
click at [606, 512] on td at bounding box center [629, 521] width 100 height 19
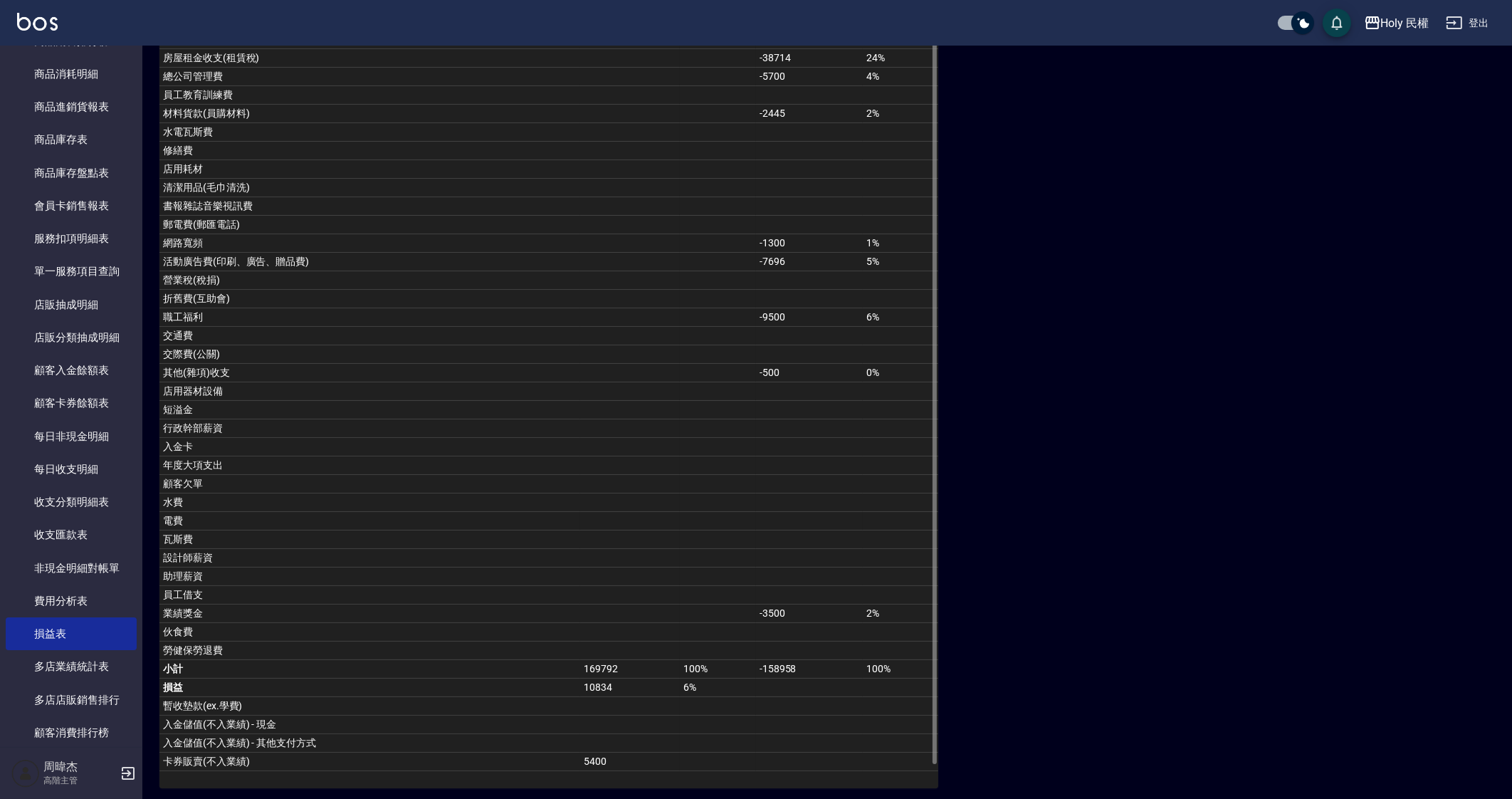
click at [606, 512] on td at bounding box center [629, 521] width 100 height 19
click at [651, 569] on td at bounding box center [629, 577] width 100 height 19
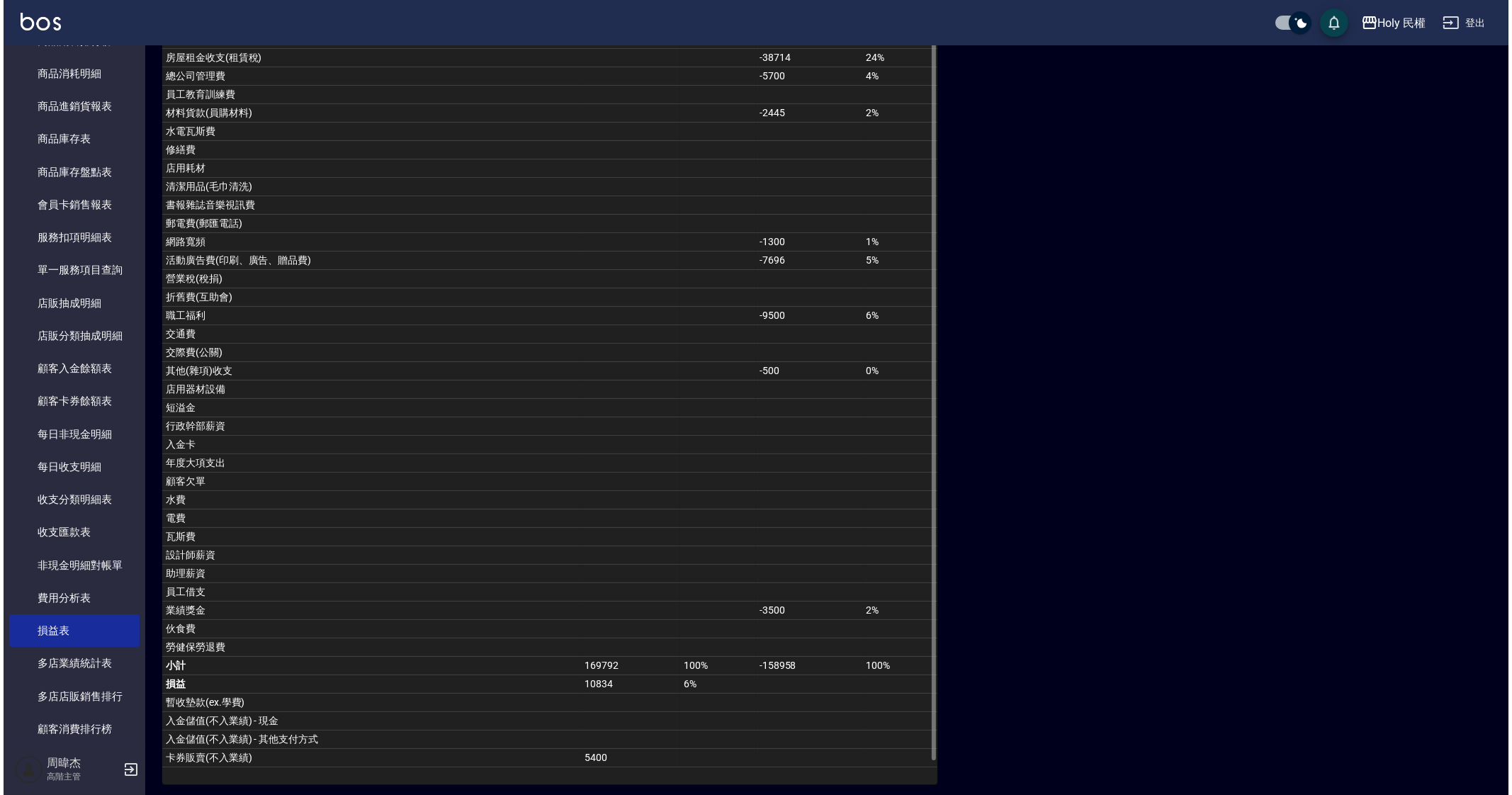
scroll to position [0, 0]
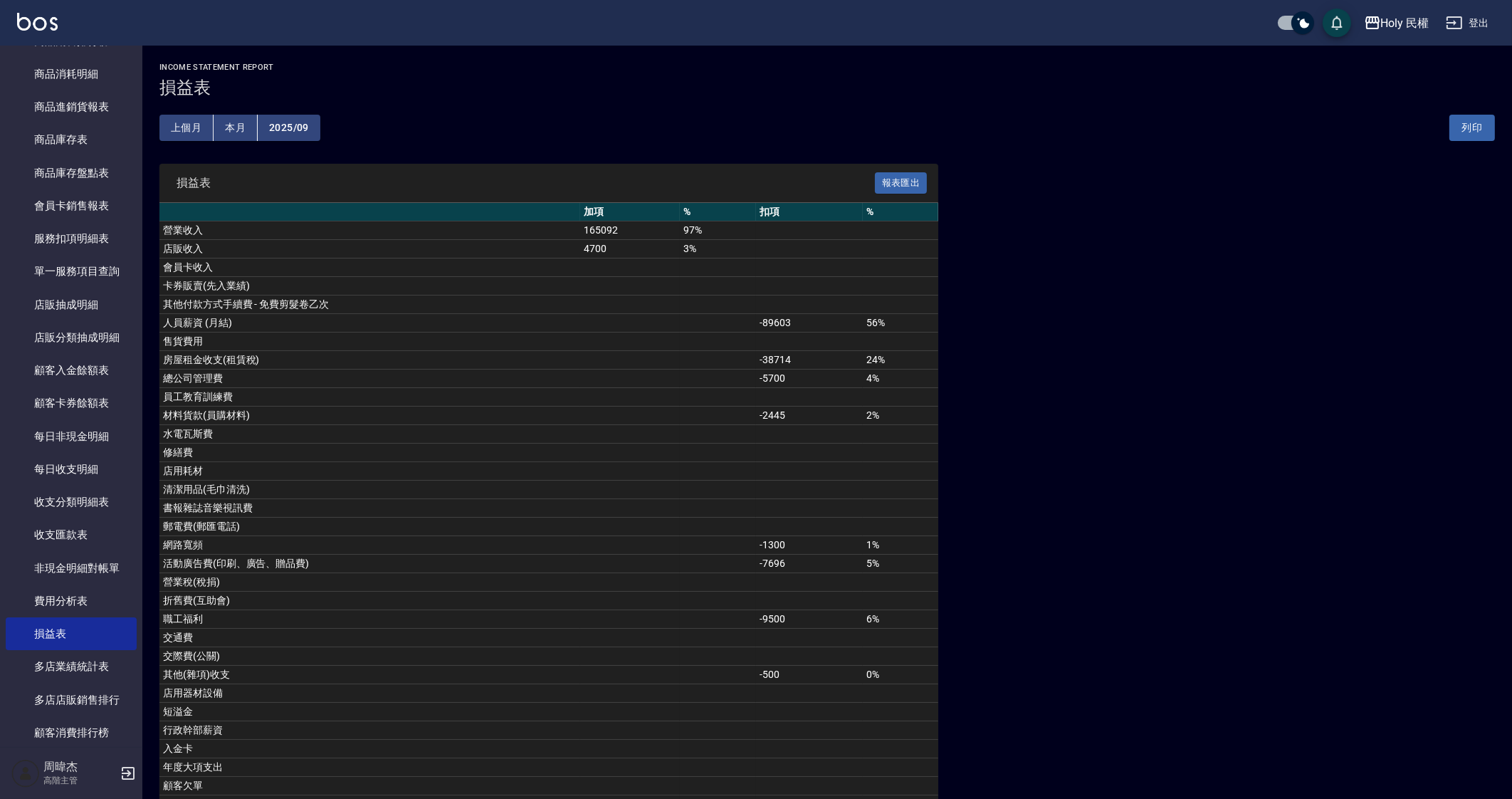
click at [307, 128] on button "2025/09" at bounding box center [289, 128] width 63 height 26
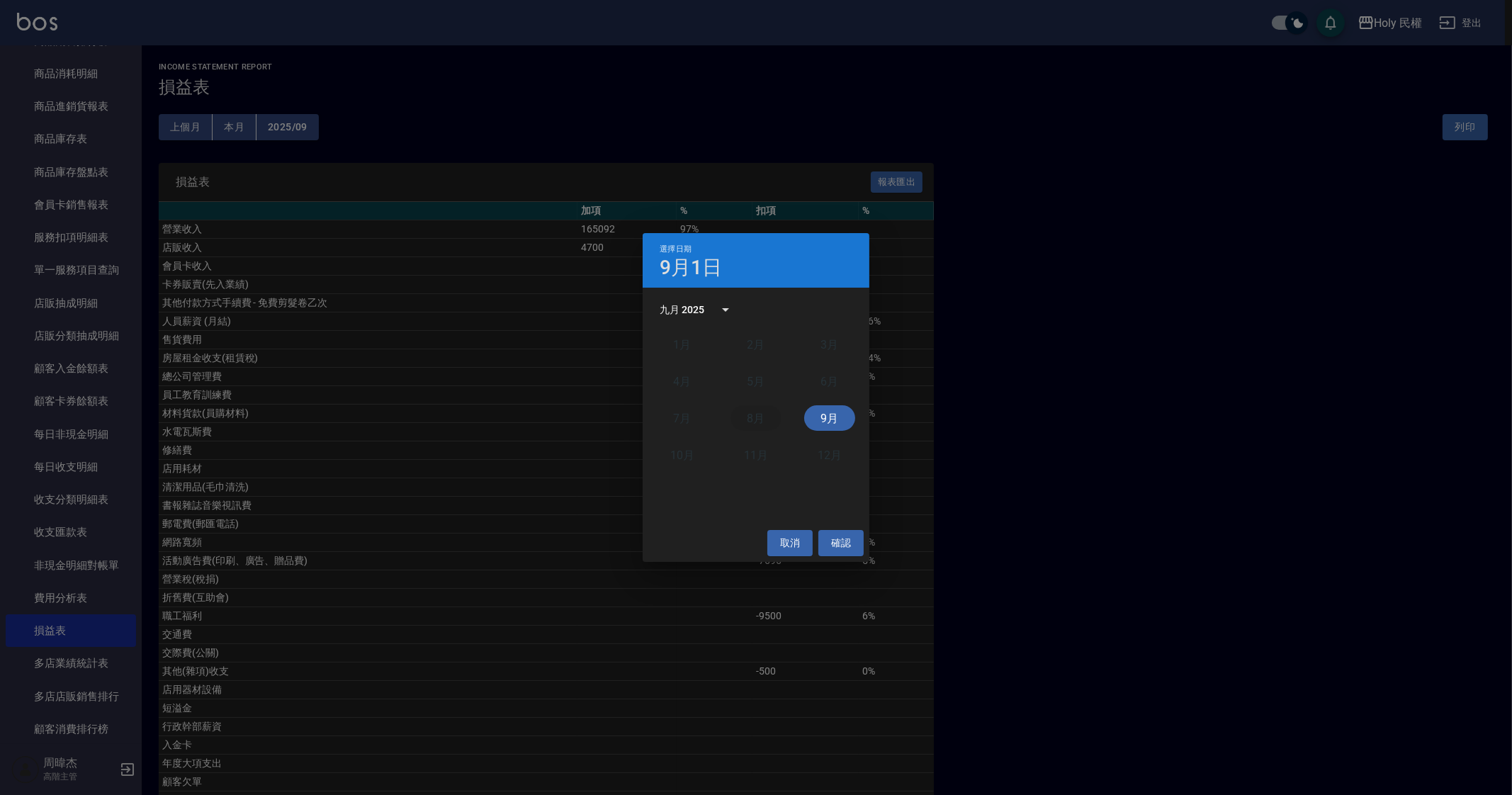
click at [756, 416] on button "8月" at bounding box center [756, 417] width 51 height 25
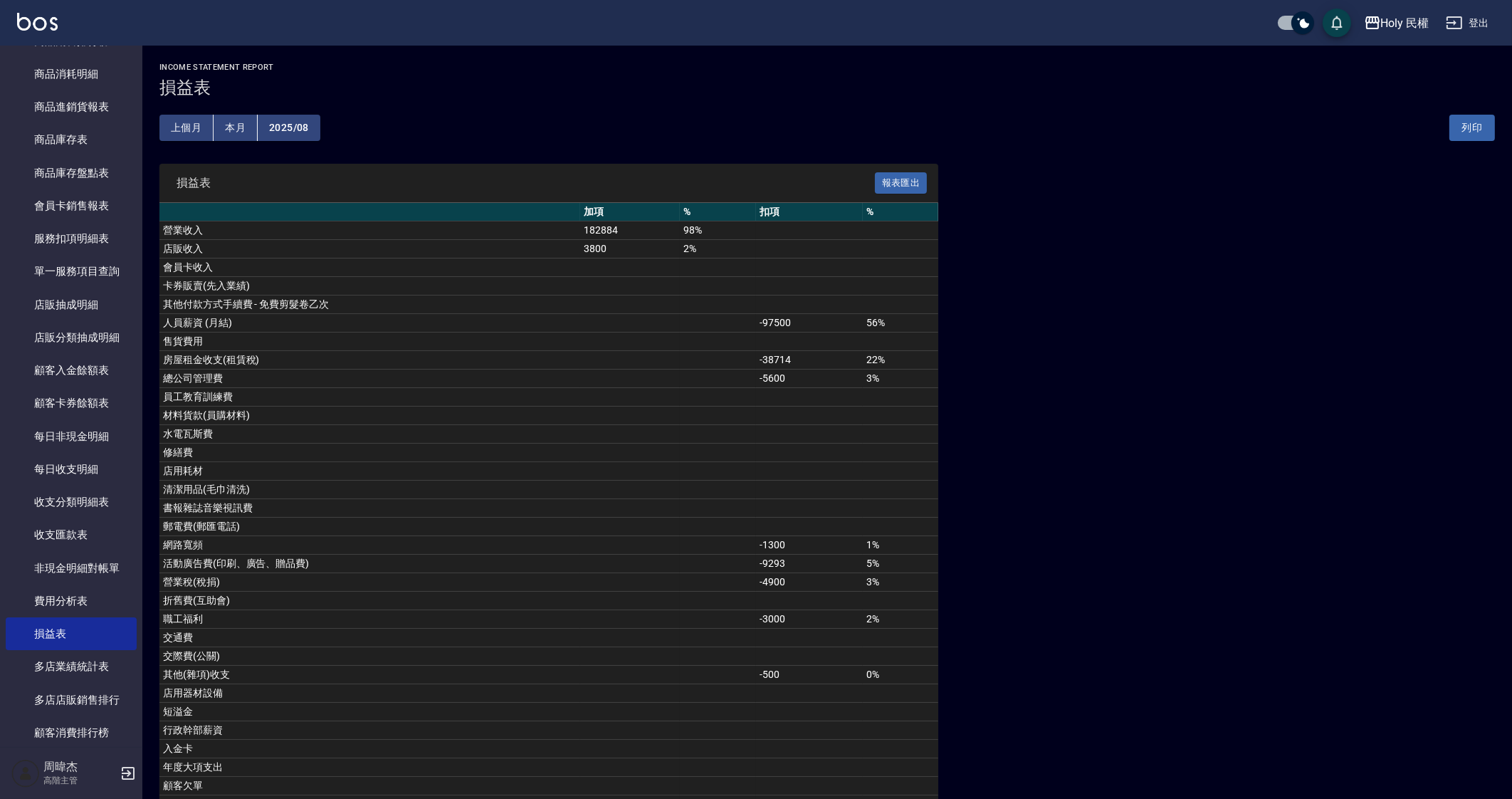
click at [299, 124] on button "2025/08" at bounding box center [289, 128] width 63 height 26
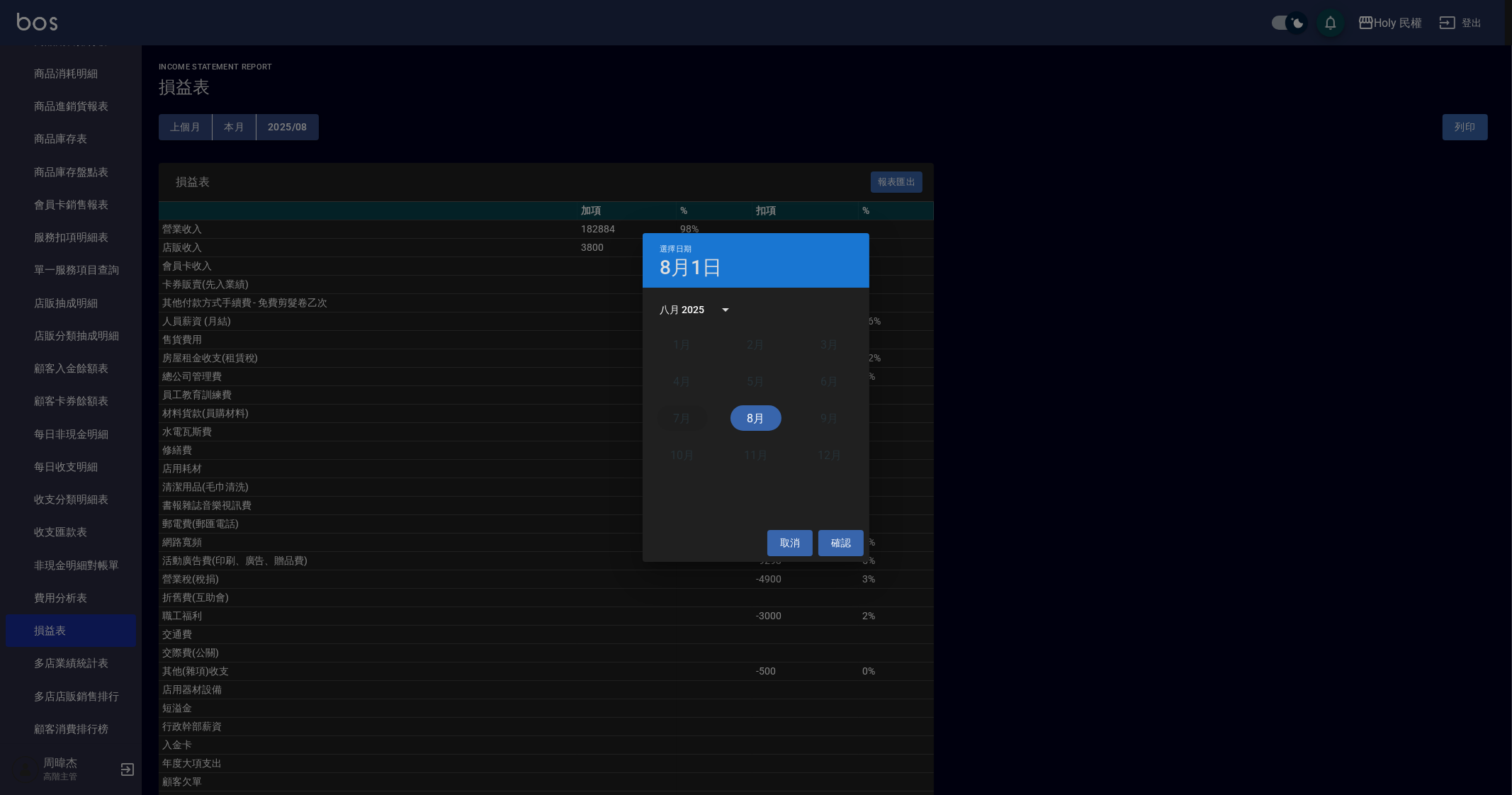
click at [698, 412] on button "7月" at bounding box center [683, 417] width 51 height 25
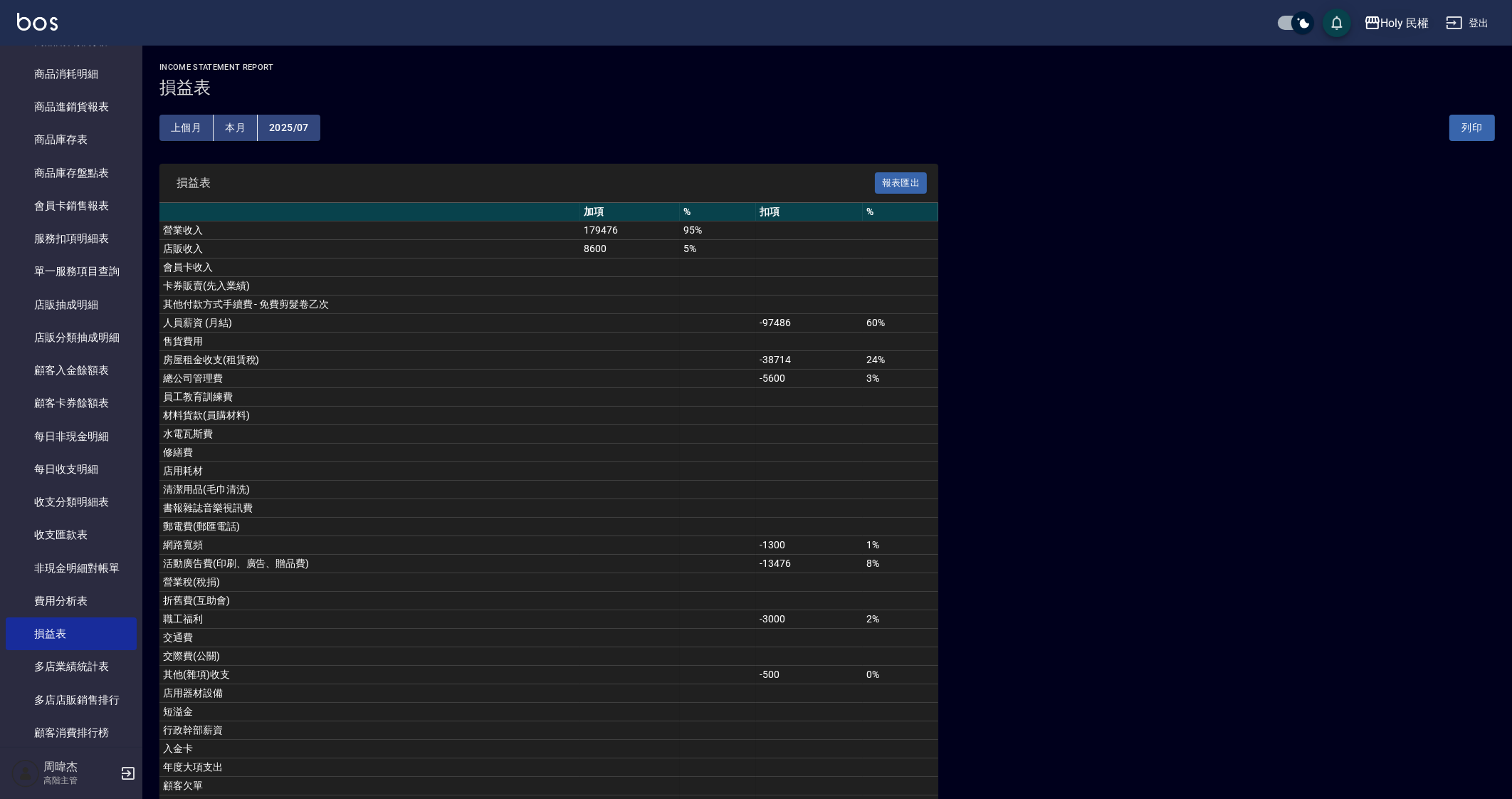
click at [1388, 26] on div "Holy 民權" at bounding box center [1405, 23] width 49 height 18
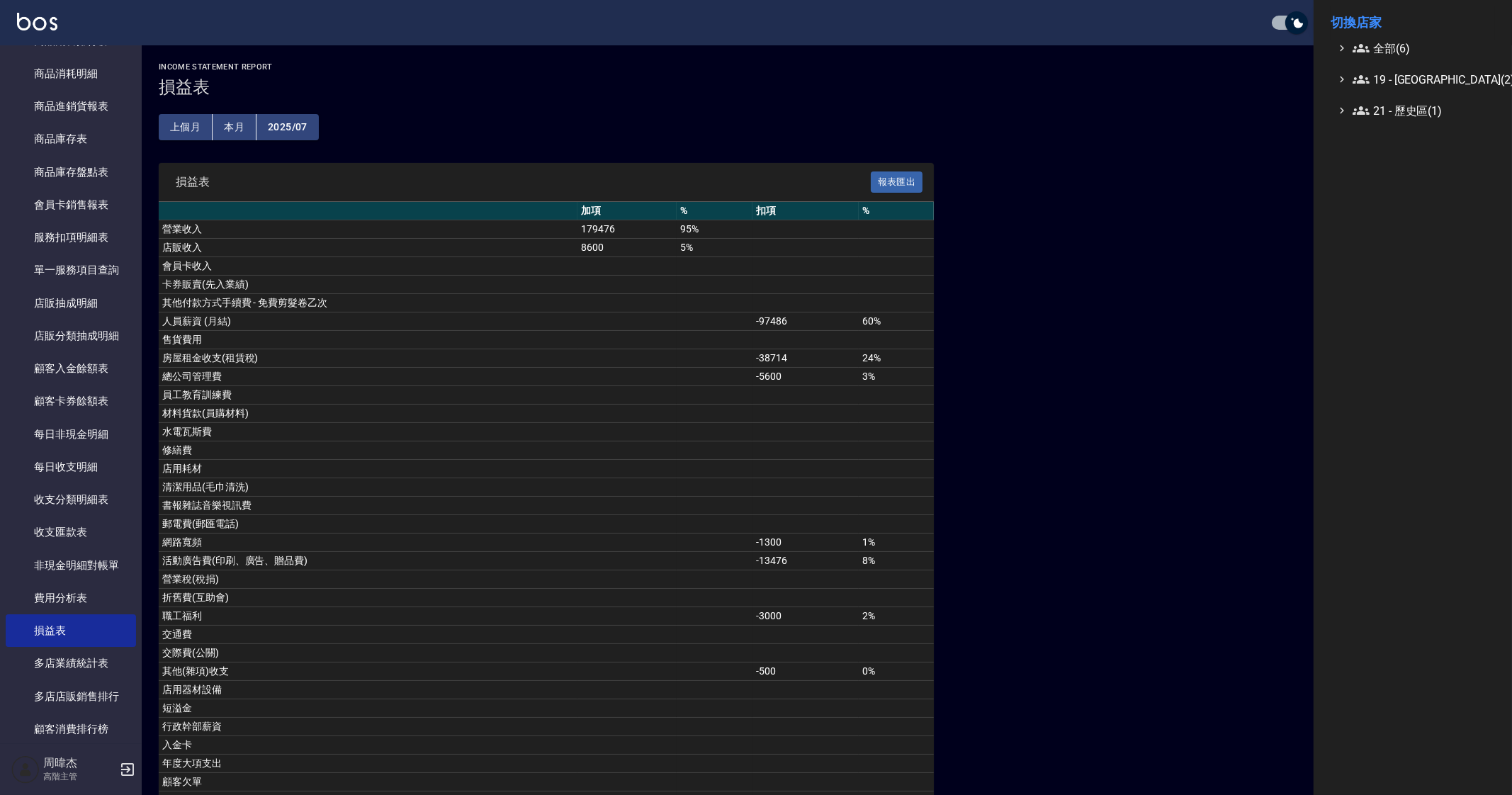
click at [1389, 44] on span "全部(6)" at bounding box center [1422, 47] width 137 height 17
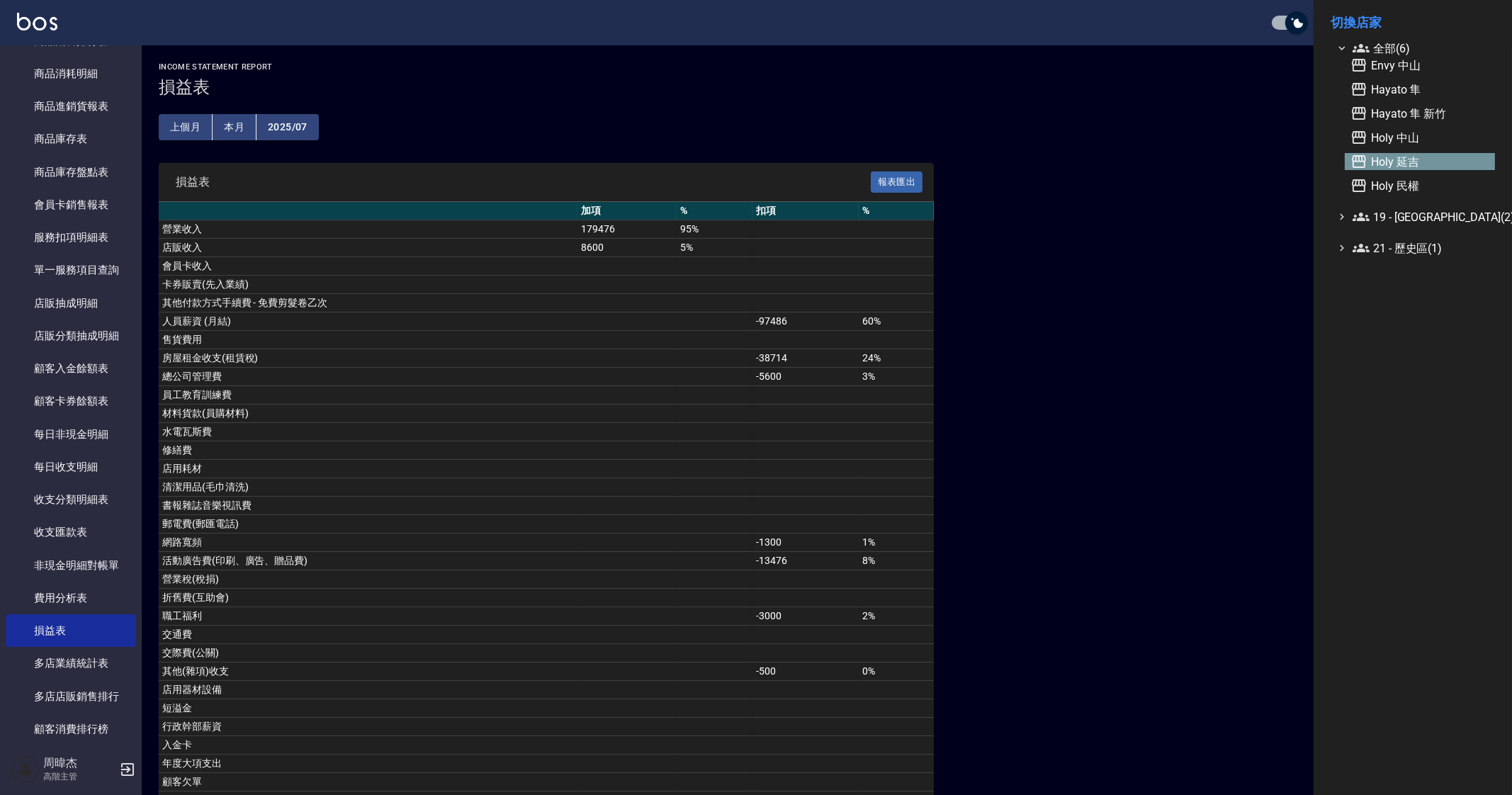
click at [1435, 157] on span "Holy 延吉" at bounding box center [1420, 161] width 139 height 17
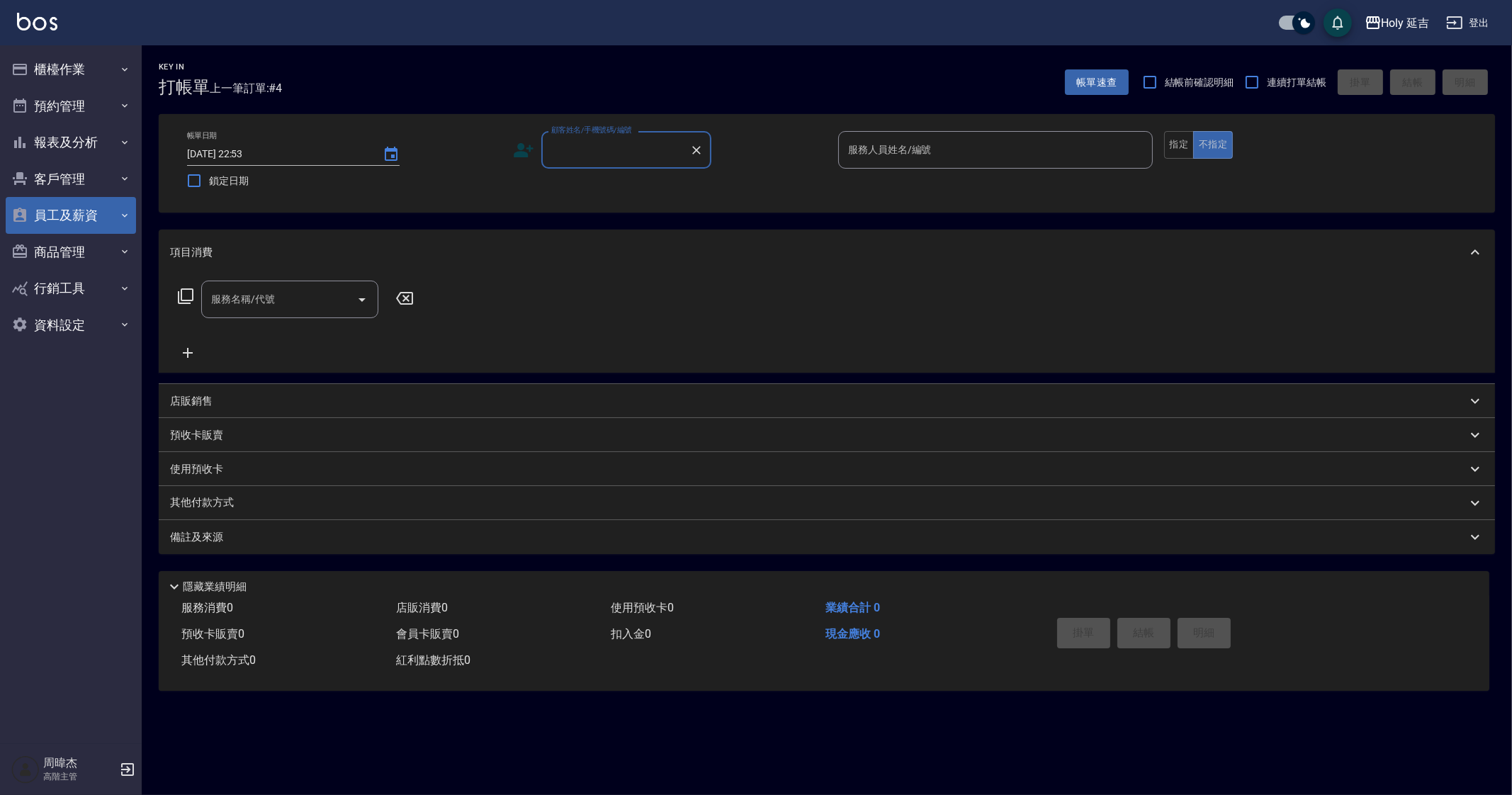
click at [101, 211] on button "員工及薪資" at bounding box center [70, 215] width 130 height 37
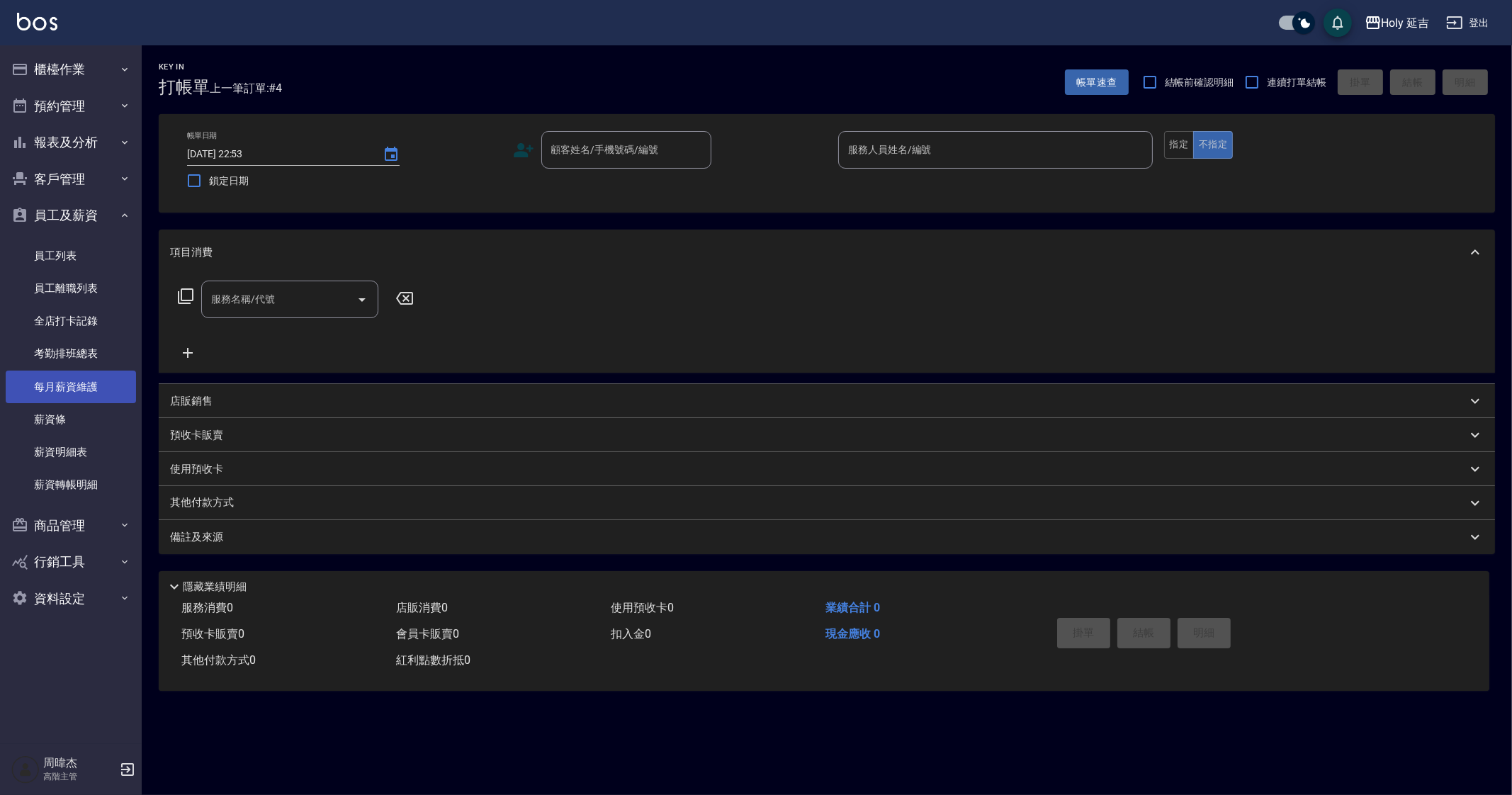
click at [94, 392] on link "每月薪資維護" at bounding box center [70, 387] width 130 height 33
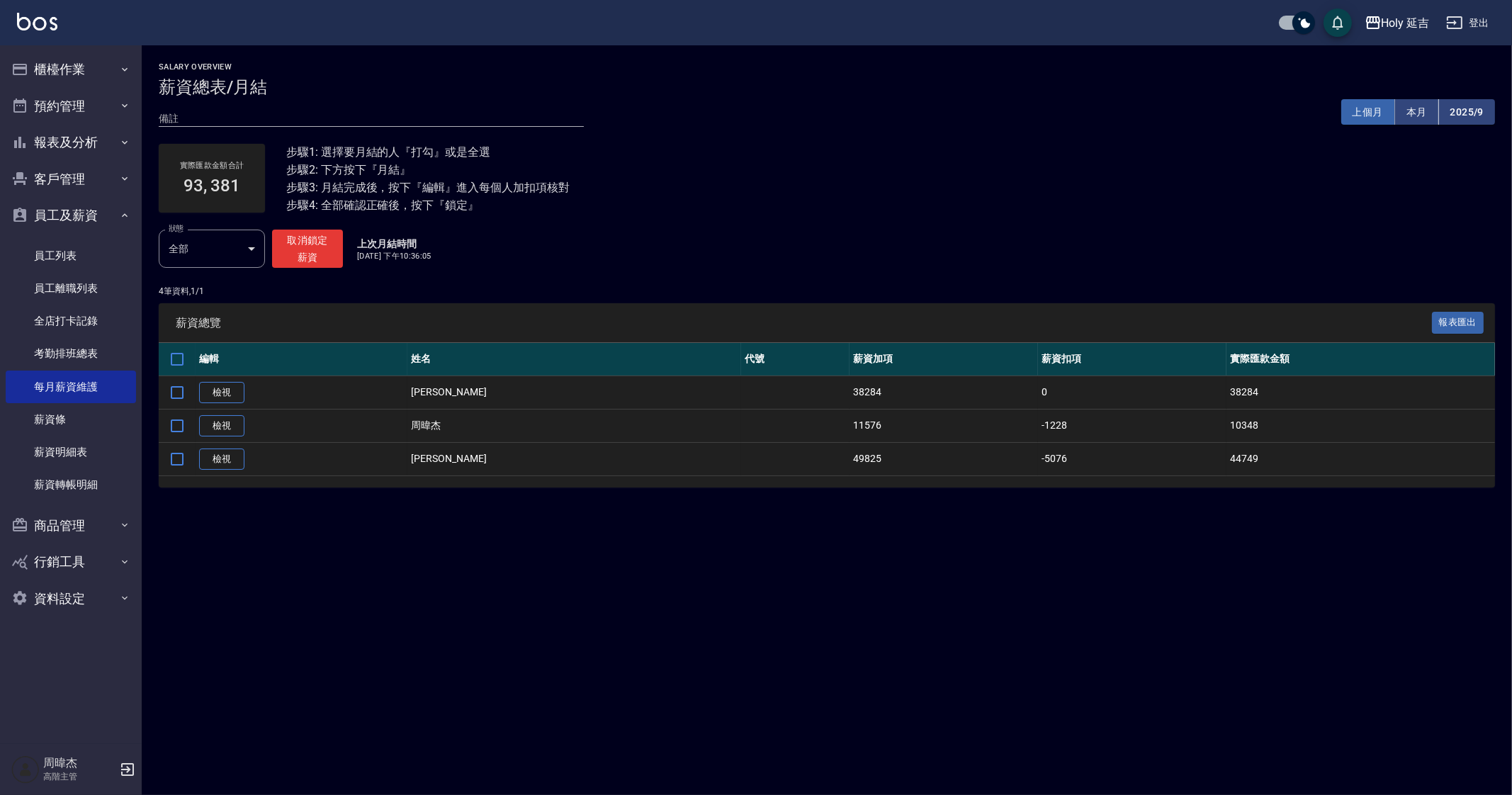
click at [1368, 101] on button "上個月" at bounding box center [1368, 112] width 54 height 26
click at [1383, 23] on div "Holy 延吉" at bounding box center [1406, 23] width 48 height 18
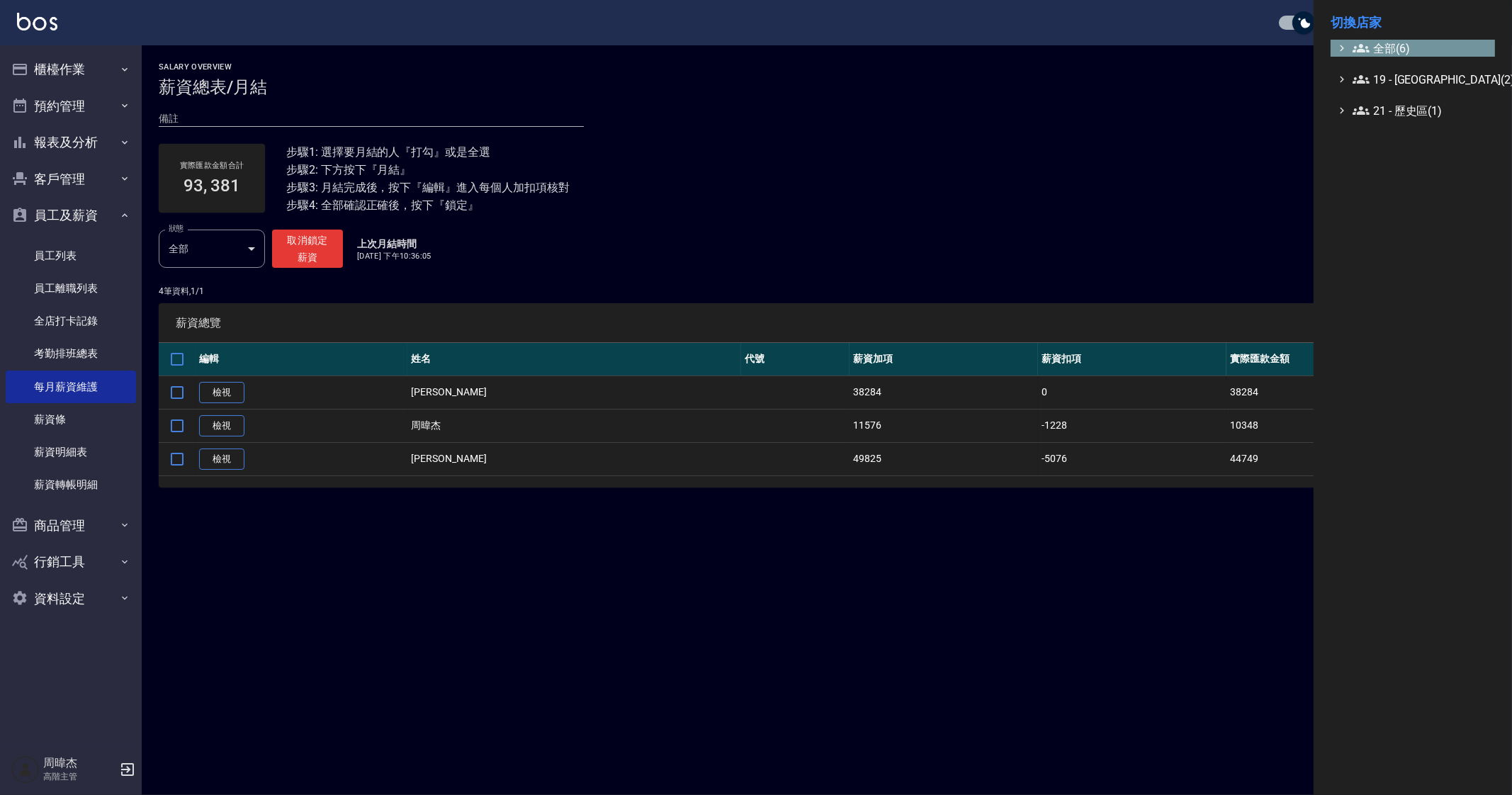
click at [1410, 50] on span "全部(6)" at bounding box center [1422, 47] width 137 height 17
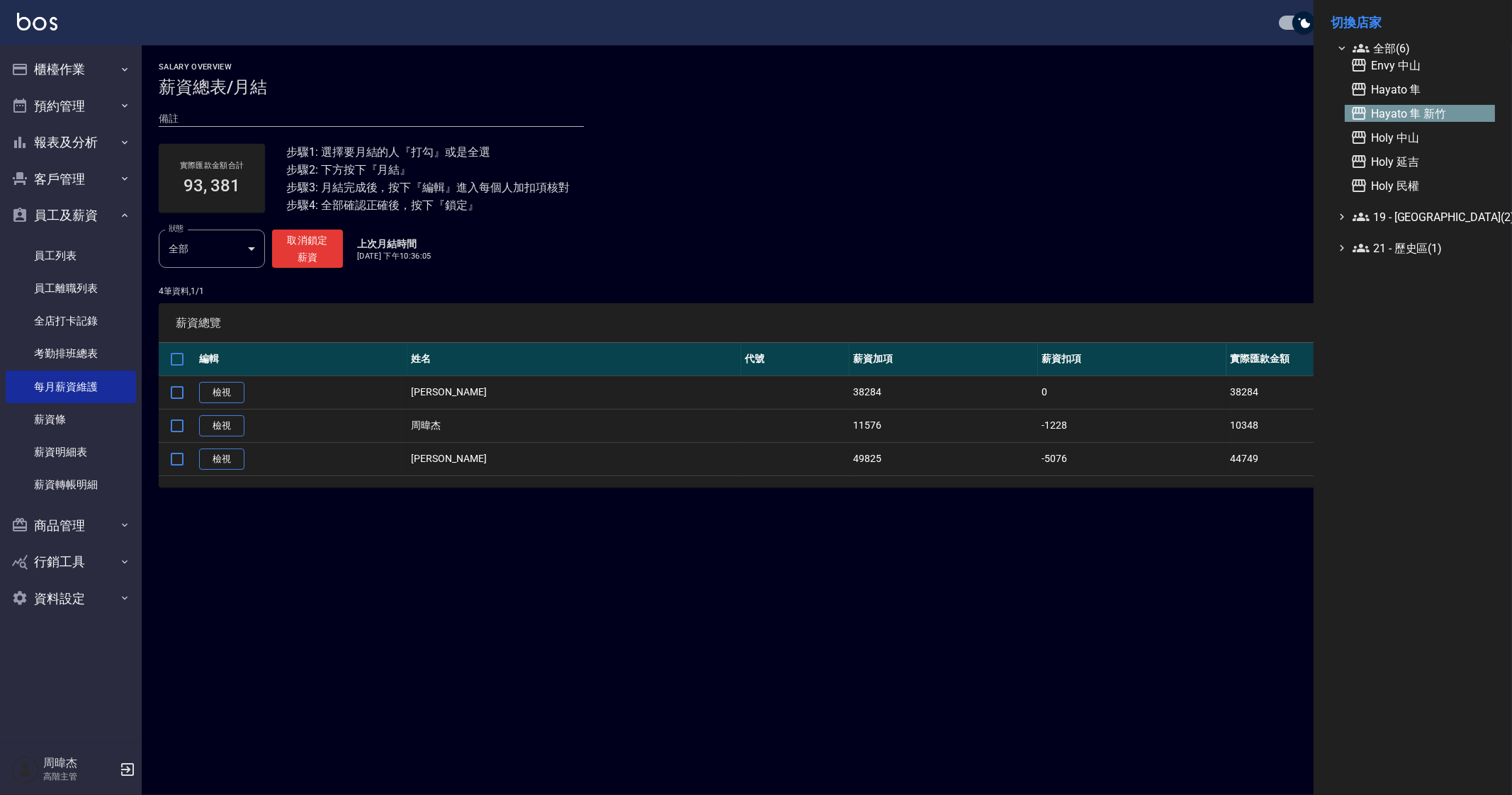
click at [1453, 108] on span "Hayato 隼 新竹" at bounding box center [1420, 112] width 139 height 17
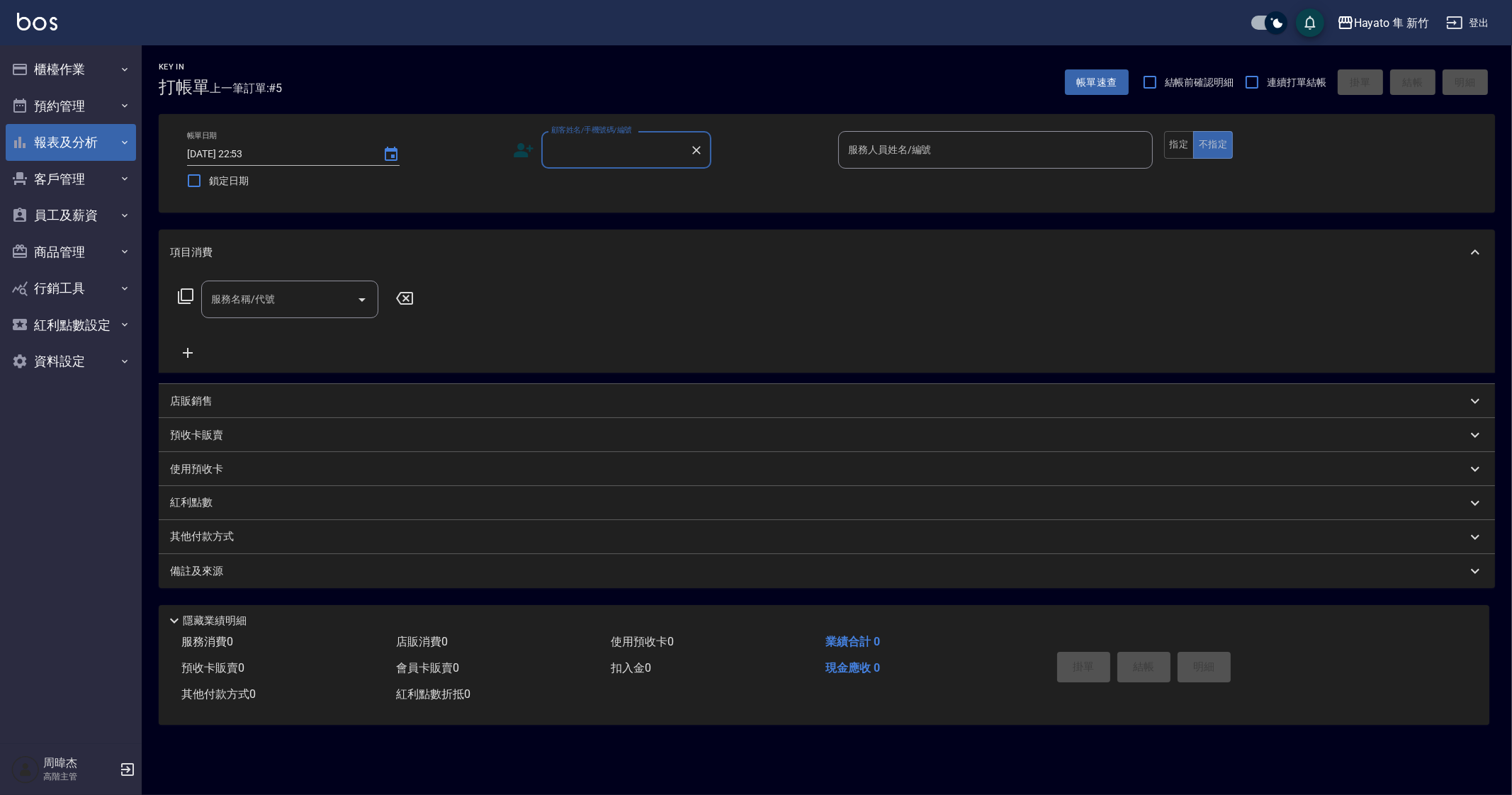
click at [115, 144] on button "報表及分析" at bounding box center [70, 142] width 130 height 37
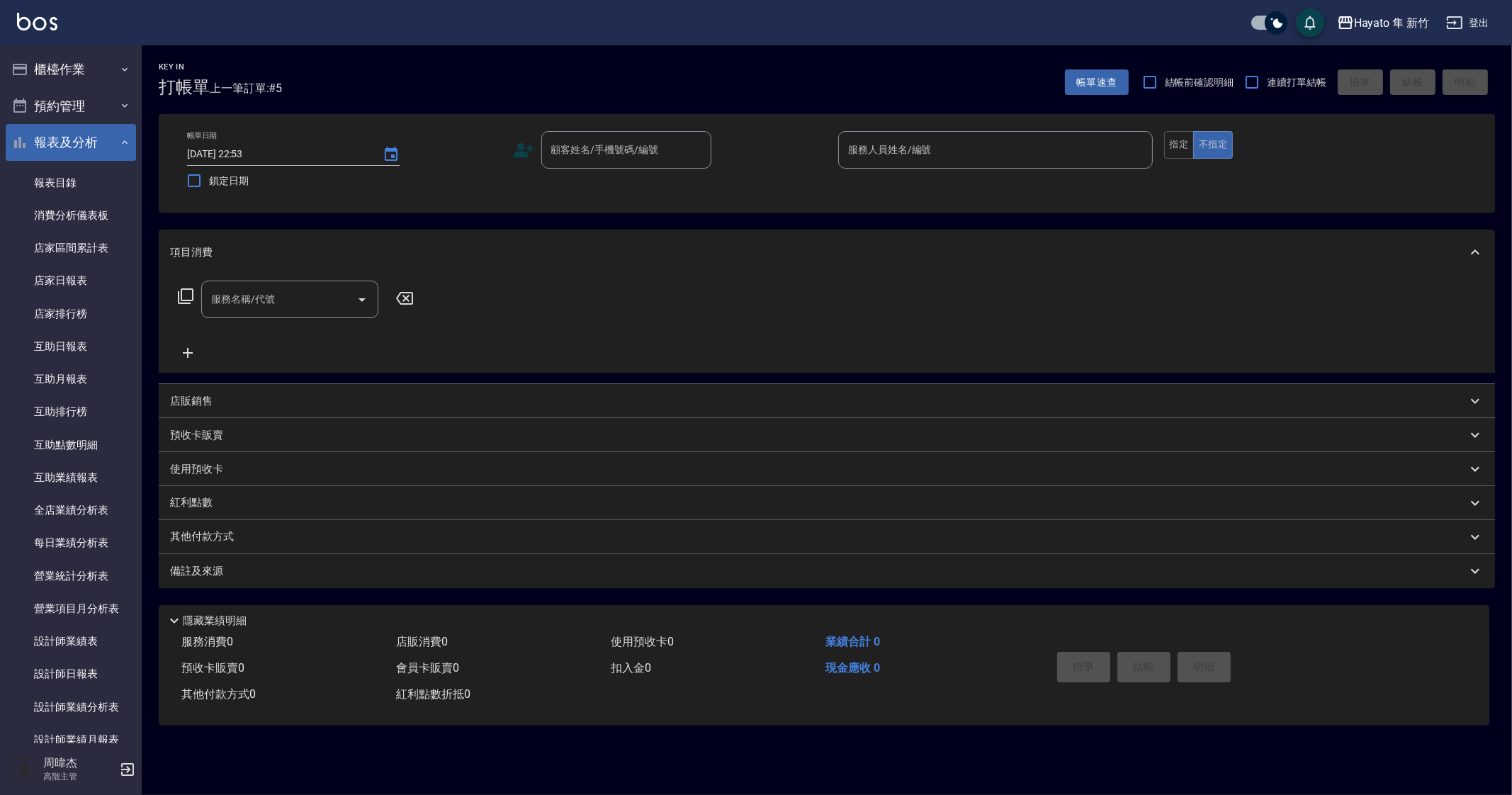
click at [119, 144] on icon "button" at bounding box center [125, 142] width 11 height 11
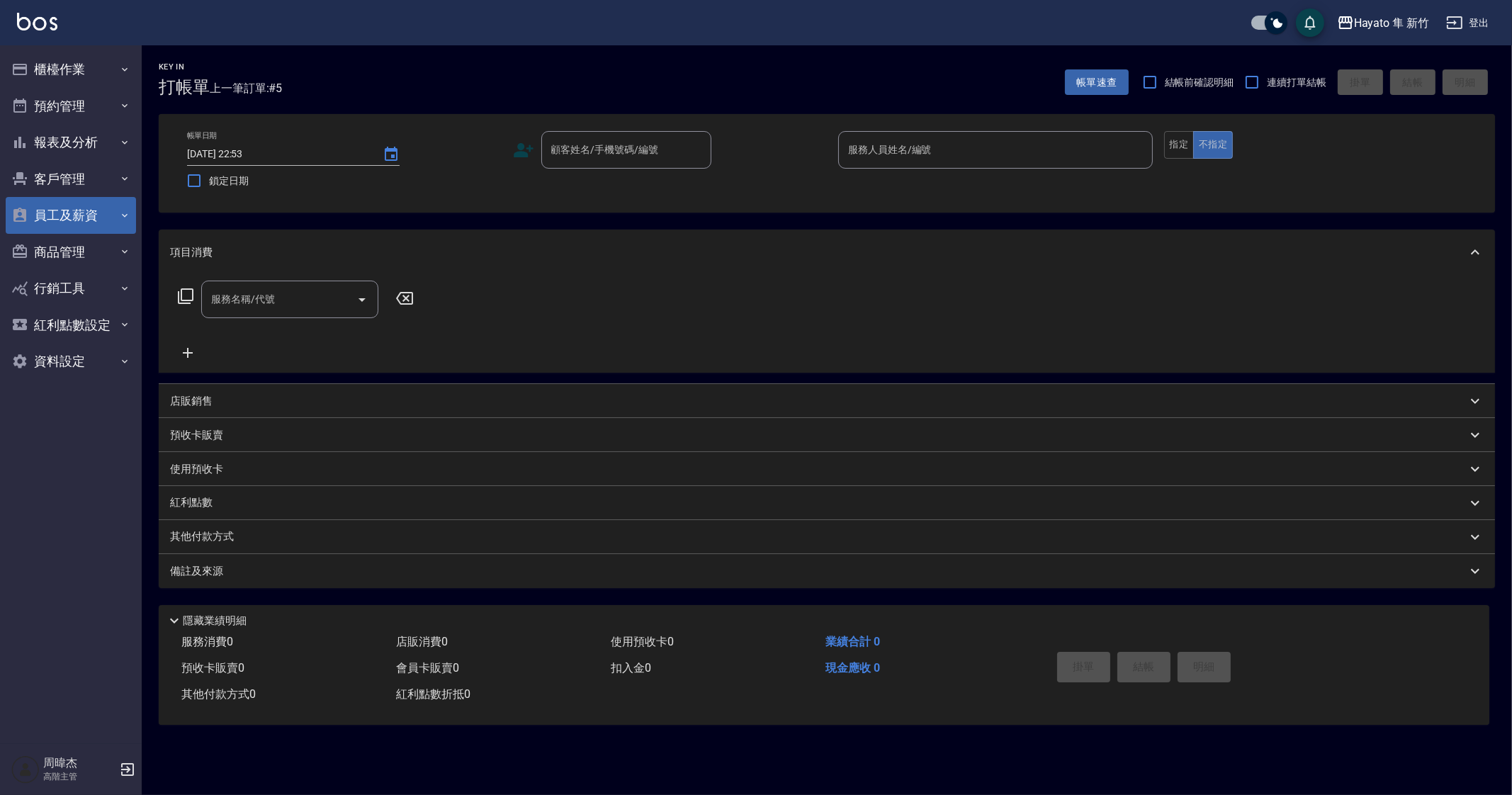
click at [71, 221] on button "員工及薪資" at bounding box center [70, 215] width 130 height 37
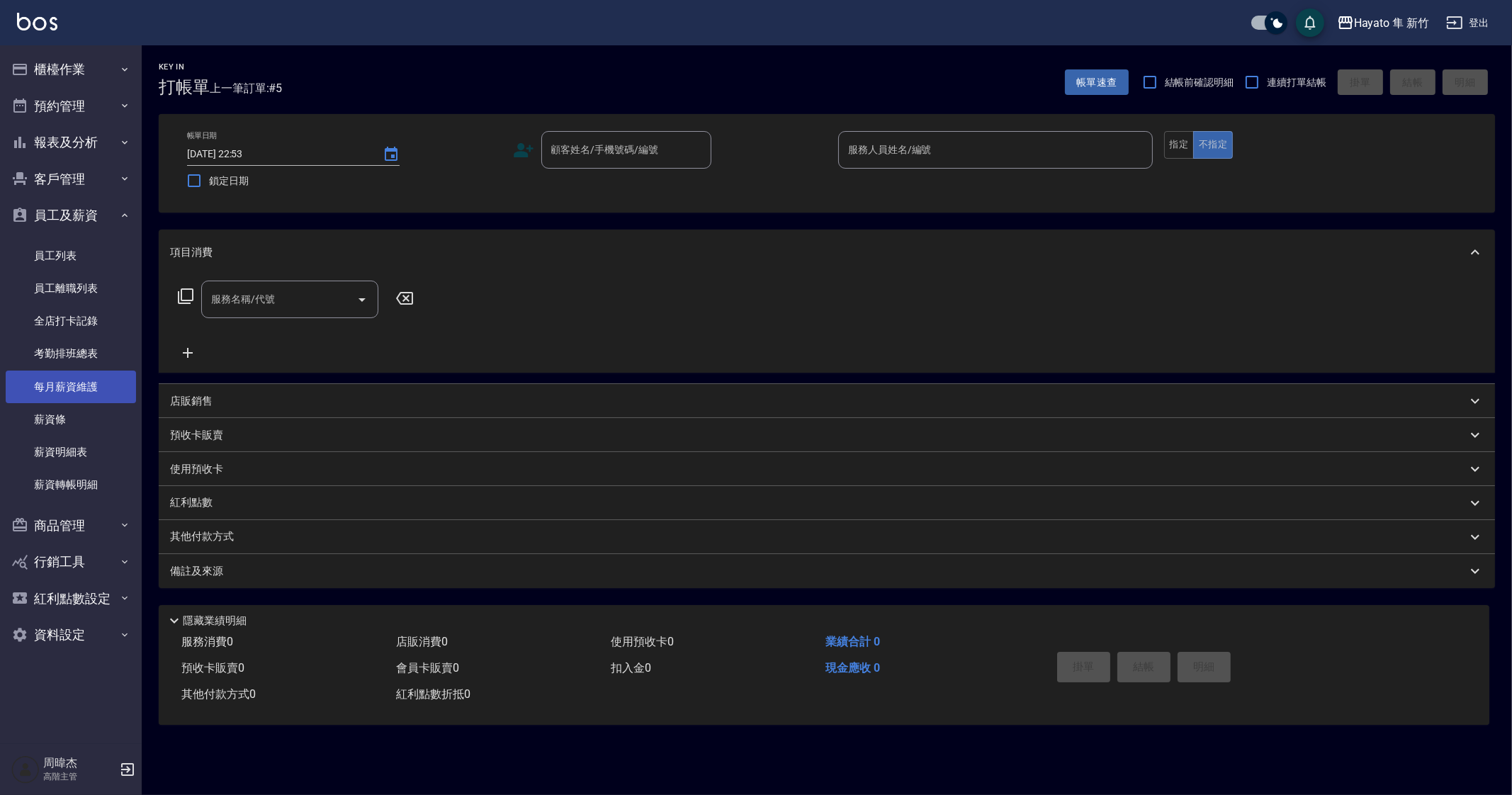
click at [90, 383] on link "每月薪資維護" at bounding box center [70, 387] width 130 height 33
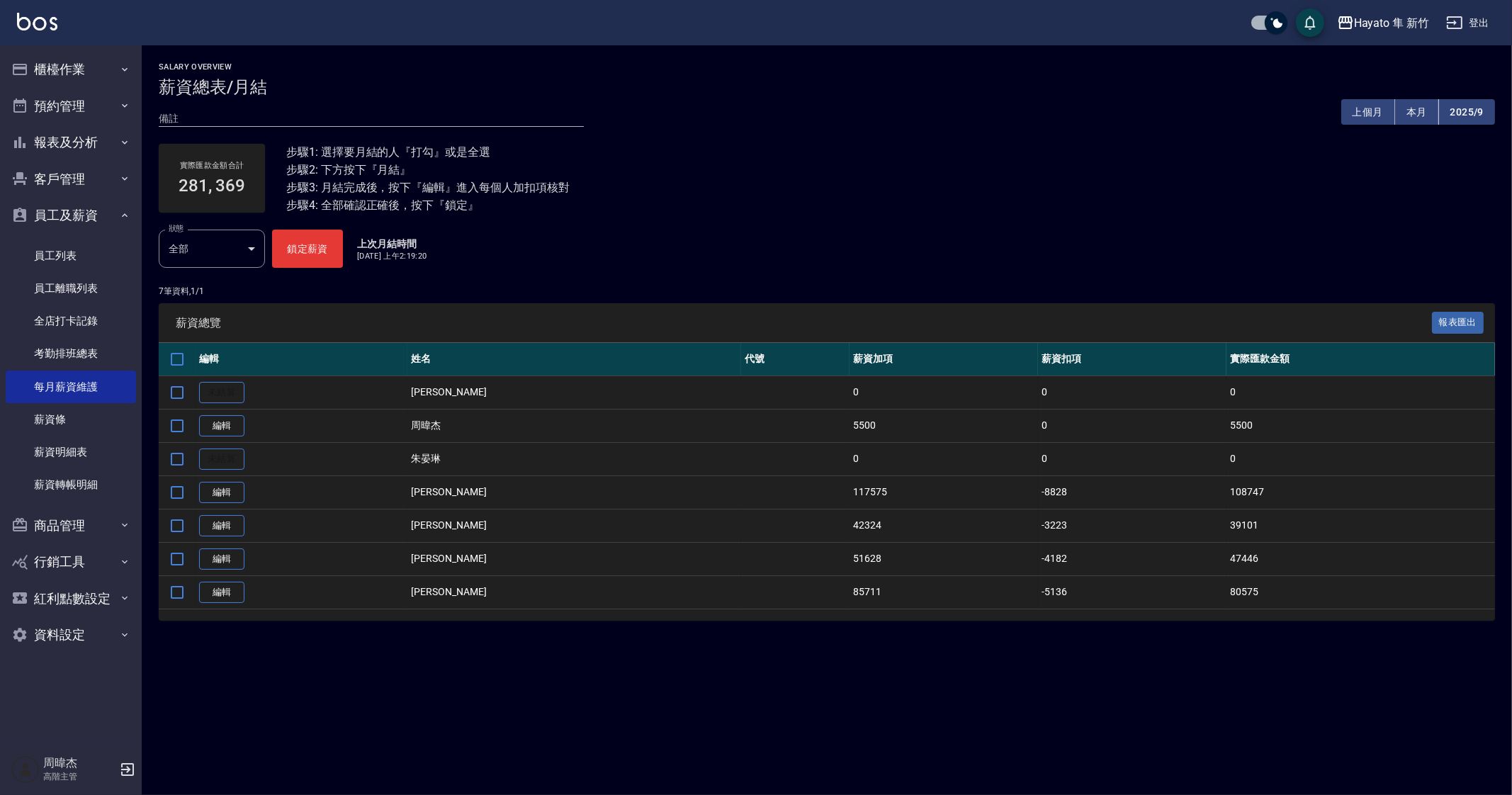
click at [849, 726] on div "Salary Overview 薪資總表/月結 備註 x 上個月 本月 2025/9 實際匯款金額合計 281, 369 步驟1: 選擇要月結的人『打勾』或是…" at bounding box center [756, 397] width 1512 height 795
click at [1205, 736] on div "Salary Overview 薪資總表/月結 備註 x 上個月 本月 2025/9 實際匯款金額合計 281, 369 步驟1: 選擇要月結的人『打勾』或是…" at bounding box center [756, 397] width 1512 height 795
drag, startPoint x: 922, startPoint y: 636, endPoint x: 927, endPoint y: 658, distance: 22.6
click at [922, 641] on div "Salary Overview 薪資總表/月結 備註 x 上個月 本月 2025/9 實際匯款金額合計 281, 369 步驟1: 選擇要月結的人『打勾』或是…" at bounding box center [827, 351] width 1371 height 610
click at [925, 659] on div "Salary Overview 薪資總表/月結 備註 x 上個月 本月 2025/9 實際匯款金額合計 281, 369 步驟1: 選擇要月結的人『打勾』或是…" at bounding box center [756, 397] width 1512 height 795
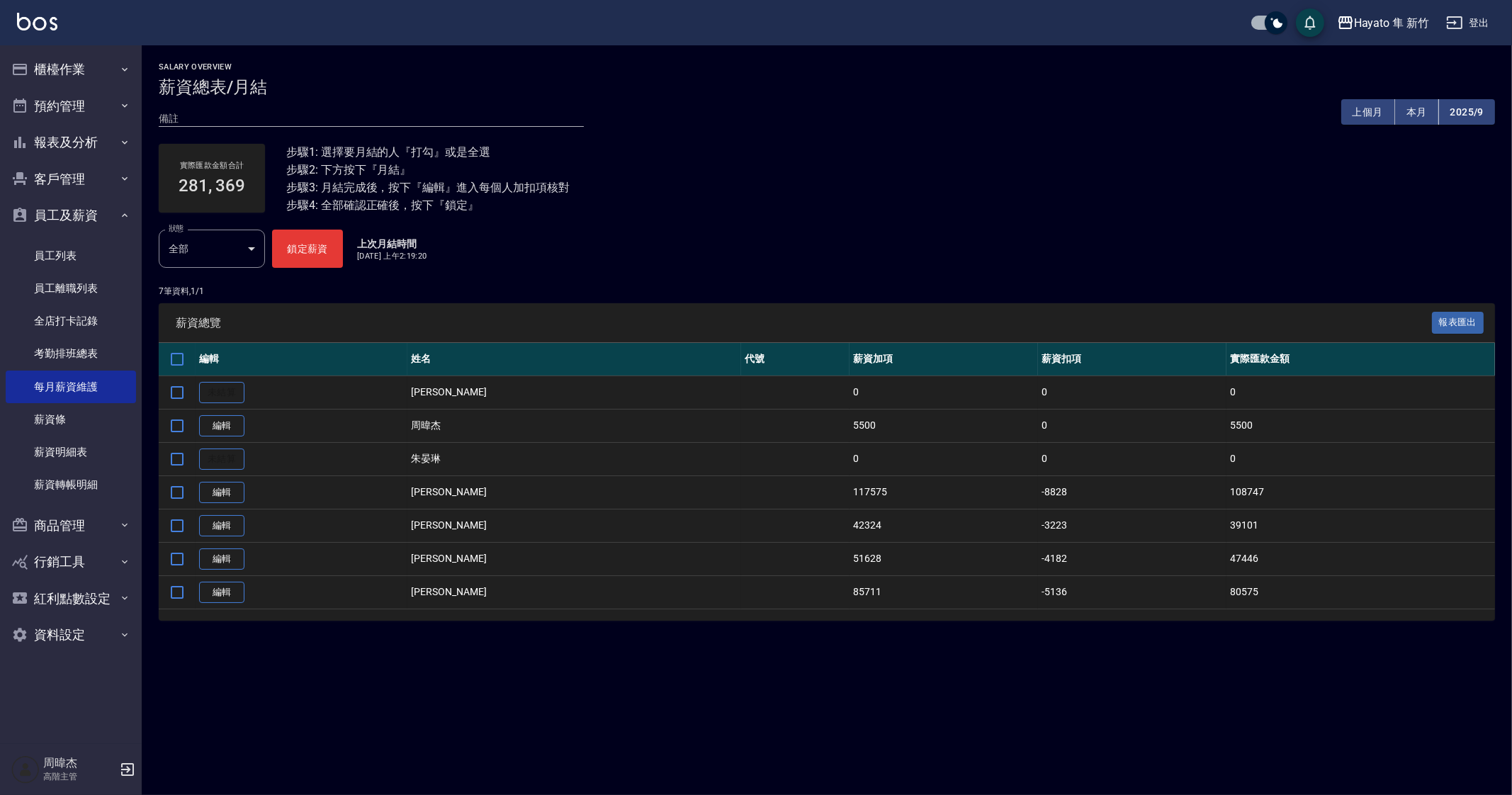
click at [923, 719] on div "Salary Overview 薪資總表/月結 備註 x 上個月 本月 2025/9 實際匯款金額合計 281, 369 步驟1: 選擇要月結的人『打勾』或是…" at bounding box center [756, 397] width 1512 height 795
drag, startPoint x: 925, startPoint y: 713, endPoint x: 945, endPoint y: 741, distance: 34.4
click at [945, 741] on div "Salary Overview 薪資總表/月結 備註 x 上個月 本月 2025/9 實際匯款金額合計 281, 369 步驟1: 選擇要月結的人『打勾』或是…" at bounding box center [756, 397] width 1512 height 795
click at [1013, 705] on div "Salary Overview 薪資總表/月結 備註 x 上個月 本月 2025/9 實際匯款金額合計 281, 369 步驟1: 選擇要月結的人『打勾』或是…" at bounding box center [756, 397] width 1512 height 795
click at [1024, 718] on div "Salary Overview 薪資總表/月結 備註 x 上個月 本月 2025/9 實際匯款金額合計 281, 369 步驟1: 選擇要月結的人『打勾』或是…" at bounding box center [756, 397] width 1512 height 795
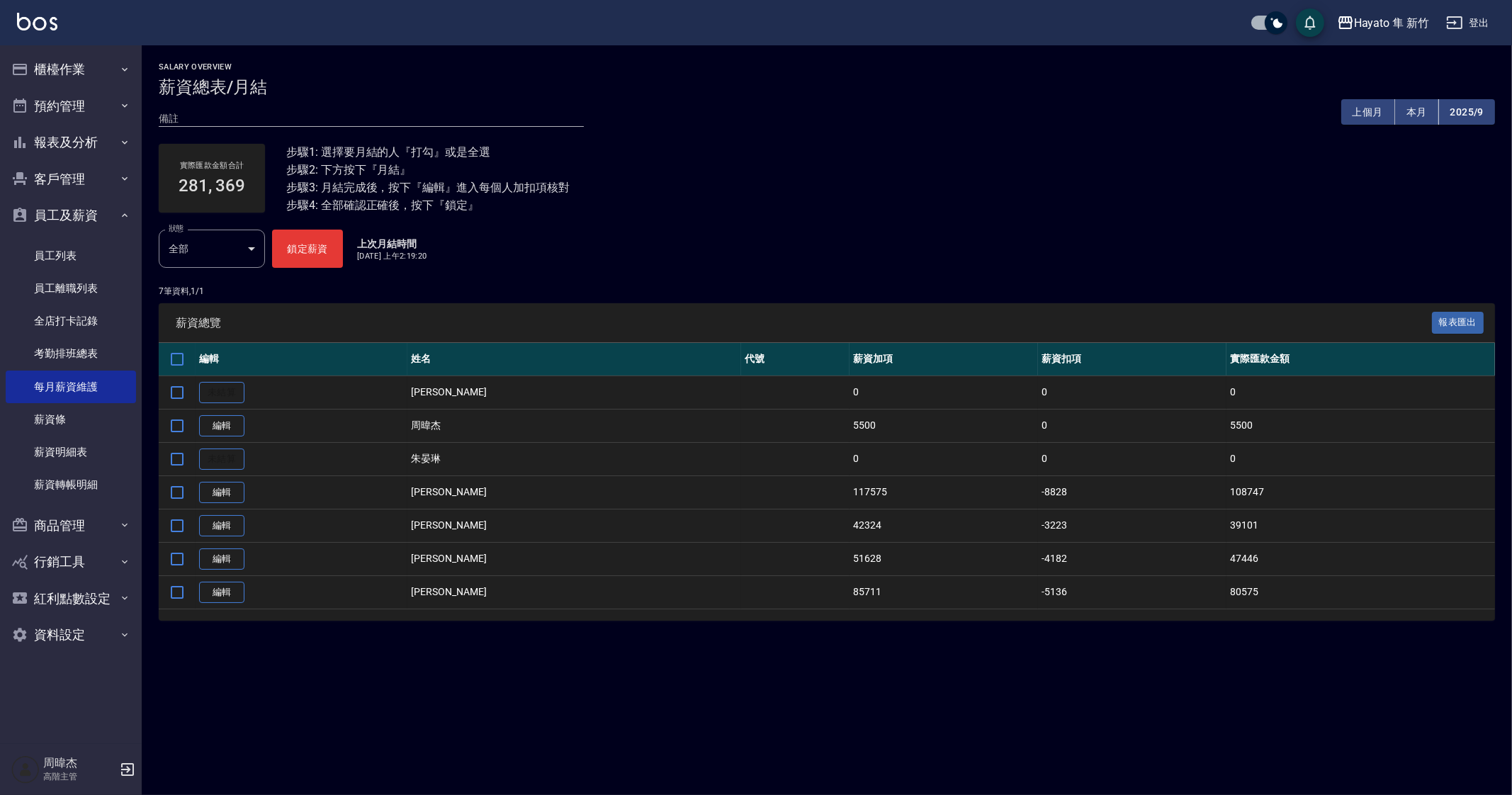
click at [558, 675] on div "Salary Overview 薪資總表/月結 備註 x 上個月 本月 2025/9 實際匯款金額合計 281, 369 步驟1: 選擇要月結的人『打勾』或是…" at bounding box center [756, 397] width 1512 height 795
click at [1457, 114] on button "2025/9" at bounding box center [1467, 112] width 56 height 26
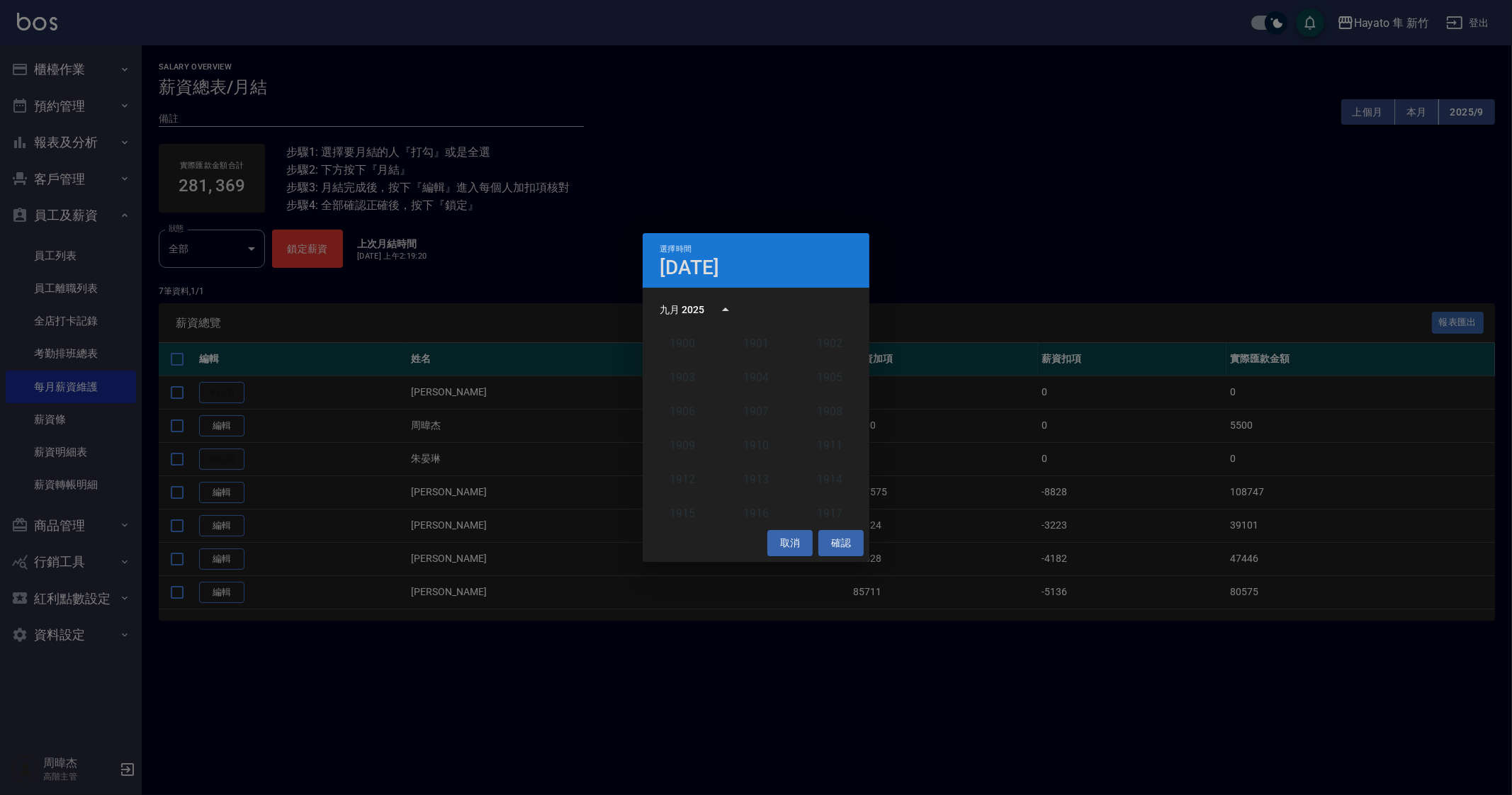
scroll to position [1311, 0]
click at [771, 427] on button "2024" at bounding box center [756, 426] width 51 height 25
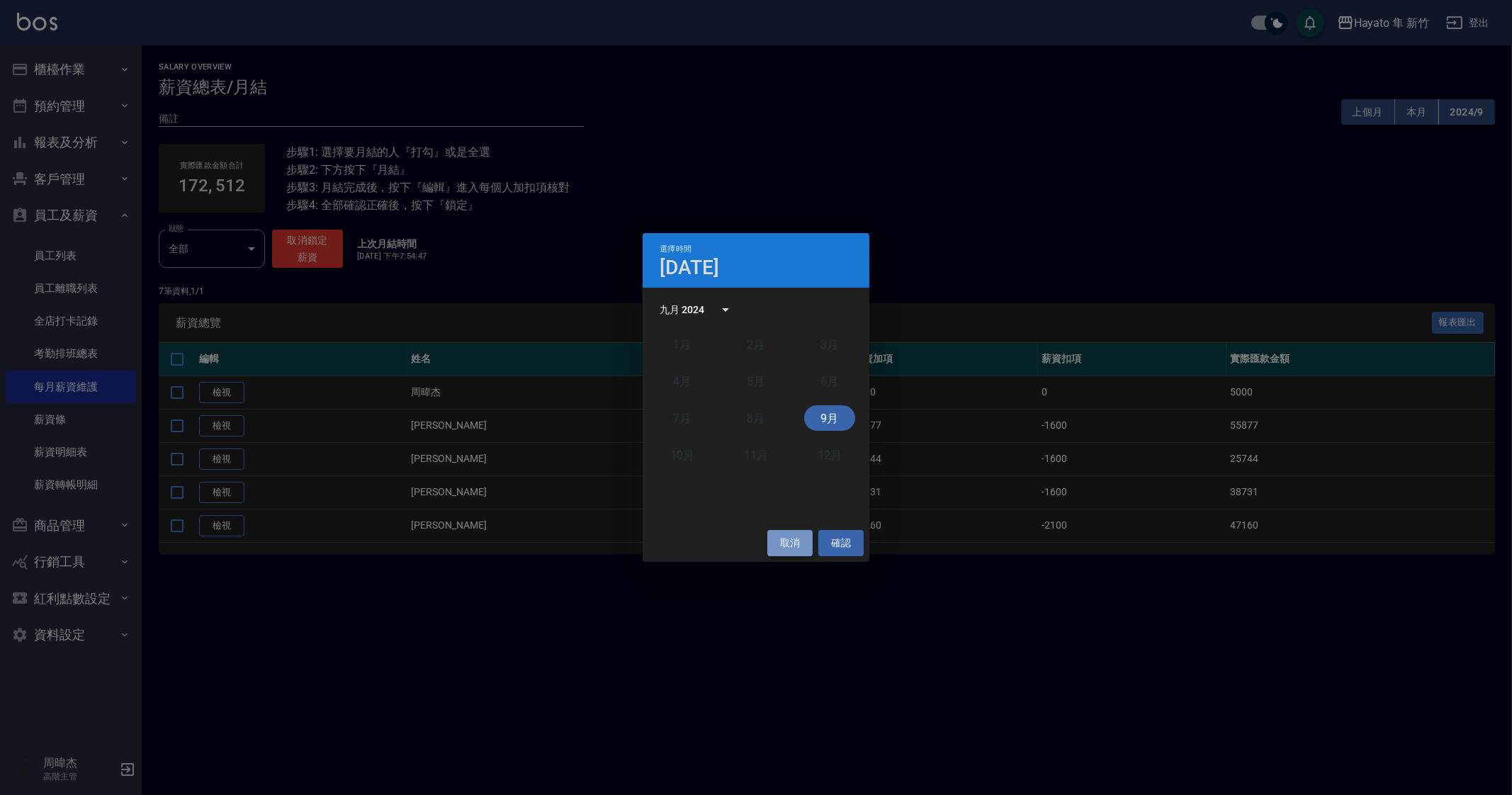
click at [792, 548] on button "取消" at bounding box center [791, 543] width 46 height 26
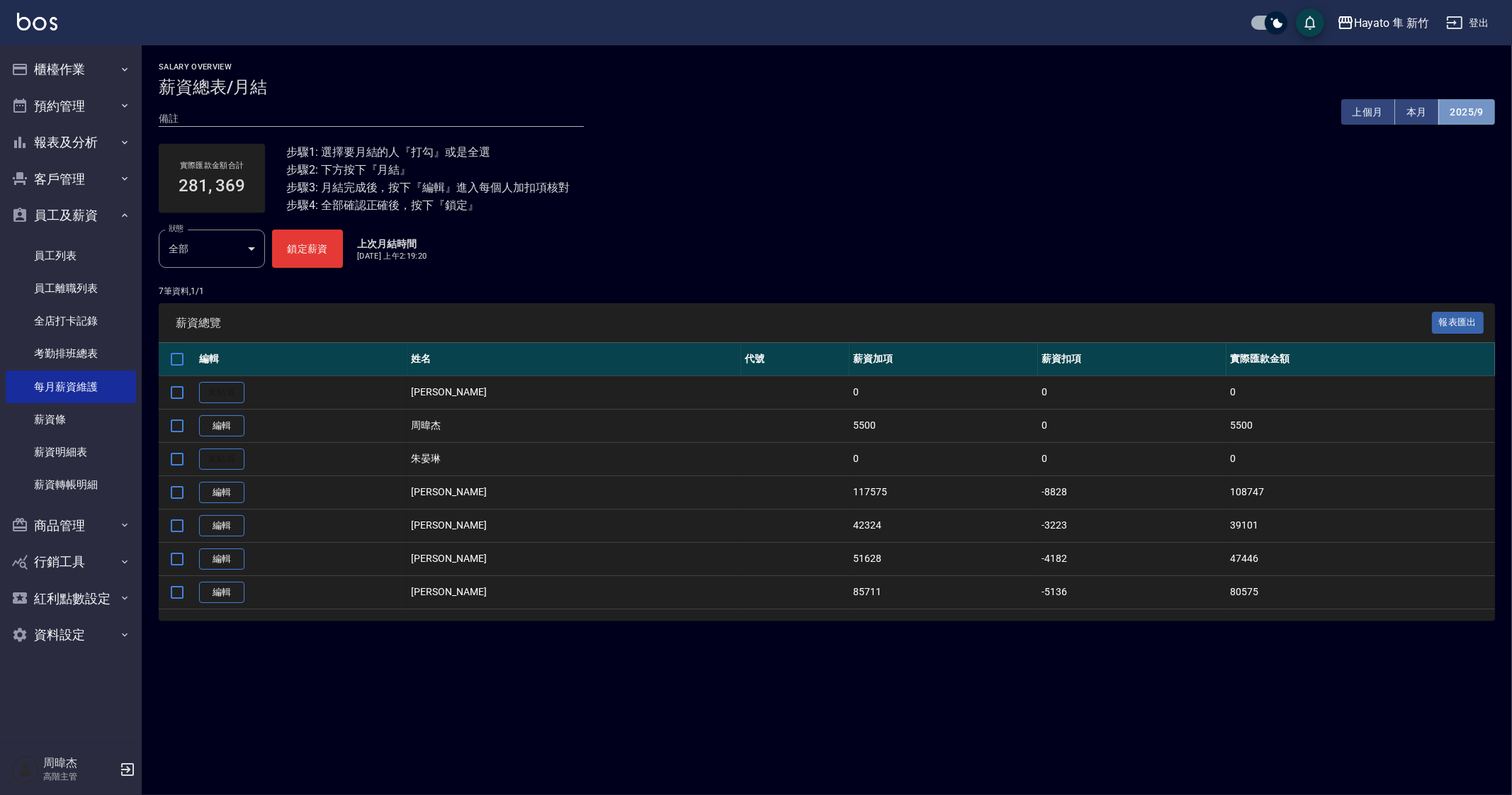
click at [1485, 107] on button "2025/9" at bounding box center [1467, 112] width 56 height 26
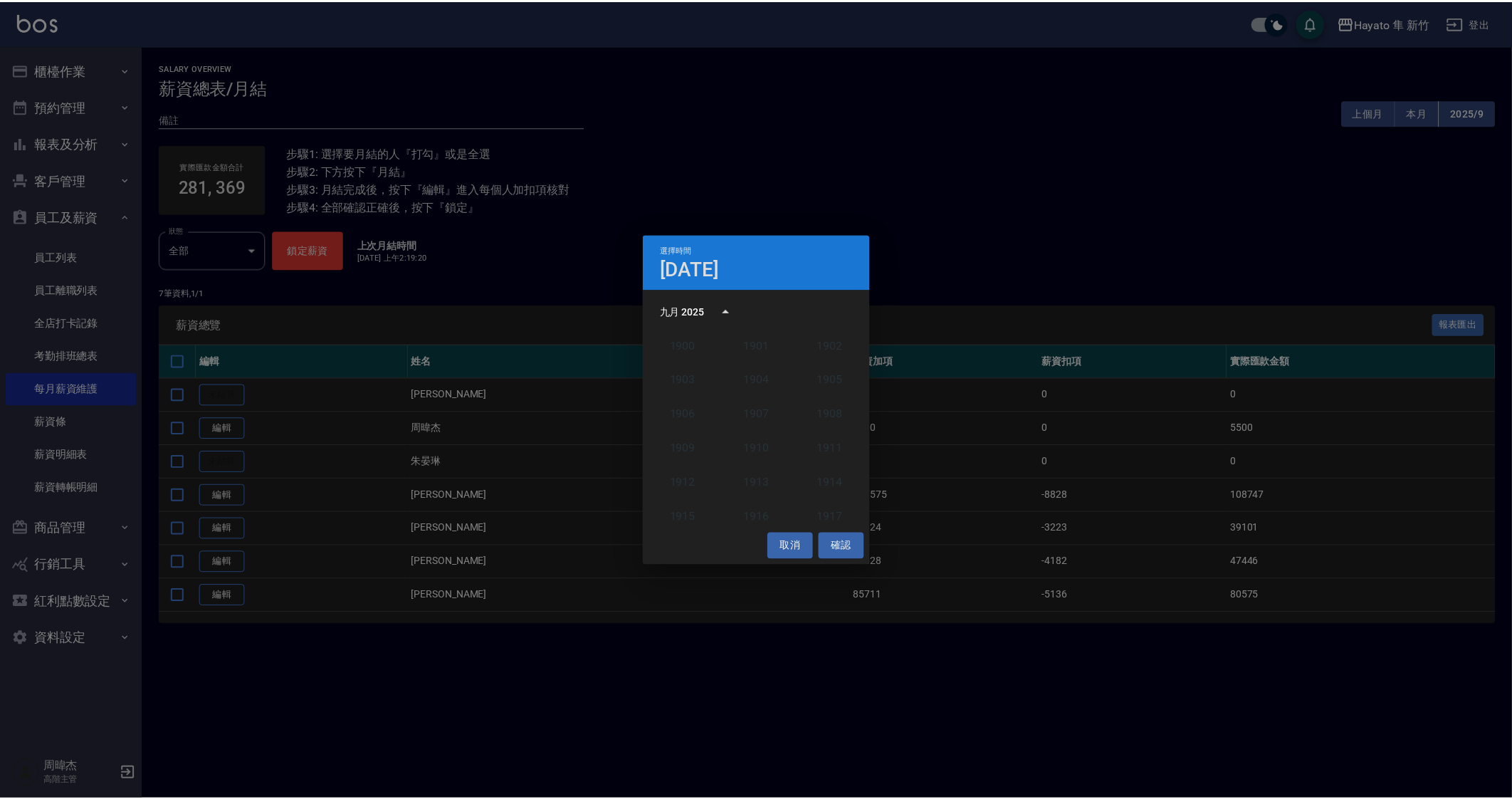
scroll to position [1317, 0]
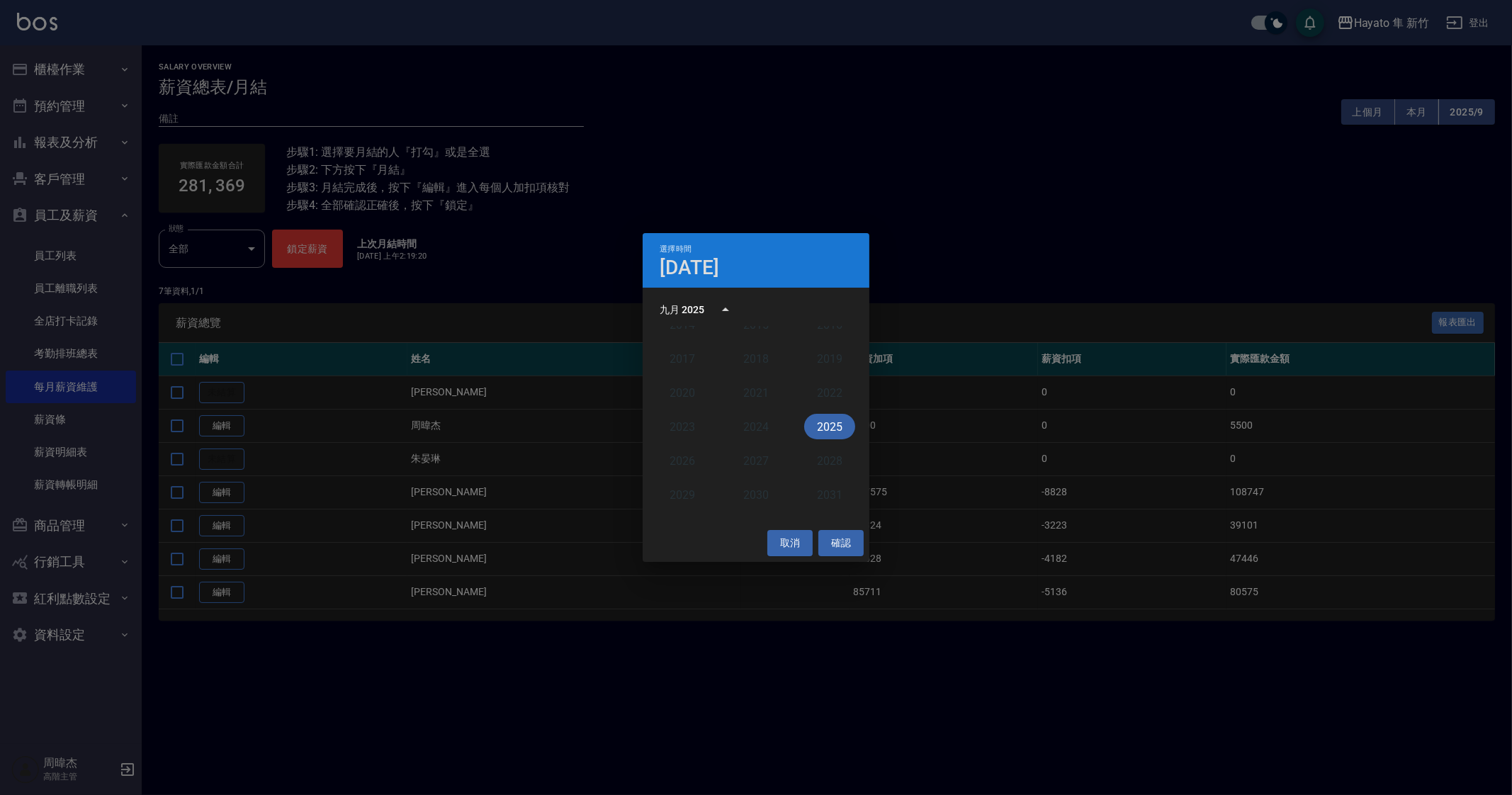
click at [815, 429] on button "2025" at bounding box center [829, 426] width 51 height 25
click at [753, 420] on button "8月" at bounding box center [756, 417] width 51 height 25
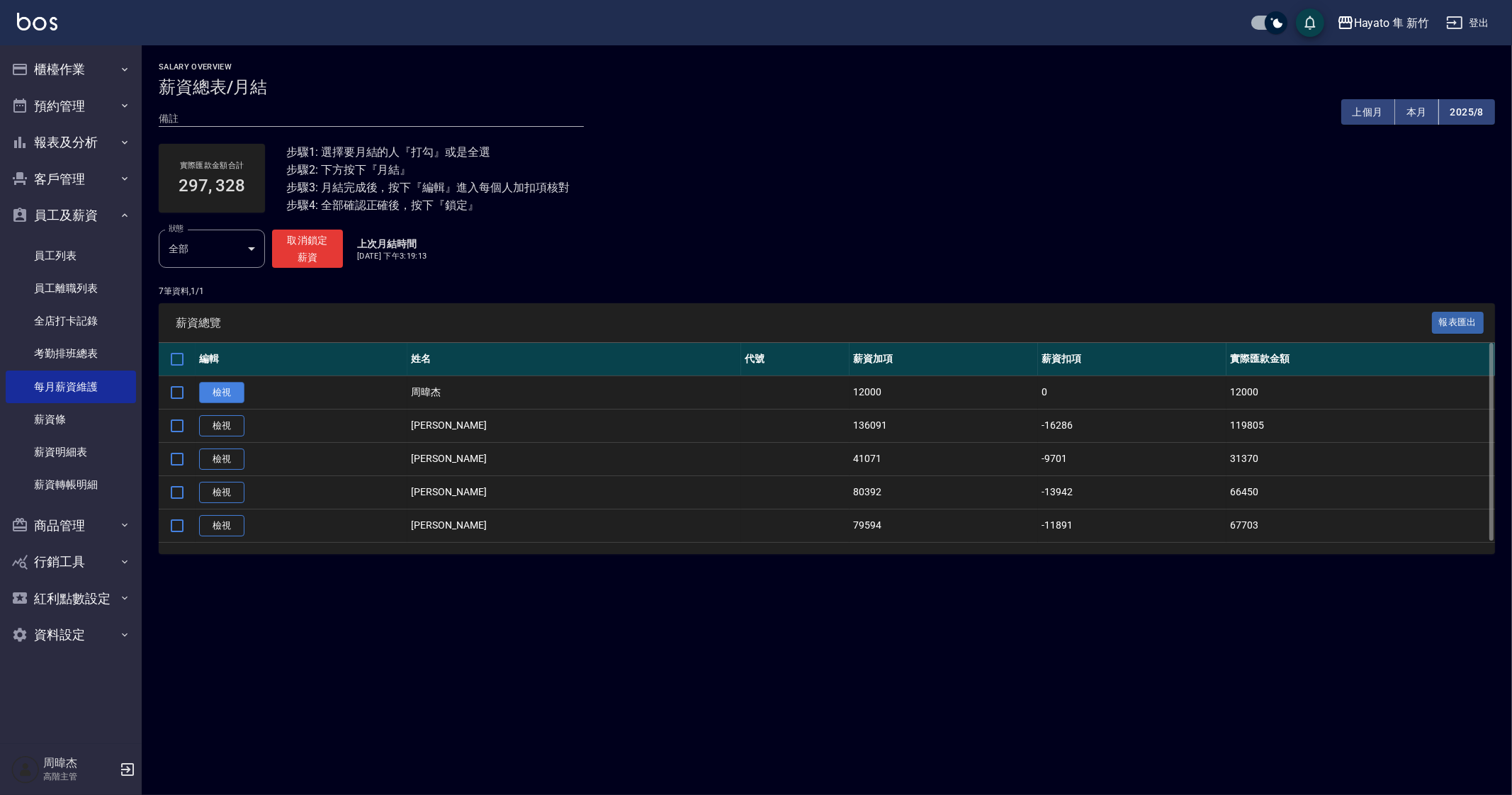
click at [238, 392] on link "檢視" at bounding box center [222, 393] width 46 height 22
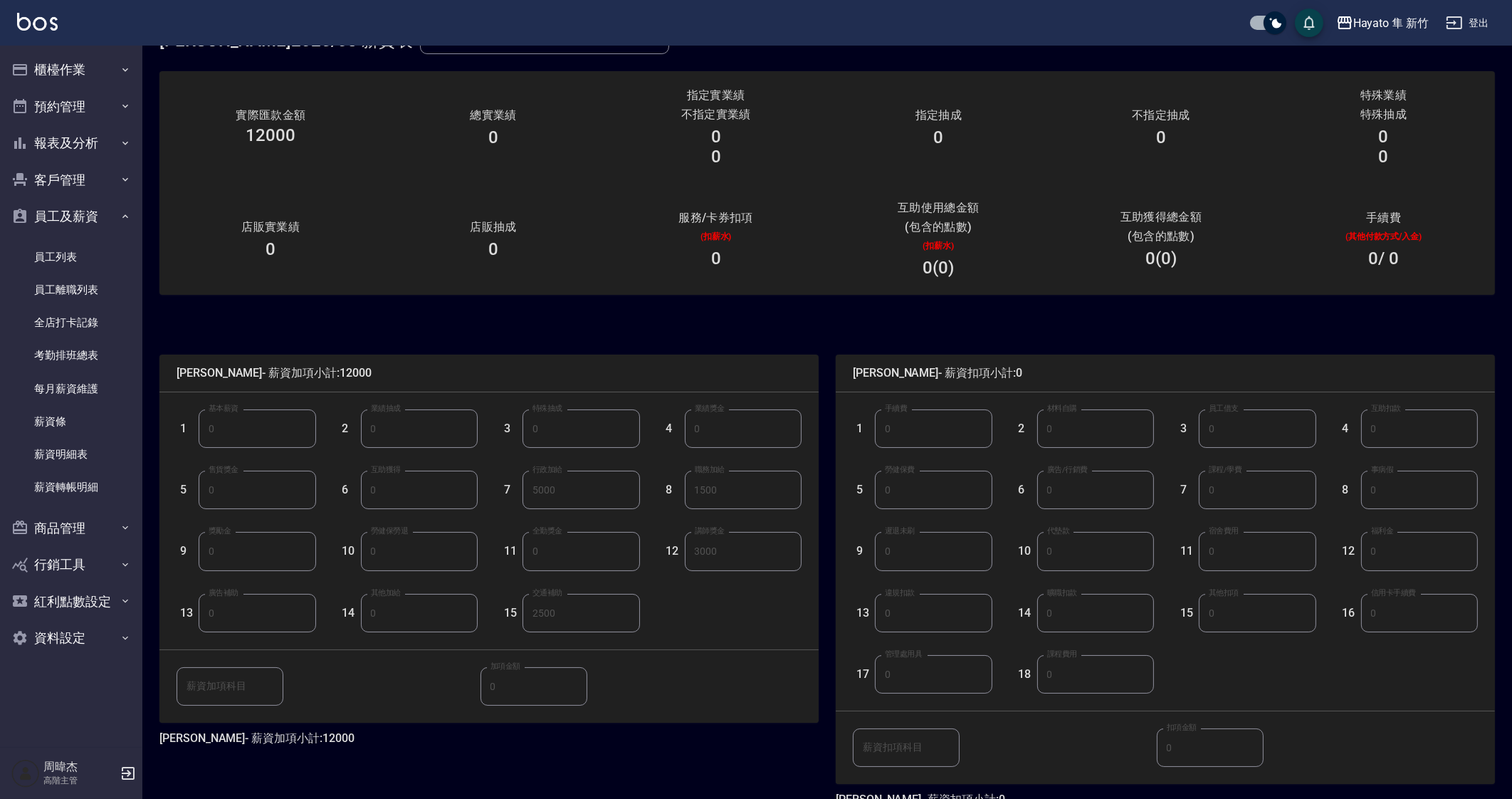
scroll to position [125, 0]
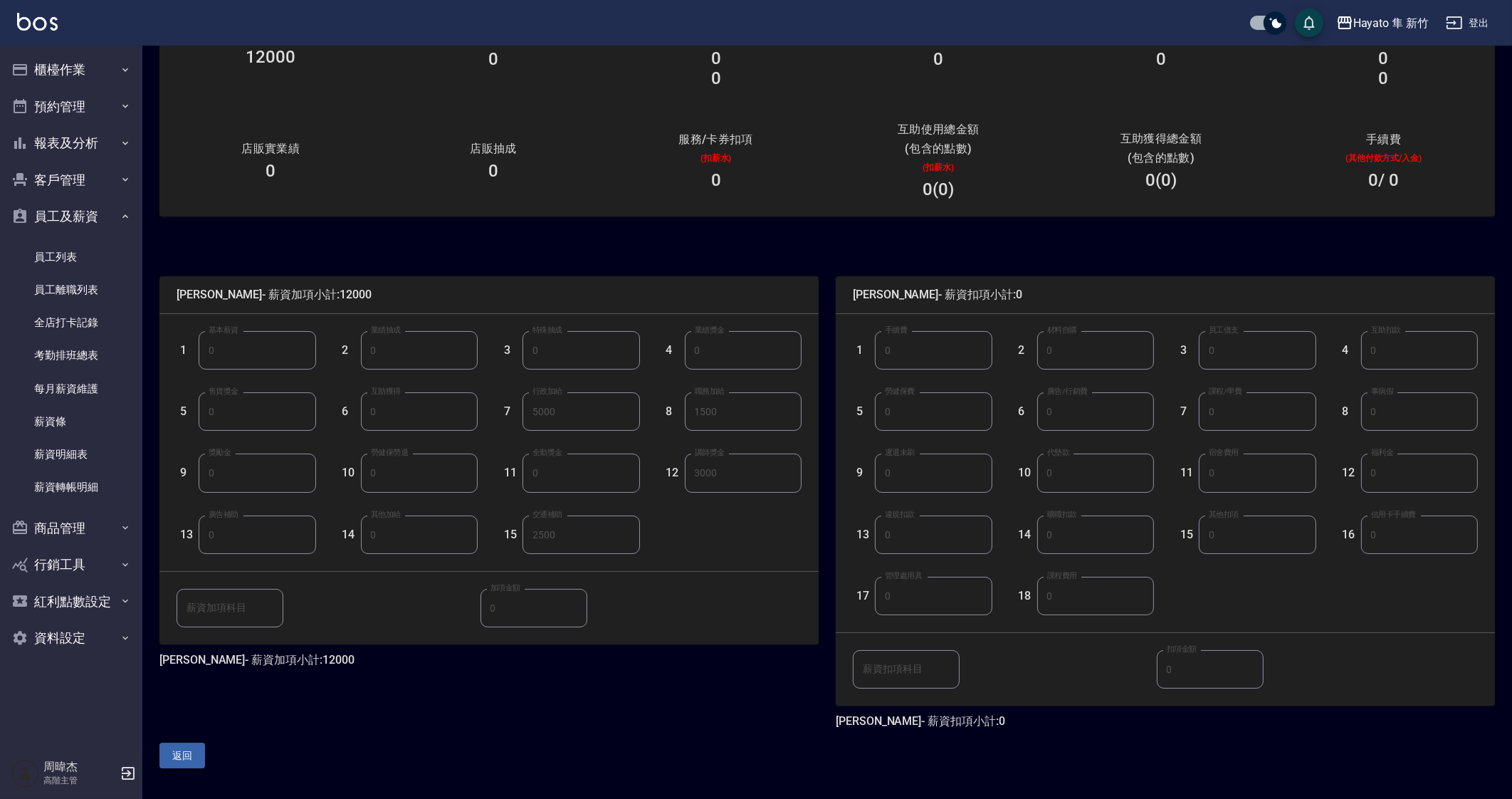
click at [199, 749] on button "返回" at bounding box center [183, 756] width 46 height 26
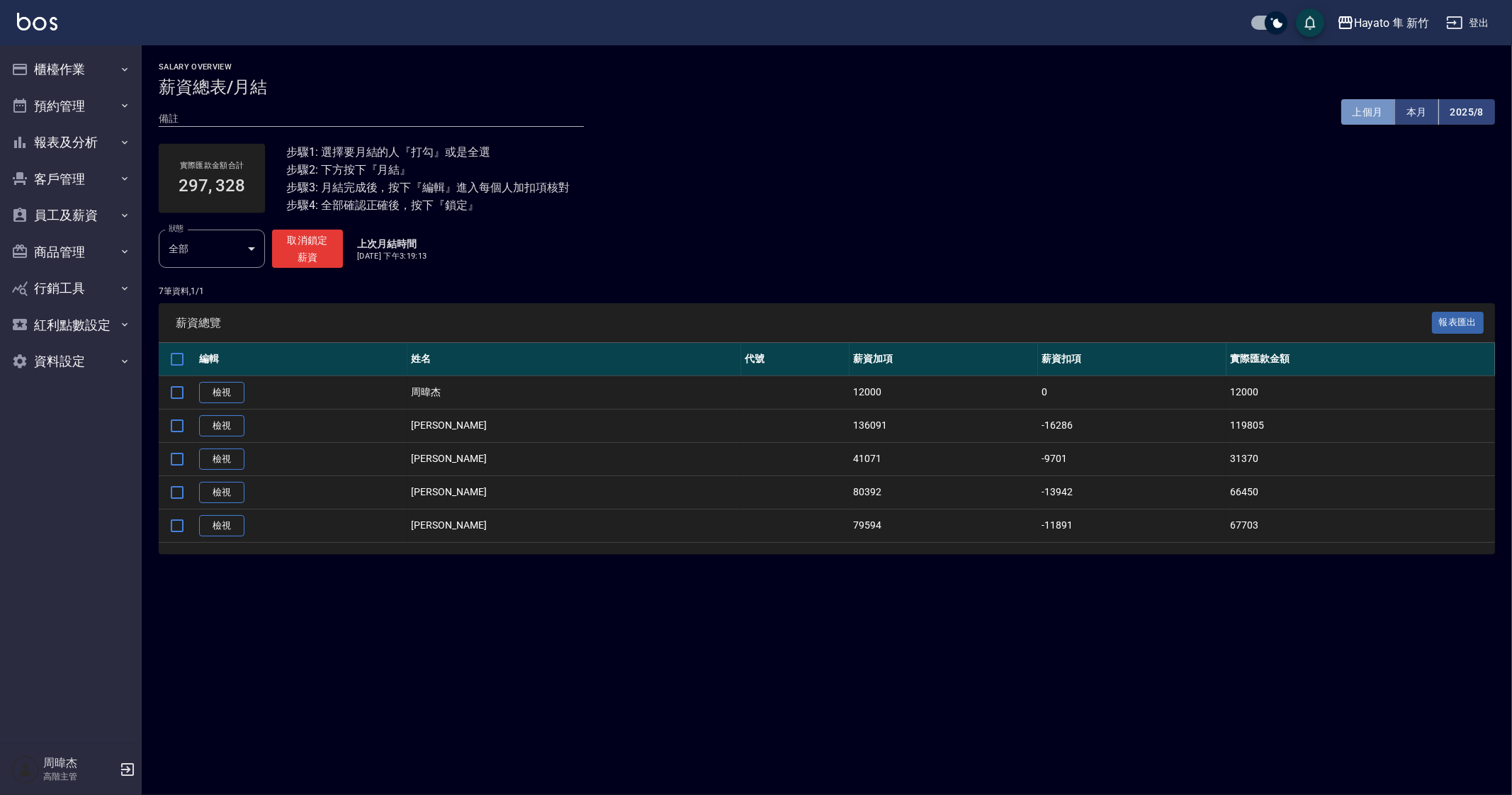
click at [1370, 114] on button "上個月" at bounding box center [1368, 112] width 54 height 26
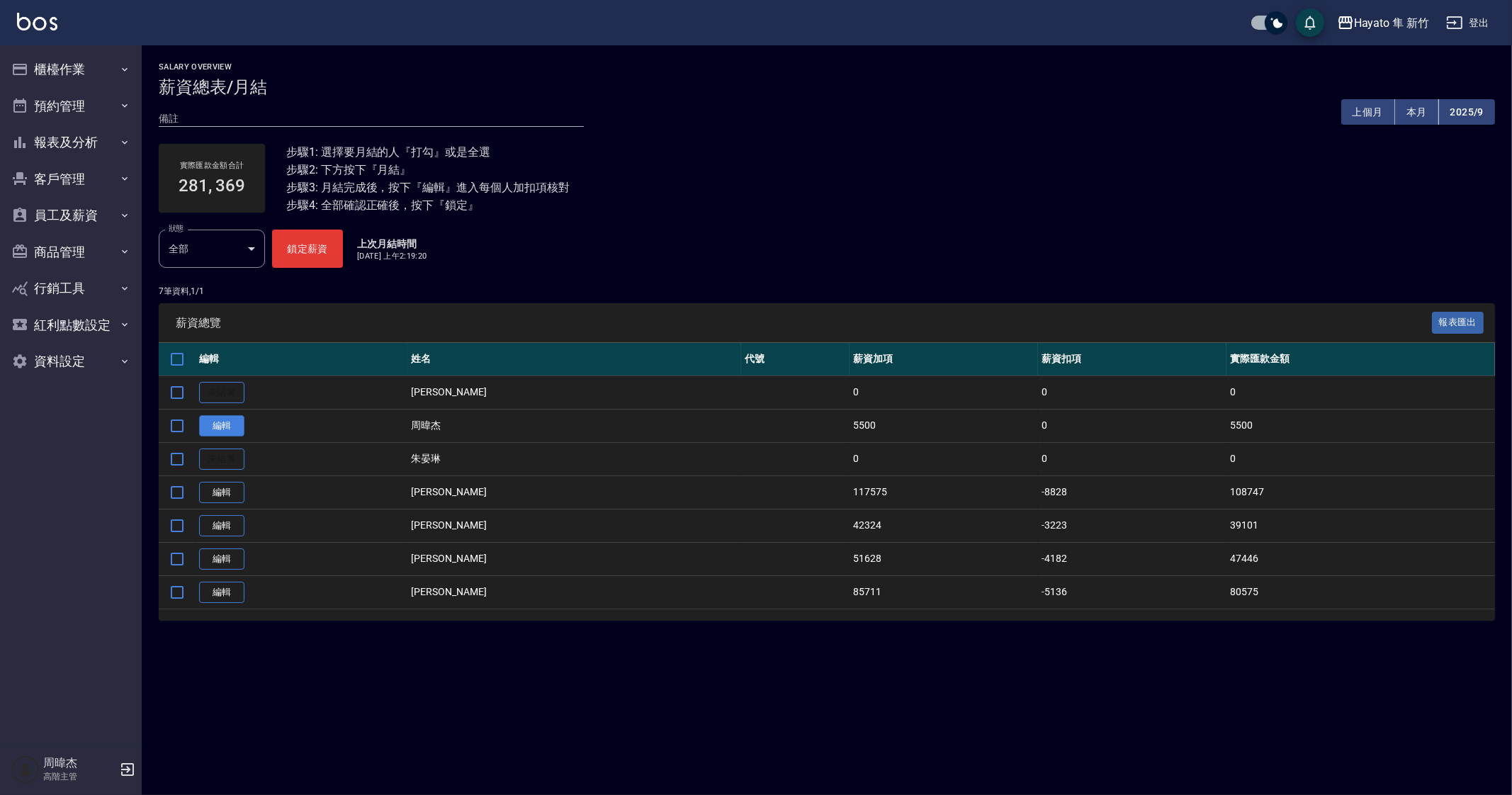
click at [230, 432] on link "編輯" at bounding box center [222, 426] width 46 height 22
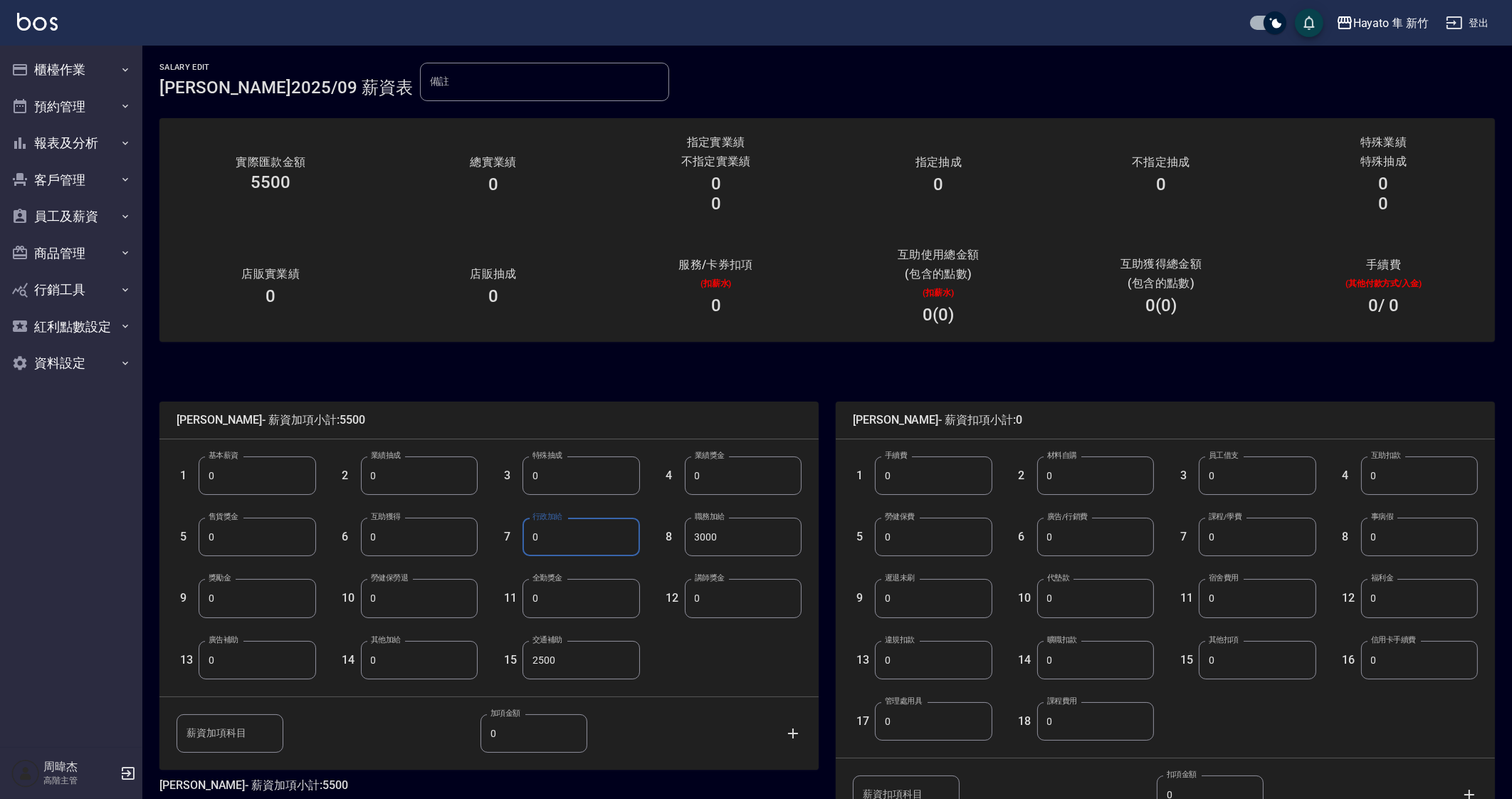
click at [548, 540] on input "0" at bounding box center [581, 537] width 117 height 39
type input "1500"
click at [679, 708] on div "薪資加項科目 薪資加項科目 加項金額 0 加項金額" at bounding box center [478, 721] width 648 height 61
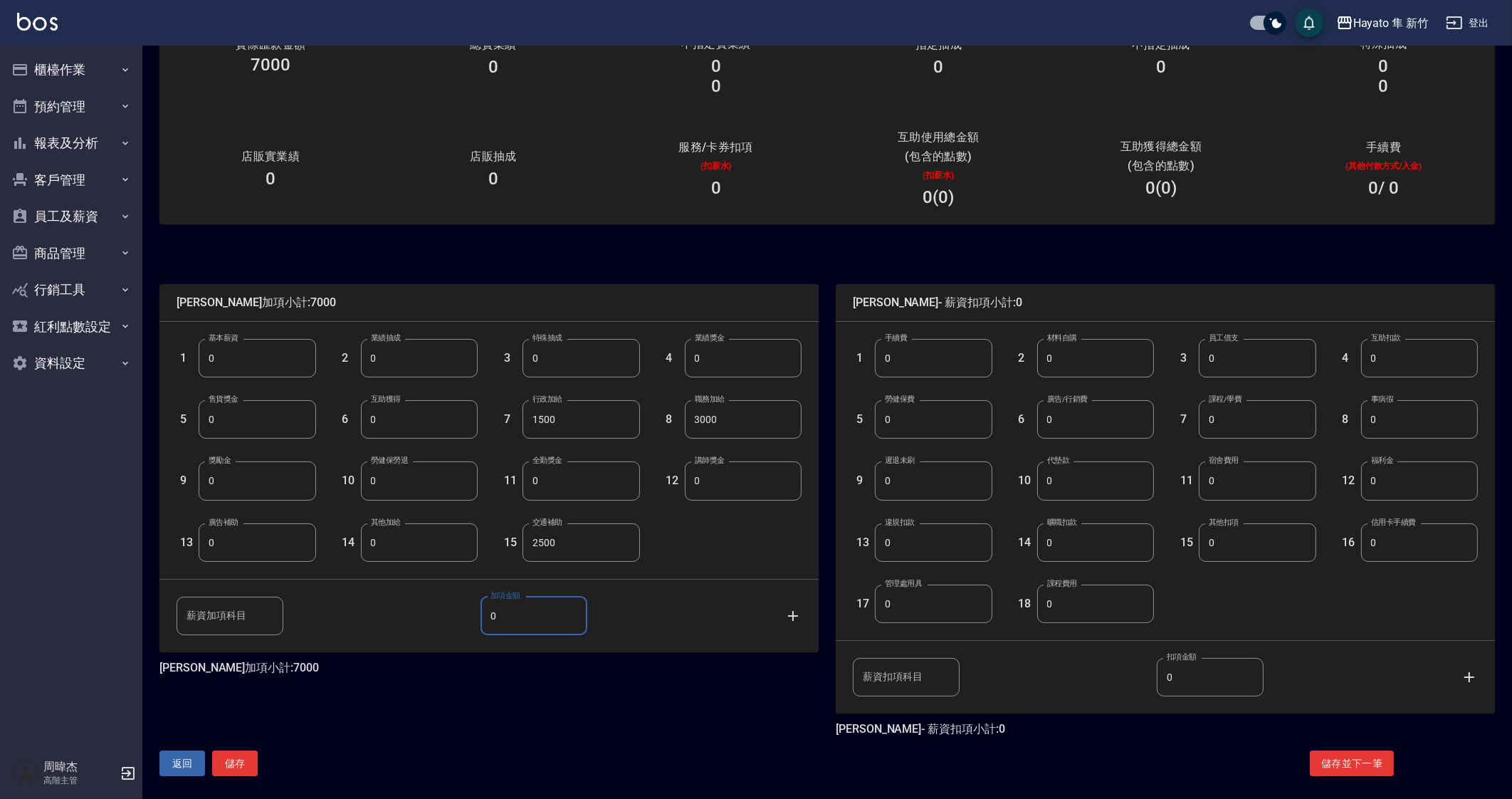
scroll to position [125, 0]
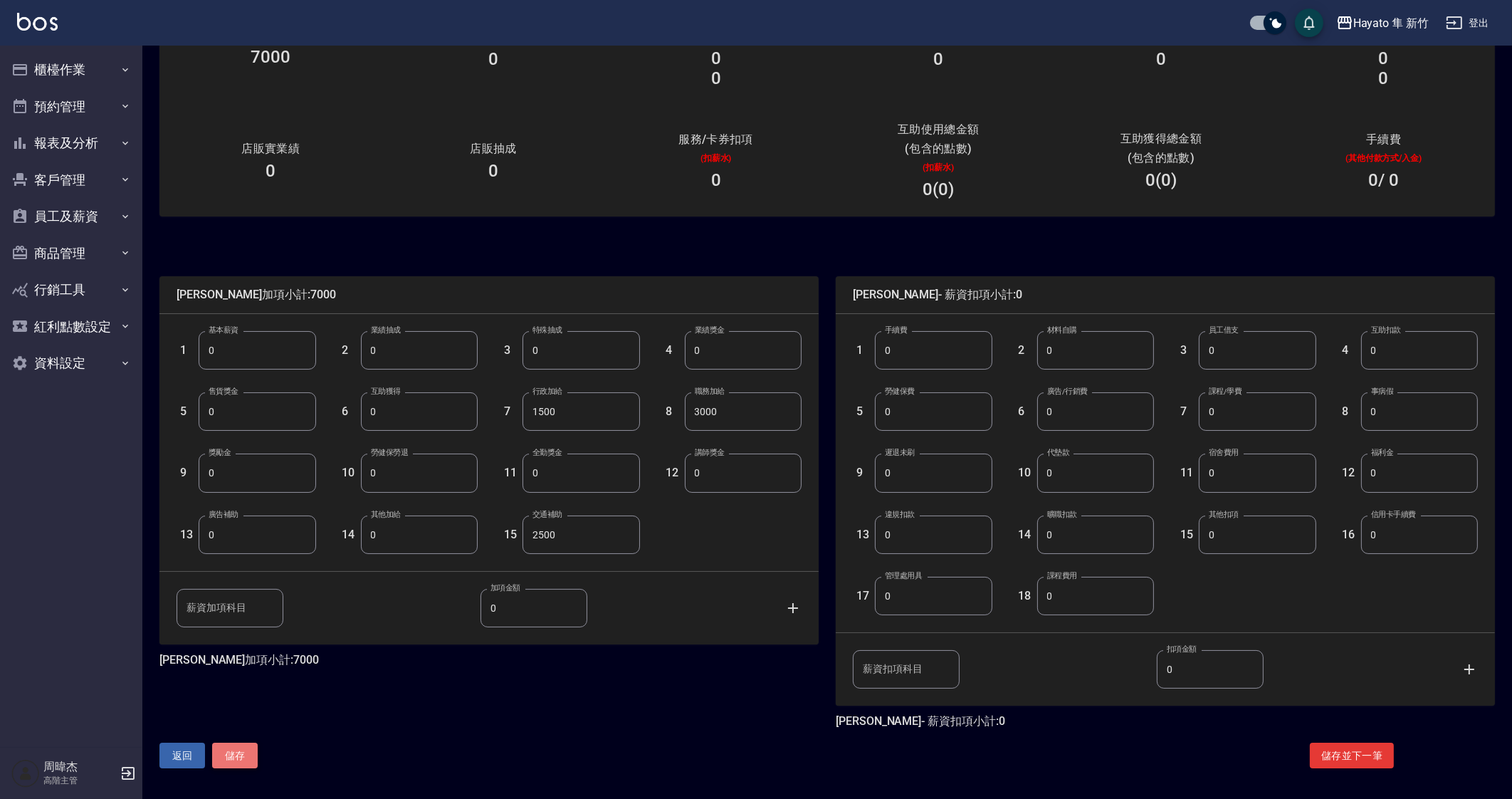
click at [238, 751] on button "儲存" at bounding box center [235, 756] width 46 height 26
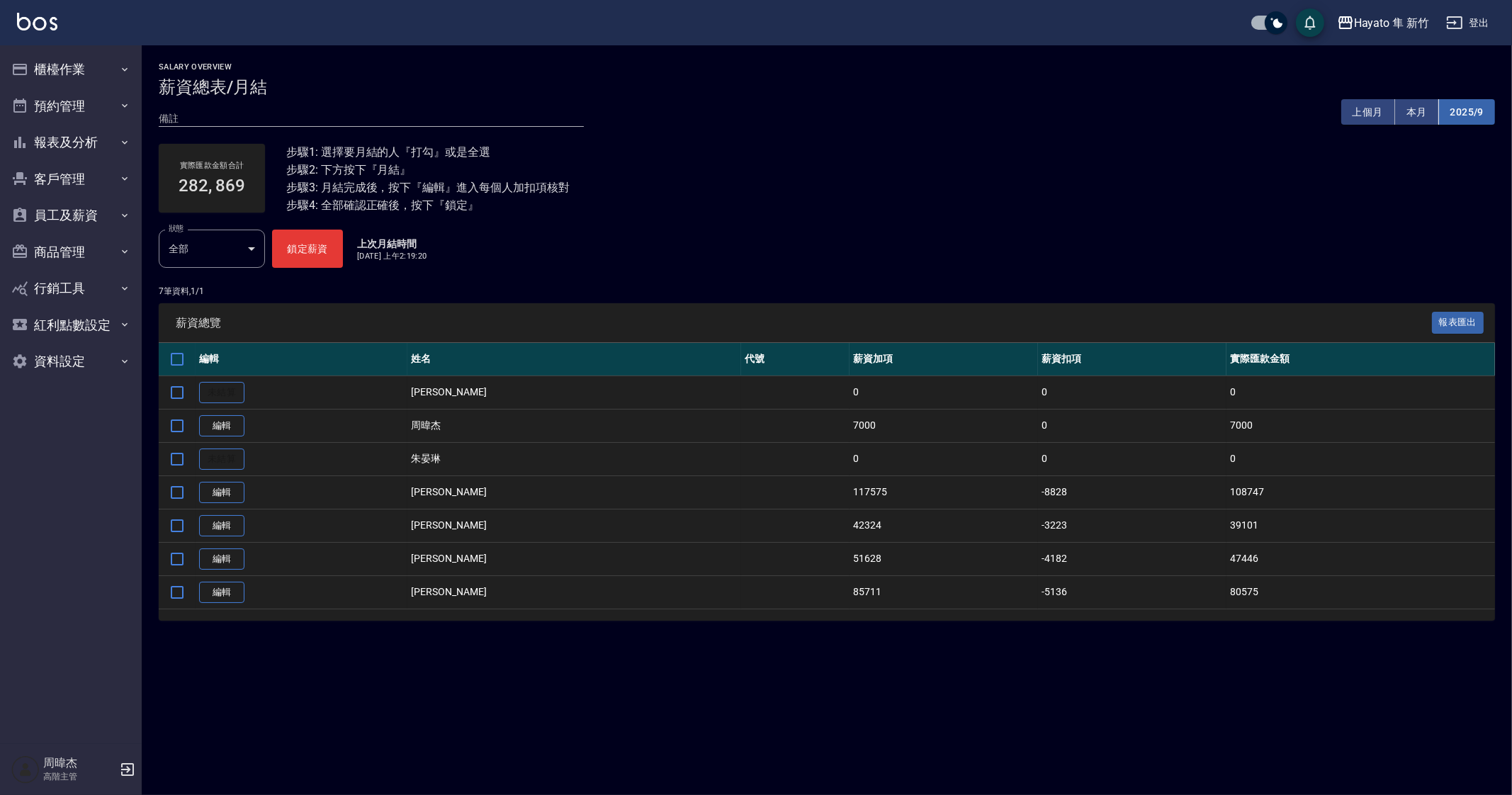
click at [1477, 112] on button "2025/9" at bounding box center [1467, 112] width 56 height 26
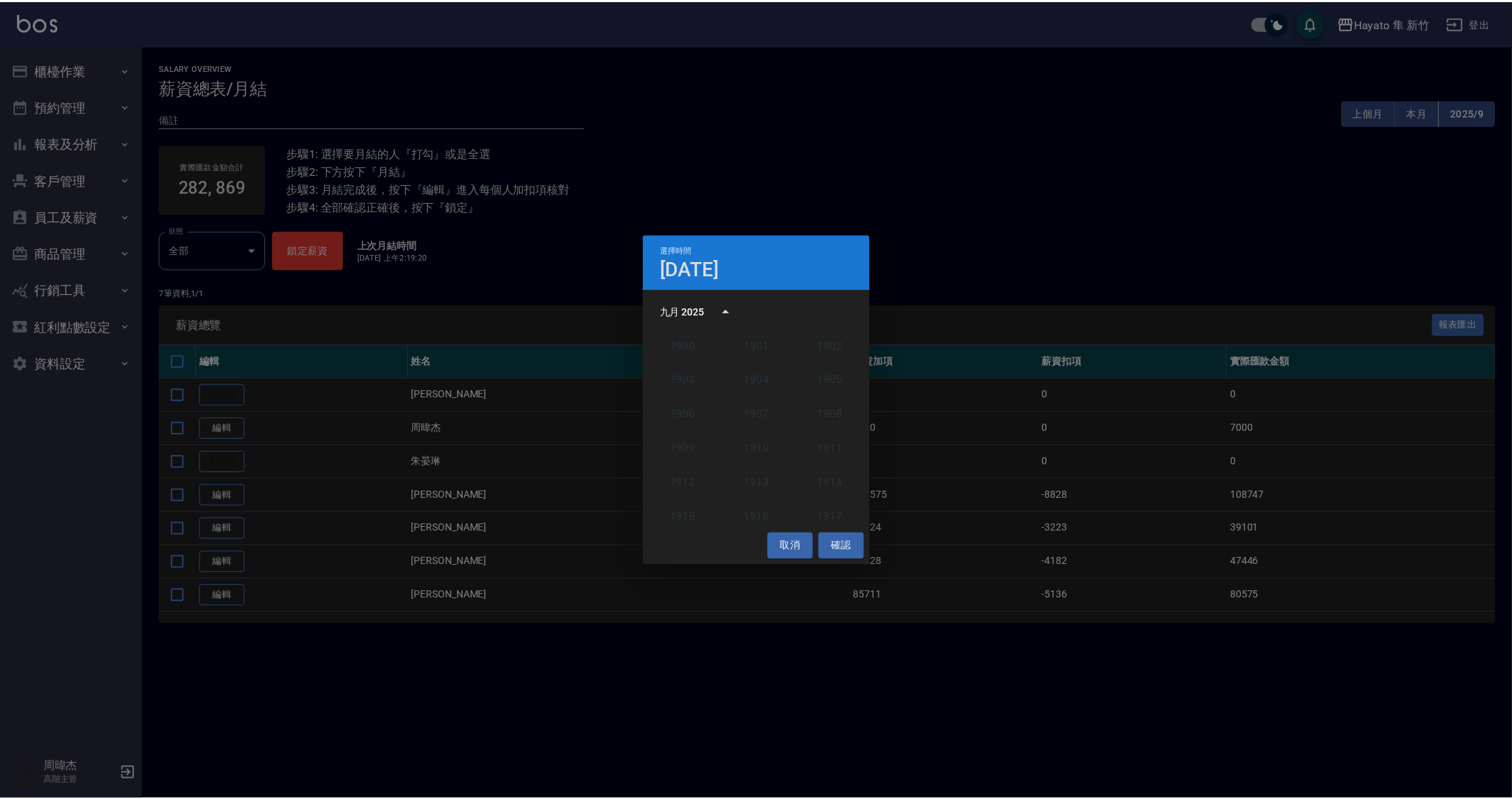
scroll to position [1317, 0]
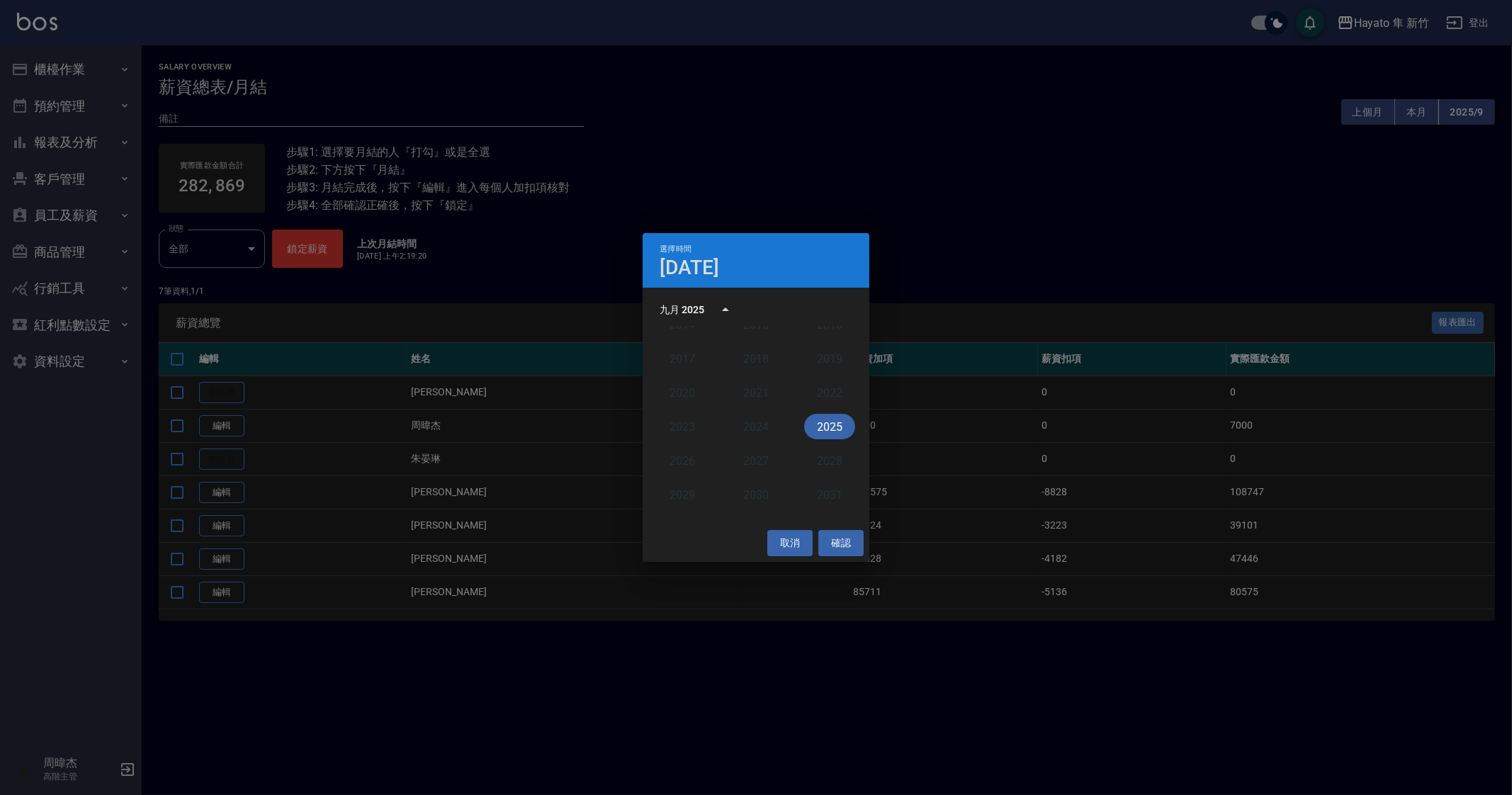
click at [822, 427] on button "2025" at bounding box center [829, 426] width 51 height 25
click at [765, 420] on button "8月" at bounding box center [756, 417] width 51 height 25
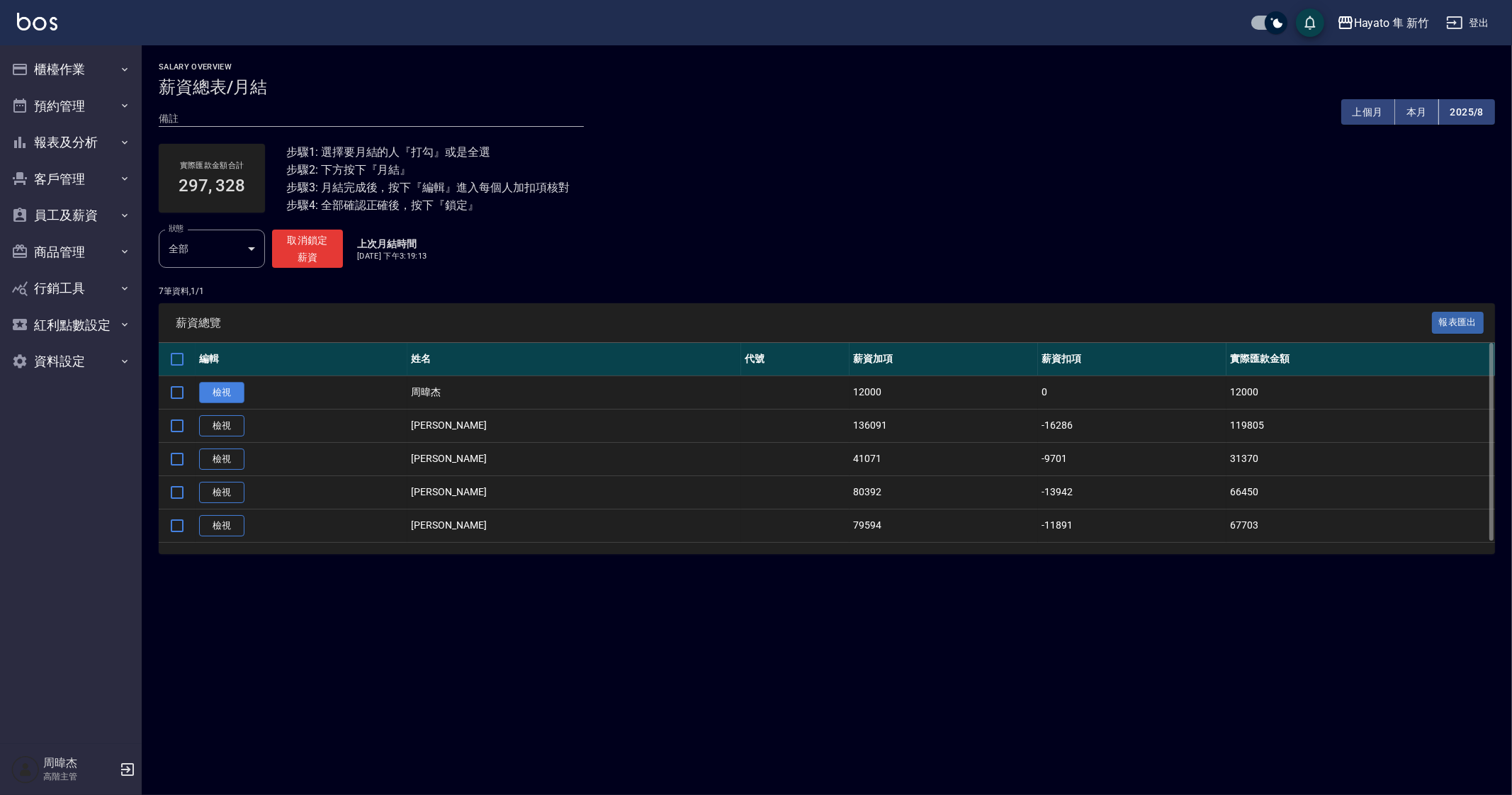
click at [221, 391] on link "檢視" at bounding box center [222, 393] width 46 height 22
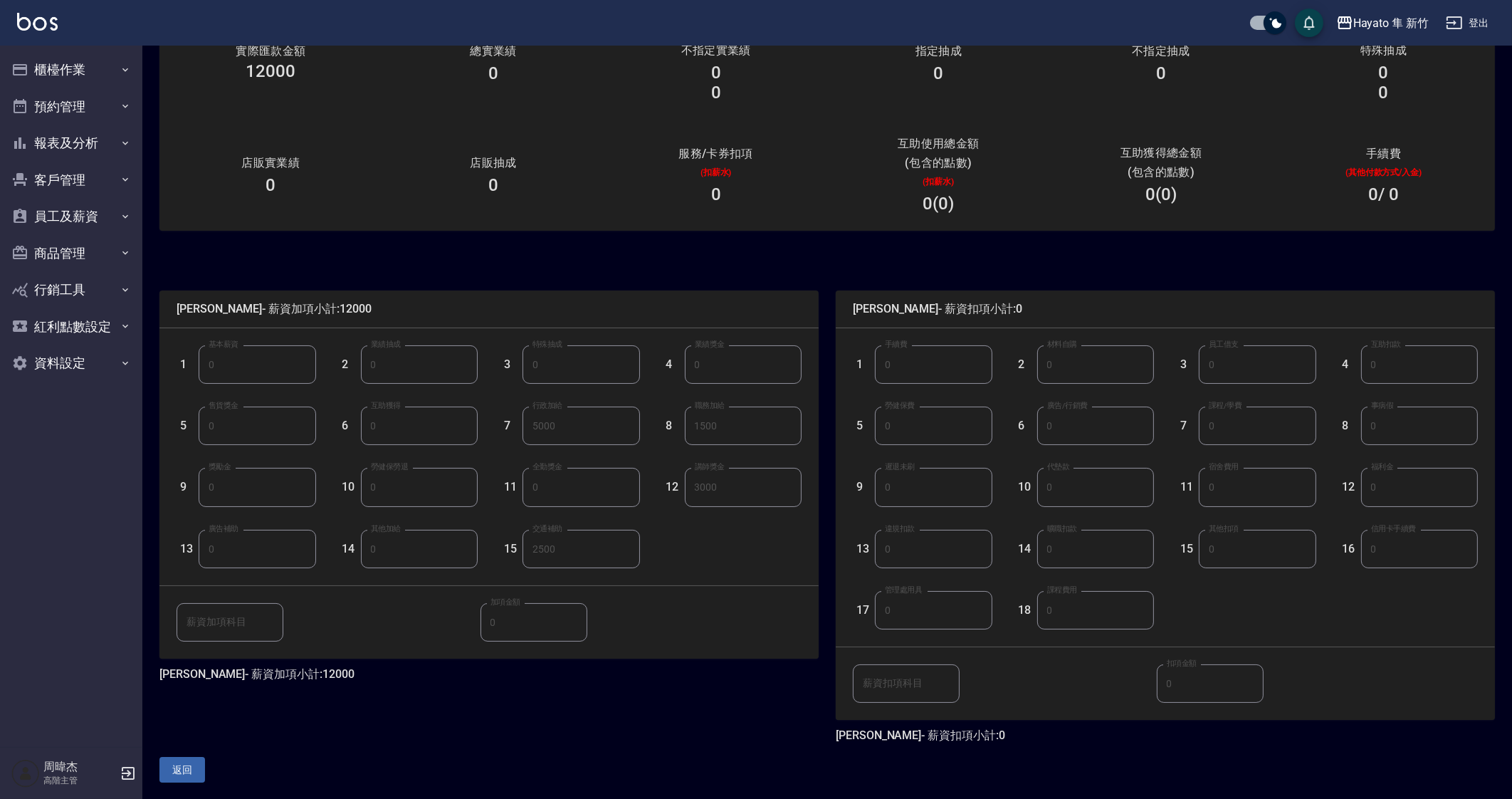
scroll to position [125, 0]
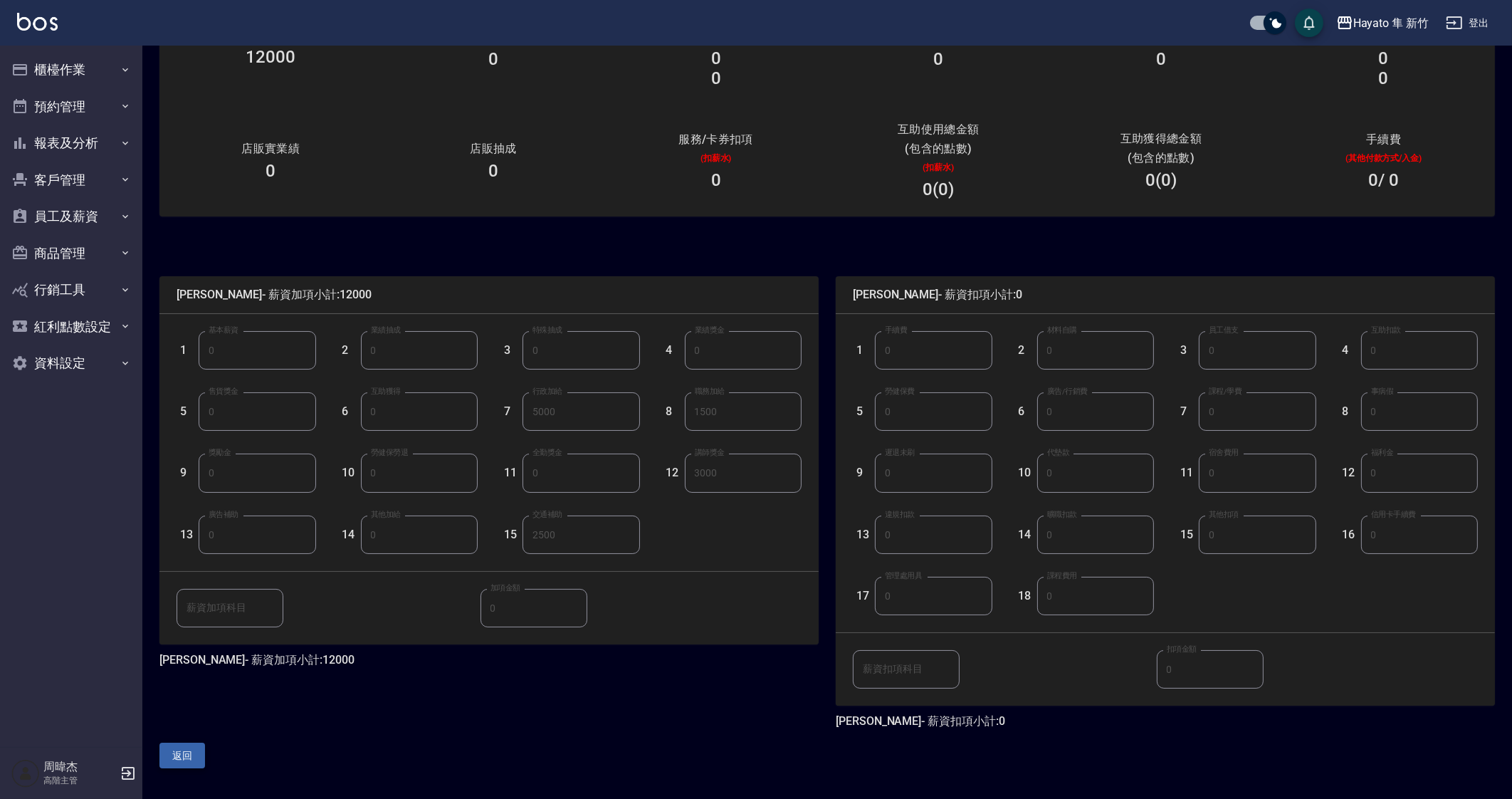
click at [181, 754] on button "返回" at bounding box center [183, 756] width 46 height 26
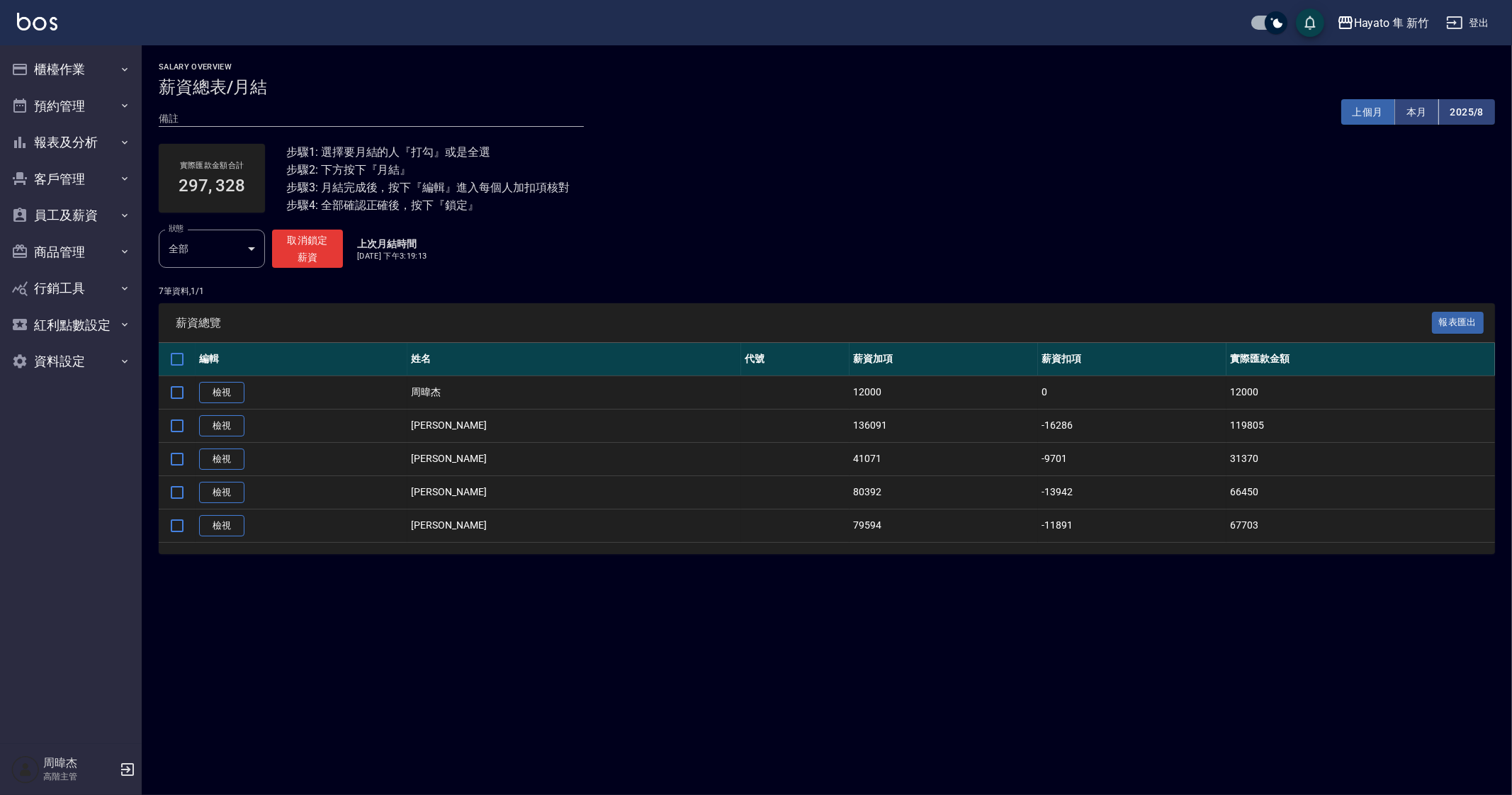
click at [1377, 108] on button "上個月" at bounding box center [1368, 112] width 54 height 26
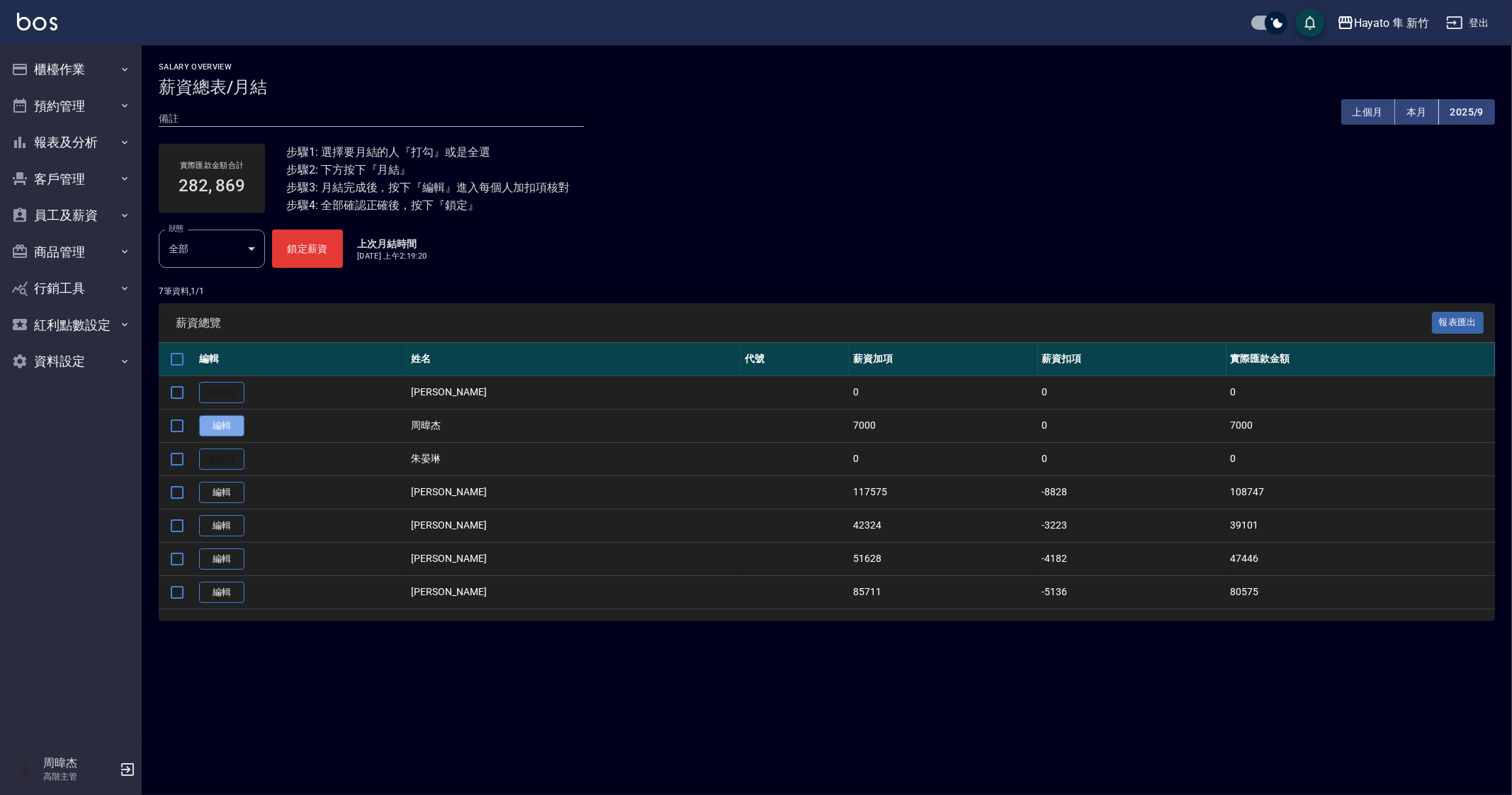
click at [219, 430] on link "編輯" at bounding box center [222, 426] width 46 height 22
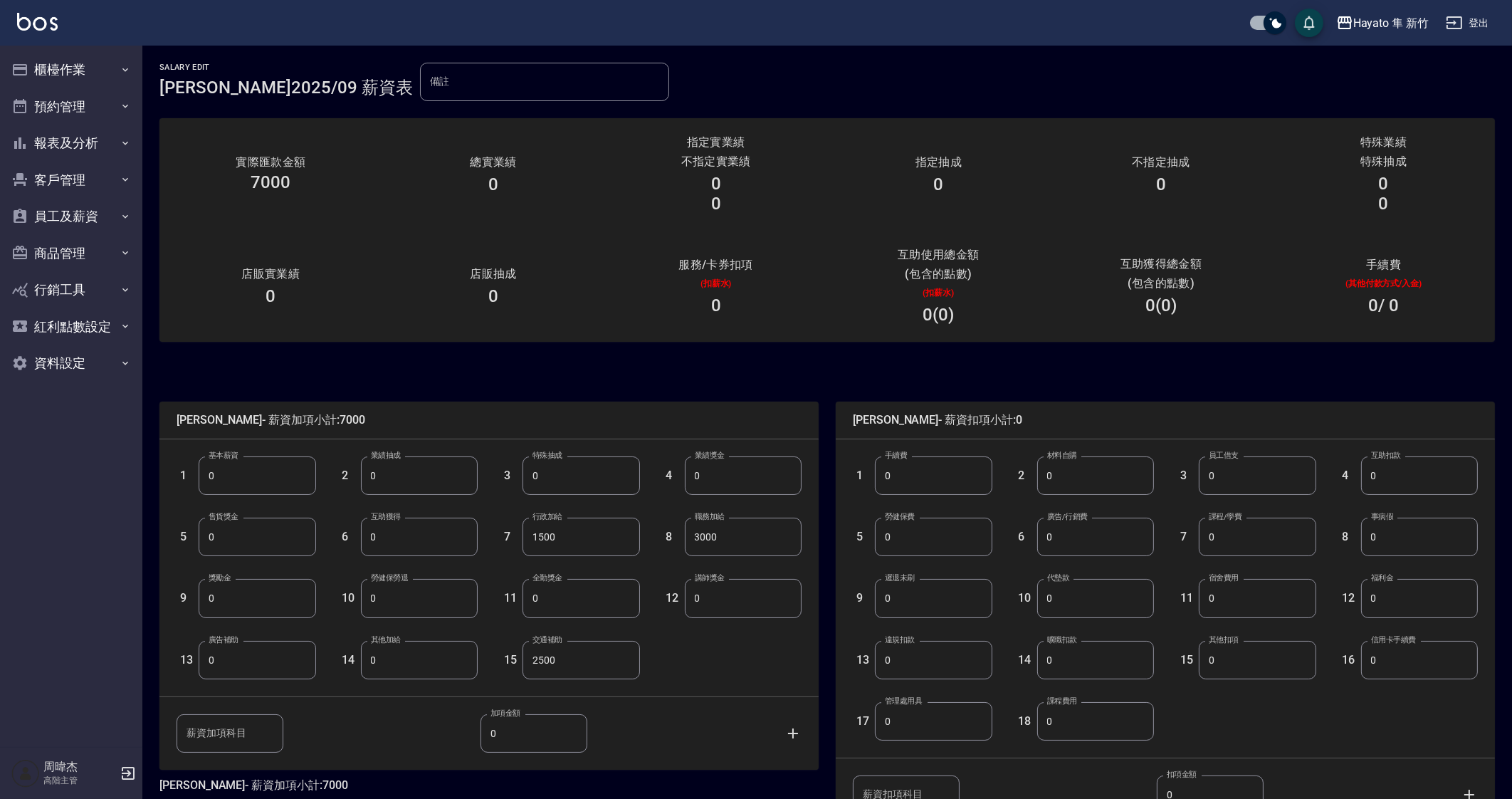
click at [583, 544] on input "1500" at bounding box center [581, 537] width 117 height 39
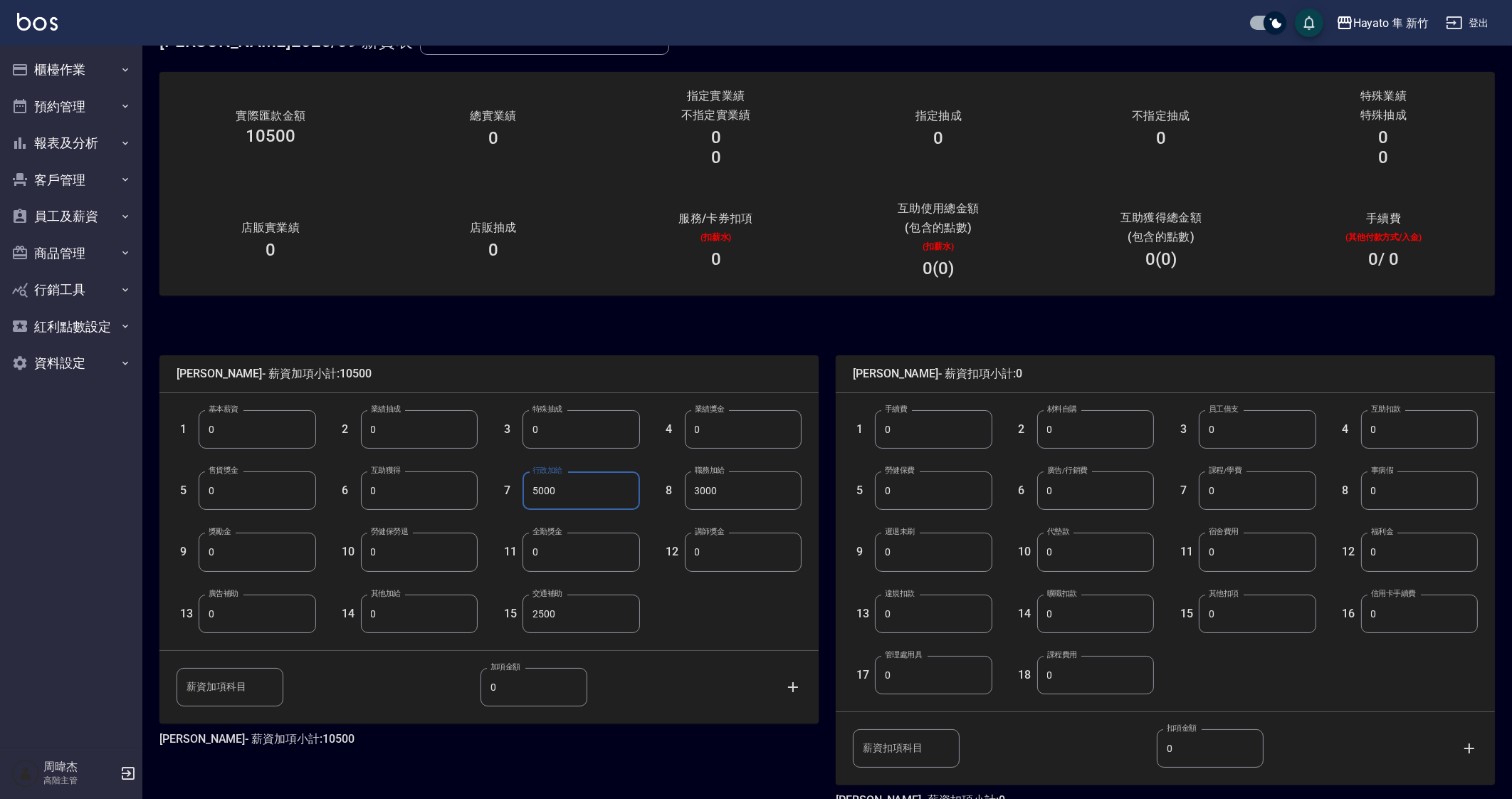
scroll to position [125, 0]
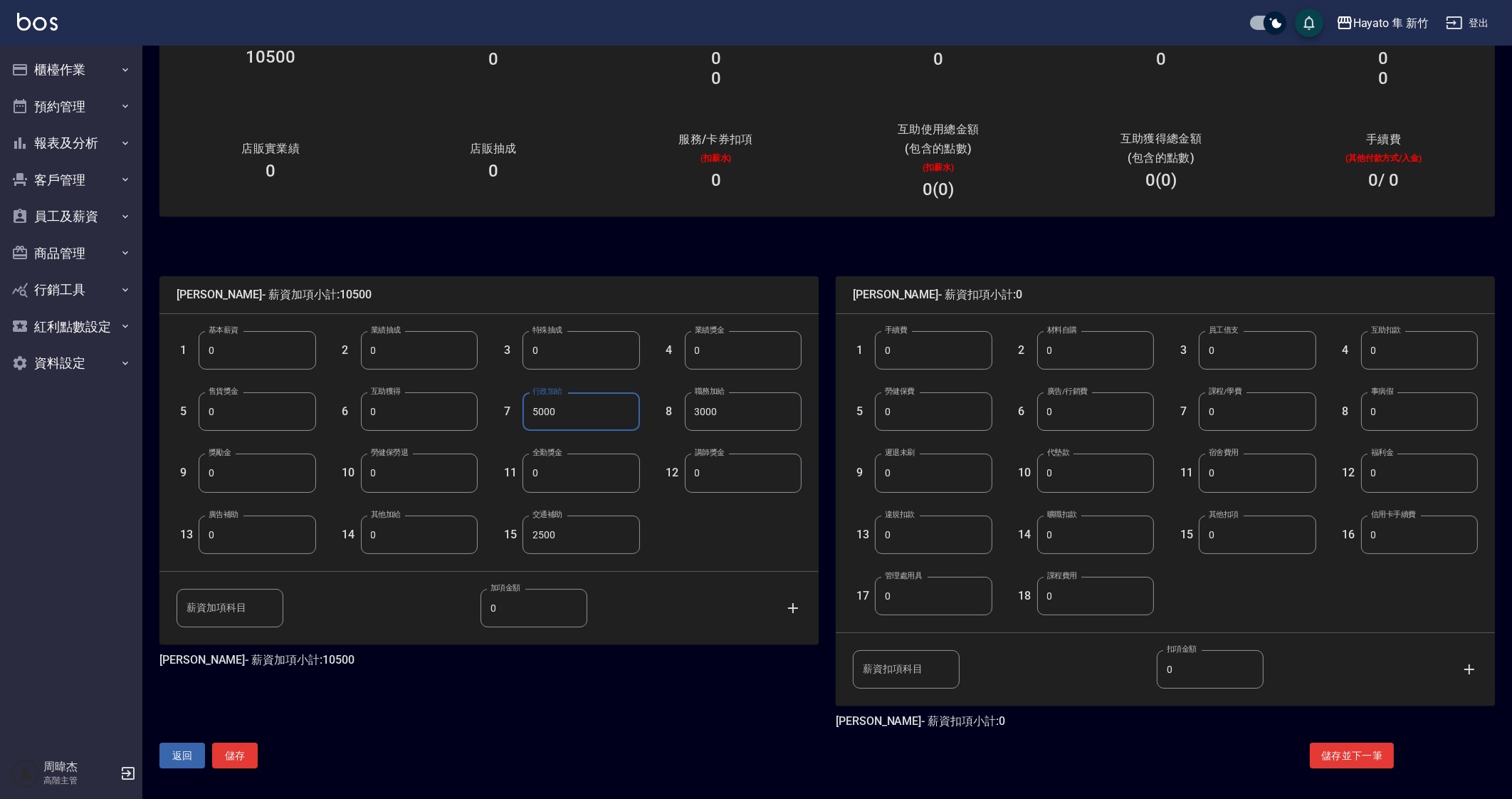
type input "5000"
click at [250, 761] on button "儲存" at bounding box center [235, 756] width 46 height 26
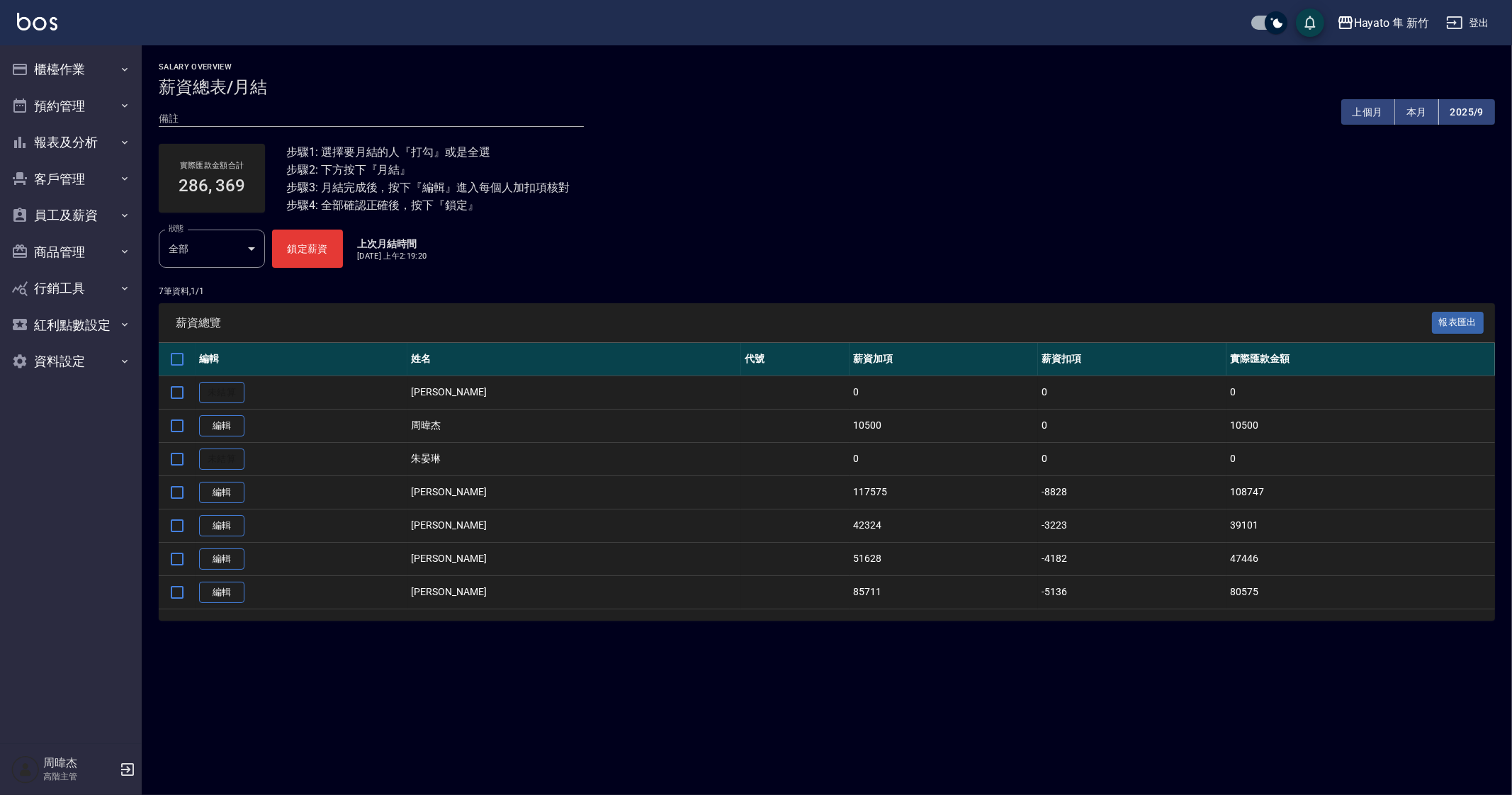
click at [220, 420] on link "編輯" at bounding box center [222, 426] width 46 height 22
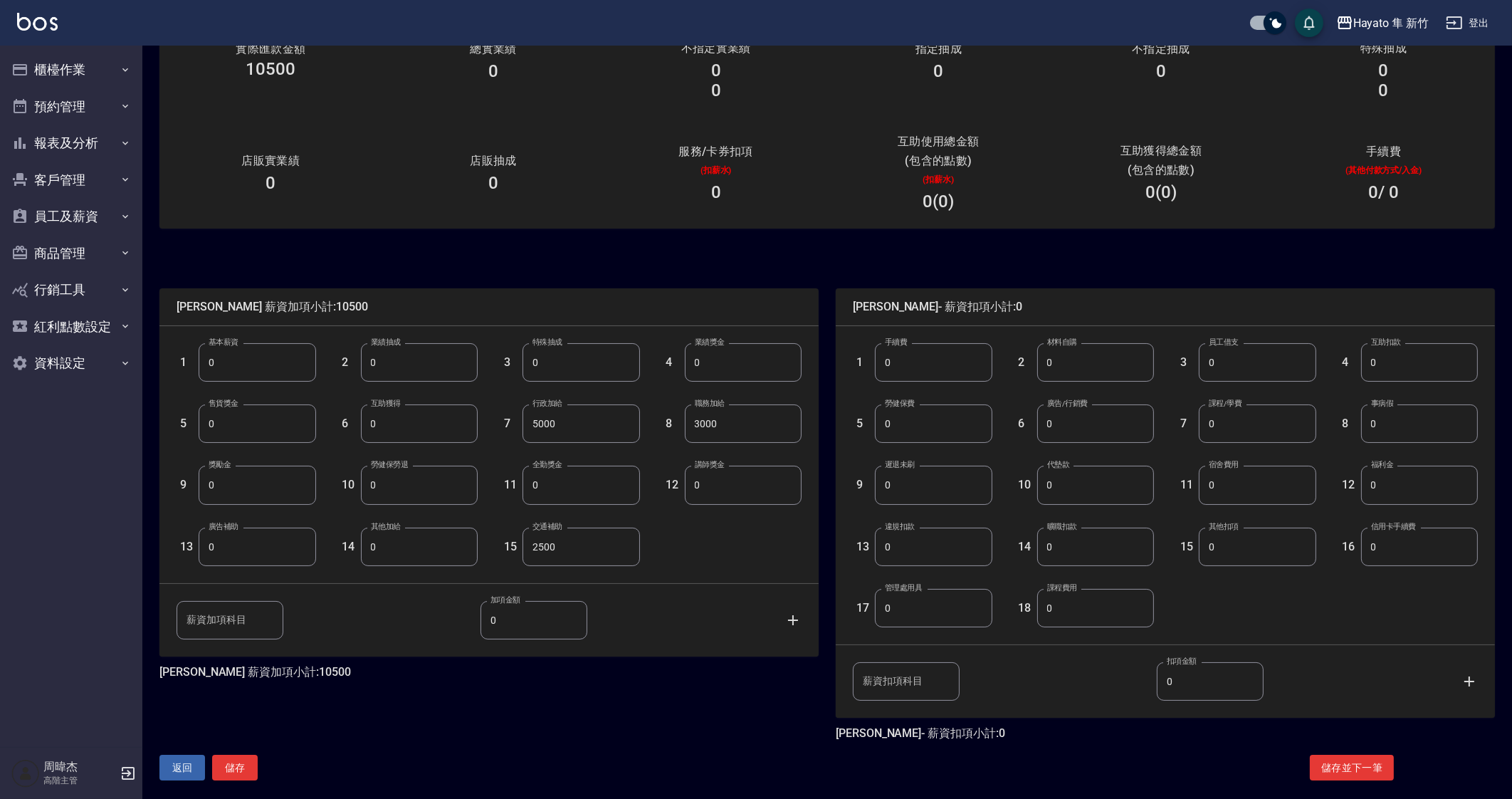
scroll to position [125, 0]
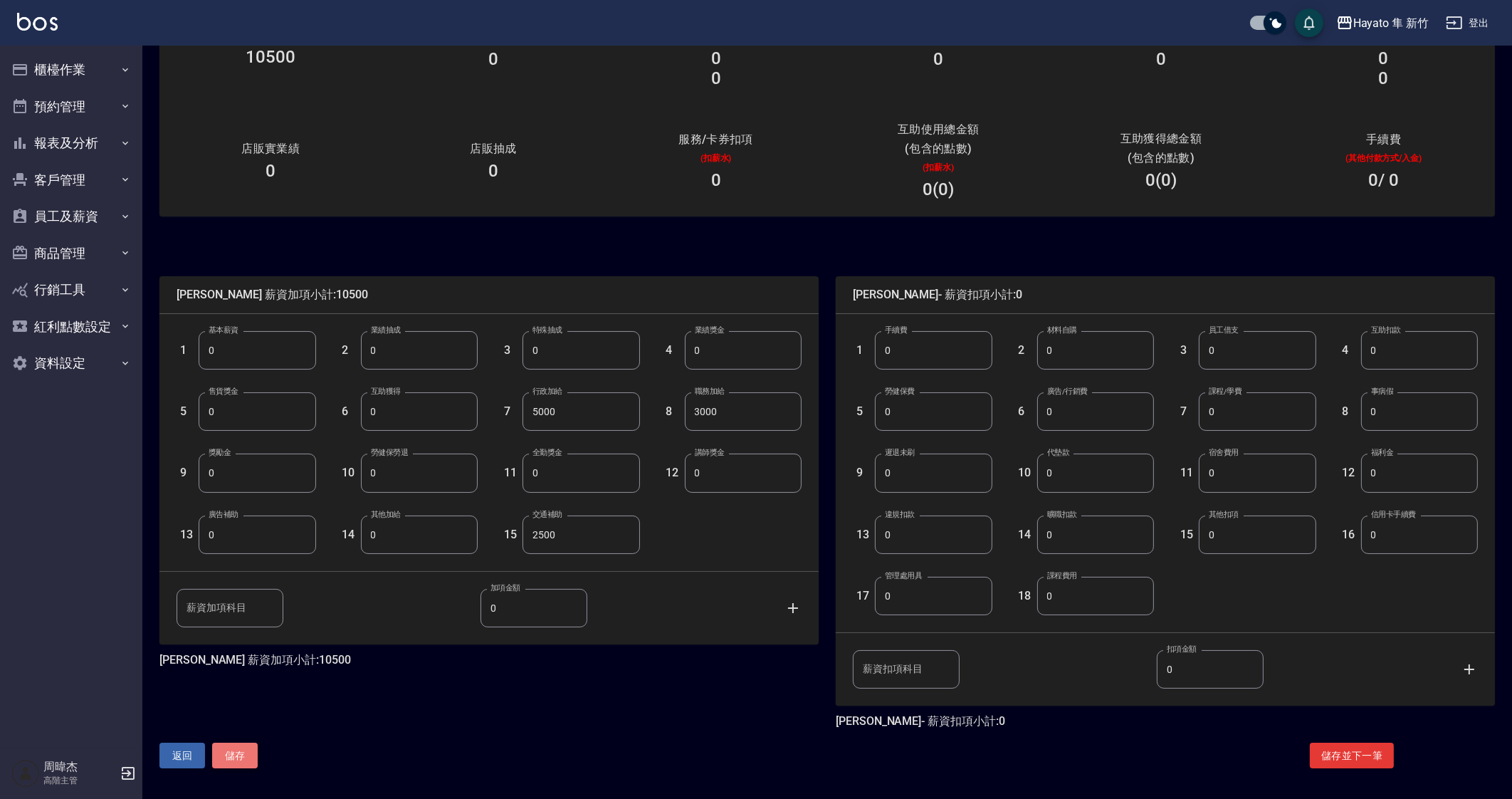
click at [235, 758] on button "儲存" at bounding box center [235, 756] width 46 height 26
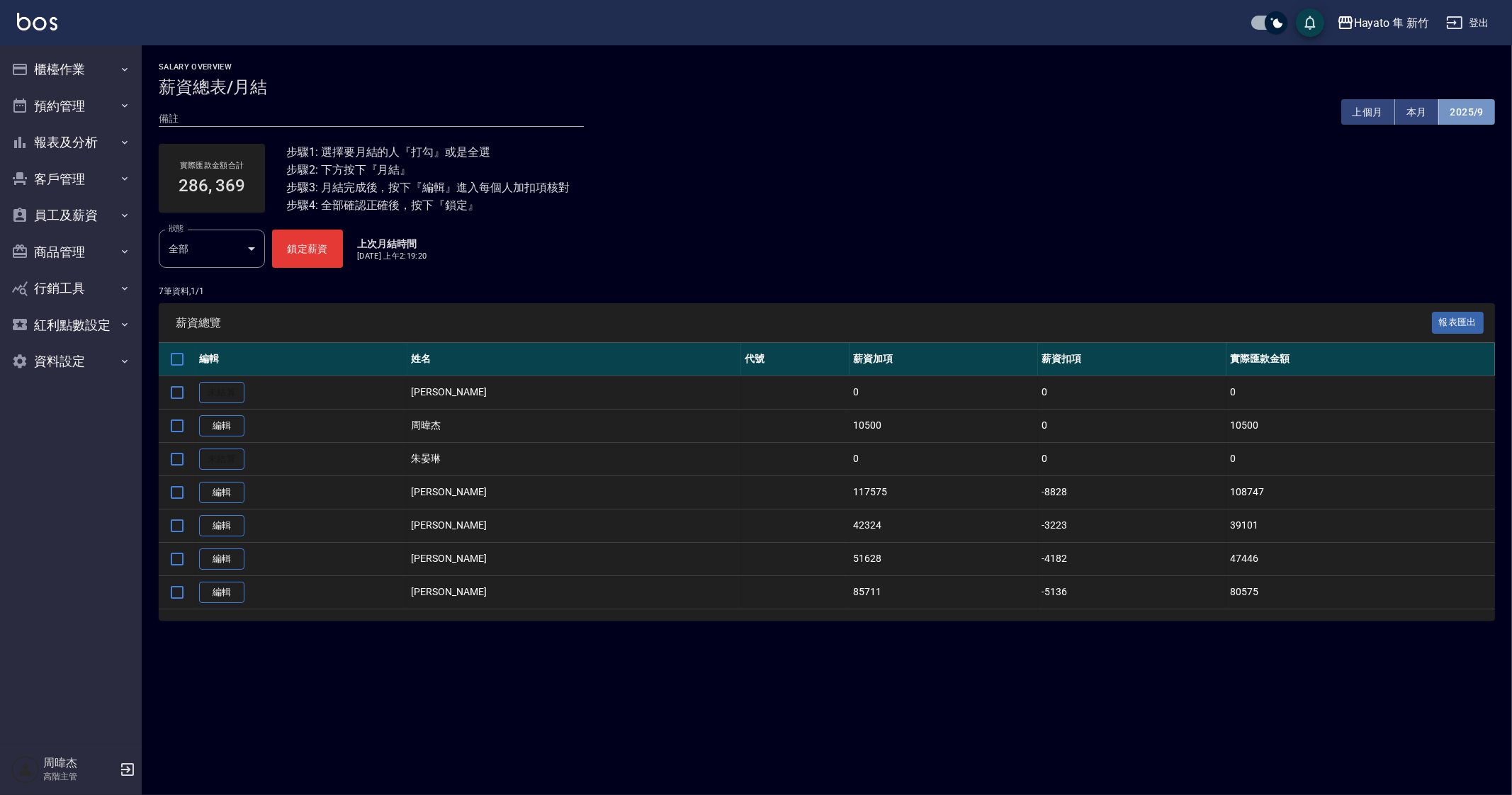
click at [1471, 106] on button "2025/9" at bounding box center [1467, 112] width 56 height 26
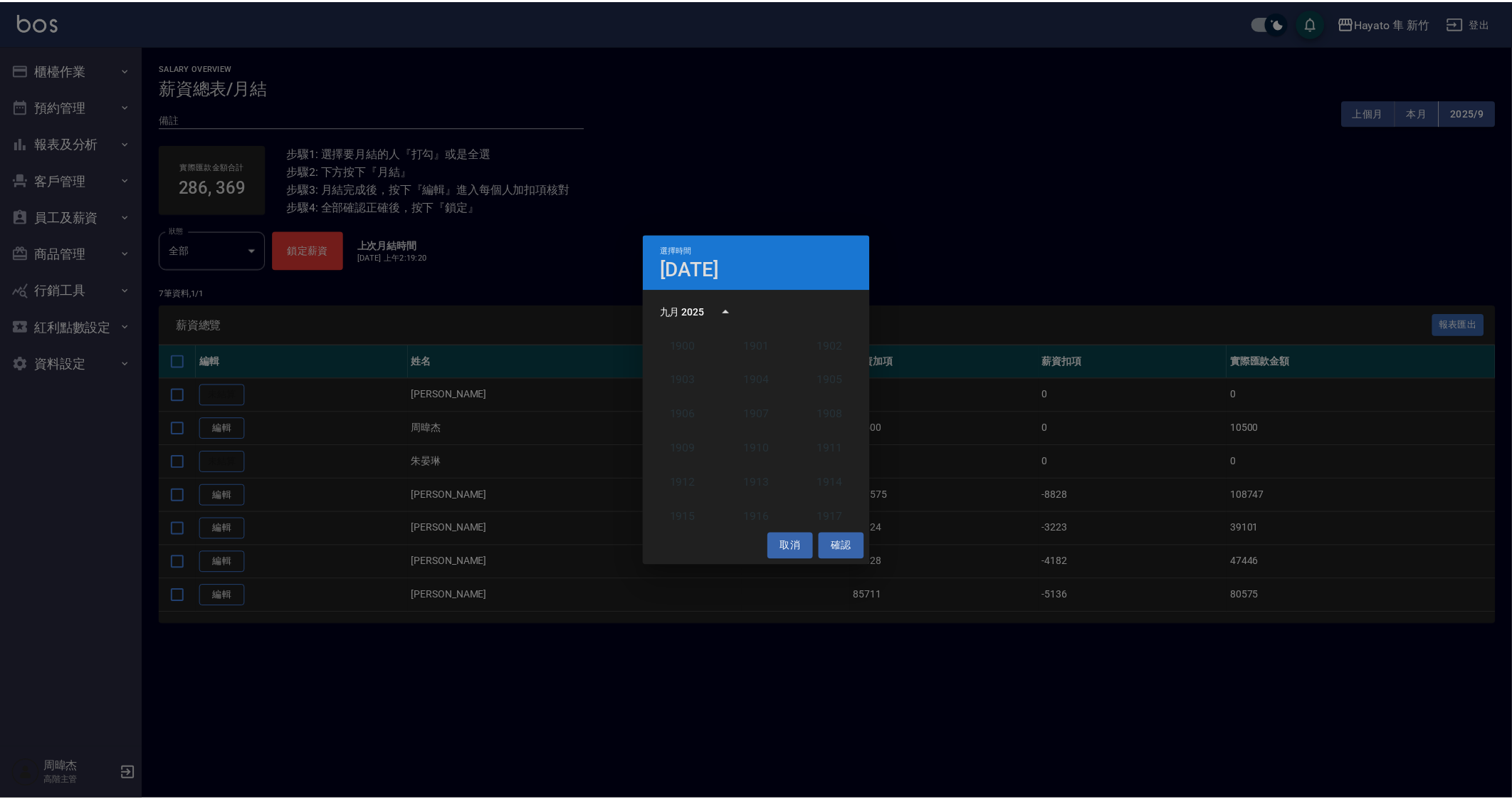
scroll to position [1317, 0]
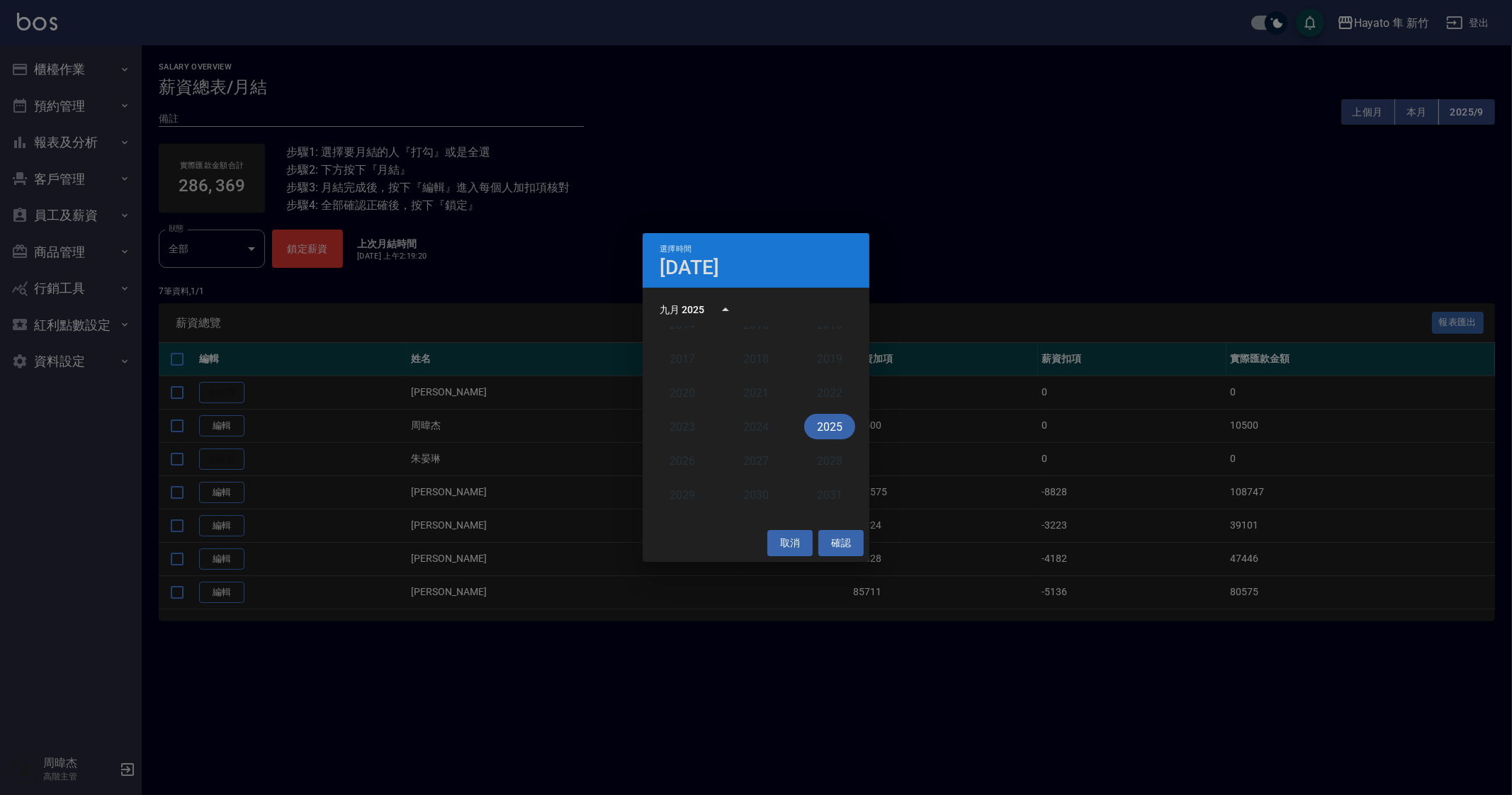
click at [809, 433] on button "2025" at bounding box center [829, 426] width 51 height 25
click at [755, 427] on button "8月" at bounding box center [756, 417] width 51 height 25
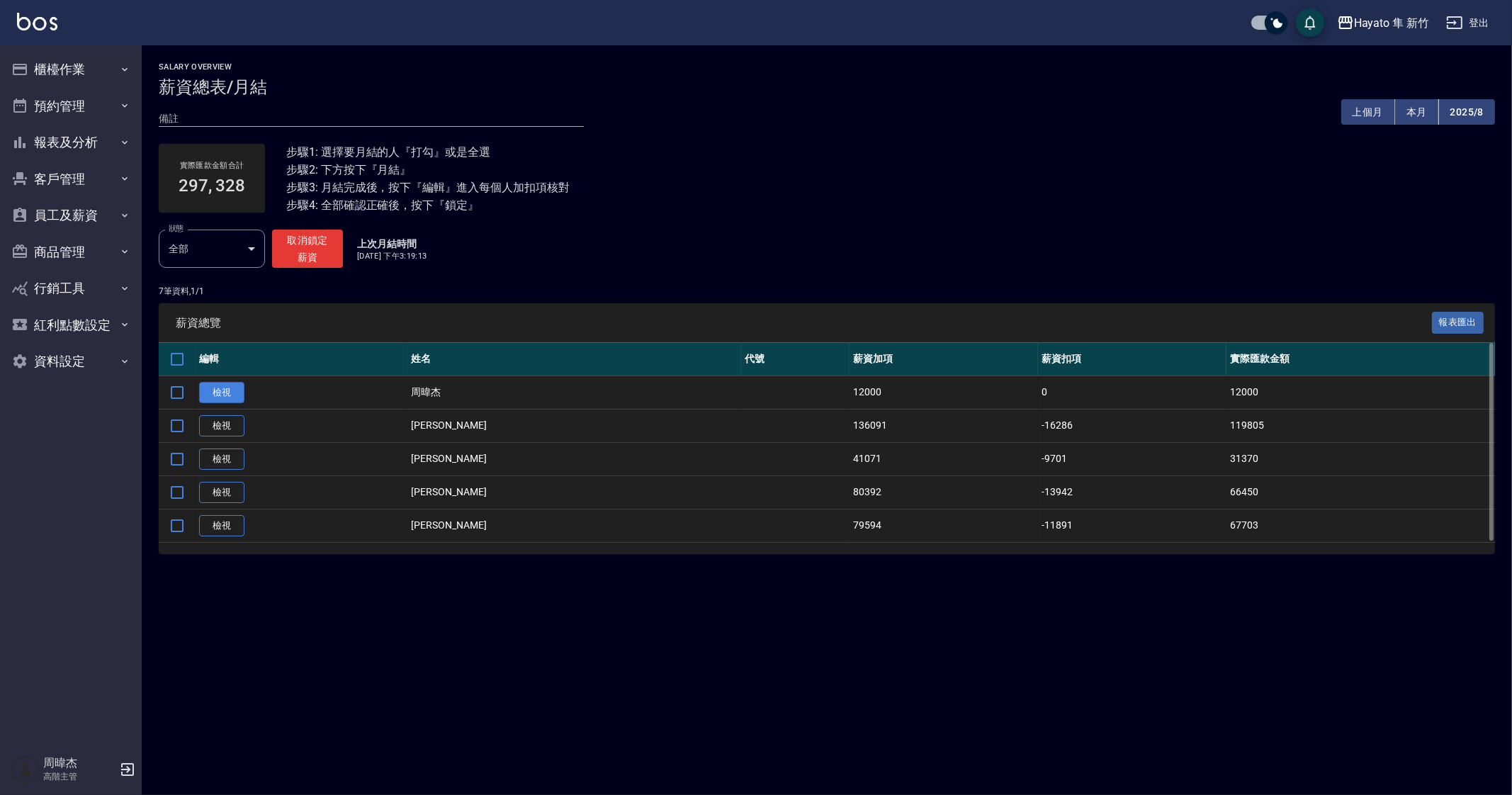
click at [236, 401] on link "檢視" at bounding box center [222, 393] width 46 height 22
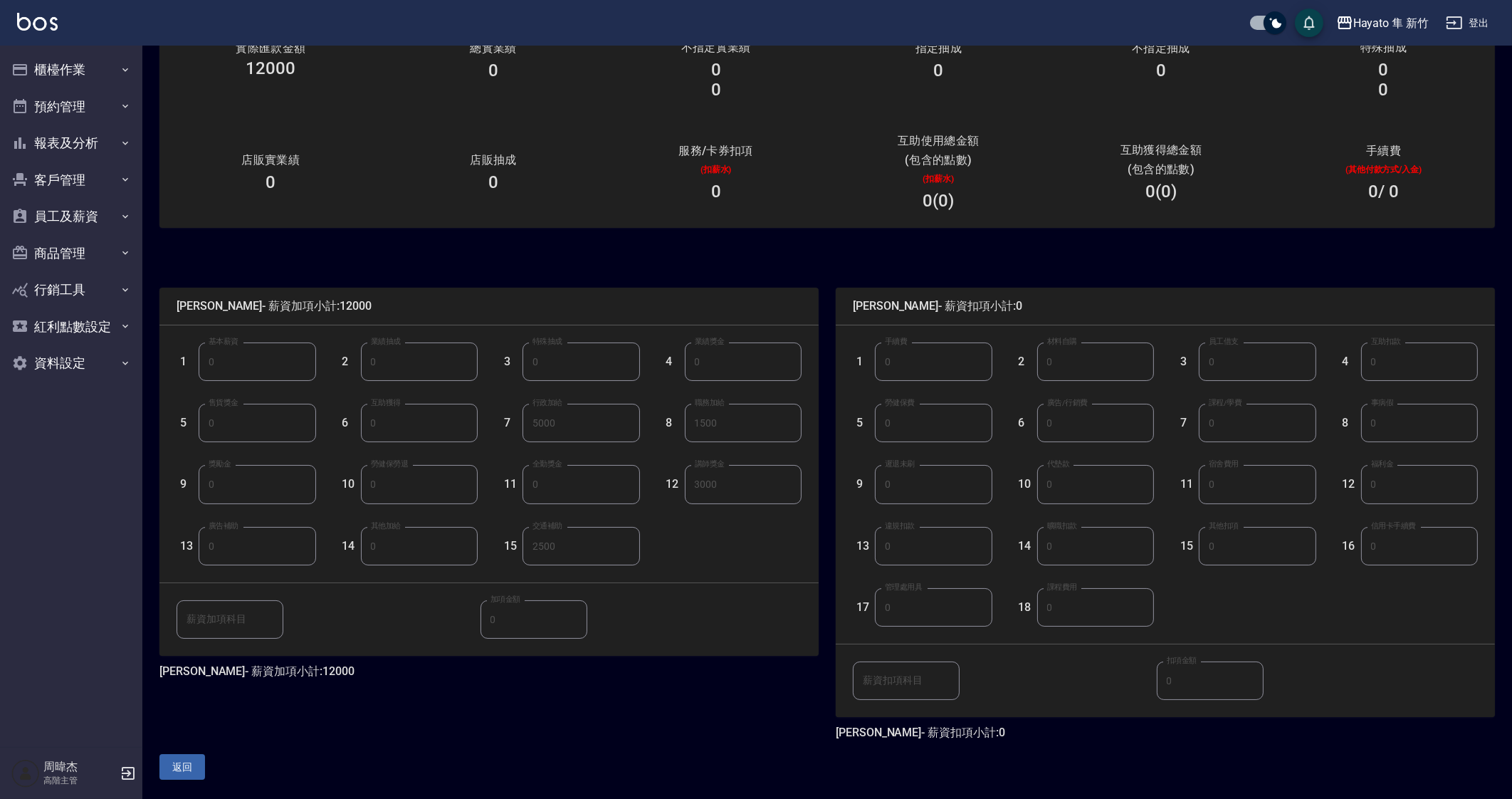
scroll to position [125, 0]
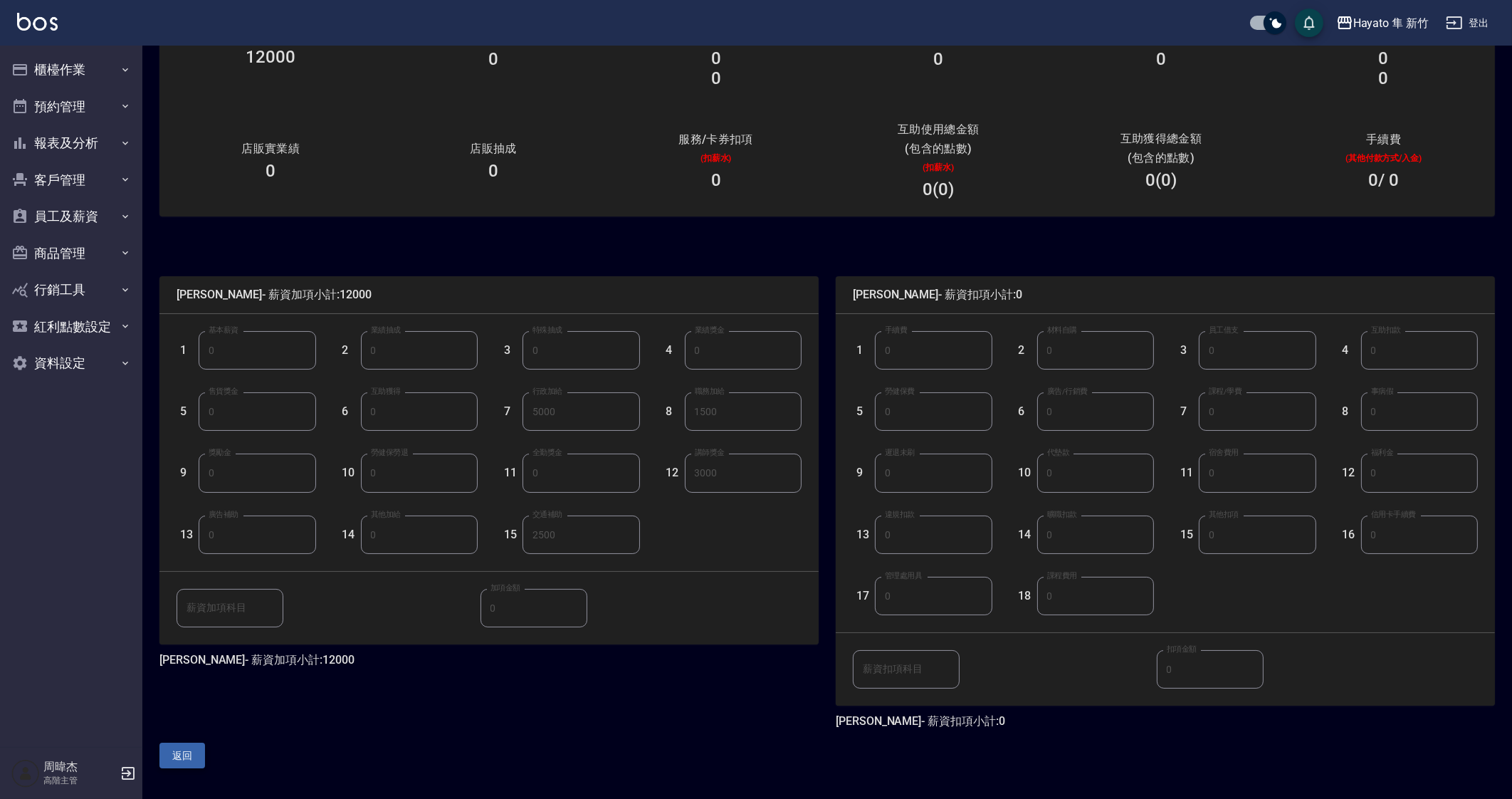
click at [188, 762] on button "返回" at bounding box center [183, 756] width 46 height 26
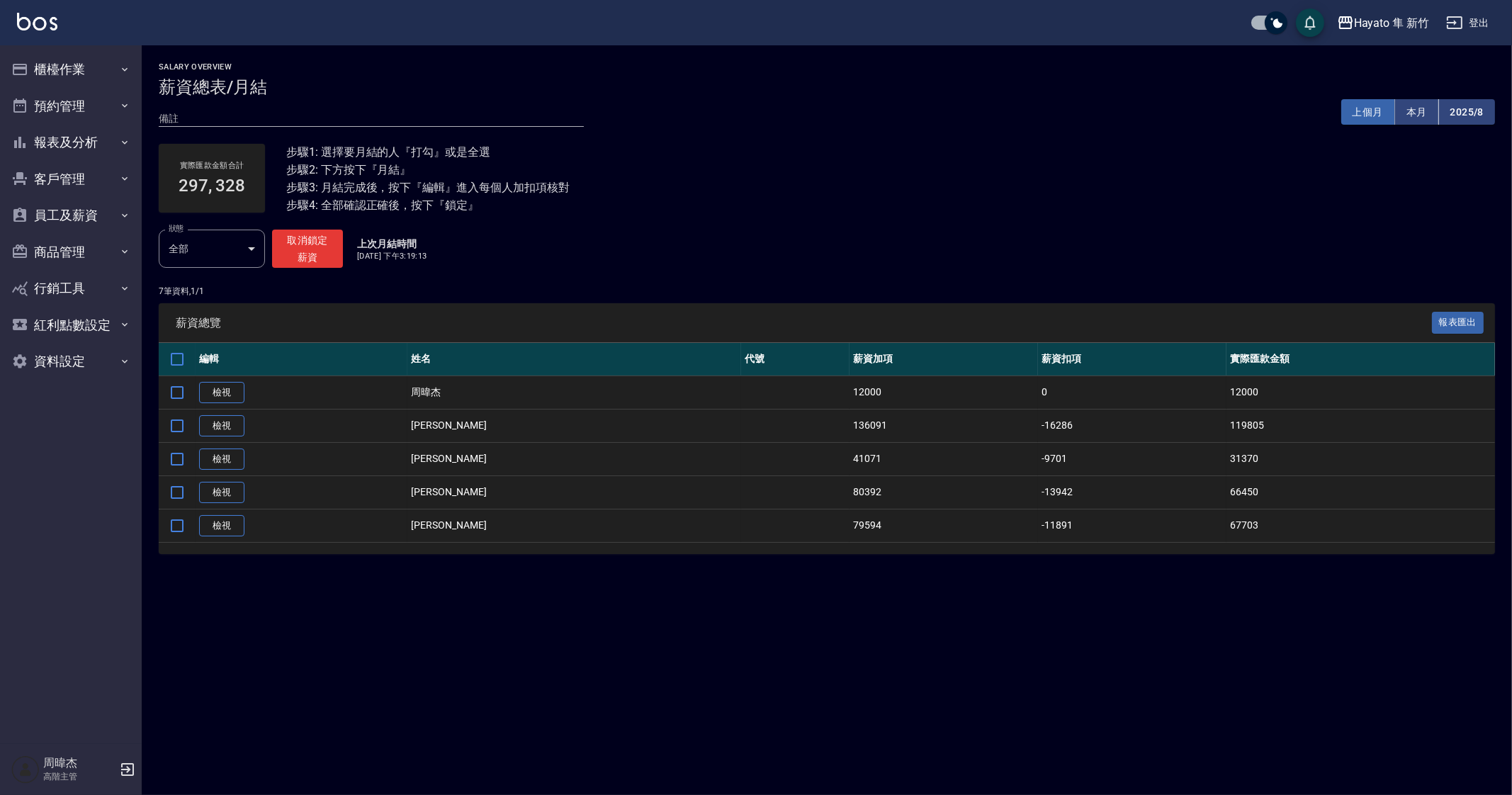
click at [1368, 122] on button "上個月" at bounding box center [1368, 112] width 54 height 26
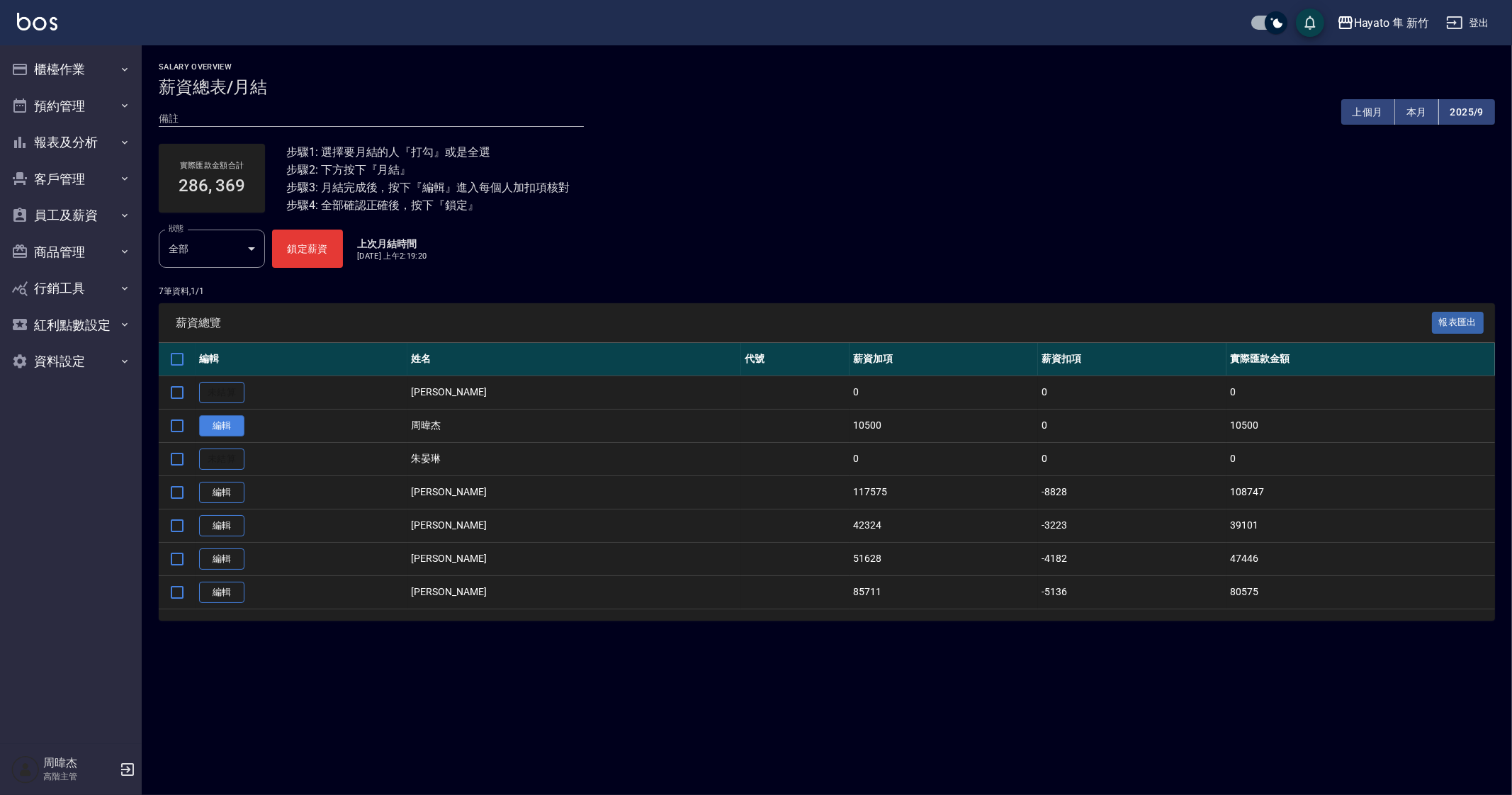
click at [223, 423] on link "編輯" at bounding box center [222, 426] width 46 height 22
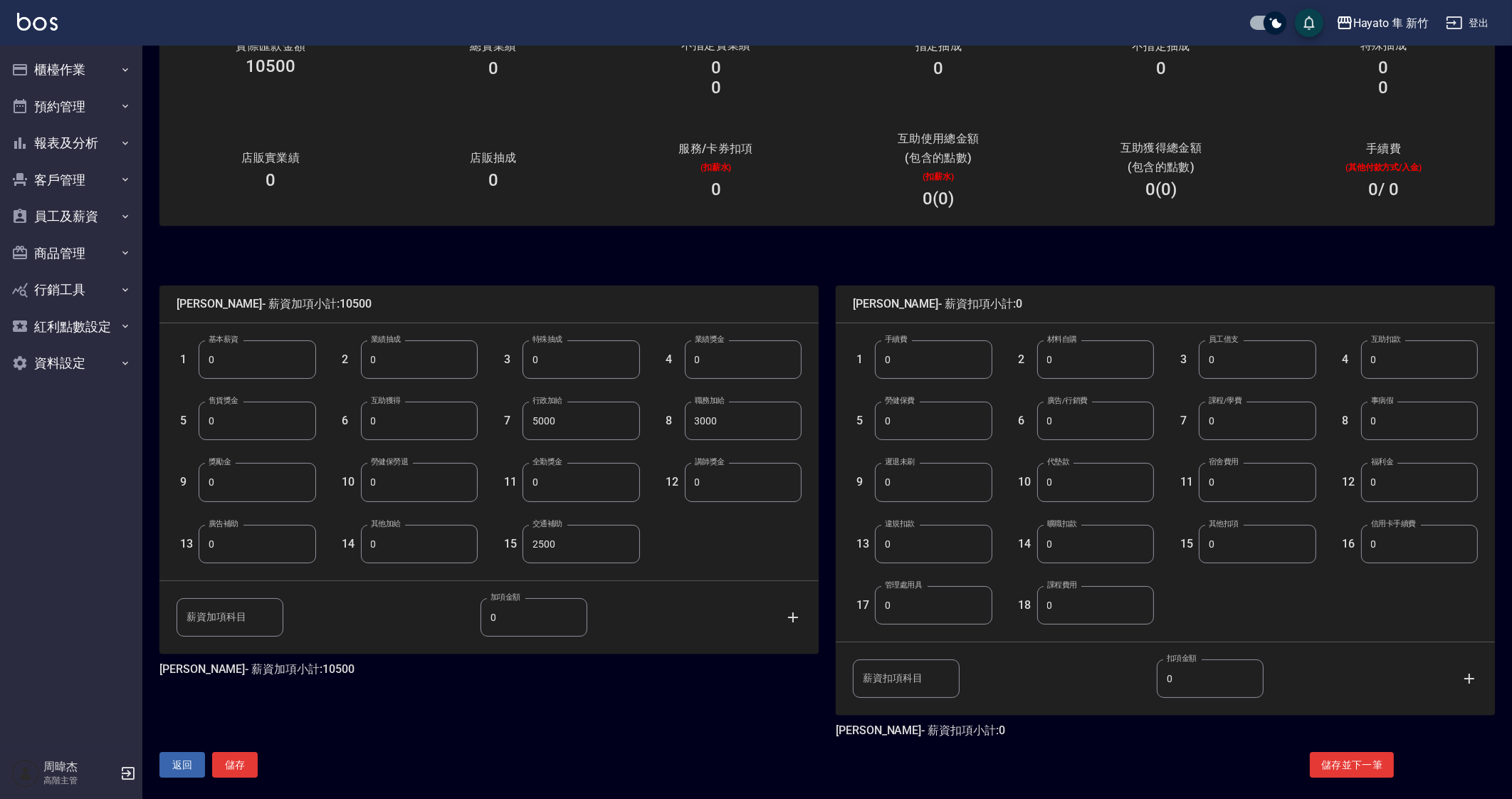
scroll to position [125, 0]
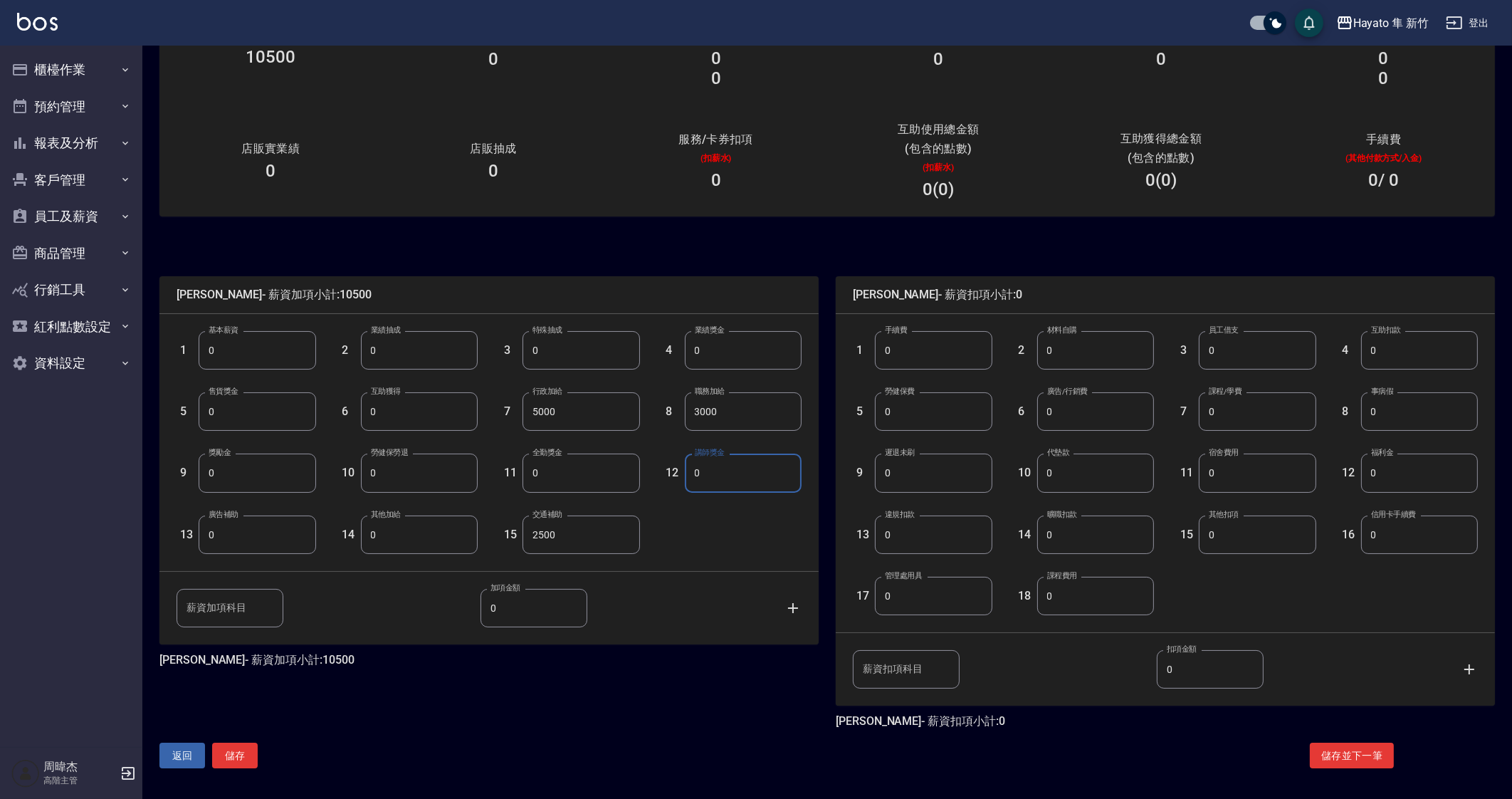
click at [733, 464] on input "0" at bounding box center [743, 473] width 117 height 39
type input "3000"
click at [241, 762] on button "儲存" at bounding box center [235, 756] width 46 height 26
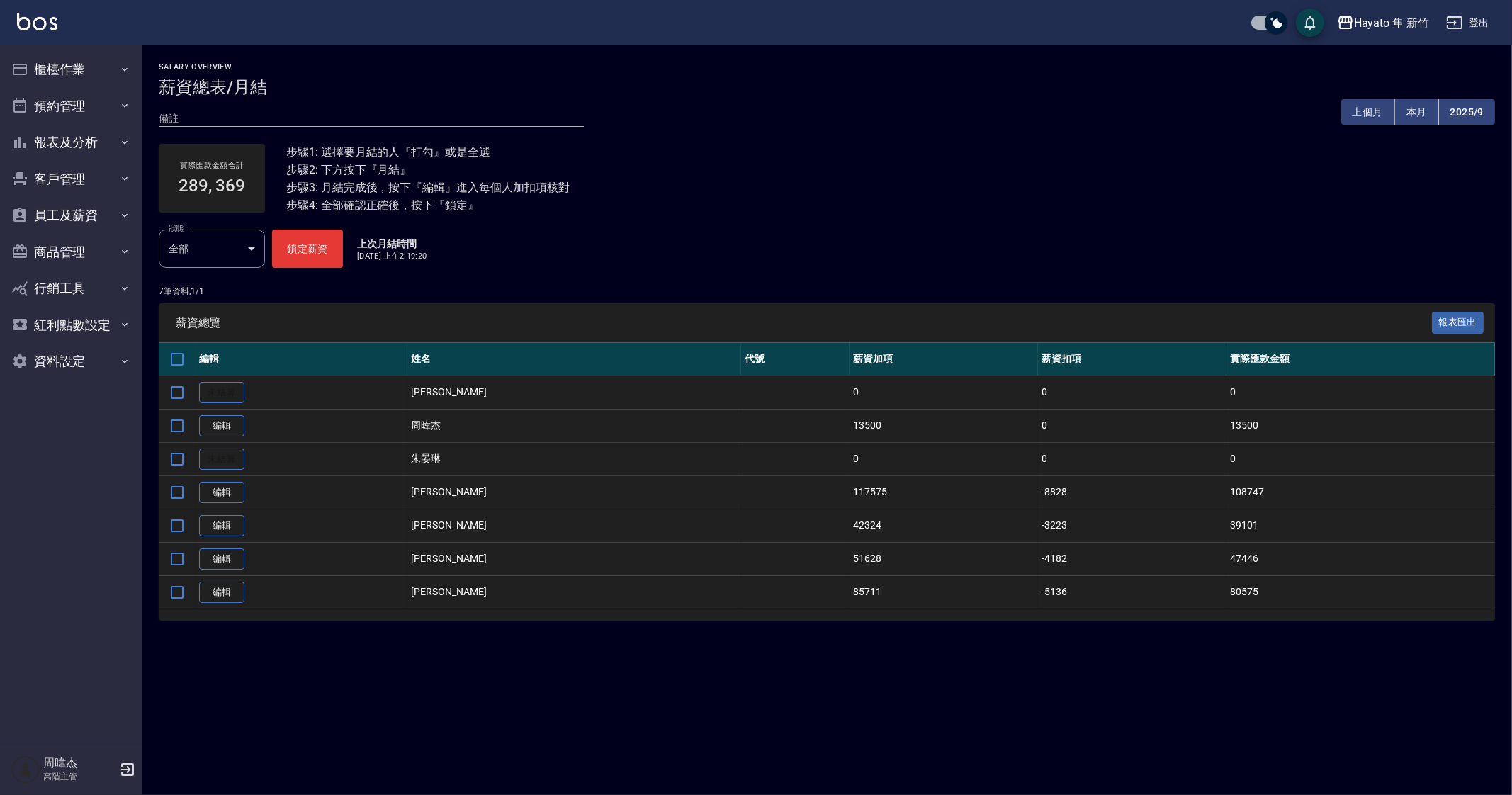
click at [888, 670] on div "Salary Overview 薪資總表/月結 備註 x 上個月 本月 2025/9 實際匯款金額合計 289, 369 步驟1: 選擇要月結的人『打勾』或是…" at bounding box center [756, 397] width 1512 height 795
click at [226, 420] on link "編輯" at bounding box center [222, 426] width 46 height 22
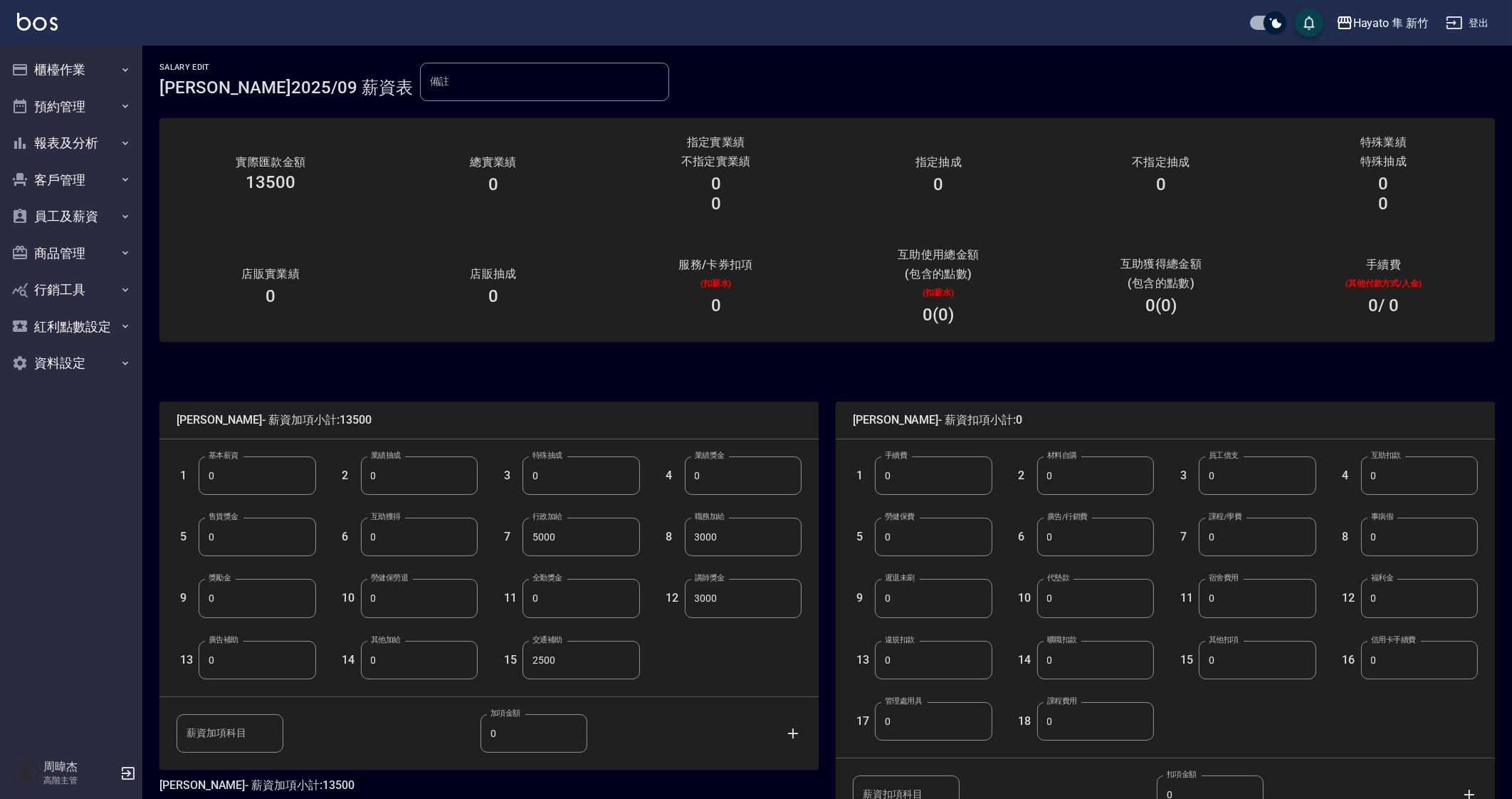
click at [741, 539] on input "3000" at bounding box center [743, 537] width 117 height 39
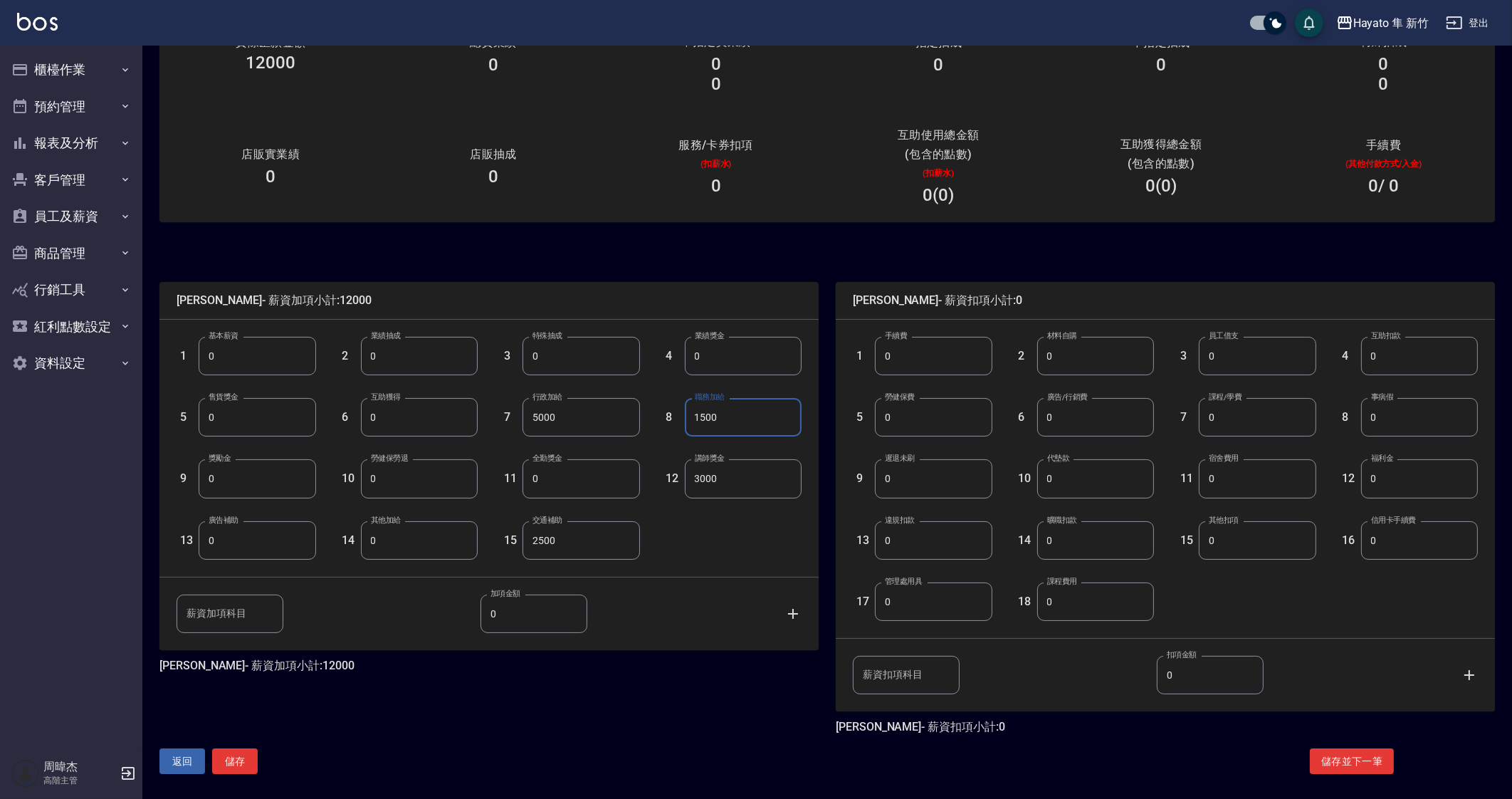
scroll to position [125, 0]
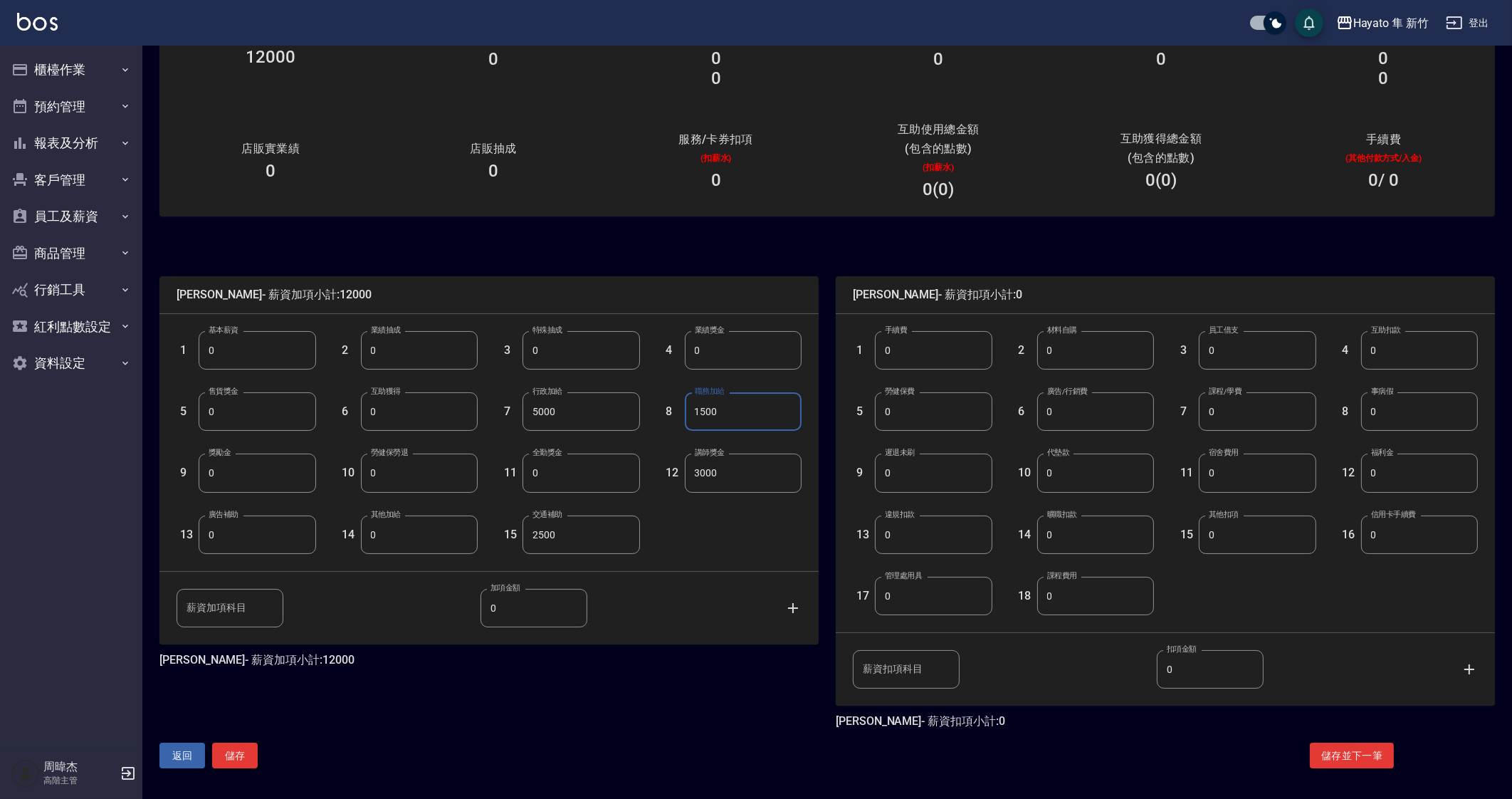
type input "1500"
click at [240, 750] on button "儲存" at bounding box center [235, 756] width 46 height 26
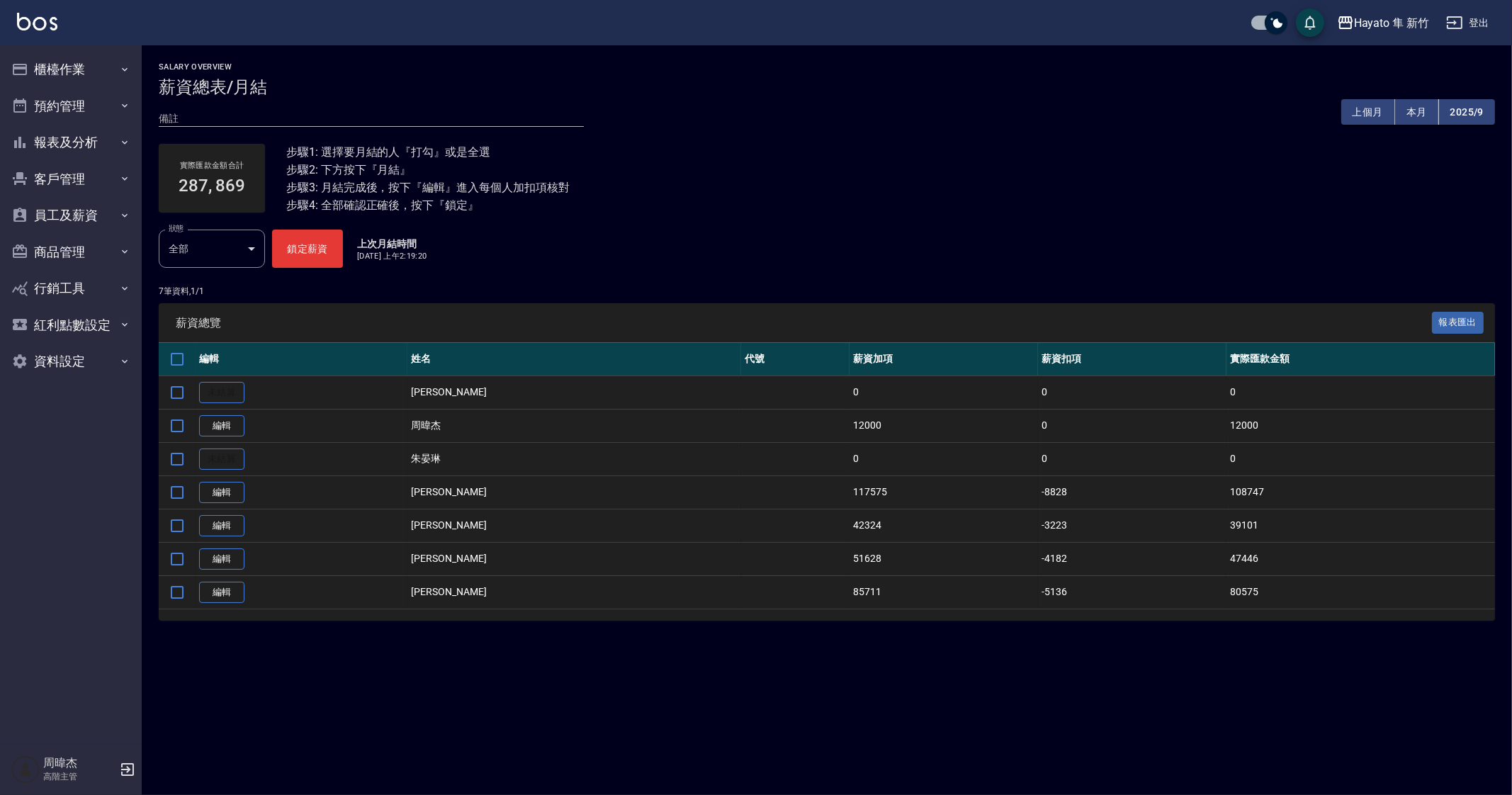
click at [930, 727] on div "Salary Overview 薪資總表/月結 備註 x 上個月 本月 2025/9 實際匯款金額合計 287, 869 步驟1: 選擇要月結的人『打勾』或是…" at bounding box center [756, 397] width 1512 height 795
click at [992, 676] on div "Salary Overview 薪資總表/月結 備註 x 上個月 本月 2025/9 實際匯款金額合計 287, 869 步驟1: 選擇要月結的人『打勾』或是…" at bounding box center [756, 397] width 1512 height 795
click at [228, 588] on link "編輯" at bounding box center [222, 592] width 46 height 22
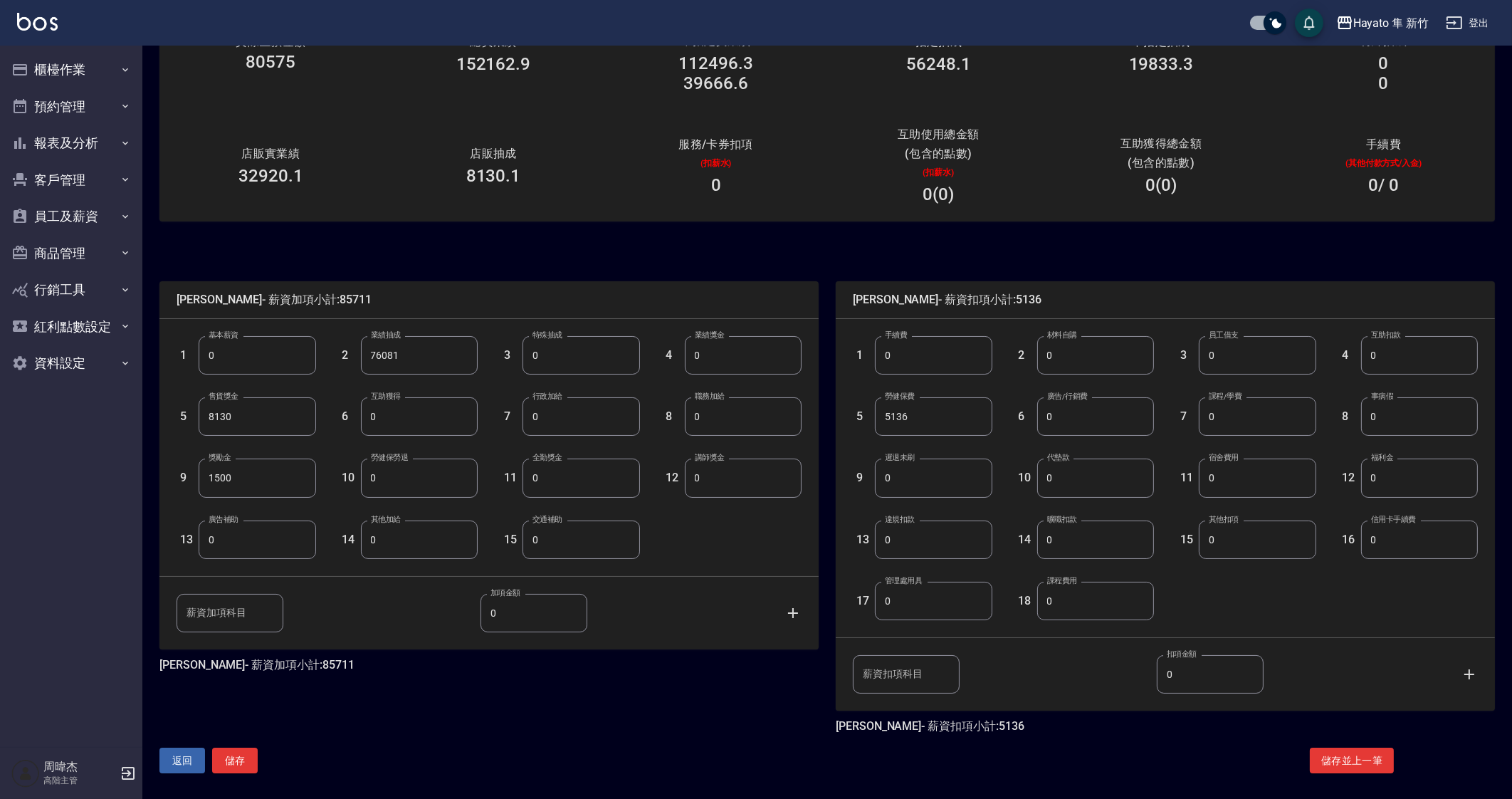
scroll to position [125, 0]
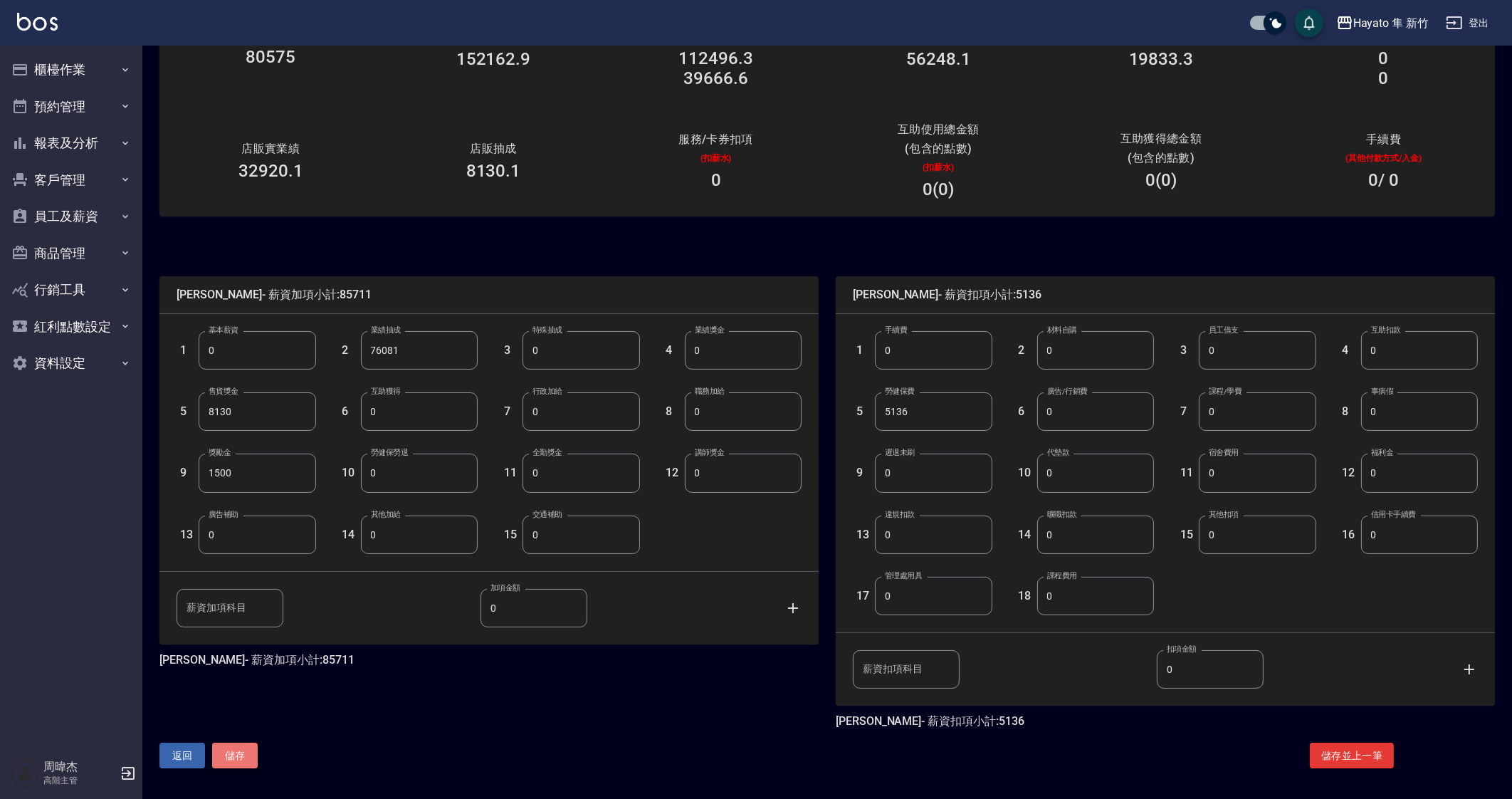
click at [233, 746] on button "儲存" at bounding box center [235, 756] width 46 height 26
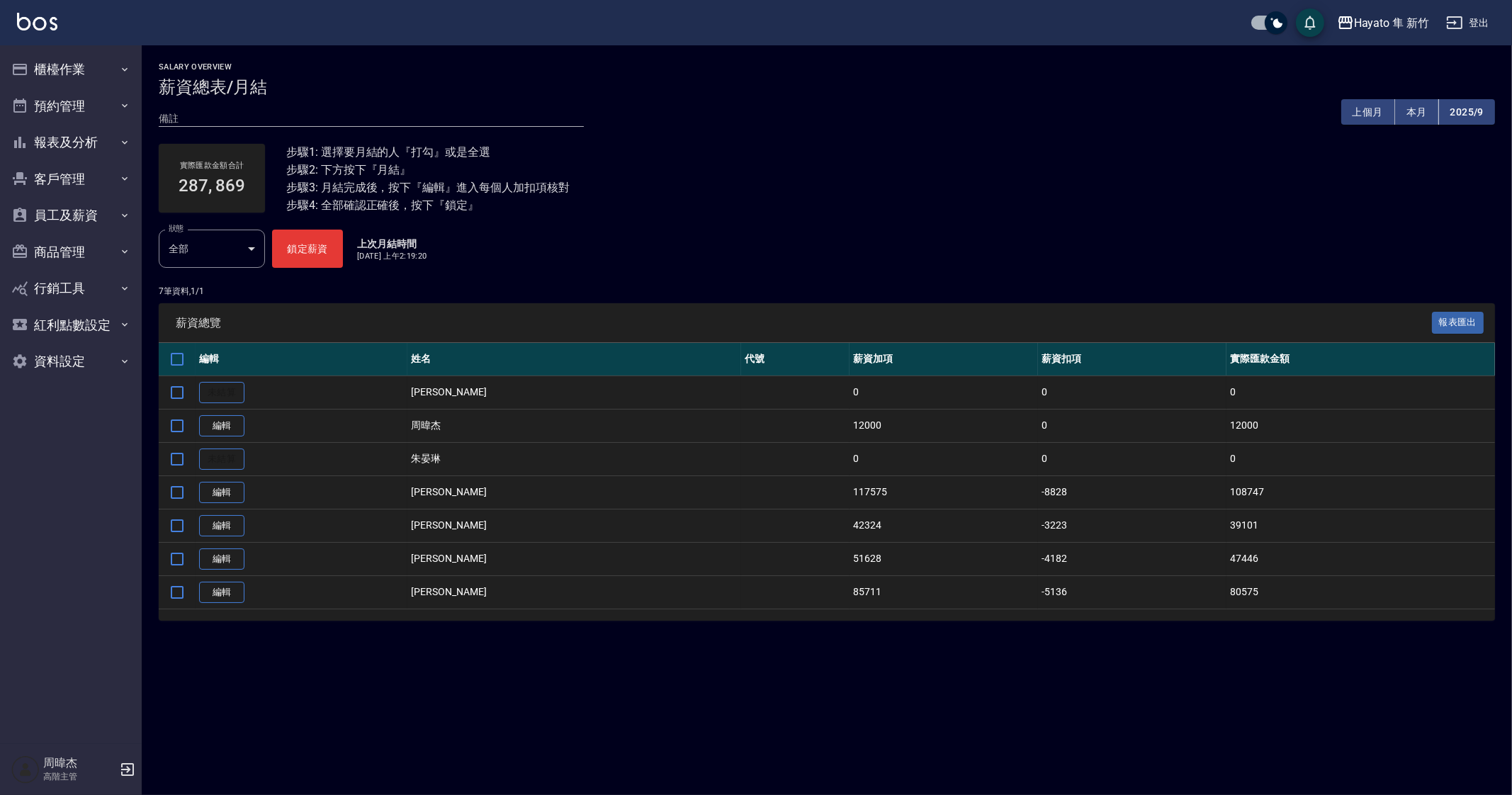
click at [932, 689] on div "Salary Overview 薪資總表/月結 備註 x 上個月 本月 2025/9 實際匯款金額合計 287, 869 步驟1: 選擇要月結的人『打勾』或是…" at bounding box center [756, 397] width 1512 height 795
click at [1082, 770] on div "Salary Overview 薪資總表/月結 備註 x 上個月 本月 2025/9 實際匯款金額合計 287, 869 步驟1: 選擇要月結的人『打勾』或是…" at bounding box center [756, 397] width 1512 height 795
click at [896, 663] on div "Salary Overview 薪資總表/月結 備註 x 上個月 本月 2025/9 實際匯款金額合計 287, 869 步驟1: 選擇要月結的人『打勾』或是…" at bounding box center [756, 397] width 1512 height 795
click at [228, 487] on link "編輯" at bounding box center [222, 492] width 46 height 22
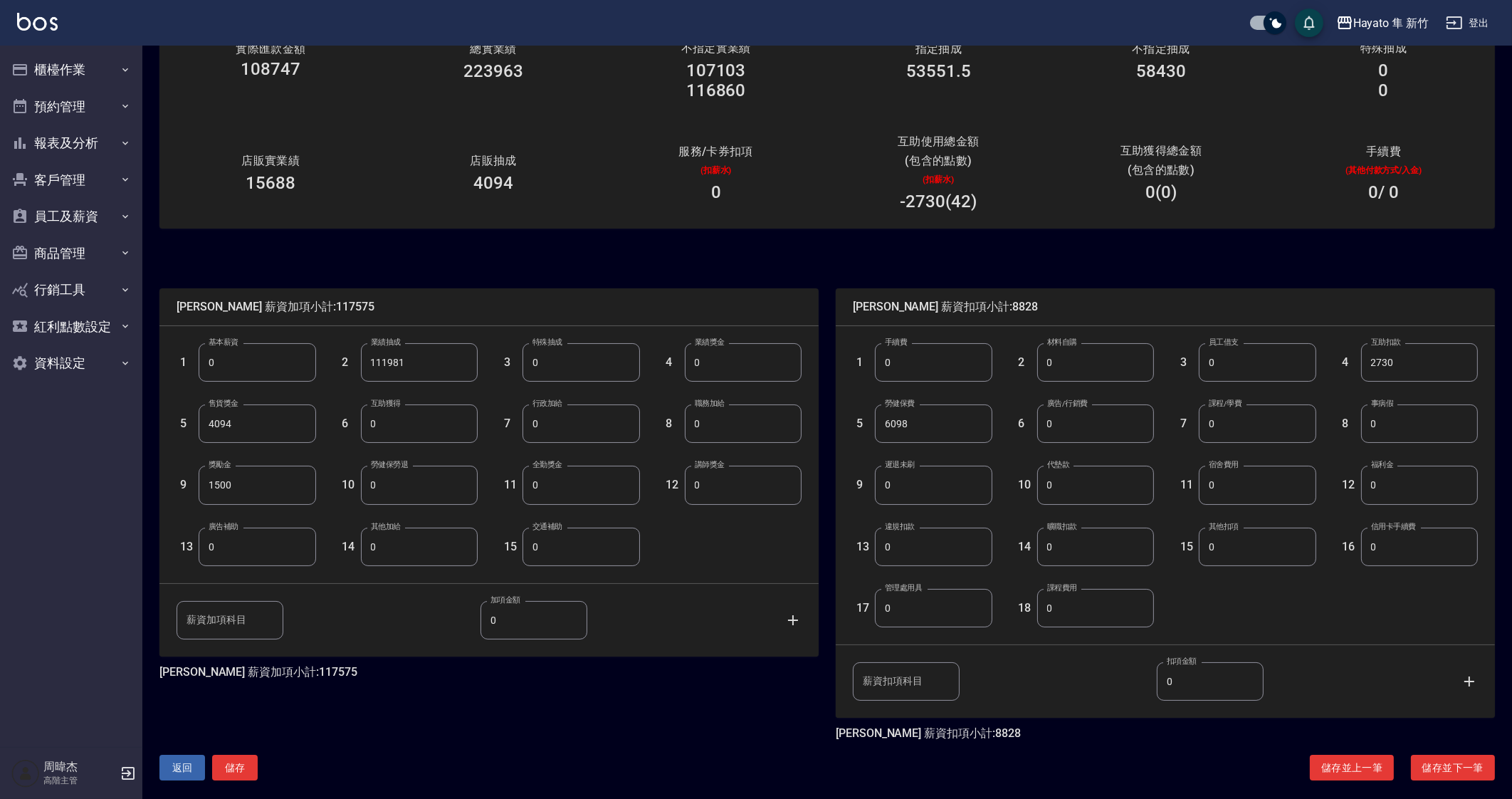
scroll to position [125, 0]
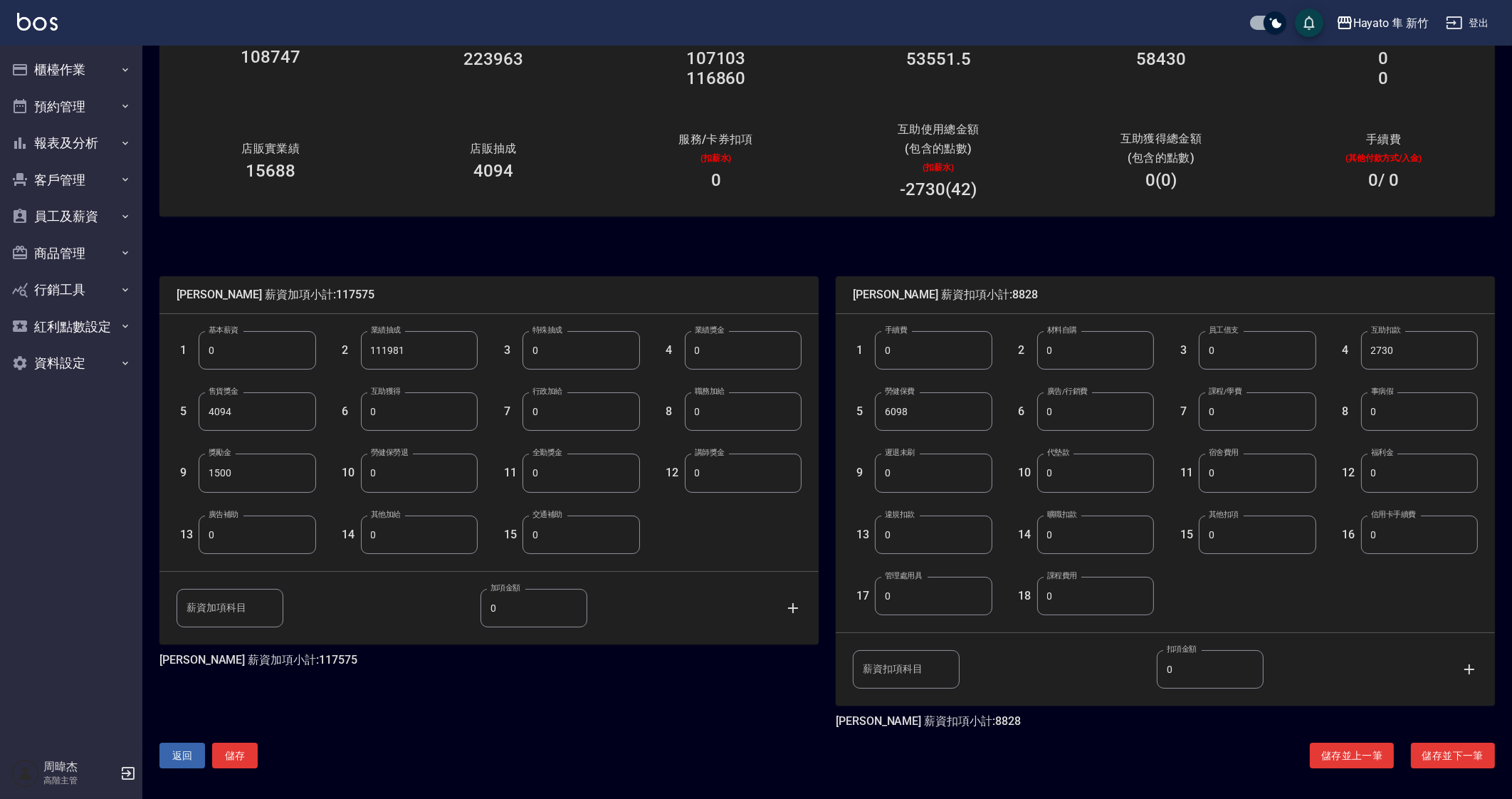
click at [924, 665] on input "薪資扣項科目" at bounding box center [906, 669] width 107 height 39
type input "威力代付"
click at [1224, 682] on input "0" at bounding box center [1210, 669] width 107 height 39
type input "3000"
click at [252, 759] on button "儲存" at bounding box center [235, 756] width 46 height 26
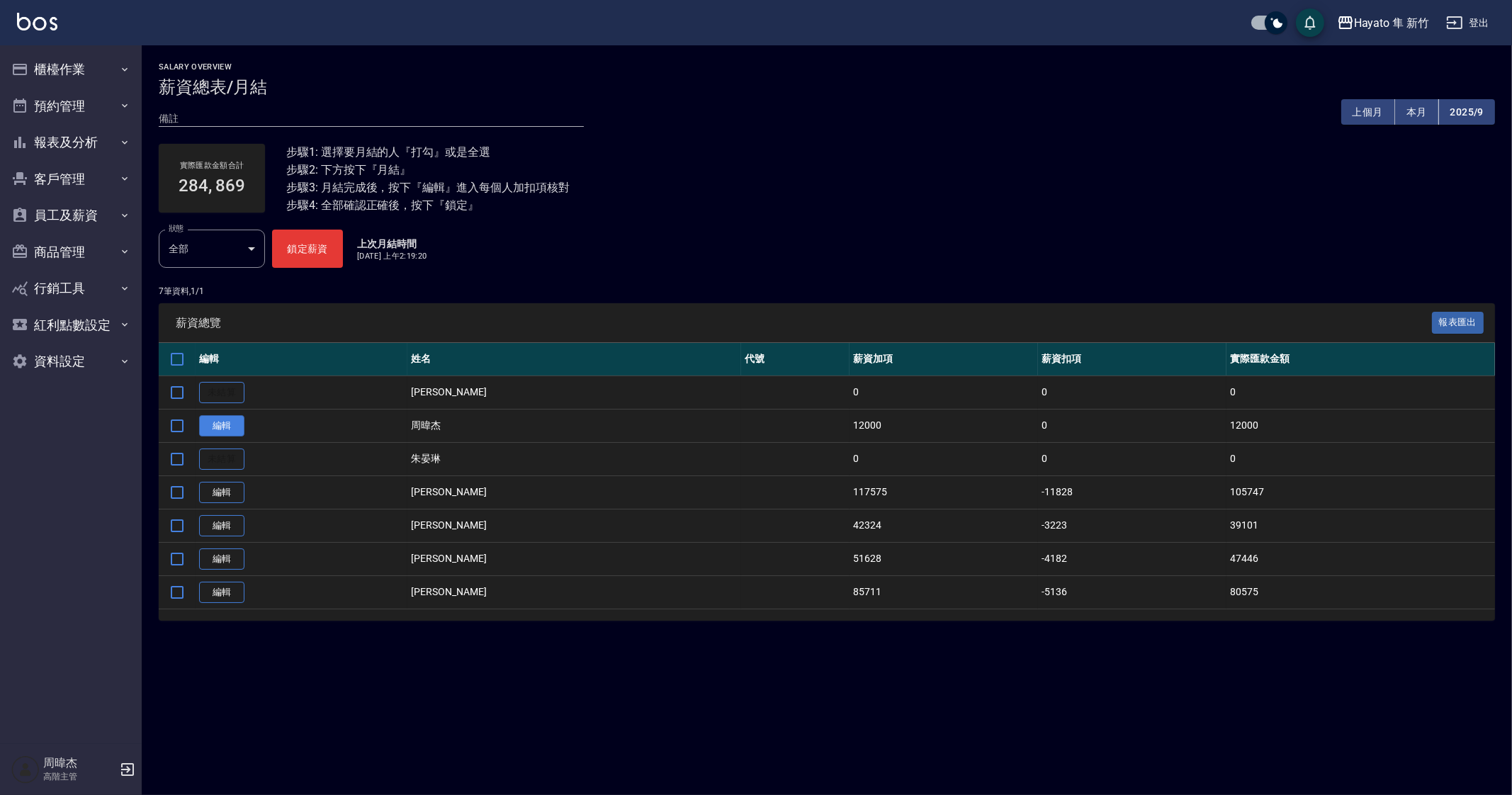
click at [228, 423] on link "編輯" at bounding box center [222, 426] width 46 height 22
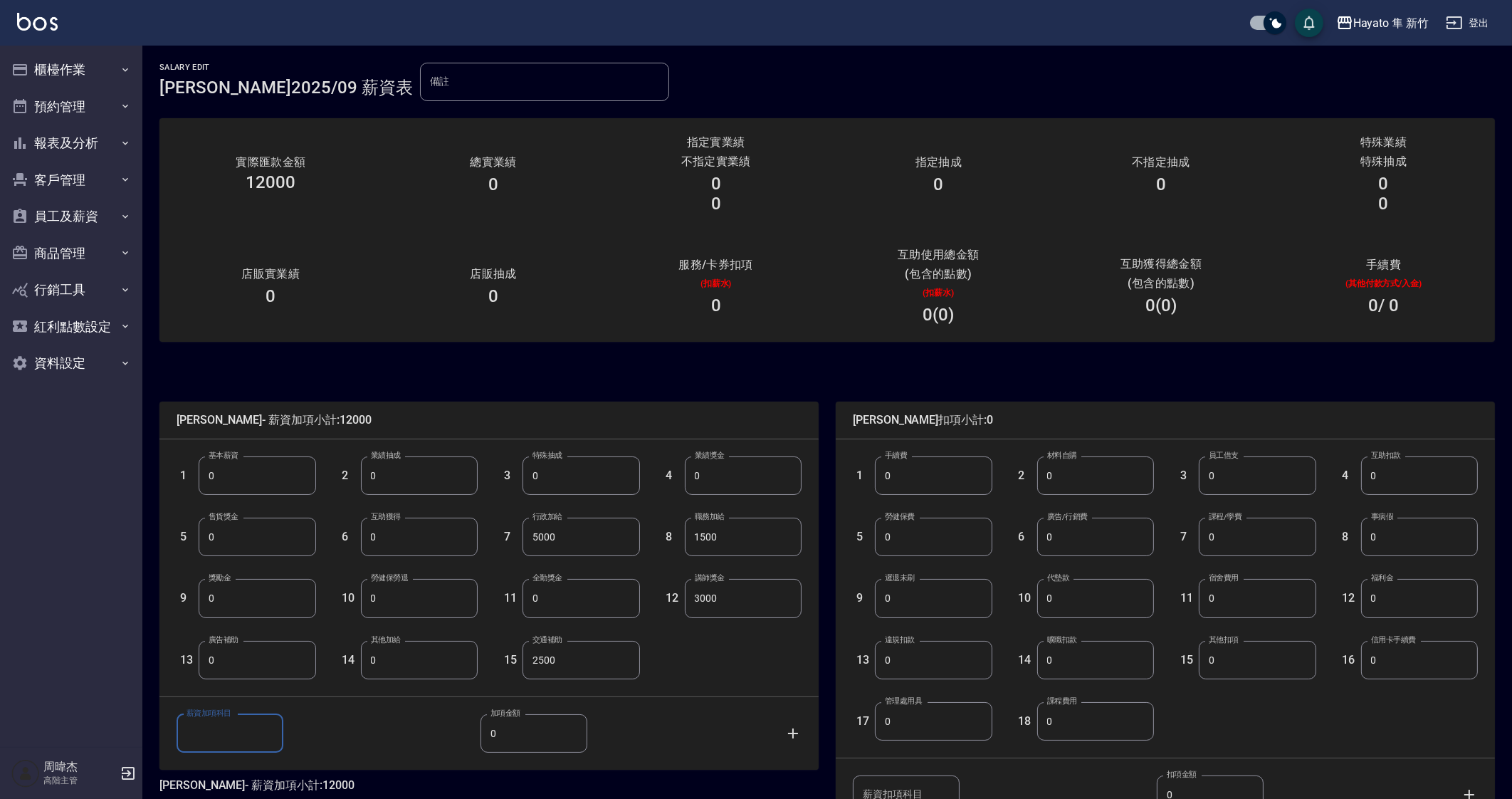
click at [238, 732] on input "薪資加項科目" at bounding box center [229, 734] width 107 height 39
type input "威力代付"
click at [252, 732] on input "威力代付" at bounding box center [229, 734] width 107 height 39
drag, startPoint x: 252, startPoint y: 732, endPoint x: 263, endPoint y: 732, distance: 11.0
click at [252, 732] on input "威力代付" at bounding box center [229, 734] width 107 height 39
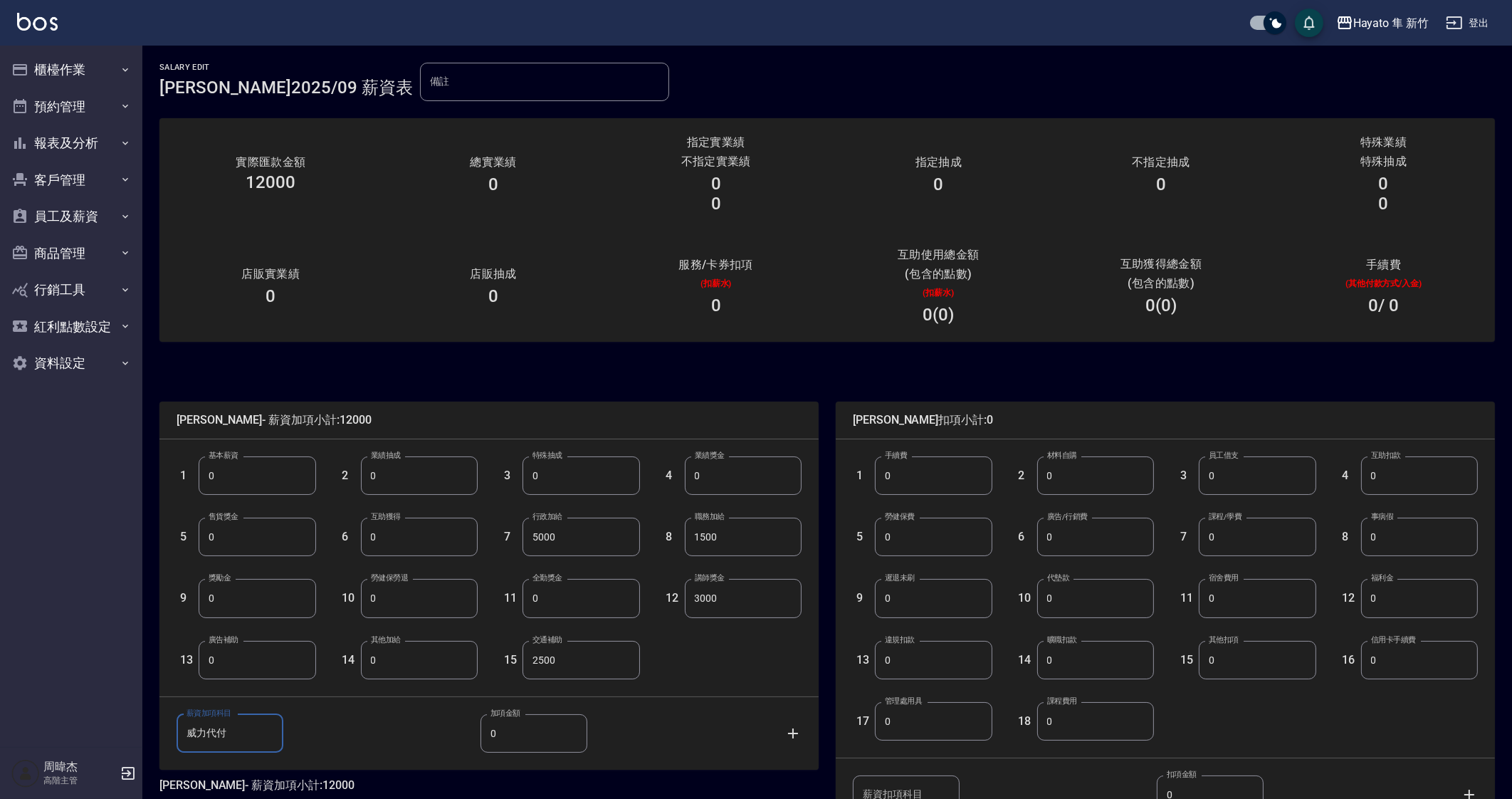
click at [563, 732] on input "0" at bounding box center [533, 734] width 107 height 39
type input "3000"
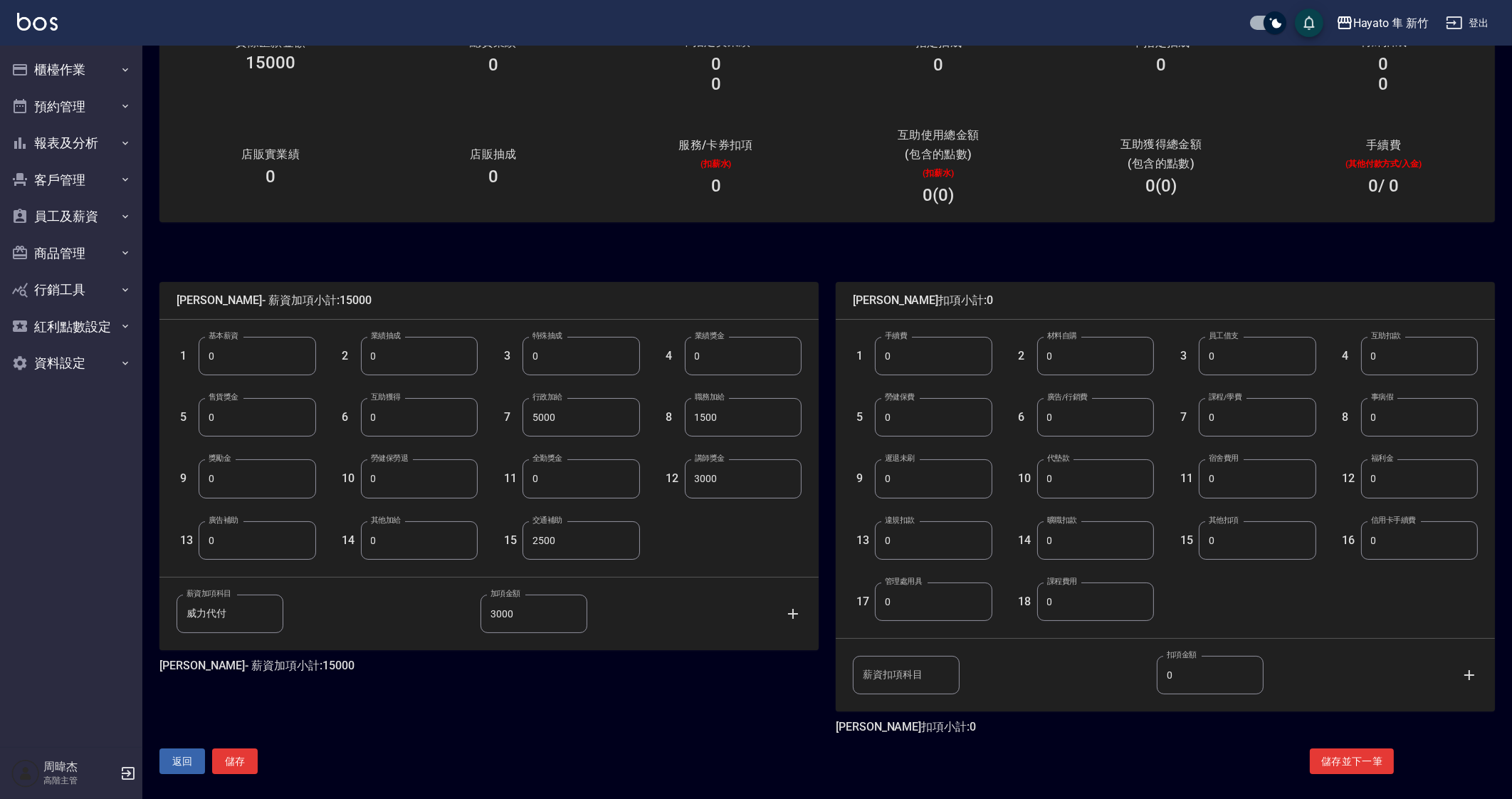
scroll to position [125, 0]
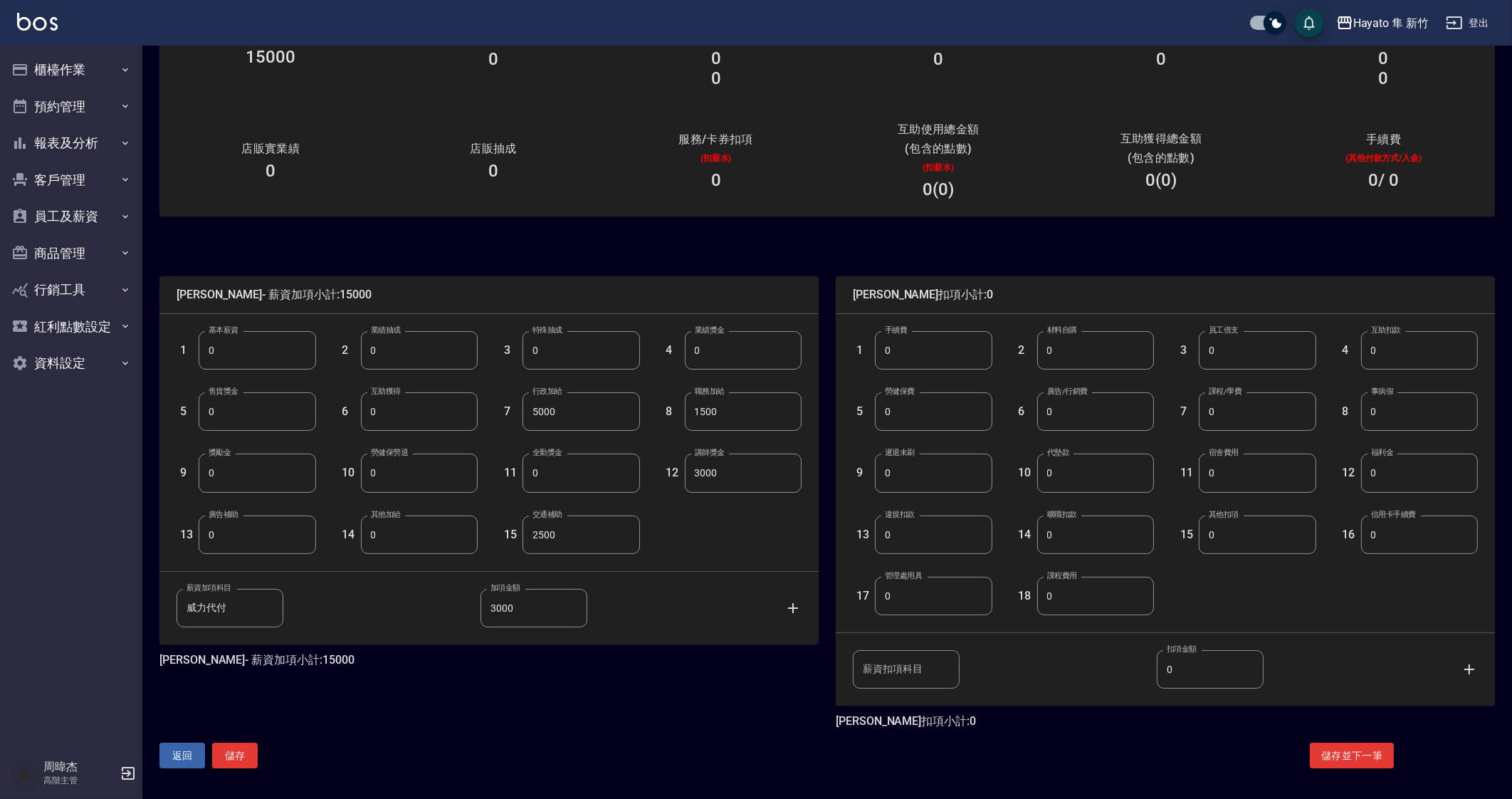
click at [249, 755] on button "儲存" at bounding box center [235, 756] width 46 height 26
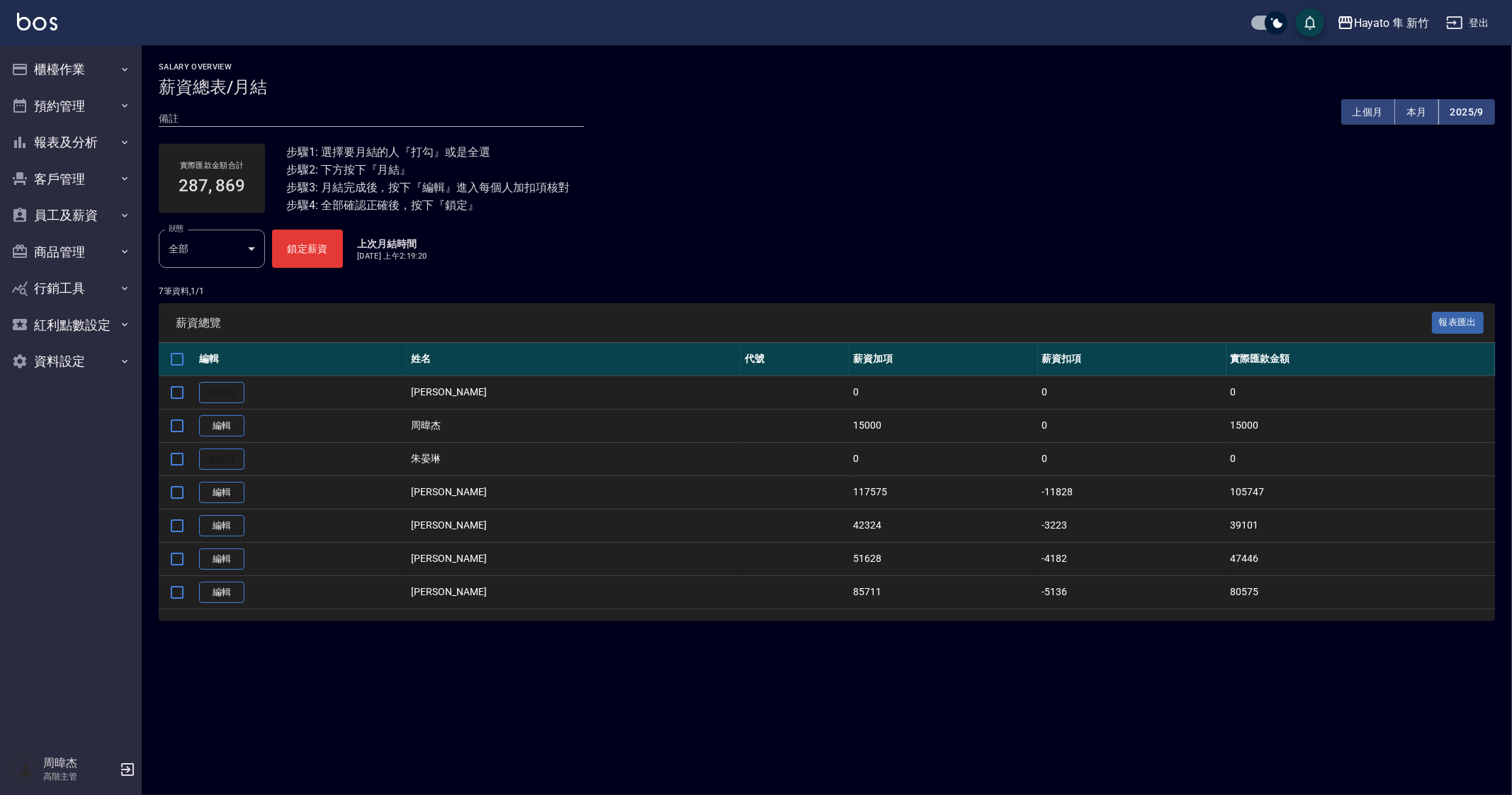
click at [644, 674] on div "Salary Overview 薪資總表/月結 備註 x 上個月 本月 2025/9 實際匯款金額合計 287, 869 步驟1: 選擇要月結的人『打勾』或是…" at bounding box center [756, 397] width 1512 height 795
click at [977, 682] on div "Salary Overview 薪資總表/月結 備註 x 上個月 本月 2025/9 實際匯款金額合計 287, 869 步驟1: 選擇要月結的人『打勾』或是…" at bounding box center [756, 397] width 1512 height 795
click at [1389, 31] on button "Hayato 隼 新竹" at bounding box center [1384, 23] width 104 height 29
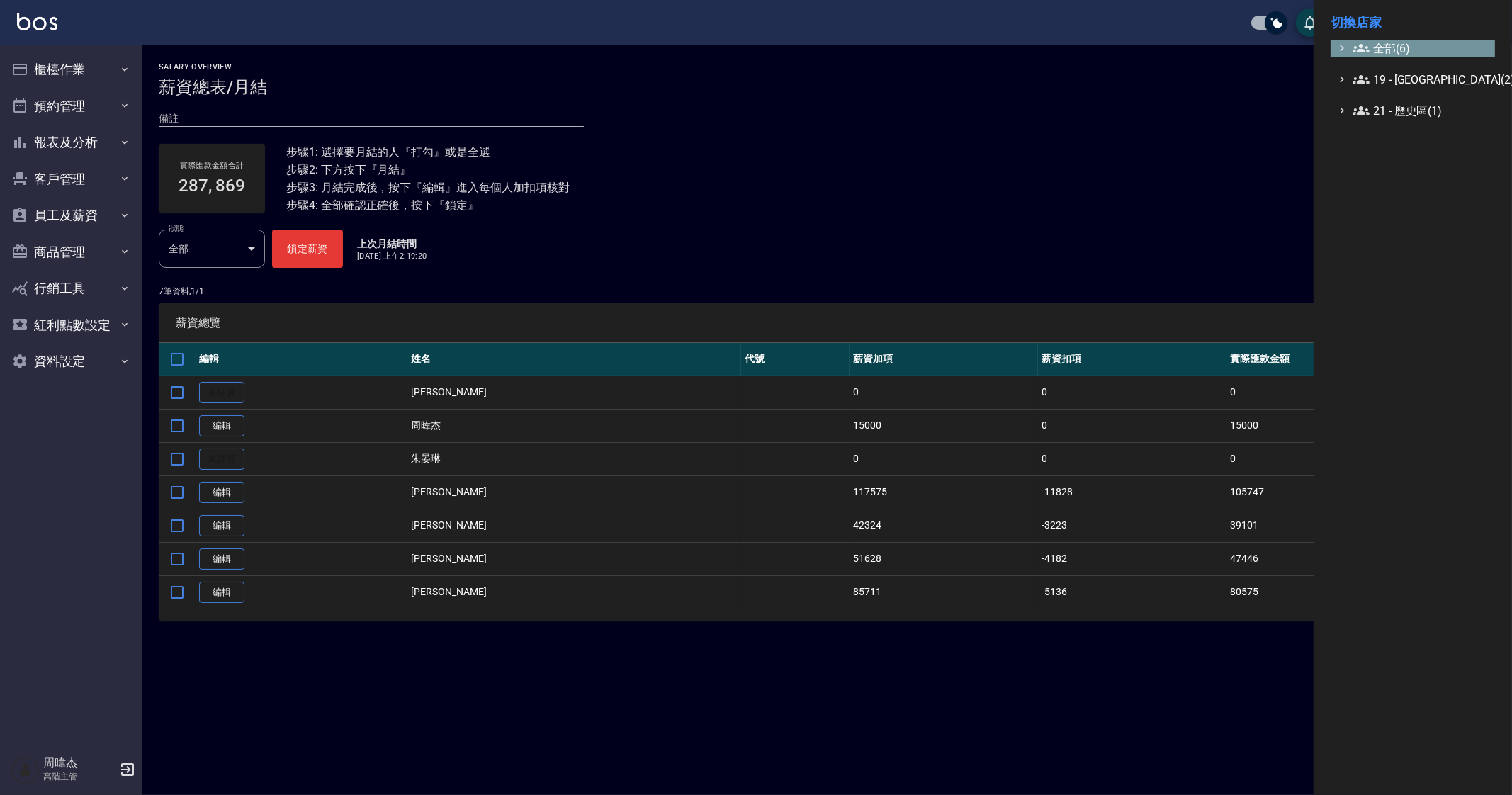
click at [1385, 46] on span "全部(6)" at bounding box center [1422, 47] width 137 height 17
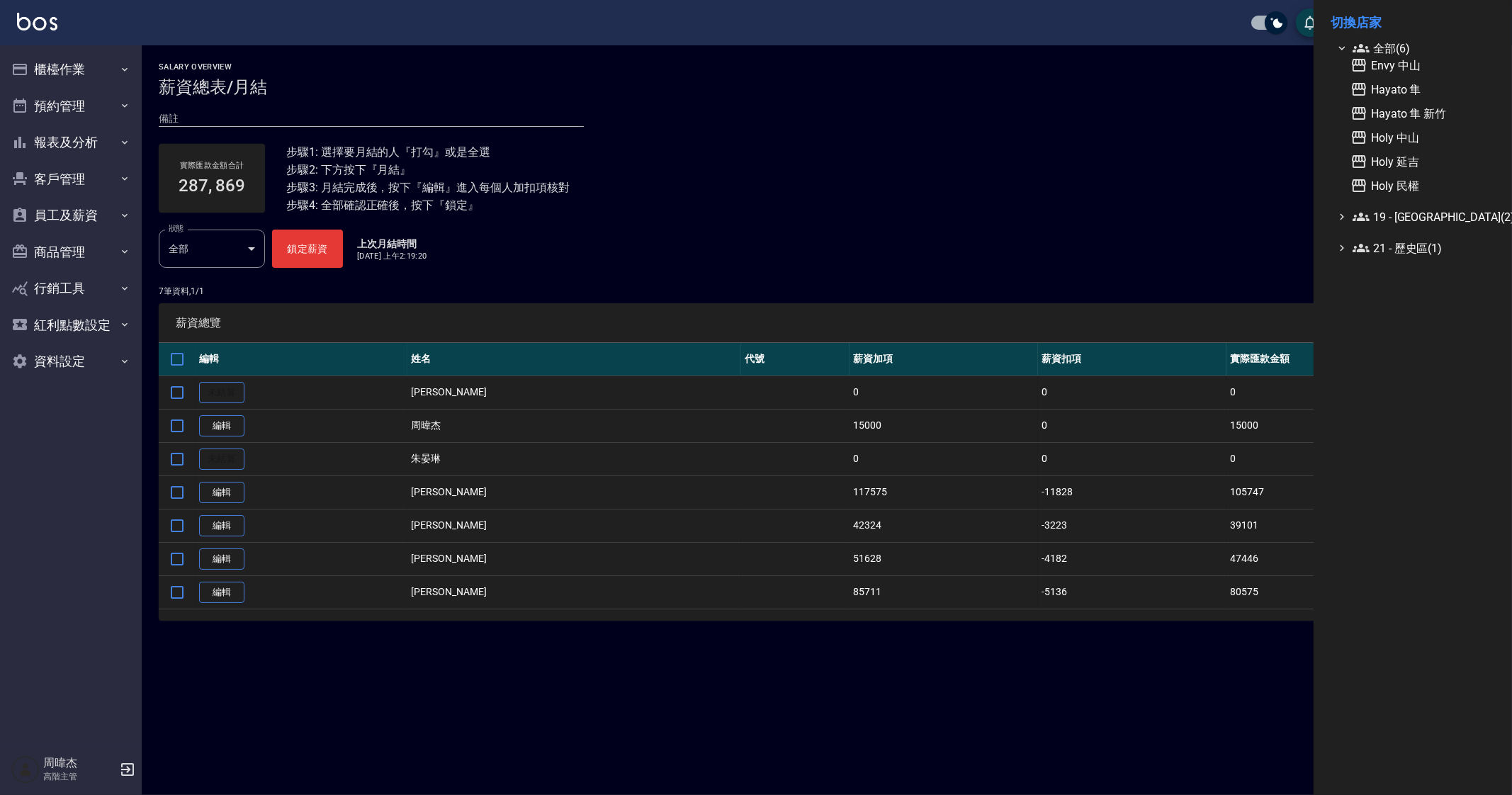
click at [1010, 748] on div at bounding box center [756, 397] width 1512 height 795
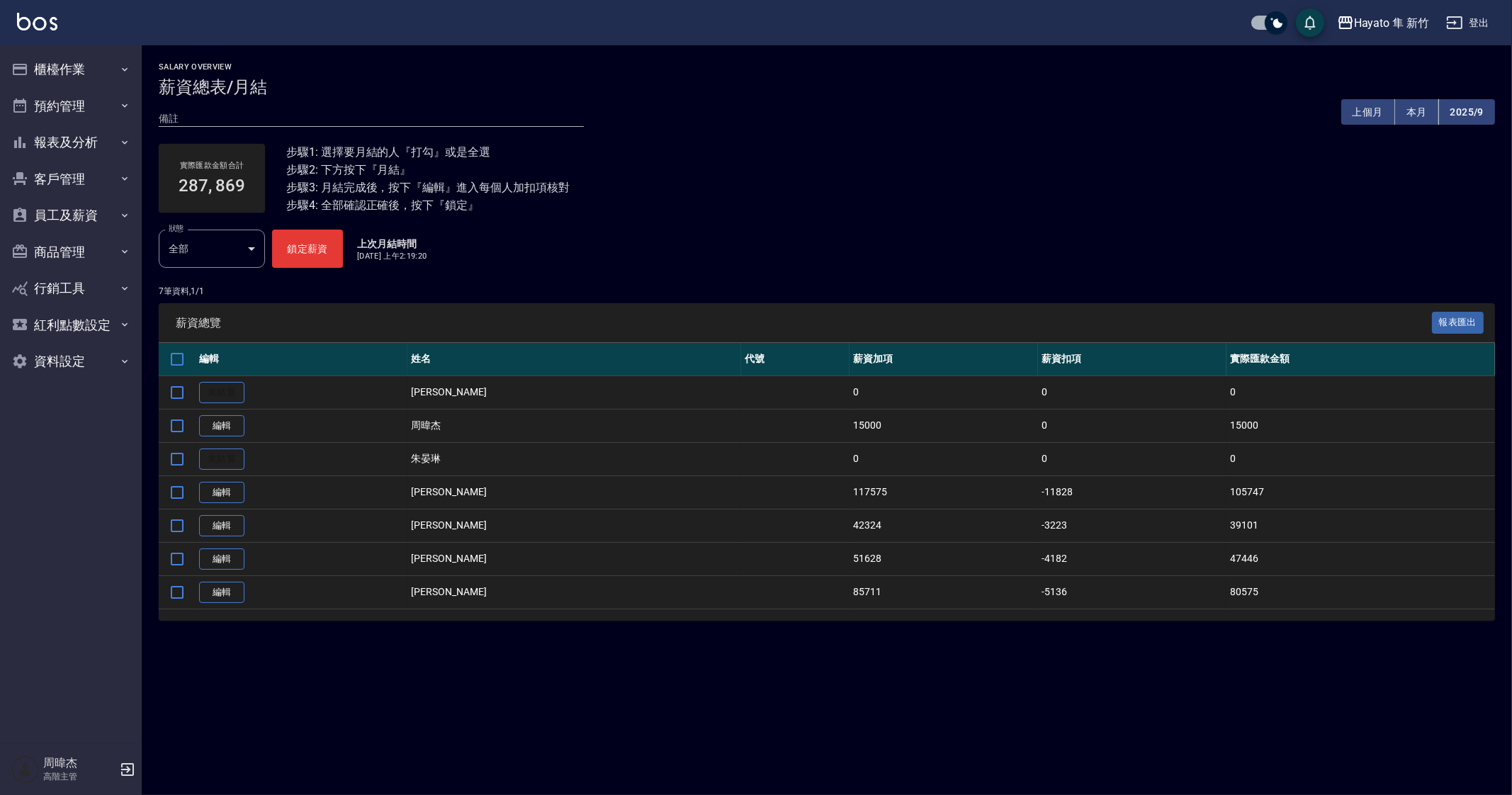
click at [1012, 746] on div at bounding box center [756, 397] width 1512 height 795
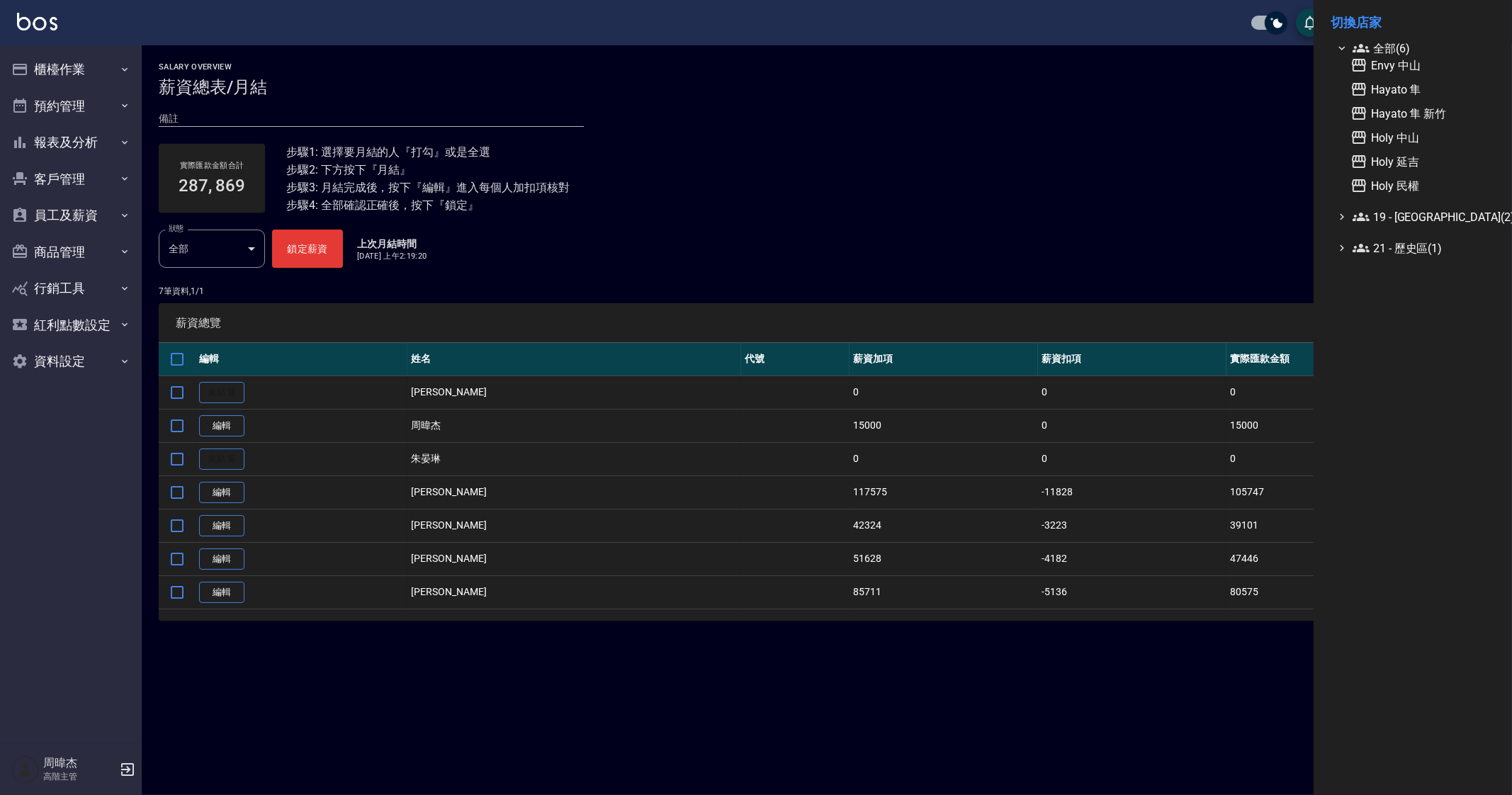
click at [822, 647] on div at bounding box center [756, 397] width 1512 height 795
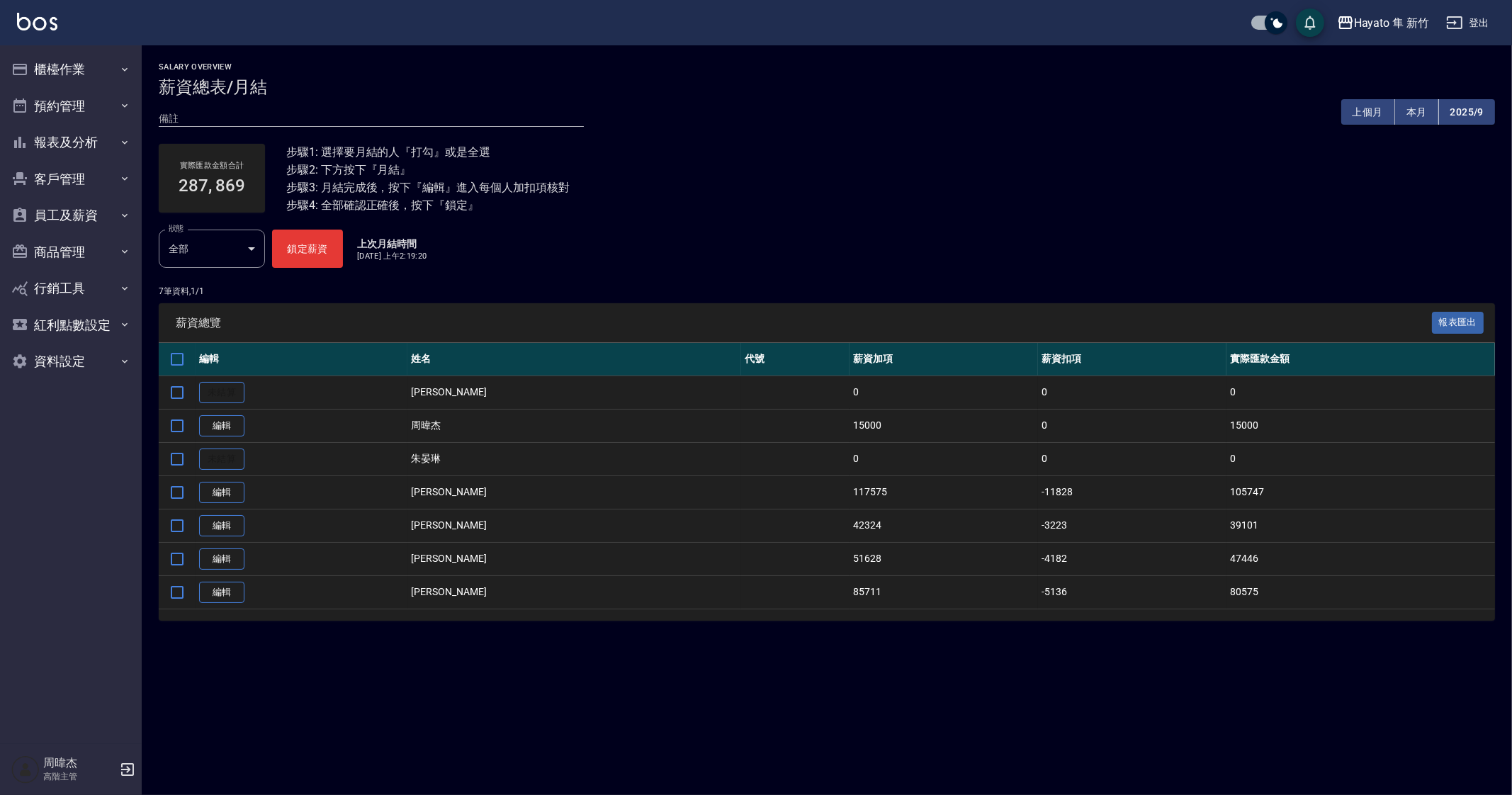
click at [901, 754] on div "Salary Overview 薪資總表/月結 備註 x 上個月 本月 2025/9 實際匯款金額合計 287, 869 步驟1: 選擇要月結的人『打勾』或是…" at bounding box center [756, 397] width 1512 height 795
click at [221, 528] on link "編輯" at bounding box center [222, 525] width 46 height 22
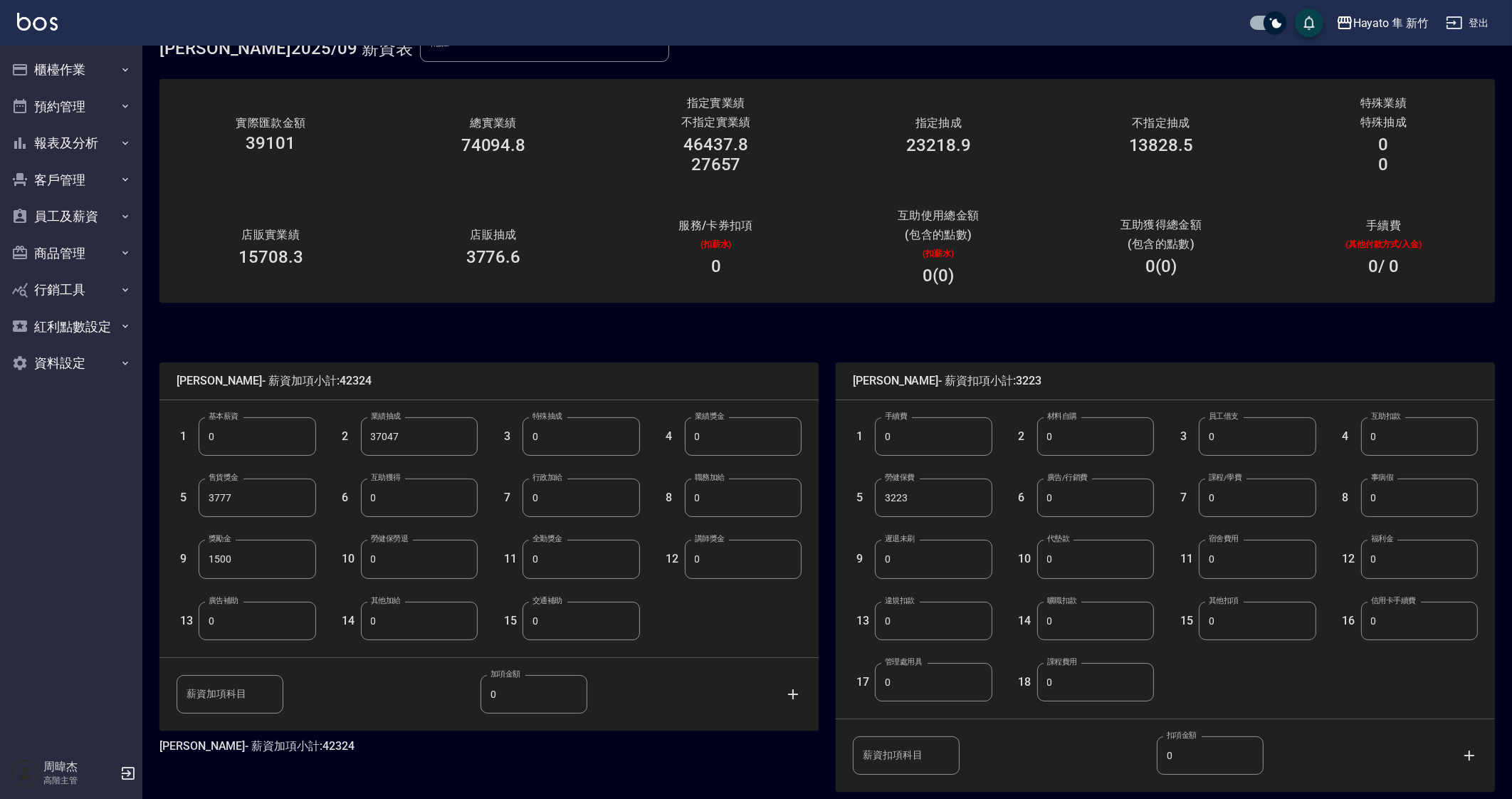
scroll to position [125, 0]
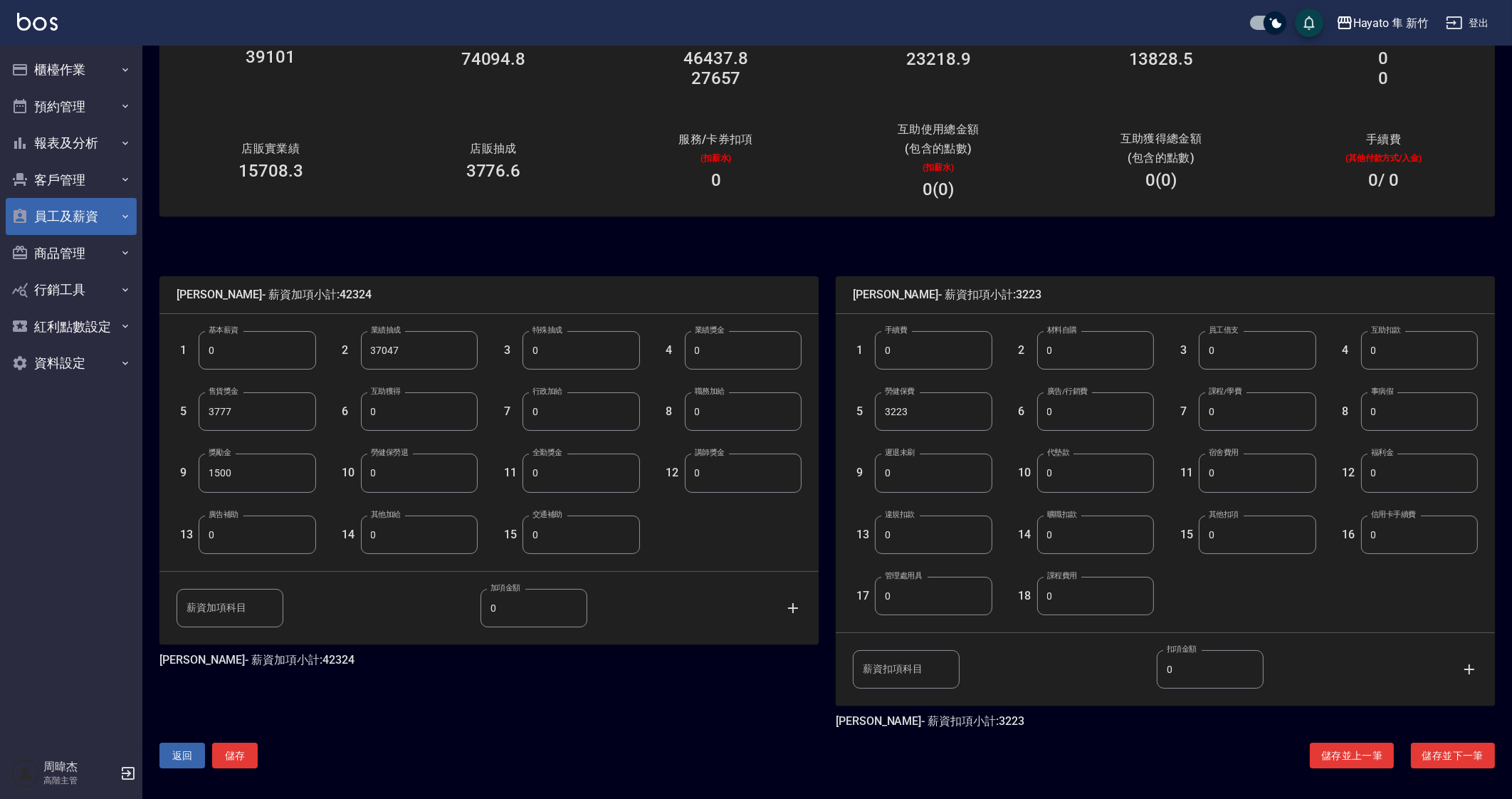
click at [61, 222] on button "員工及薪資" at bounding box center [71, 216] width 131 height 37
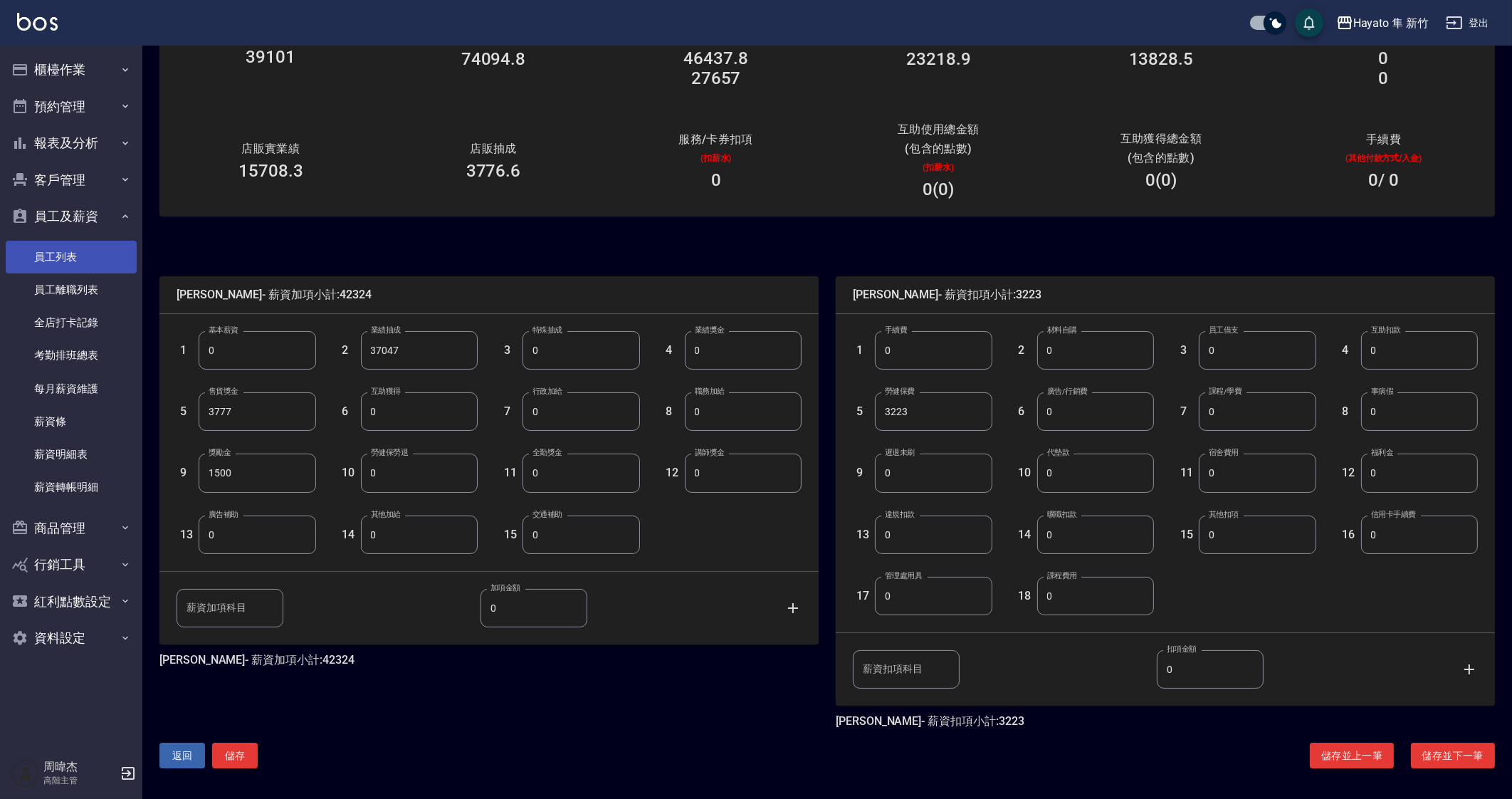
click at [85, 267] on link "員工列表" at bounding box center [71, 257] width 131 height 33
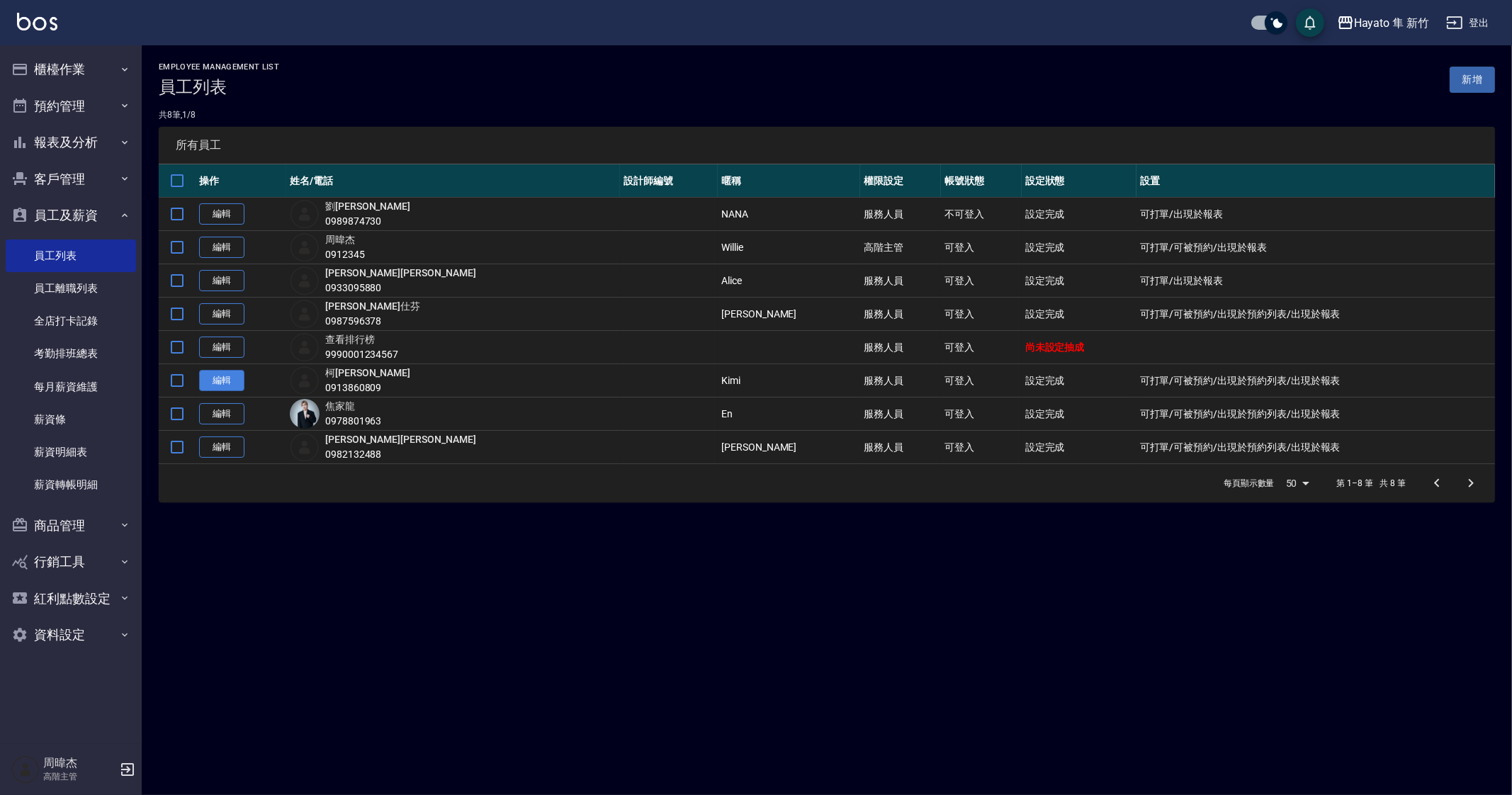
click at [233, 383] on link "編輯" at bounding box center [222, 380] width 46 height 22
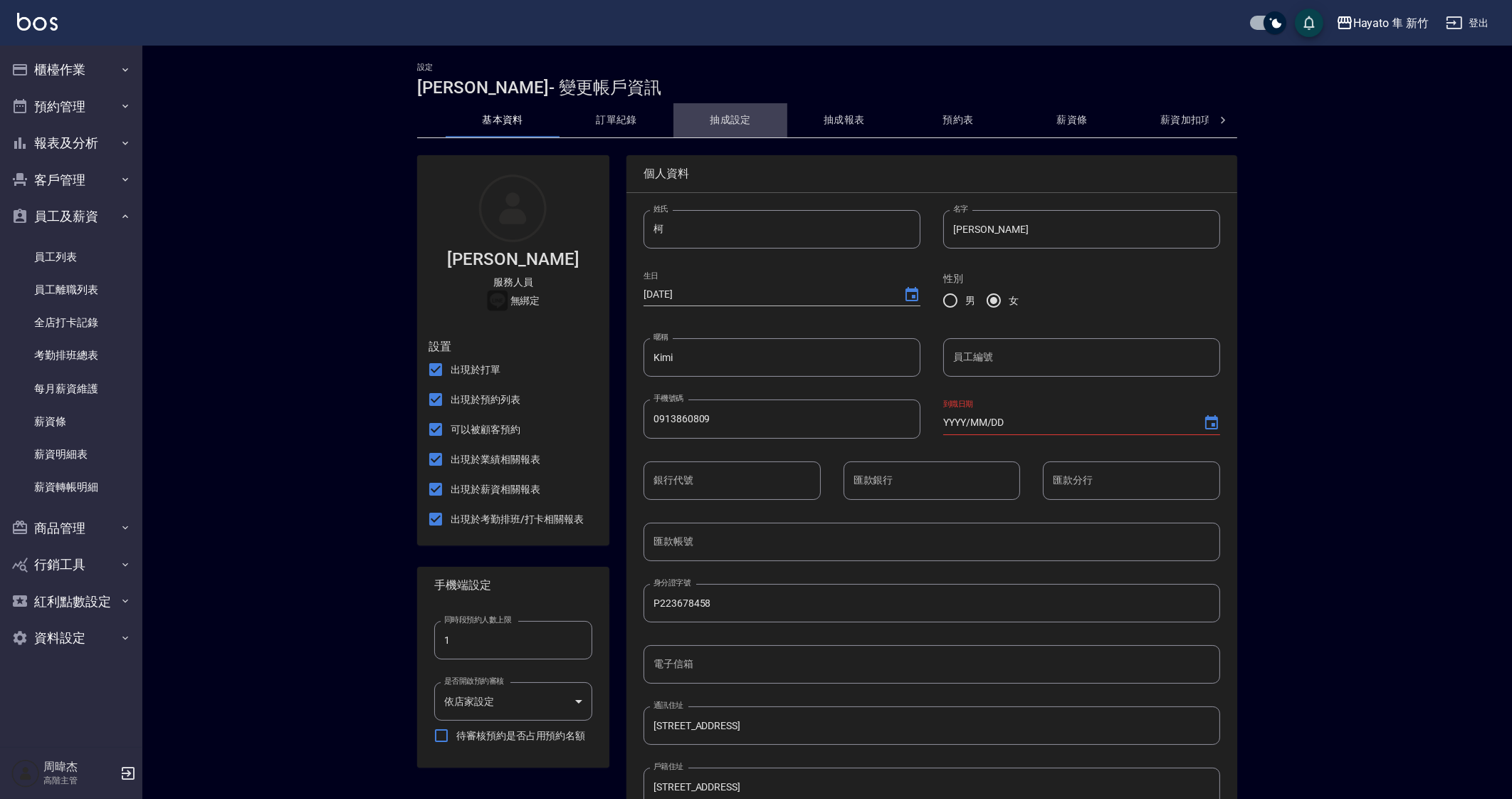
click at [748, 122] on button "抽成設定" at bounding box center [730, 120] width 114 height 34
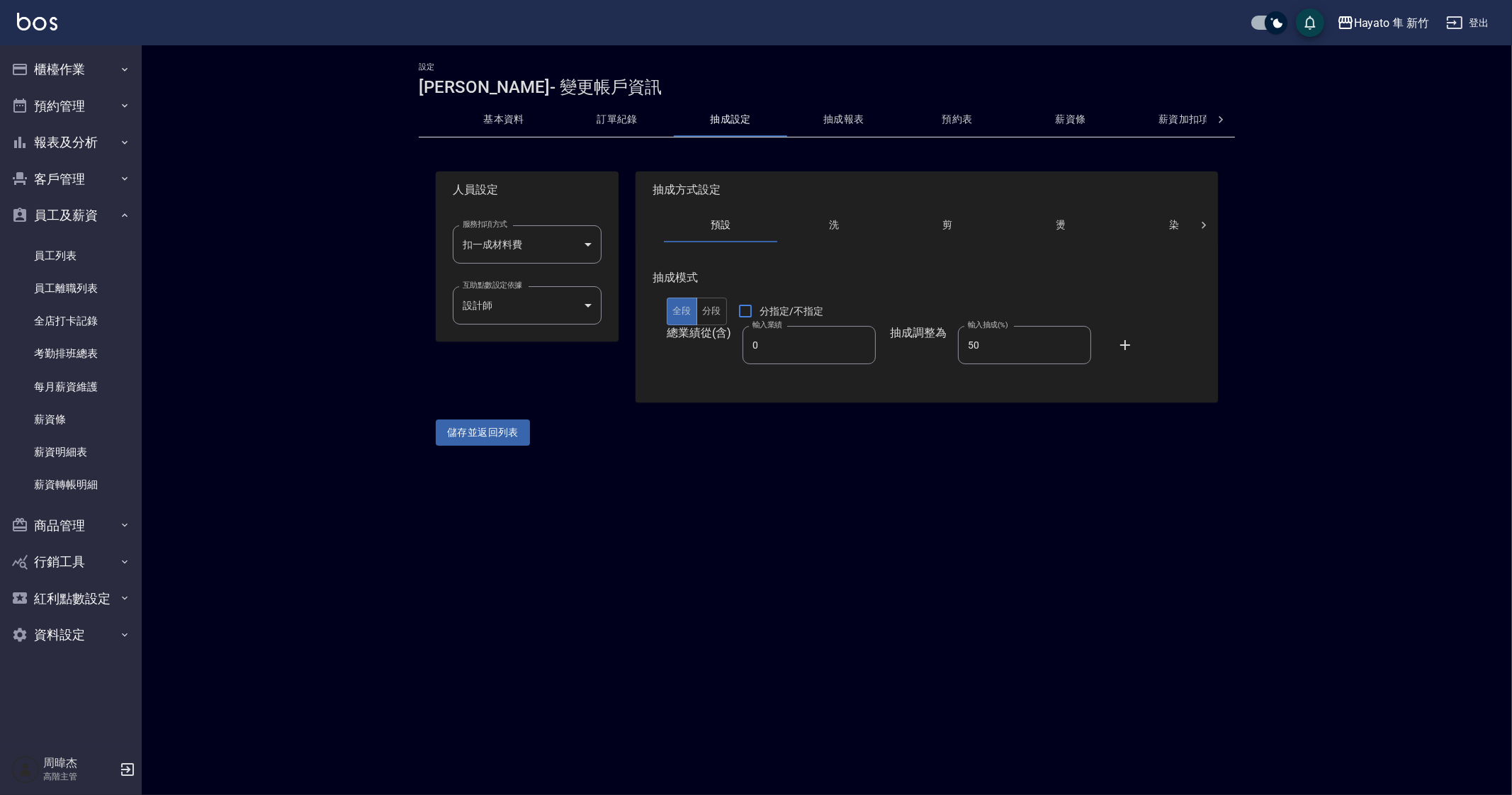
click at [943, 518] on div "設定 柯芷蓉 - 變更帳戶資訊 基本資料 訂單紀錄 抽成設定 抽成報表 預約表 薪資條 薪資加扣項 密碼與安全 打卡紀錄 人員設定 服務扣項方式 扣一成材料費…" at bounding box center [756, 397] width 1512 height 795
click at [905, 490] on div "設定 柯芷蓉 - 變更帳戶資訊 基本資料 訂單紀錄 抽成設定 抽成報表 預約表 薪資條 薪資加扣項 密碼與安全 打卡紀錄 人員設定 服務扣項方式 扣一成材料費…" at bounding box center [756, 397] width 1512 height 795
drag, startPoint x: 1170, startPoint y: 695, endPoint x: 1134, endPoint y: 703, distance: 36.9
click at [1166, 697] on div "設定 柯芷蓉 - 變更帳戶資訊 基本資料 訂單紀錄 抽成設定 抽成報表 預約表 薪資條 薪資加扣項 密碼與安全 打卡紀錄 人員設定 服務扣項方式 扣一成材料費…" at bounding box center [756, 397] width 1512 height 795
click at [86, 261] on link "員工列表" at bounding box center [70, 256] width 130 height 33
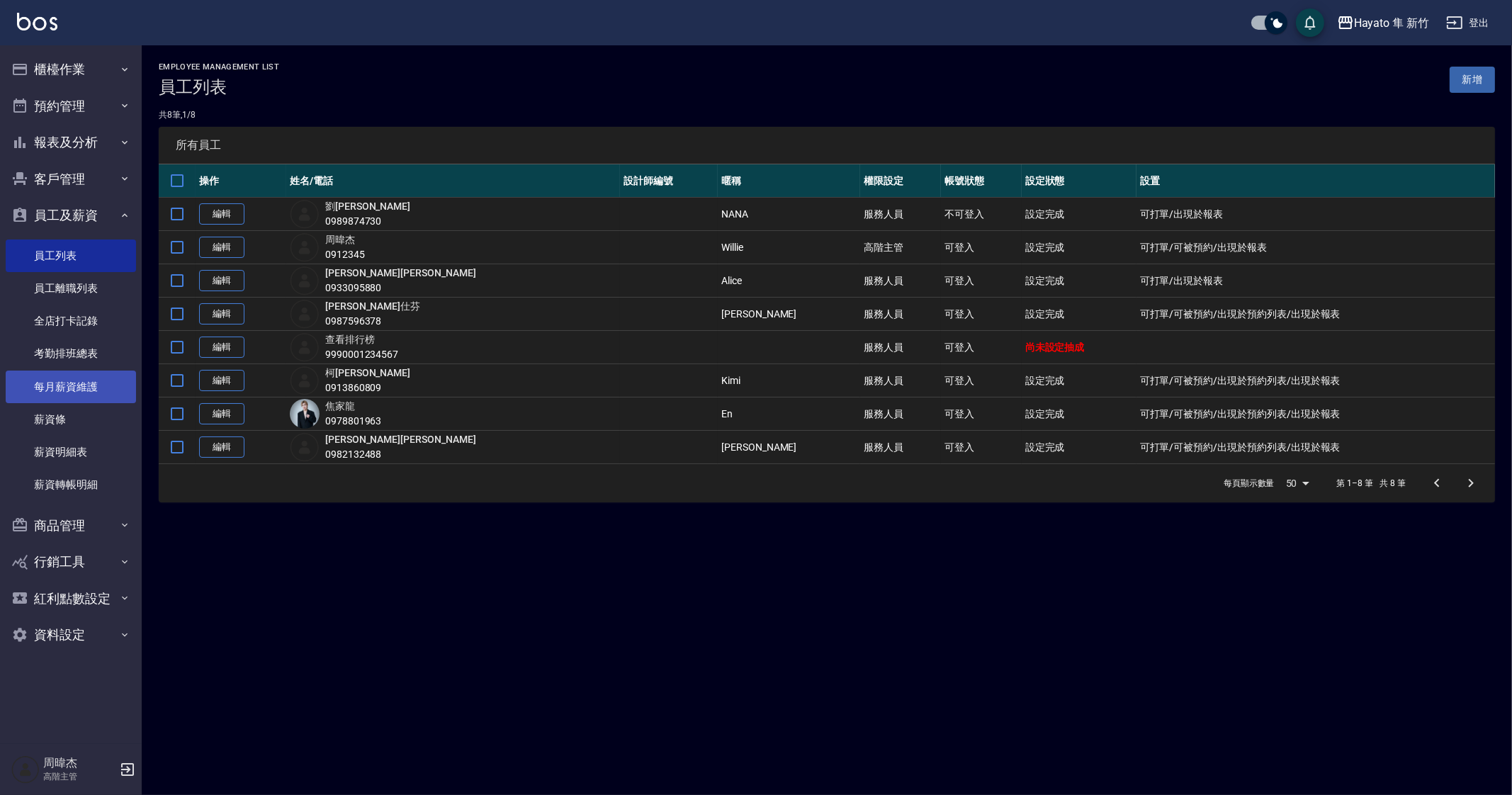
click at [97, 394] on link "每月薪資維護" at bounding box center [70, 387] width 130 height 33
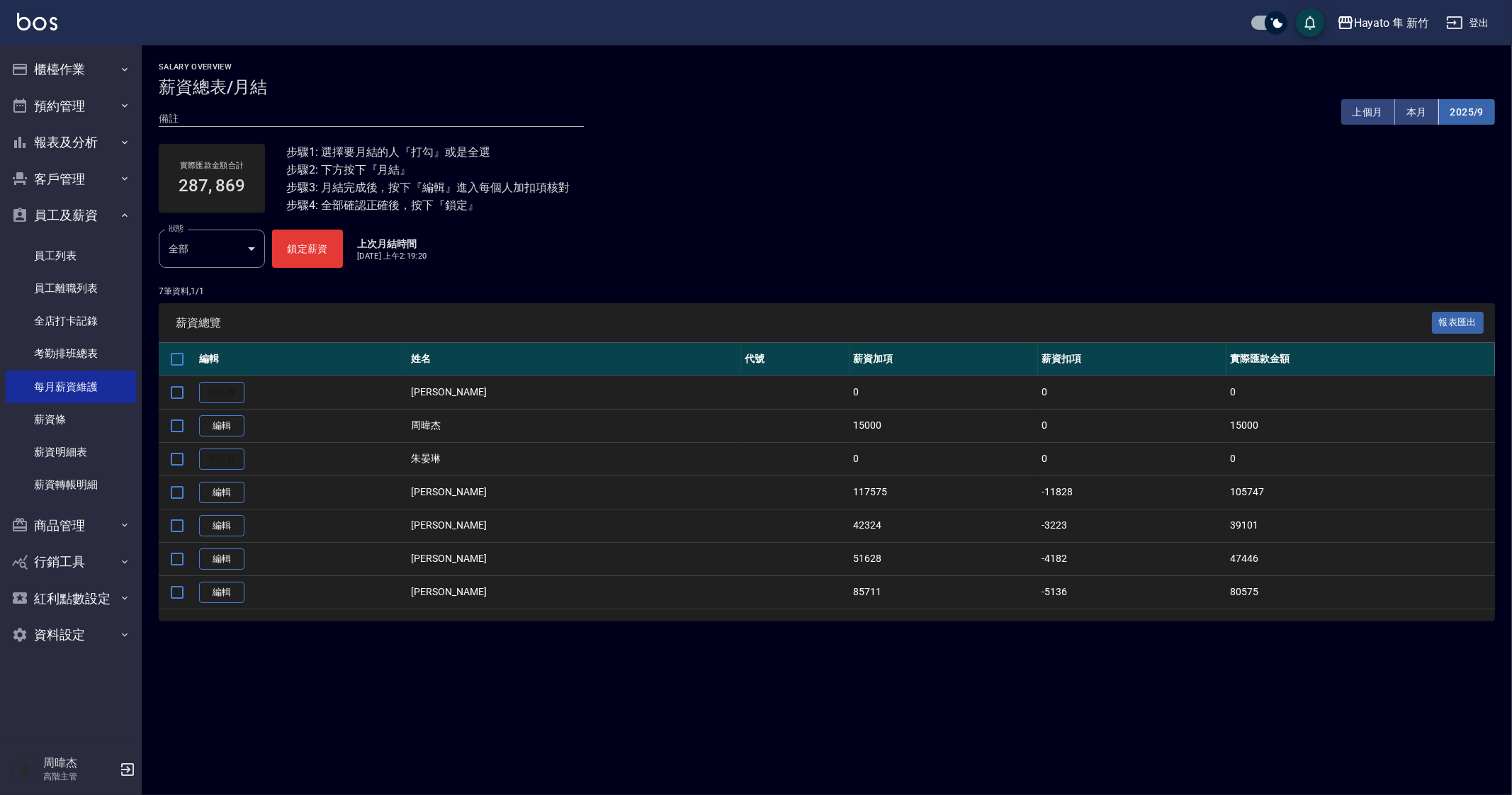
click at [1476, 108] on button "2025/9" at bounding box center [1467, 112] width 56 height 26
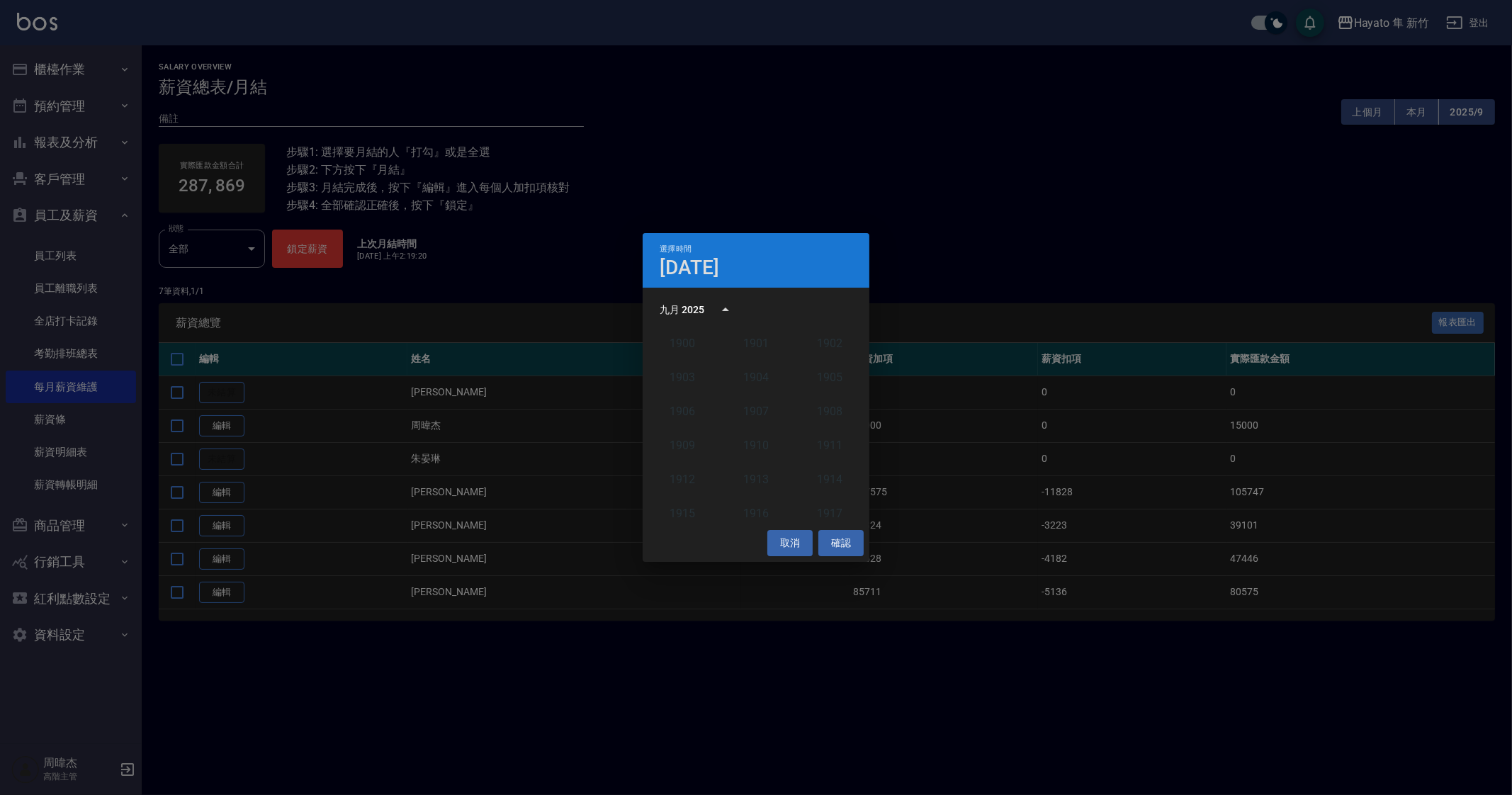
scroll to position [1311, 0]
click at [835, 427] on button "2025" at bounding box center [829, 426] width 51 height 25
click at [772, 423] on button "8月" at bounding box center [756, 417] width 51 height 25
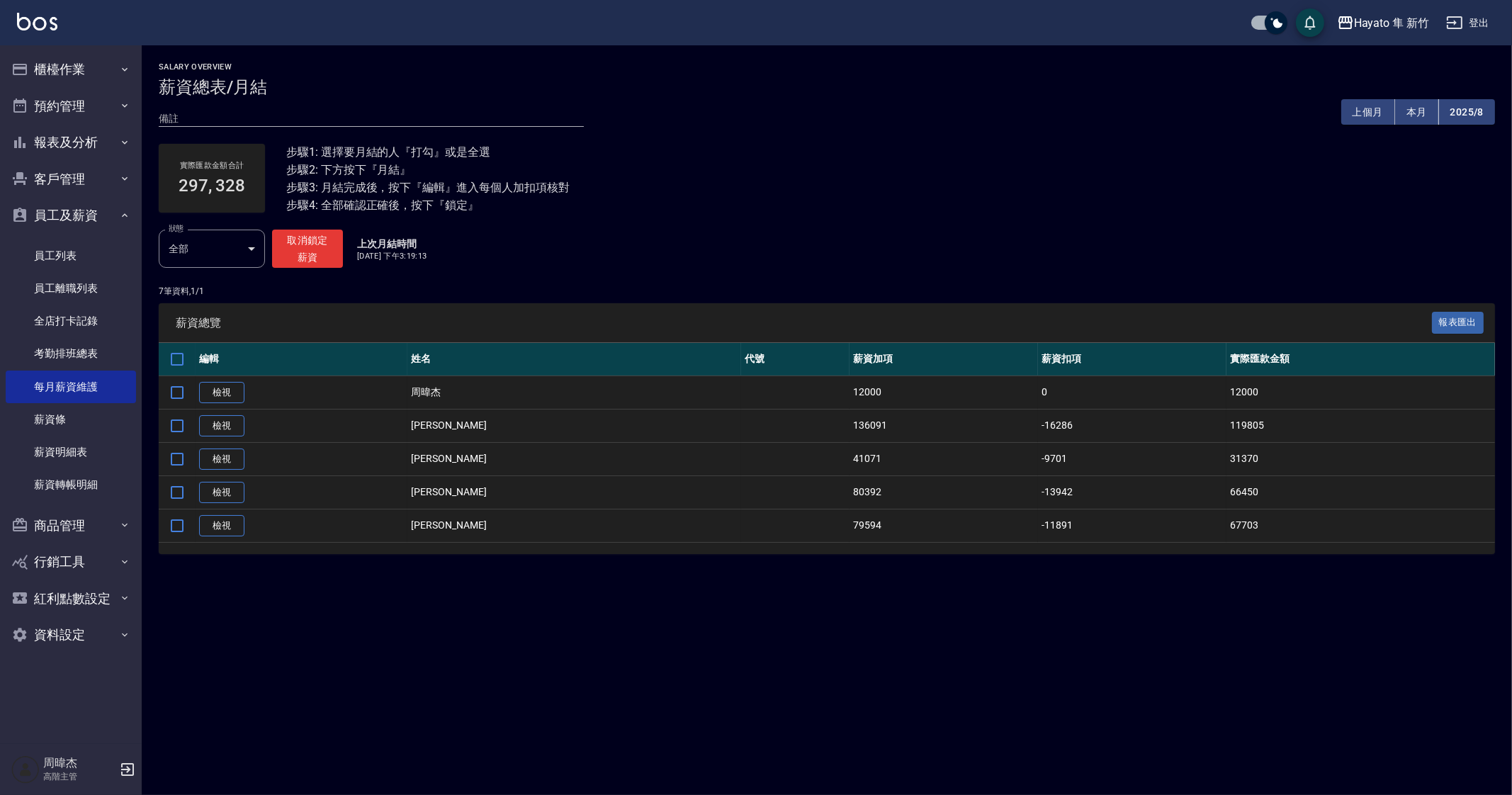
click at [750, 676] on div "Salary Overview 薪資總表/月結 備註 x 上個月 本月 2025/8 實際匯款金額合計 297, 328 步驟1: 選擇要月結的人『打勾』或是…" at bounding box center [756, 397] width 1512 height 795
click at [226, 488] on link "檢視" at bounding box center [222, 492] width 46 height 22
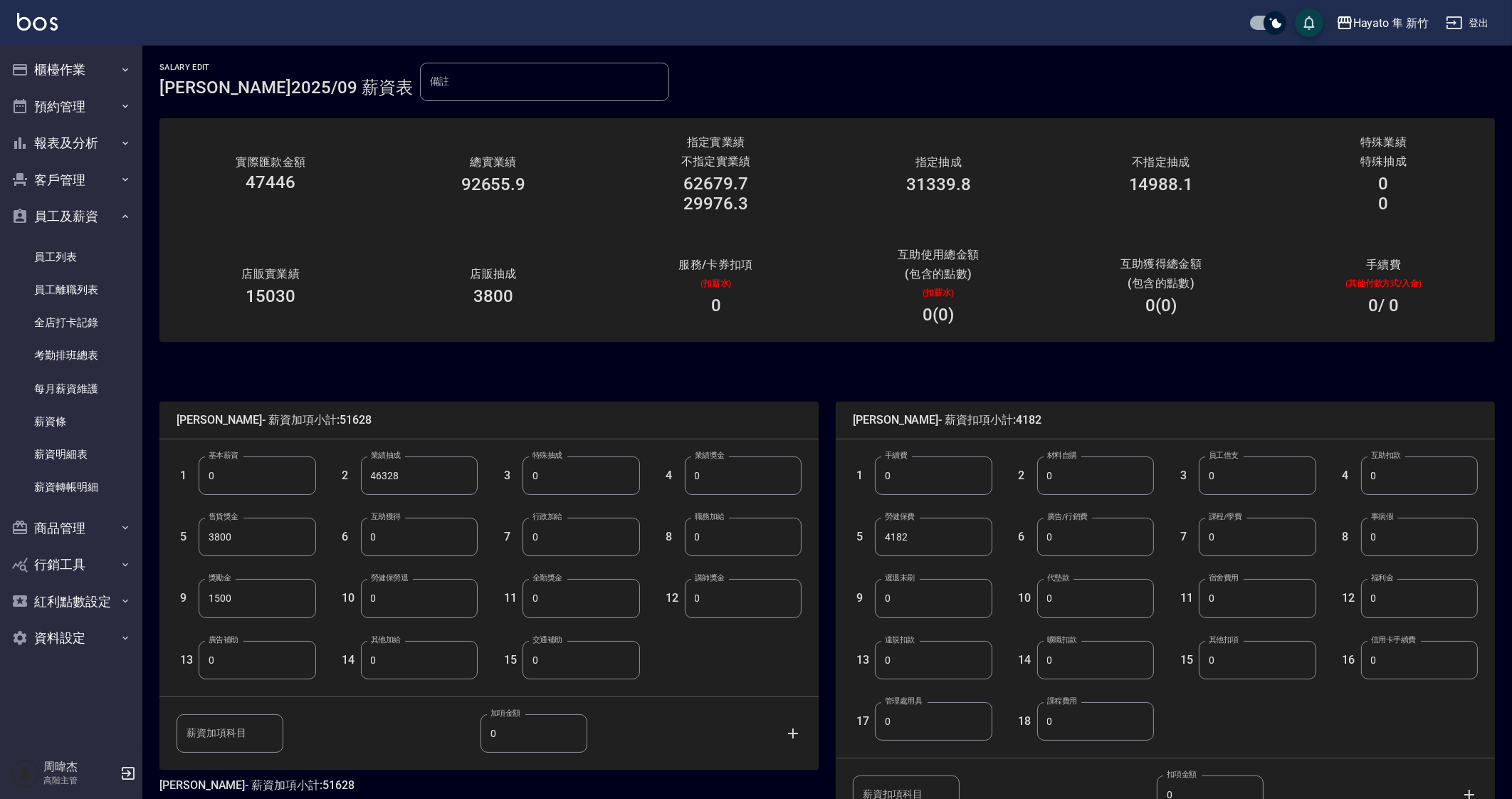
click at [536, 280] on div "店販抽成 3800" at bounding box center [493, 286] width 222 height 73
click at [94, 58] on button "櫃檯作業" at bounding box center [71, 70] width 131 height 37
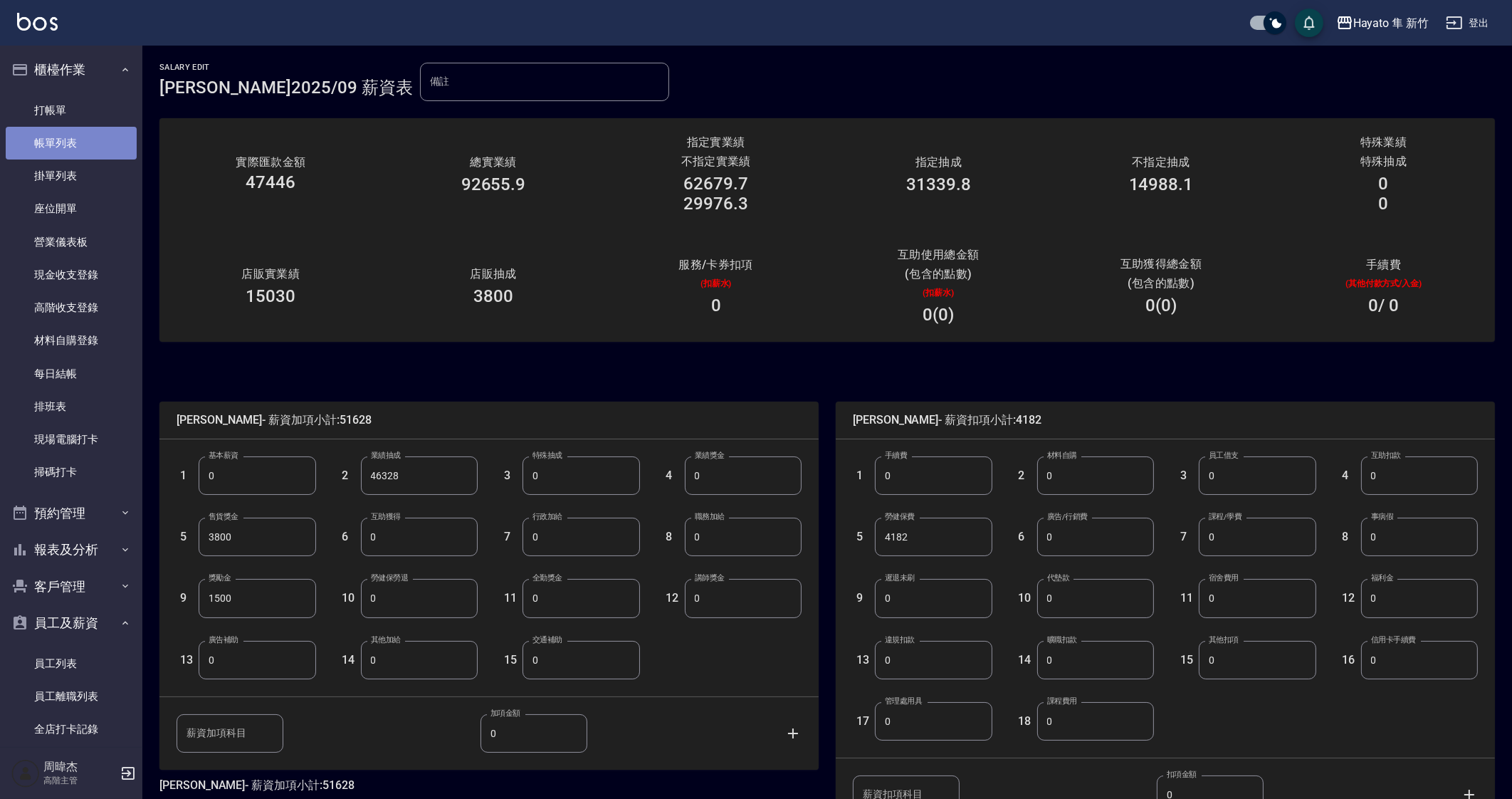
click at [75, 141] on link "帳單列表" at bounding box center [71, 143] width 131 height 33
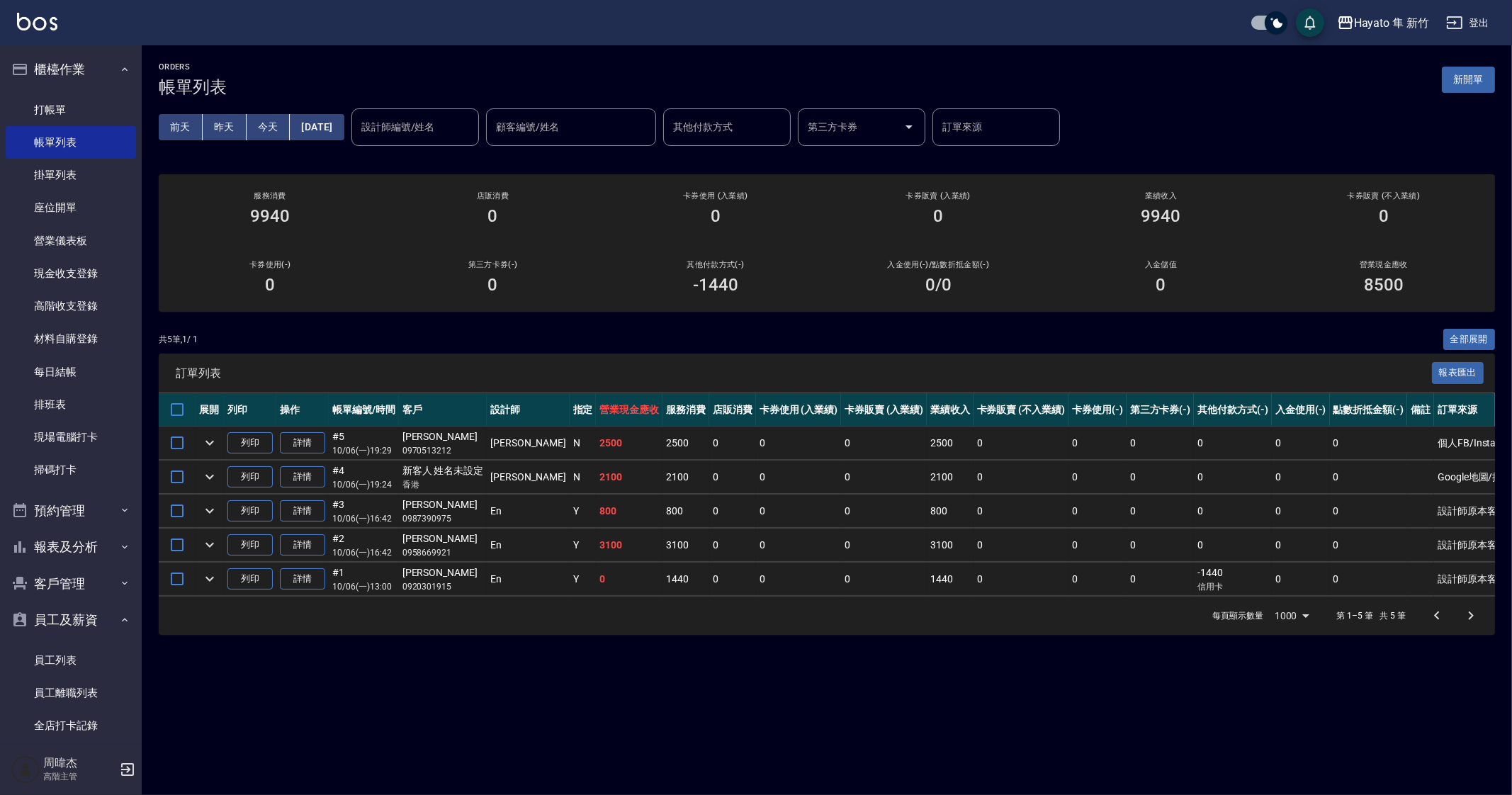
click at [1113, 726] on div "ORDERS 帳單列表 新開單 前天 昨天 今天 2025/10/06 設計師編號/姓名 設計師編號/姓名 顧客編號/姓名 顧客編號/姓名 其他付款方式 其他…" at bounding box center [756, 397] width 1512 height 795
click at [1189, 716] on div "ORDERS 帳單列表 新開單 前天 昨天 今天 2025/10/06 設計師編號/姓名 設計師編號/姓名 顧客編號/姓名 顧客編號/姓名 其他付款方式 其他…" at bounding box center [756, 397] width 1512 height 795
click at [863, 664] on div "ORDERS 帳單列表 新開單 前天 昨天 今天 2025/10/06 設計師編號/姓名 設計師編號/姓名 顧客編號/姓名 顧客編號/姓名 其他付款方式 其他…" at bounding box center [756, 397] width 1512 height 795
click at [893, 636] on div "ORDERS 帳單列表 新開單 前天 昨天 今天 2025/10/06 設計師編號/姓名 設計師編號/姓名 顧客編號/姓名 顧客編號/姓名 其他付款方式 其他…" at bounding box center [827, 349] width 1371 height 606
drag, startPoint x: 389, startPoint y: 476, endPoint x: 657, endPoint y: 471, distance: 268.0
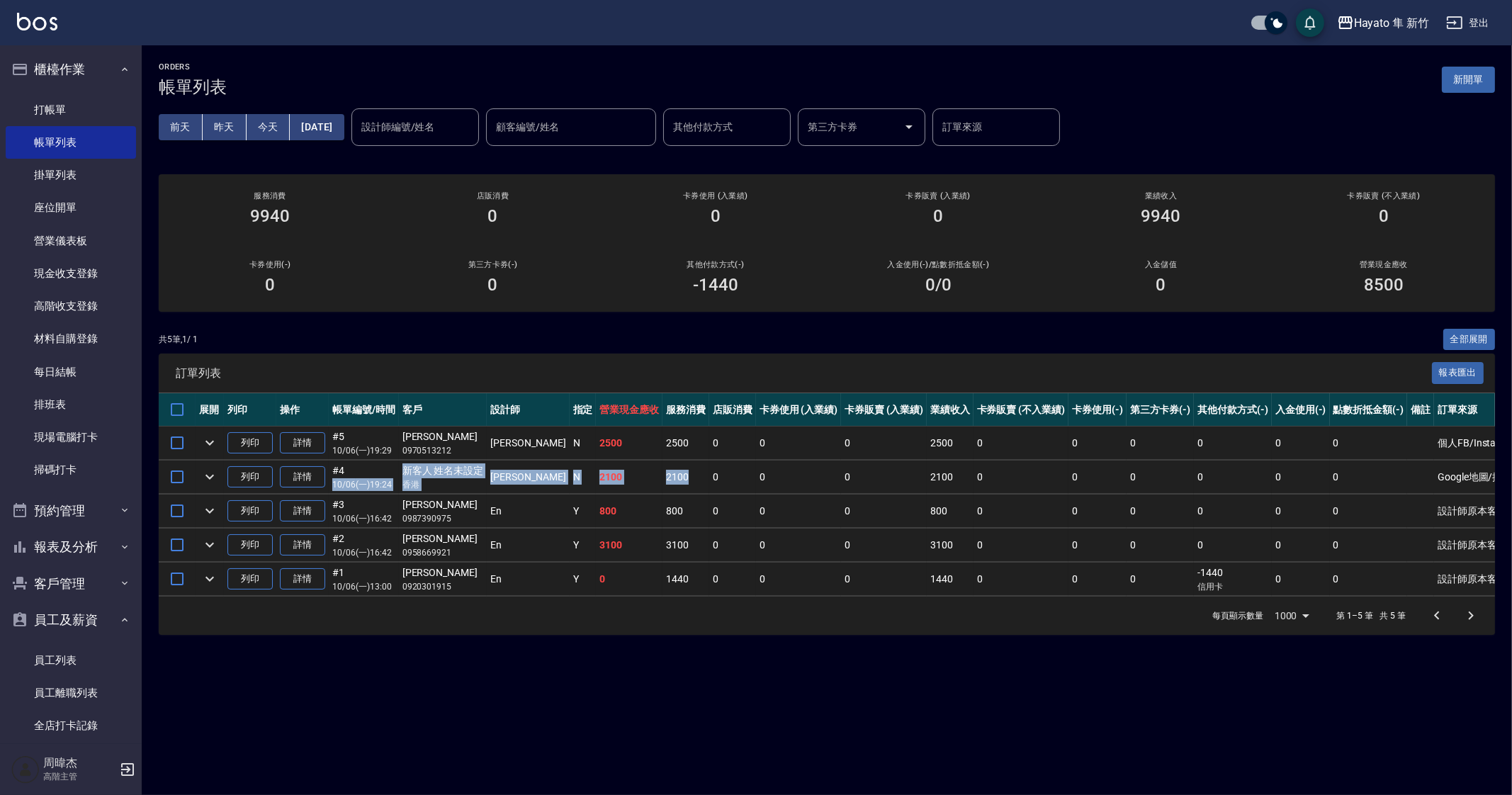
click at [657, 471] on tr "列印 詳情 #4 10/06 (一) 19:24 新客人 姓名未設定 香港 Amy N 2100 2100 0 0 0 2100 0 0 0 0 0 0 Go…" at bounding box center [841, 477] width 1364 height 33
click at [826, 702] on div "ORDERS 帳單列表 新開單 前天 昨天 今天 2025/10/06 設計師編號/姓名 設計師編號/姓名 顧客編號/姓名 顧客編號/姓名 其他付款方式 其他…" at bounding box center [756, 397] width 1512 height 795
click at [828, 690] on div "ORDERS 帳單列表 新開單 前天 昨天 今天 2025/10/06 設計師編號/姓名 設計師編號/姓名 顧客編號/姓名 顧客編號/姓名 其他付款方式 其他…" at bounding box center [756, 397] width 1512 height 795
click at [903, 708] on div "ORDERS 帳單列表 新開單 前天 昨天 今天 2025/10/06 設計師編號/姓名 設計師編號/姓名 顧客編號/姓名 顧客編號/姓名 其他付款方式 其他…" at bounding box center [756, 397] width 1512 height 795
click at [1382, 28] on div "Hayato 隼 新竹" at bounding box center [1391, 23] width 75 height 18
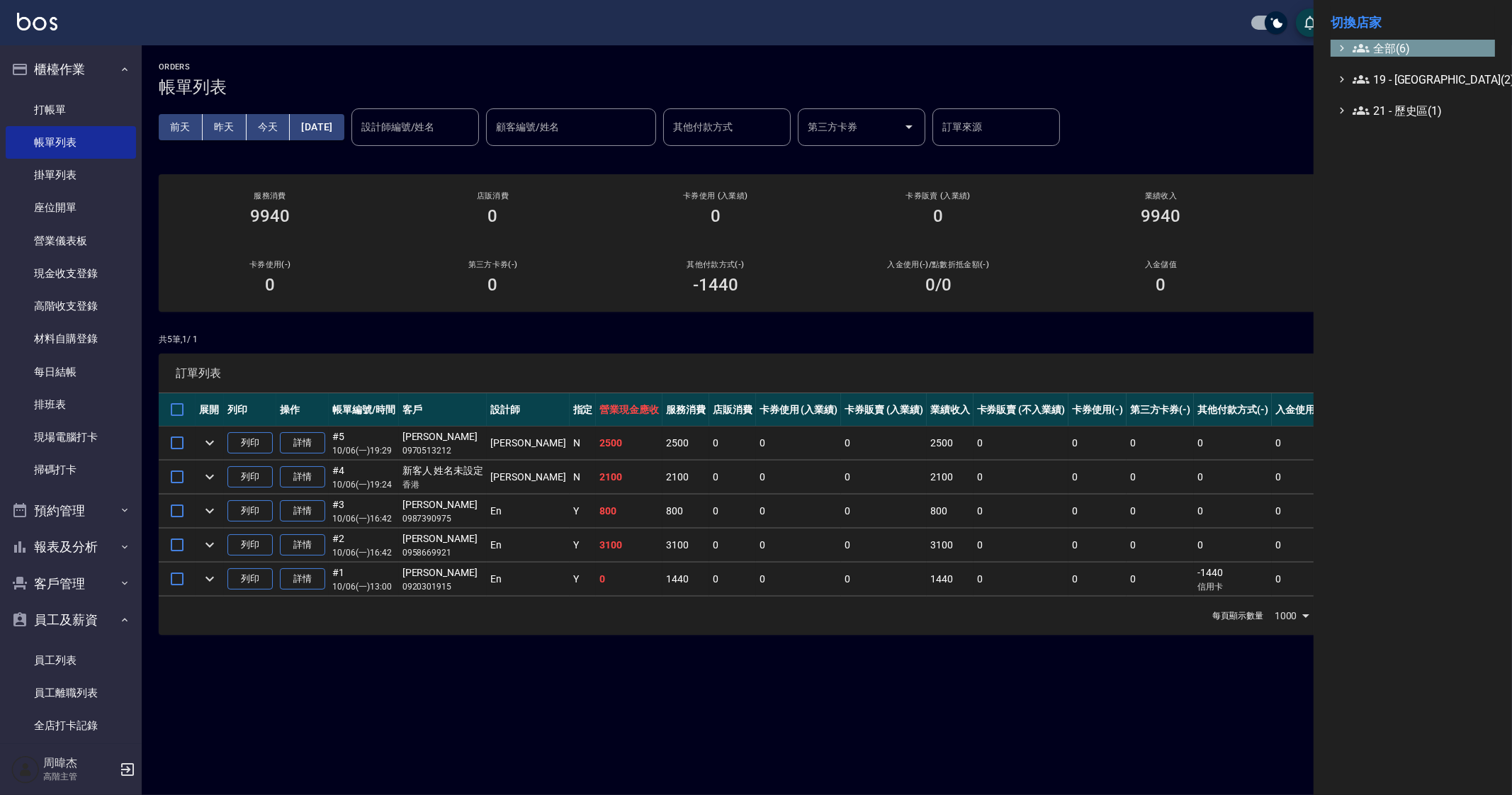
click at [1378, 47] on span "全部(6)" at bounding box center [1422, 47] width 137 height 17
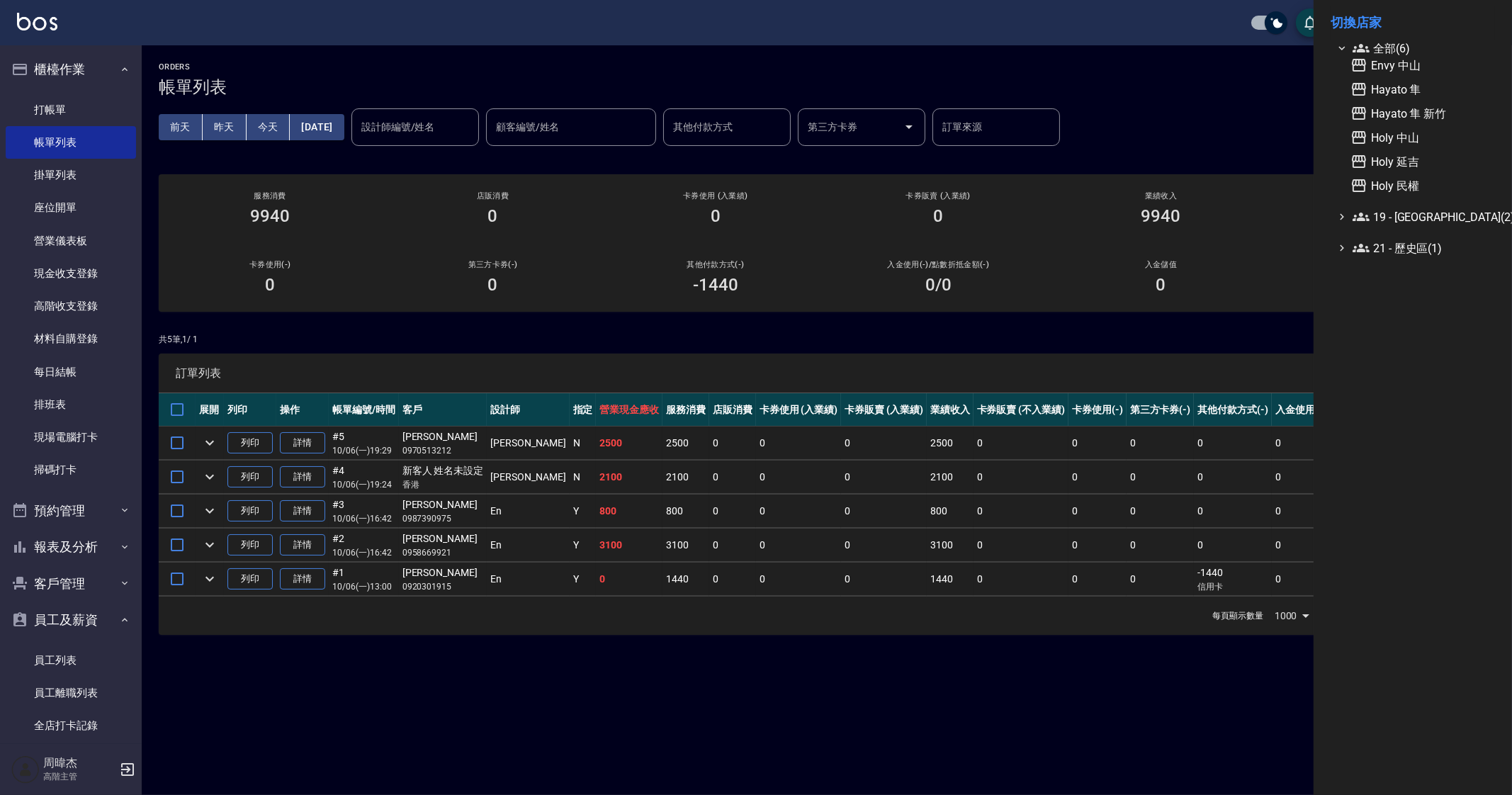
click at [949, 644] on div at bounding box center [756, 397] width 1512 height 795
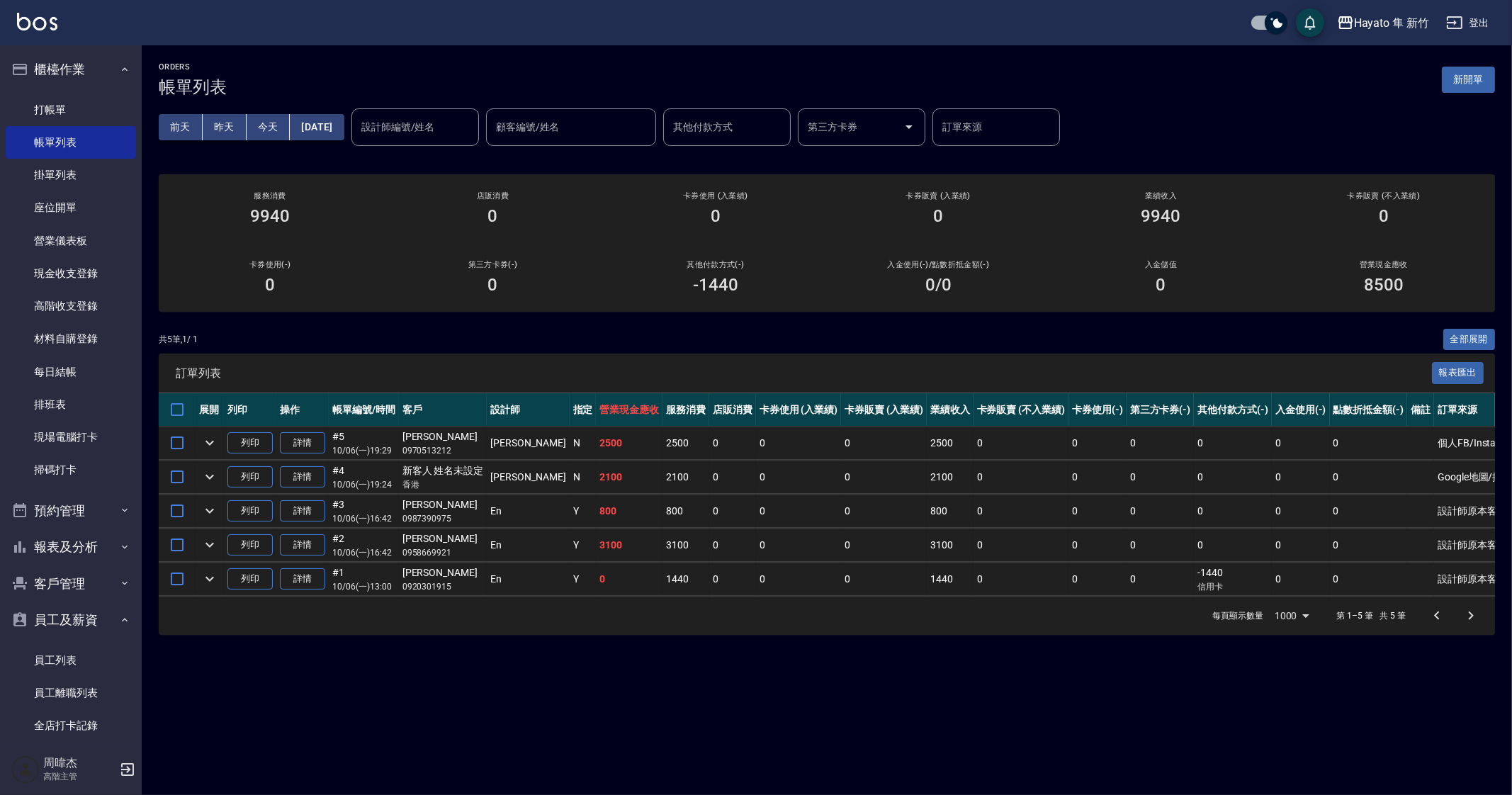
click at [700, 705] on div "ORDERS 帳單列表 新開單 前天 昨天 今天 2025/10/06 設計師編號/姓名 設計師編號/姓名 顧客編號/姓名 顧客編號/姓名 其他付款方式 其他…" at bounding box center [756, 397] width 1512 height 795
drag, startPoint x: 698, startPoint y: 683, endPoint x: 530, endPoint y: 676, distance: 168.1
click at [697, 683] on div "ORDERS 帳單列表 新開單 前天 昨天 今天 2025/10/06 設計師編號/姓名 設計師編號/姓名 顧客編號/姓名 顧客編號/姓名 其他付款方式 其他…" at bounding box center [756, 397] width 1512 height 795
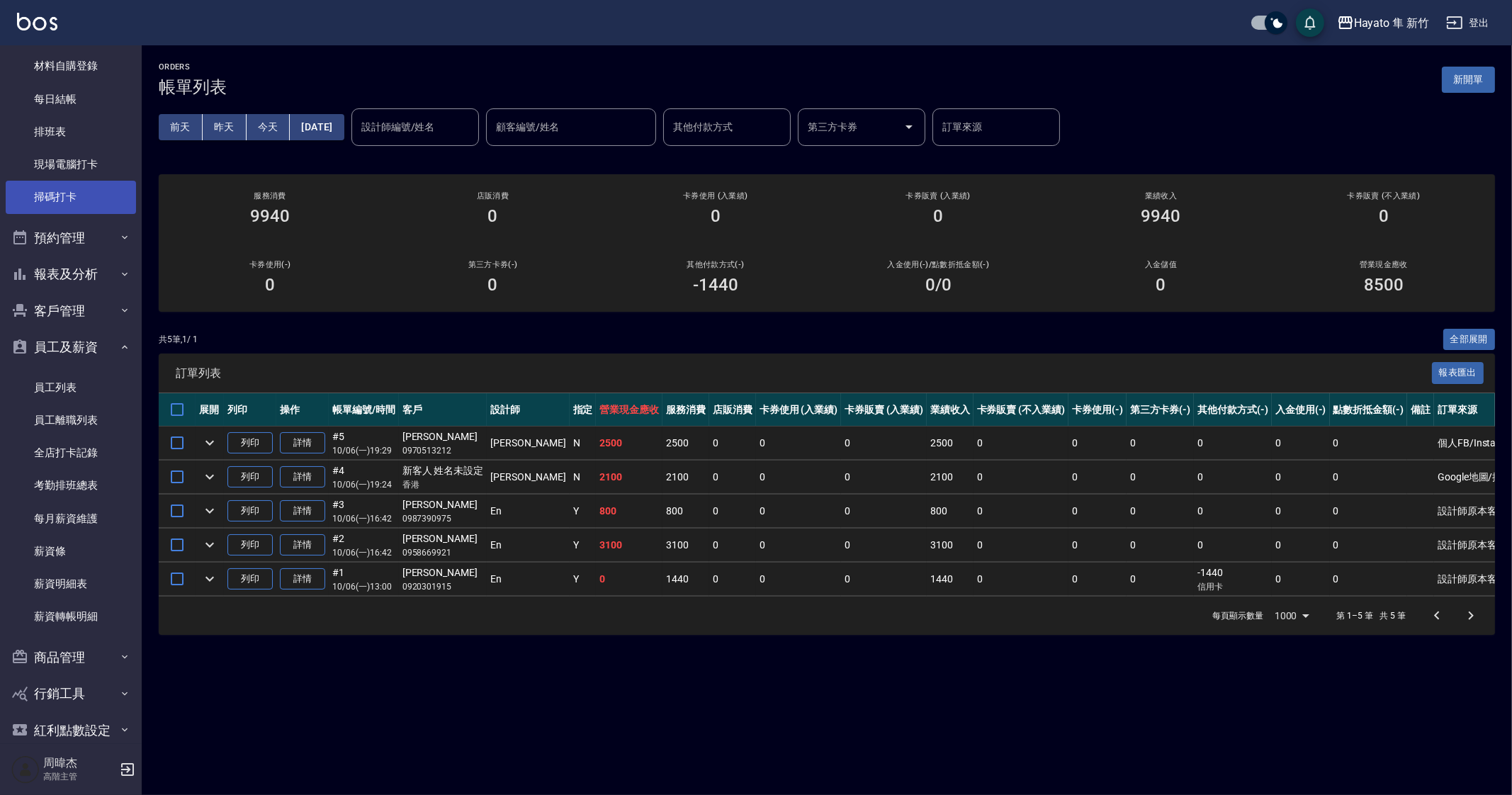
scroll to position [330, 0]
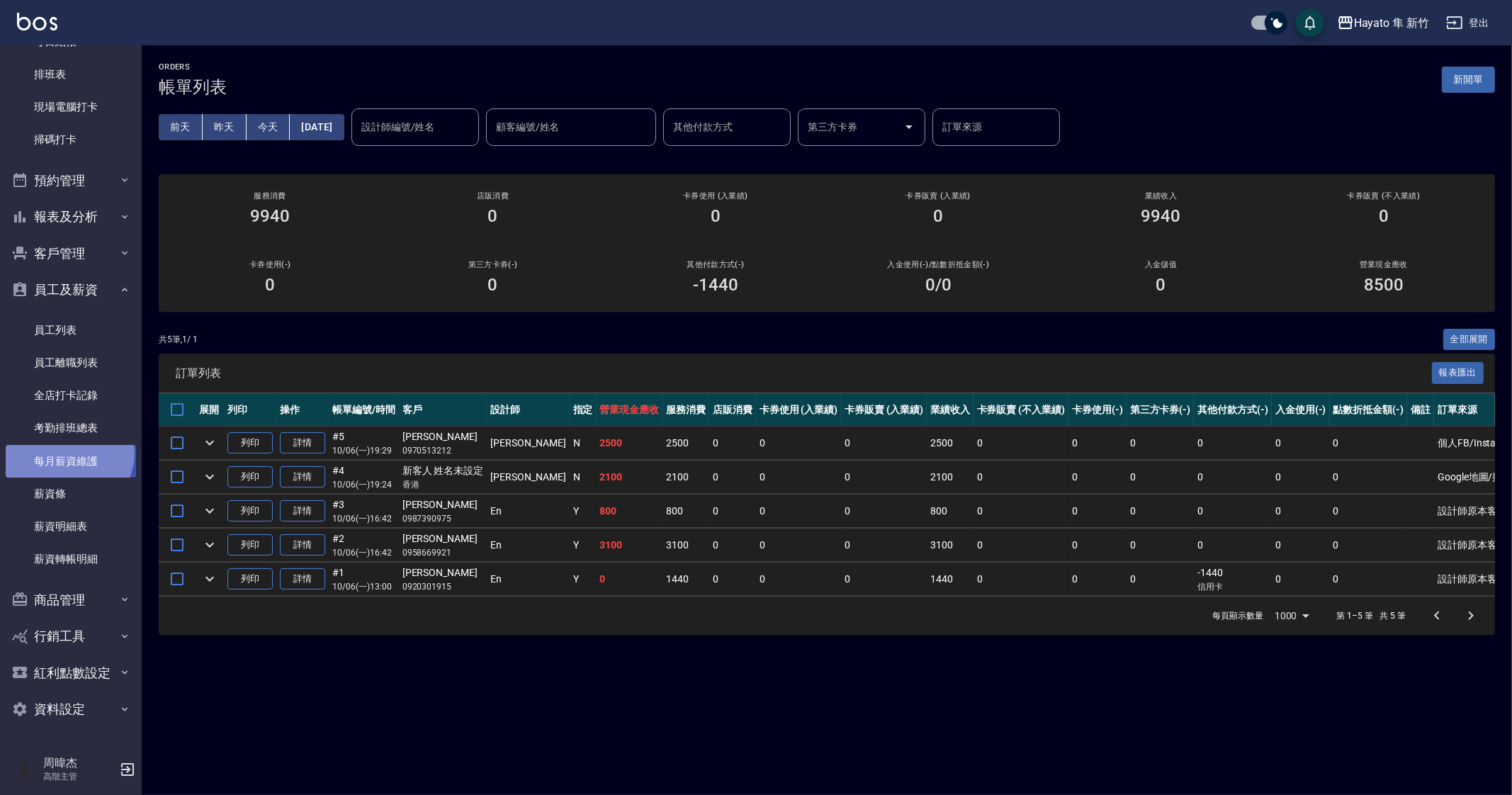
click at [64, 452] on link "每月薪資維護" at bounding box center [70, 461] width 130 height 33
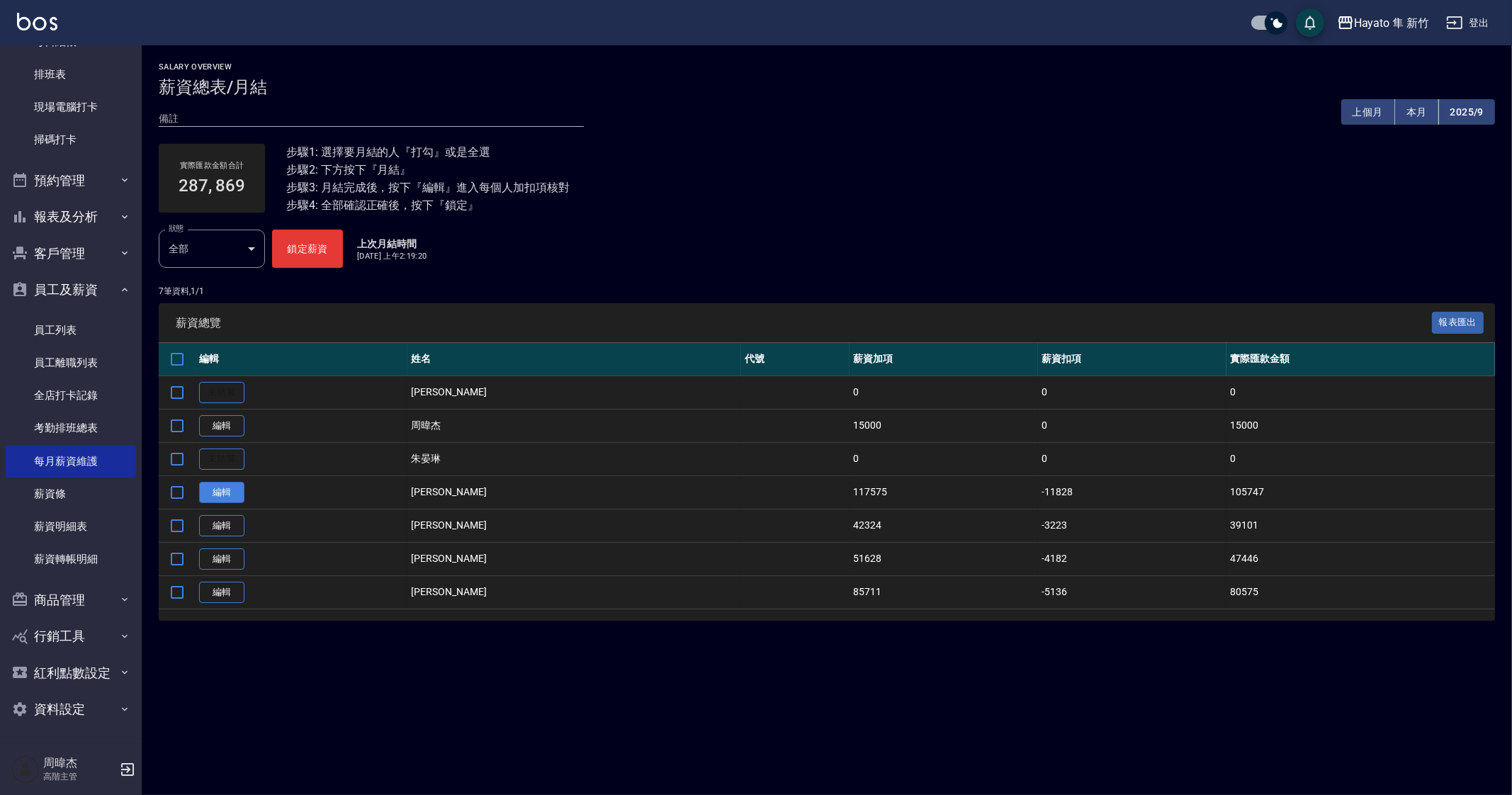
click at [218, 500] on link "編輯" at bounding box center [222, 492] width 46 height 22
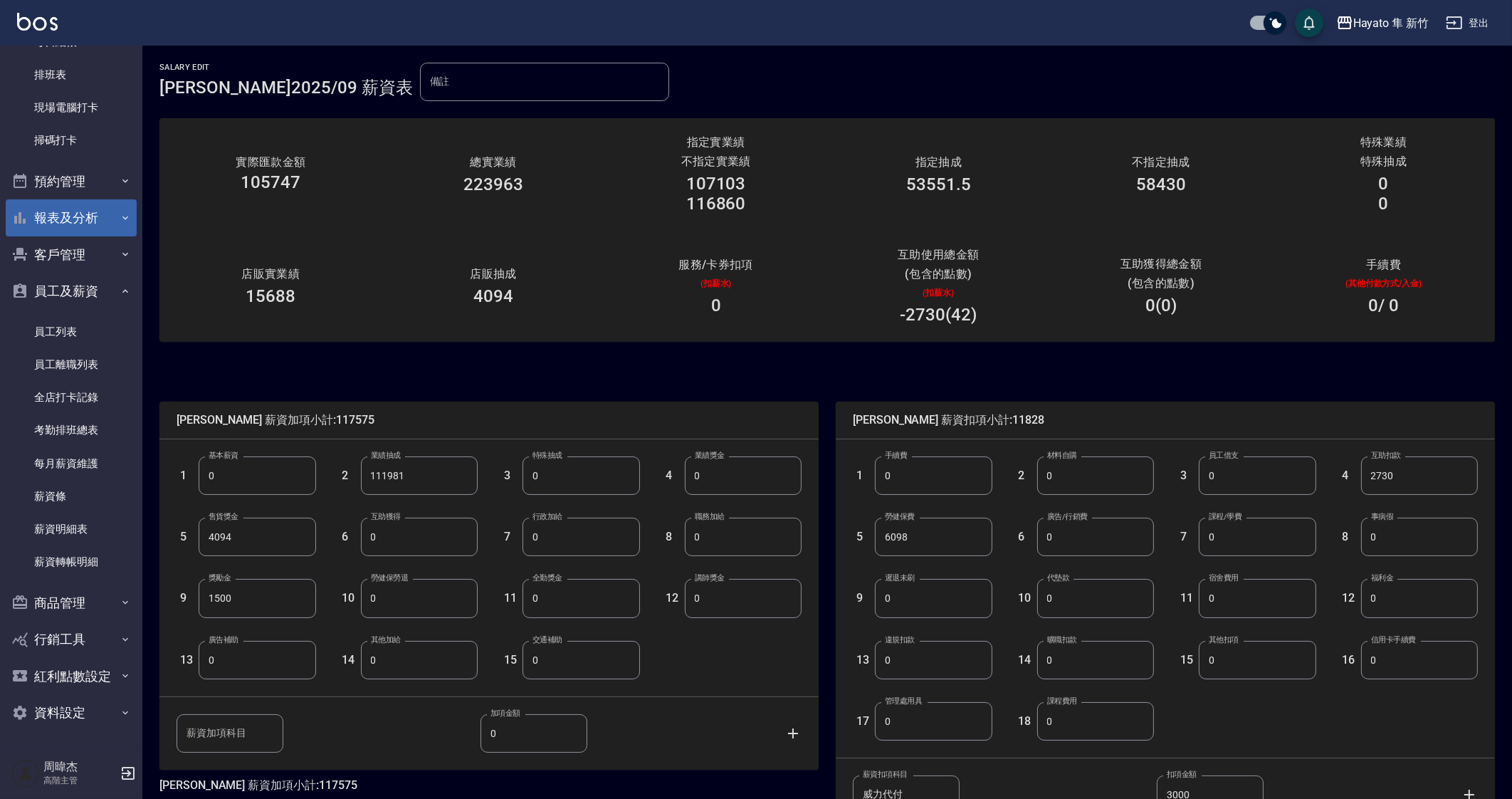
click at [71, 219] on button "報表及分析" at bounding box center [71, 218] width 131 height 37
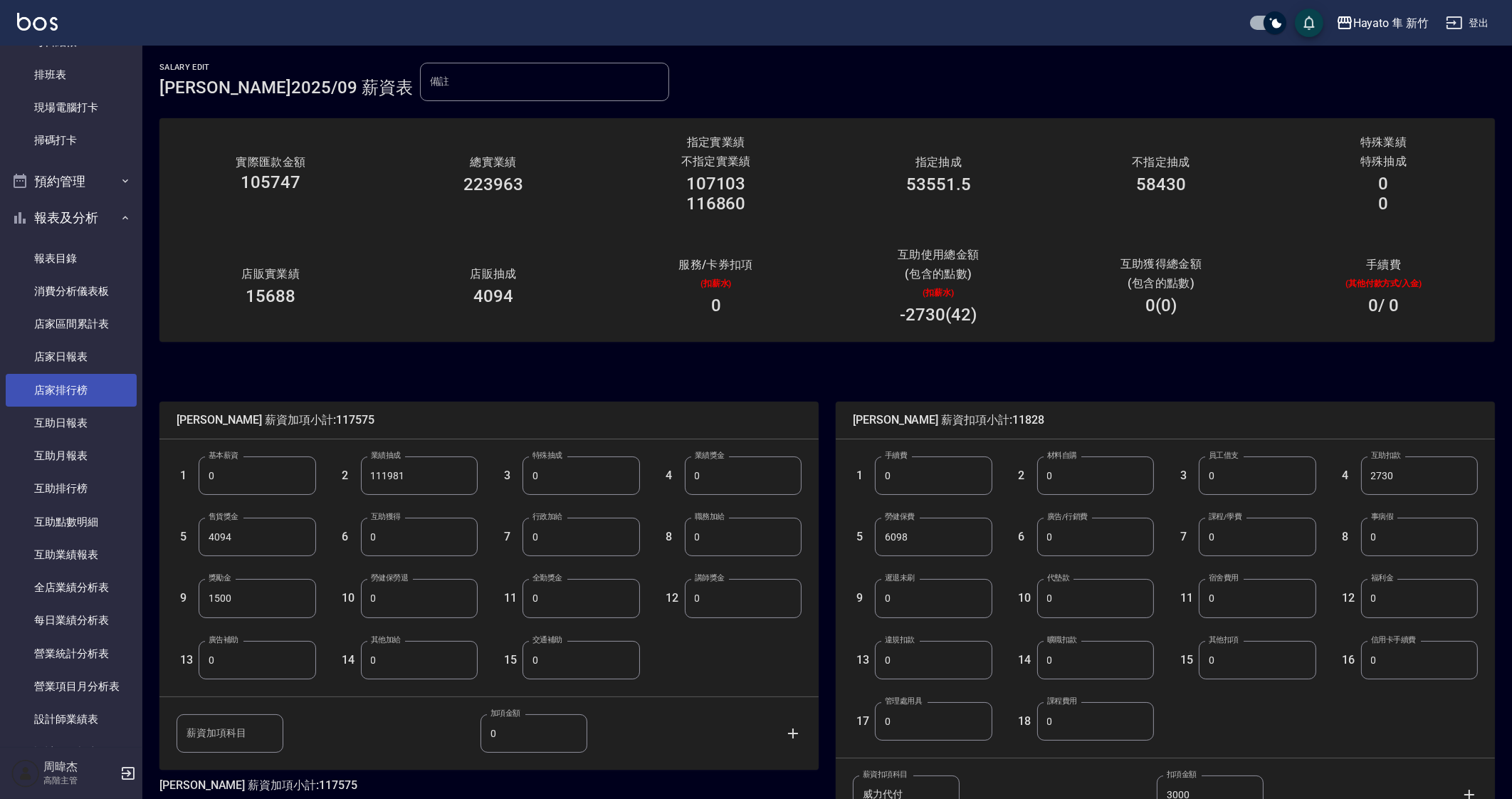
click at [87, 381] on link "店家排行榜" at bounding box center [71, 389] width 131 height 33
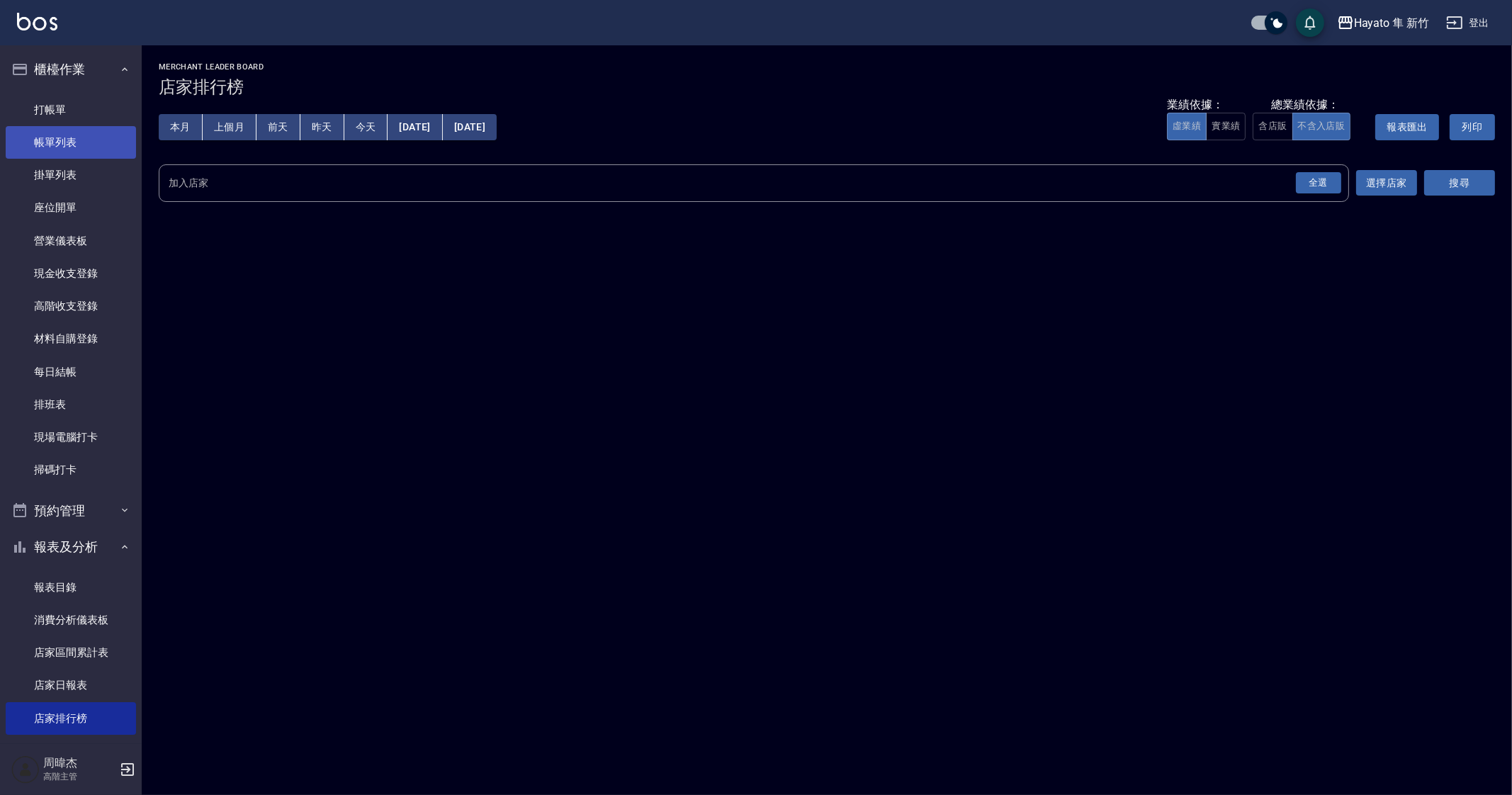
click at [110, 137] on link "帳單列表" at bounding box center [70, 142] width 130 height 33
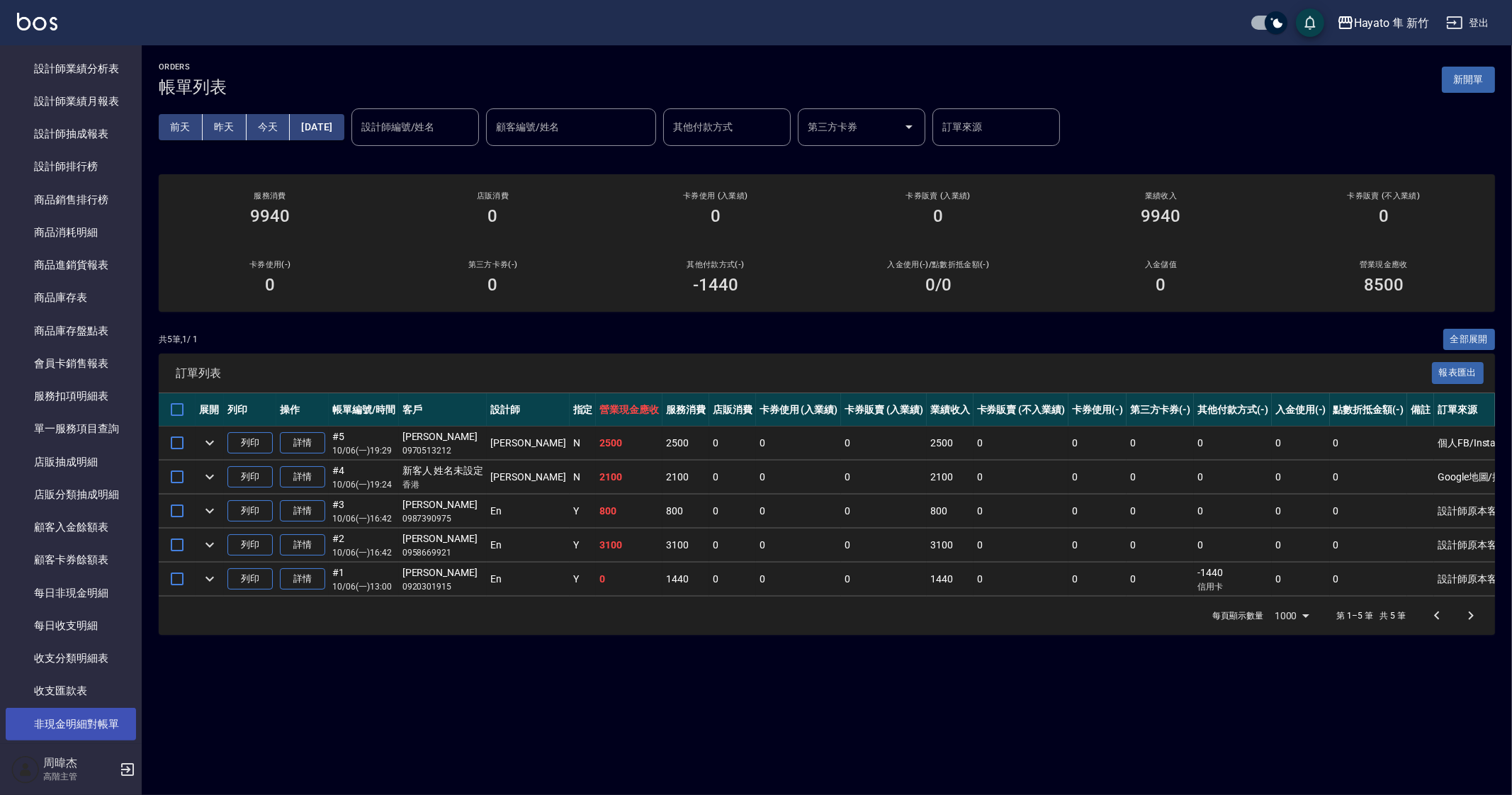
scroll to position [1042, 0]
click at [99, 302] on link "商品庫存表" at bounding box center [70, 299] width 130 height 33
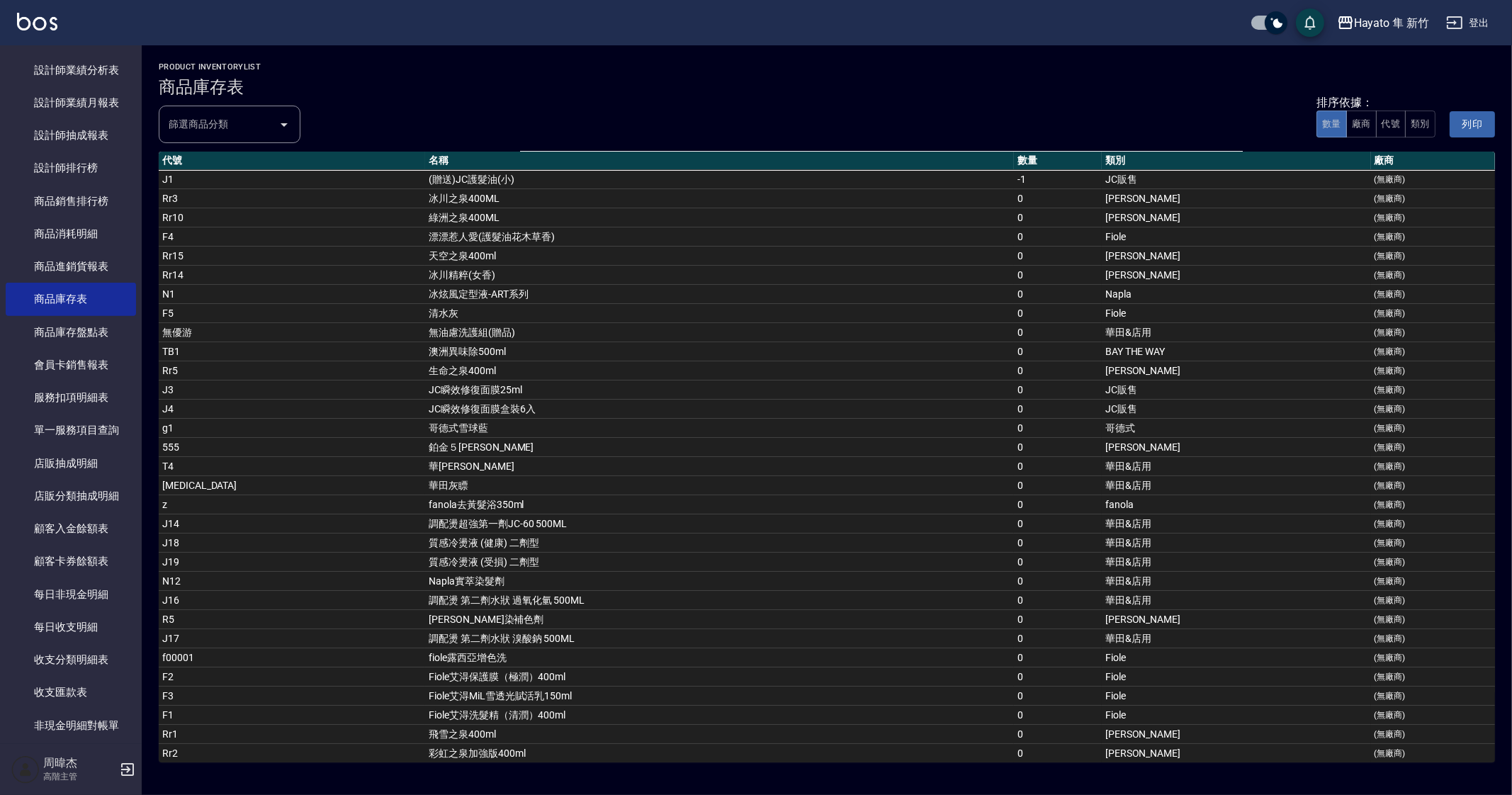
click at [220, 122] on div "篩選商品分類 篩選商品分類" at bounding box center [229, 124] width 141 height 38
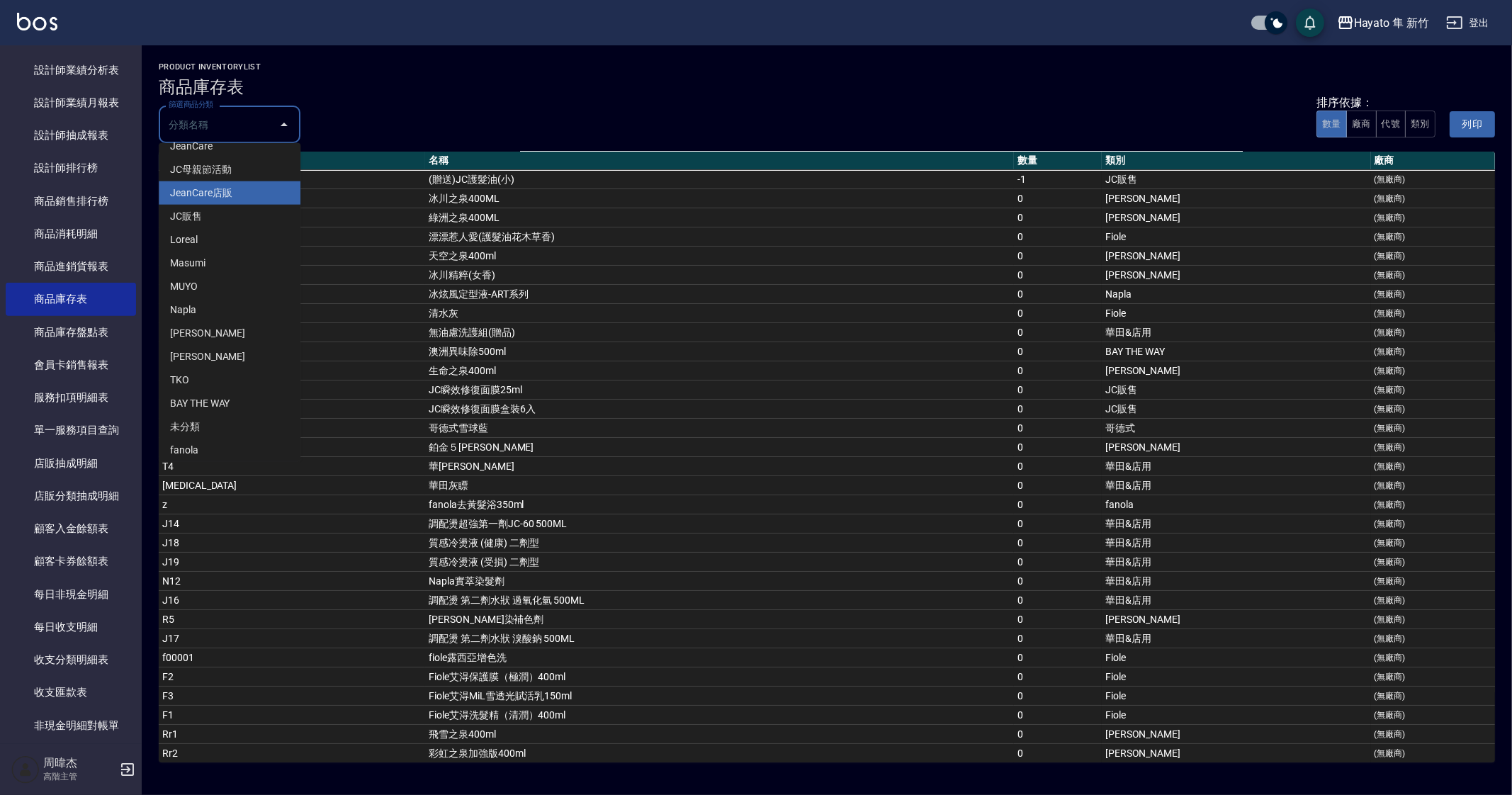
scroll to position [137, 0]
click at [246, 354] on li "宏雲" at bounding box center [229, 351] width 141 height 24
type input "宏雲"
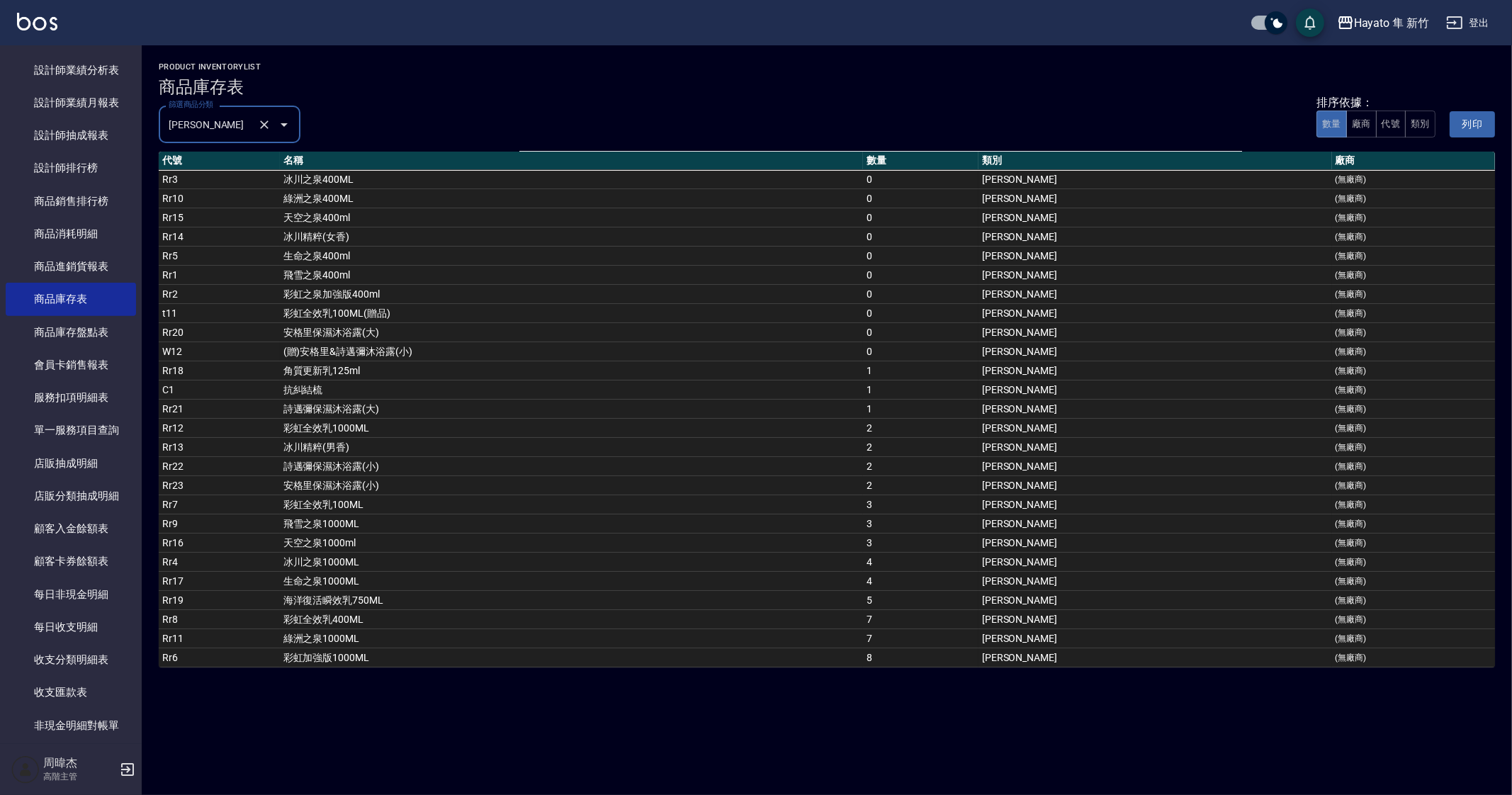
click at [522, 343] on td "(贈)安格里&詩邁彌沐浴露(小)" at bounding box center [572, 352] width 584 height 19
click at [565, 403] on td "詩邁彌保濕沐浴露(大)" at bounding box center [572, 409] width 584 height 19
click at [500, 394] on td "抗糾結梳" at bounding box center [572, 390] width 584 height 19
drag, startPoint x: 376, startPoint y: 342, endPoint x: 1138, endPoint y: 358, distance: 762.2
click at [1138, 358] on tr "W12 (贈)安格里&詩邁彌沐浴露(小) 0 宏雲 (無廠商)" at bounding box center [827, 352] width 1336 height 19
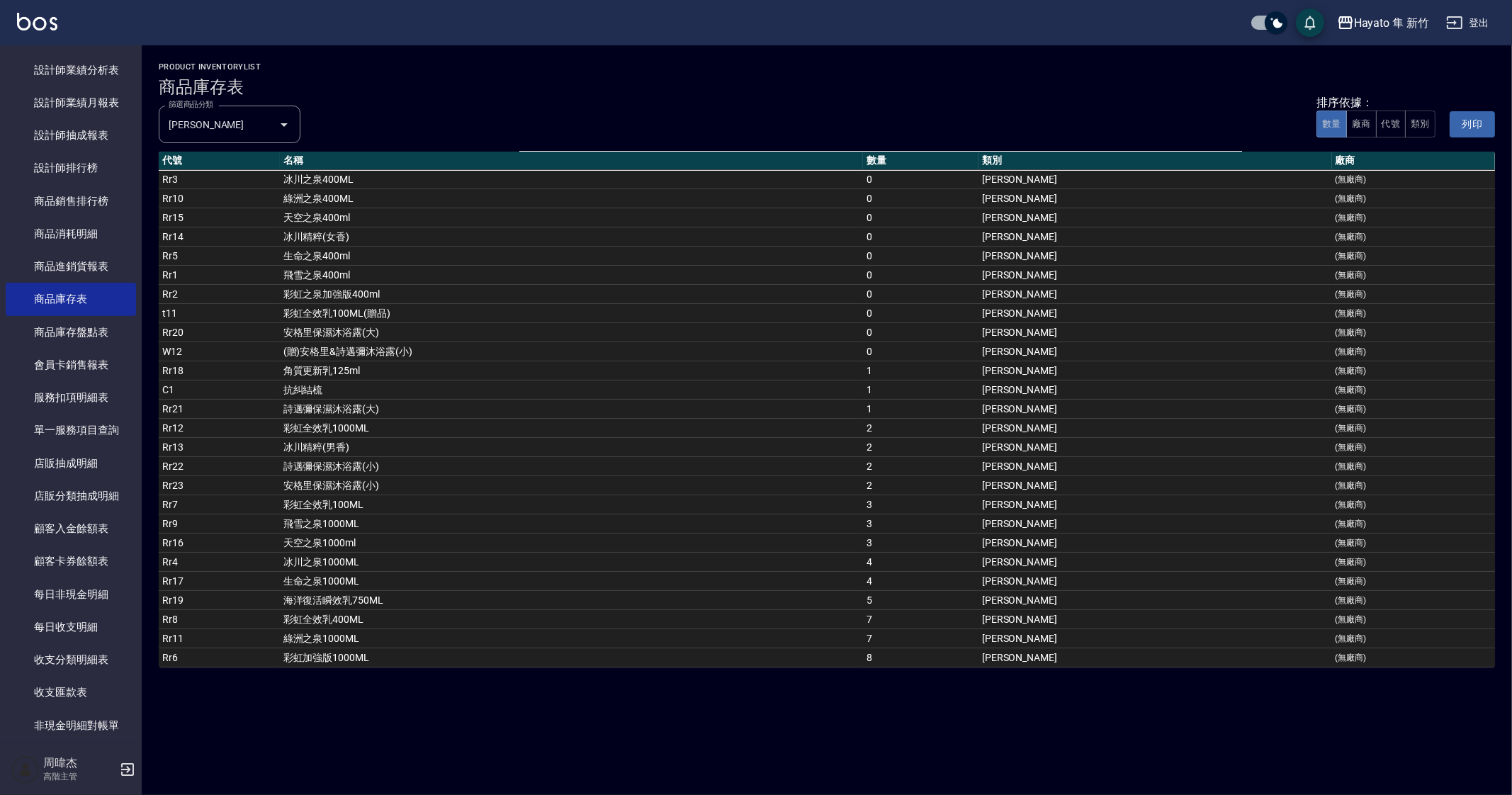
click at [349, 414] on td "詩邁彌保濕沐浴露(大)" at bounding box center [572, 409] width 584 height 19
click at [397, 482] on td "安格里保濕沐浴露(小)" at bounding box center [572, 486] width 584 height 19
click at [677, 716] on div "Hayato 隼 新竹 商品庫存表 列印時間： 2025-10-06-23:19 product inventoryList 商品庫存表 篩選商品分類 宏雲 …" at bounding box center [756, 397] width 1512 height 795
click at [935, 732] on div "Hayato 隼 新竹 商品庫存表 列印時間： 2025-10-06-23:19 product inventoryList 商品庫存表 篩選商品分類 宏雲 …" at bounding box center [756, 397] width 1512 height 795
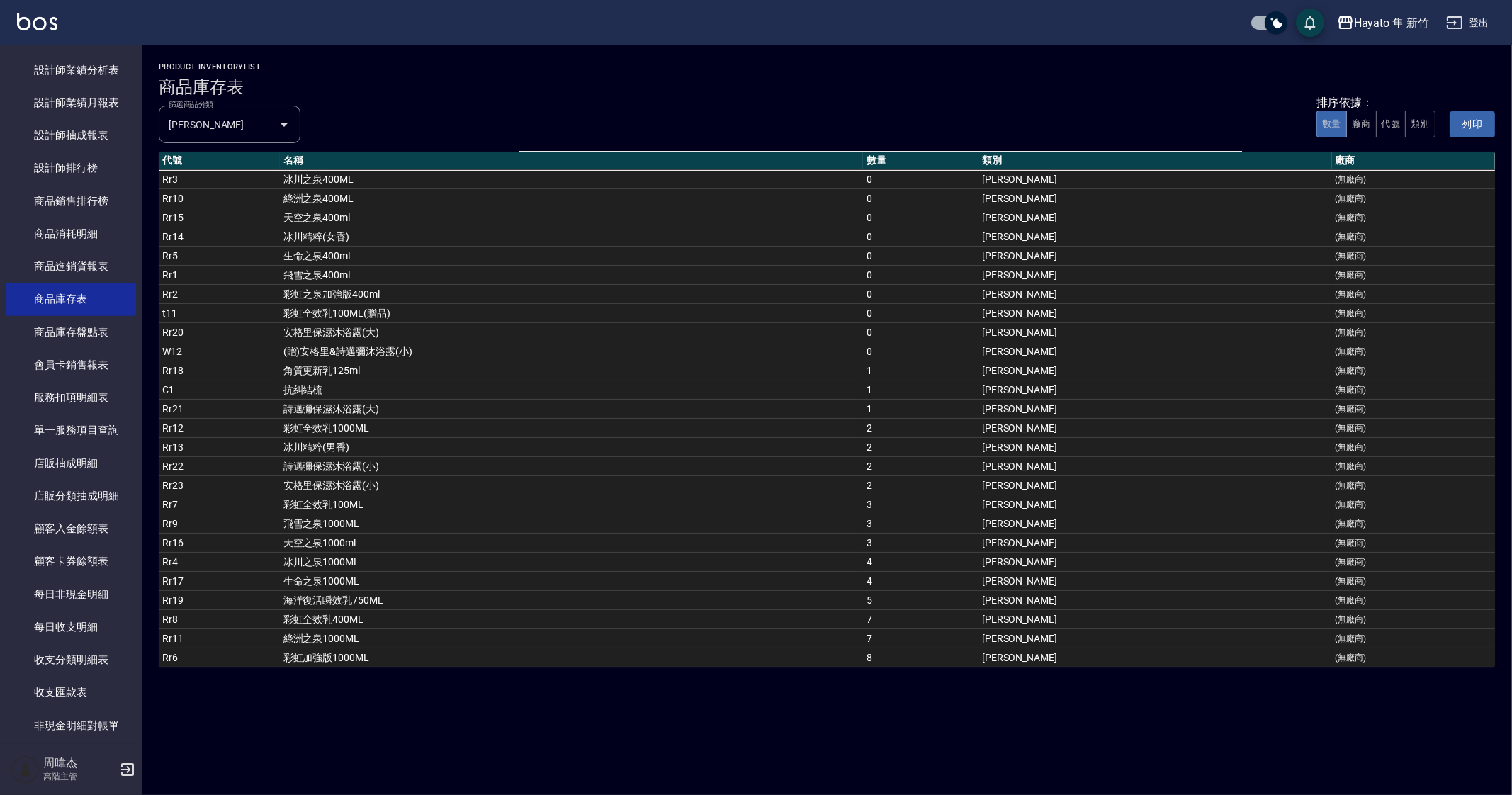
click at [529, 770] on div "Hayato 隼 新竹 商品庫存表 列印時間： 2025-10-06-23:19 product inventoryList 商品庫存表 篩選商品分類 宏雲 …" at bounding box center [756, 397] width 1512 height 795
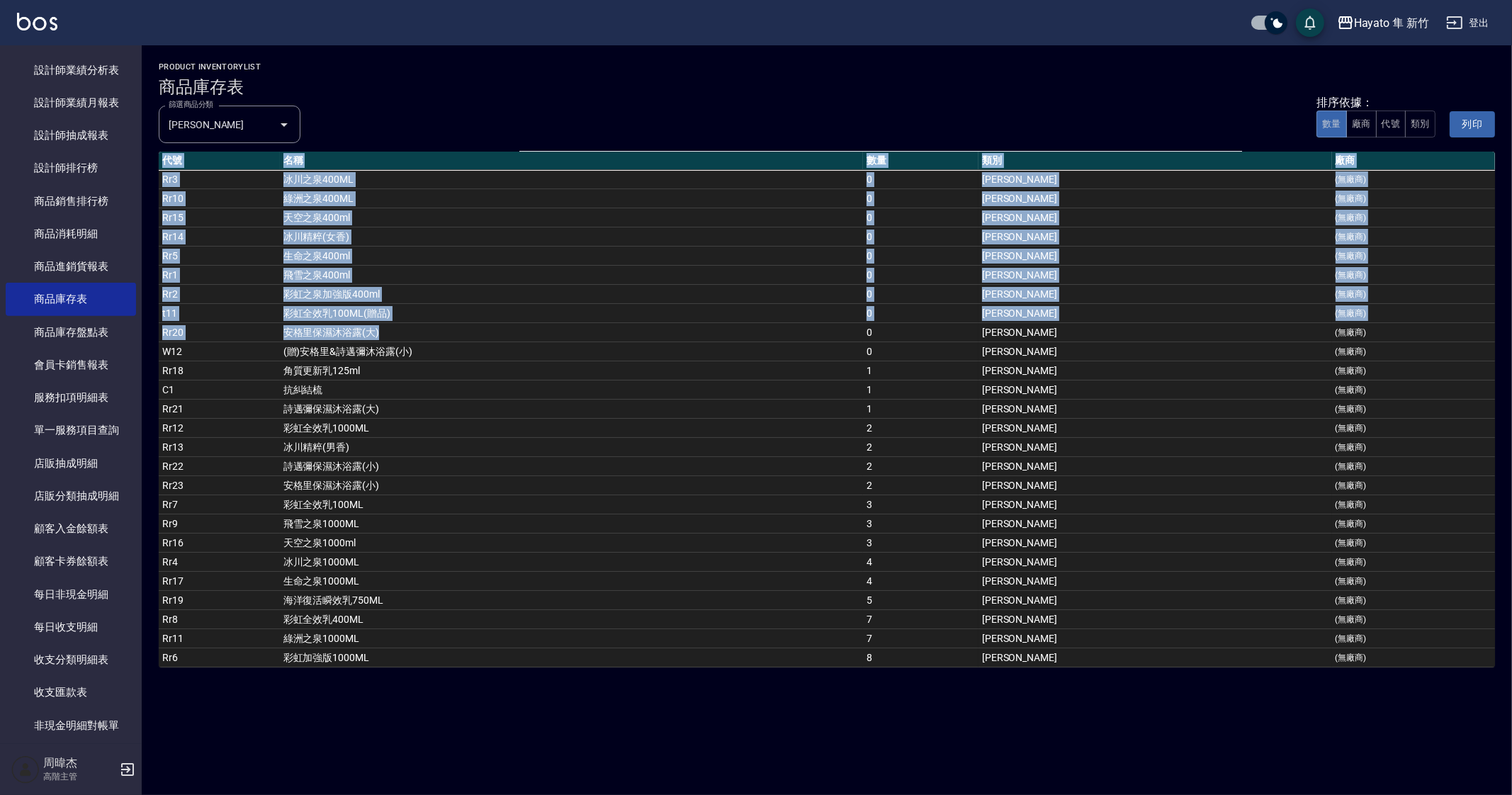
drag, startPoint x: 1020, startPoint y: 437, endPoint x: 1082, endPoint y: 682, distance: 252.7
click at [1082, 682] on div "Hayato 隼 新竹 商品庫存表 列印時間： 2025-10-06-23:19 product inventoryList 商品庫存表 篩選商品分類 宏雲 …" at bounding box center [756, 397] width 1512 height 795
click at [527, 419] on td "彩虹全效乳1000ML" at bounding box center [572, 429] width 584 height 19
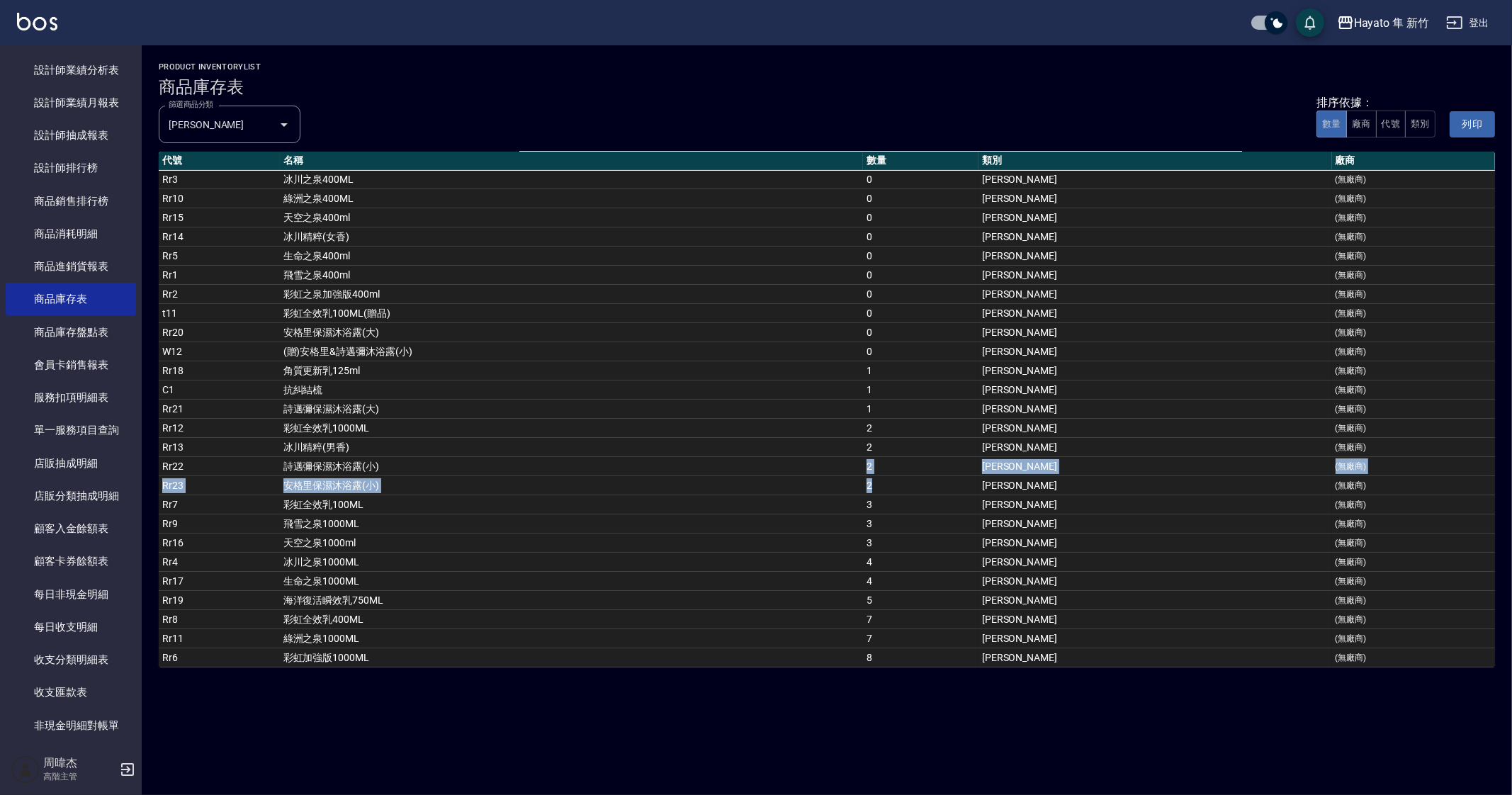
drag, startPoint x: 488, startPoint y: 471, endPoint x: 1055, endPoint y: 488, distance: 567.3
click at [1055, 488] on tr "Rr23 安格里保濕沐浴露(小) 2 宏雲 (無廠商)" at bounding box center [827, 486] width 1336 height 19
click at [960, 741] on div "Hayato 隼 新竹 商品庫存表 列印時間： 2025-10-06-23:19 product inventoryList 商品庫存表 篩選商品分類 宏雲 …" at bounding box center [756, 397] width 1512 height 795
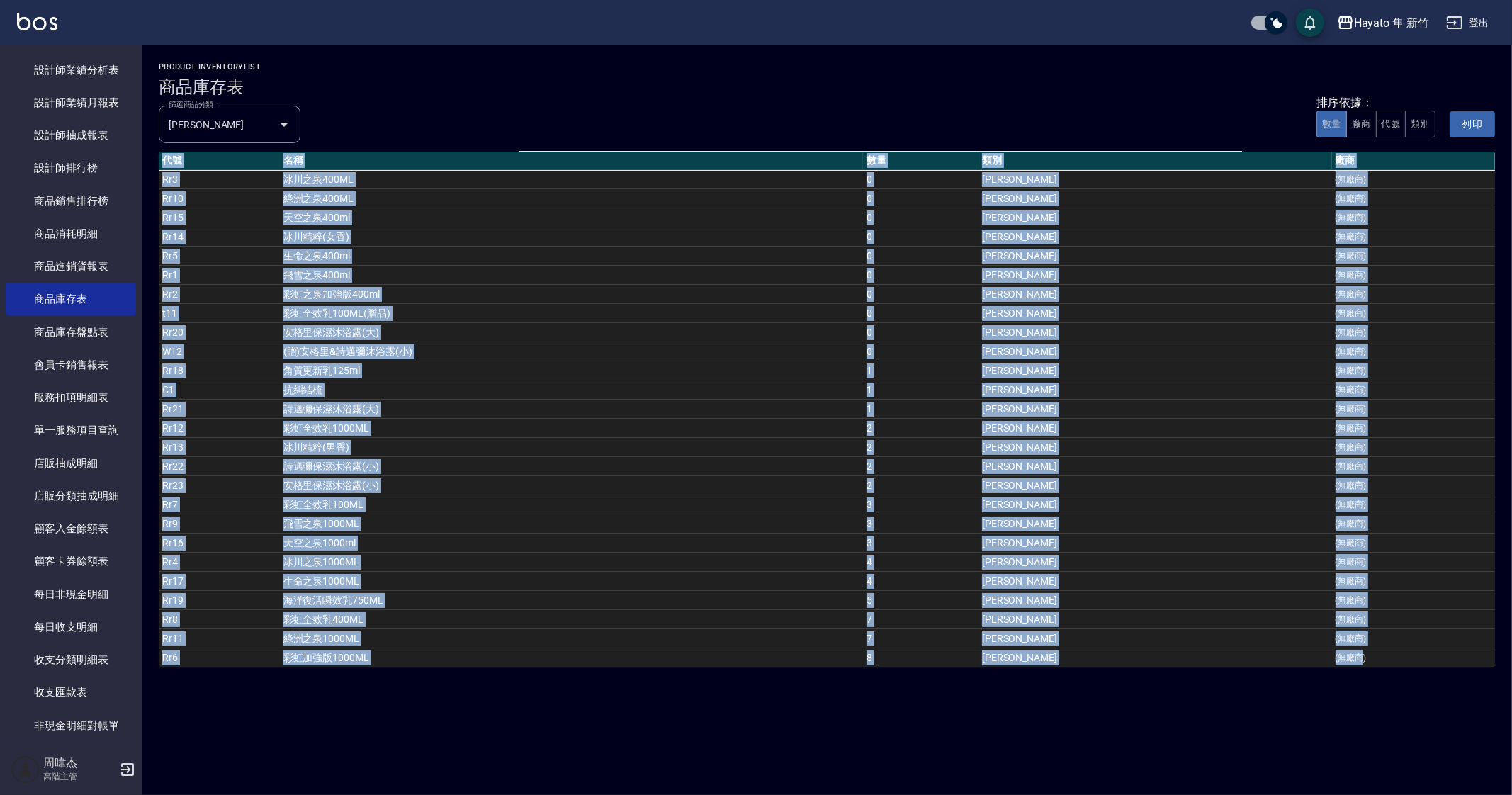
click at [960, 741] on div "Hayato 隼 新竹 商品庫存表 列印時間： 2025-10-06-23:19 product inventoryList 商品庫存表 篩選商品分類 宏雲 …" at bounding box center [756, 397] width 1512 height 795
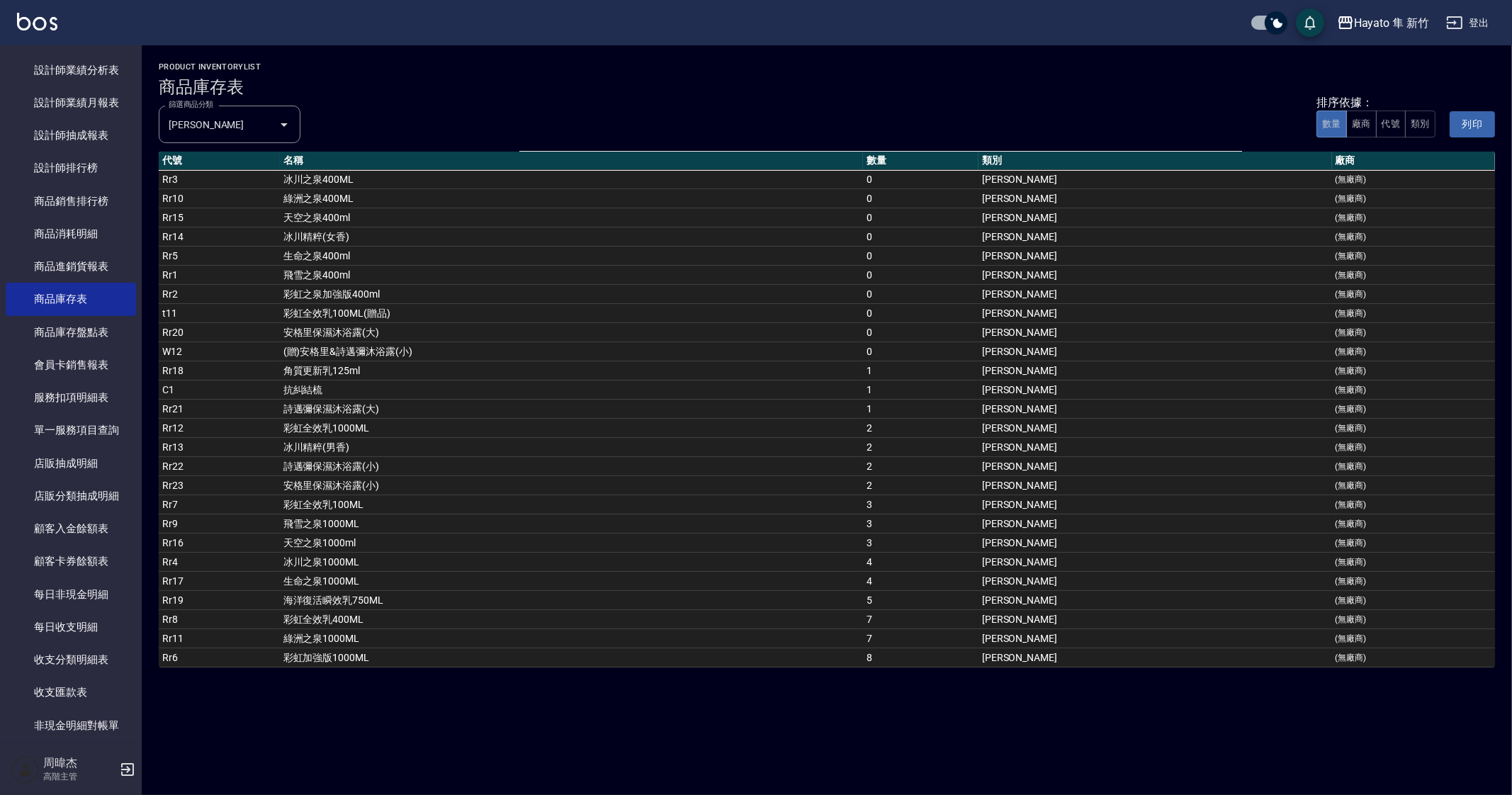
click at [724, 738] on div "Hayato 隼 新竹 商品庫存表 列印時間： 2025-10-06-23:19 product inventoryList 商品庫存表 篩選商品分類 宏雲 …" at bounding box center [756, 397] width 1512 height 795
click at [1376, 18] on div "Hayato 隼 新竹" at bounding box center [1391, 23] width 75 height 18
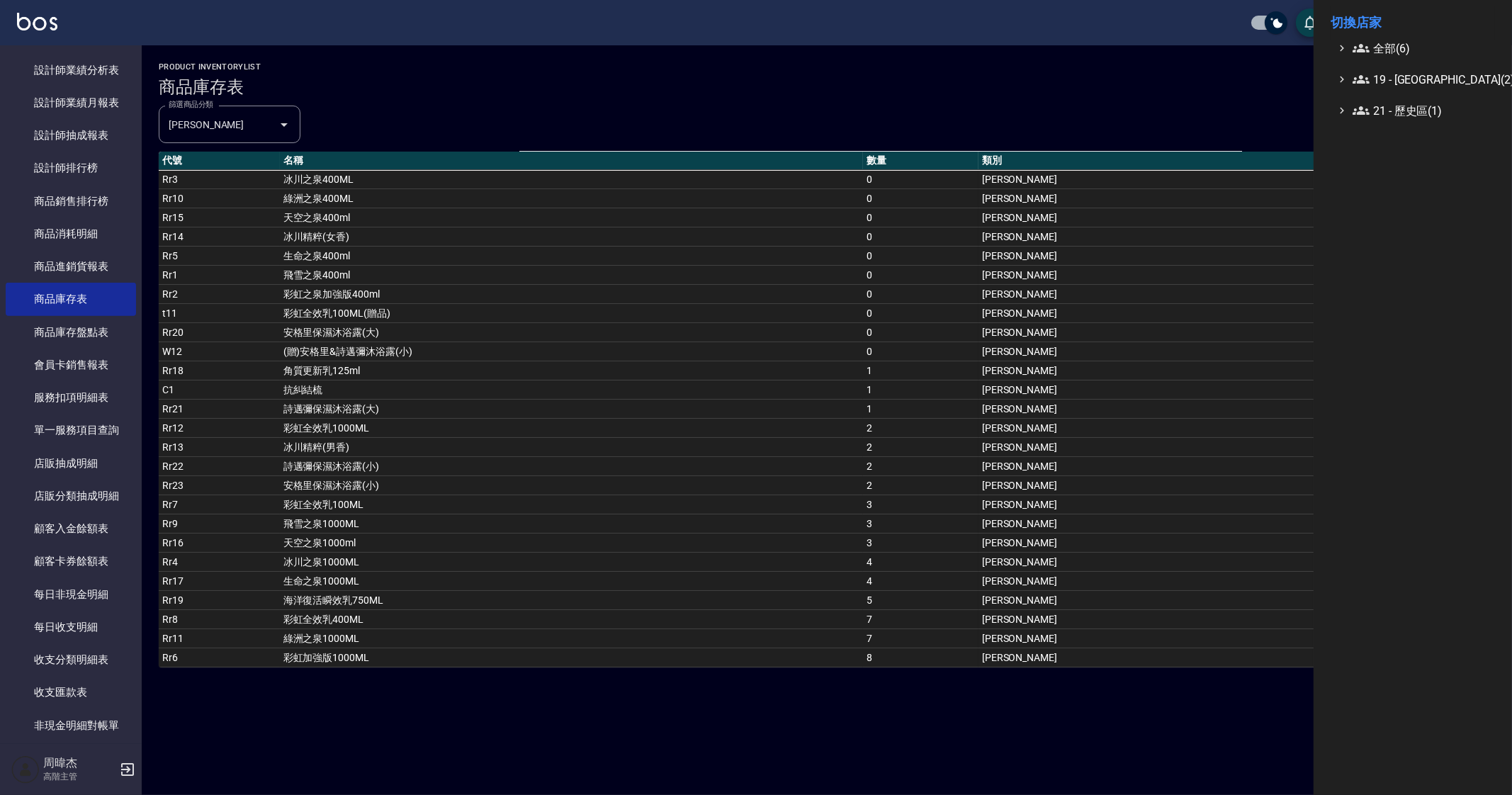
click at [1391, 41] on span "全部(6)" at bounding box center [1422, 47] width 137 height 17
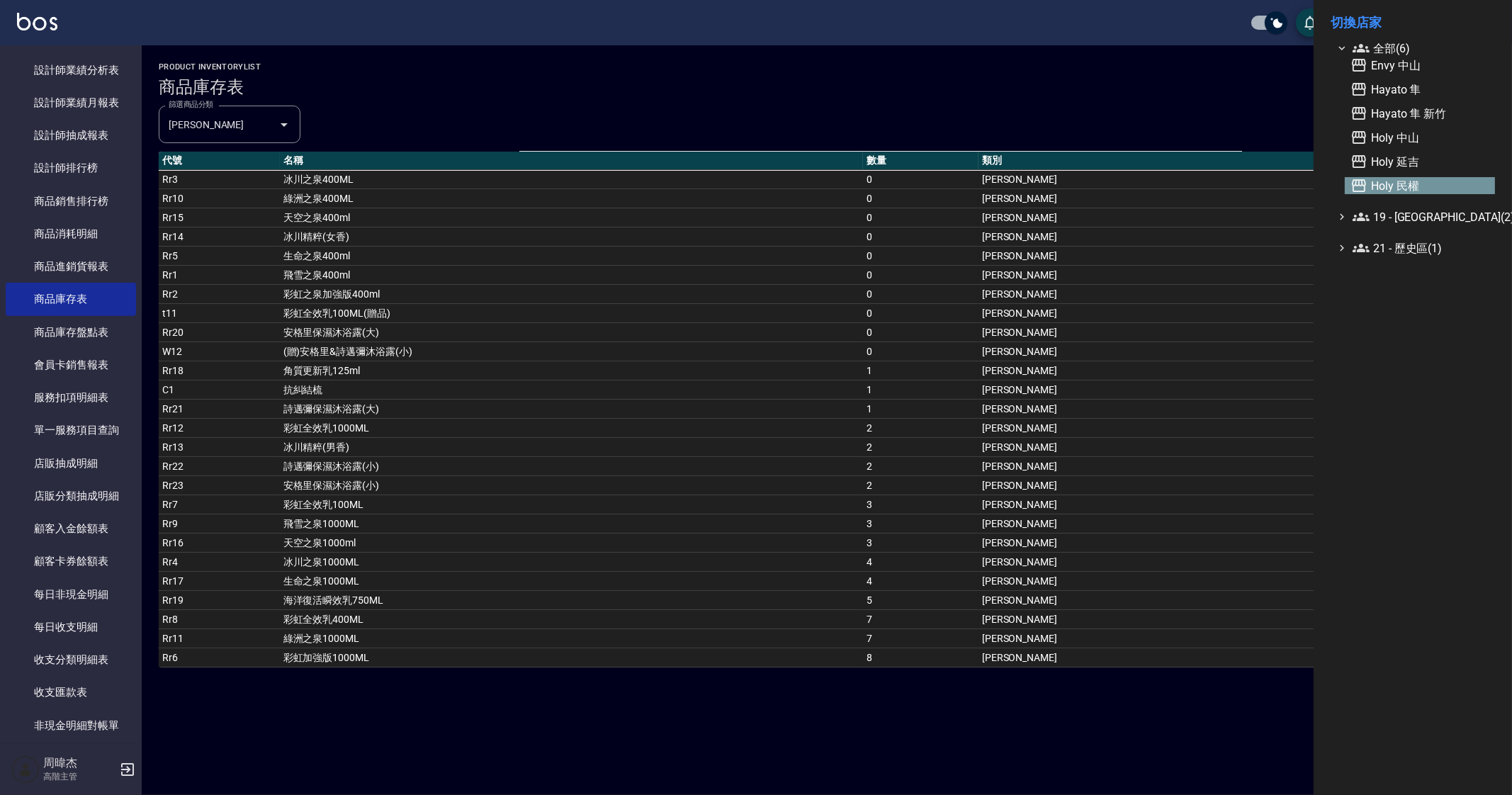
click at [1442, 181] on span "Holy 民權" at bounding box center [1420, 185] width 139 height 17
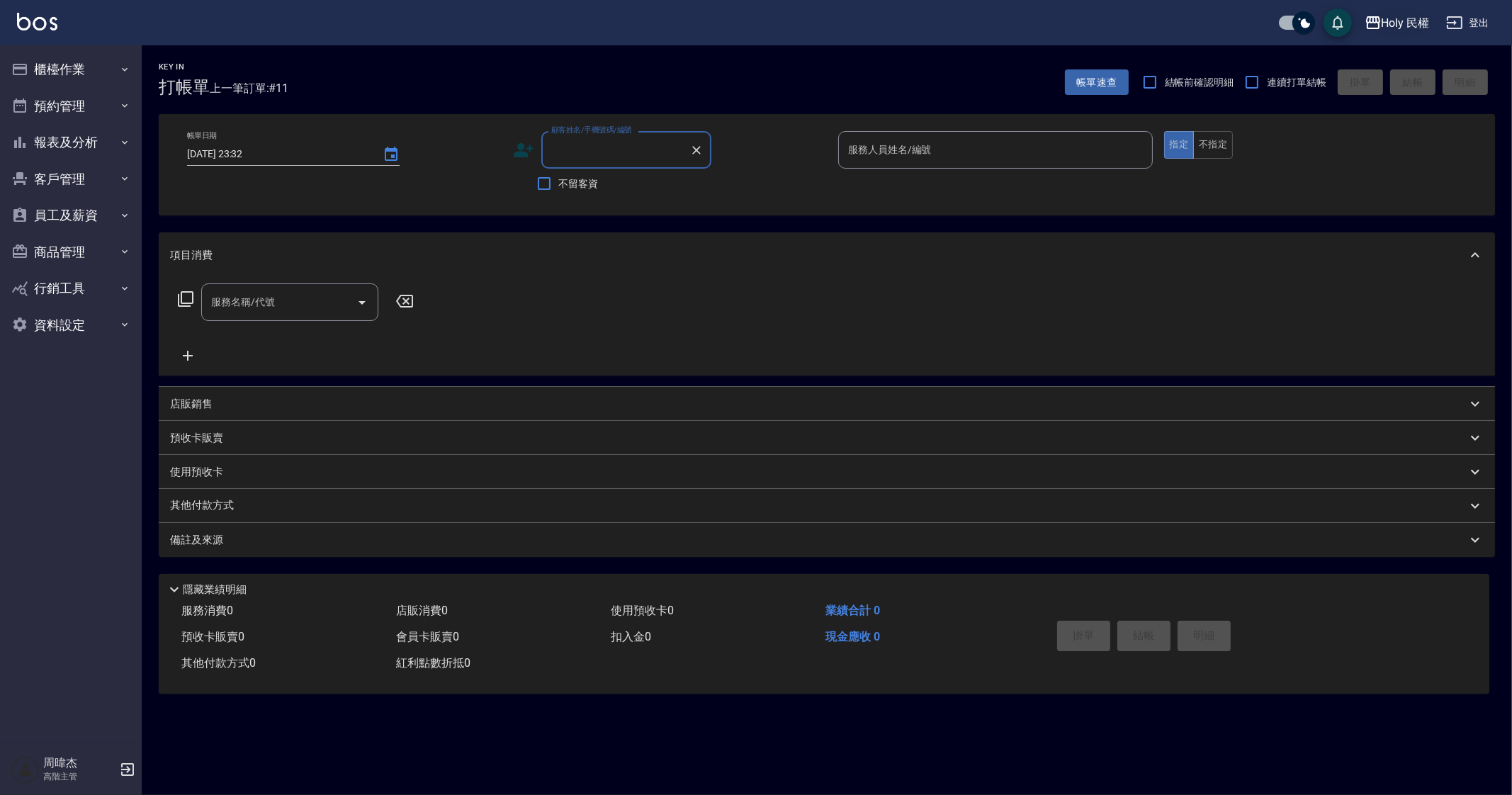
click at [1382, 20] on div "Holy 民權" at bounding box center [1406, 23] width 48 height 18
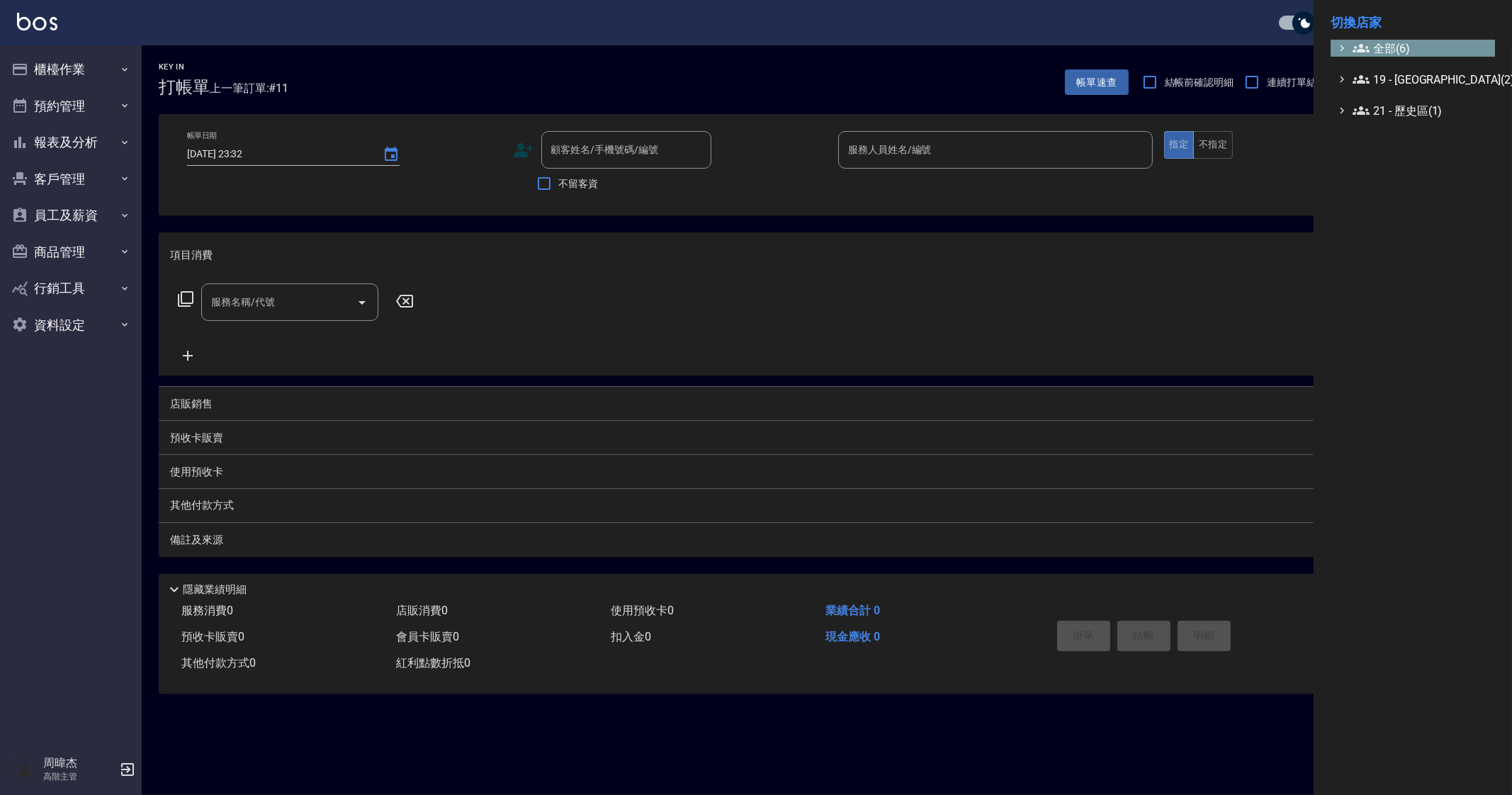
click at [1385, 41] on span "全部(6)" at bounding box center [1422, 47] width 137 height 17
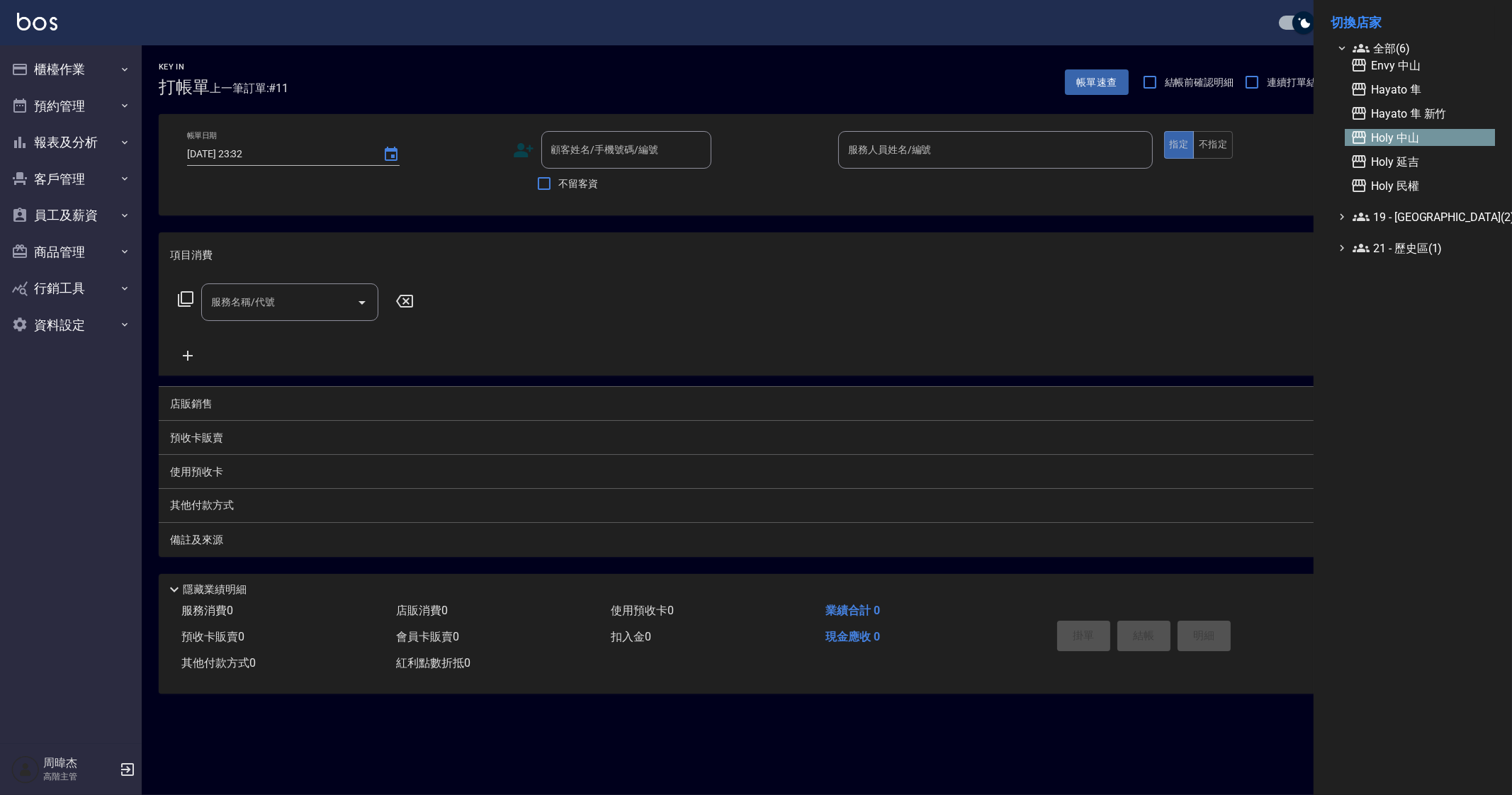
click at [1430, 133] on span "Holy 中山" at bounding box center [1420, 137] width 139 height 17
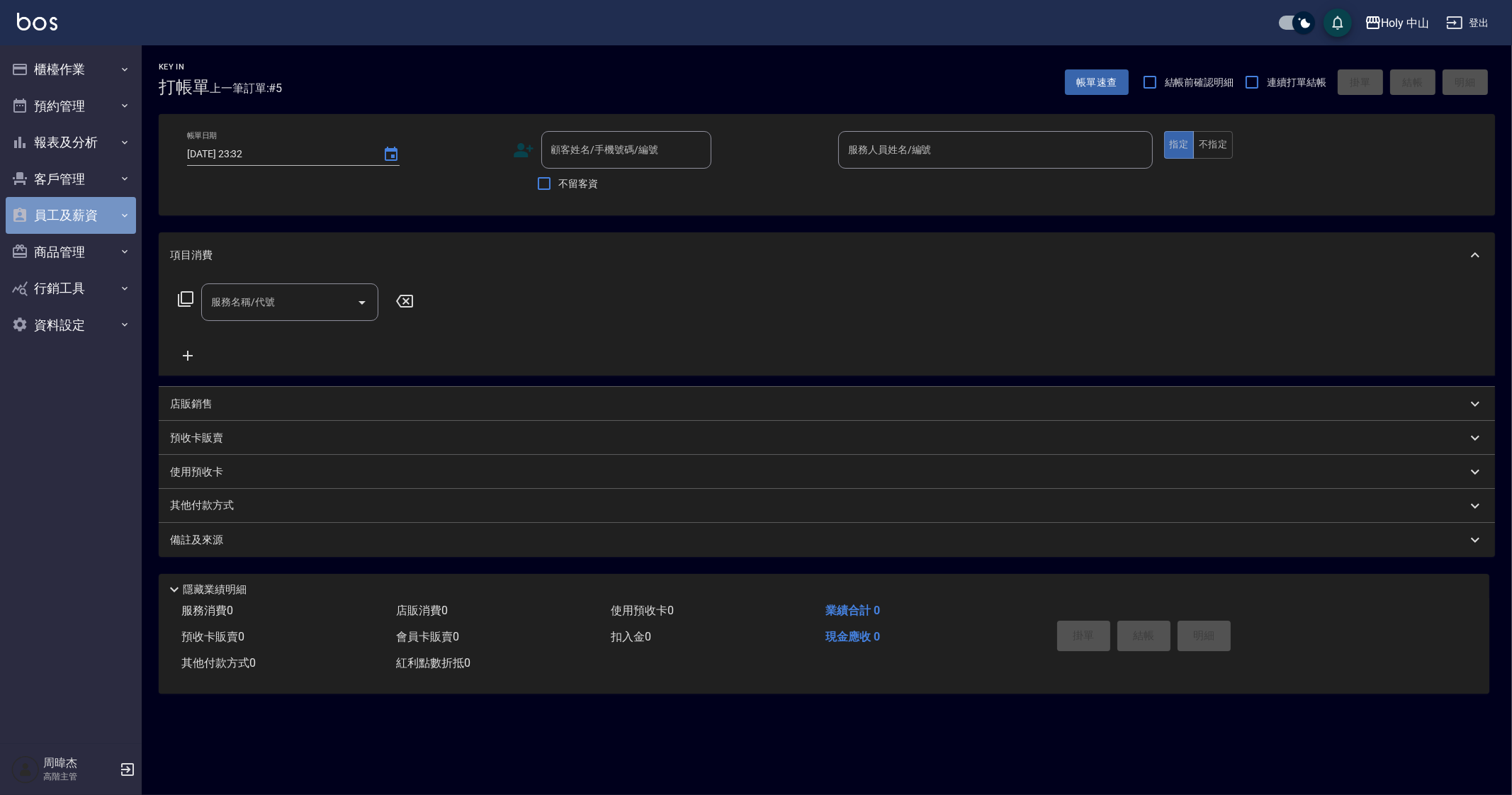
click at [98, 216] on button "員工及薪資" at bounding box center [70, 215] width 130 height 37
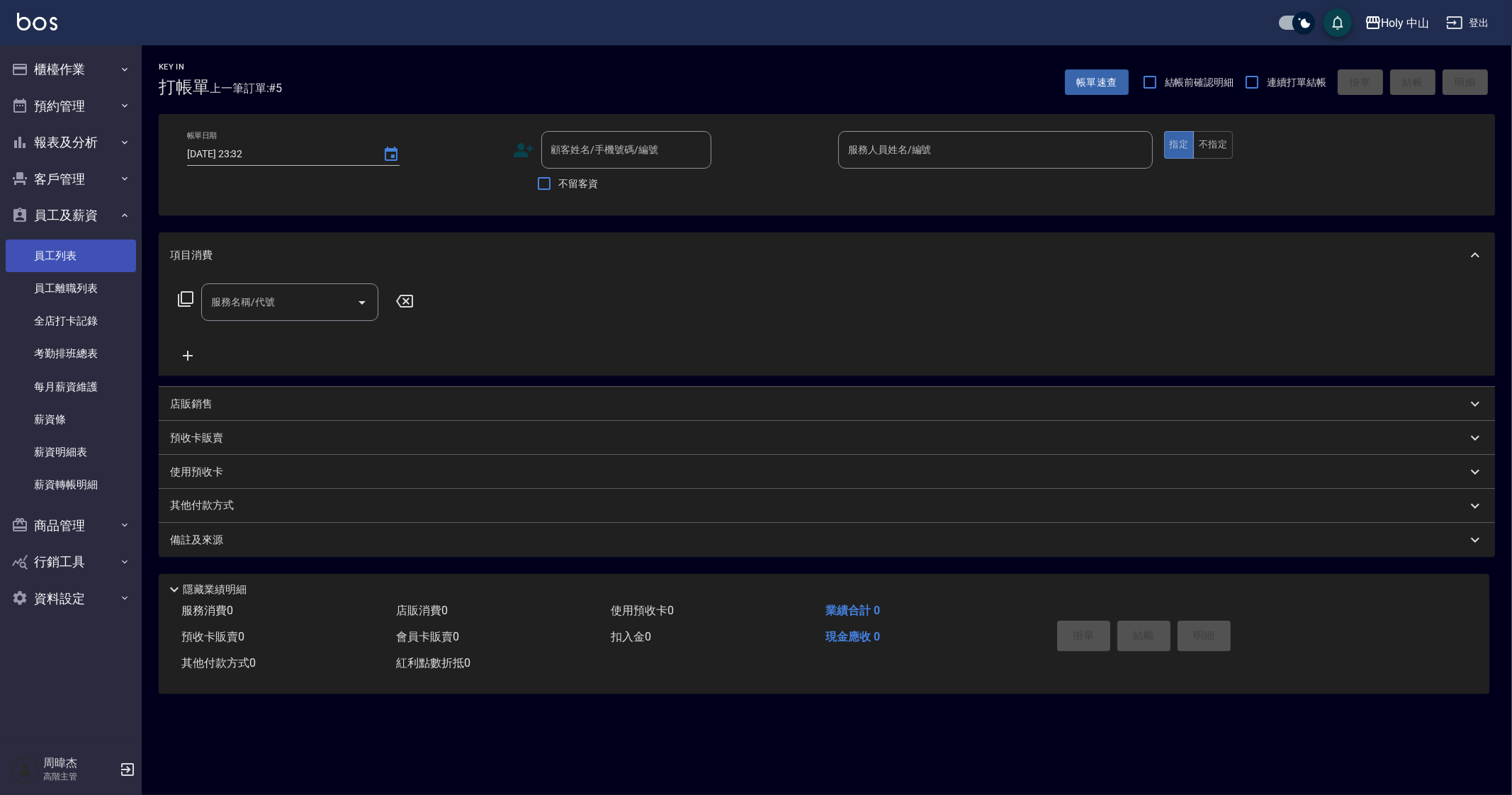
click at [81, 254] on link "員工列表" at bounding box center [70, 256] width 130 height 33
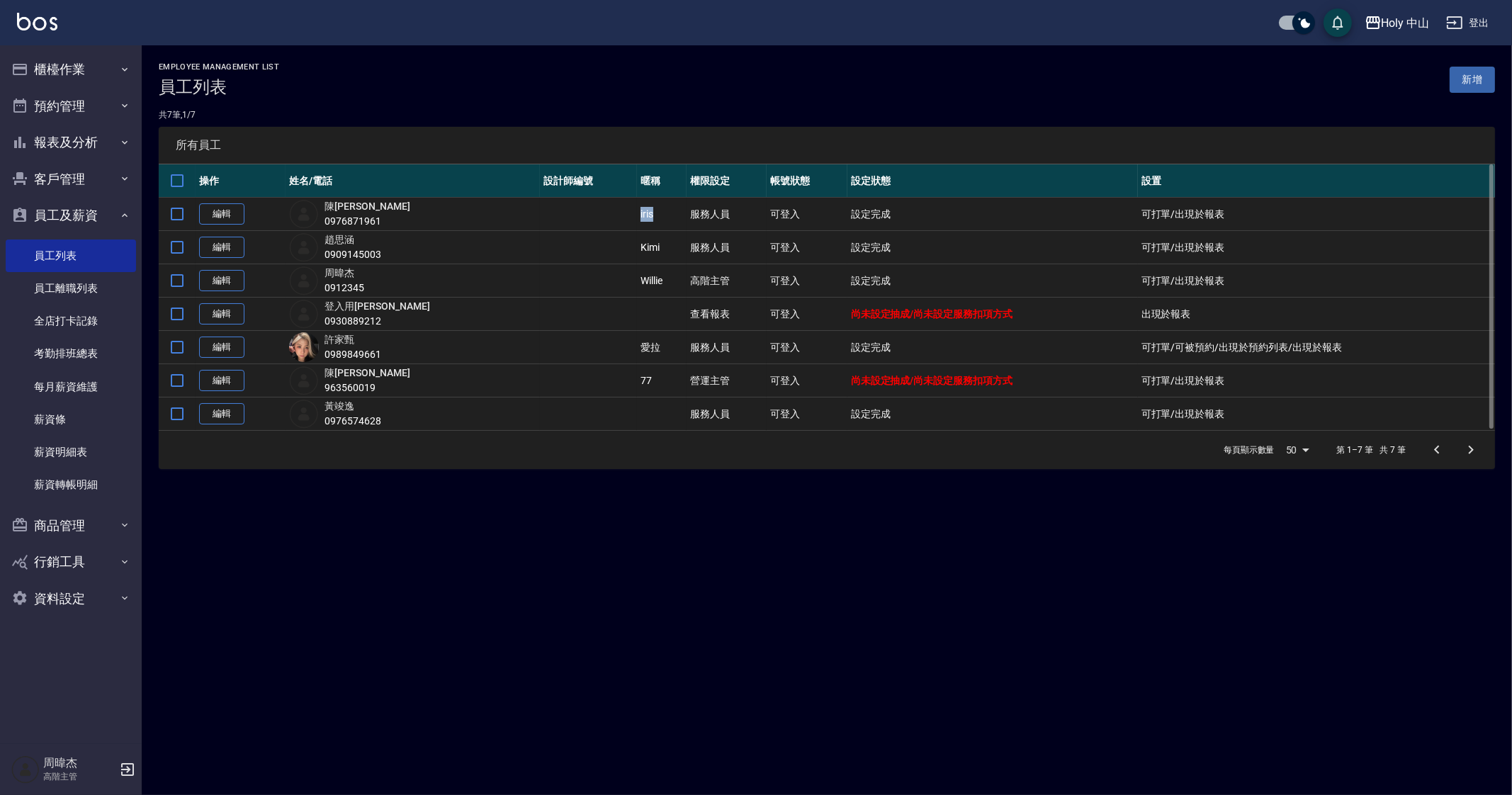
drag, startPoint x: 577, startPoint y: 214, endPoint x: 606, endPoint y: 216, distance: 29.1
click at [637, 216] on td "iris" at bounding box center [662, 214] width 49 height 33
copy td "iris"
click at [598, 464] on div "每頁顯示數量 50 50 第 1–7 筆 共 7 筆" at bounding box center [827, 450] width 1336 height 39
drag, startPoint x: 580, startPoint y: 243, endPoint x: 611, endPoint y: 251, distance: 32.0
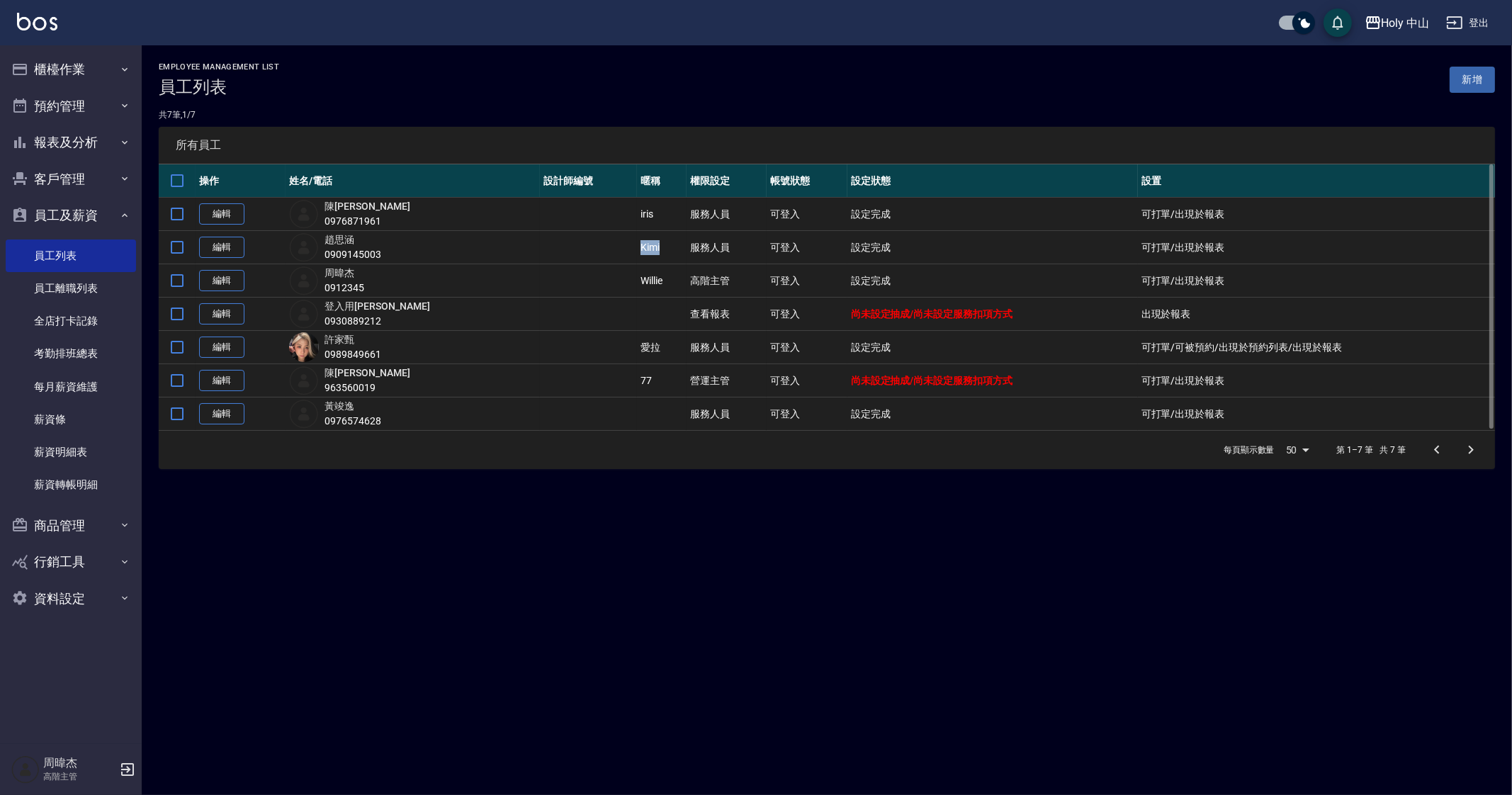
click at [637, 251] on td "Kimi" at bounding box center [662, 248] width 49 height 33
copy td "Kimi"
click at [1390, 31] on div "Holy 中山" at bounding box center [1406, 23] width 48 height 18
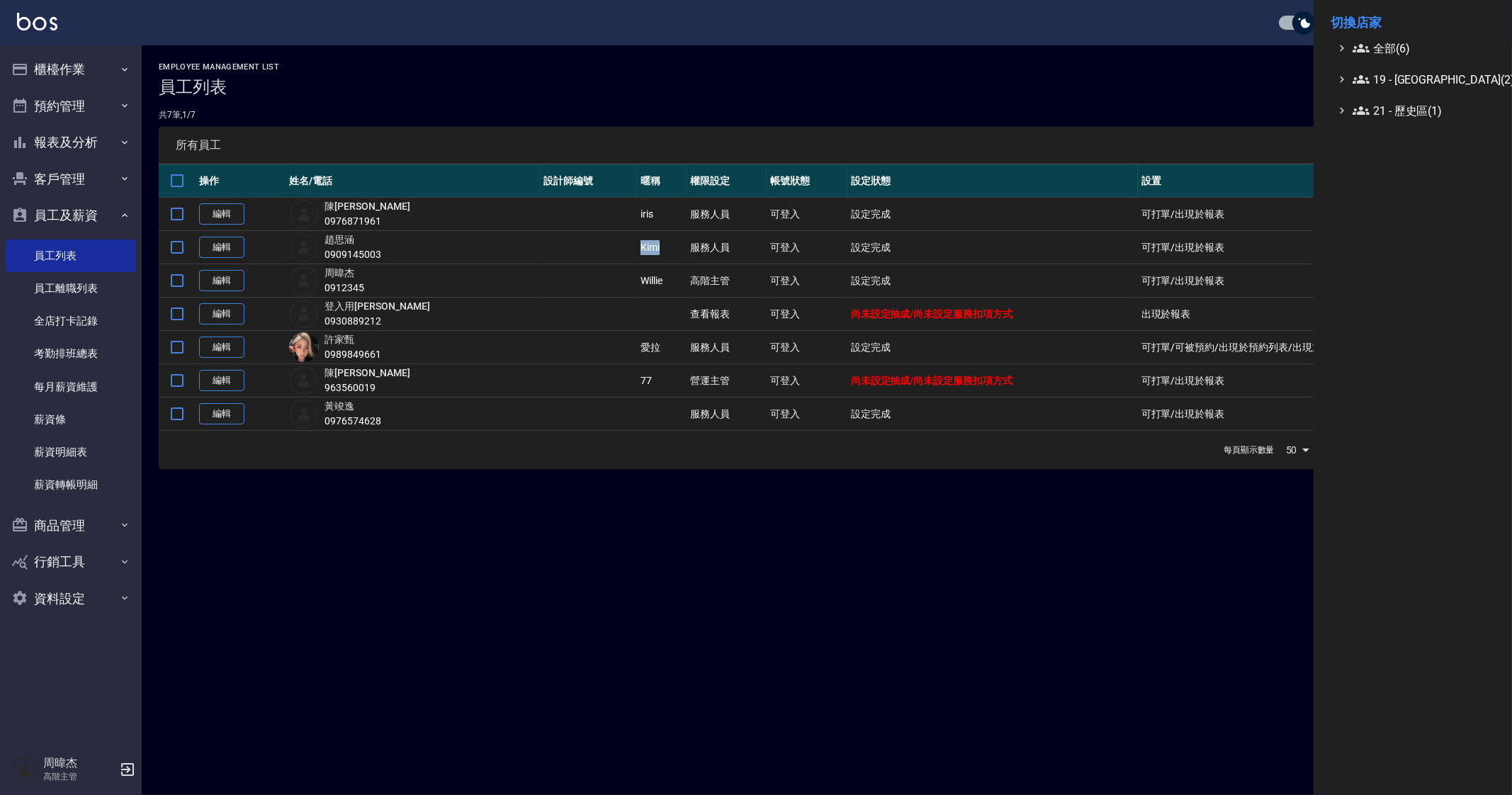
click at [1383, 46] on span "全部(6)" at bounding box center [1422, 47] width 137 height 17
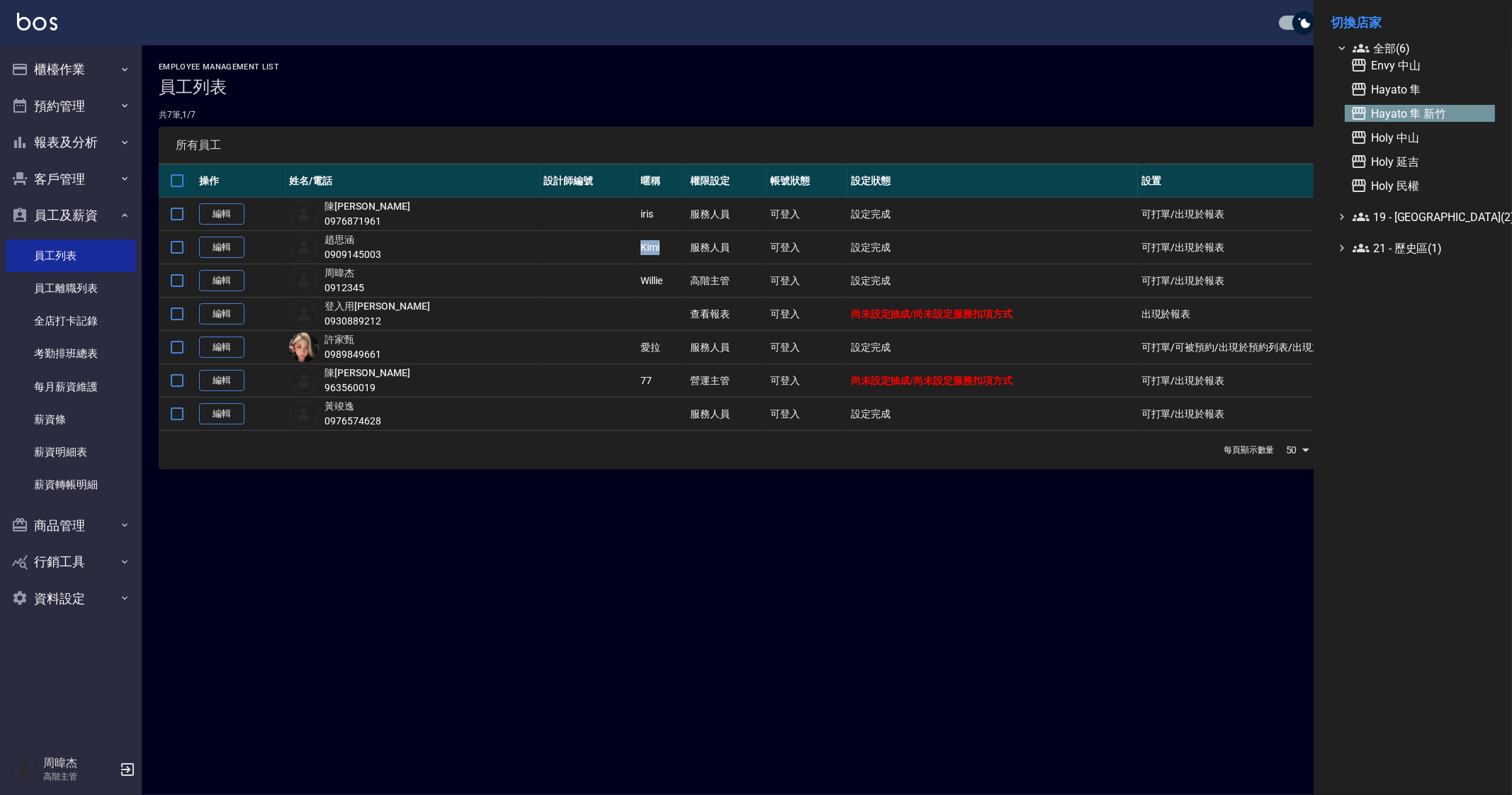
click at [1448, 119] on span "Hayato 隼 新竹" at bounding box center [1420, 112] width 139 height 17
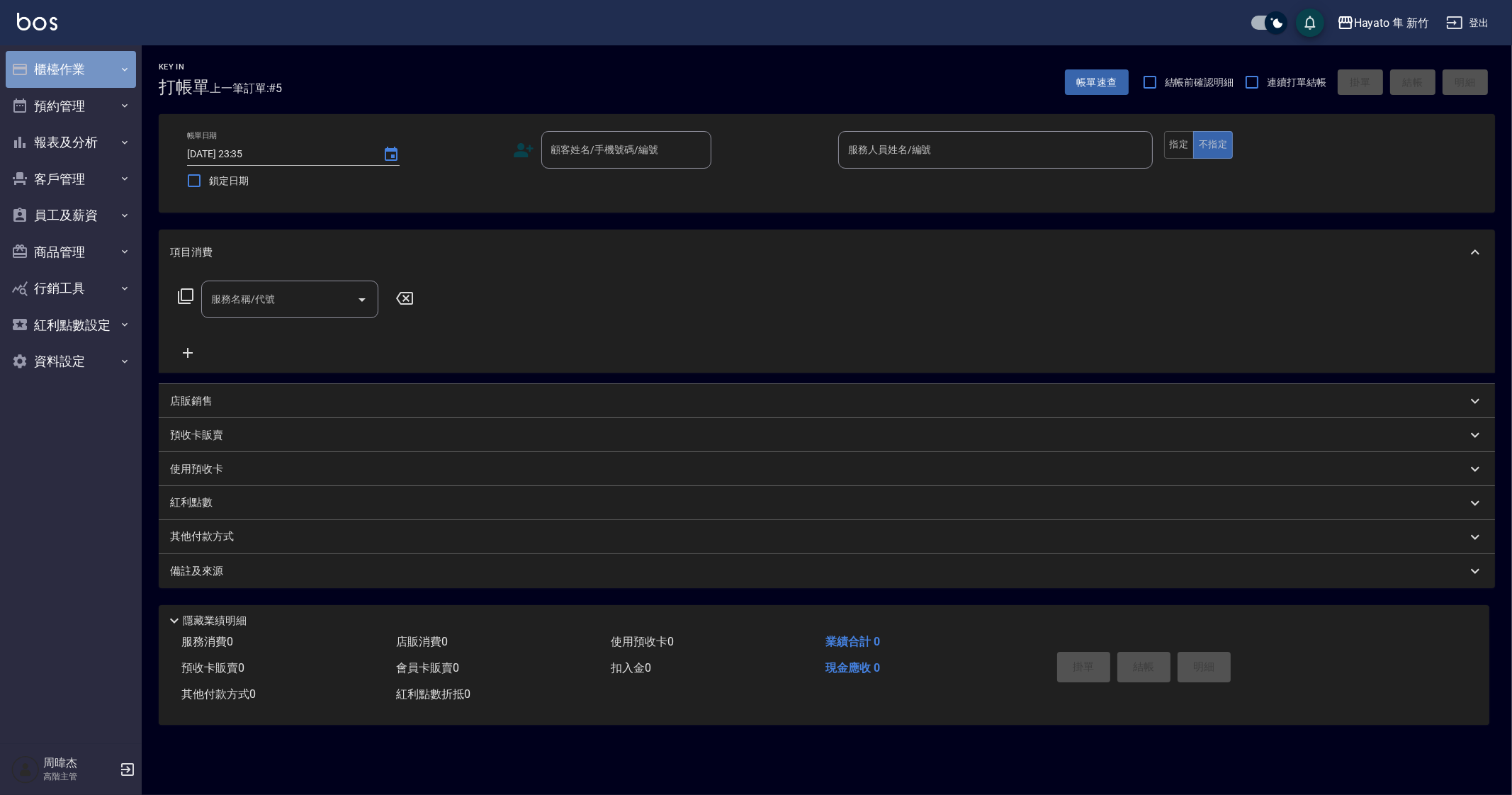
click at [90, 61] on button "櫃檯作業" at bounding box center [70, 69] width 130 height 37
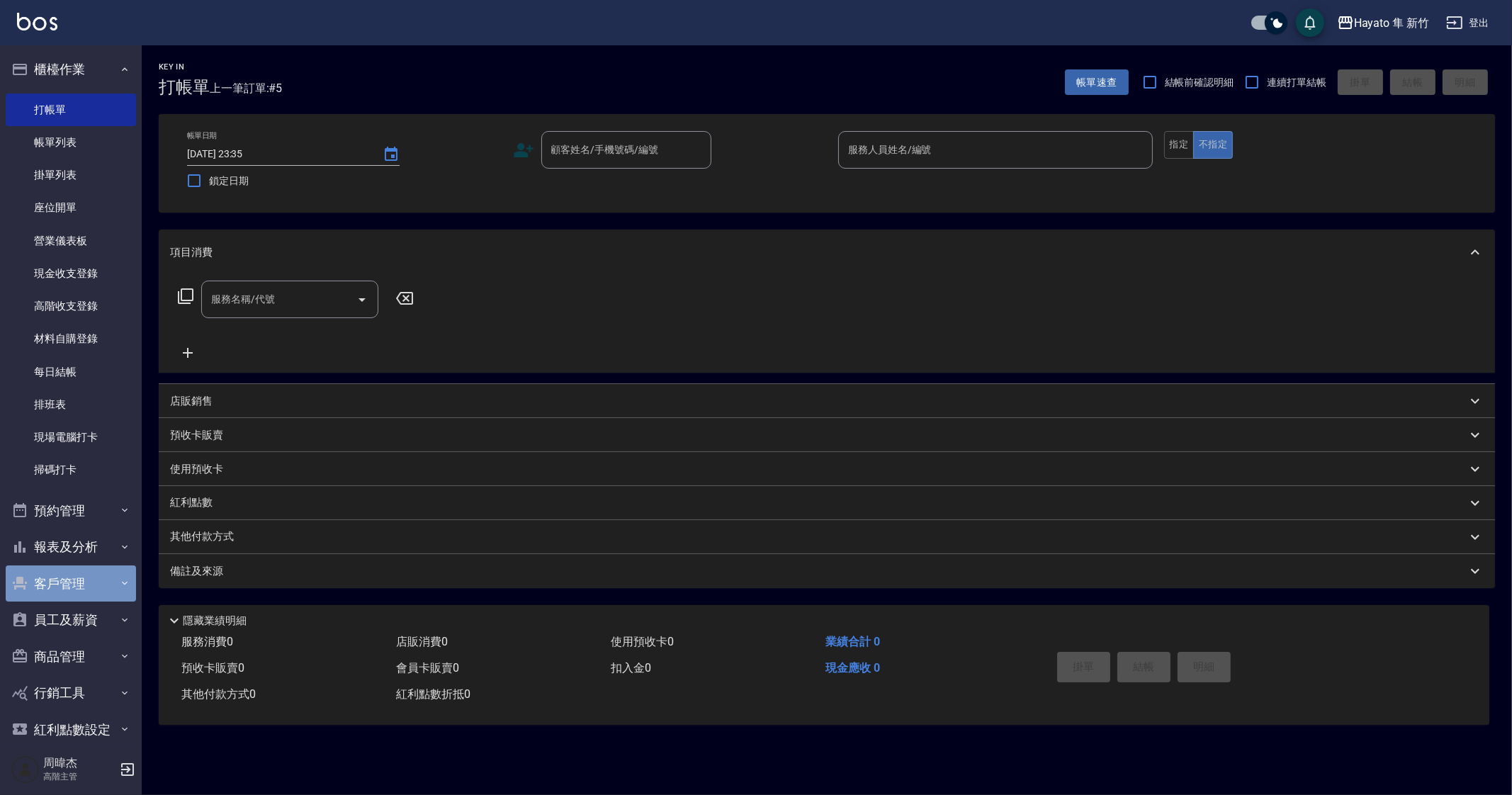
click at [99, 589] on button "客戶管理" at bounding box center [70, 584] width 130 height 37
drag, startPoint x: 92, startPoint y: 582, endPoint x: 98, endPoint y: 589, distance: 9.2
click at [94, 582] on button "客戶管理" at bounding box center [70, 584] width 130 height 37
click at [104, 625] on button "員工及薪資" at bounding box center [70, 620] width 130 height 37
click at [101, 675] on link "員工列表" at bounding box center [70, 660] width 130 height 33
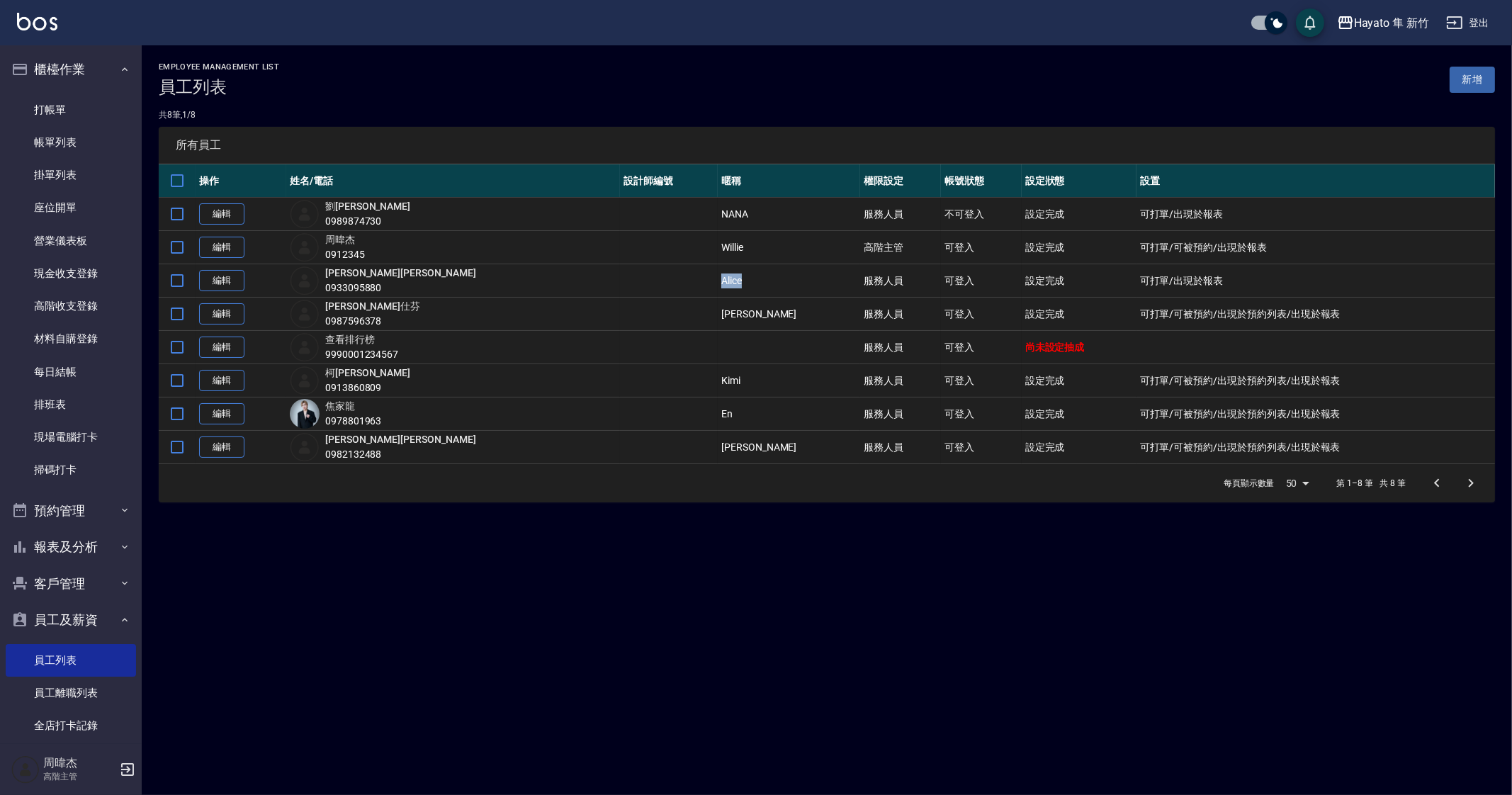
drag, startPoint x: 662, startPoint y: 282, endPoint x: 707, endPoint y: 293, distance: 46.3
click at [720, 292] on td "Alice" at bounding box center [789, 281] width 142 height 33
copy td "Alice"
drag, startPoint x: 764, startPoint y: 686, endPoint x: 540, endPoint y: 175, distance: 557.9
click at [758, 676] on div "Employee Management List 員工列表 新增 共 8 筆, 1 / 8 所有員工 操作 姓名/電話 設計師編號 暱稱 權限設定 帳號狀態 …" at bounding box center [756, 397] width 1512 height 795
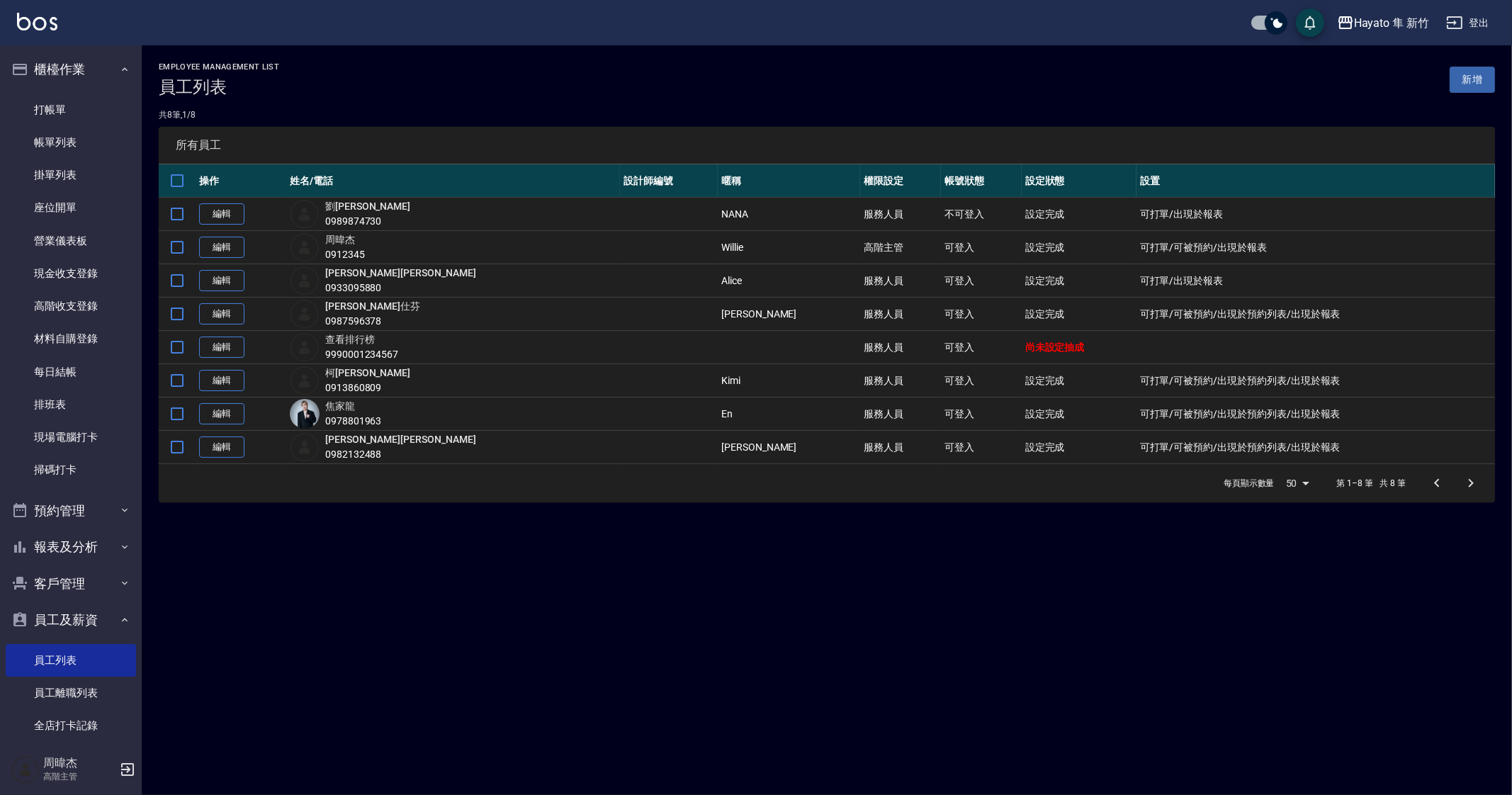
click at [965, 628] on div "Employee Management List 員工列表 新增 共 8 筆, 1 / 8 所有員工 操作 姓名/電話 設計師編號 暱稱 權限設定 帳號狀態 …" at bounding box center [756, 397] width 1512 height 795
click at [26, 104] on link "打帳單" at bounding box center [70, 109] width 130 height 33
